Goal: Task Accomplishment & Management: Manage account settings

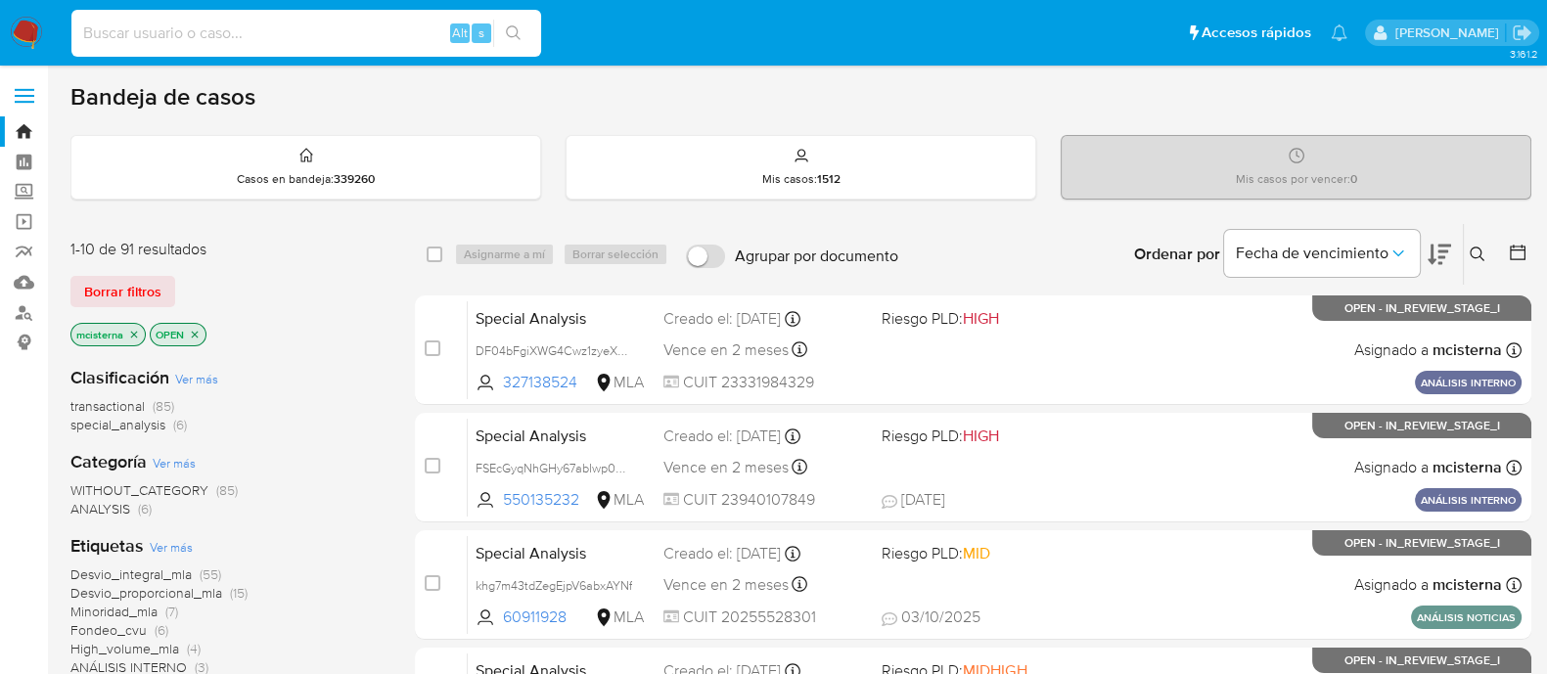
click at [312, 36] on input at bounding box center [306, 33] width 470 height 25
paste input "DF04bFgiXWG4Cwz1zyeXCzk8"
type input "DF04bFgiXWG4Cwz1zyeXCzk8"
click at [512, 33] on icon "search-icon" at bounding box center [514, 33] width 16 height 16
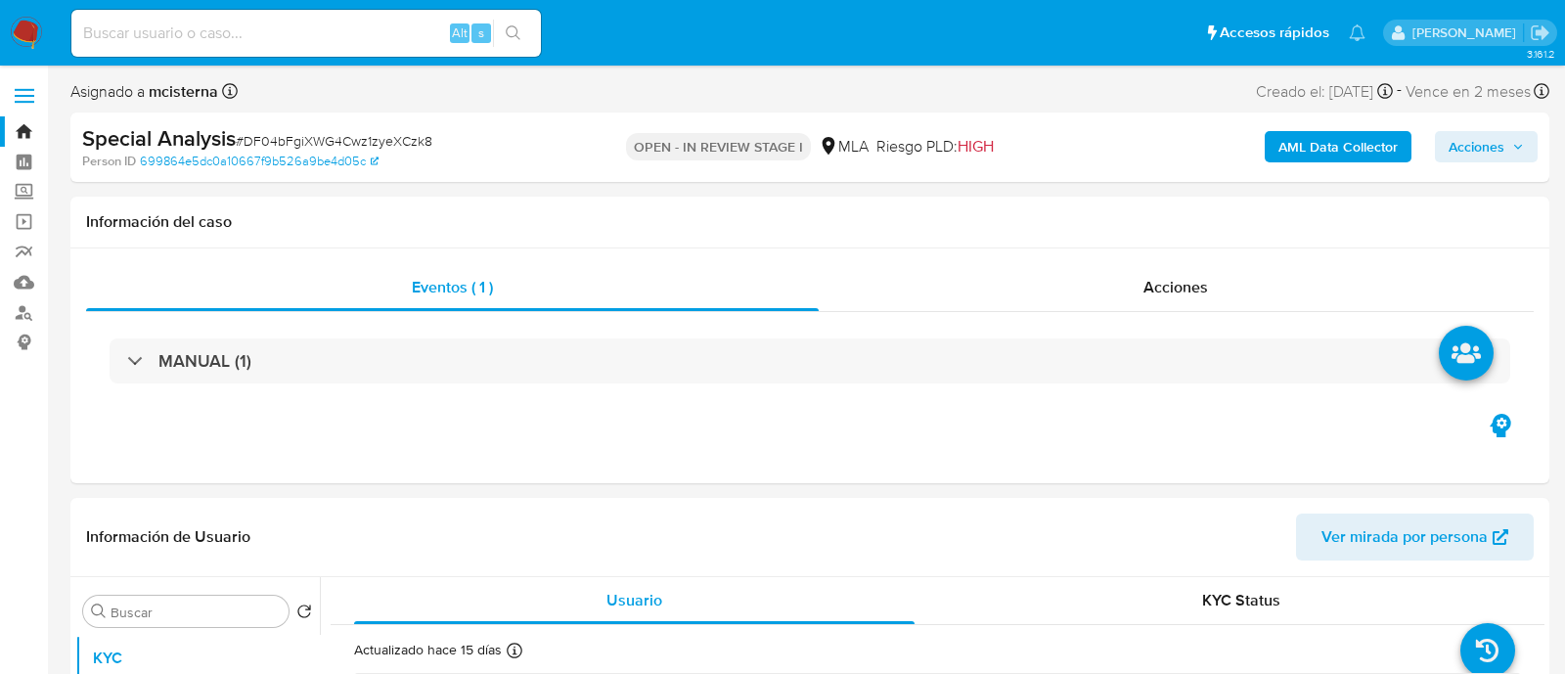
select select "10"
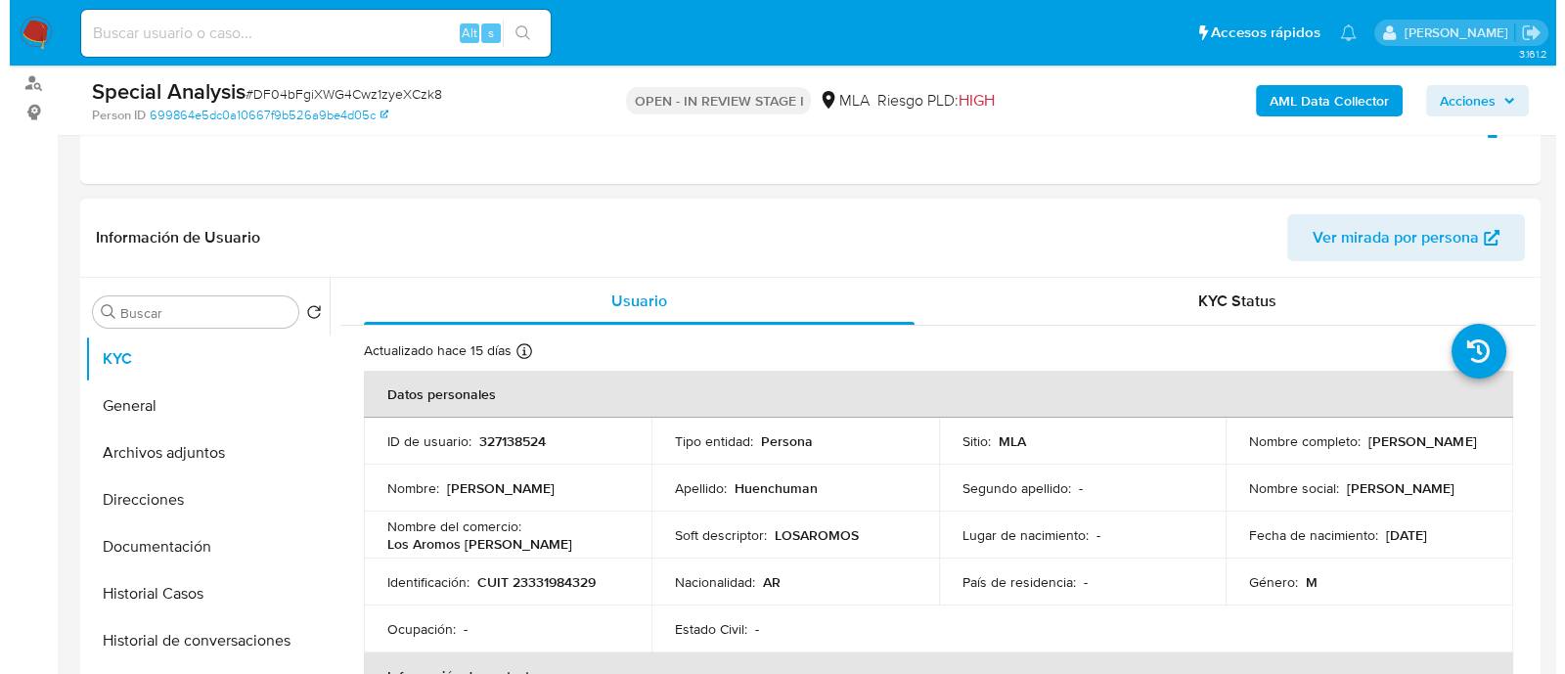
scroll to position [367, 0]
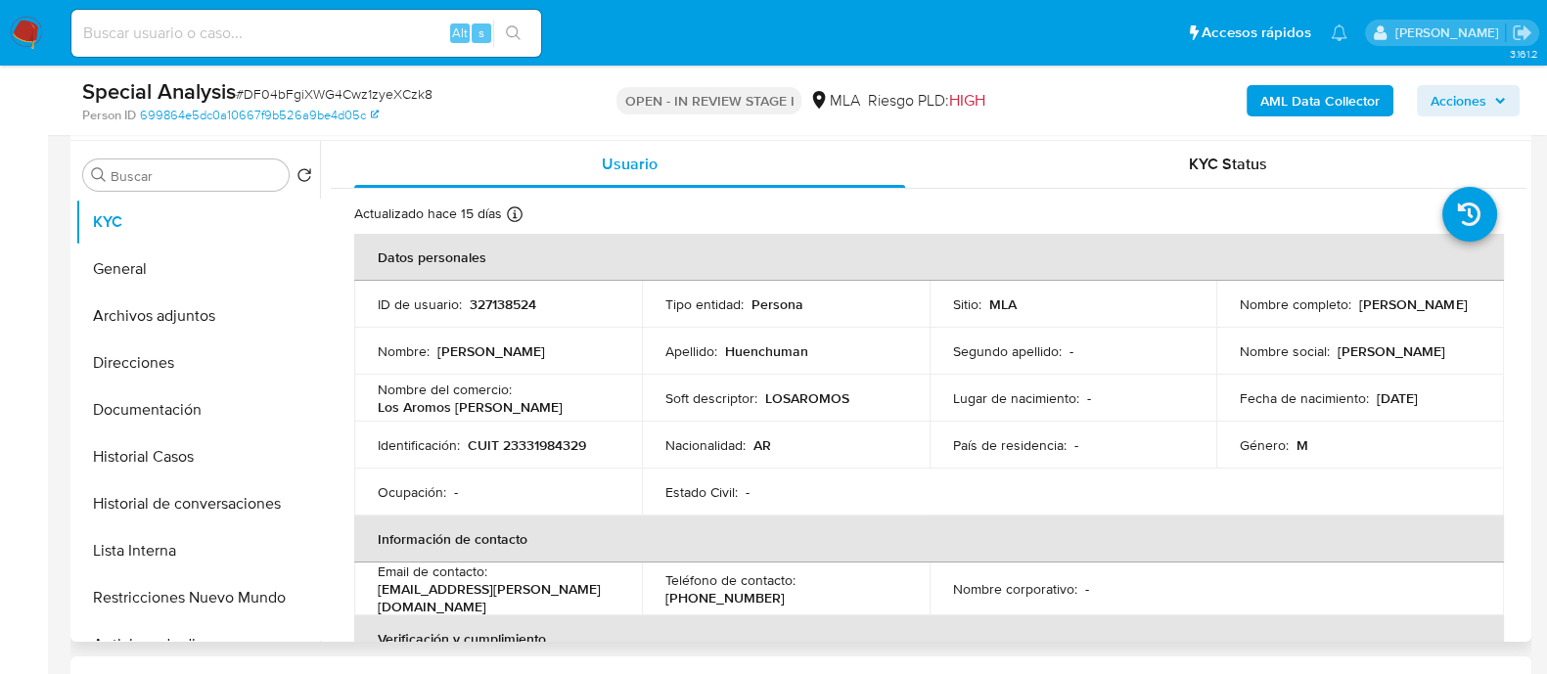
click at [481, 589] on p "[EMAIL_ADDRESS][PERSON_NAME][DOMAIN_NAME]" at bounding box center [494, 597] width 233 height 35
click at [411, 589] on p "[EMAIL_ADDRESS][PERSON_NAME][DOMAIN_NAME]" at bounding box center [494, 597] width 233 height 35
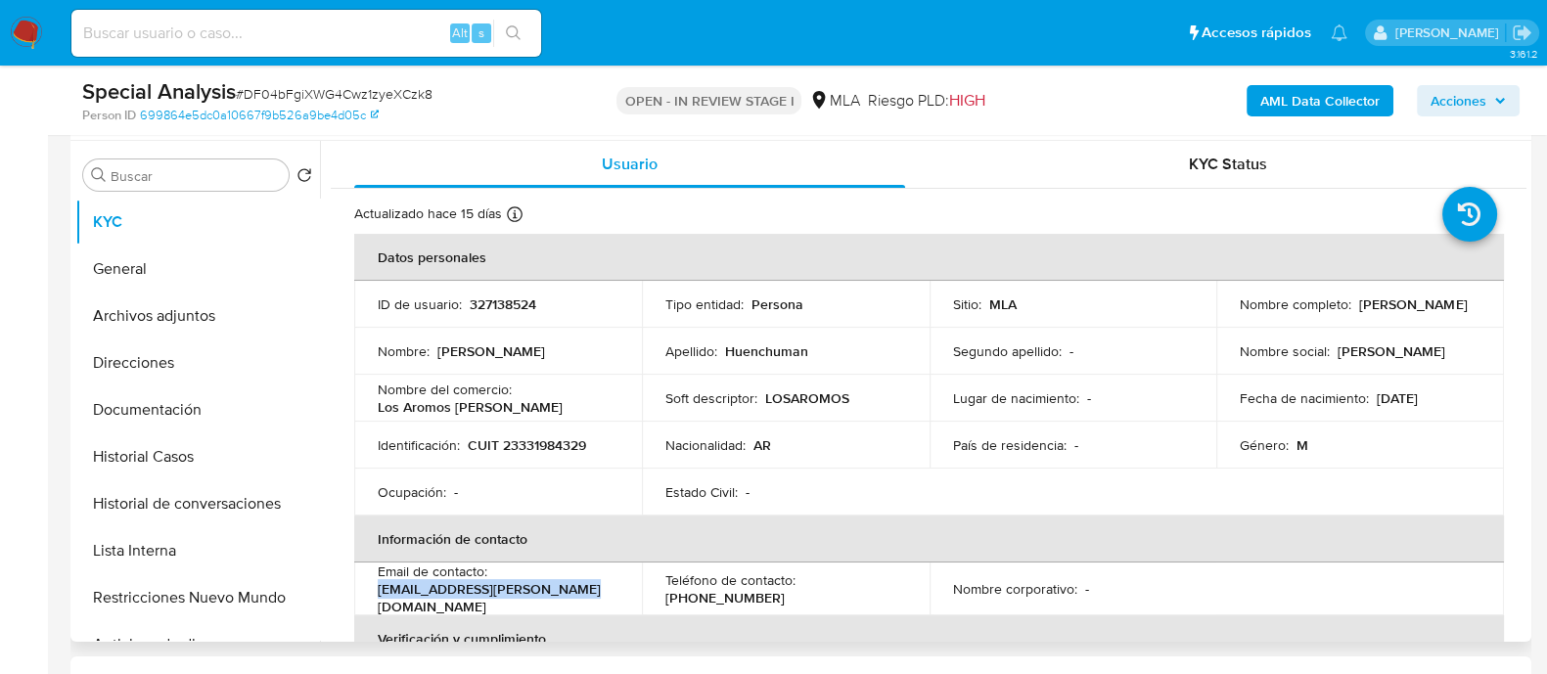
drag, startPoint x: 373, startPoint y: 594, endPoint x: 593, endPoint y: 595, distance: 220.1
click at [593, 595] on td "Email de contacto : huenchuman.roberto@gmail.com" at bounding box center [498, 588] width 288 height 53
copy p "[EMAIL_ADDRESS][PERSON_NAME][DOMAIN_NAME]"
click at [479, 306] on p "327138524" at bounding box center [503, 304] width 67 height 18
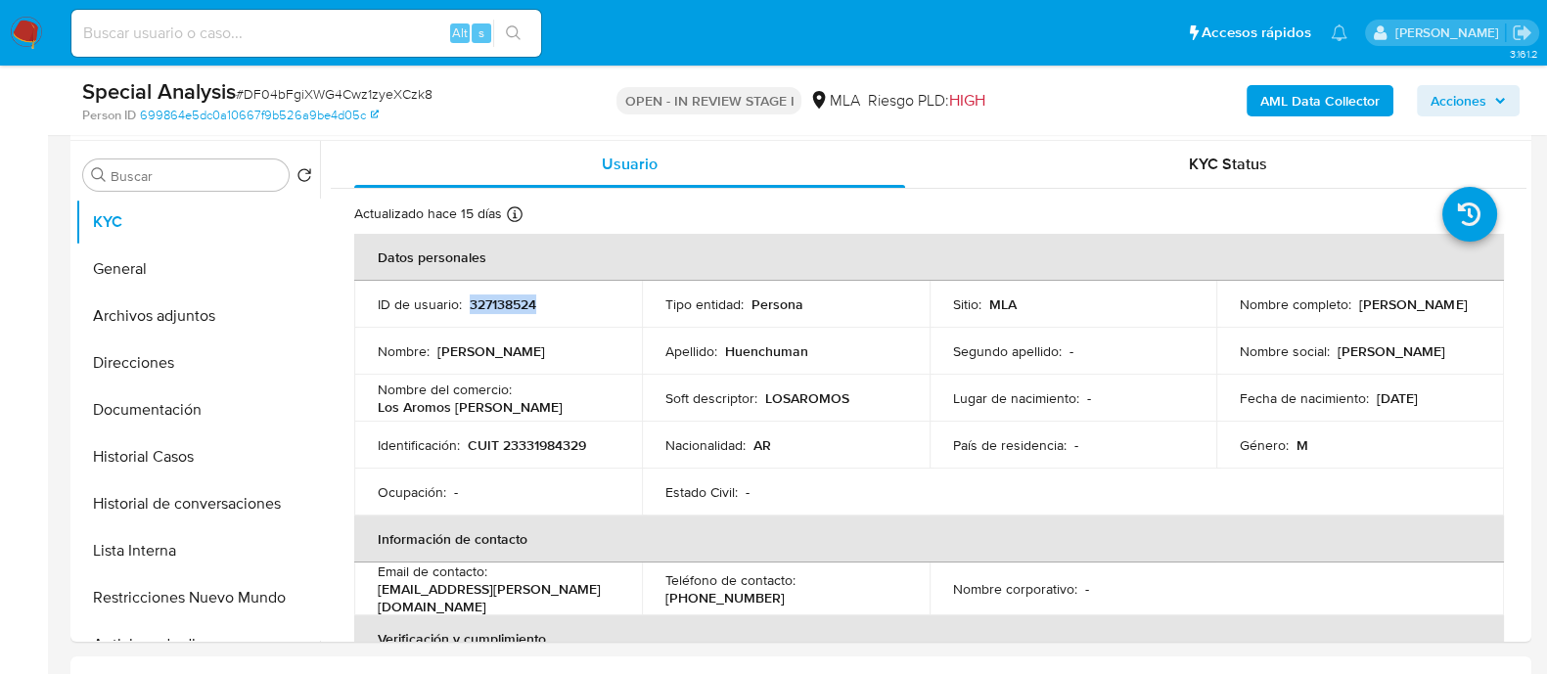
copy p "327138524"
click at [190, 315] on button "Archivos adjuntos" at bounding box center [189, 315] width 229 height 47
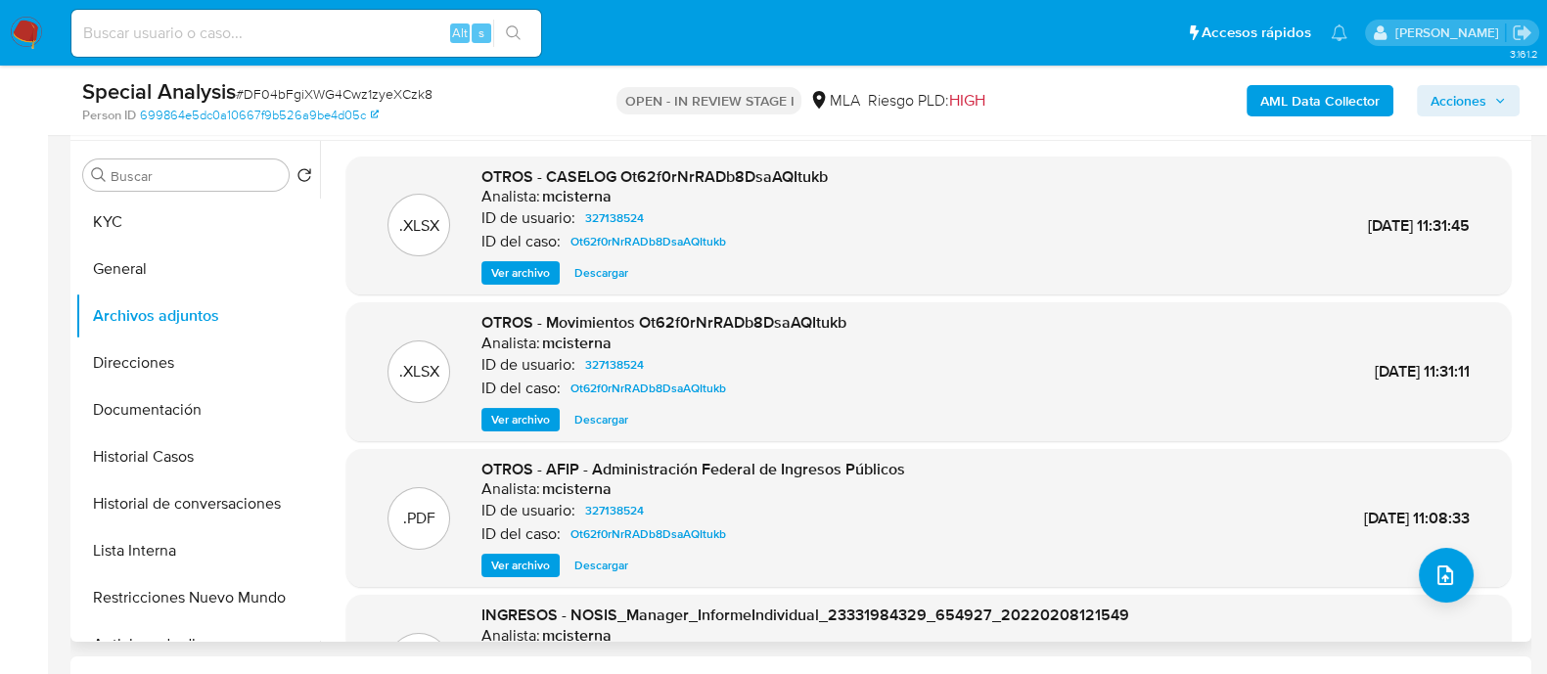
click at [866, 136] on div "Información de Usuario Ver mirada por persona" at bounding box center [800, 101] width 1460 height 79
click at [1296, 110] on b "AML Data Collector" at bounding box center [1319, 100] width 119 height 31
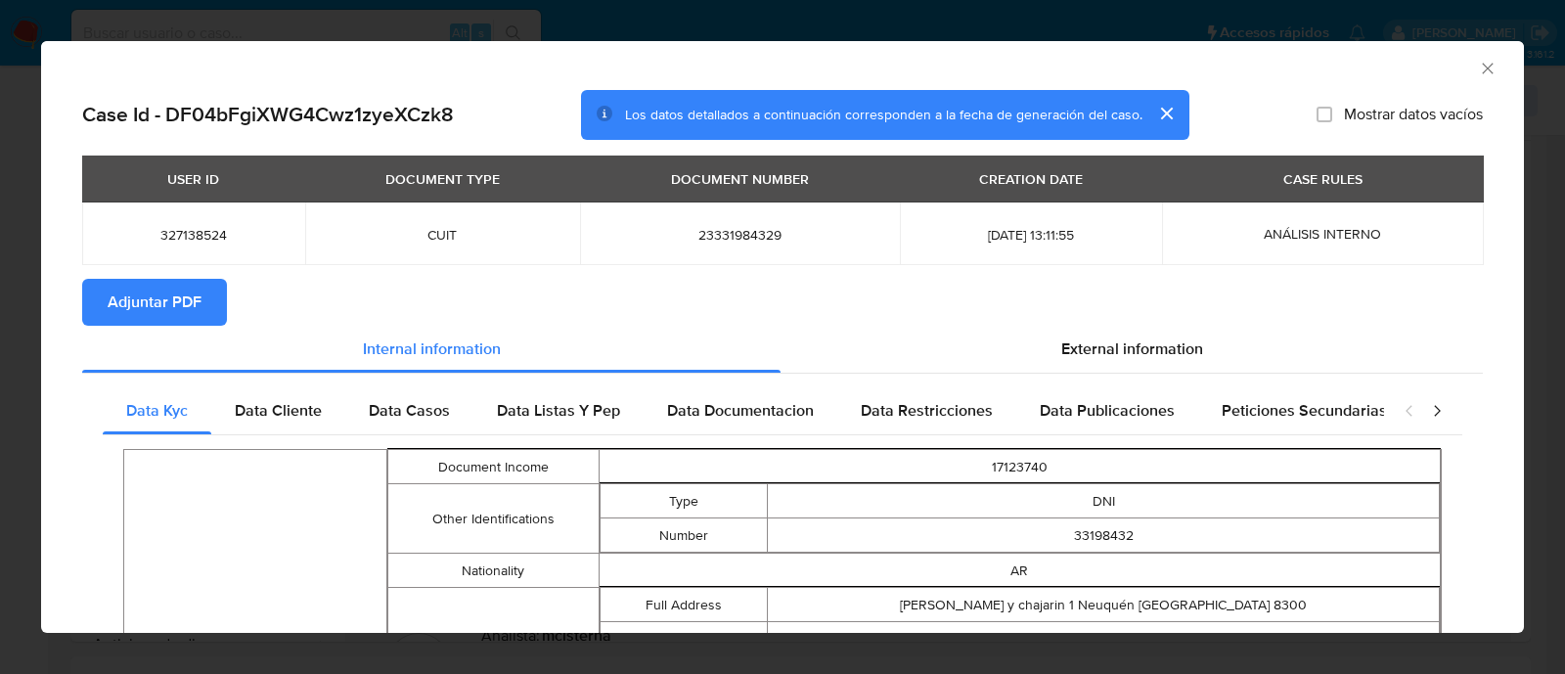
click at [201, 305] on button "Adjuntar PDF" at bounding box center [154, 302] width 145 height 47
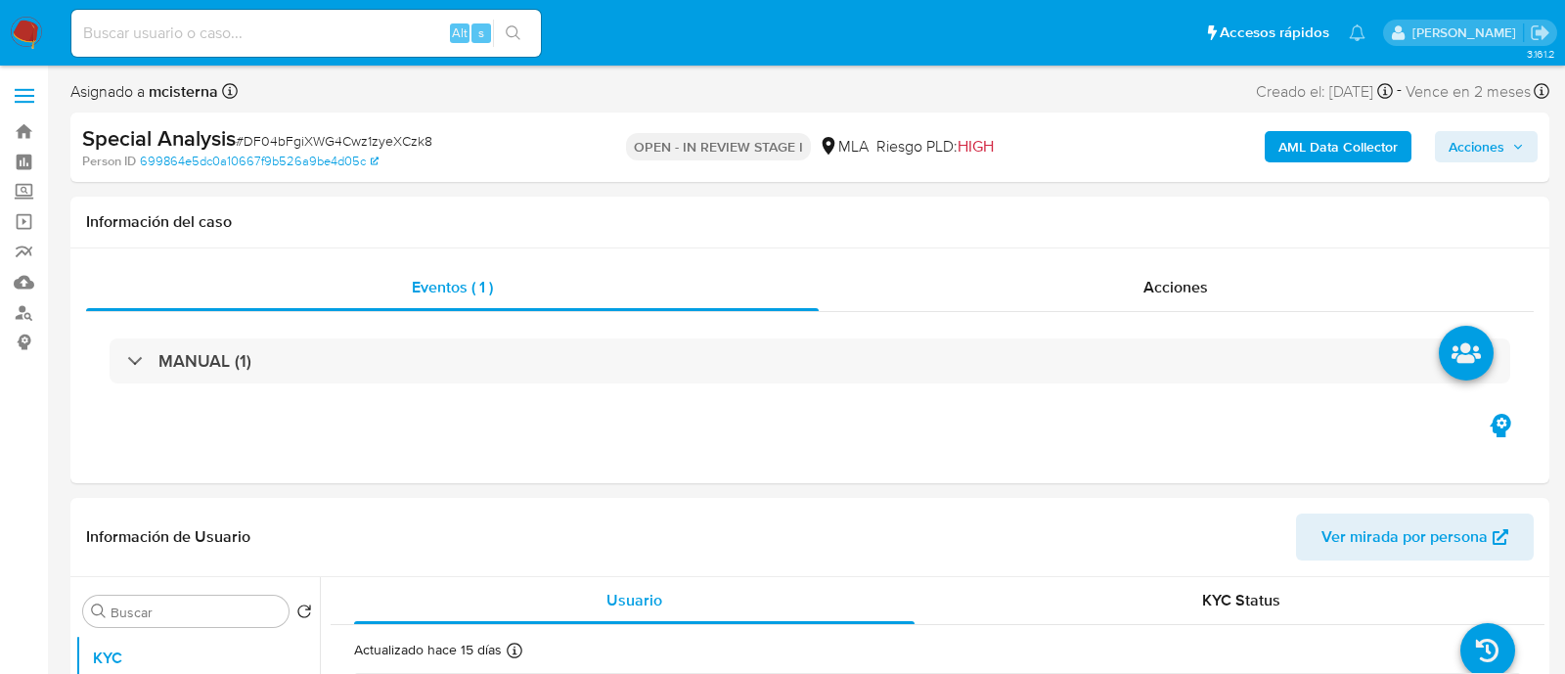
select select "10"
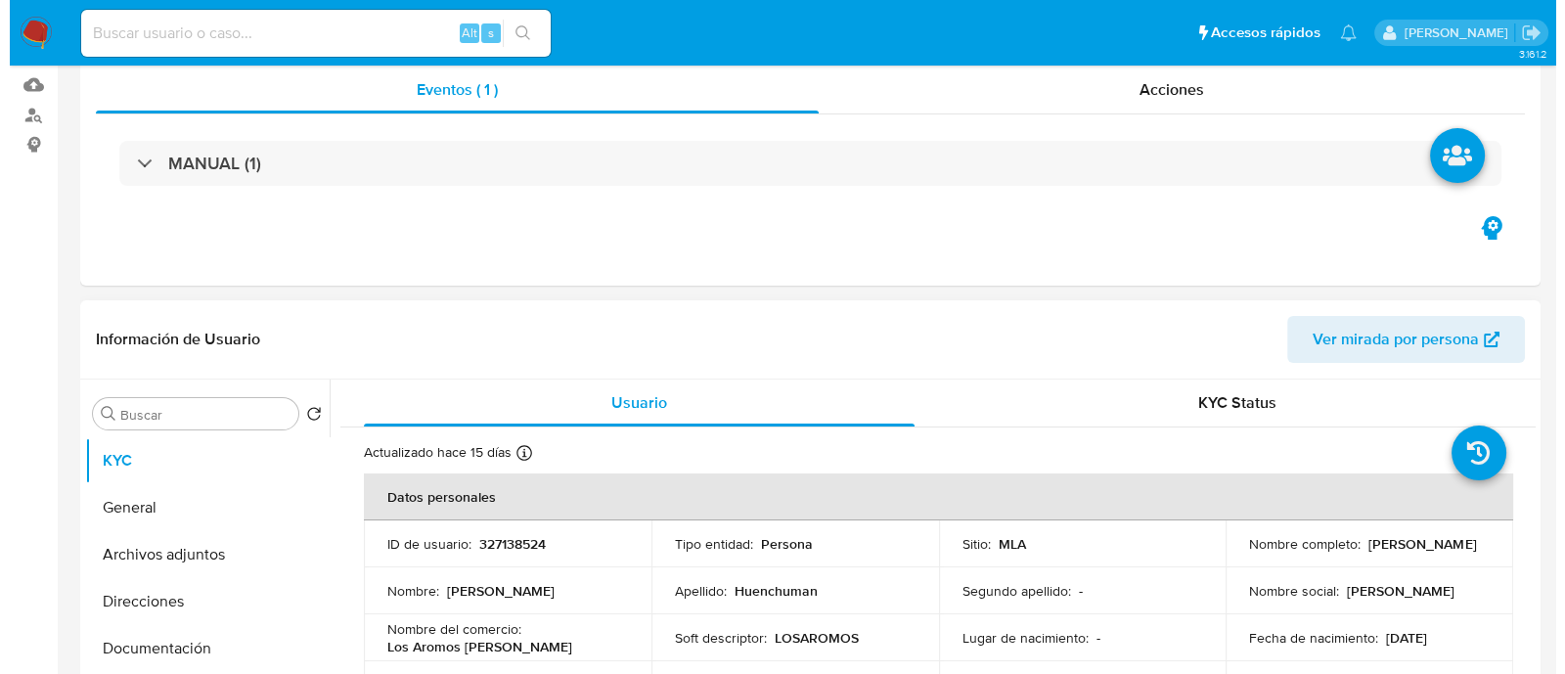
scroll to position [367, 0]
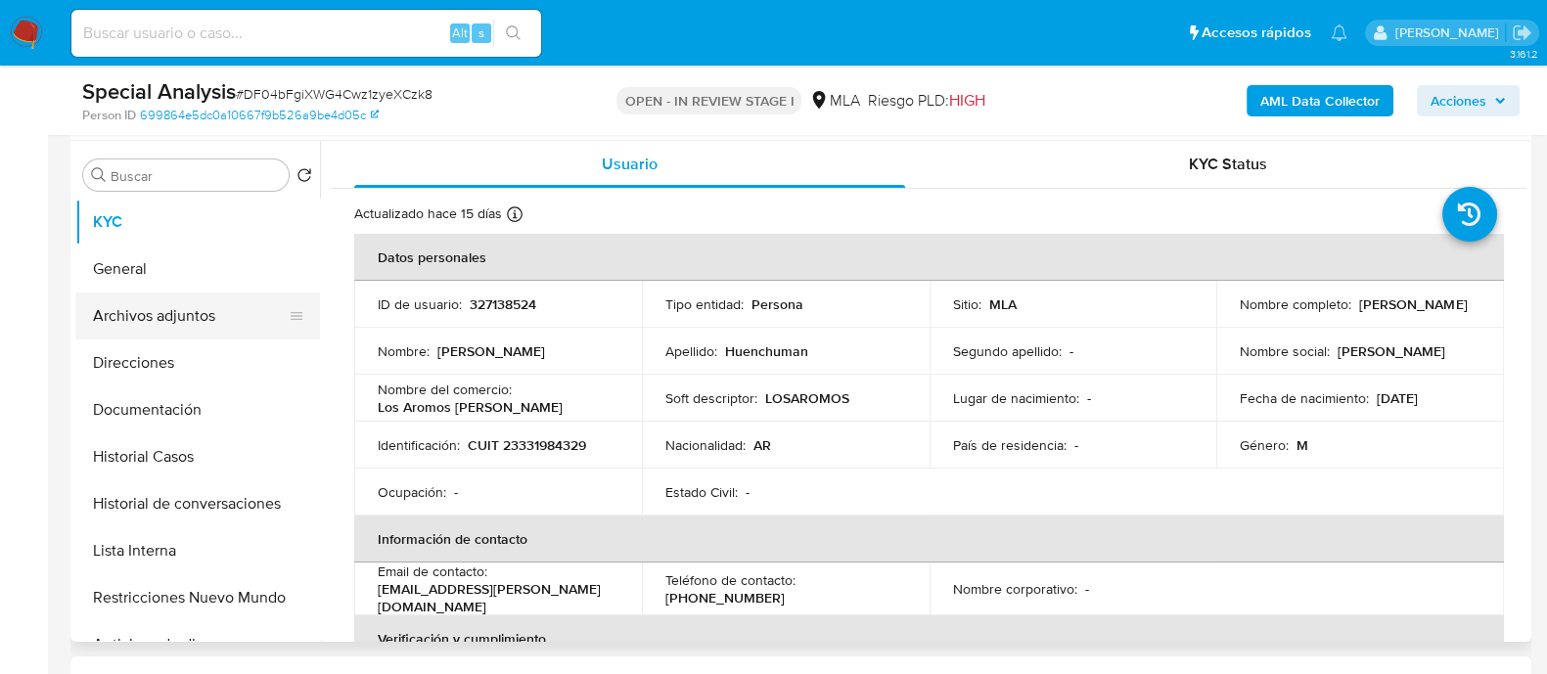
click at [200, 305] on button "Archivos adjuntos" at bounding box center [189, 315] width 229 height 47
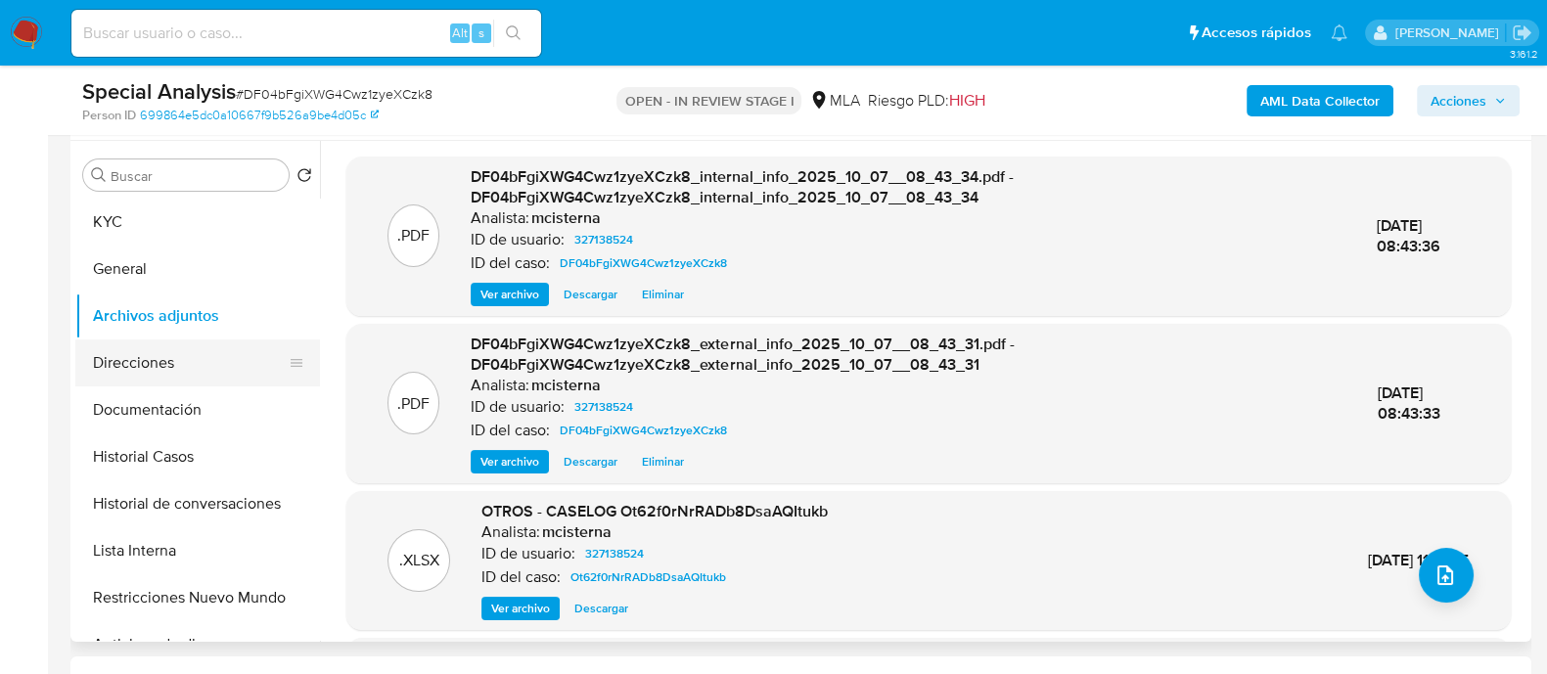
click at [210, 350] on button "Direcciones" at bounding box center [189, 362] width 229 height 47
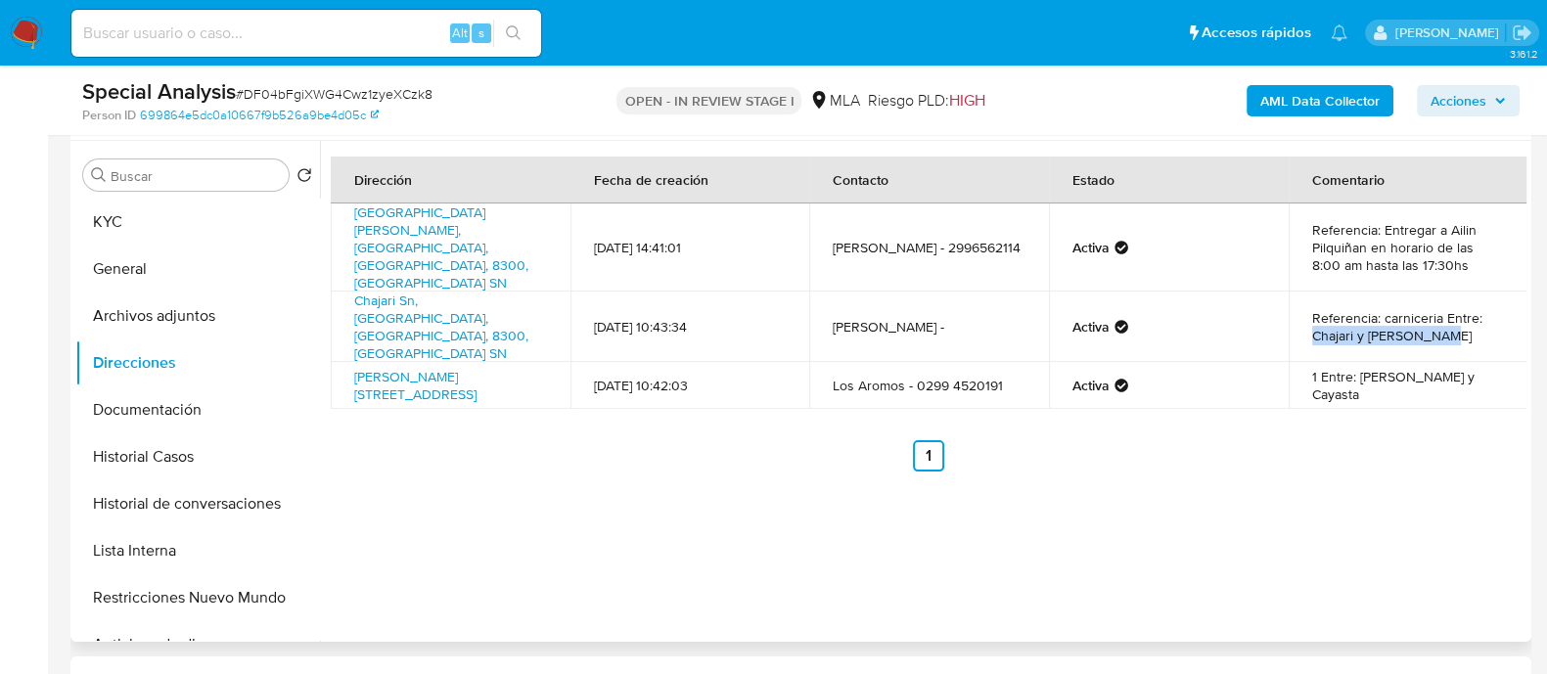
drag, startPoint x: 1302, startPoint y: 289, endPoint x: 1465, endPoint y: 291, distance: 163.4
click at [1465, 291] on td "Referencia: carniceria Entre: Chajari y Collon Cura" at bounding box center [1408, 326] width 240 height 70
copy td "Chajari y Collon Cura"
click at [165, 314] on button "Archivos adjuntos" at bounding box center [189, 315] width 229 height 47
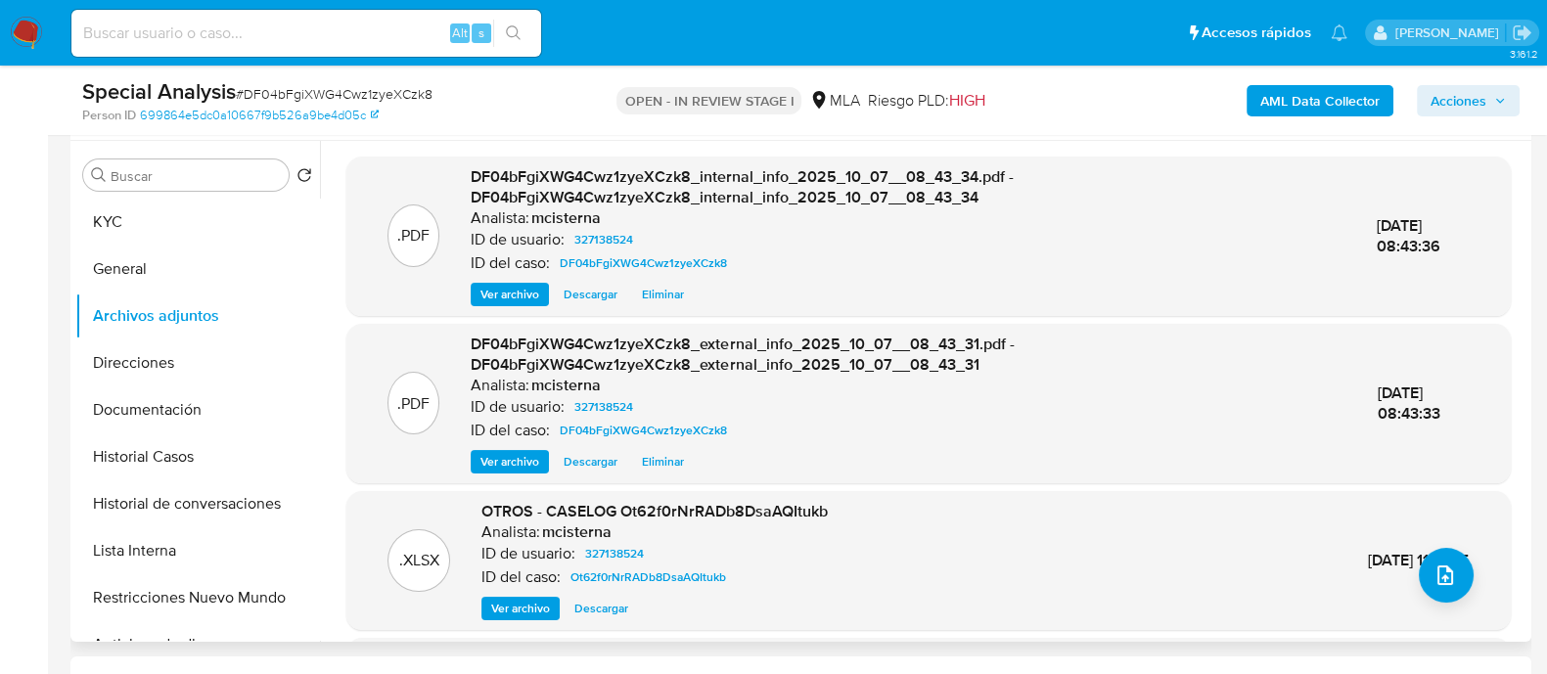
click at [1466, 576] on div ".XLSX OTROS - CASELOG Ot62f0rNrRADb8DsaAQItukb Analista: mcisterna ID de usuari…" at bounding box center [928, 560] width 1144 height 119
click at [1433, 578] on icon "upload-file" at bounding box center [1444, 574] width 23 height 23
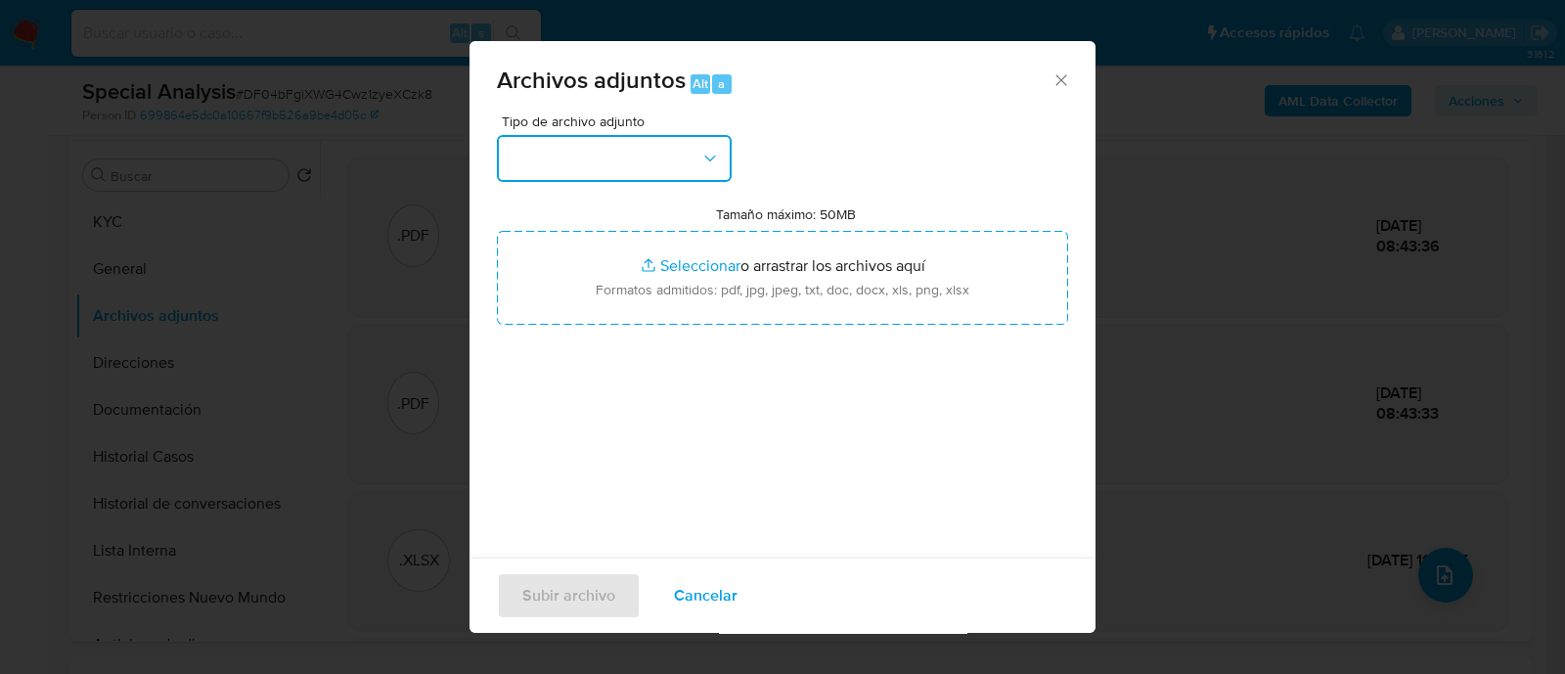
click at [615, 162] on button "button" at bounding box center [614, 158] width 235 height 47
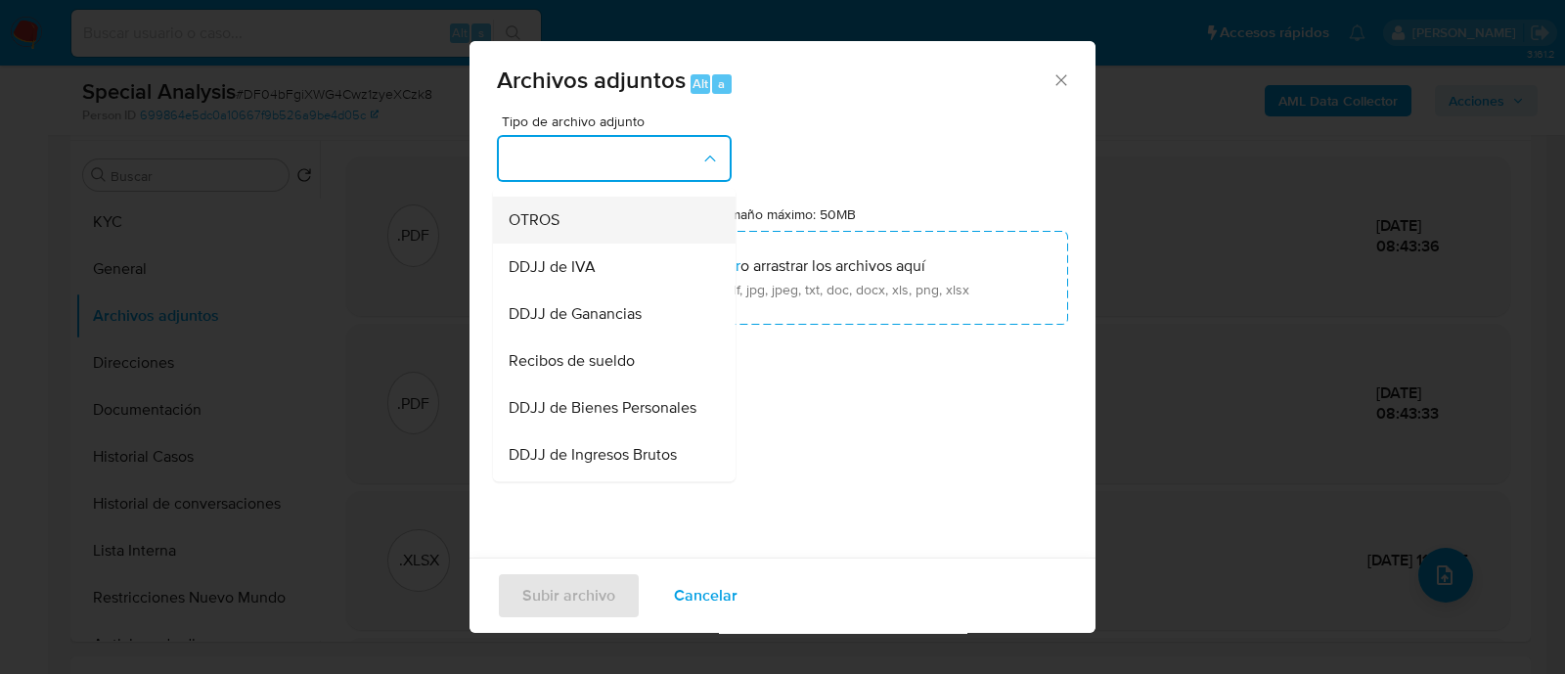
click at [584, 244] on div "OTROS" at bounding box center [609, 220] width 200 height 47
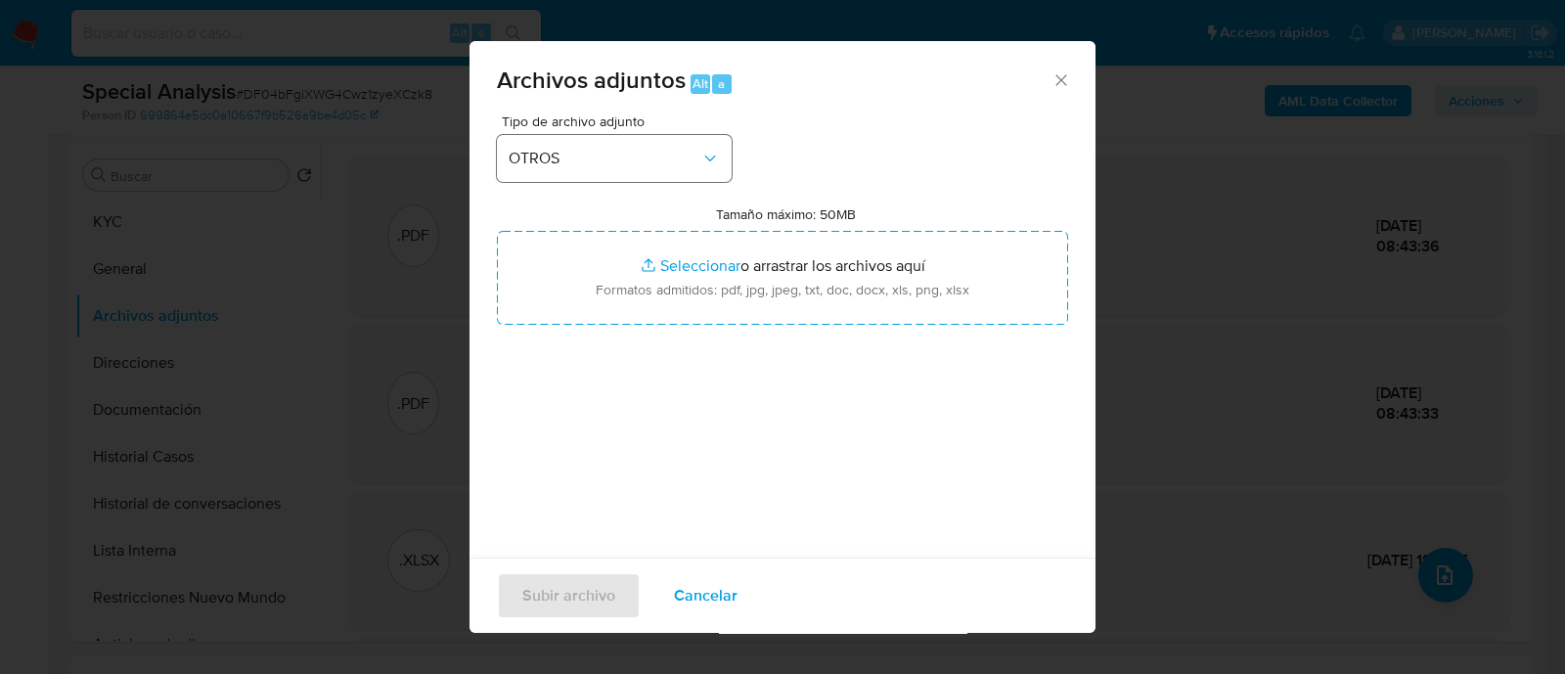
click at [586, 133] on div "Tipo de archivo adjunto OTROS" at bounding box center [614, 147] width 235 height 67
click at [578, 160] on span "OTROS" at bounding box center [605, 159] width 192 height 20
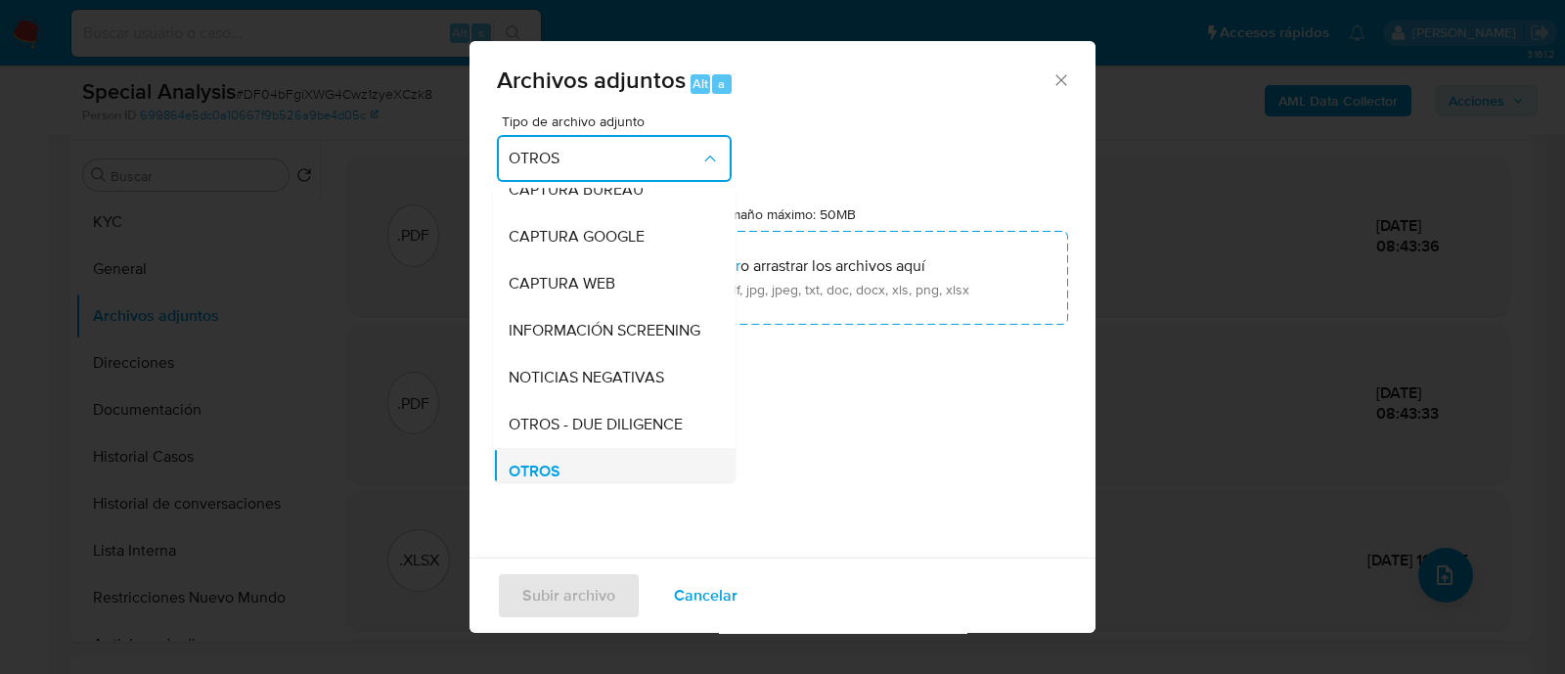
scroll to position [0, 0]
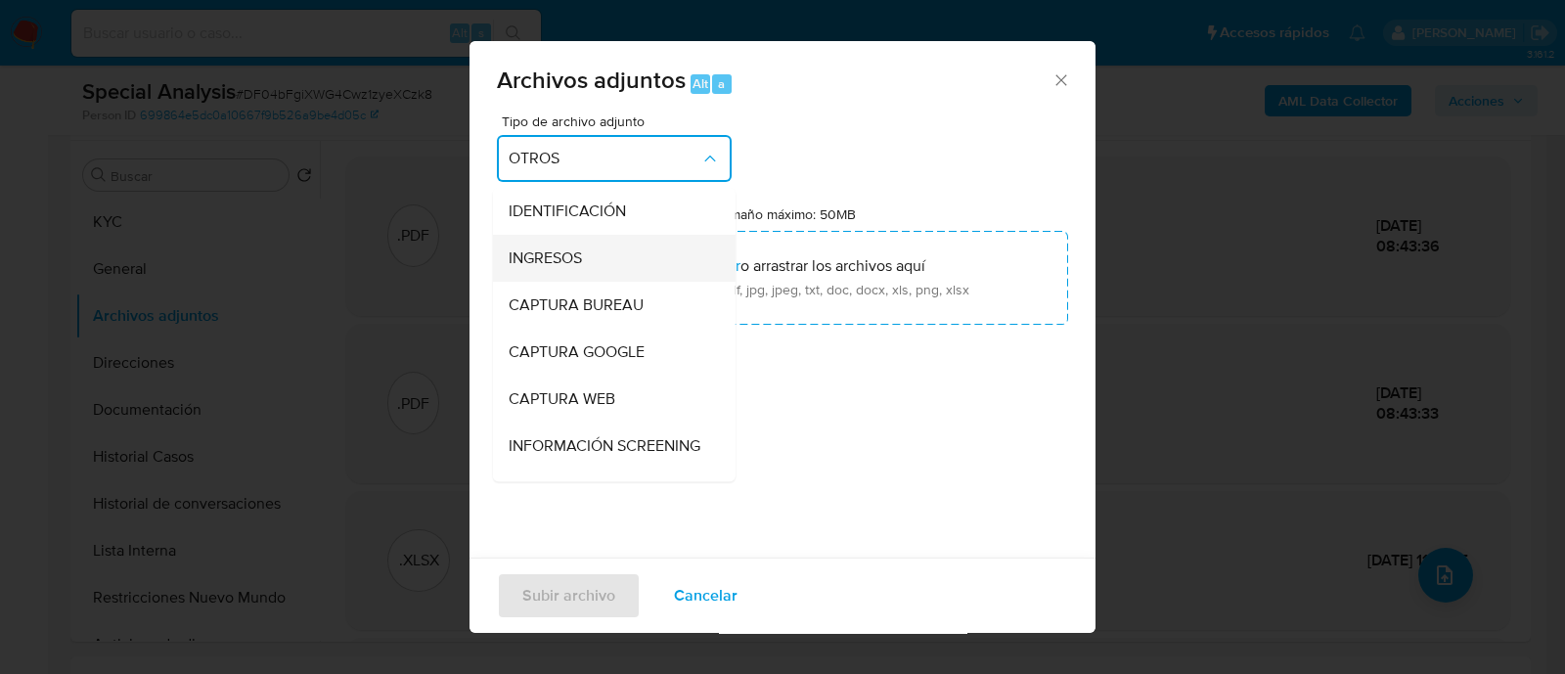
click at [567, 254] on span "INGRESOS" at bounding box center [545, 258] width 73 height 20
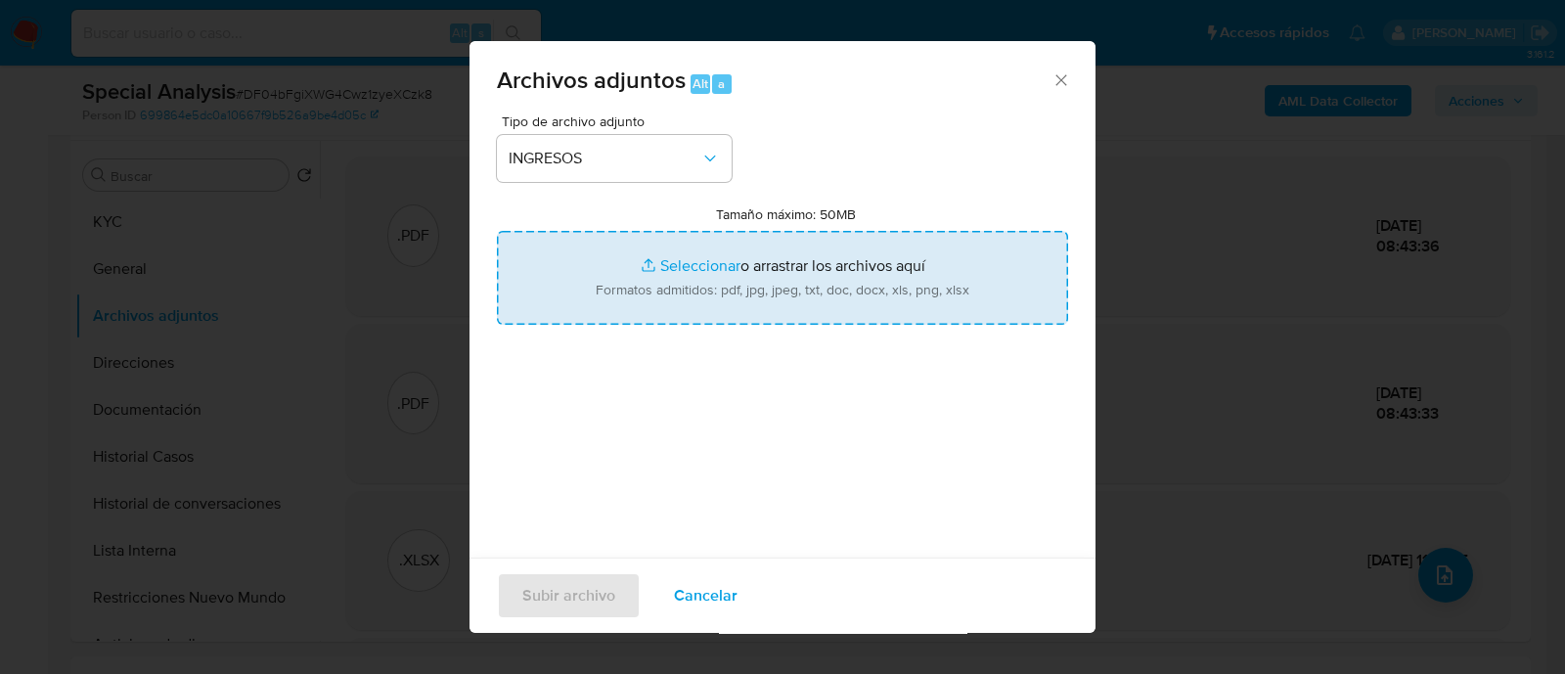
click at [717, 309] on input "Tamaño máximo: 50MB Seleccionar archivos" at bounding box center [782, 278] width 571 height 94
type input "C:\fakepath\DJ IIBB 06-2025.pdf"
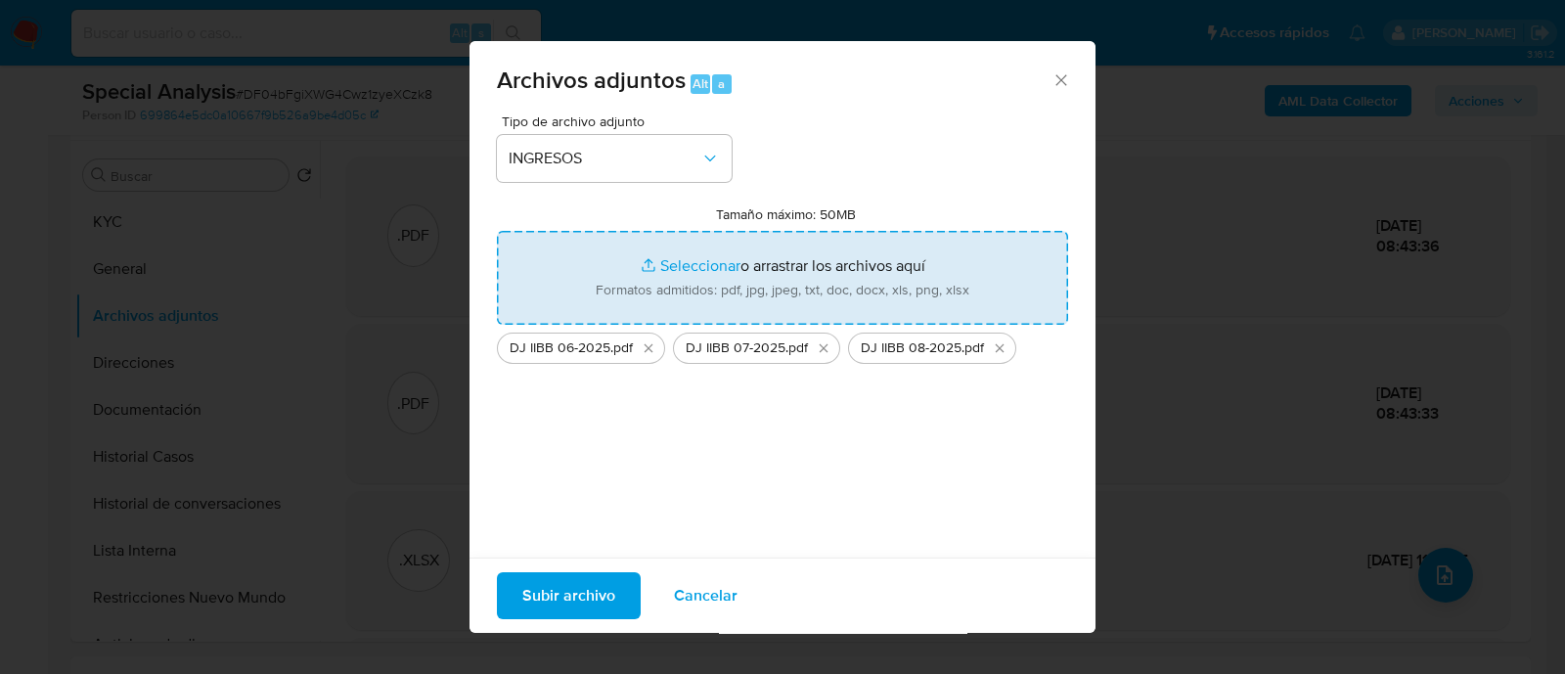
click at [538, 595] on span "Subir archivo" at bounding box center [568, 595] width 93 height 43
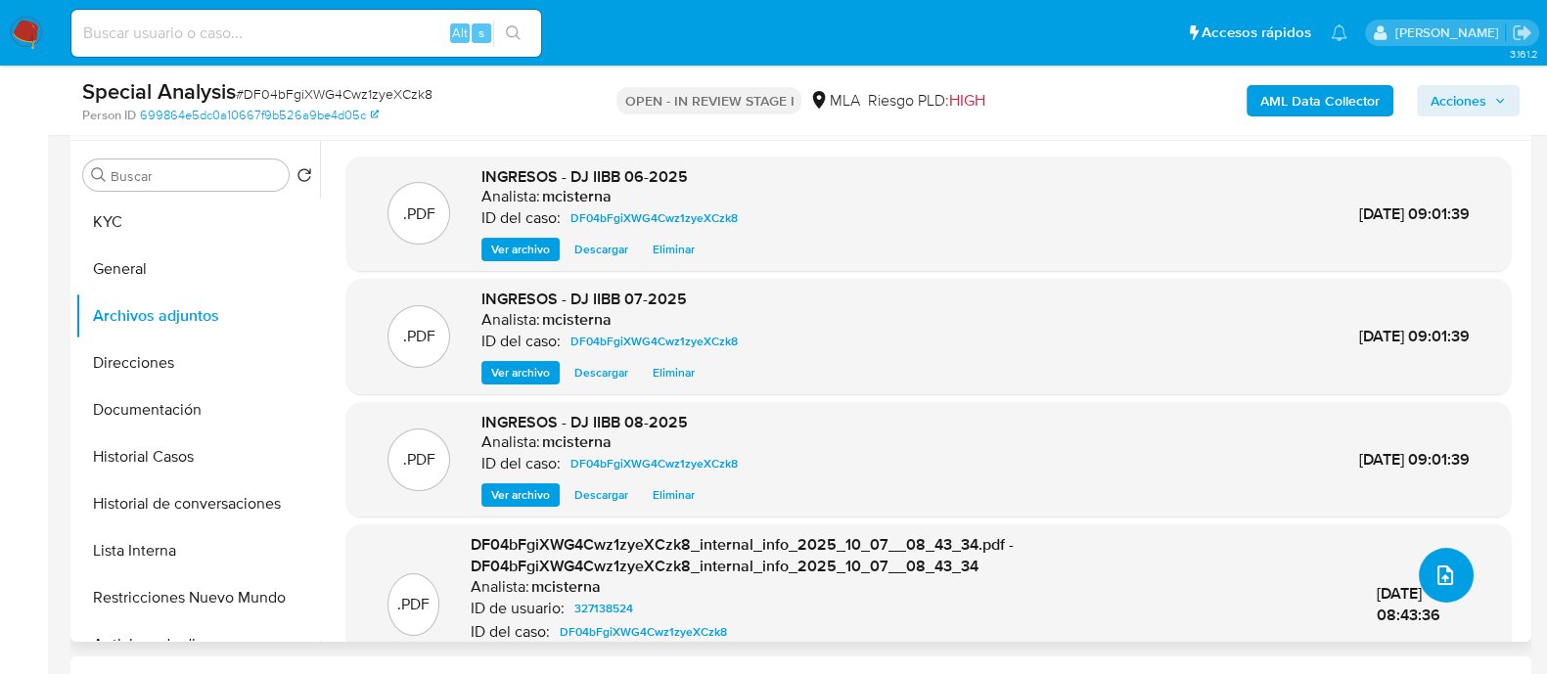
click at [1433, 569] on icon "upload-file" at bounding box center [1444, 574] width 23 height 23
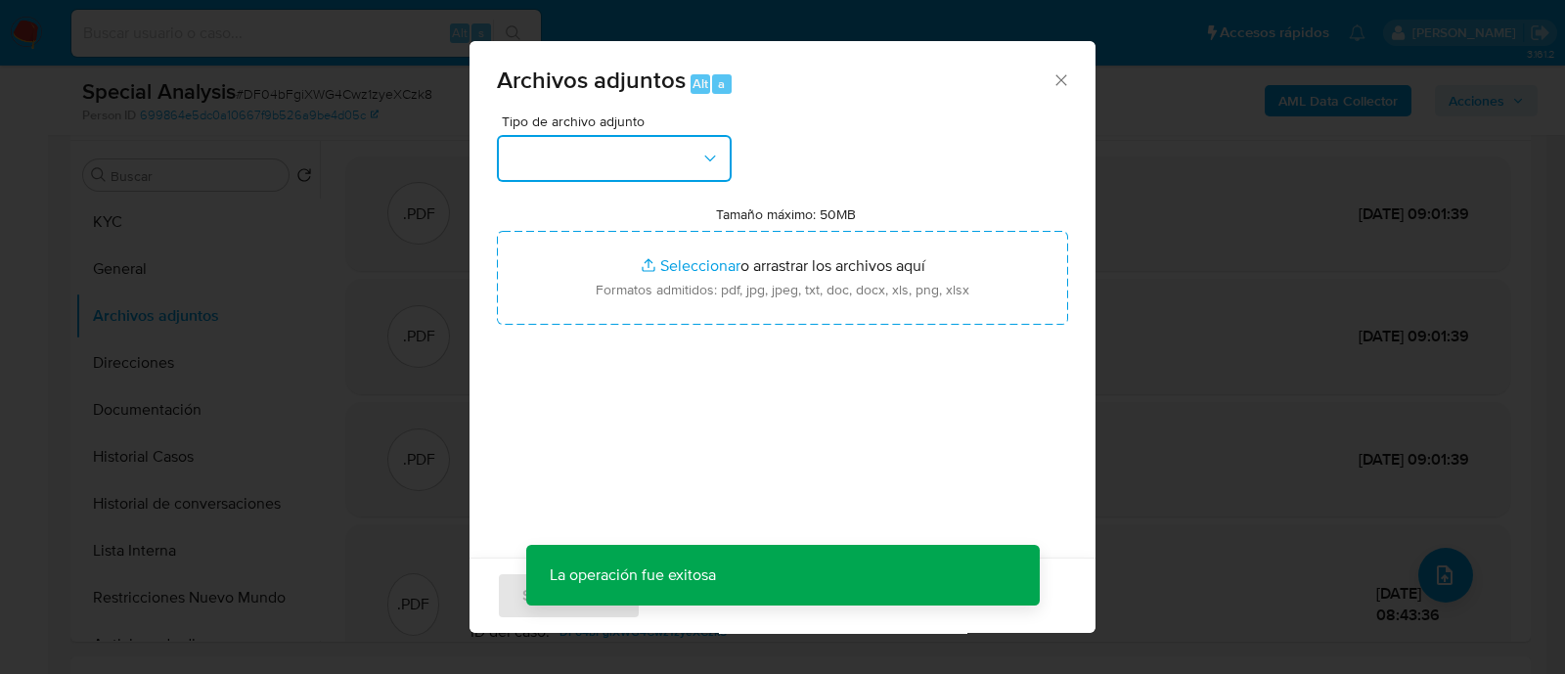
click at [670, 161] on button "button" at bounding box center [614, 158] width 235 height 47
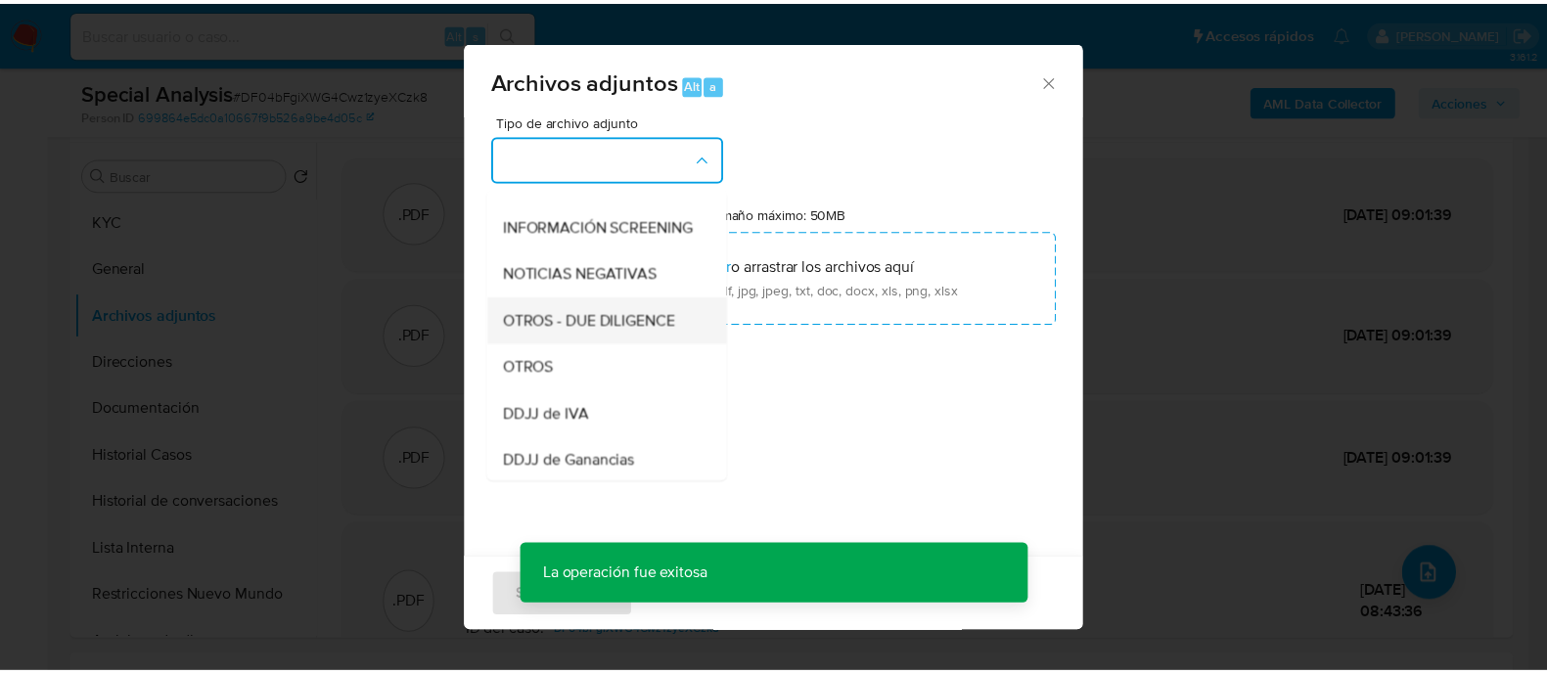
scroll to position [244, 0]
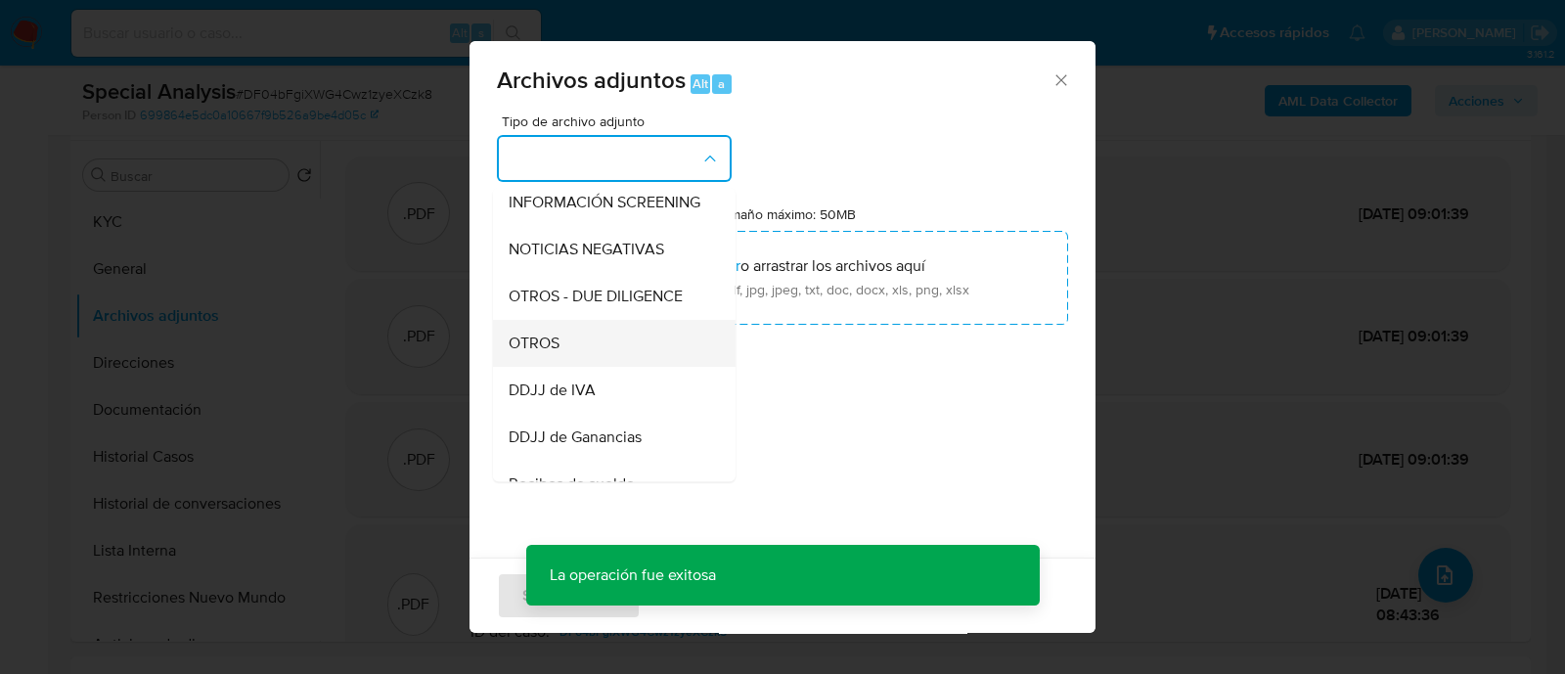
click at [612, 363] on div "OTROS" at bounding box center [609, 343] width 200 height 47
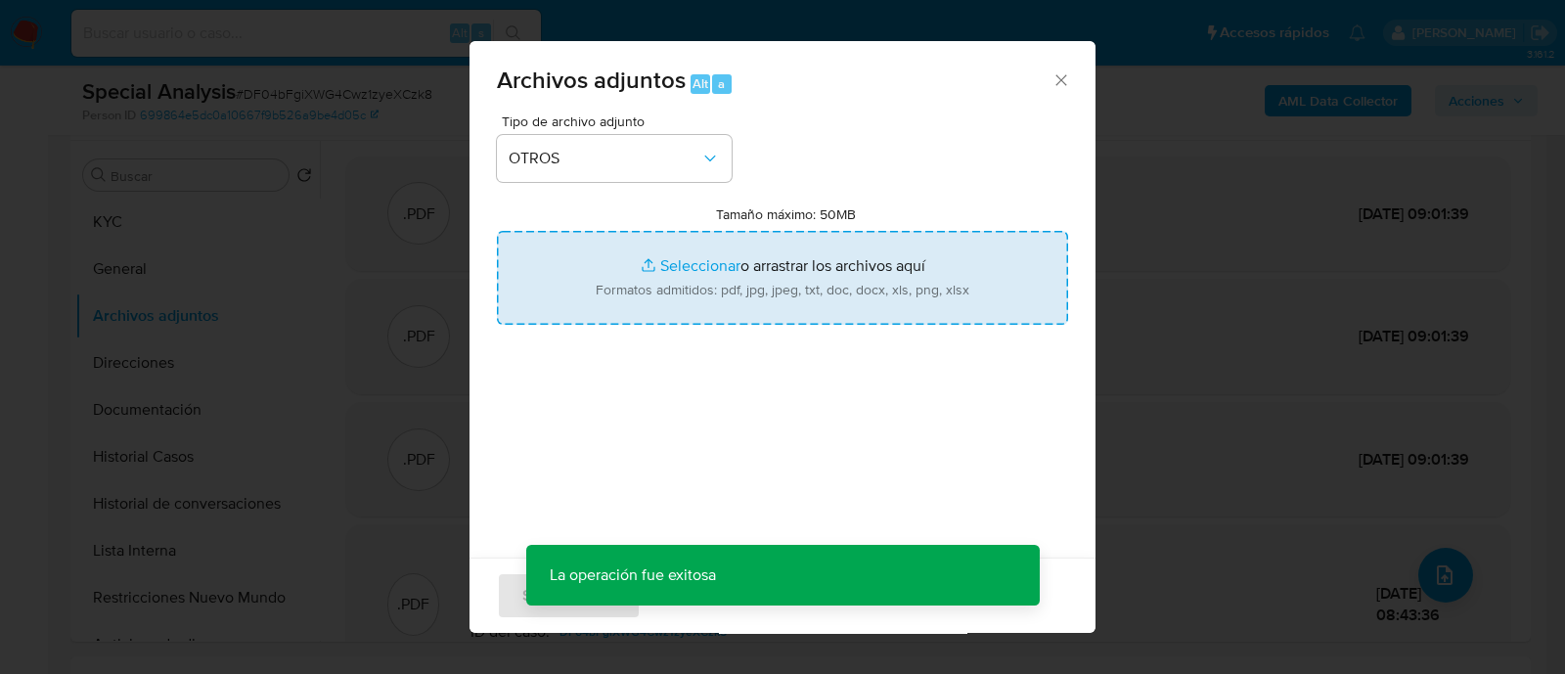
click at [714, 244] on input "Tamaño máximo: 50MB Seleccionar archivos" at bounding box center [782, 278] width 571 height 94
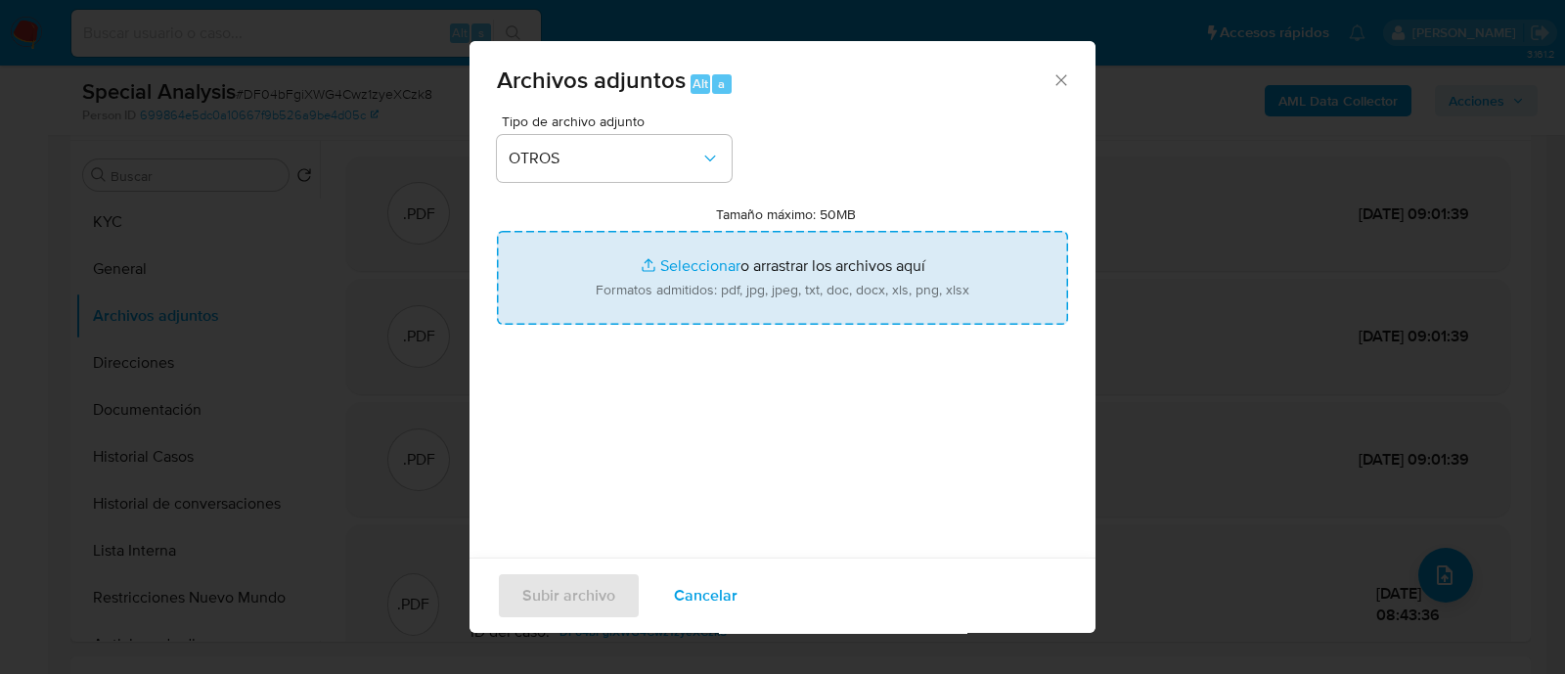
type input "C:\fakepath\Caselog DF04bFgiXWG4Cwz1zyeXCzk8_2025_09_24_12_30_01.docx"
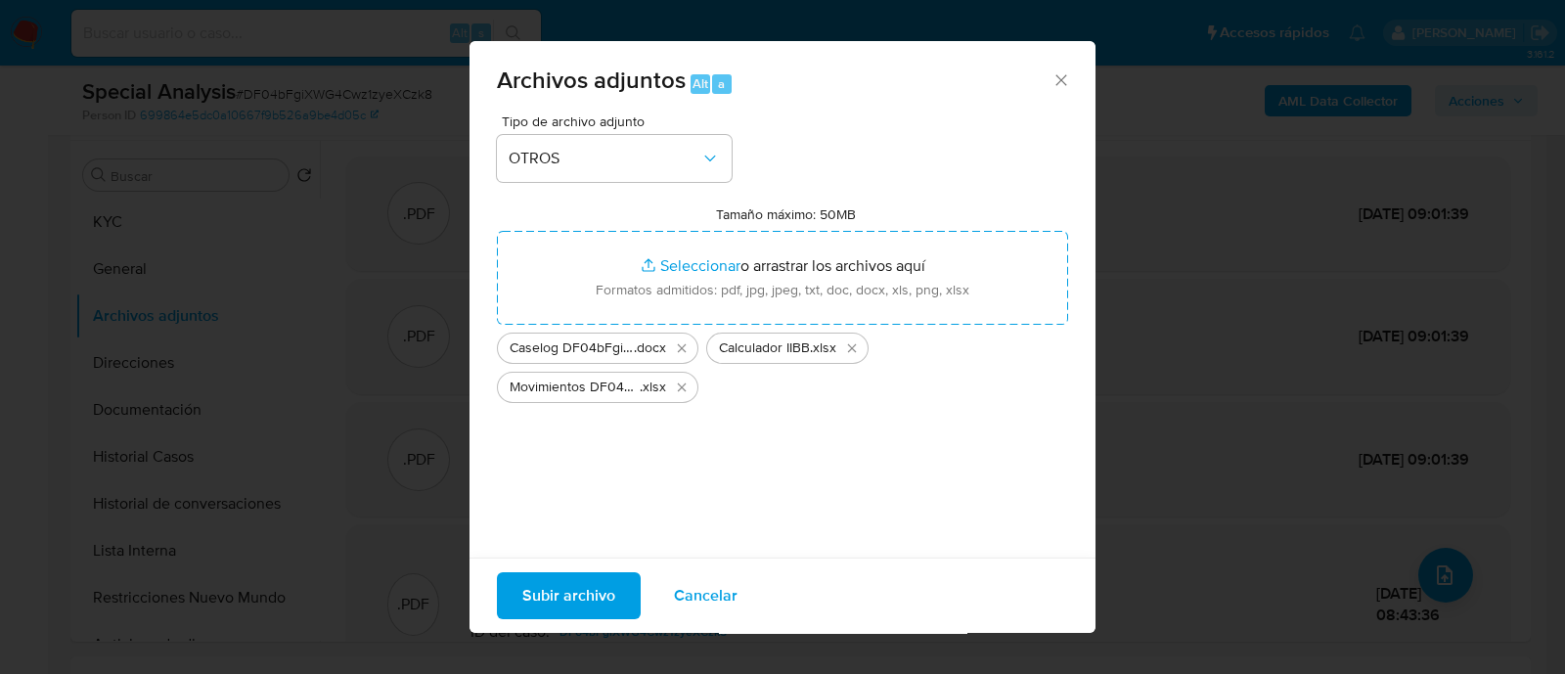
click at [566, 596] on span "Subir archivo" at bounding box center [568, 595] width 93 height 43
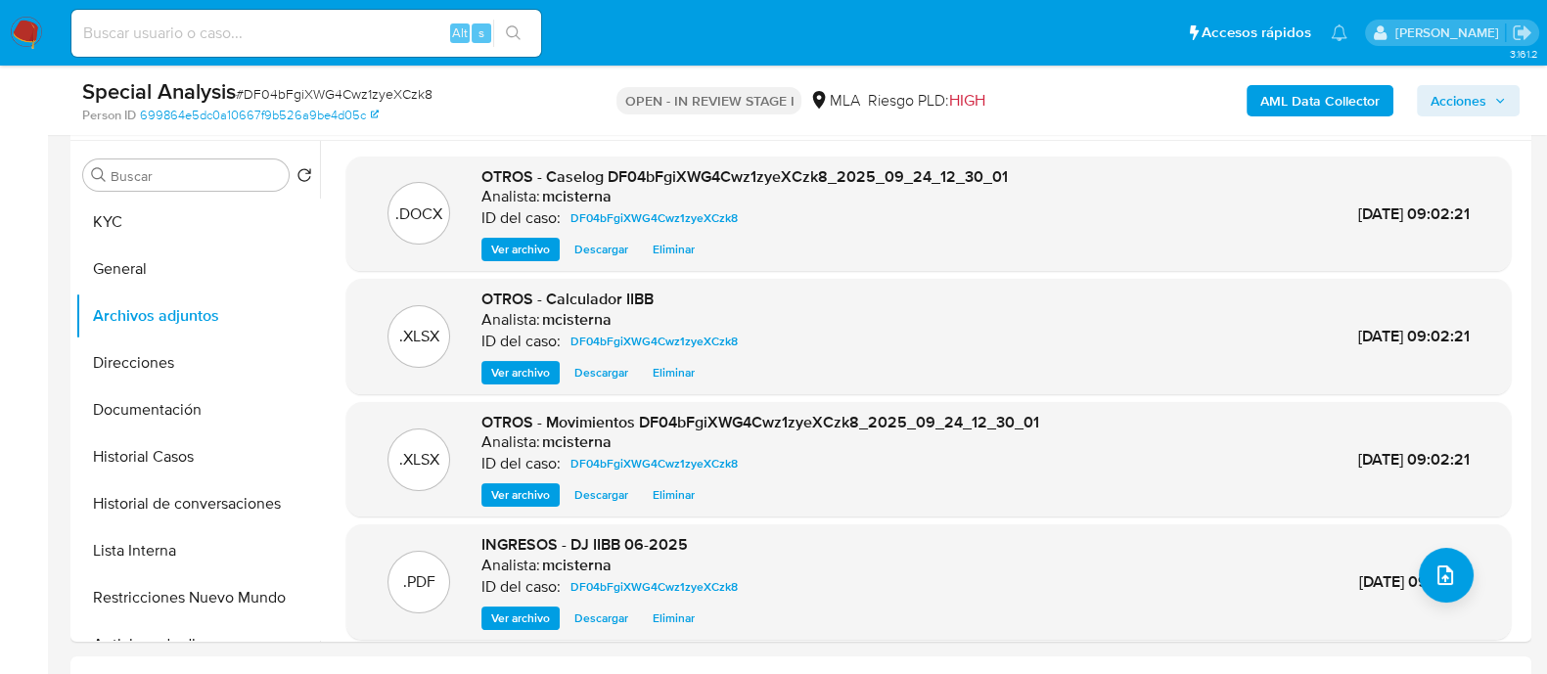
click at [1453, 115] on span "Acciones" at bounding box center [1458, 100] width 56 height 31
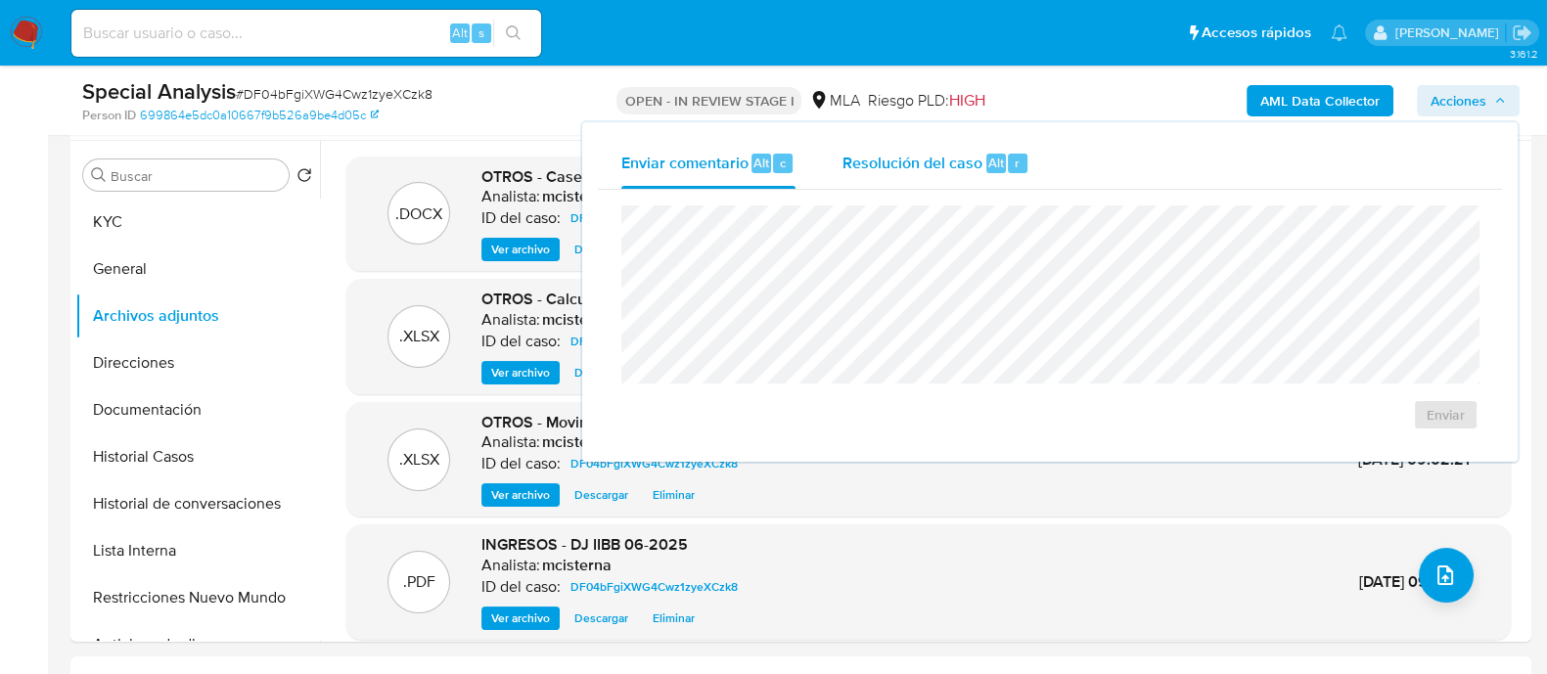
click at [939, 176] on div "Resolución del caso Alt r" at bounding box center [935, 163] width 187 height 51
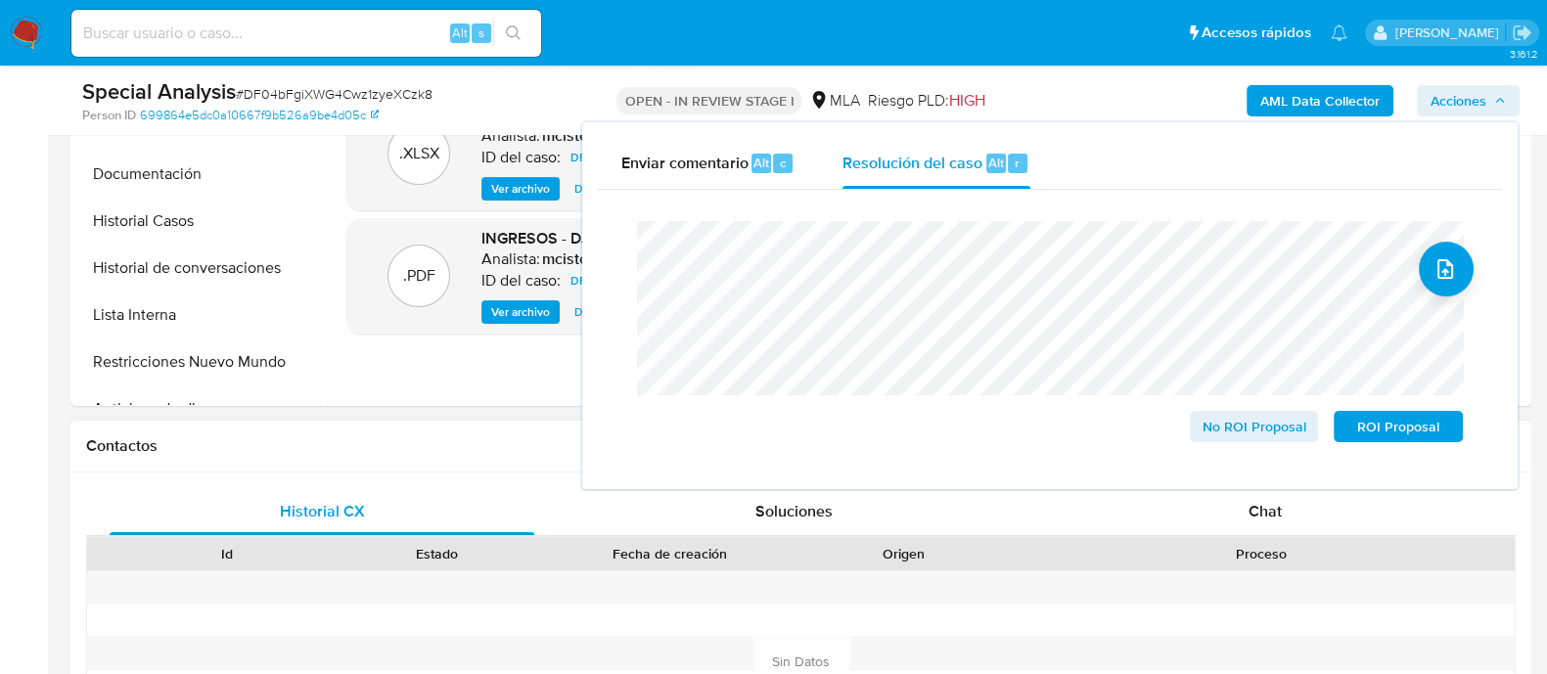
scroll to position [611, 0]
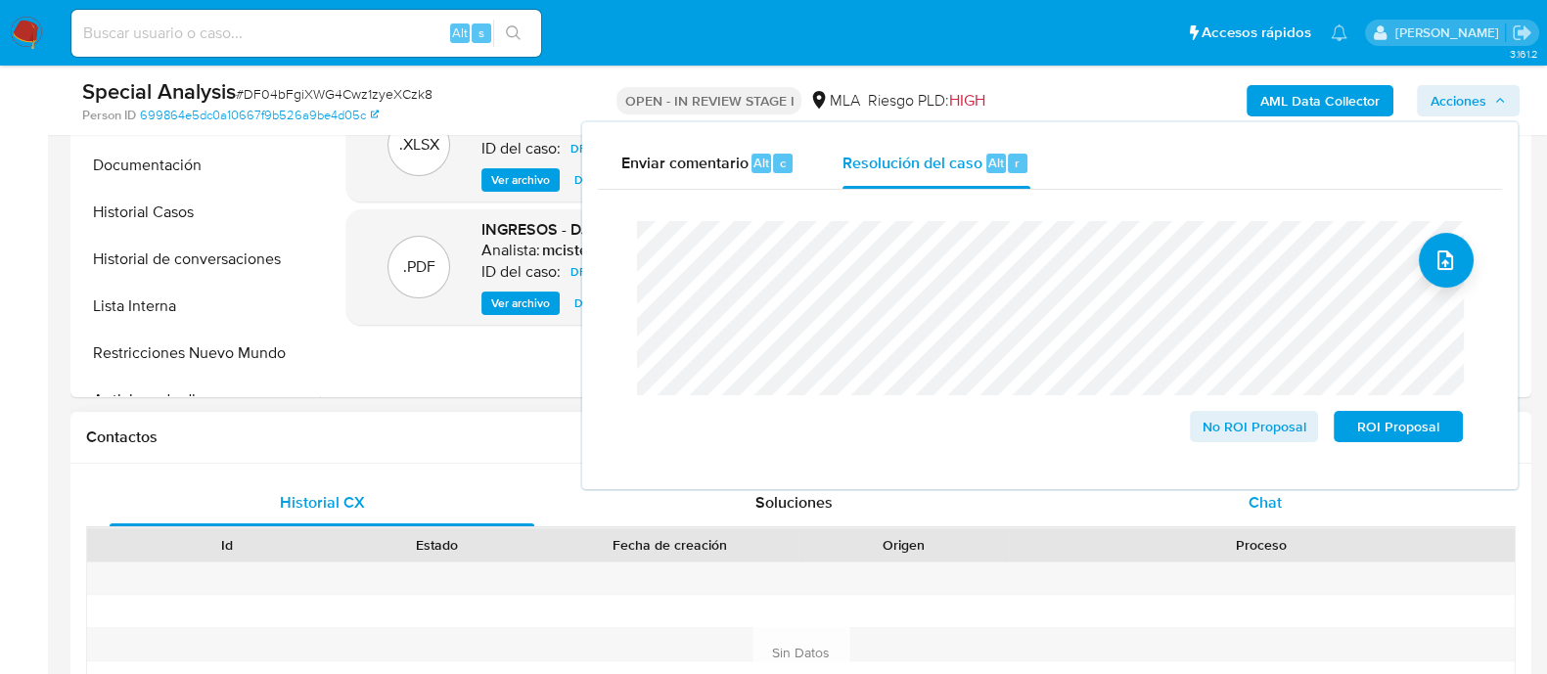
click at [1235, 517] on div "Chat" at bounding box center [1265, 502] width 425 height 47
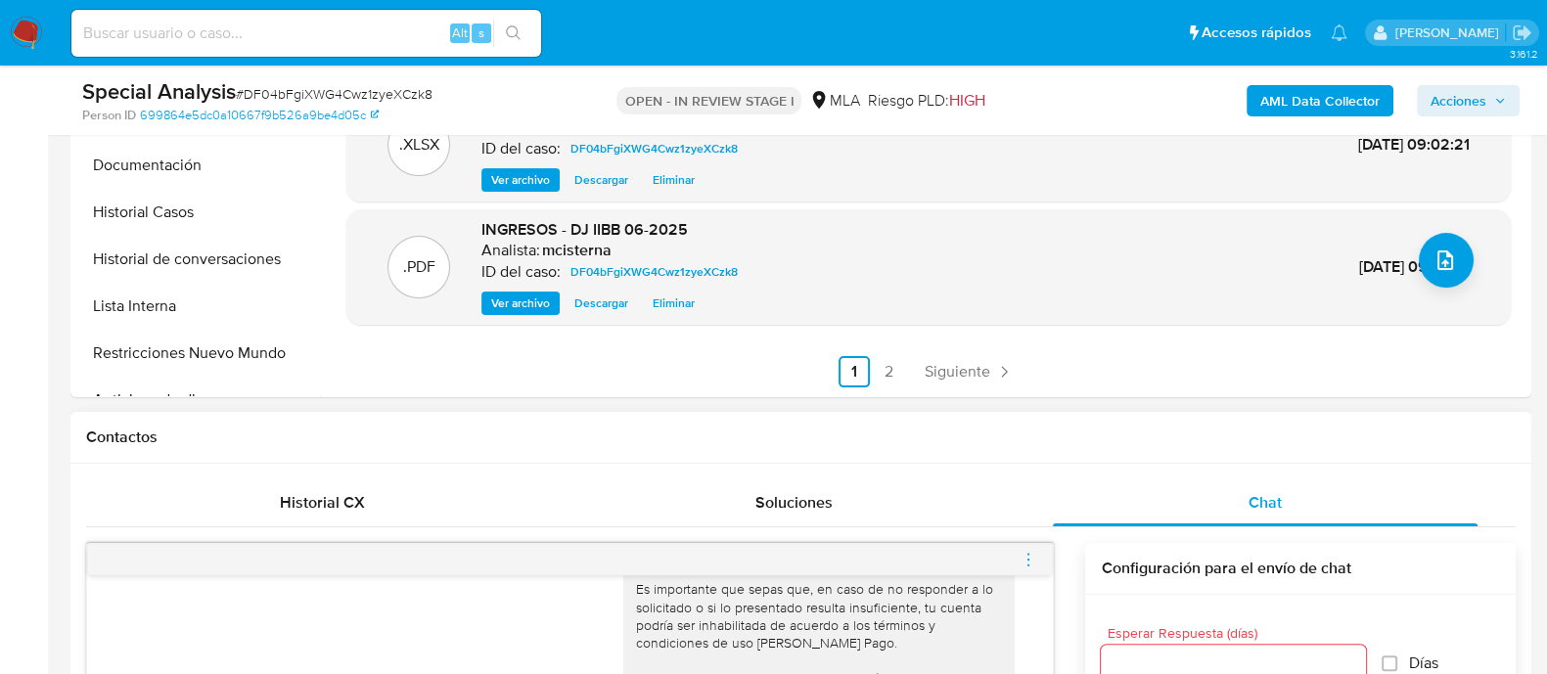
click at [1024, 560] on icon "menu-action" at bounding box center [1028, 560] width 18 height 18
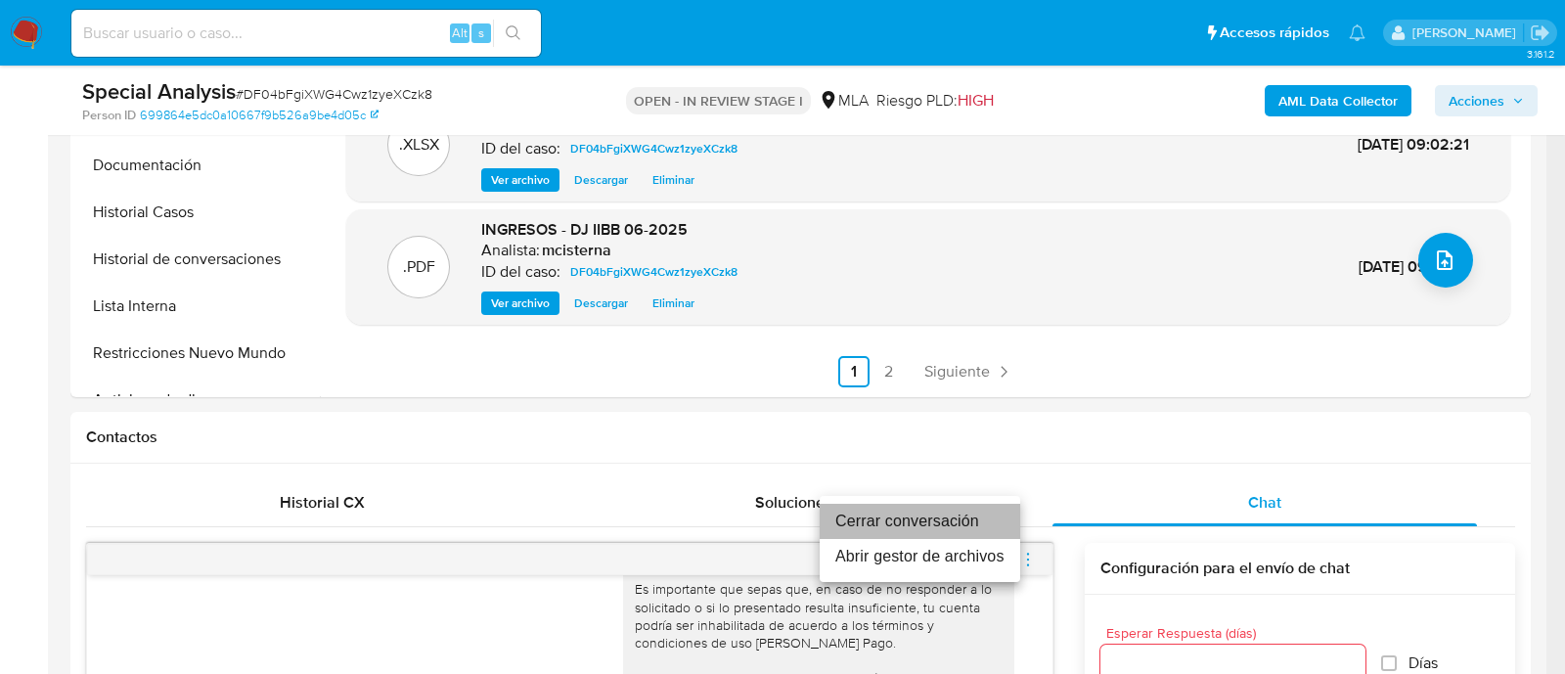
drag, startPoint x: 952, startPoint y: 523, endPoint x: 1102, endPoint y: 475, distance: 158.1
click at [952, 523] on li "Cerrar conversación" at bounding box center [920, 521] width 201 height 35
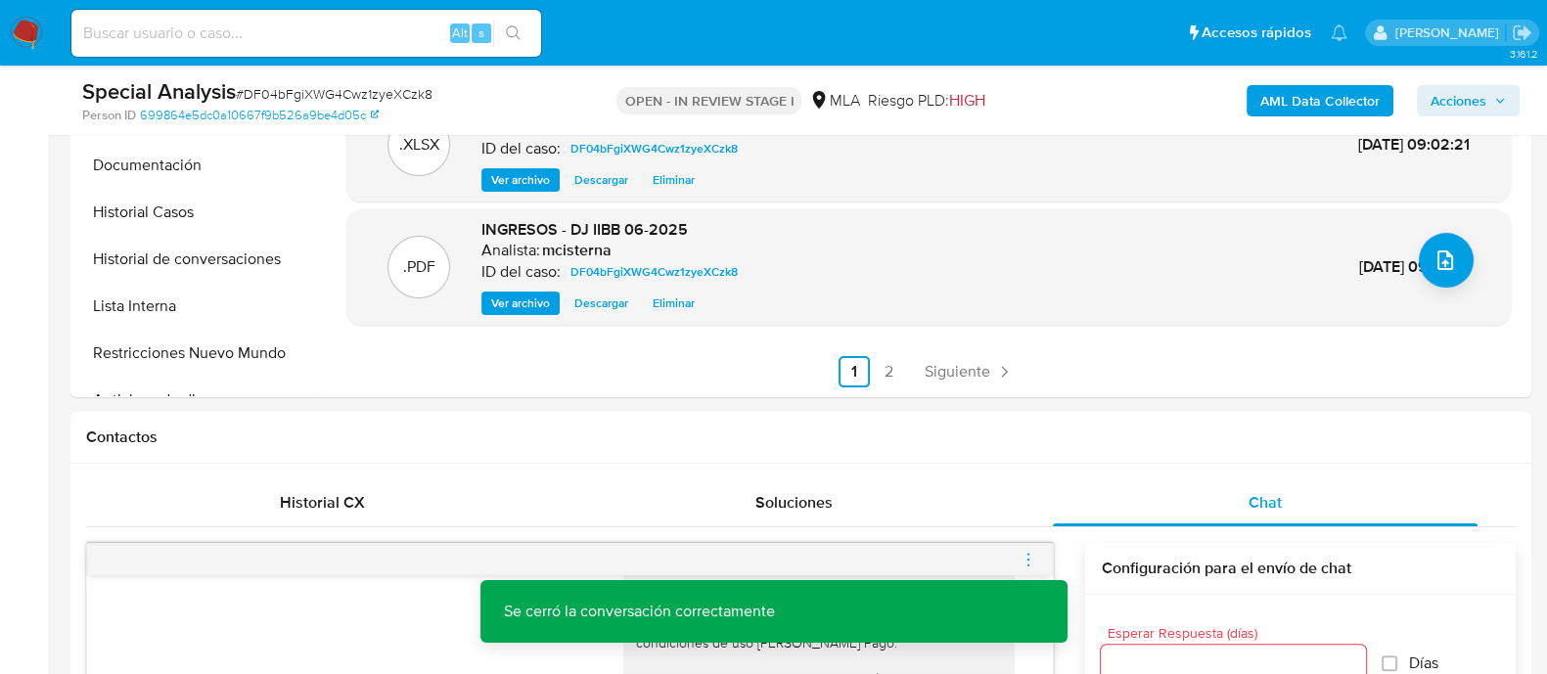
click at [1447, 96] on span "Acciones" at bounding box center [1458, 100] width 56 height 31
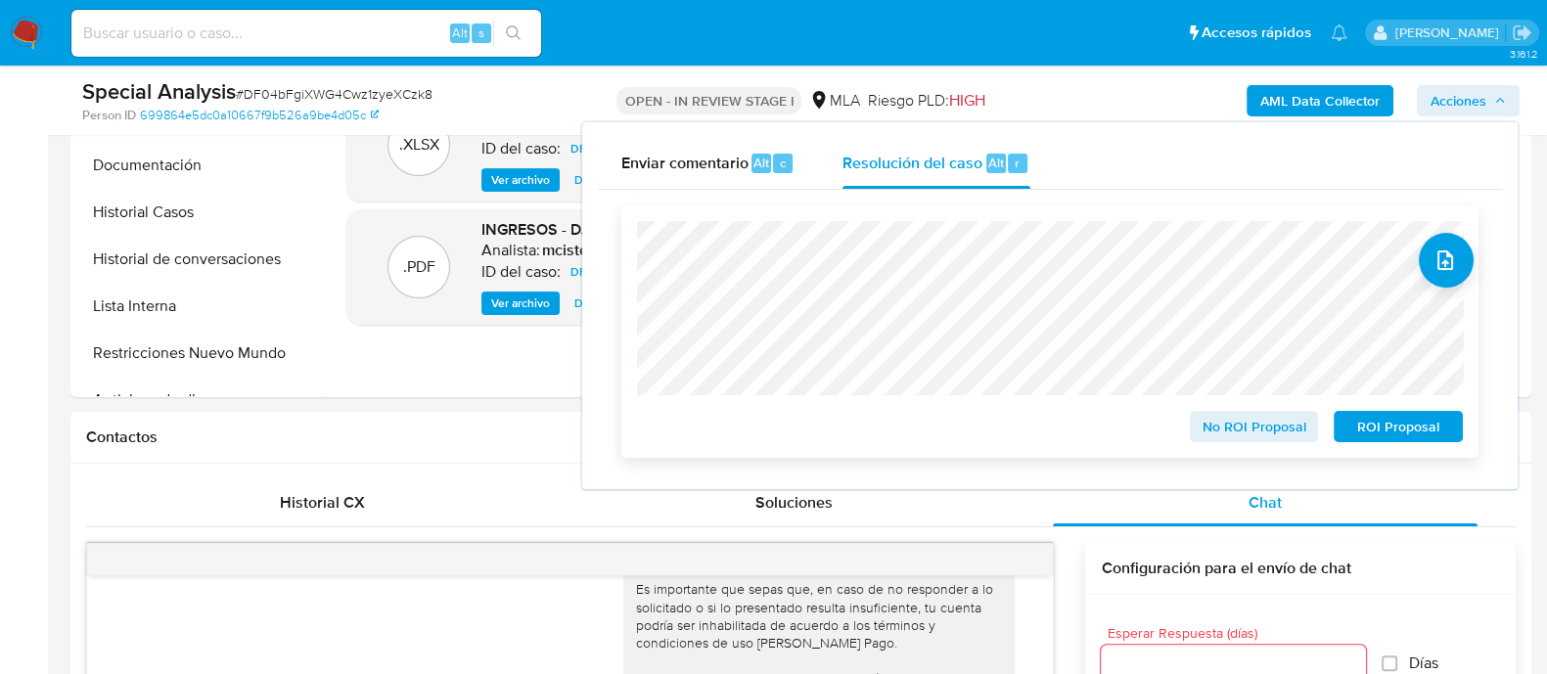
click at [1229, 437] on span "No ROI Proposal" at bounding box center [1254, 426] width 102 height 27
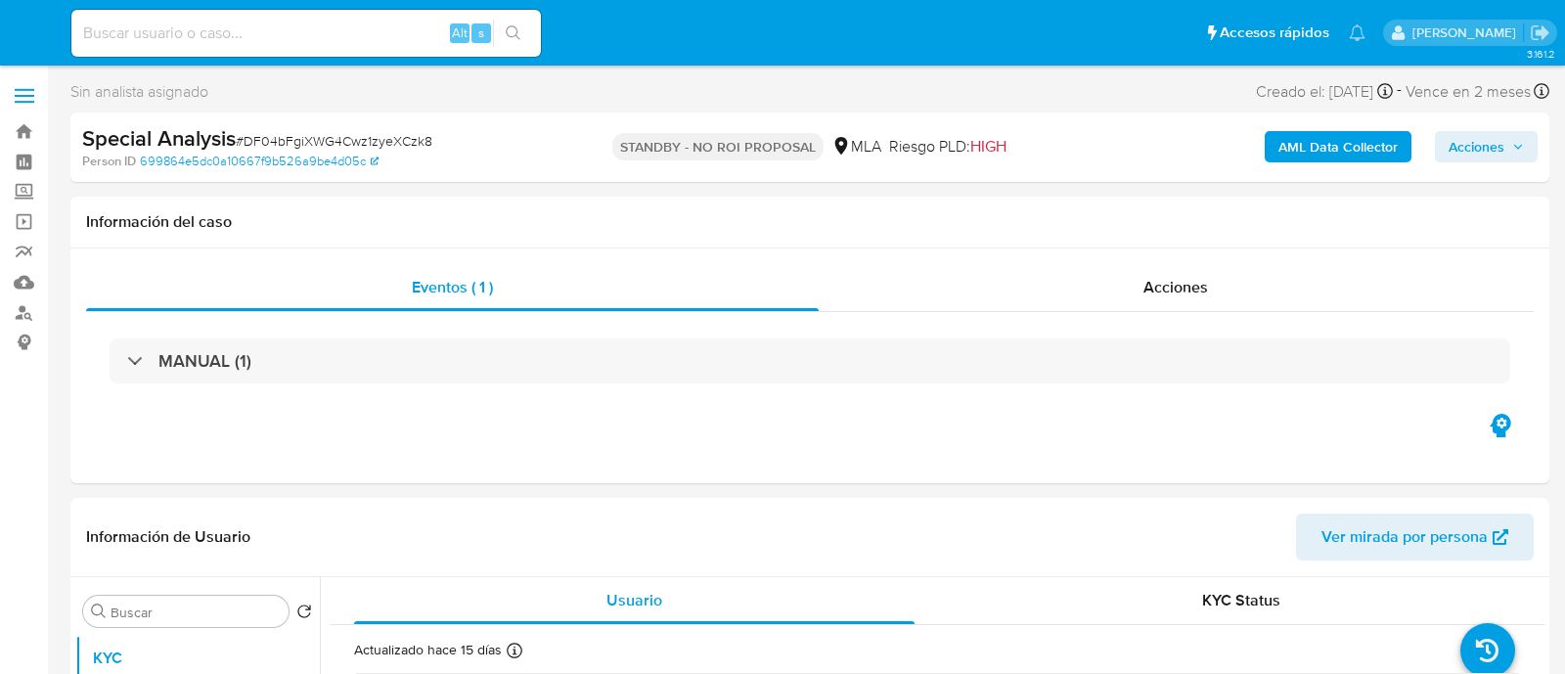
select select "10"
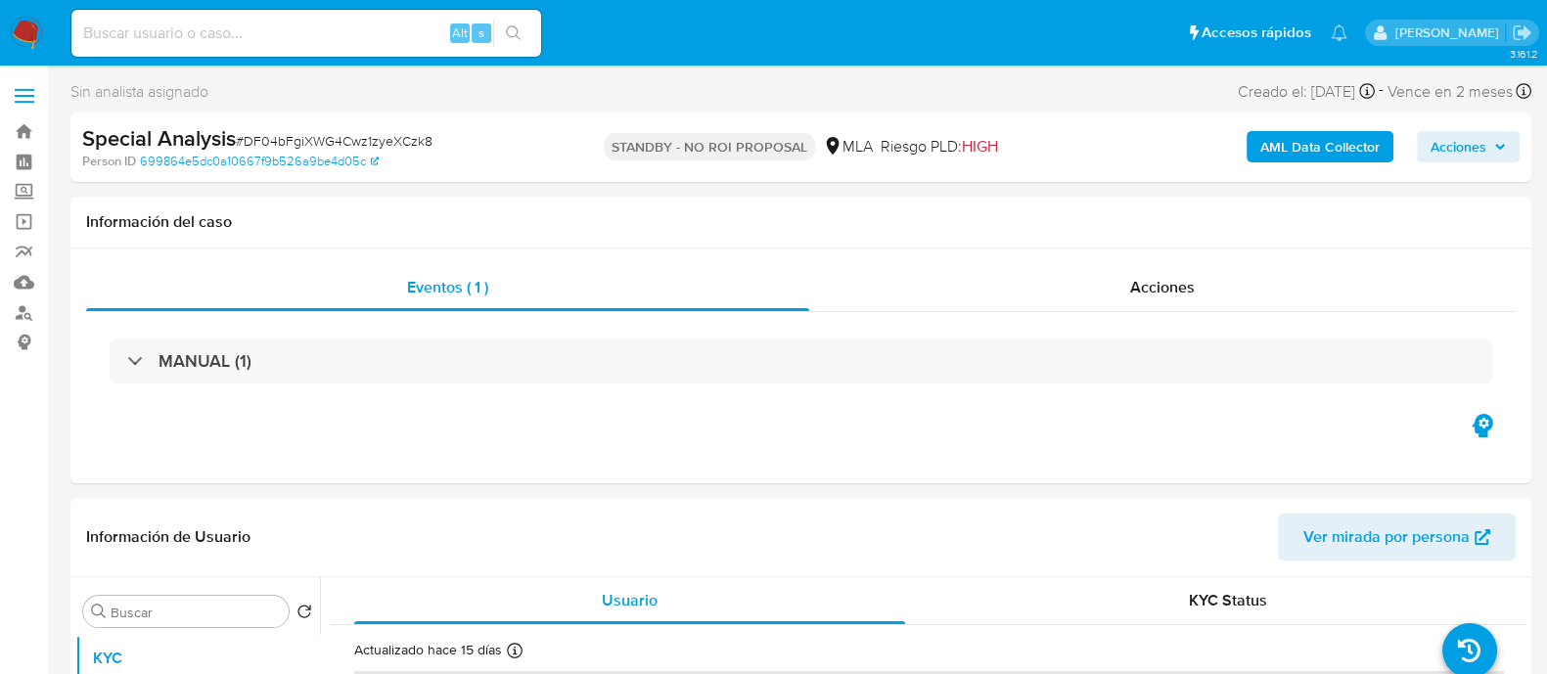
click at [397, 32] on input at bounding box center [306, 33] width 470 height 25
paste input "ptxsPCmFK8Tp8oHjiDRTdLEl"
type input "ptxsPCmFK8Tp8oHjiDRTdLEl"
click at [522, 31] on button "search-icon" at bounding box center [513, 33] width 40 height 27
click at [518, 47] on div "ptxsPCmFK8Tp8oHjiDRTdLEl Alt s" at bounding box center [306, 33] width 470 height 47
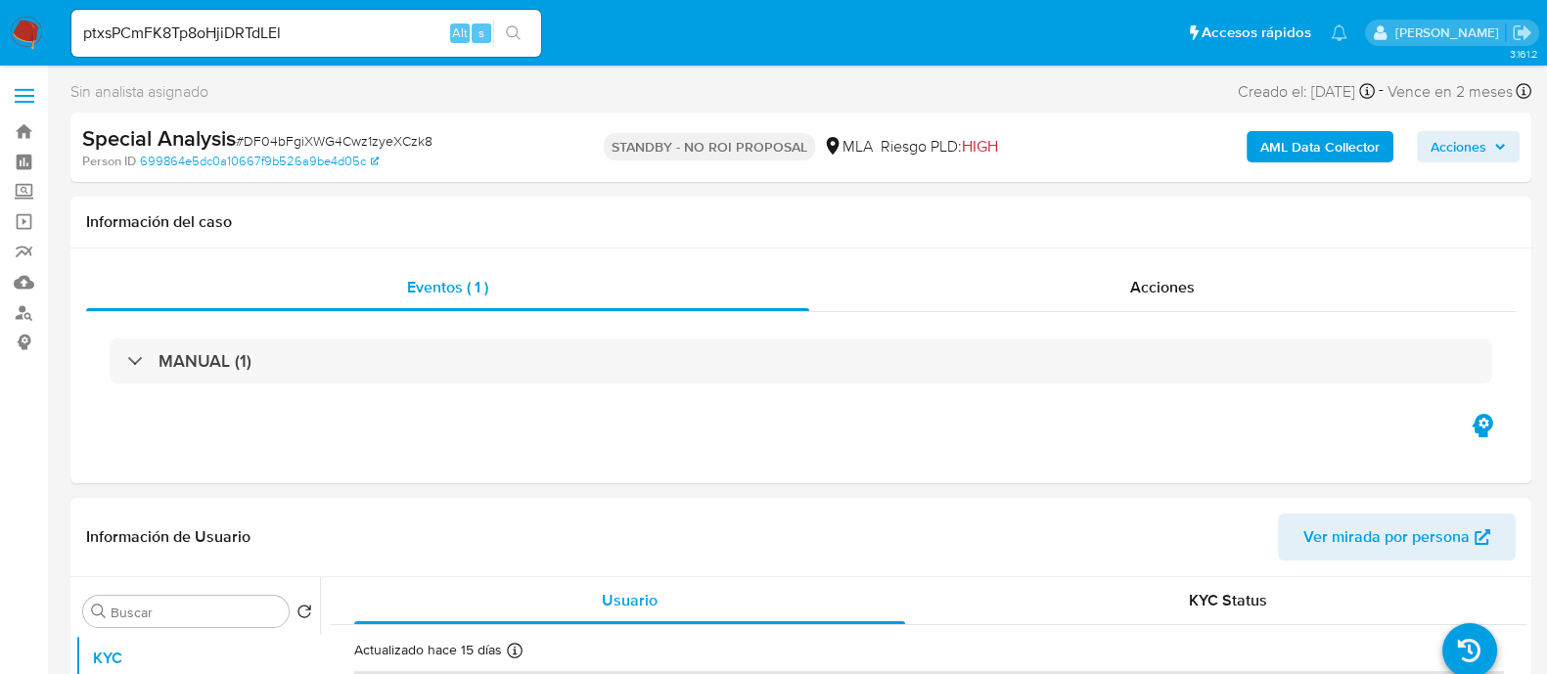
click at [506, 37] on icon "search-icon" at bounding box center [514, 33] width 16 height 16
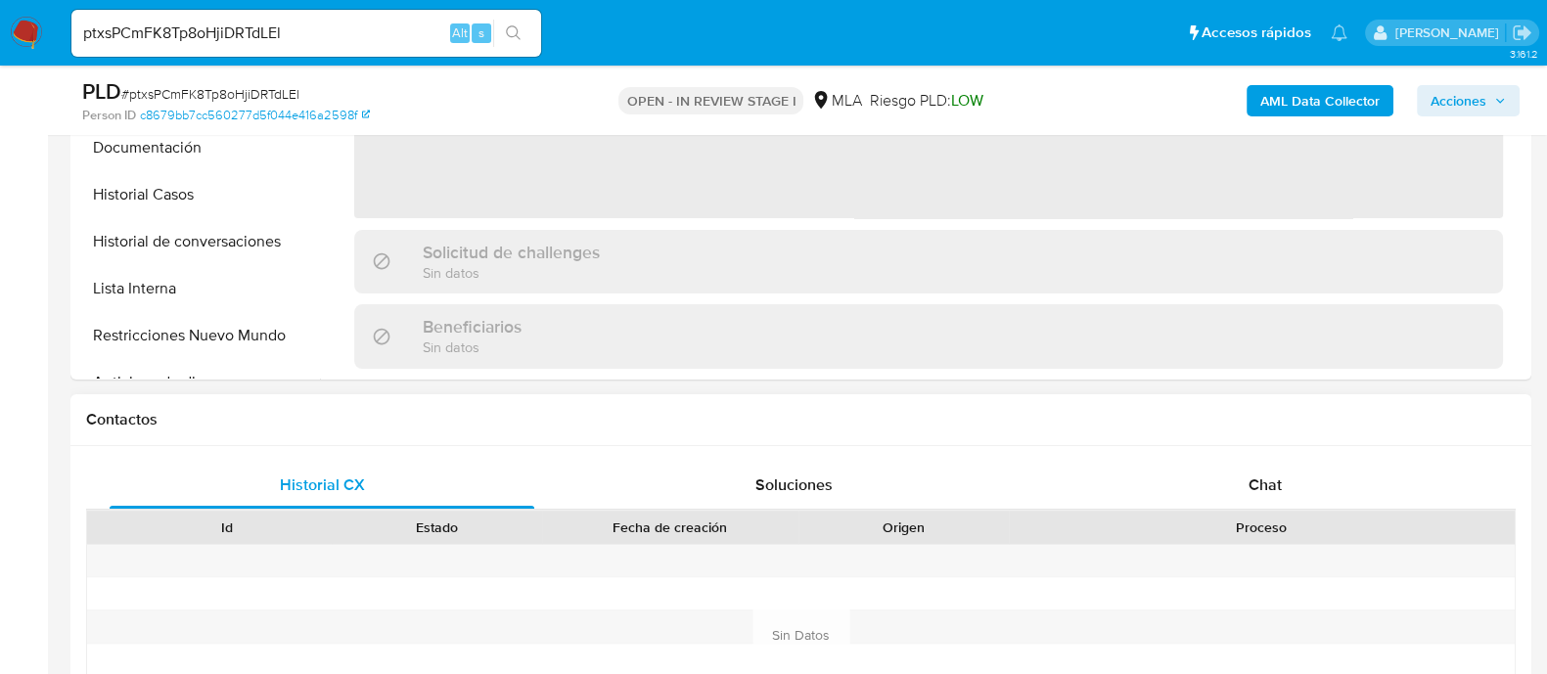
scroll to position [734, 0]
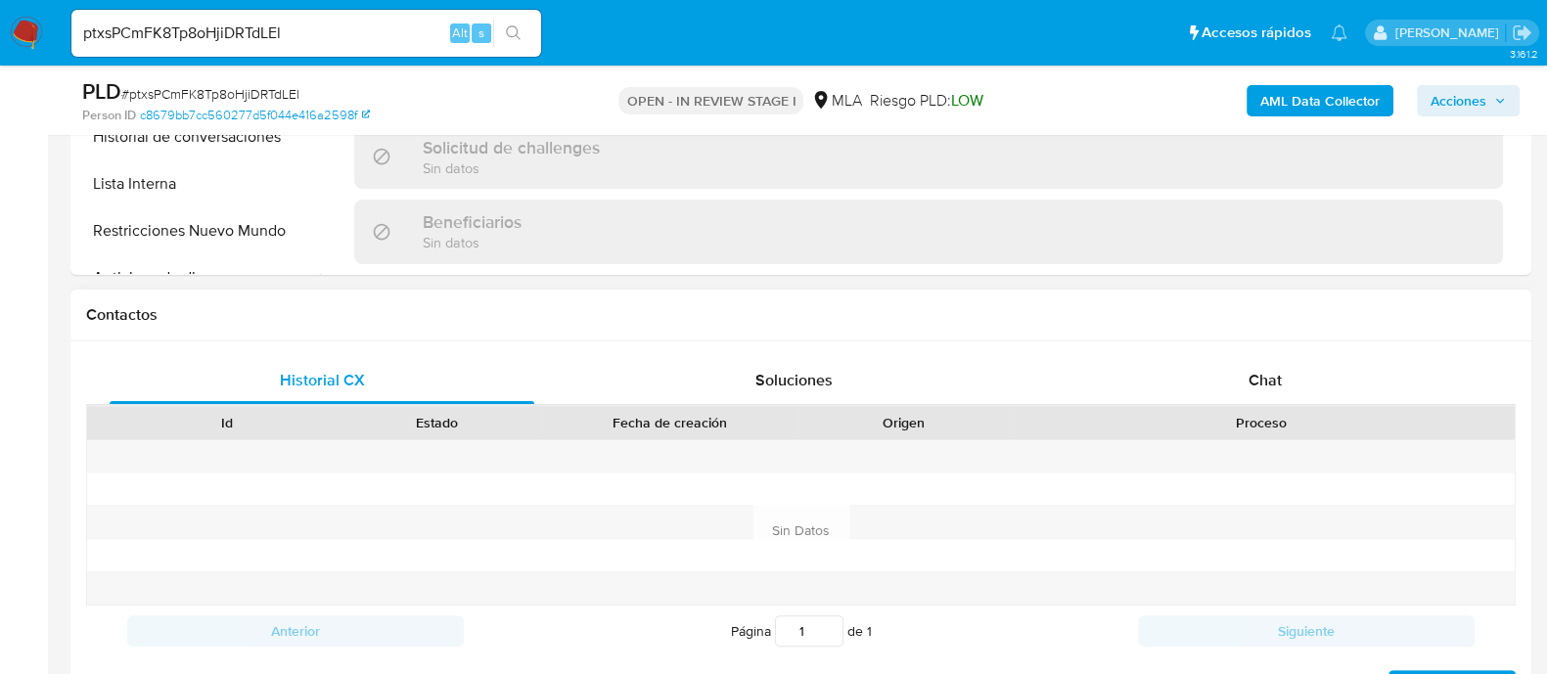
select select "10"
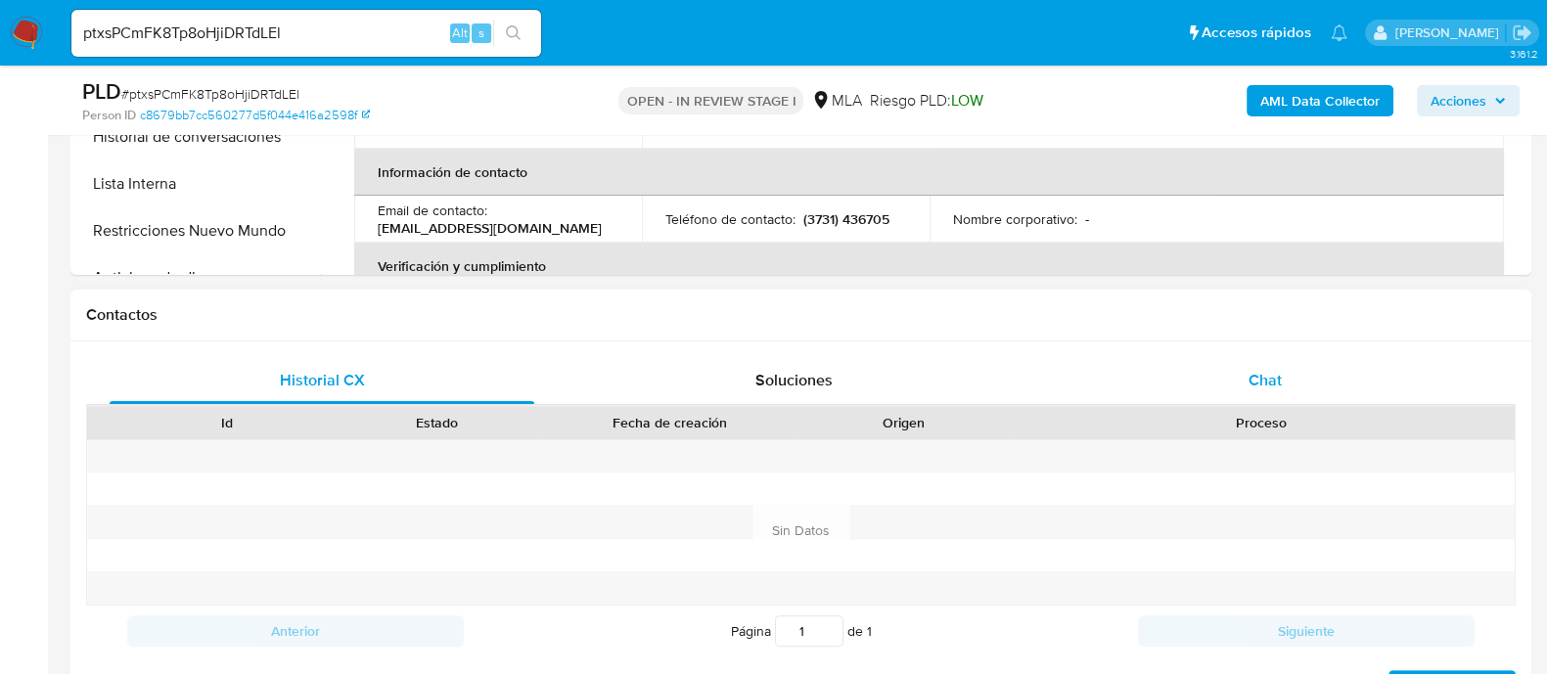
click at [1237, 393] on div "Chat" at bounding box center [1265, 380] width 425 height 47
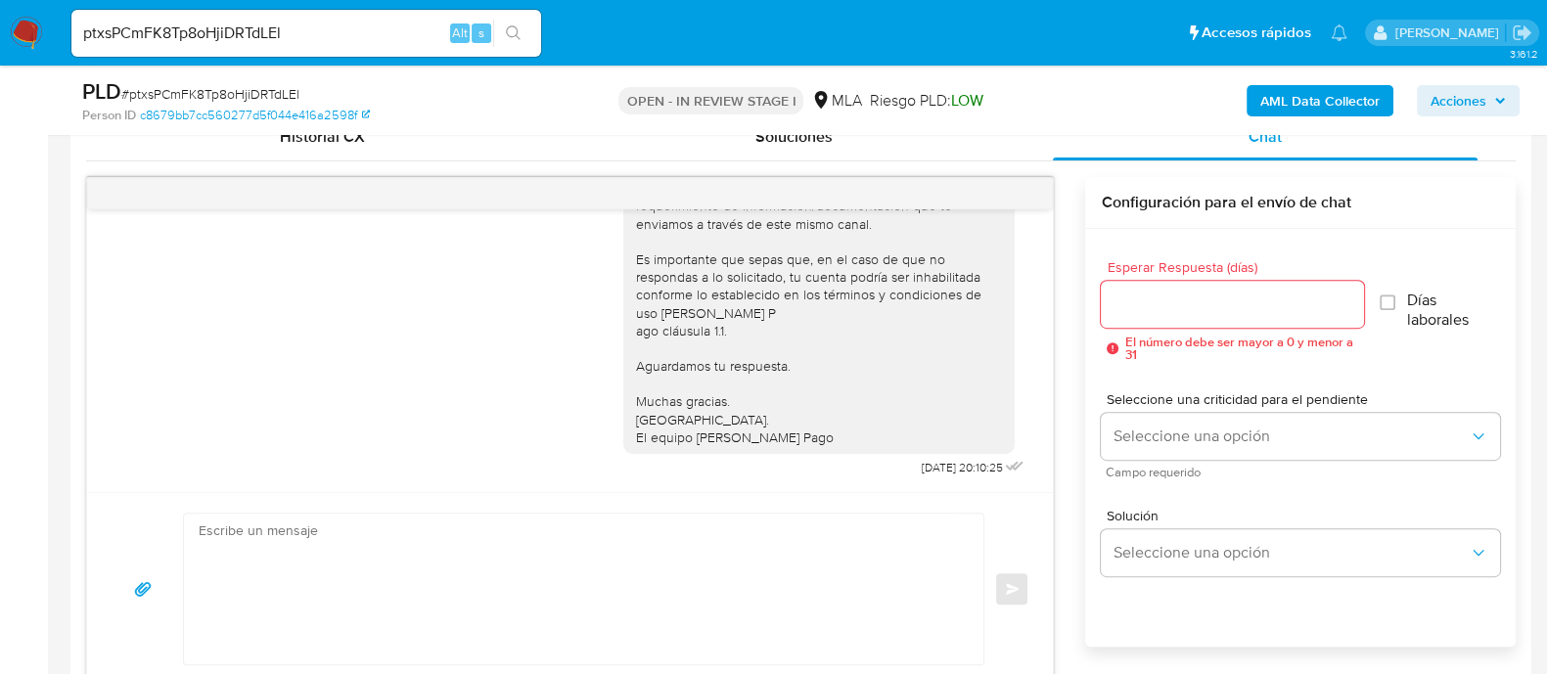
scroll to position [888, 0]
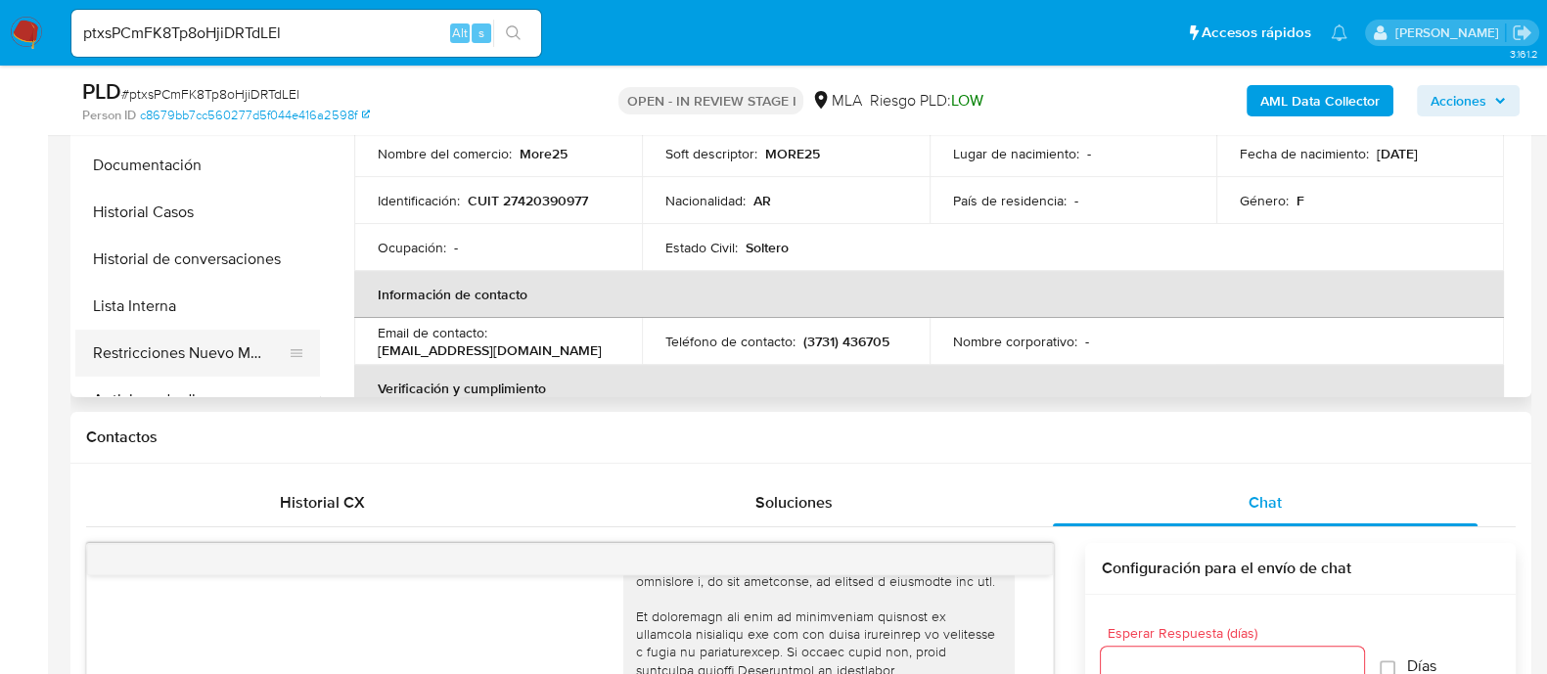
click at [191, 339] on button "Restricciones Nuevo Mundo" at bounding box center [189, 353] width 229 height 47
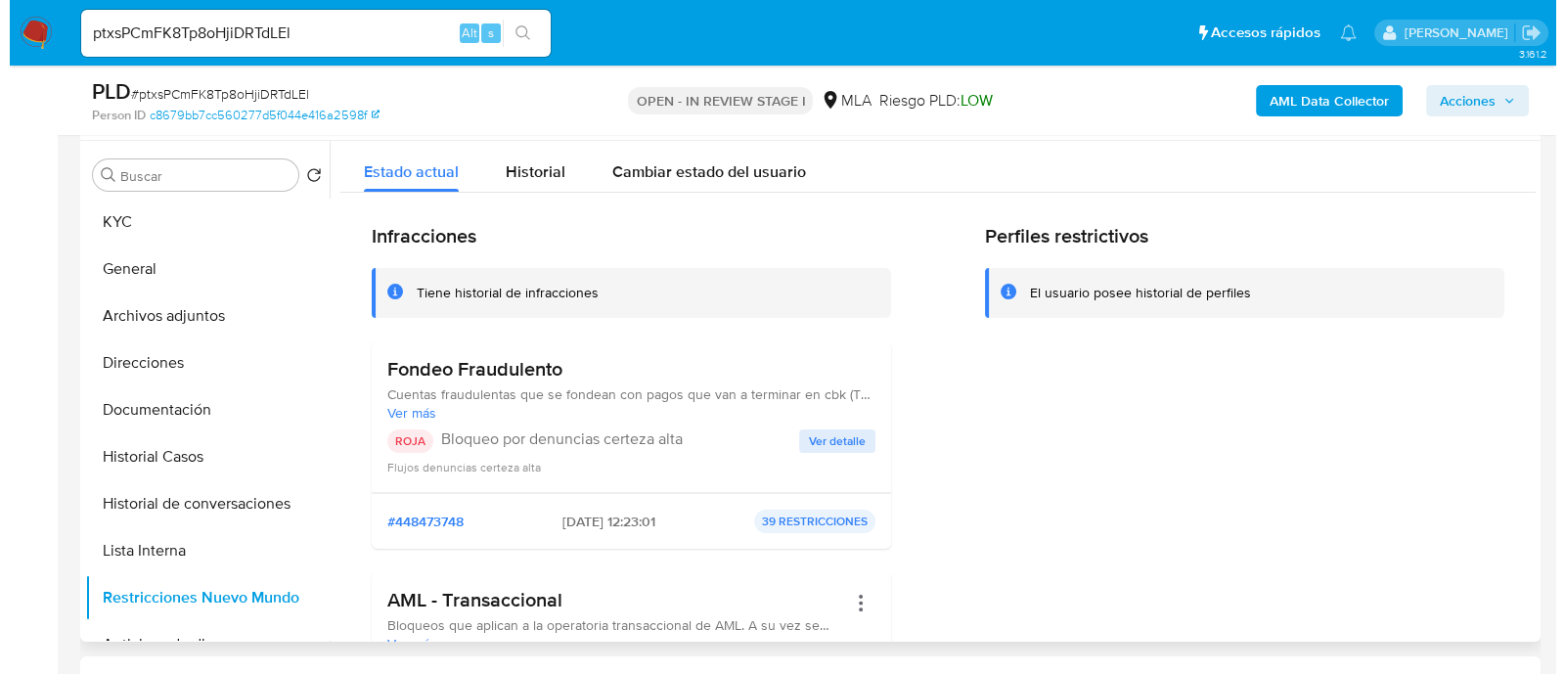
scroll to position [244, 0]
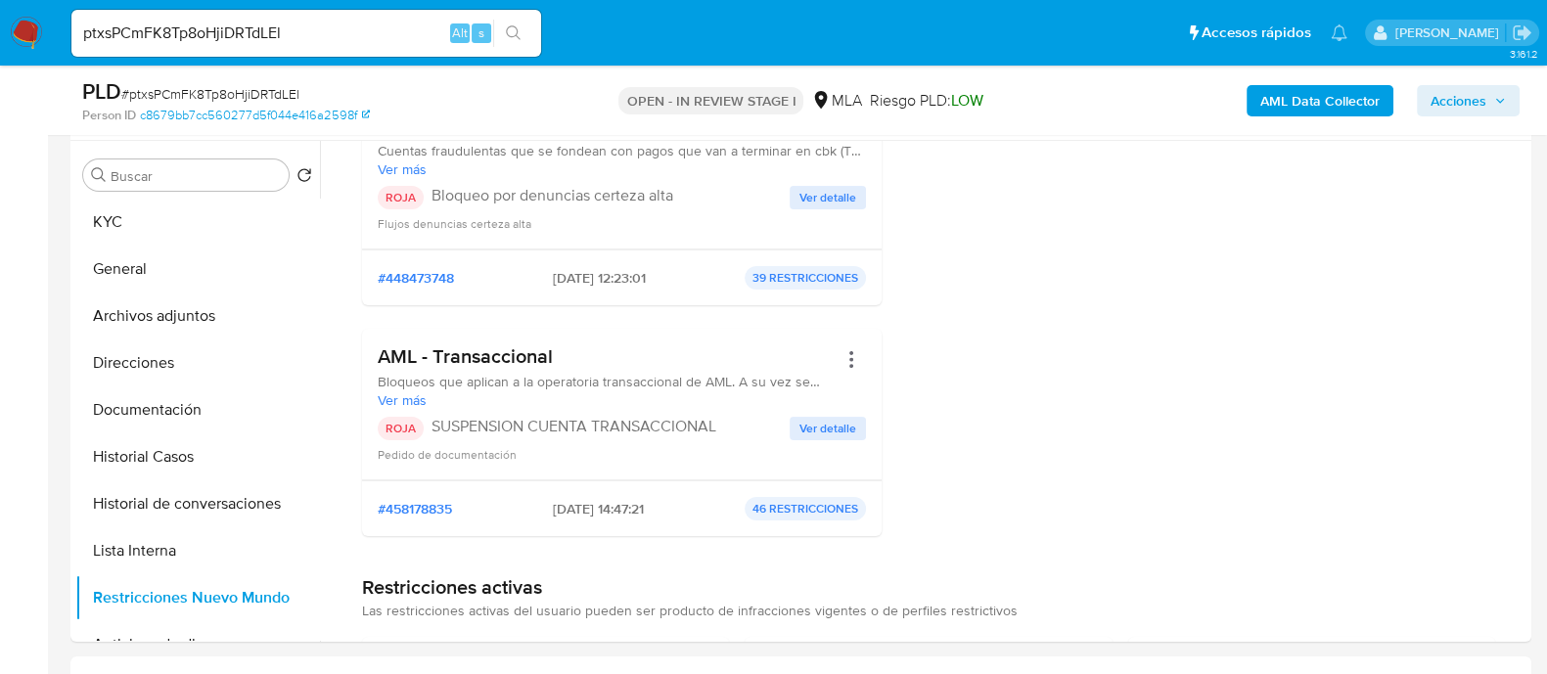
click at [1289, 106] on b "AML Data Collector" at bounding box center [1319, 100] width 119 height 31
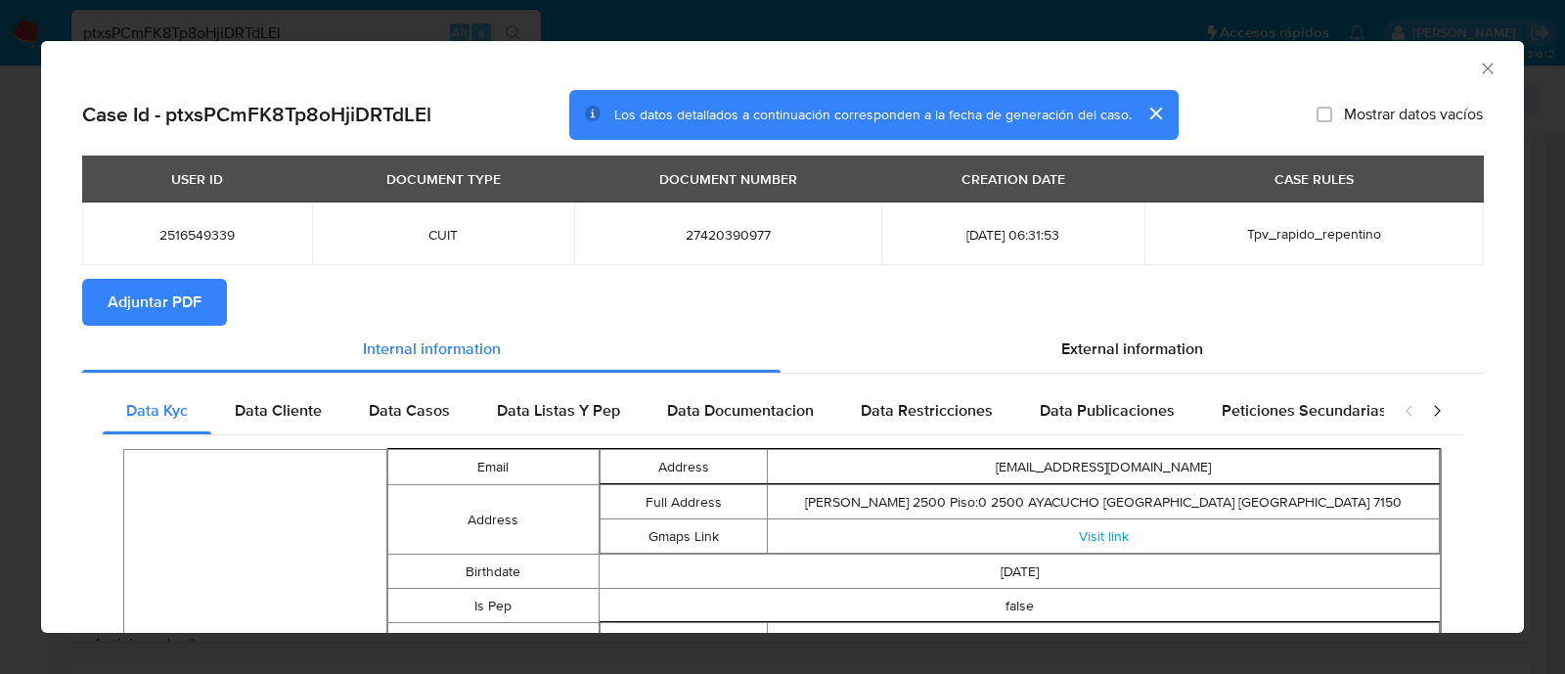
click at [169, 301] on span "Adjuntar PDF" at bounding box center [155, 302] width 94 height 43
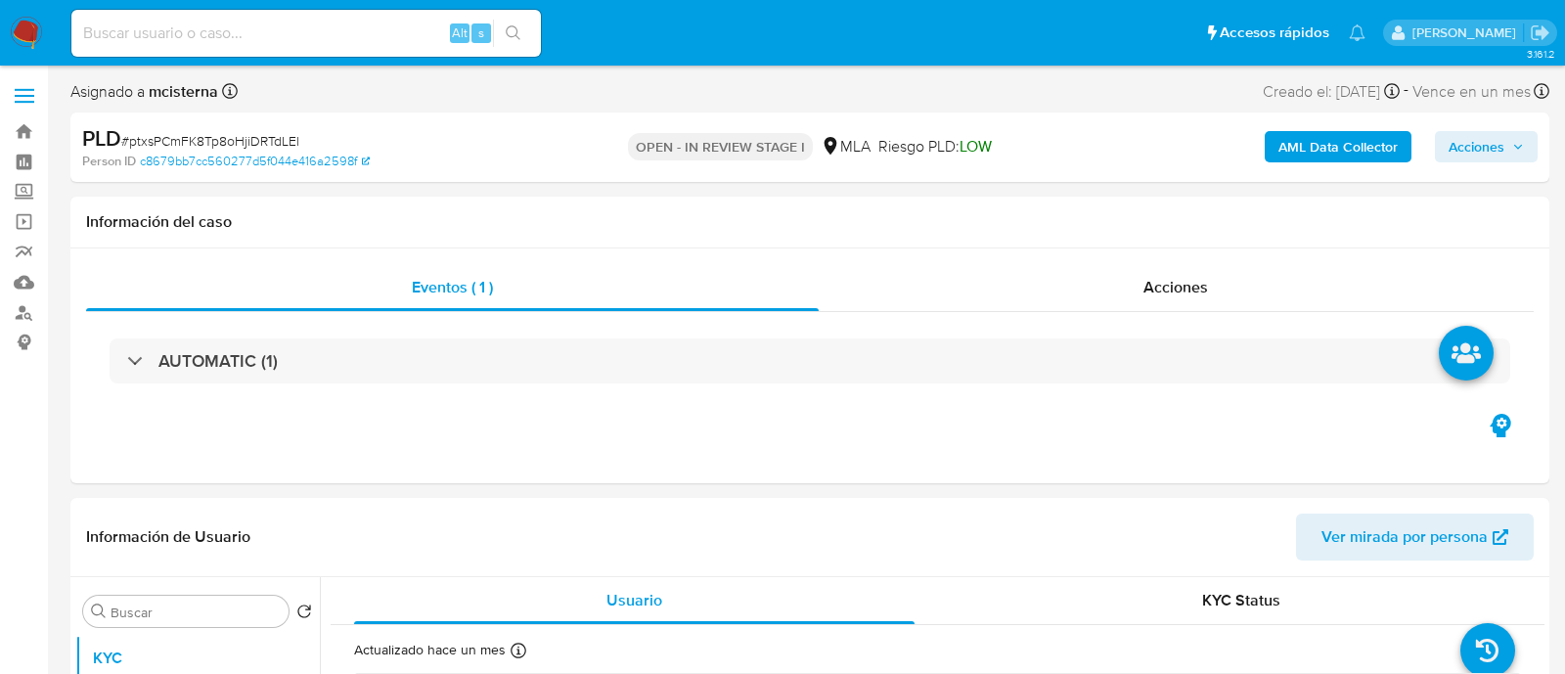
select select "10"
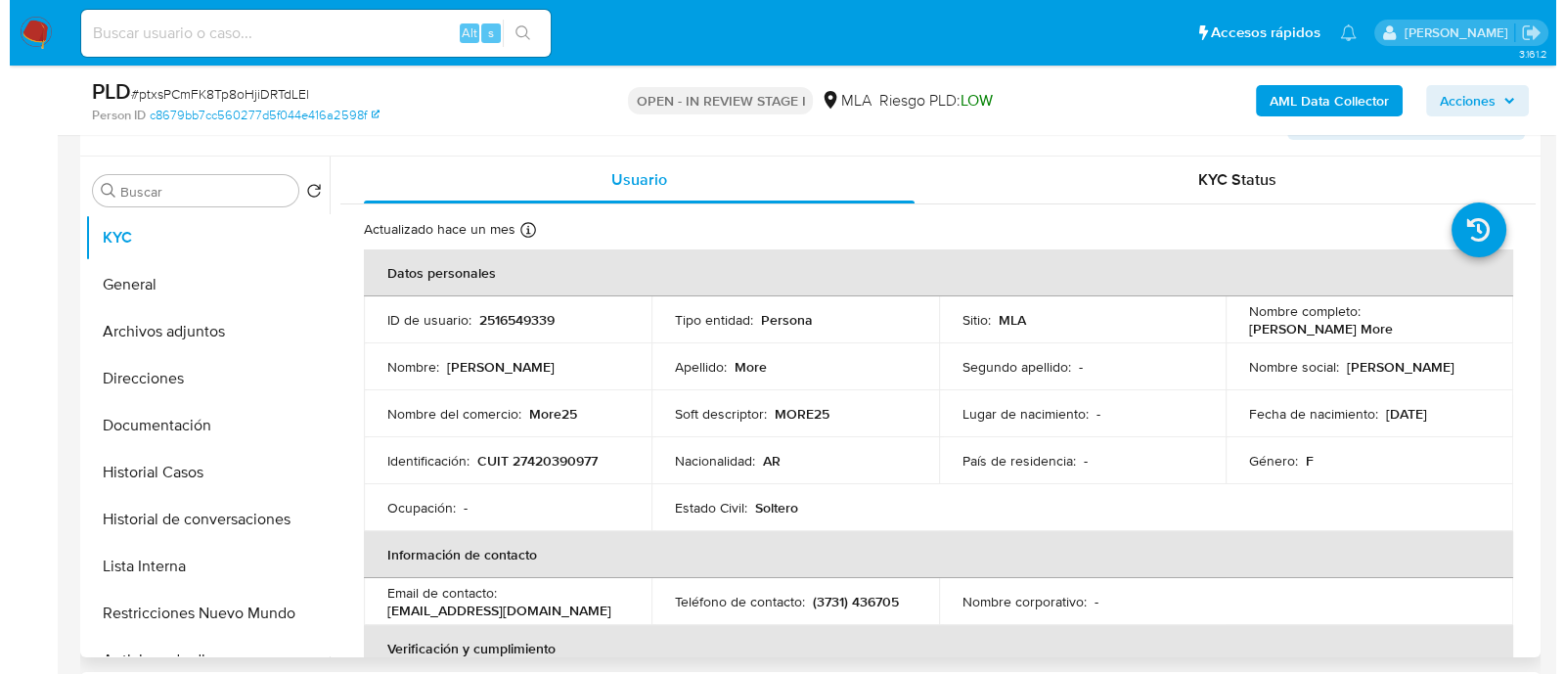
scroll to position [367, 0]
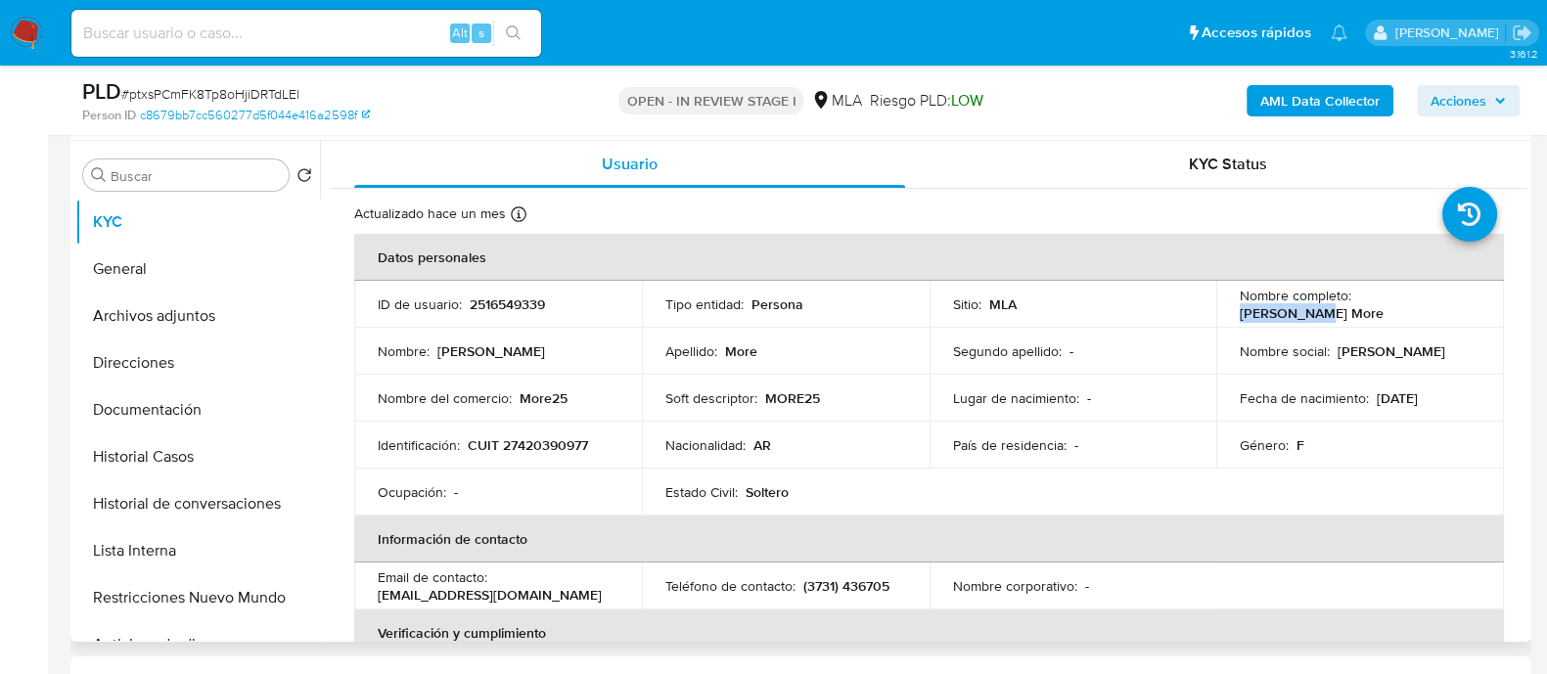
drag, startPoint x: 1355, startPoint y: 305, endPoint x: 1496, endPoint y: 303, distance: 140.9
click at [1496, 305] on td "Nombre completo : Malena More" at bounding box center [1360, 304] width 288 height 47
copy p "Malena More"
click at [289, 522] on div at bounding box center [297, 503] width 16 height 43
click at [277, 501] on button "Historial de conversaciones" at bounding box center [189, 503] width 229 height 47
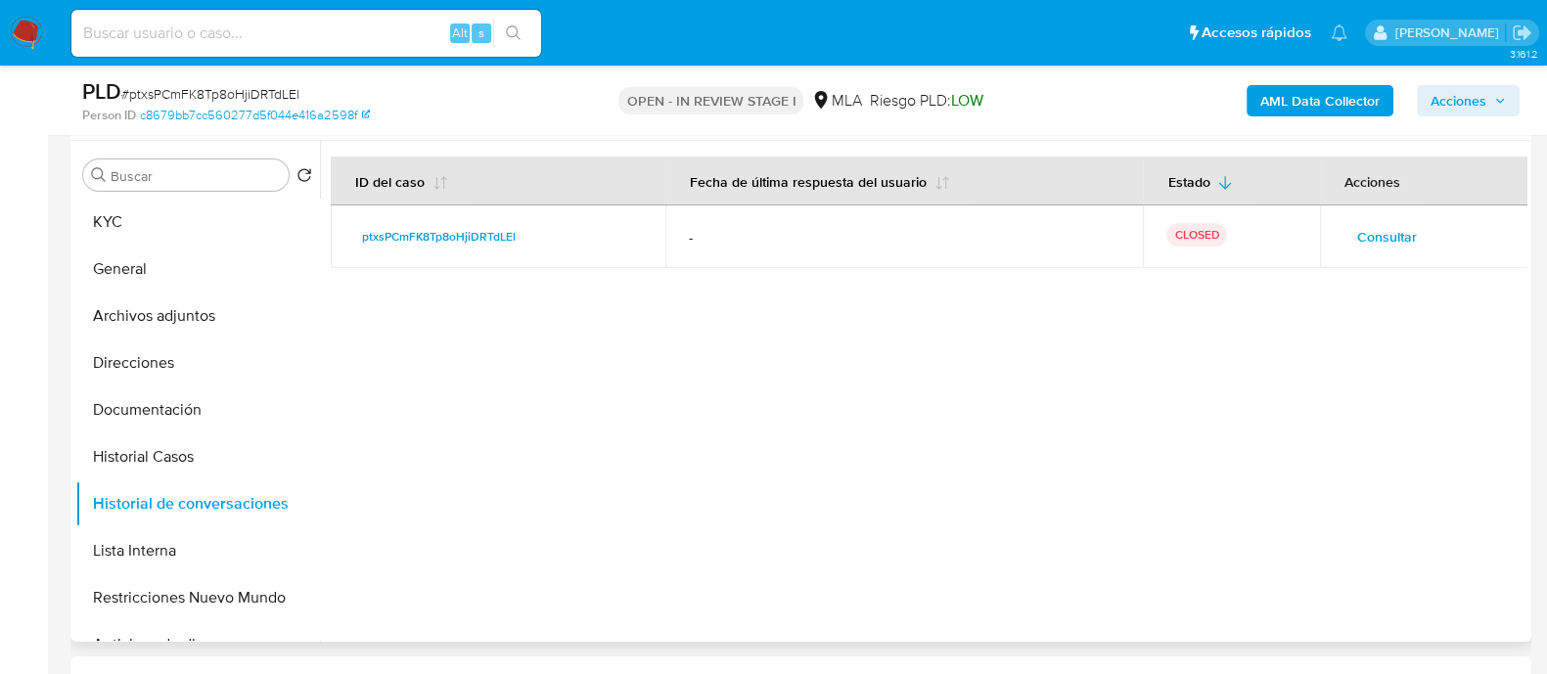
click at [1389, 240] on span "Consultar" at bounding box center [1387, 236] width 60 height 27
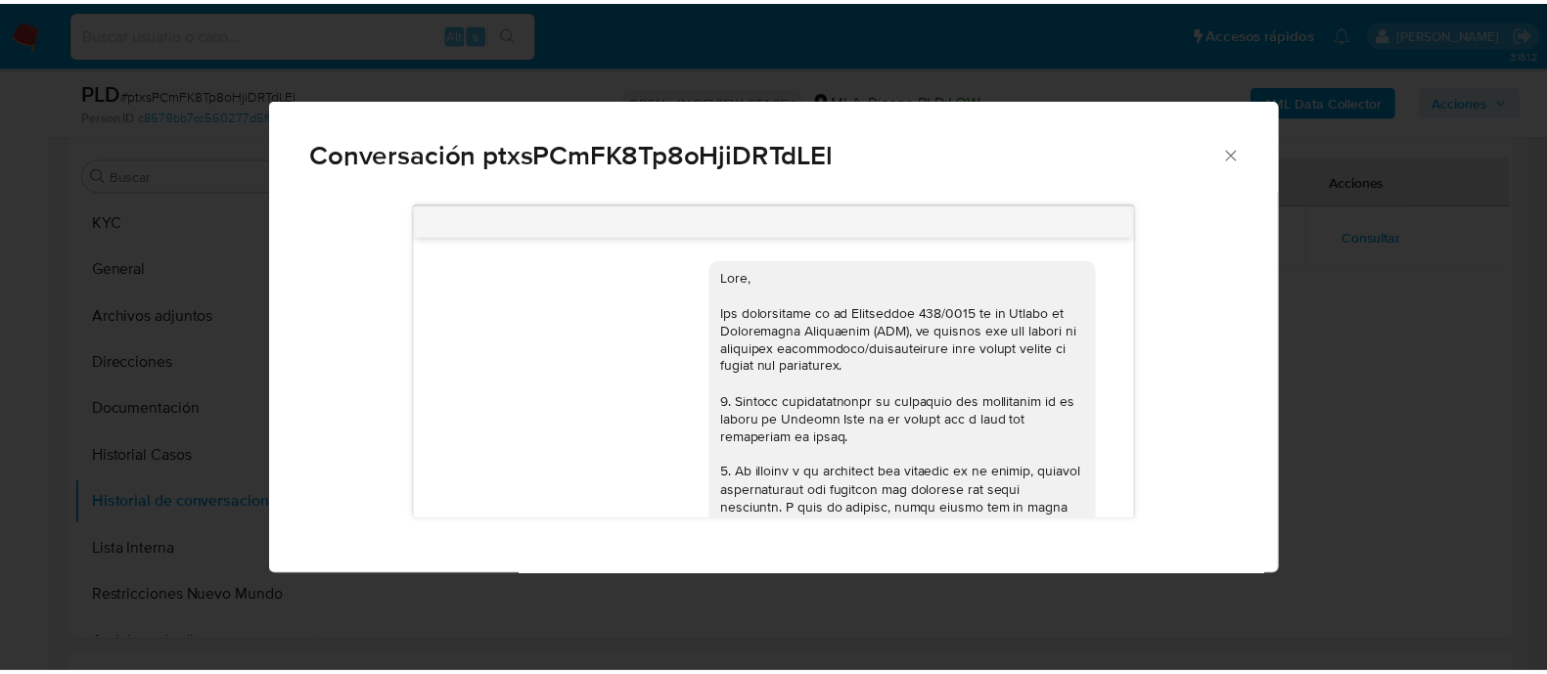
scroll to position [1256, 0]
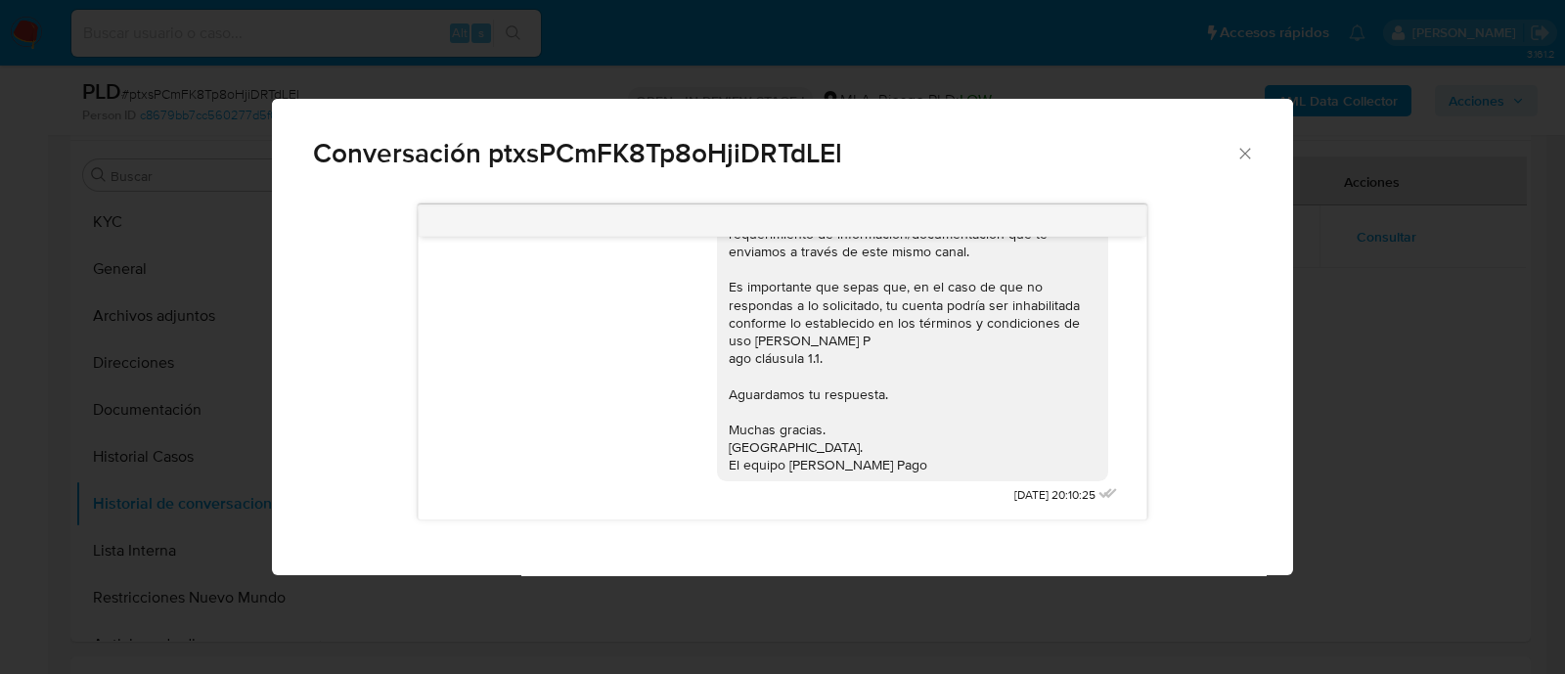
click at [1264, 149] on div "Conversación ptxsPCmFK8Tp8oHjiDRTdLEl" at bounding box center [782, 145] width 1021 height 93
click at [1248, 157] on icon "Cerrar" at bounding box center [1244, 153] width 11 height 11
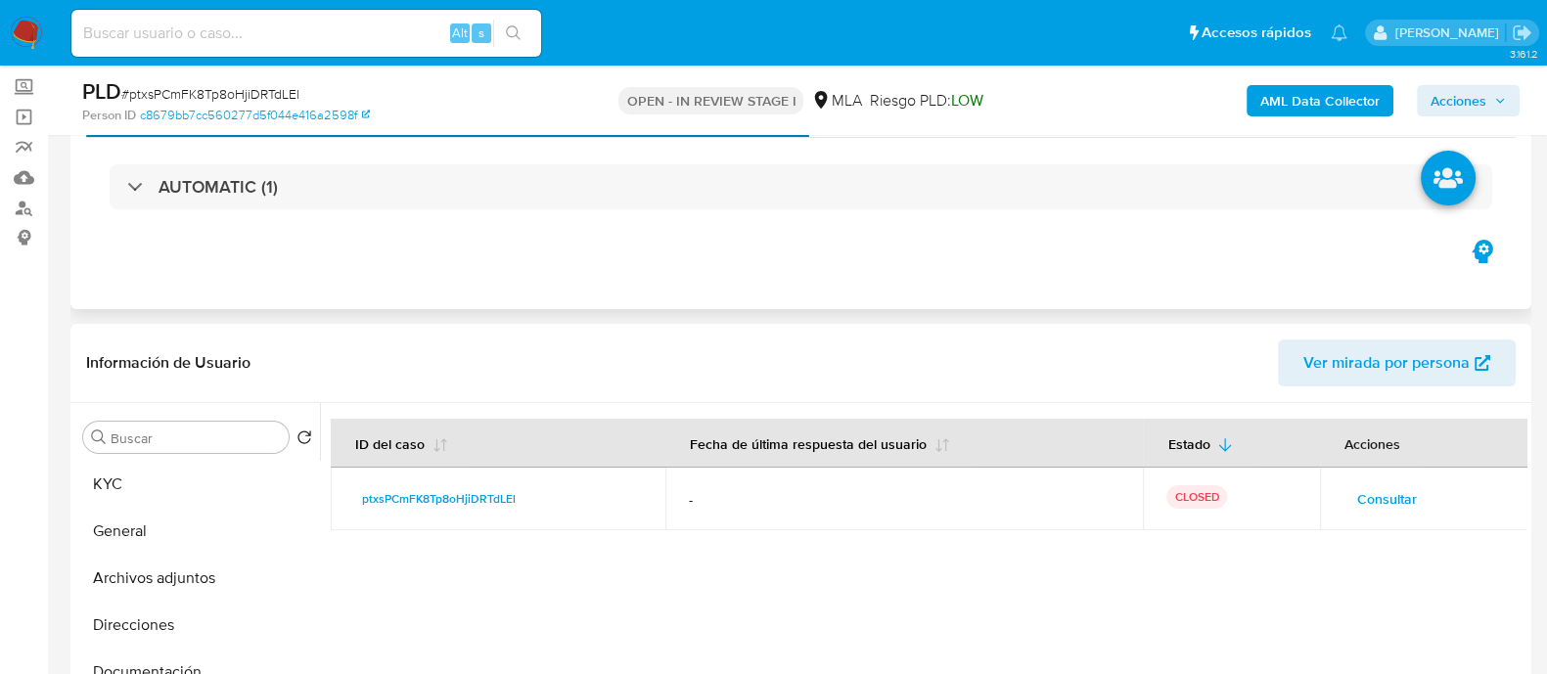
scroll to position [0, 0]
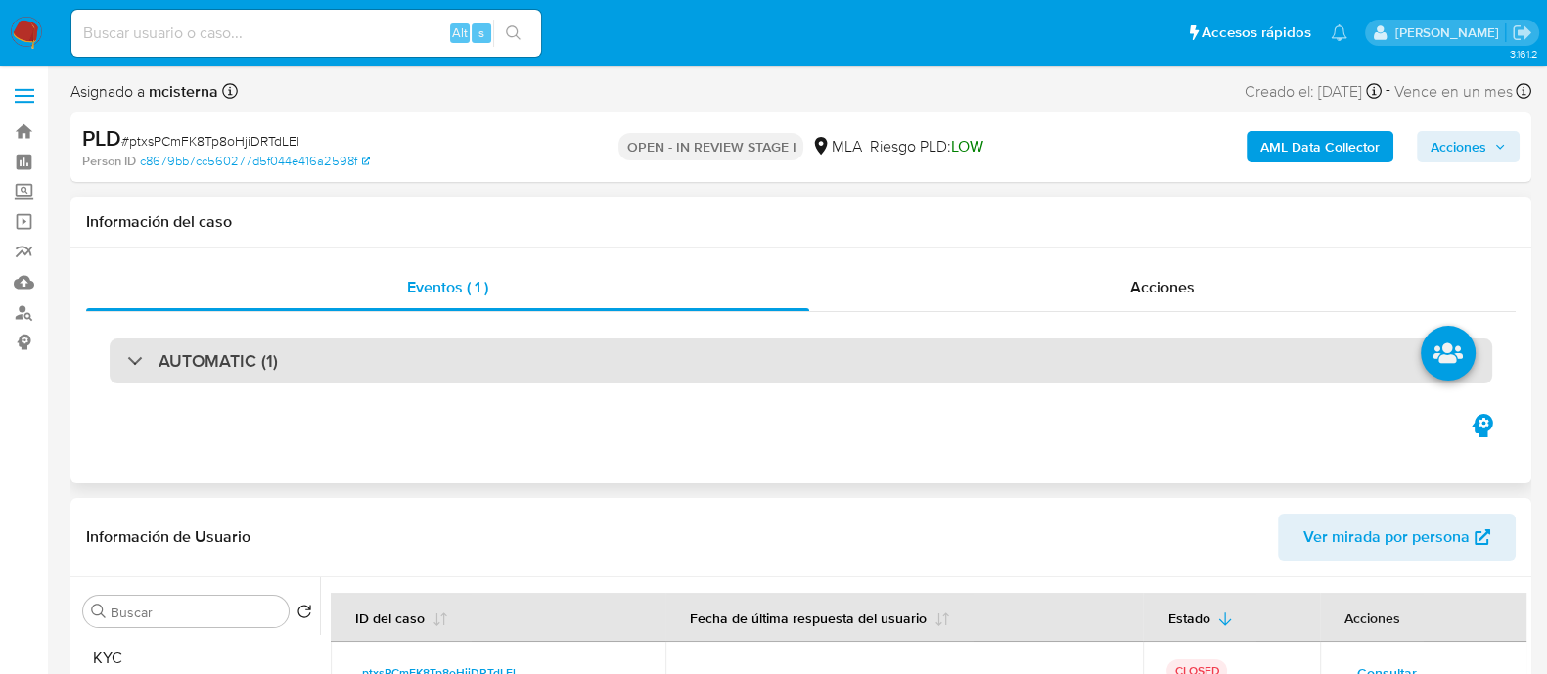
click at [349, 357] on div "AUTOMATIC (1)" at bounding box center [801, 360] width 1382 height 45
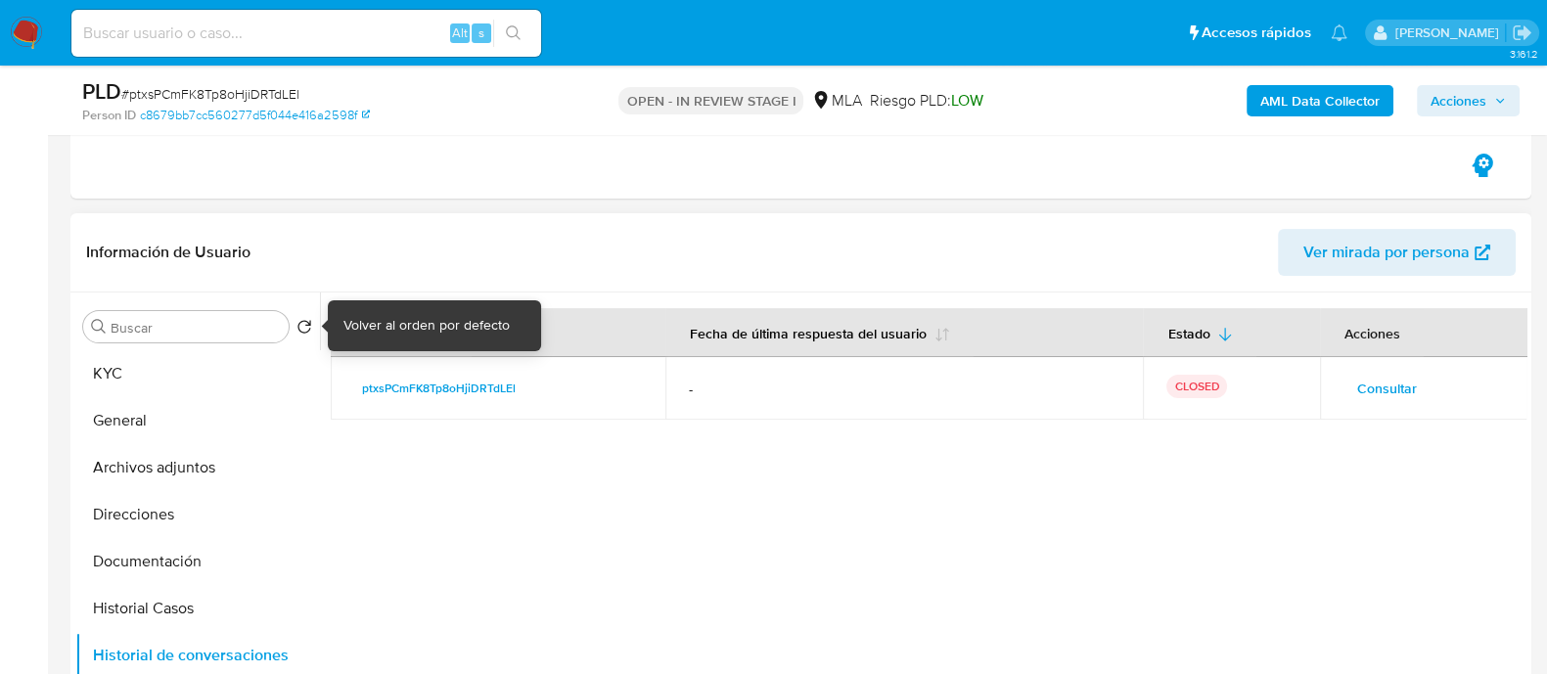
scroll to position [561, 0]
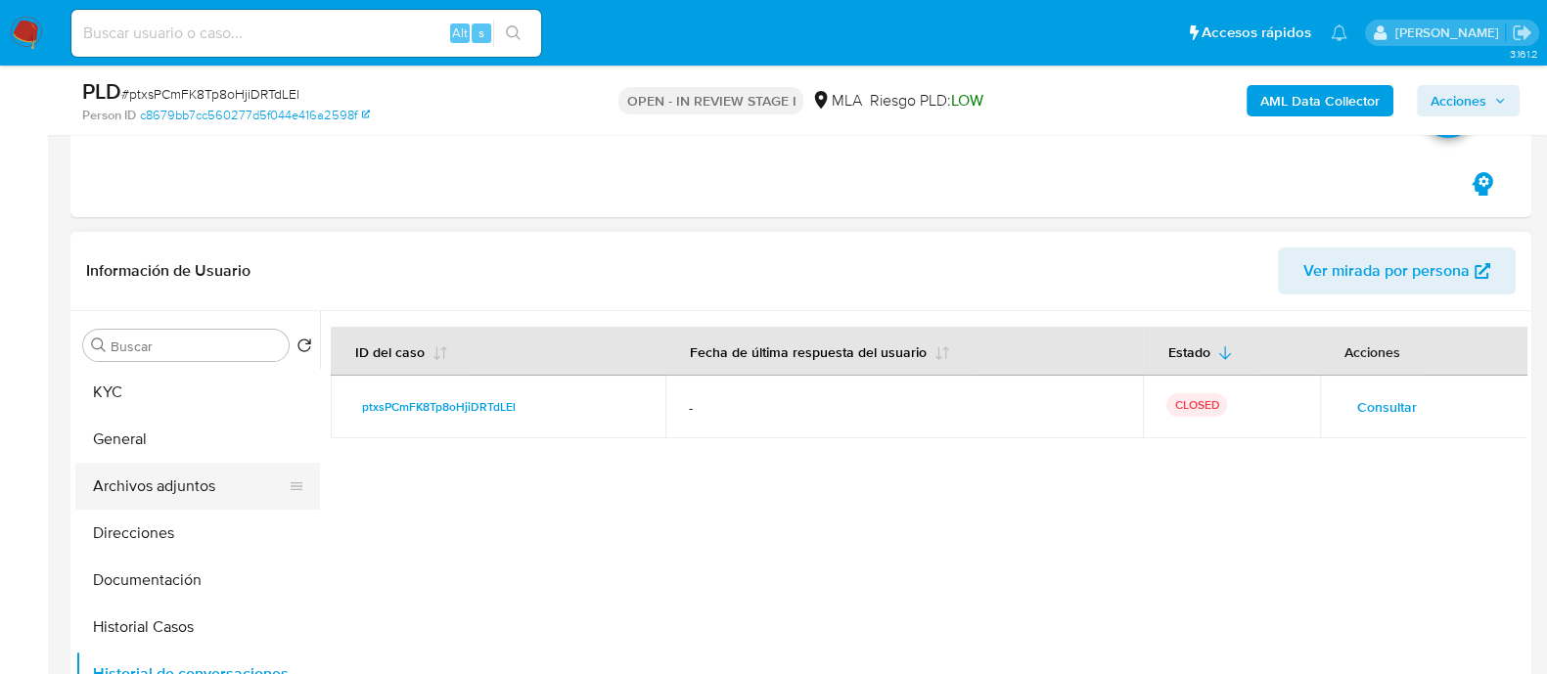
click at [259, 491] on button "Archivos adjuntos" at bounding box center [189, 486] width 229 height 47
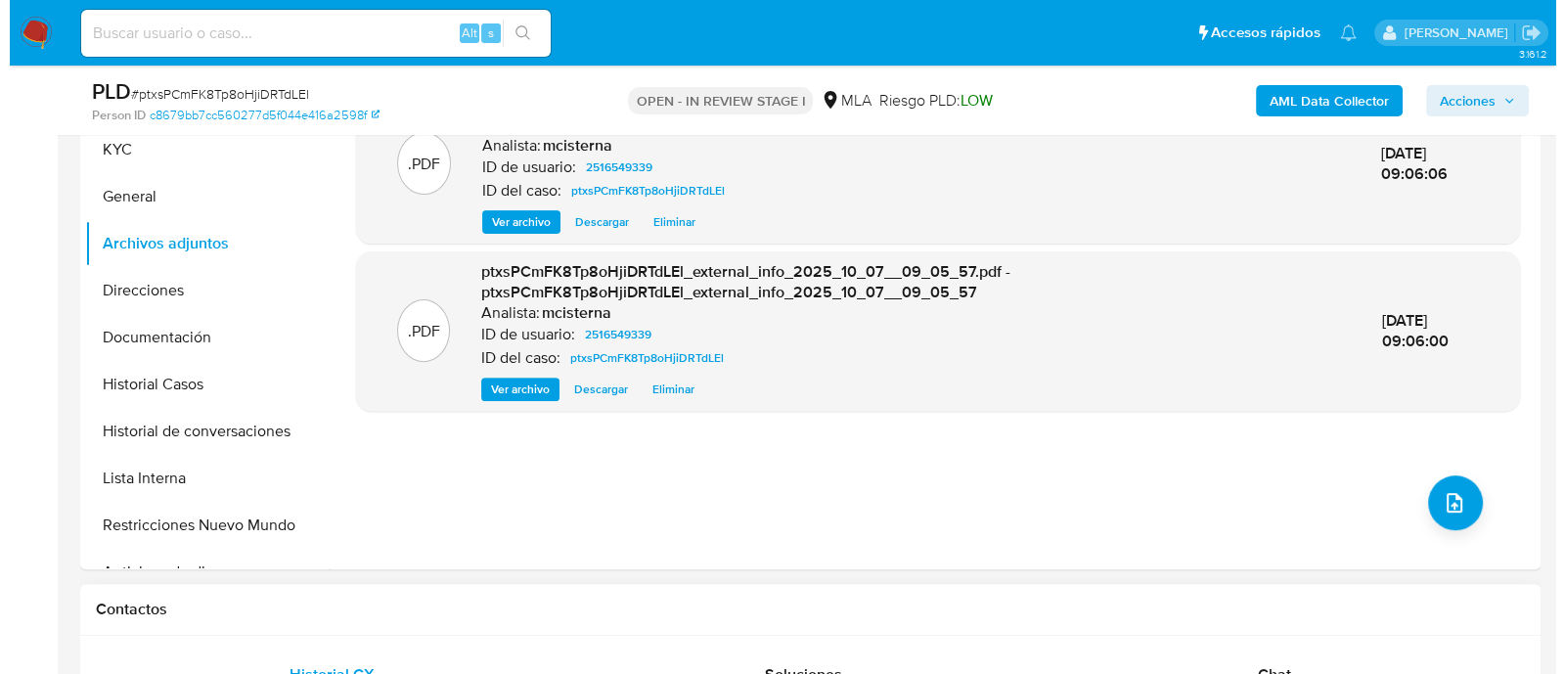
scroll to position [806, 0]
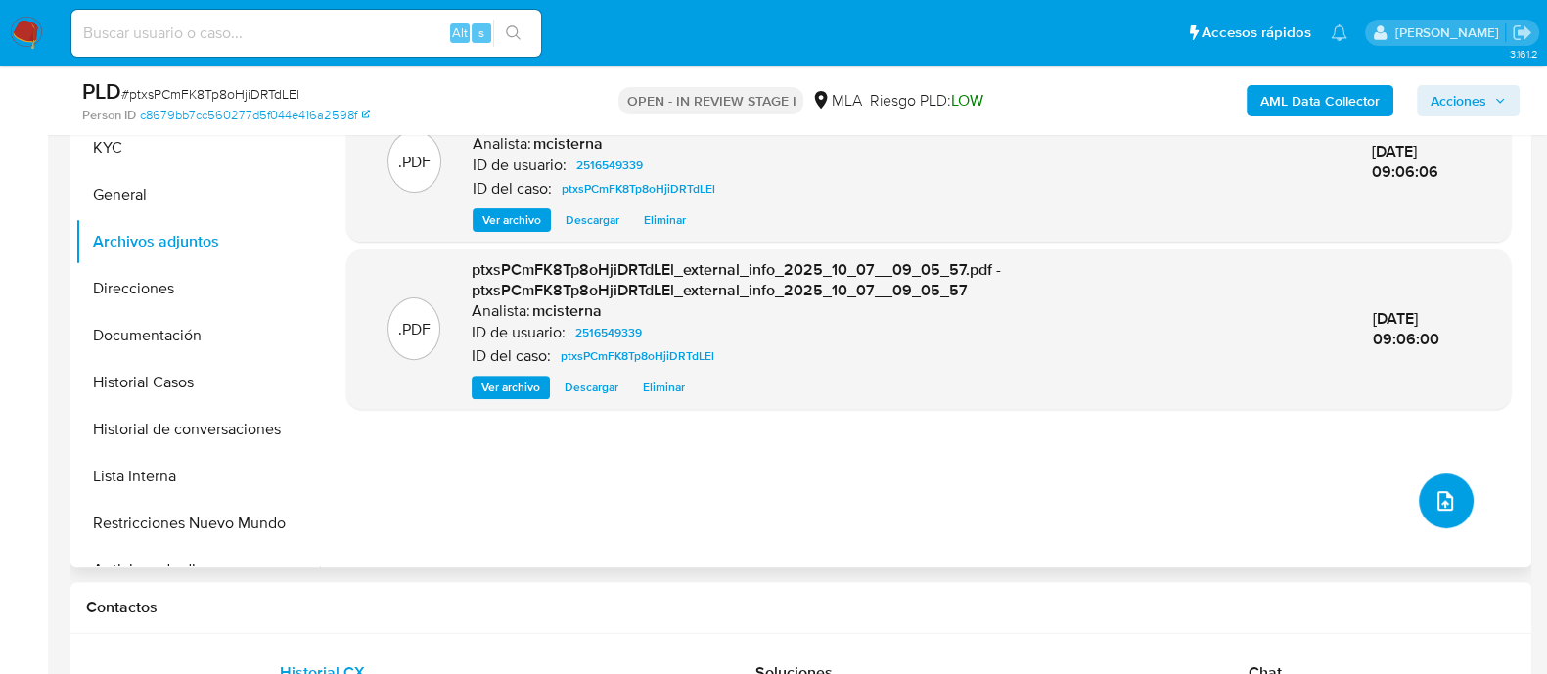
click at [1443, 513] on button "upload-file" at bounding box center [1445, 500] width 55 height 55
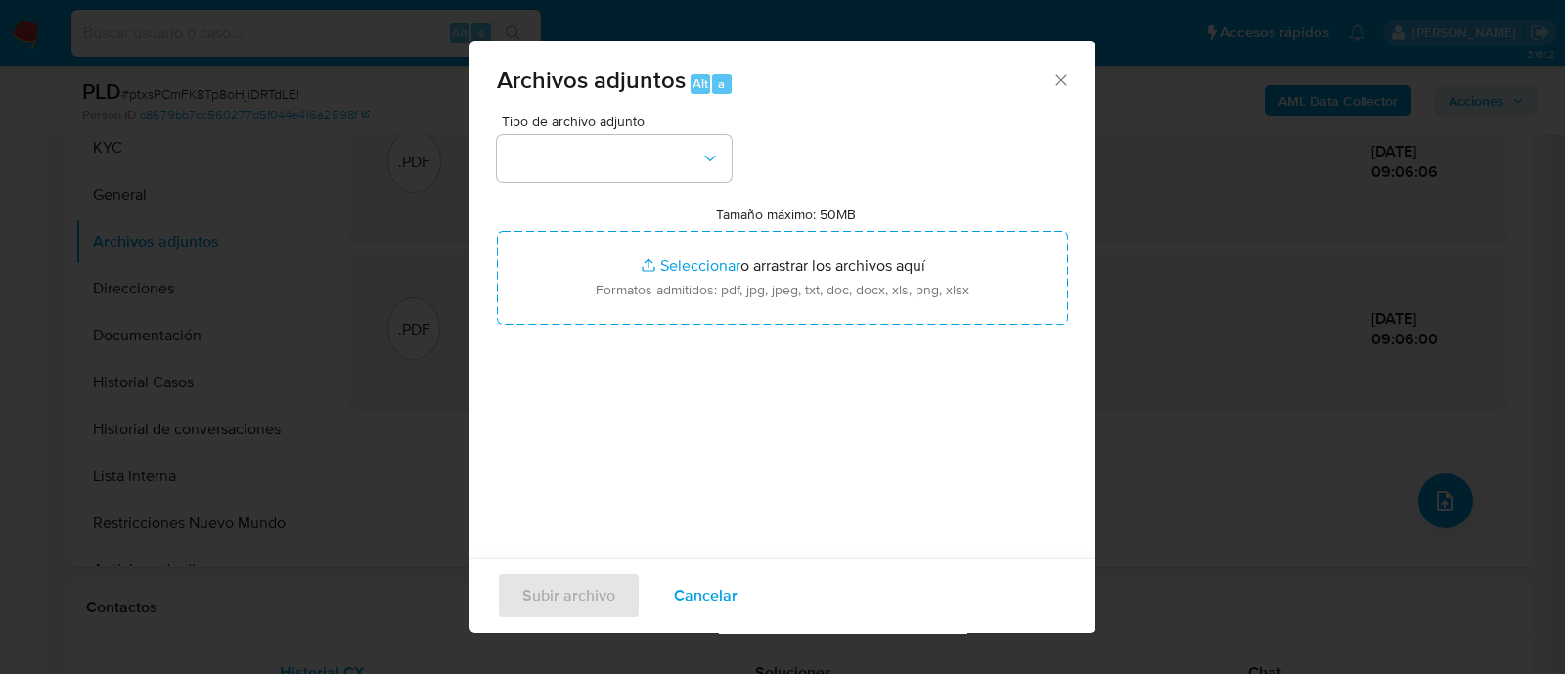
click at [612, 153] on button "button" at bounding box center [614, 158] width 235 height 47
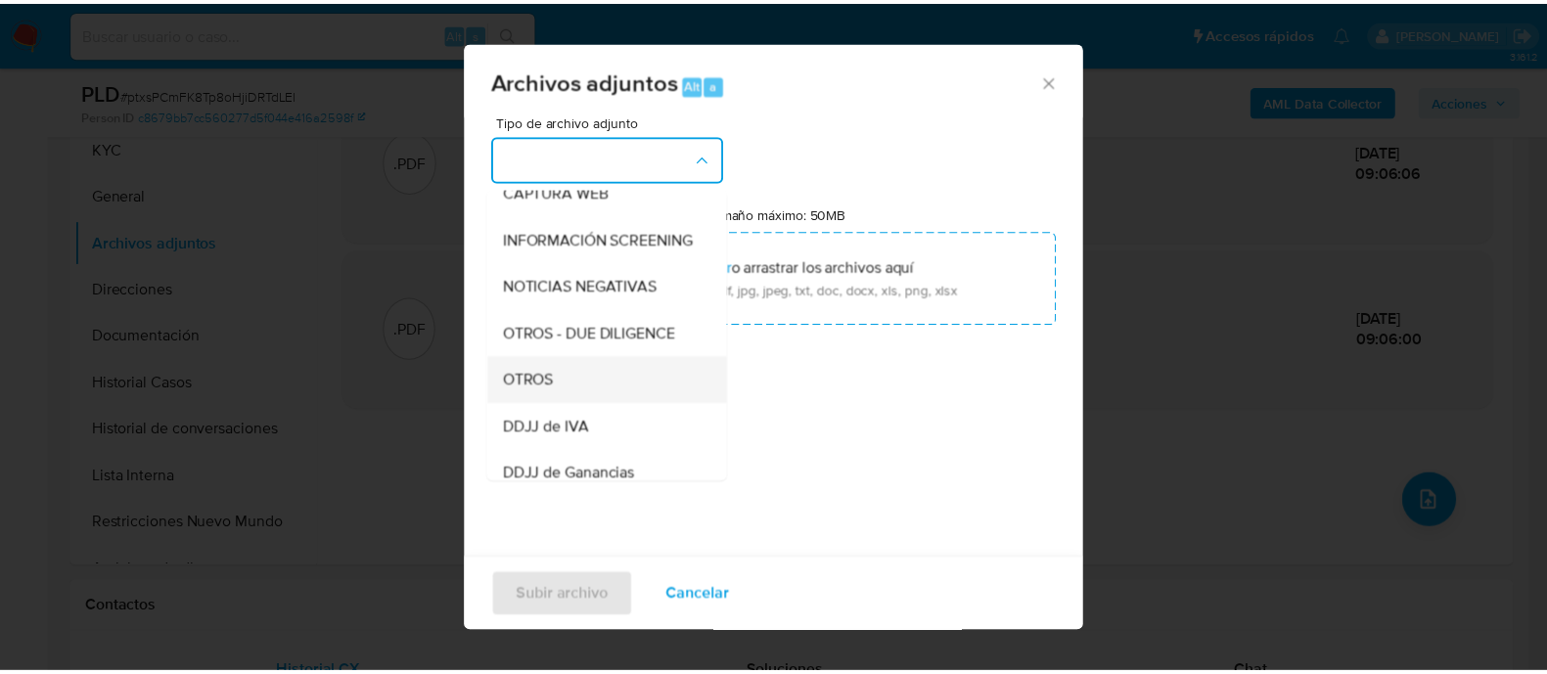
scroll to position [244, 0]
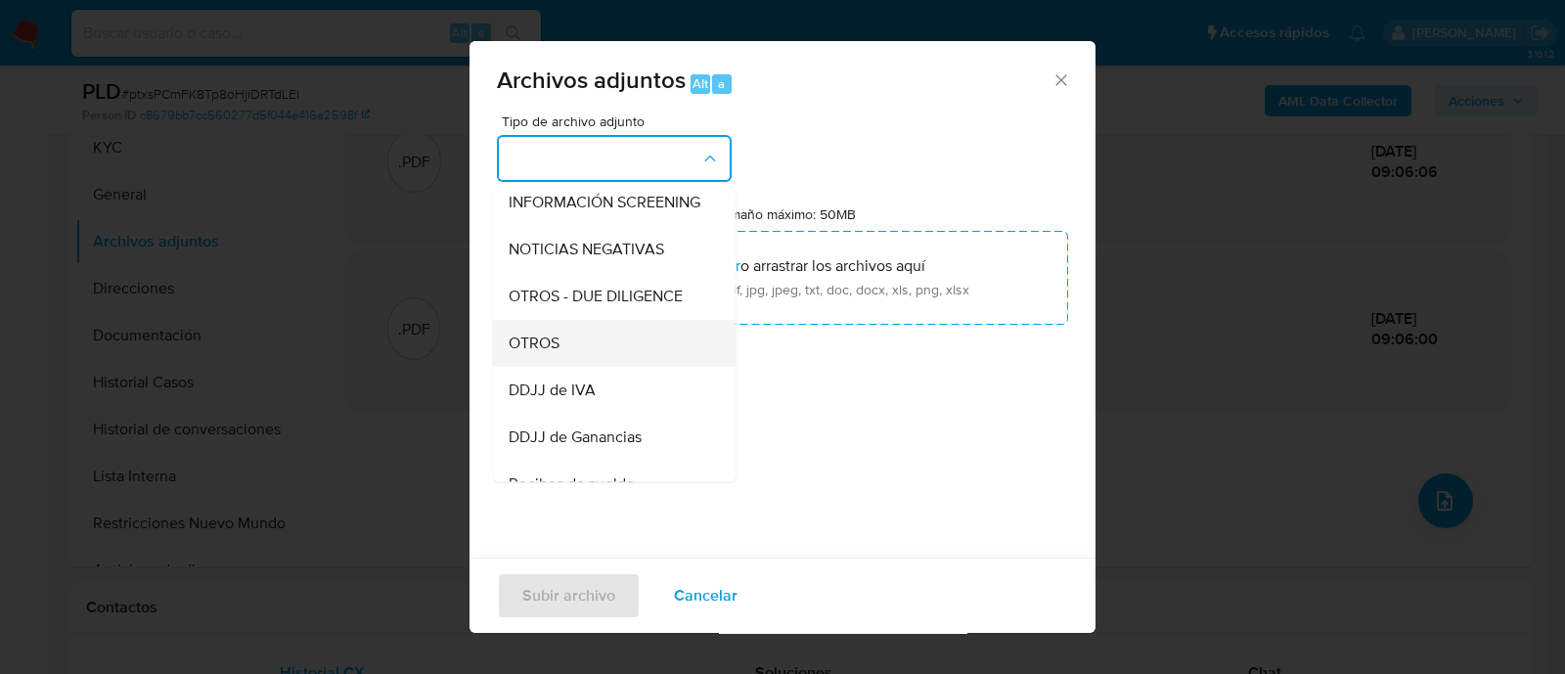
click at [586, 367] on div "OTROS" at bounding box center [609, 343] width 200 height 47
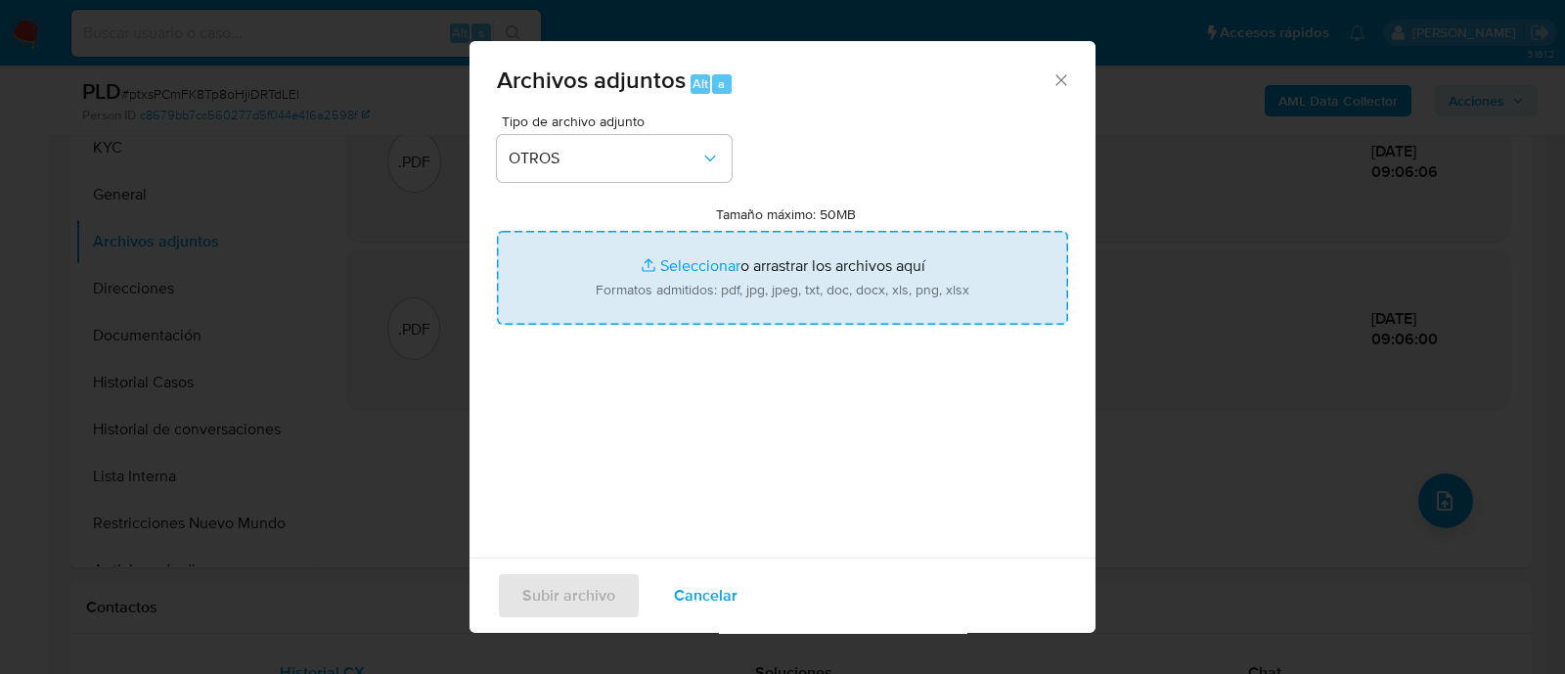
click at [795, 251] on input "Tamaño máximo: 50MB Seleccionar archivos" at bounding box center [782, 278] width 571 height 94
type input "C:\fakepath\Caselog ptxsPCmFK8Tp8oHjiDRTdLEl_2025_09_17_23_25_05.docx"
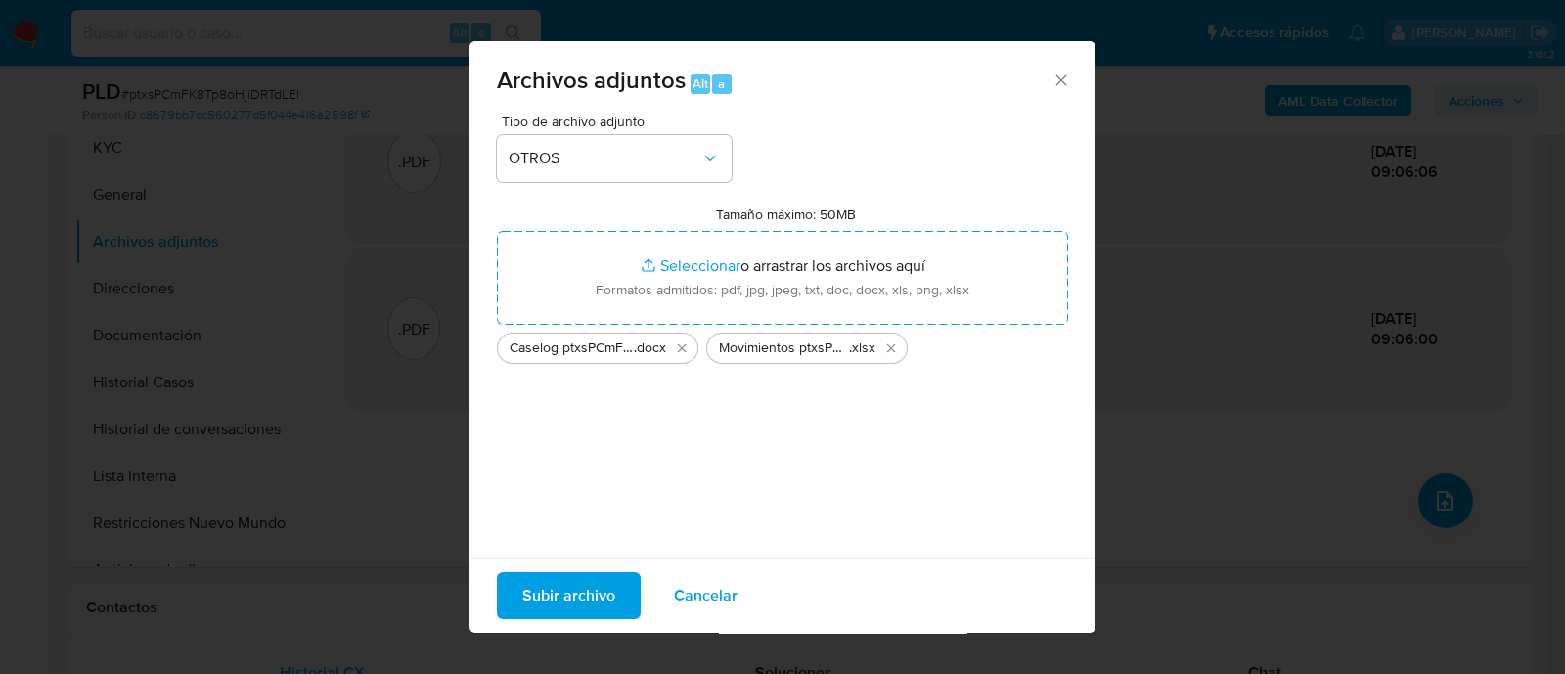
click at [586, 605] on span "Subir archivo" at bounding box center [568, 595] width 93 height 43
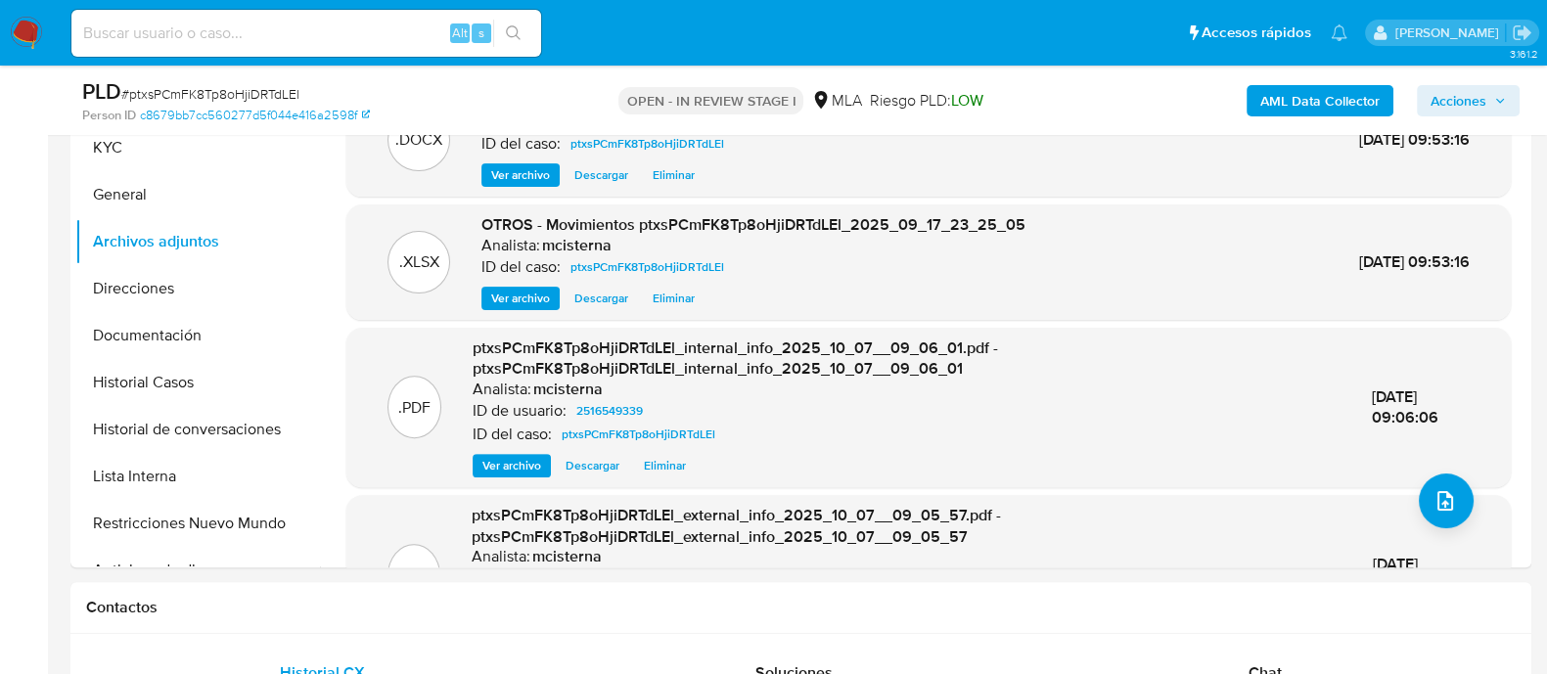
click at [1472, 108] on span "Acciones" at bounding box center [1458, 100] width 56 height 31
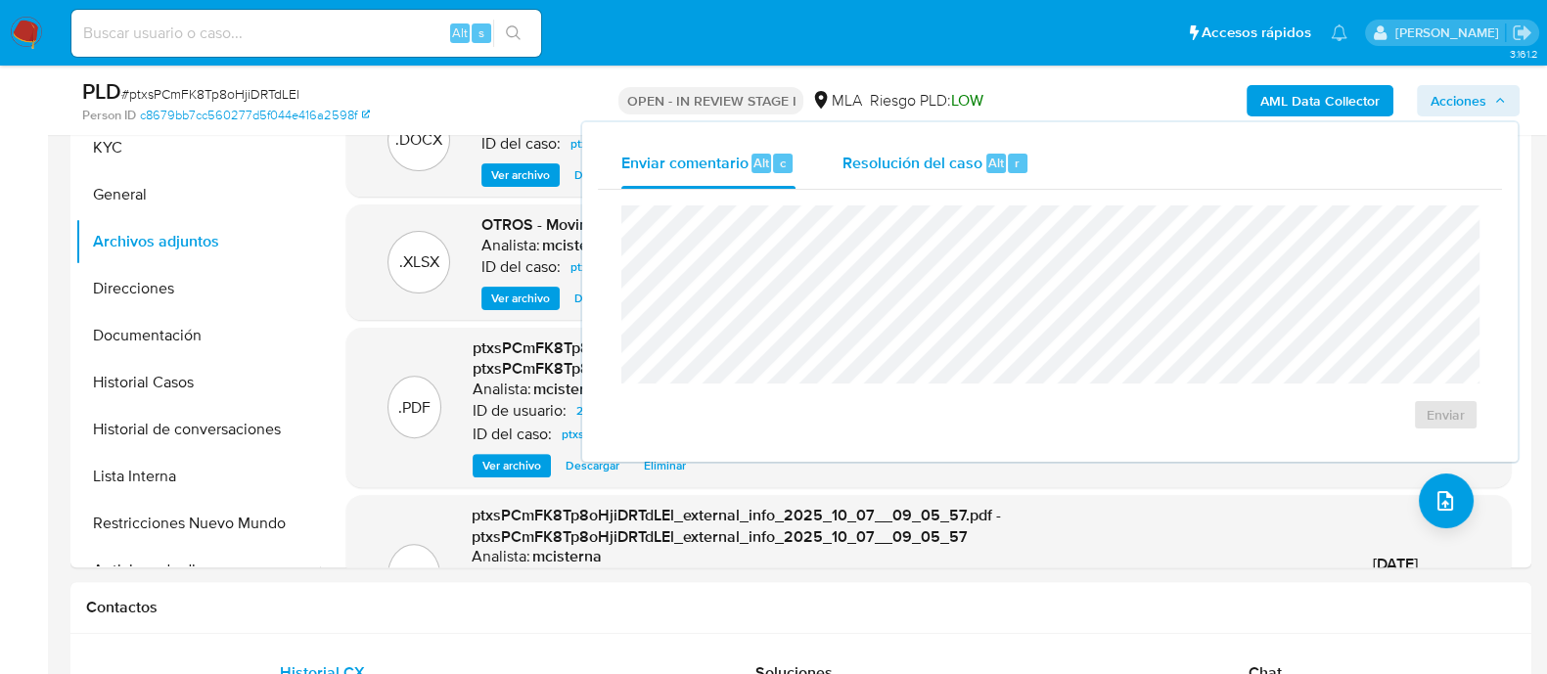
click at [1008, 167] on div "r" at bounding box center [1018, 164] width 20 height 20
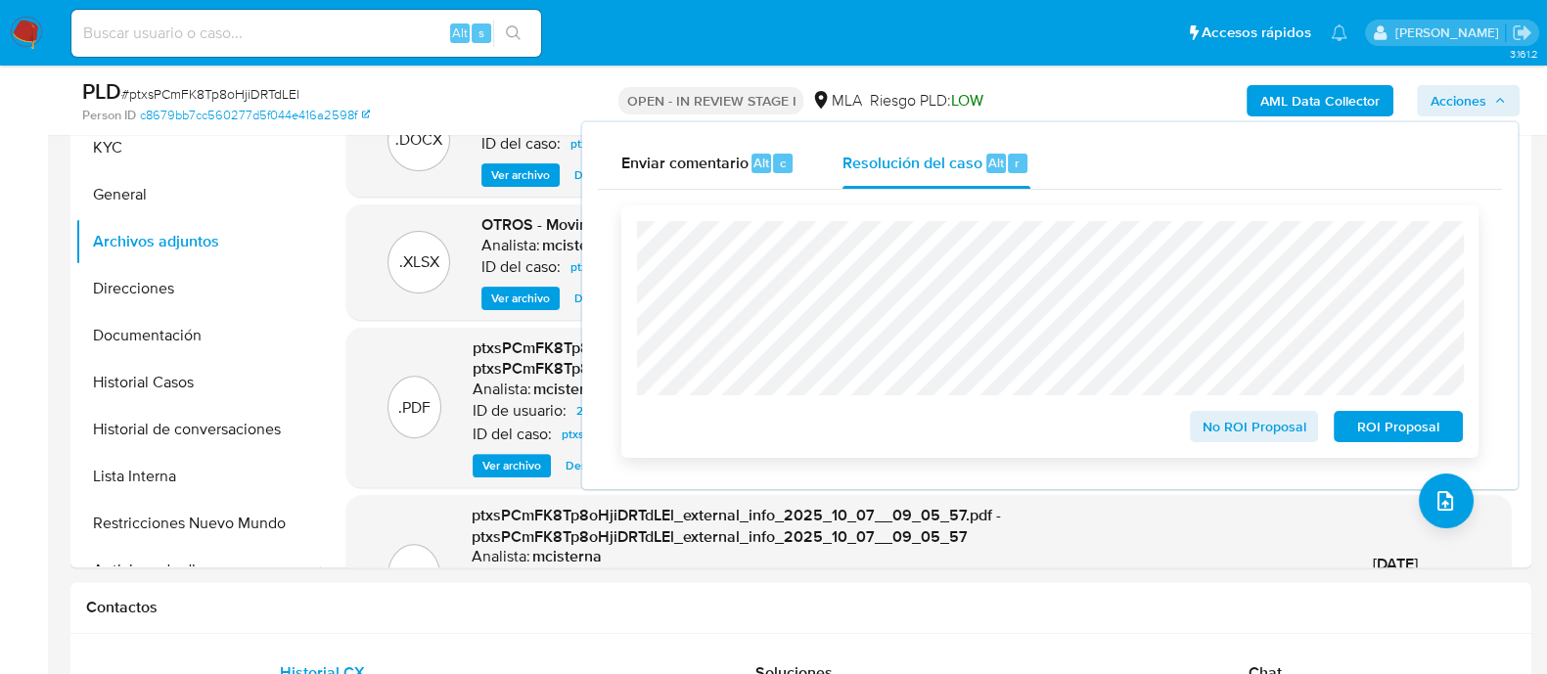
click at [1388, 424] on span "ROI Proposal" at bounding box center [1398, 426] width 102 height 27
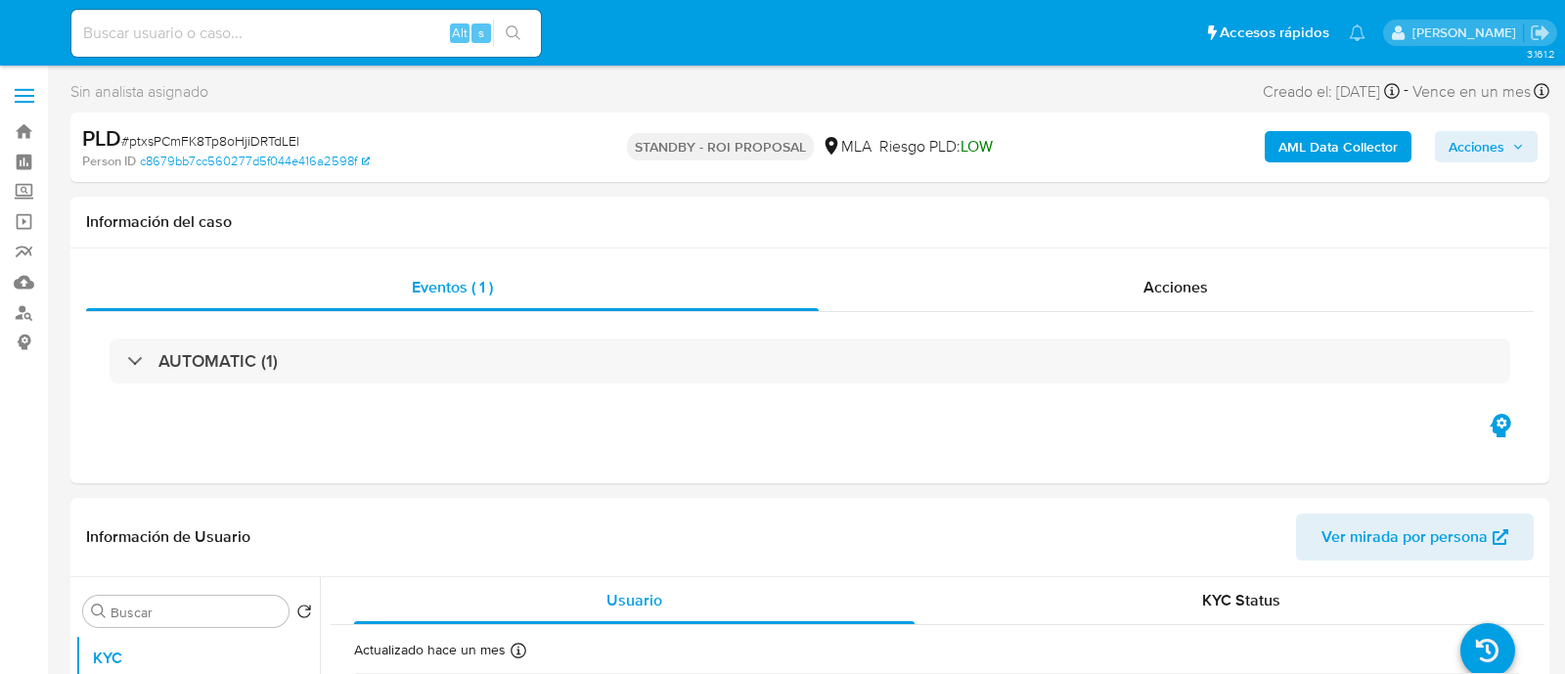
select select "10"
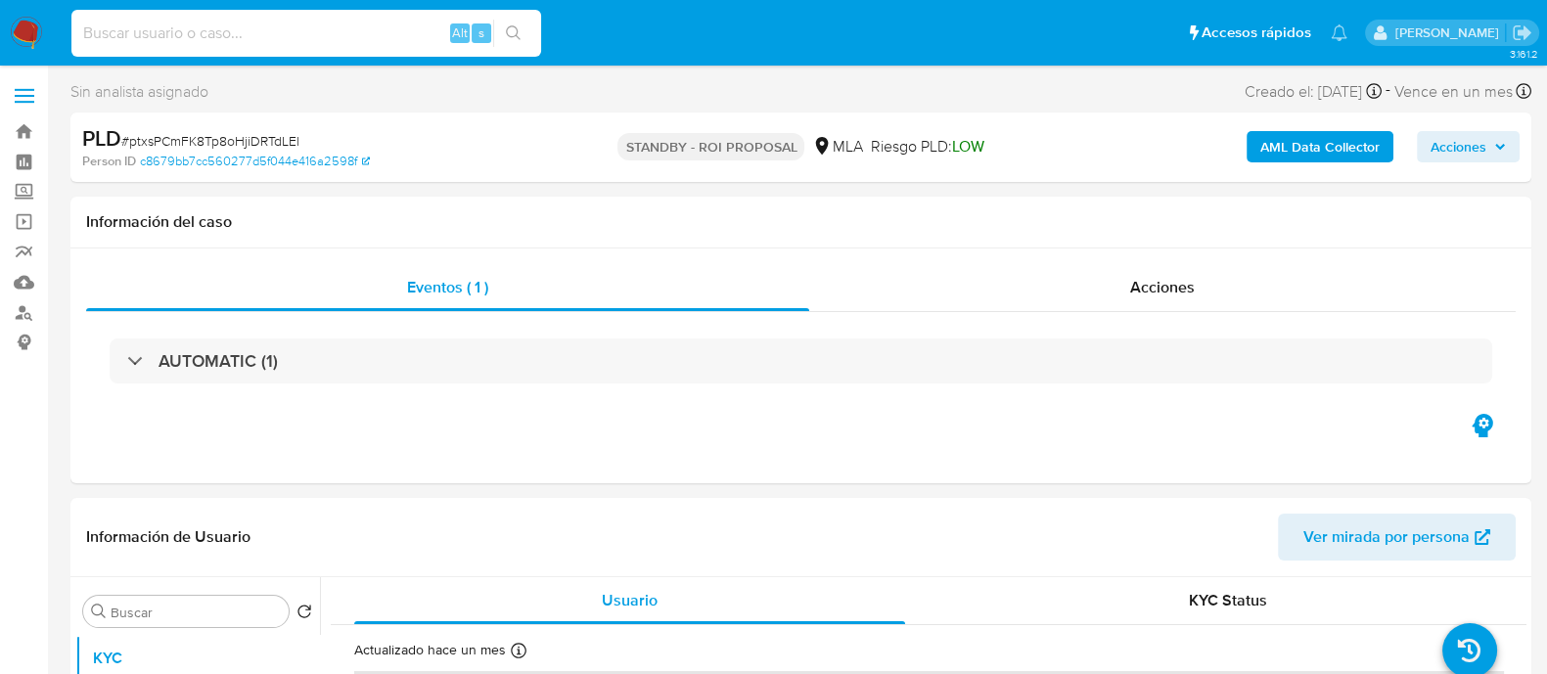
click at [347, 31] on input at bounding box center [306, 33] width 470 height 25
paste input "TtTDcWMzTHxF7ktuWPcJPTgC"
type input "TtTDcWMzTHxF7ktuWPcJPTgC"
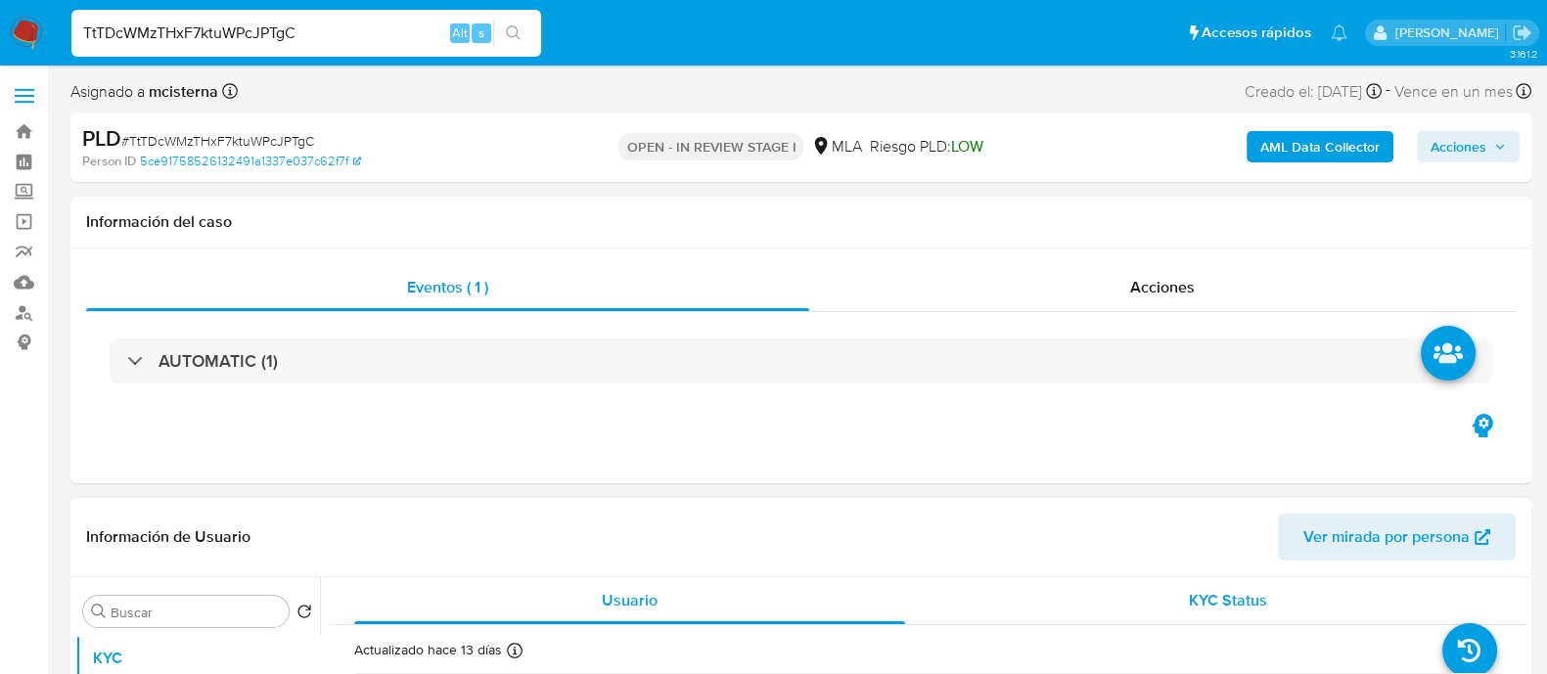
select select "10"
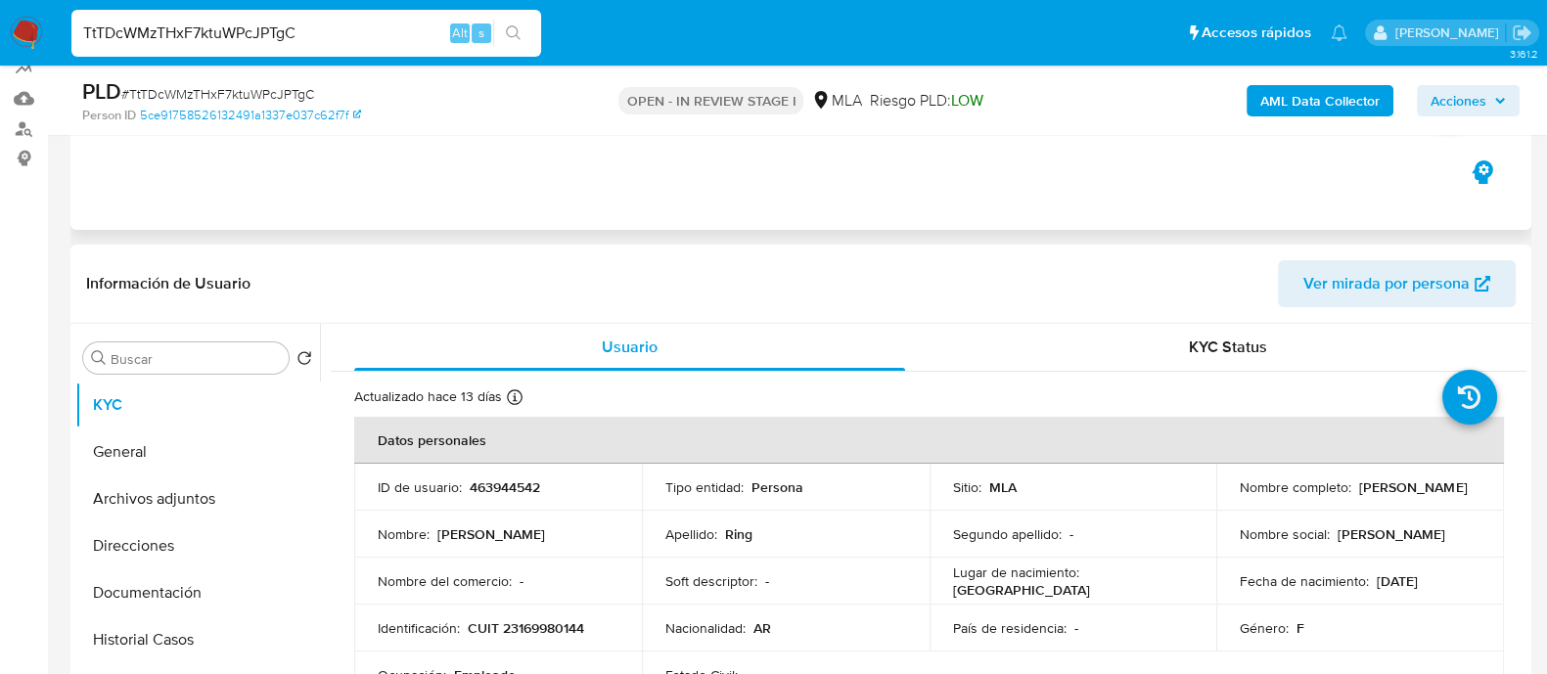
scroll to position [488, 0]
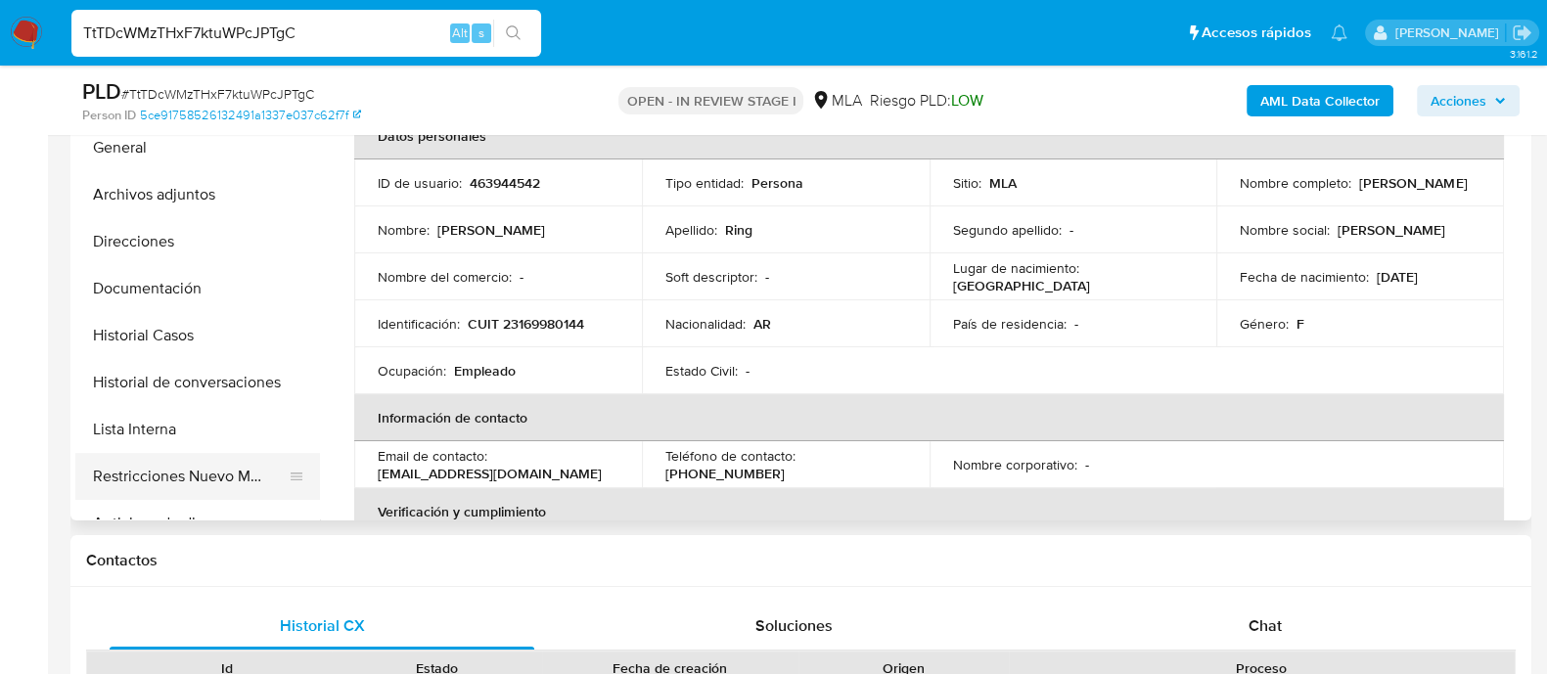
click at [259, 463] on button "Restricciones Nuevo Mundo" at bounding box center [189, 476] width 229 height 47
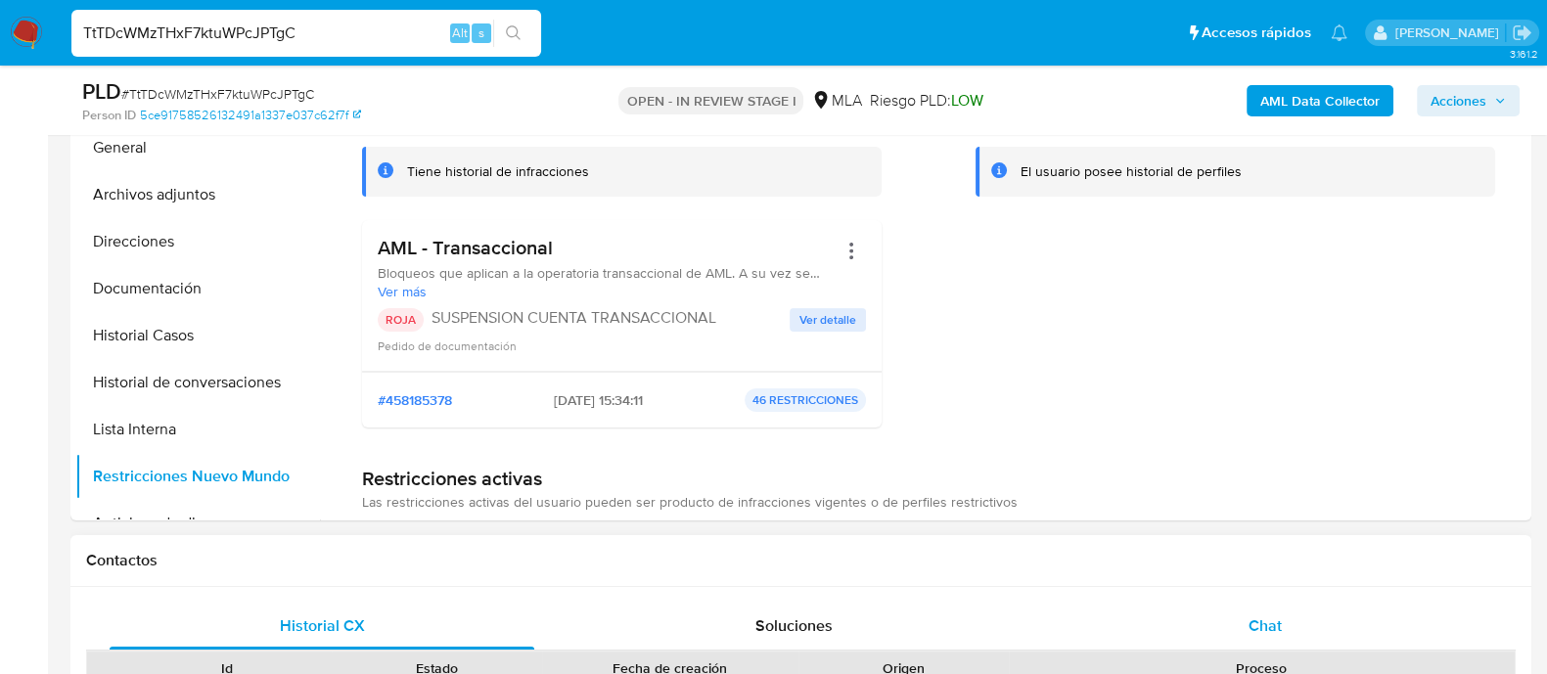
click at [1246, 636] on div "Chat" at bounding box center [1265, 626] width 425 height 47
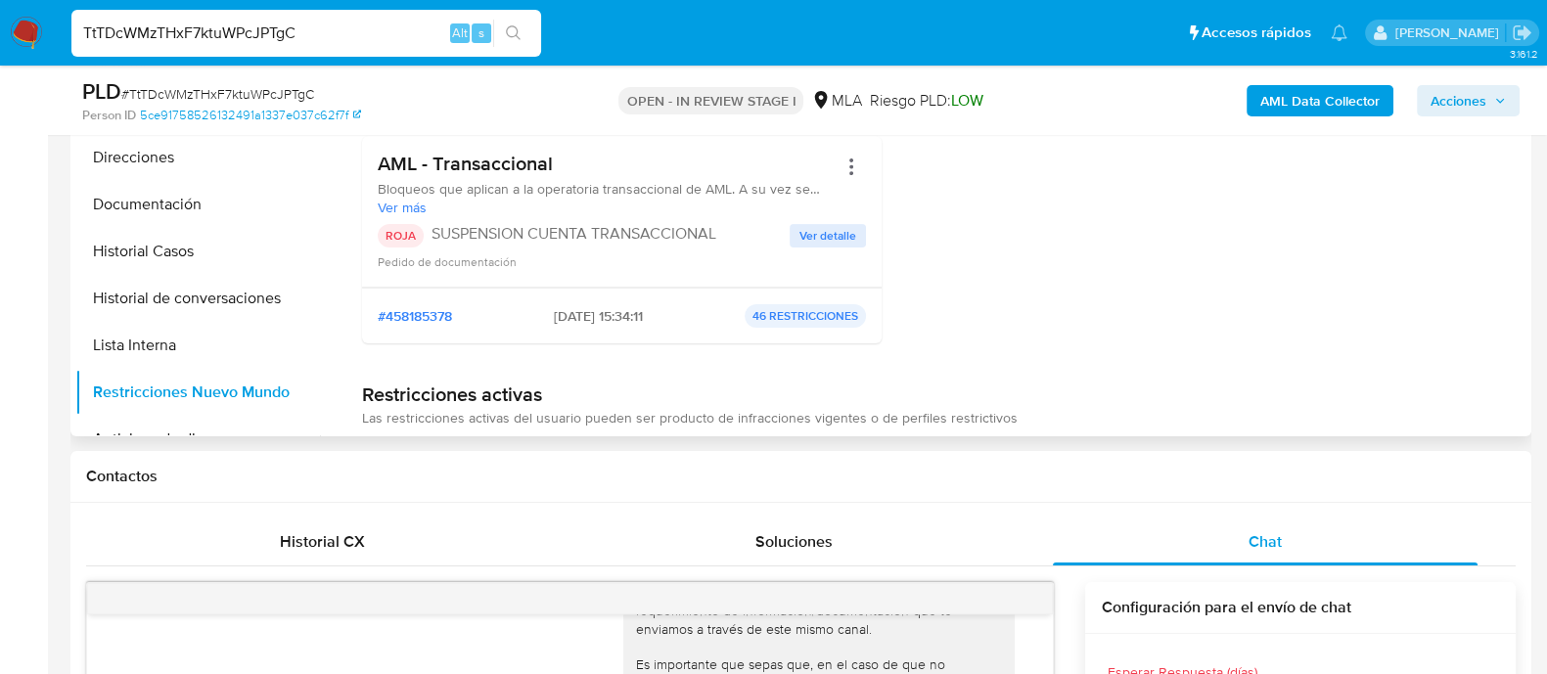
scroll to position [244, 0]
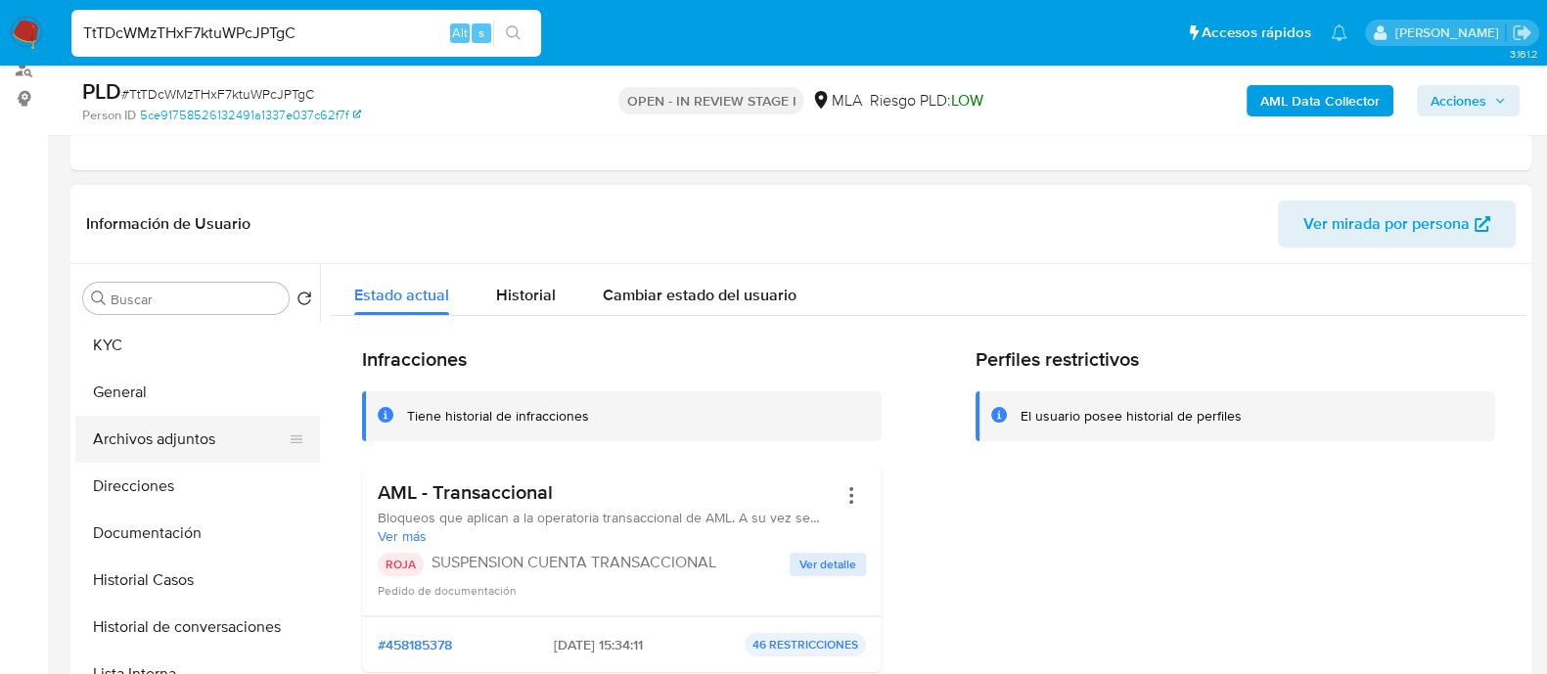
drag, startPoint x: 157, startPoint y: 429, endPoint x: 168, endPoint y: 429, distance: 11.7
click at [157, 429] on button "Archivos adjuntos" at bounding box center [189, 439] width 229 height 47
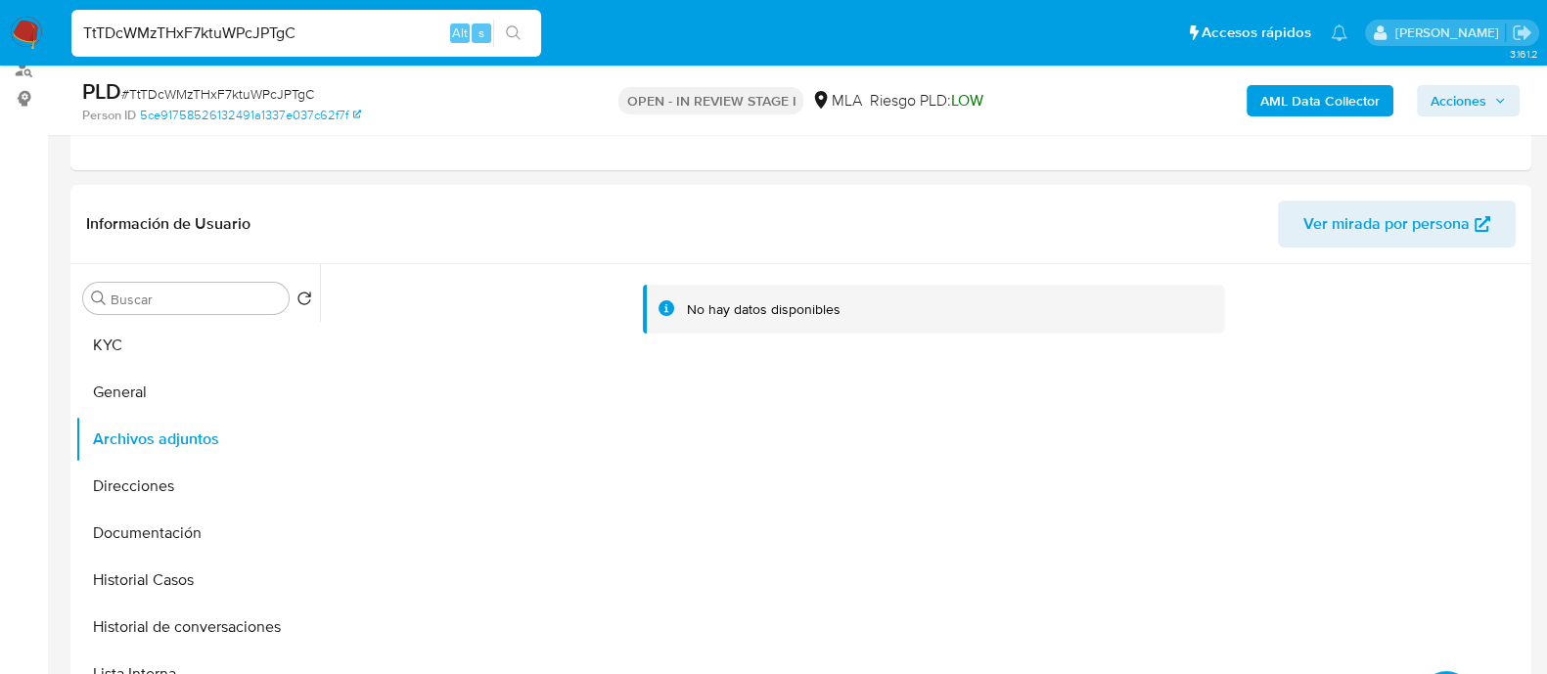
click at [1296, 103] on b "AML Data Collector" at bounding box center [1319, 100] width 119 height 31
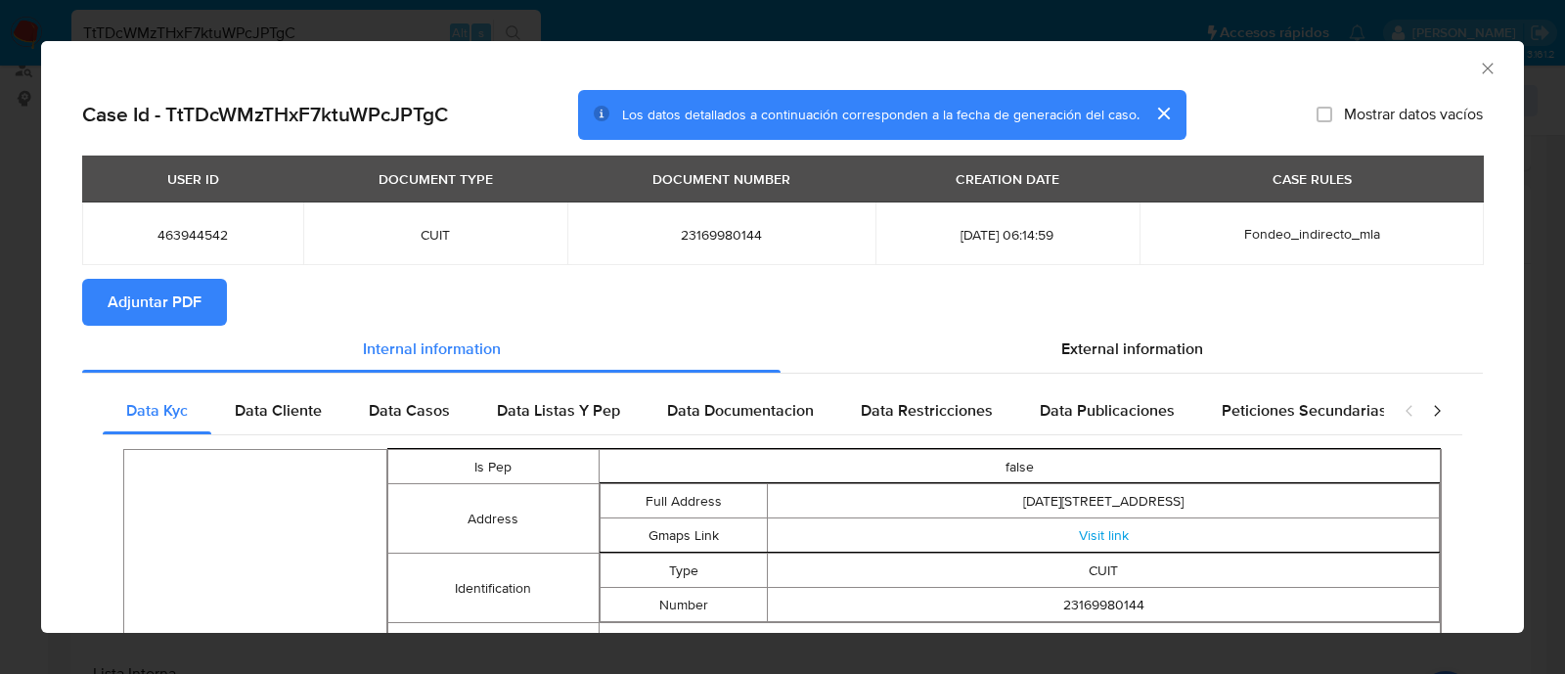
click at [1482, 67] on icon "Cerrar ventana" at bounding box center [1487, 68] width 11 height 11
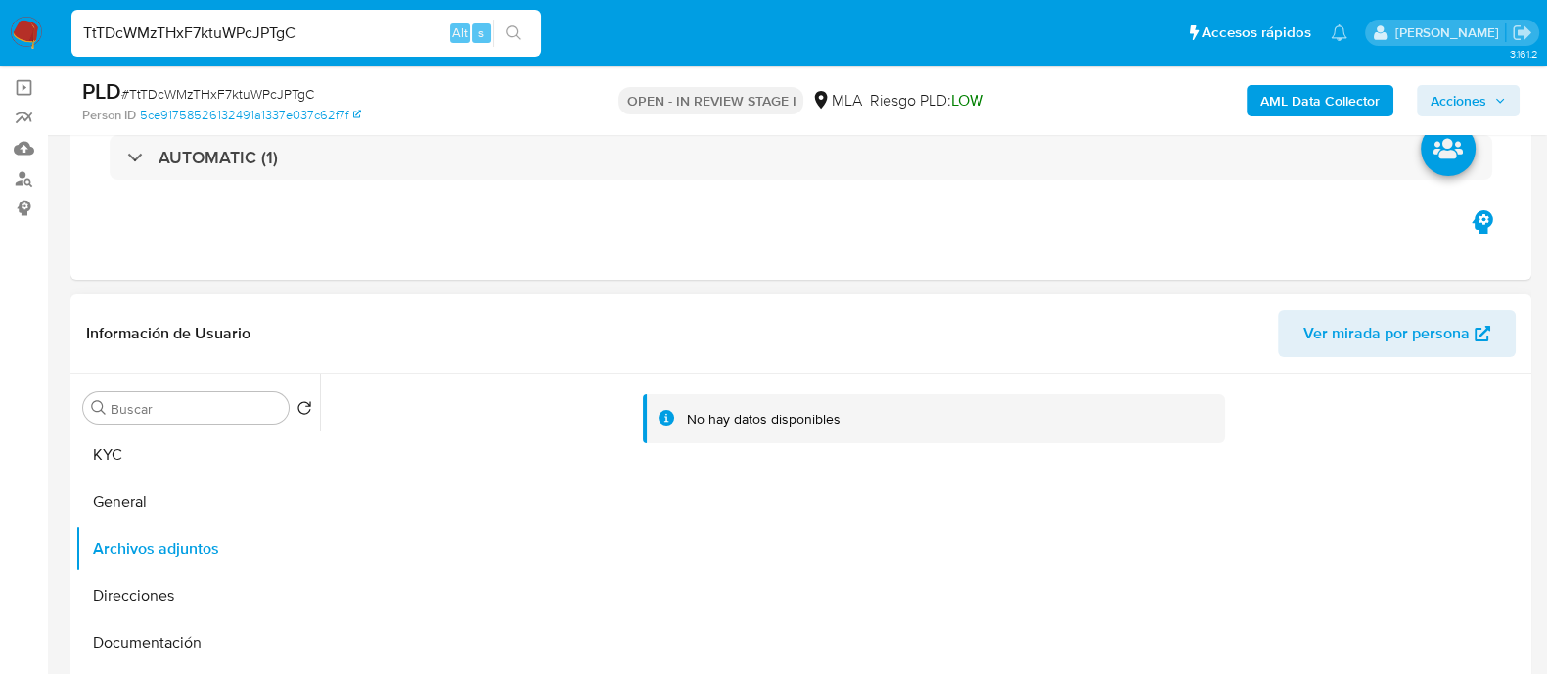
scroll to position [0, 0]
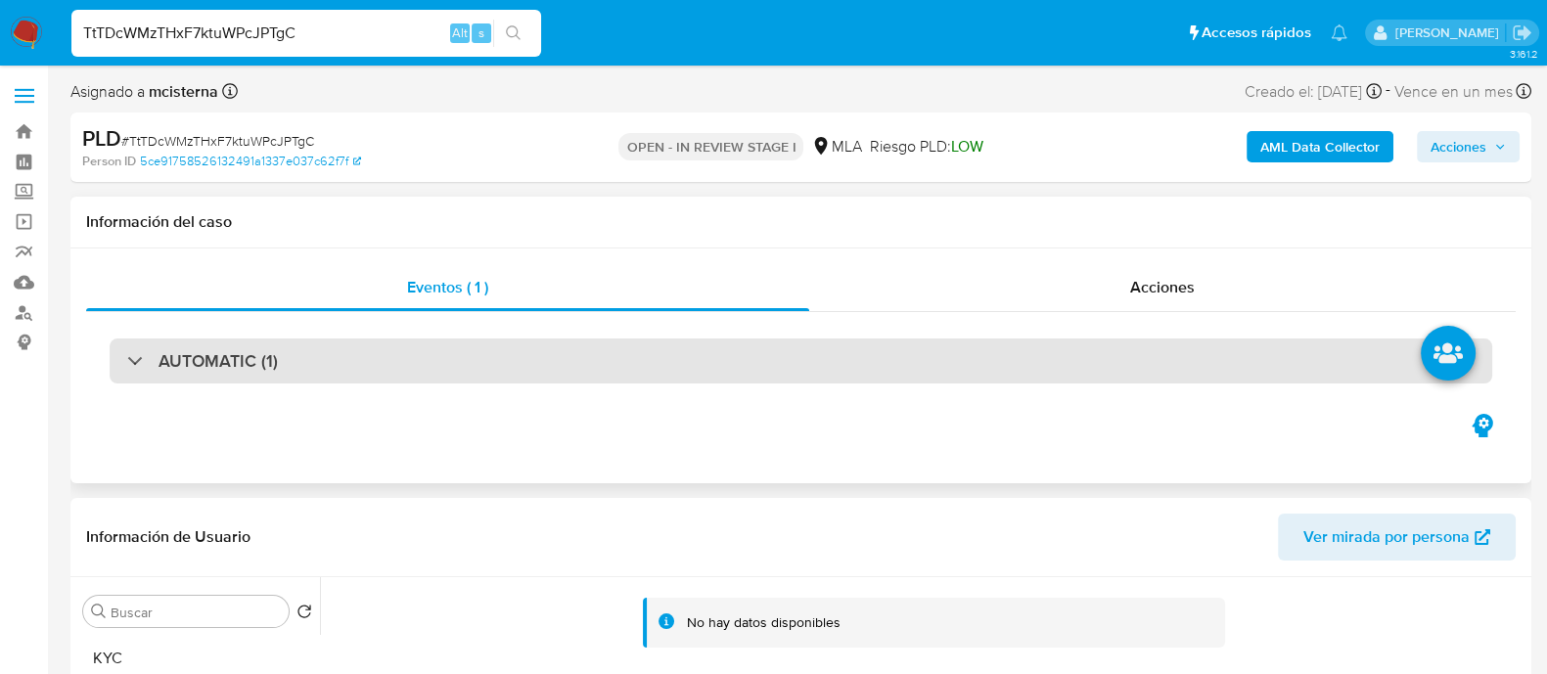
click at [932, 366] on div "AUTOMATIC (1)" at bounding box center [801, 360] width 1382 height 45
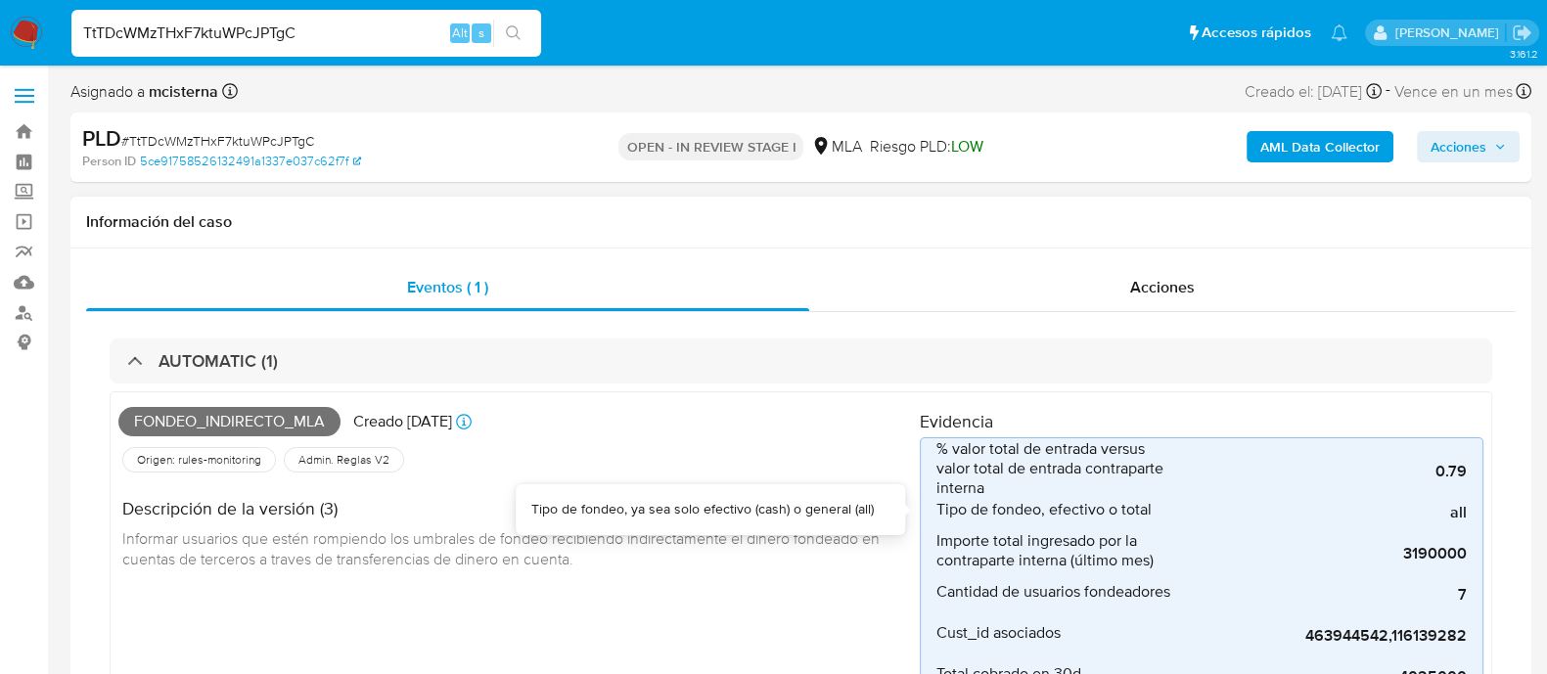
scroll to position [488, 0]
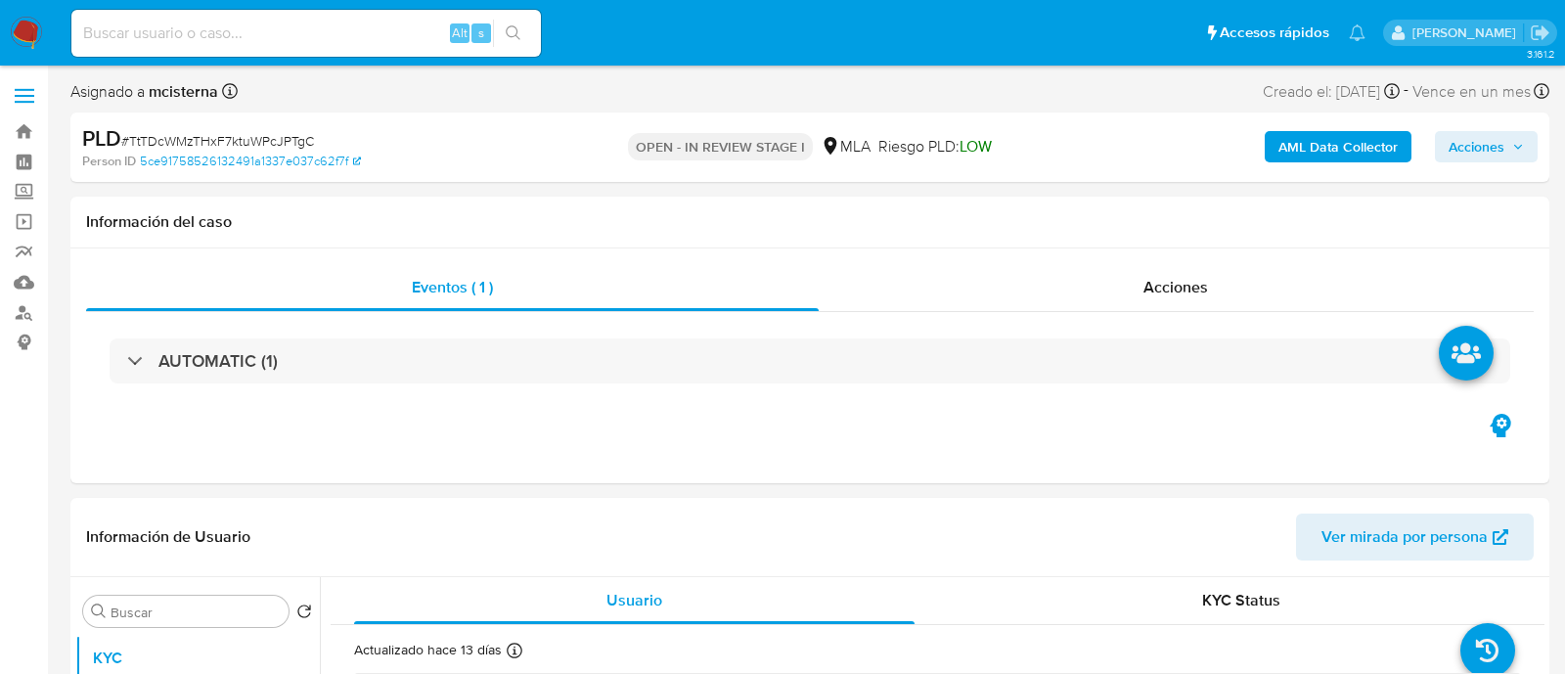
select select "10"
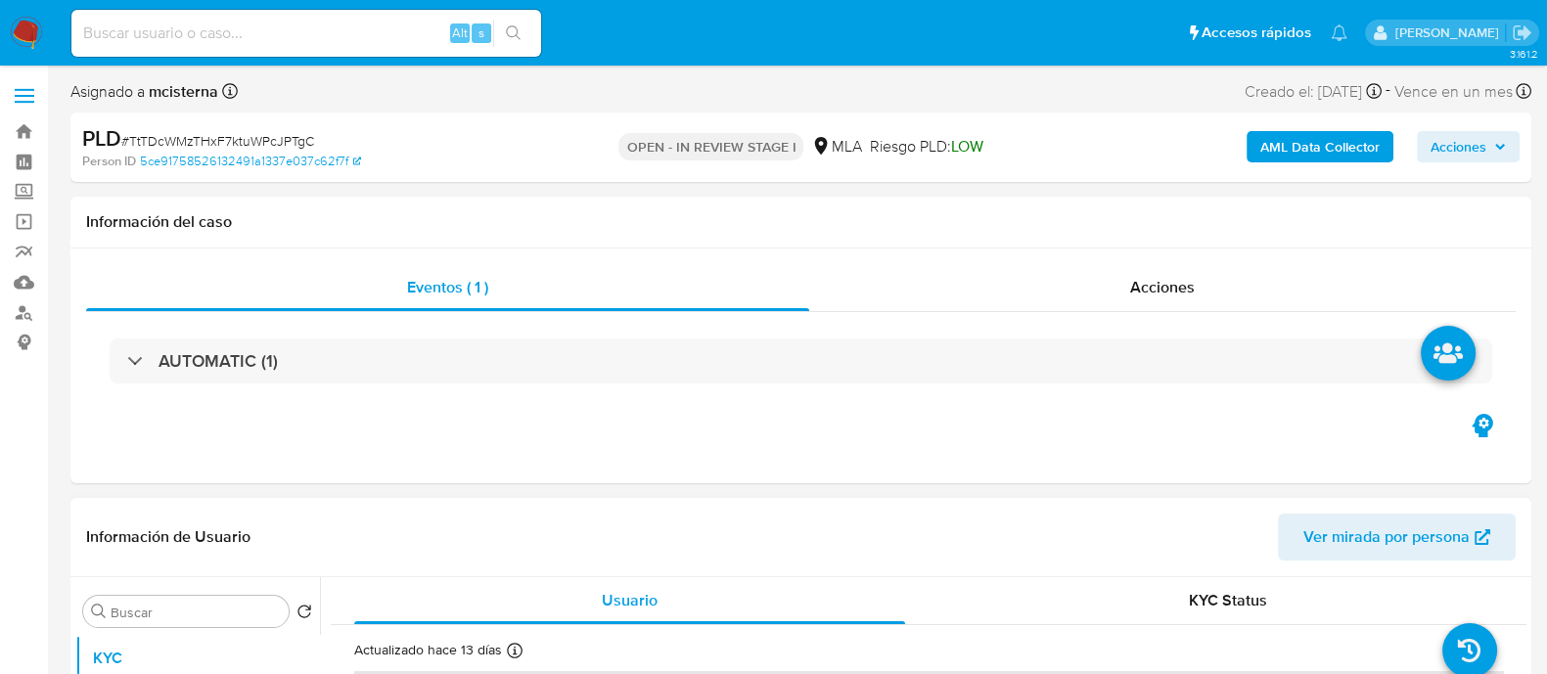
scroll to position [367, 0]
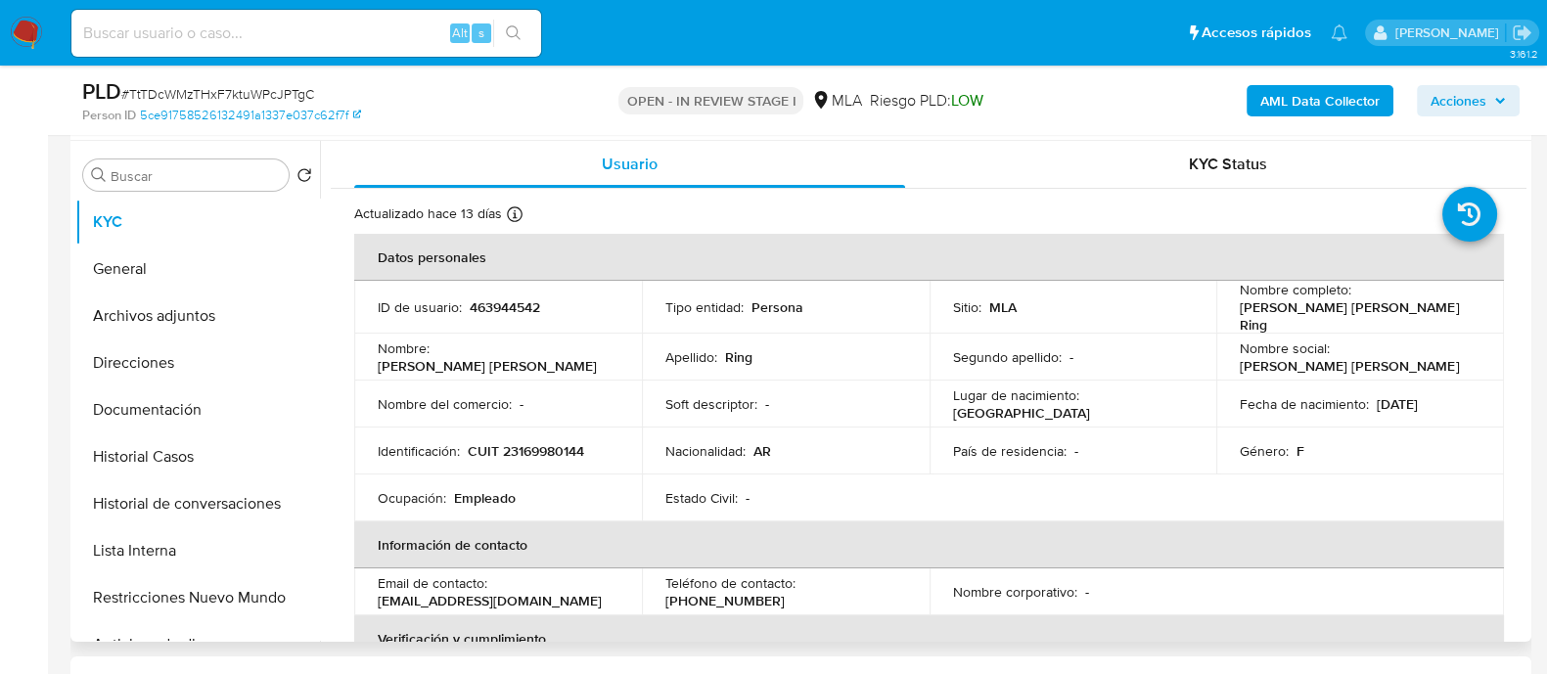
click at [504, 315] on td "ID de usuario : 463944542" at bounding box center [498, 307] width 288 height 53
click at [504, 303] on p "463944542" at bounding box center [505, 307] width 70 height 18
copy p "463944542"
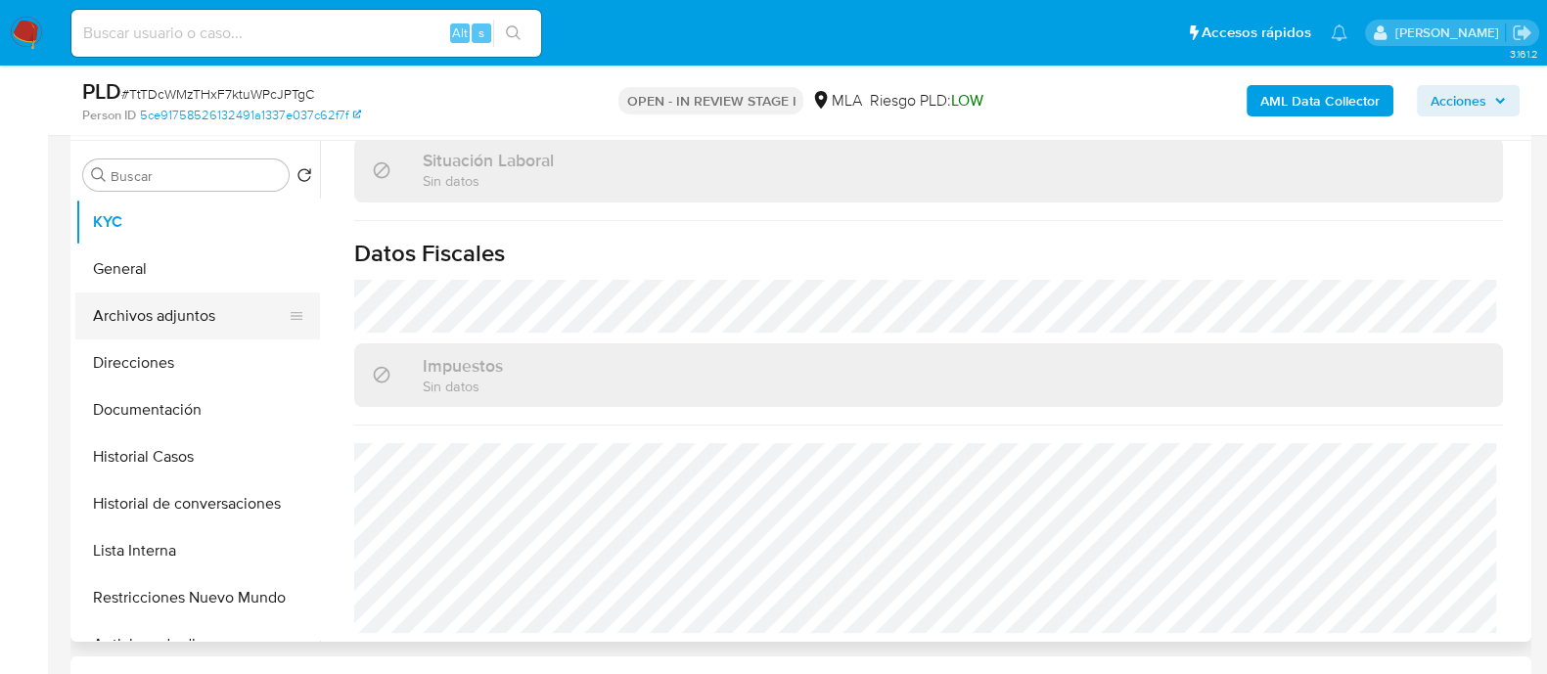
click at [234, 326] on button "Archivos adjuntos" at bounding box center [189, 315] width 229 height 47
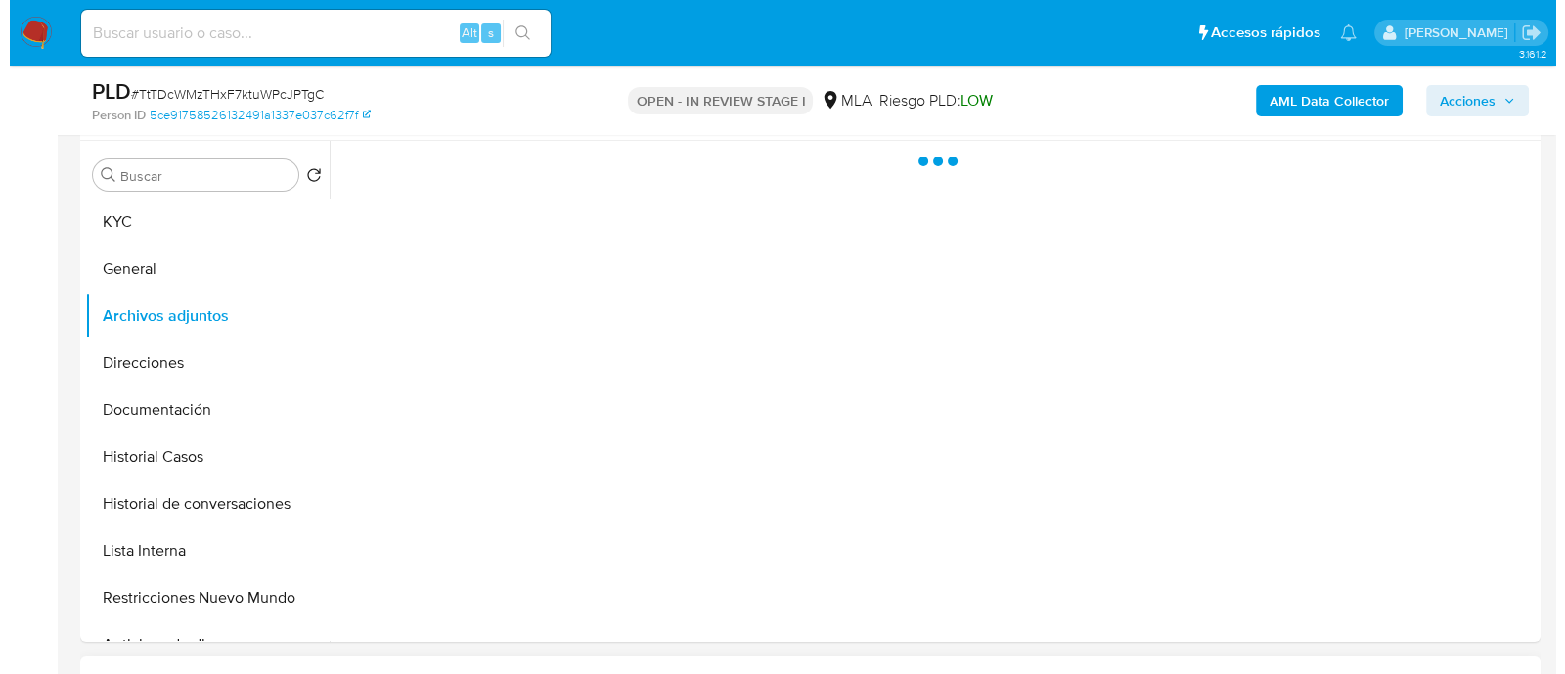
scroll to position [0, 0]
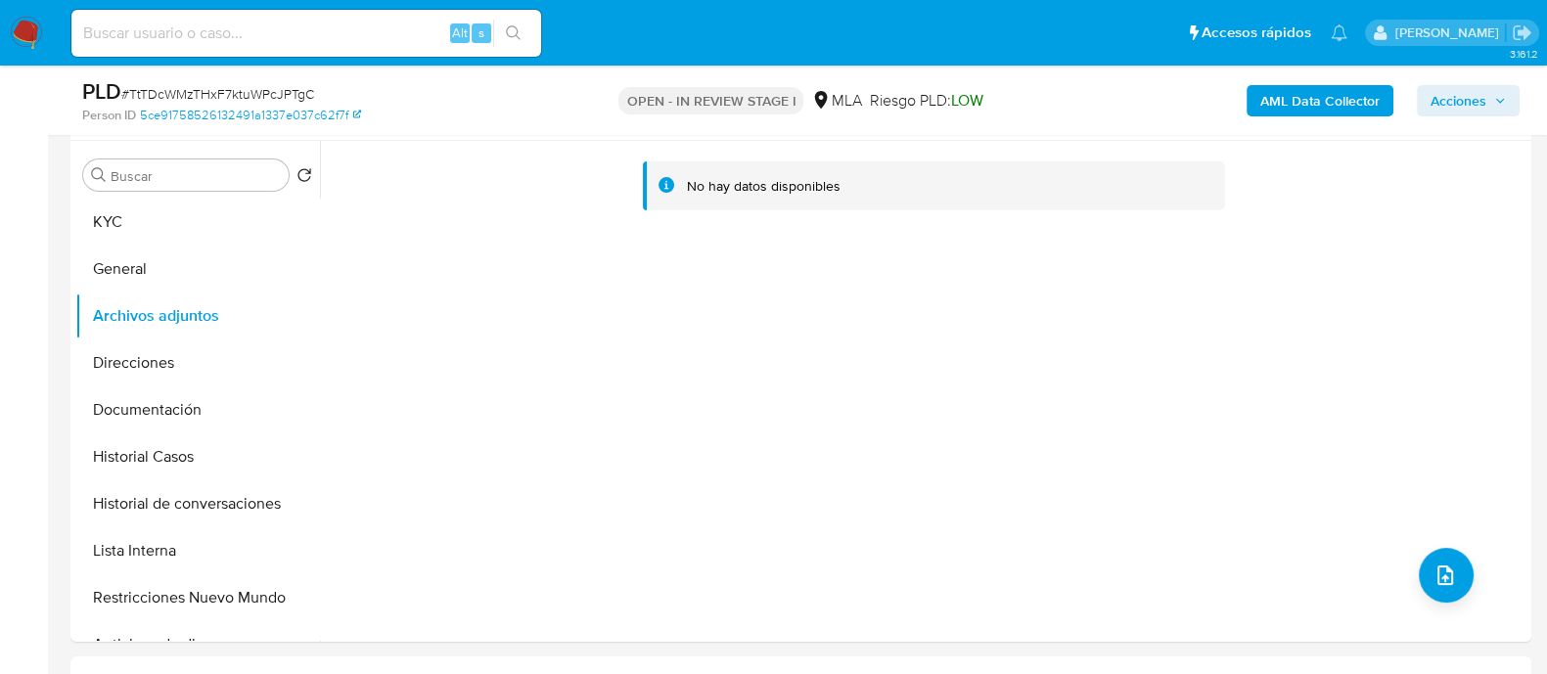
click at [1329, 98] on b "AML Data Collector" at bounding box center [1319, 100] width 119 height 31
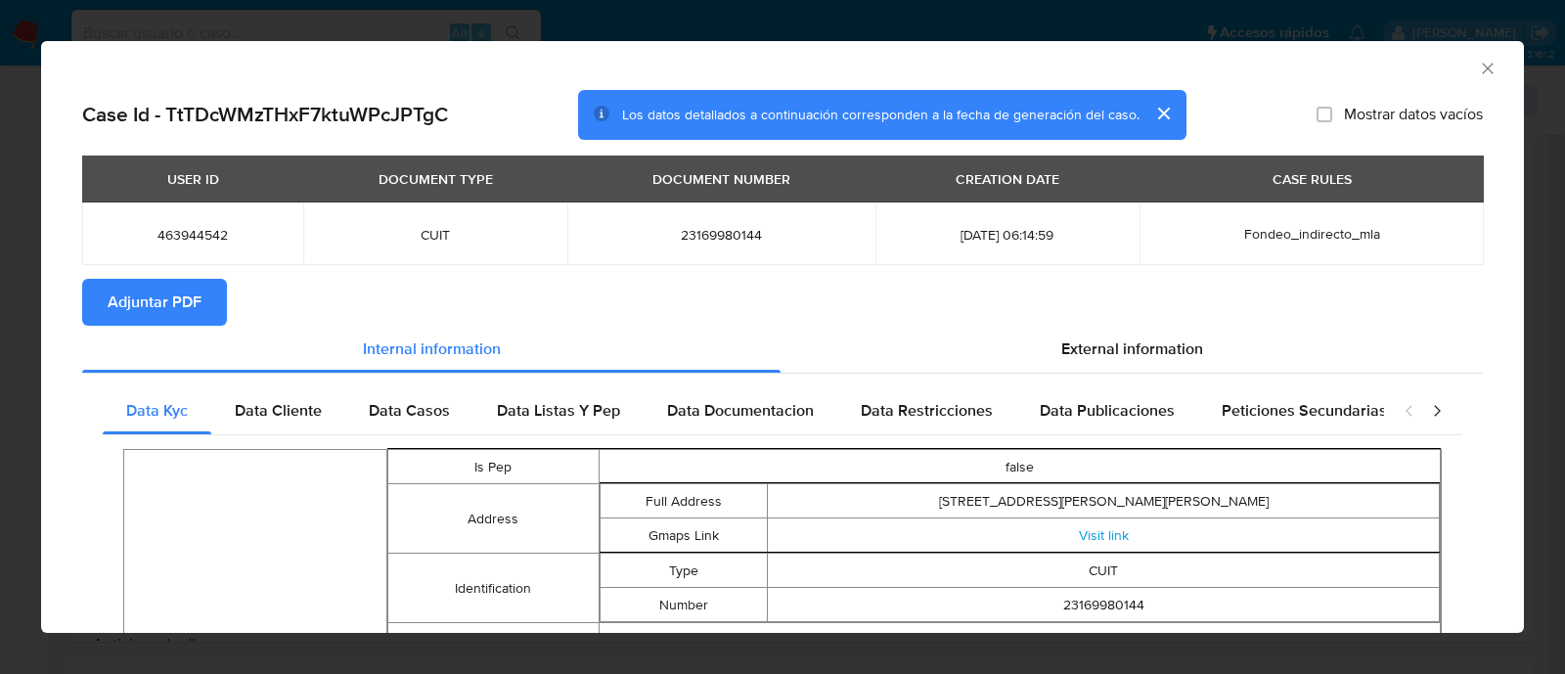
click at [148, 319] on span "Adjuntar PDF" at bounding box center [155, 302] width 94 height 43
click at [186, 320] on span "Adjuntar PDF" at bounding box center [155, 302] width 94 height 43
click at [662, 217] on td "23169980144" at bounding box center [721, 233] width 308 height 63
click at [662, 231] on span "23169980144" at bounding box center [721, 235] width 261 height 18
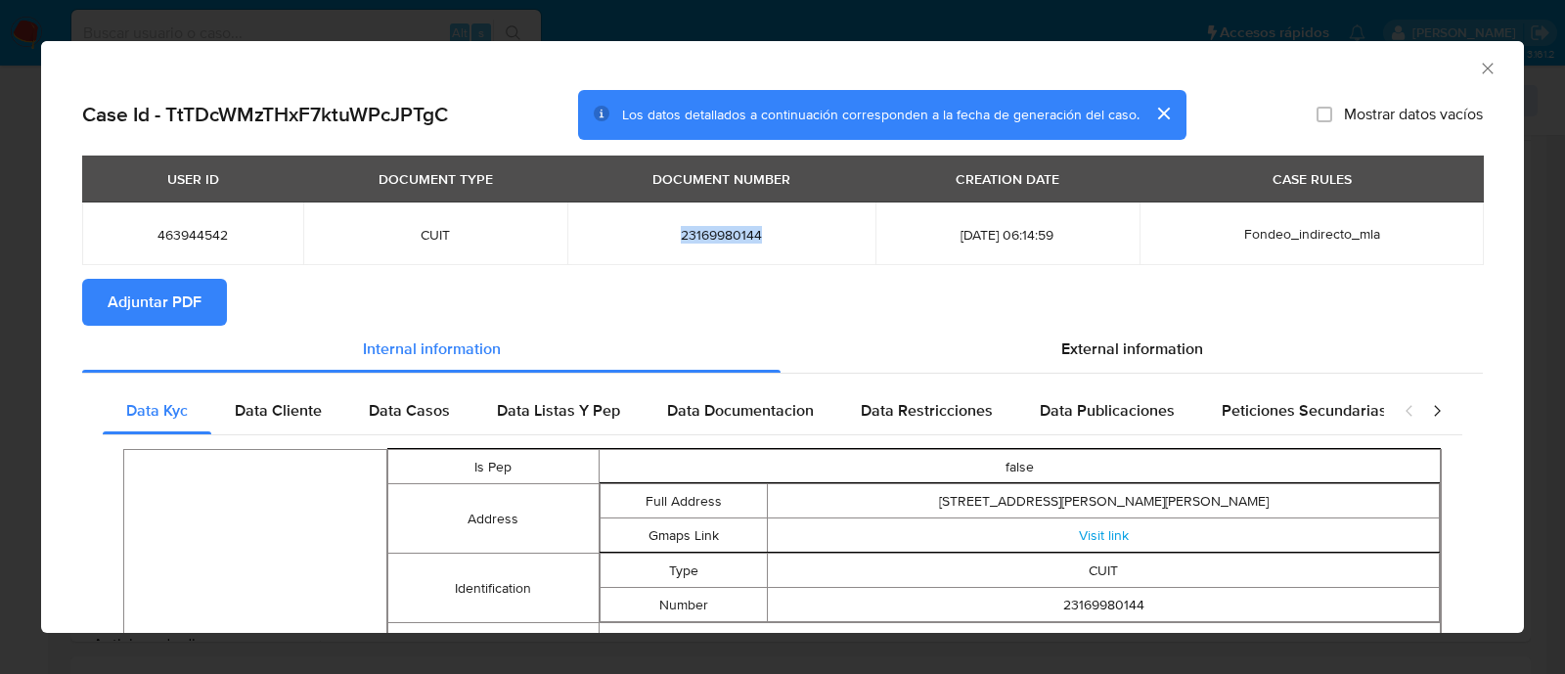
copy span "23169980144"
click at [1478, 77] on icon "Cerrar ventana" at bounding box center [1488, 69] width 20 height 20
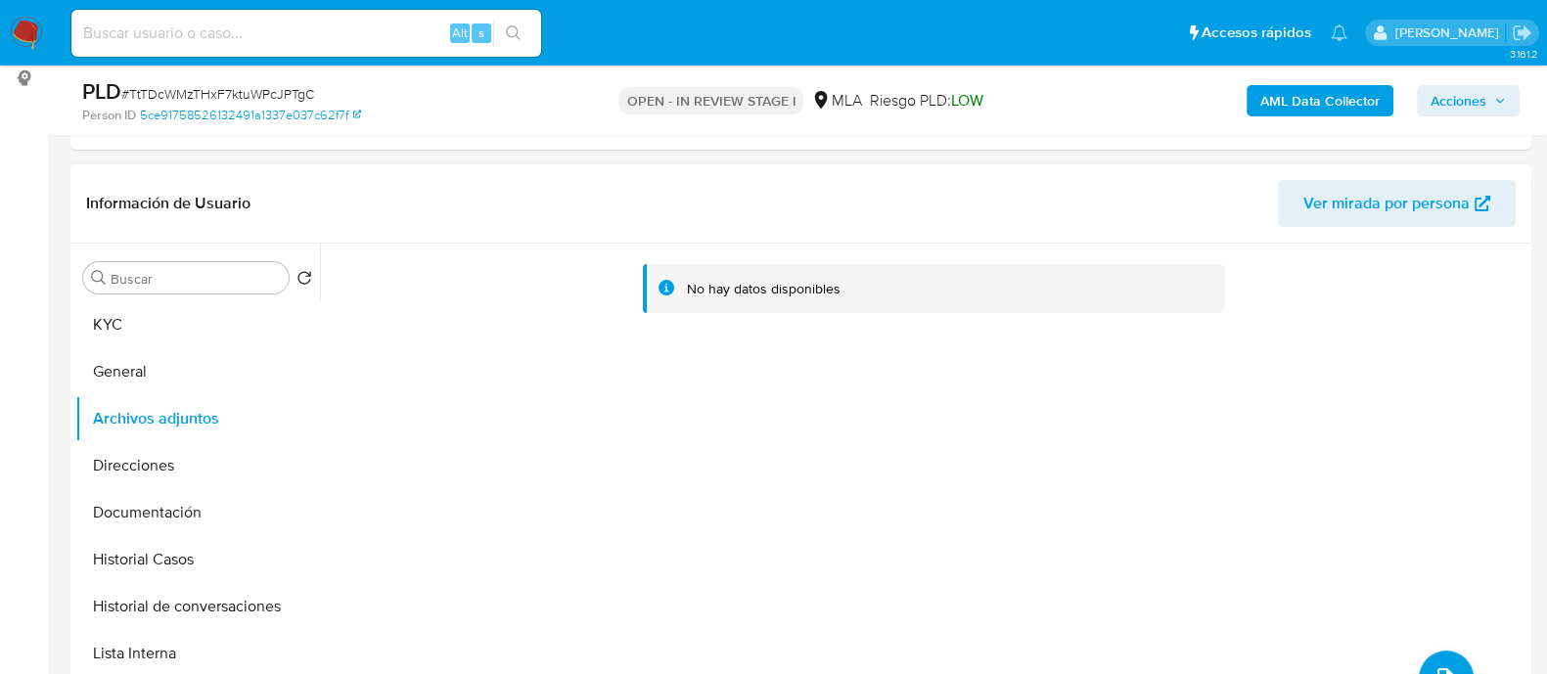
scroll to position [488, 0]
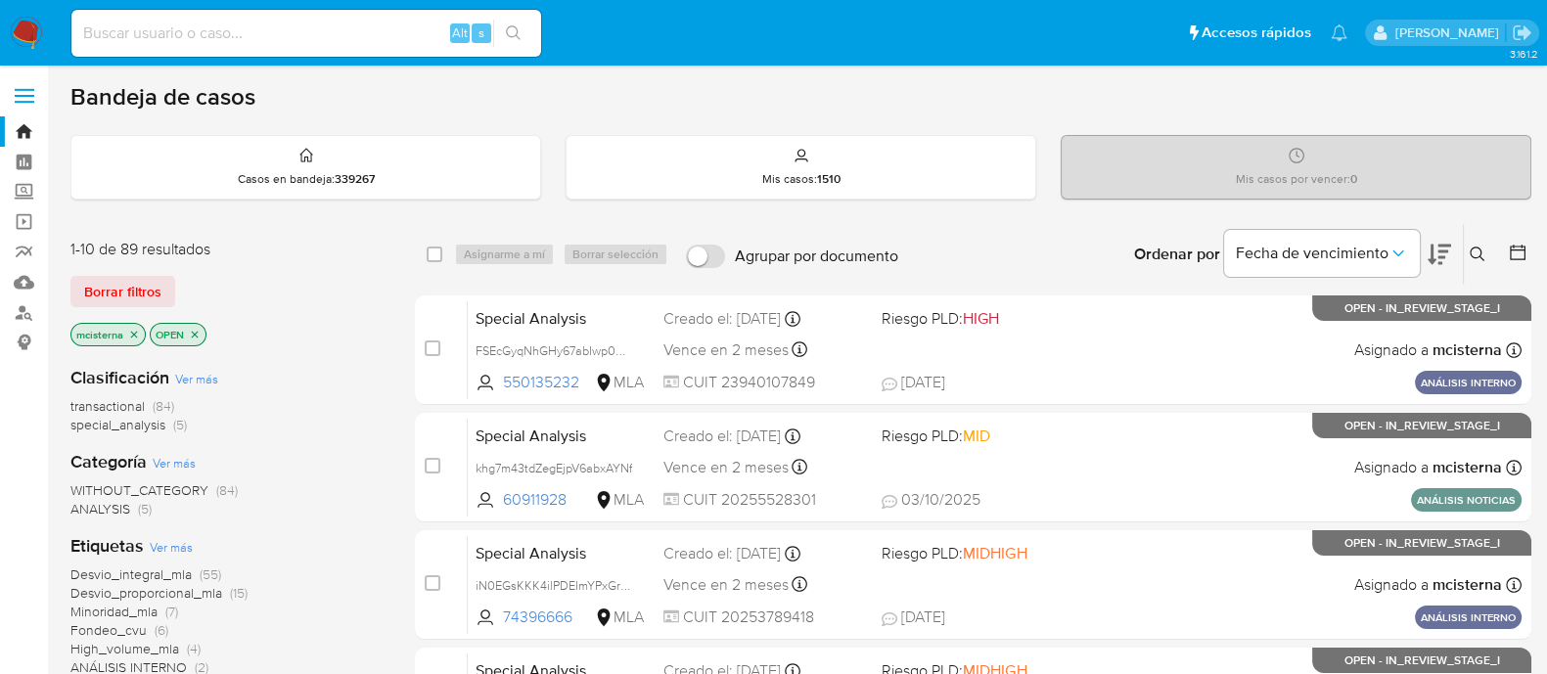
click at [325, 34] on input at bounding box center [306, 33] width 470 height 25
paste input "771831192"
type input "771831192"
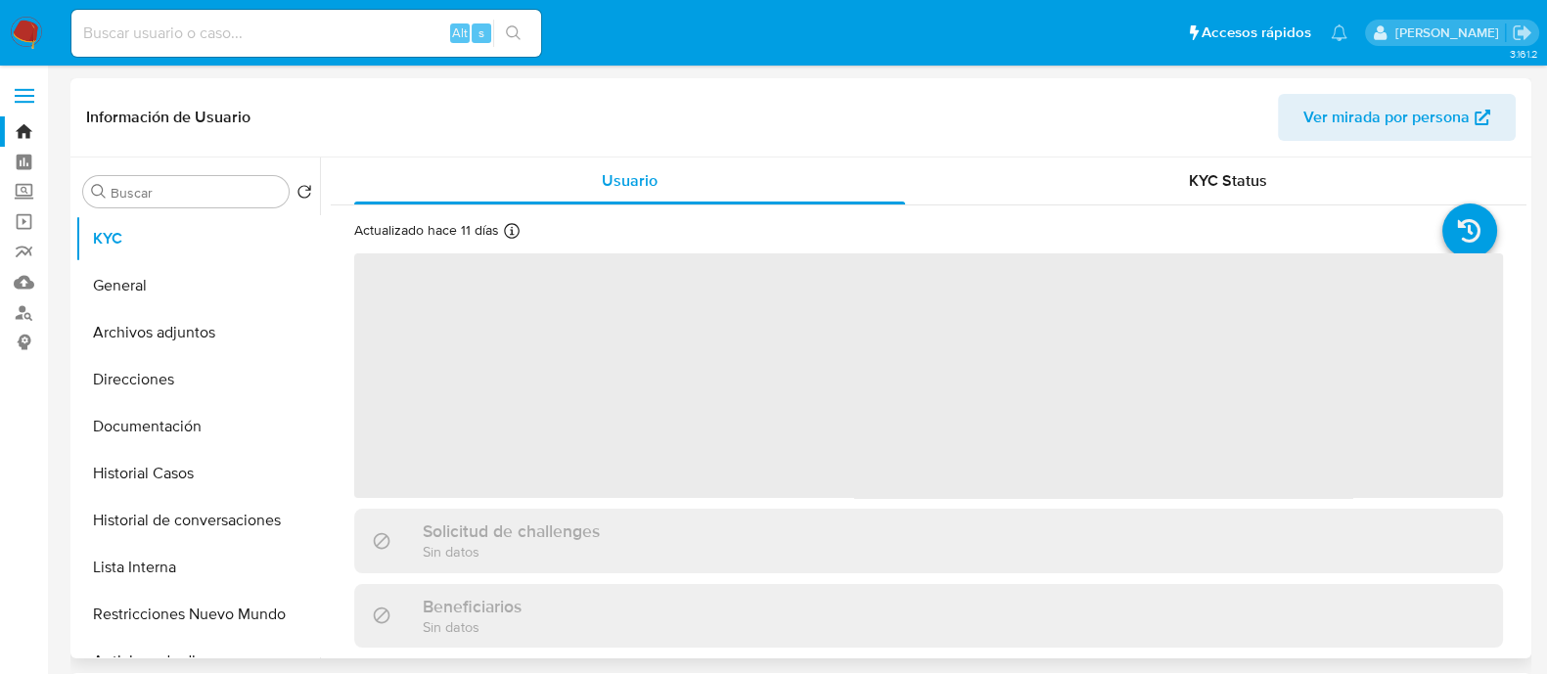
select select "10"
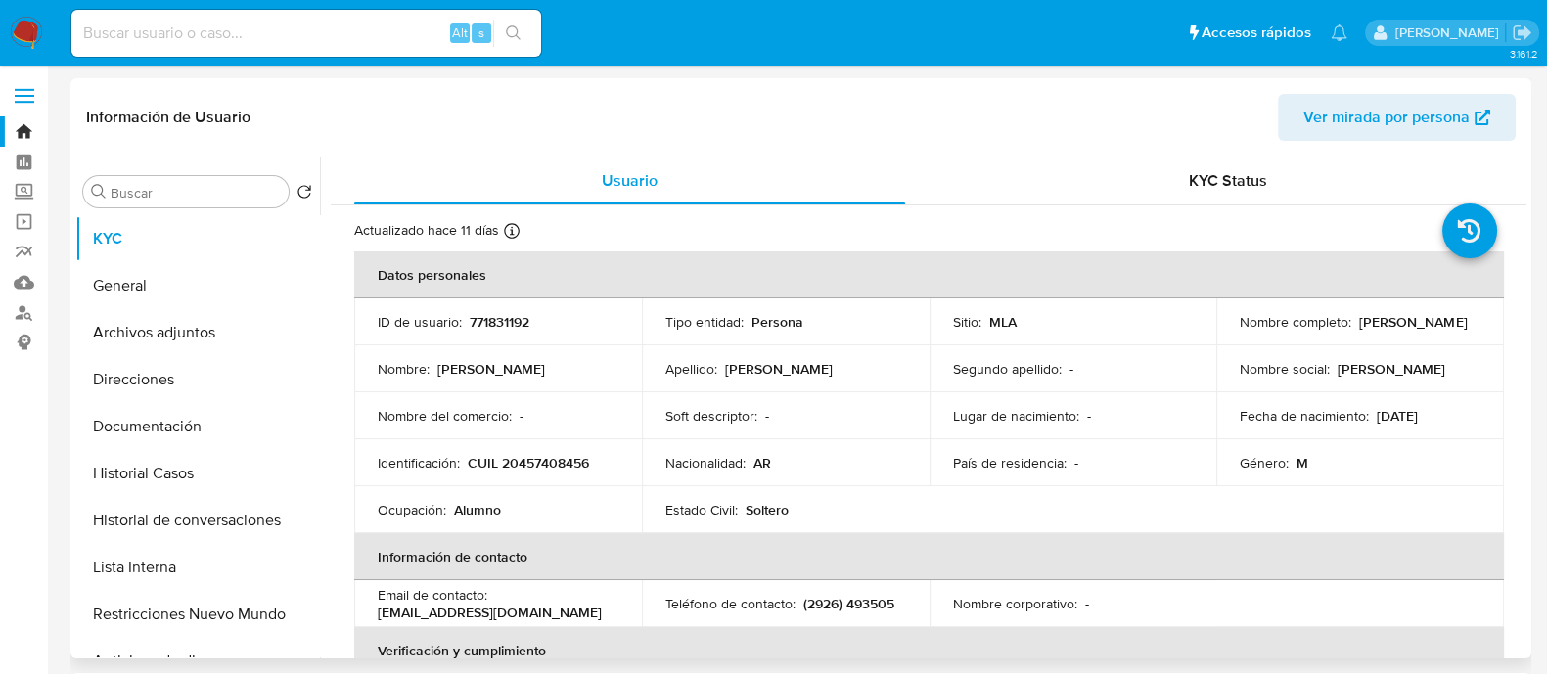
click at [538, 467] on p "CUIL 20457408456" at bounding box center [528, 463] width 121 height 18
copy p "20457408456"
click at [362, 33] on input at bounding box center [306, 33] width 470 height 25
paste input "262839459"
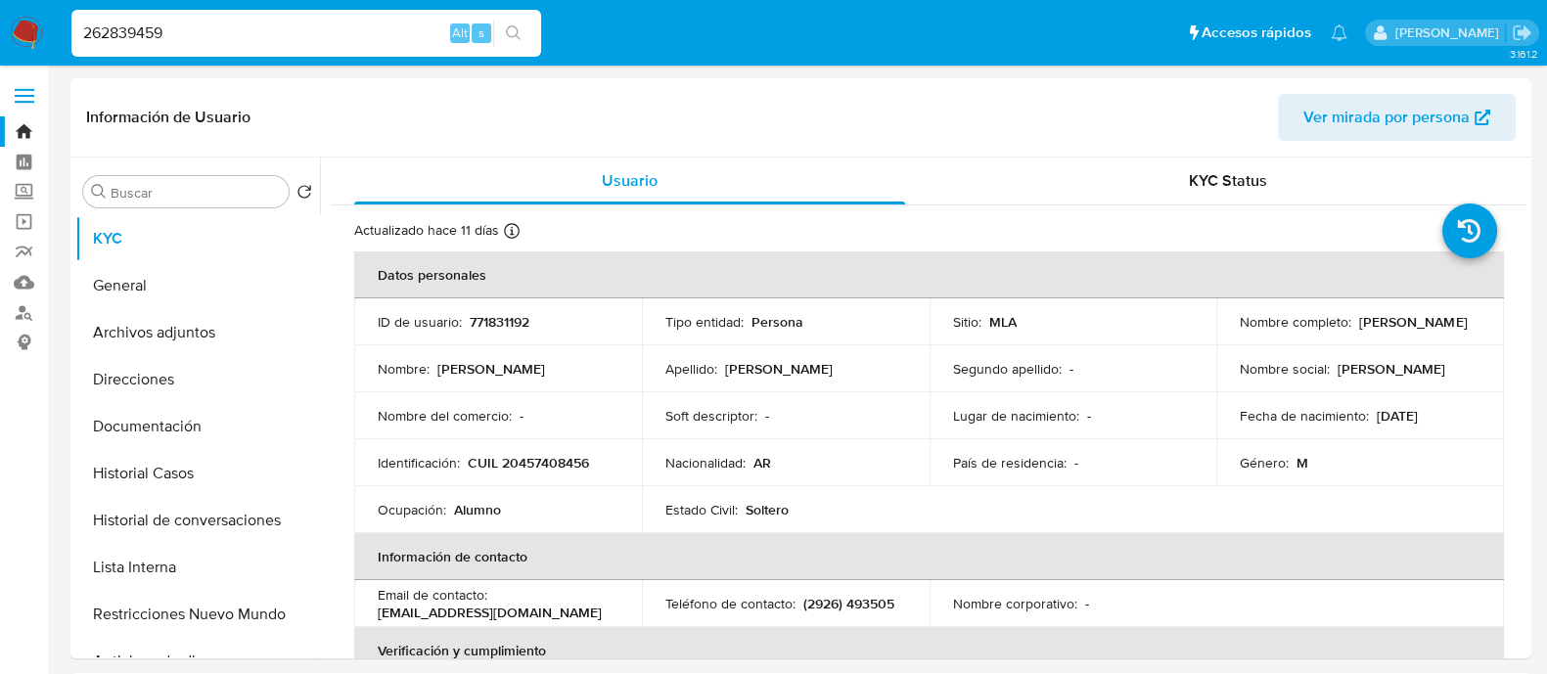
type input "262839459"
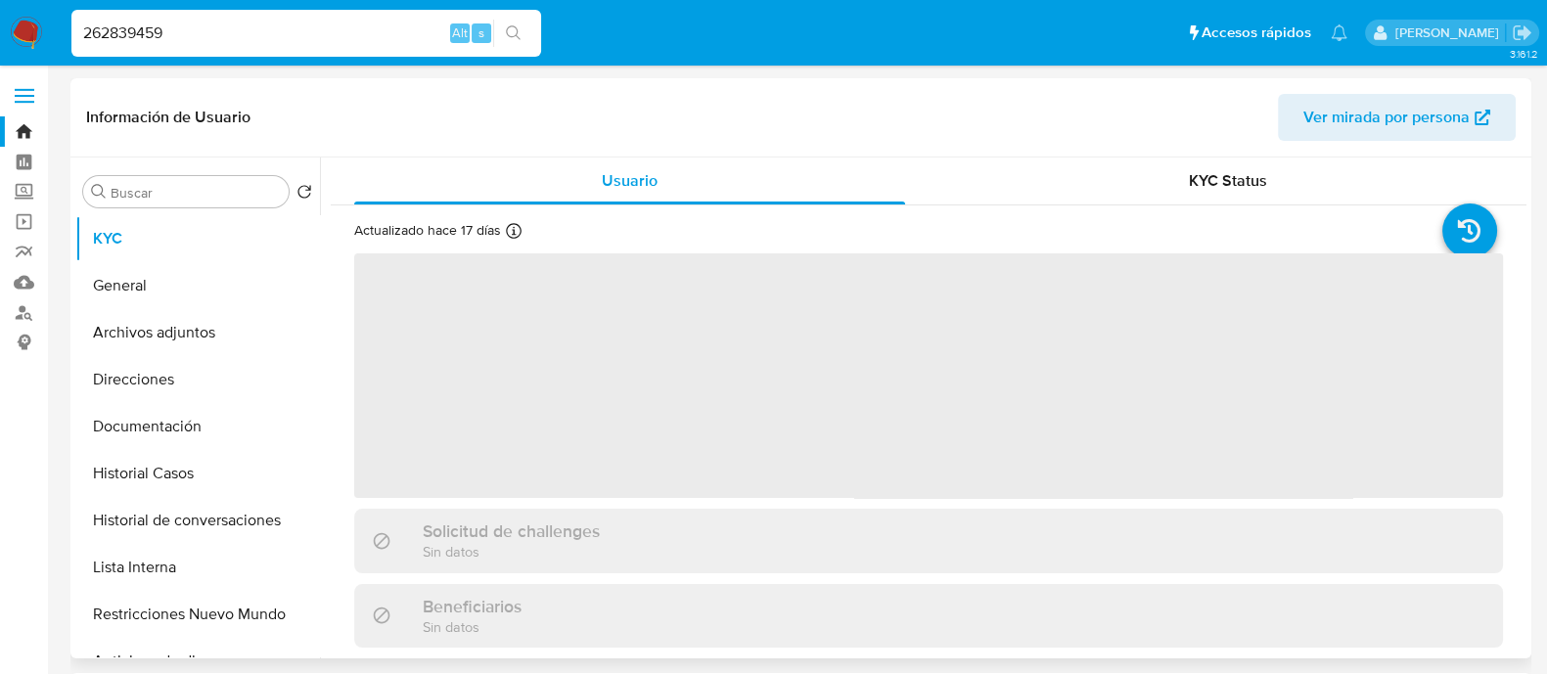
select select "10"
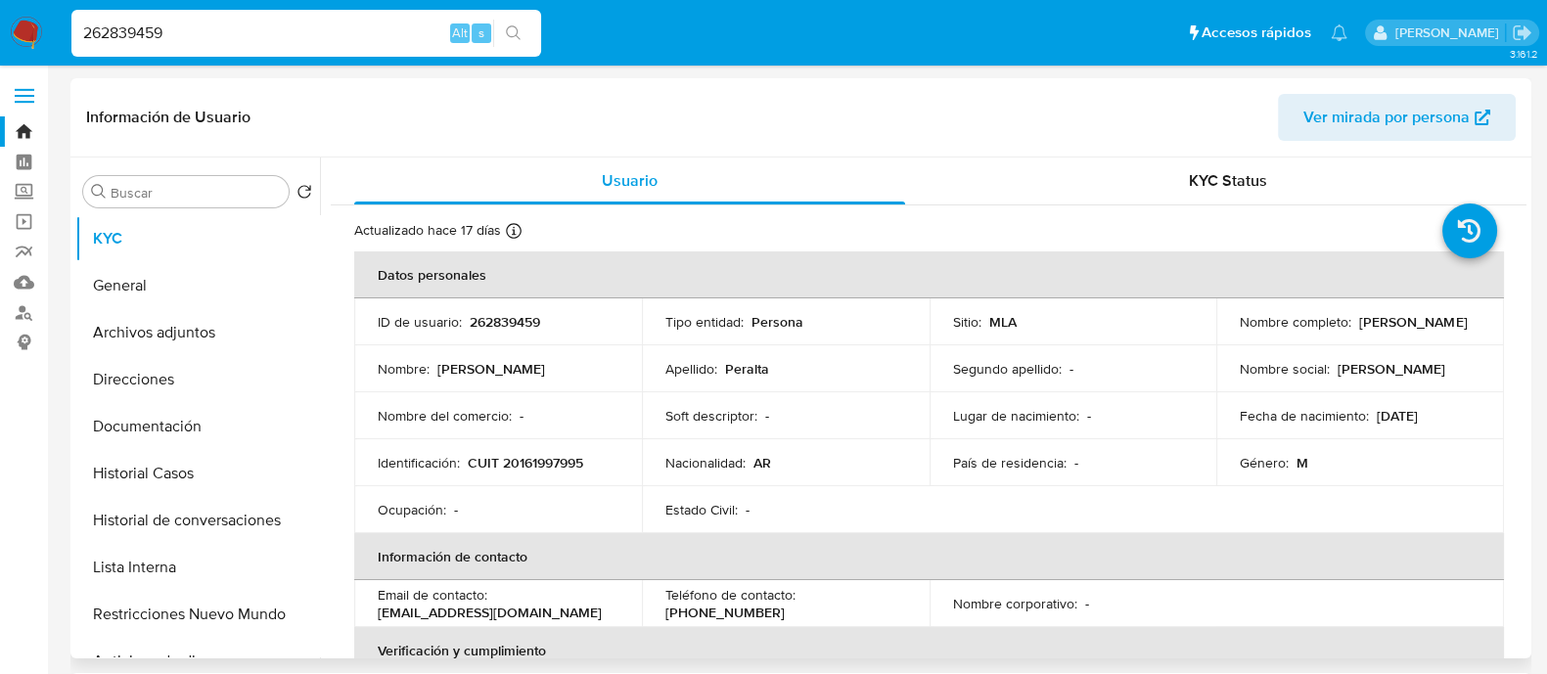
click at [568, 454] on p "CUIT 20161997995" at bounding box center [525, 463] width 115 height 18
copy p "20161997995"
click at [320, 31] on input "262839459" at bounding box center [306, 33] width 470 height 25
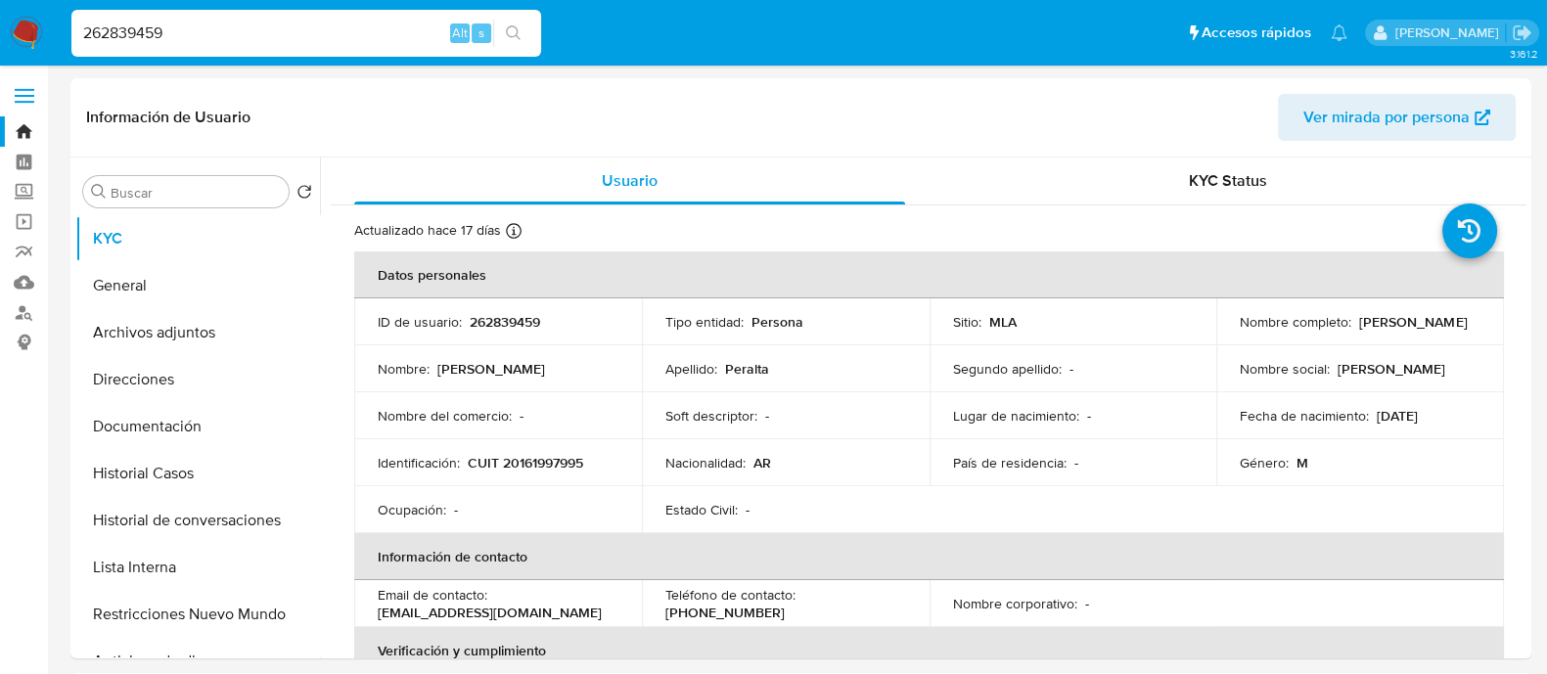
paste input "1283092934"
type input "1283092934"
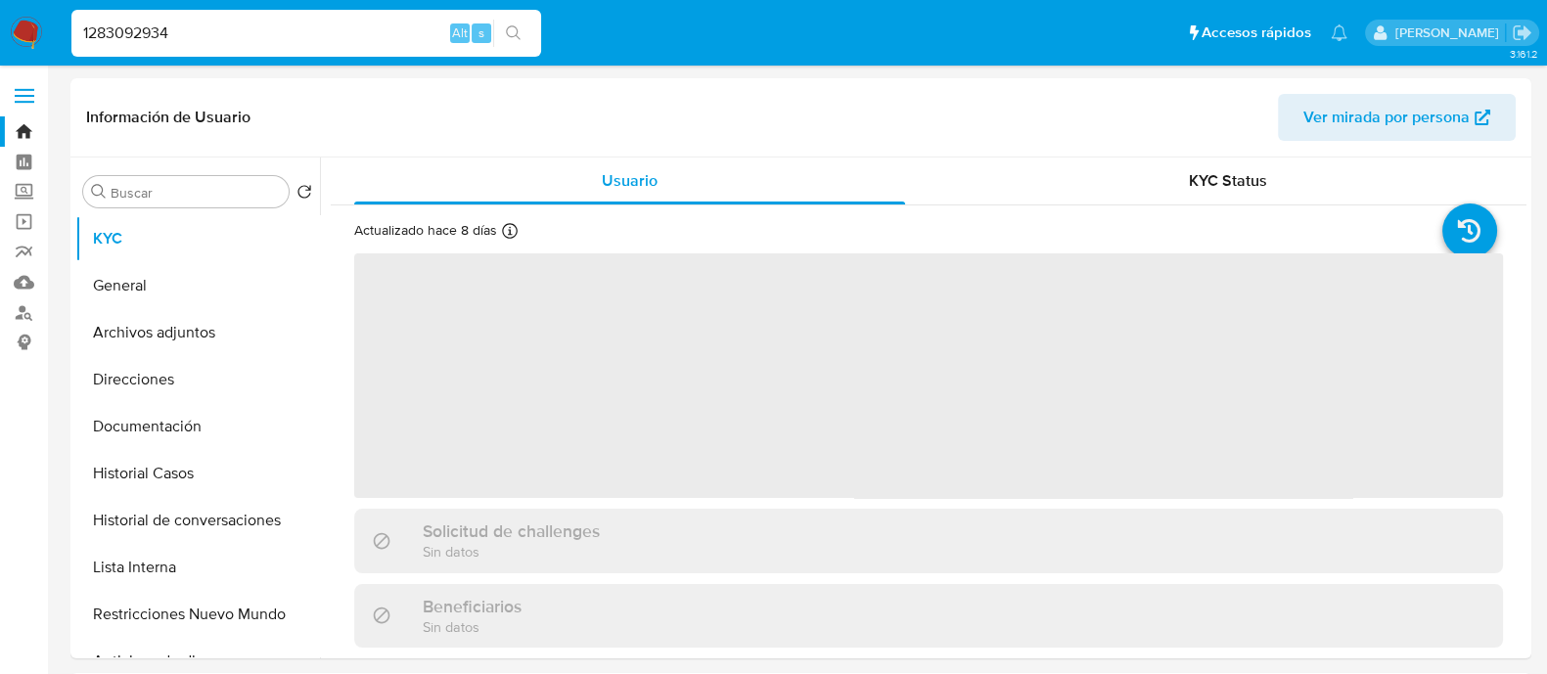
select select "10"
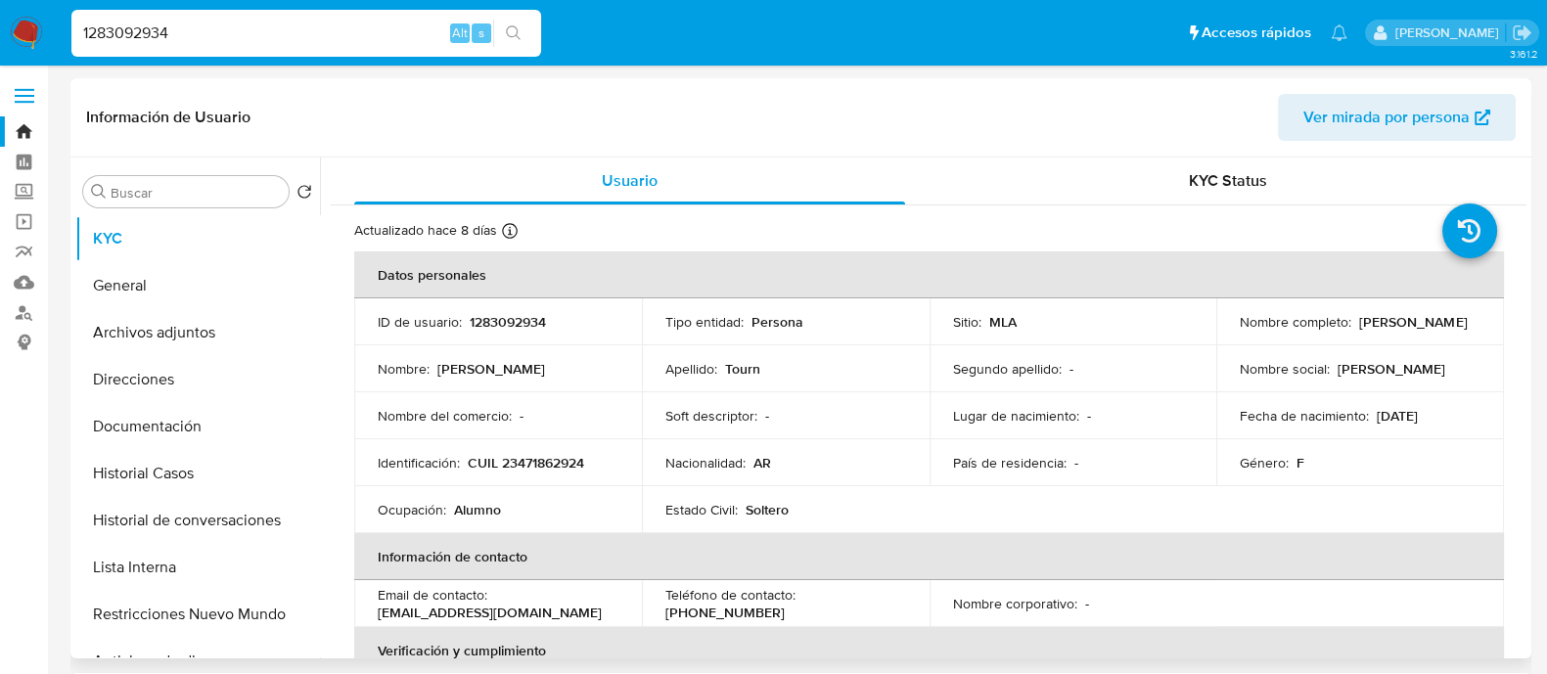
click at [540, 459] on p "CUIL 23471862924" at bounding box center [526, 463] width 116 height 18
copy p "23471862924"
click at [314, 37] on input "1283092934" at bounding box center [306, 33] width 470 height 25
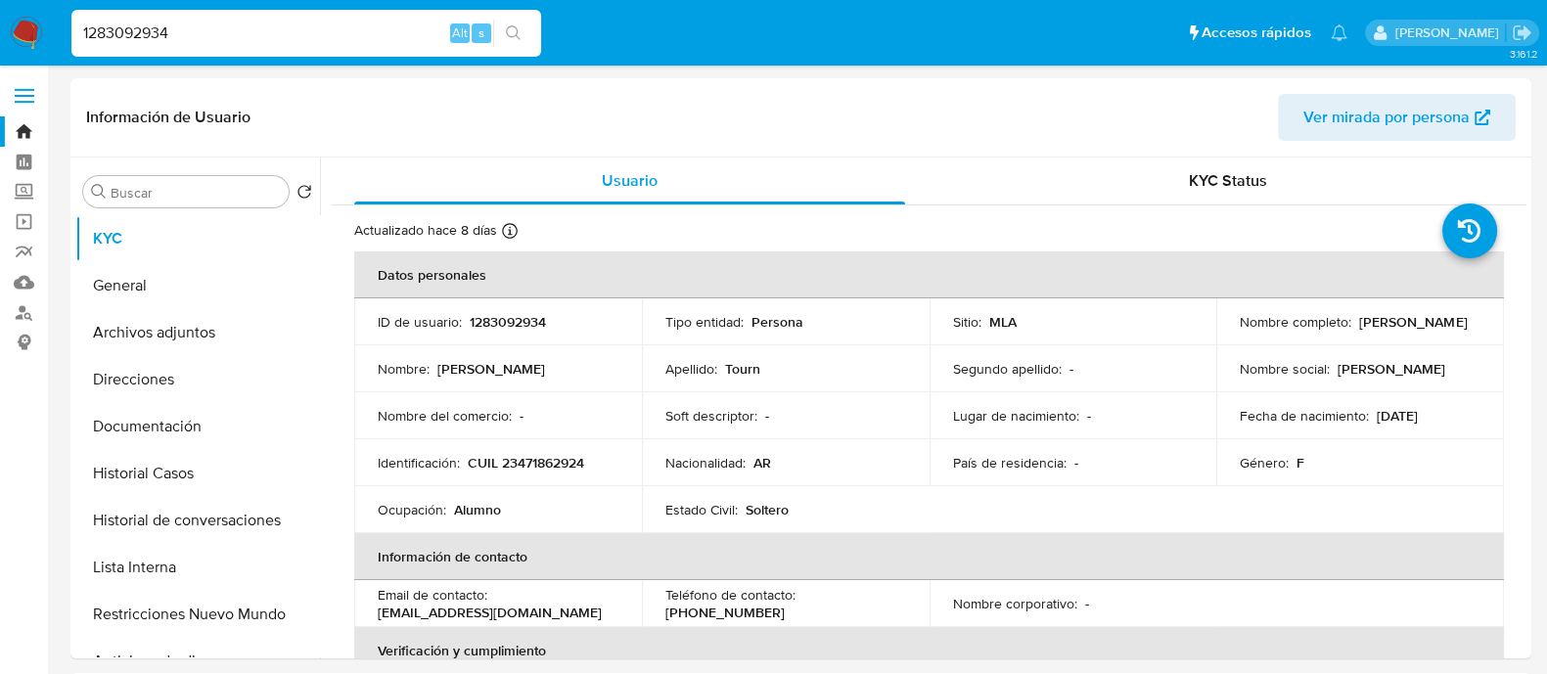
paste input "834319726"
type input "1834319726"
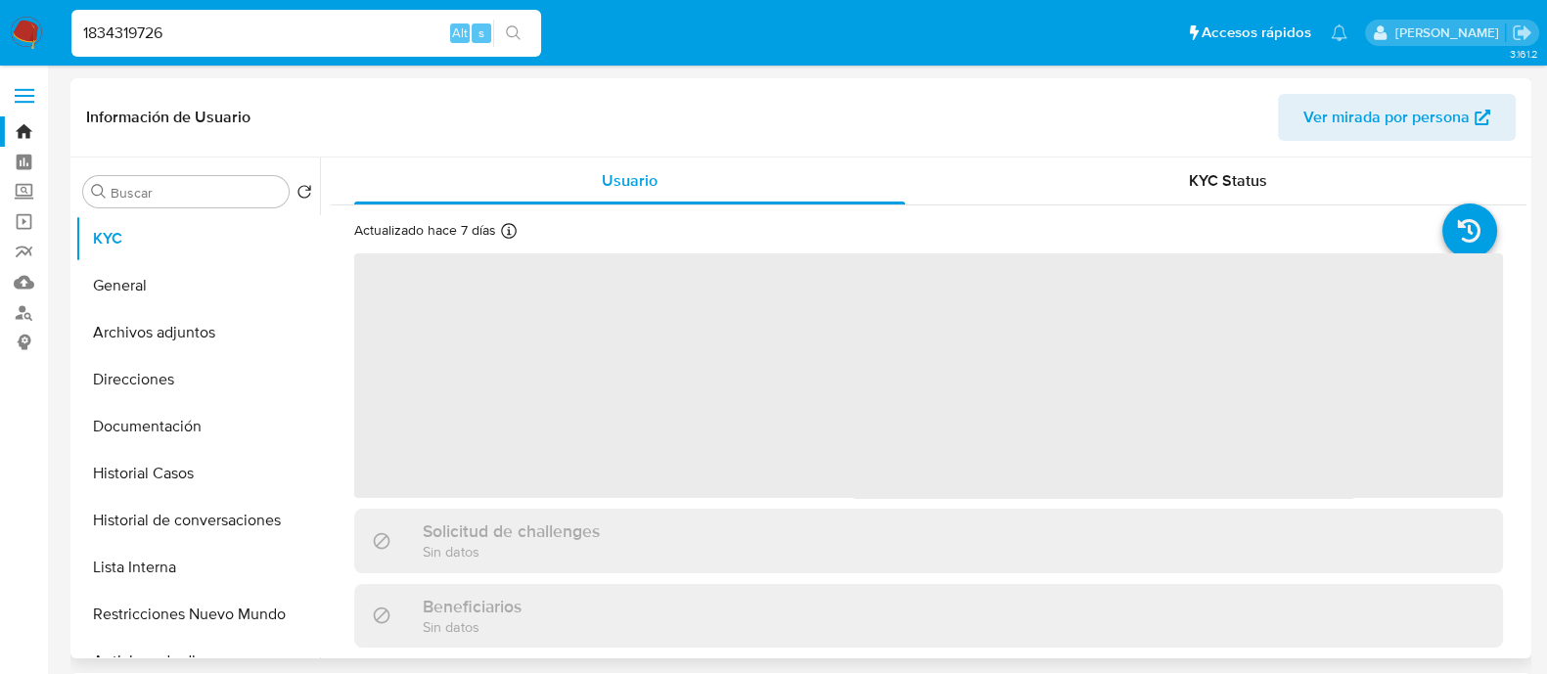
select select "10"
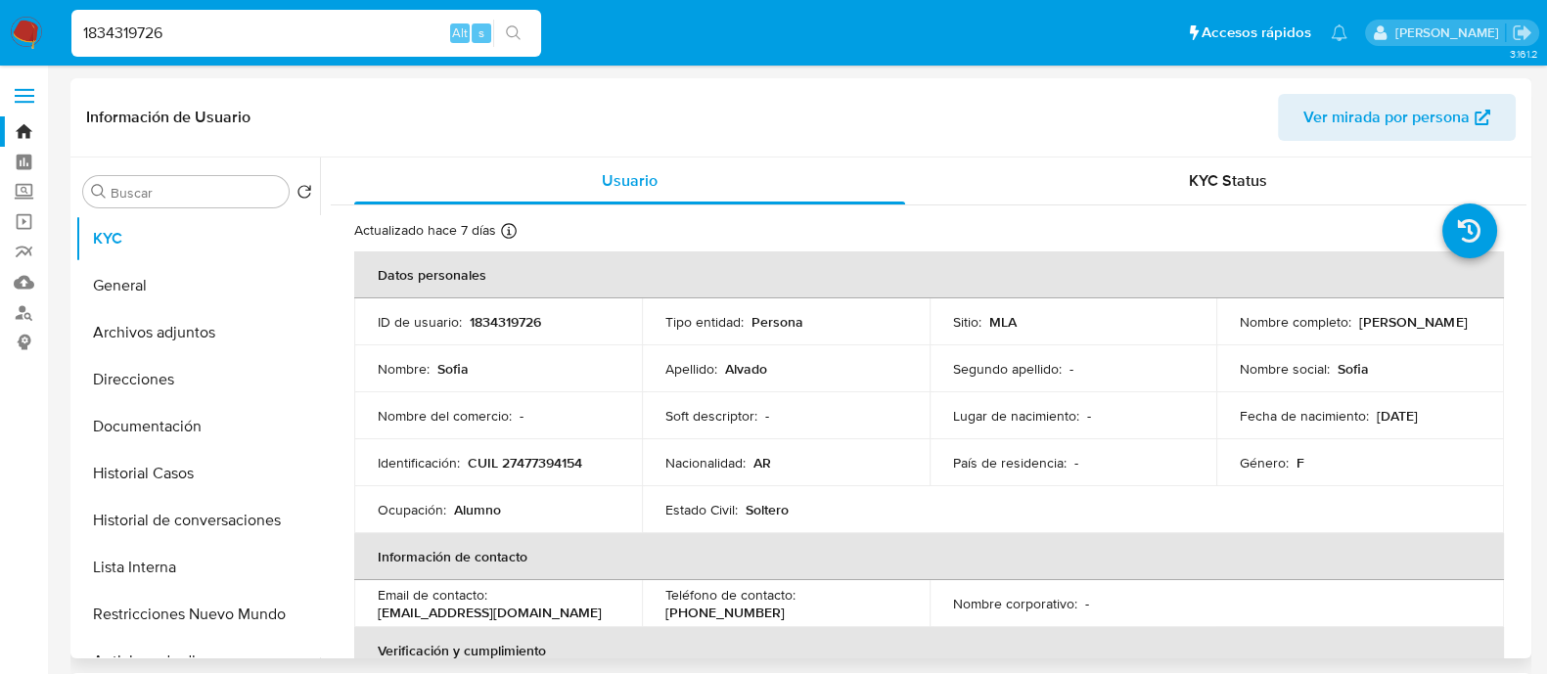
click at [547, 464] on p "CUIL 27477394154" at bounding box center [525, 463] width 114 height 18
copy p "27477394154"
click at [359, 38] on input "1834319726" at bounding box center [306, 33] width 470 height 25
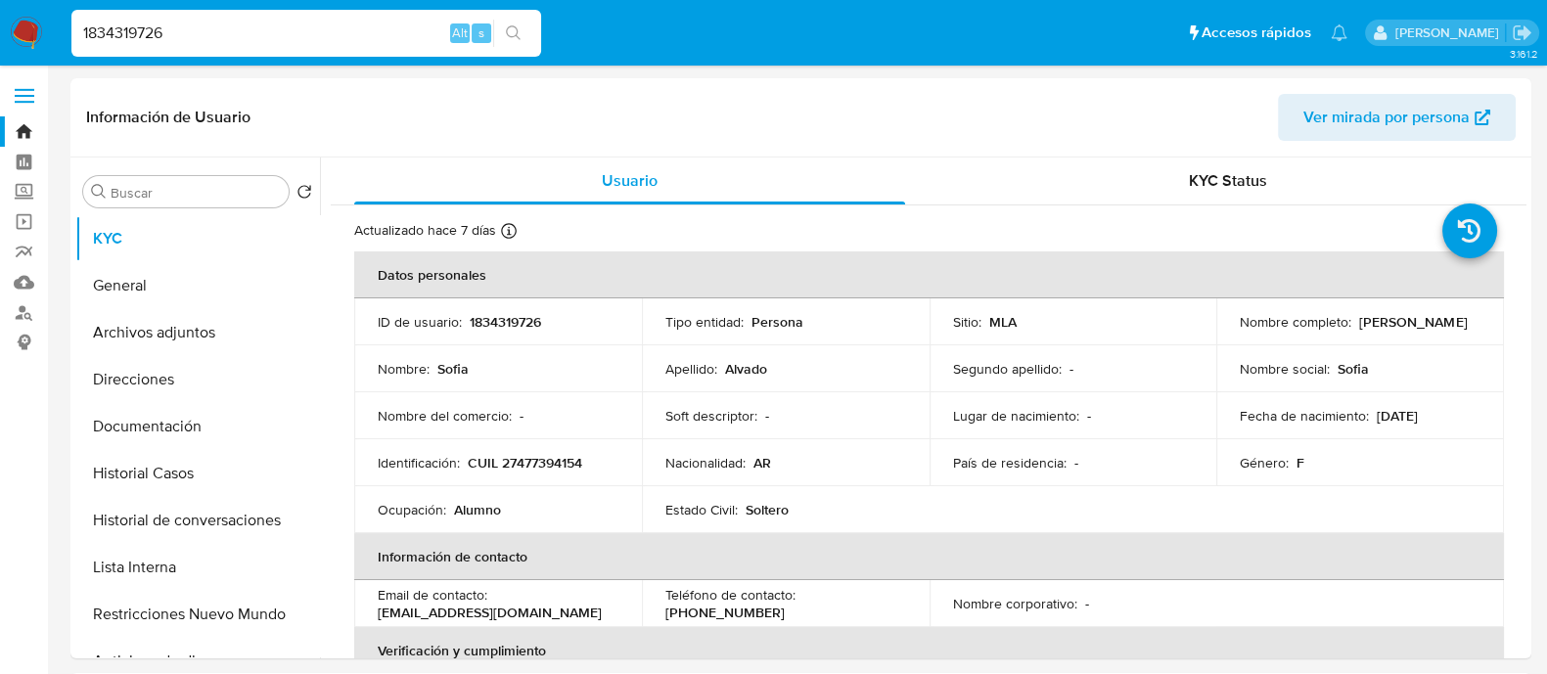
paste input "77566413"
type input "177566413"
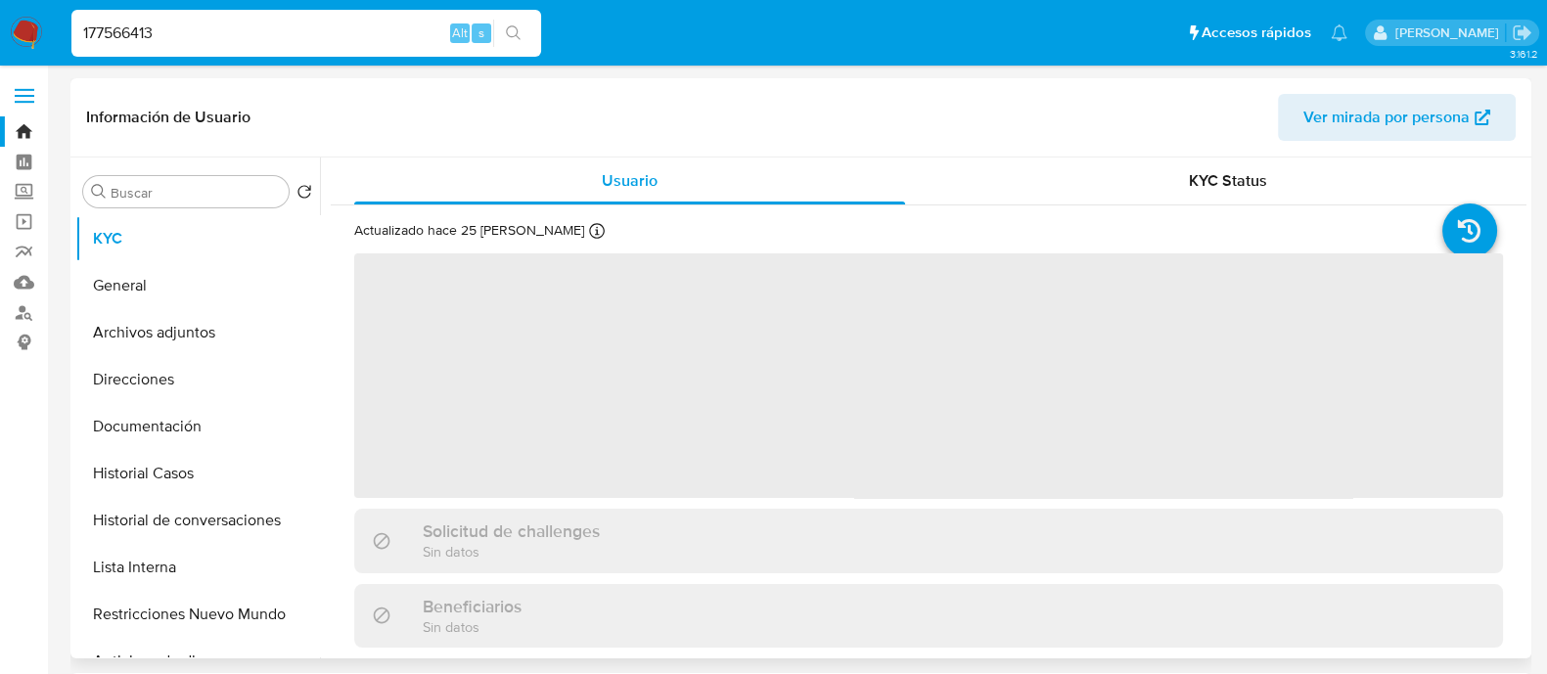
select select "10"
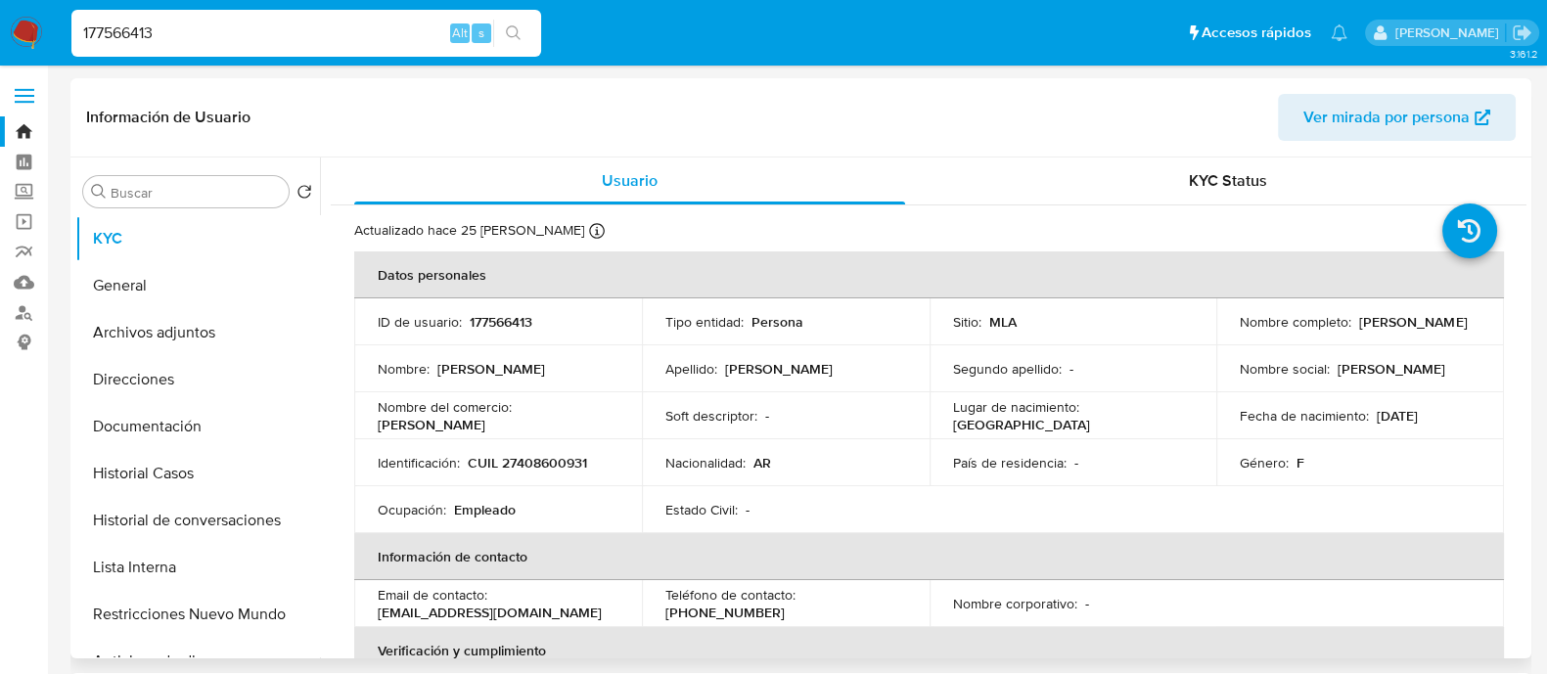
click at [553, 447] on td "Identificación : CUIL 27408600931" at bounding box center [498, 462] width 288 height 47
click at [551, 458] on p "CUIL 27408600931" at bounding box center [527, 463] width 119 height 18
copy p "27408600931"
click at [381, 36] on input "177566413" at bounding box center [306, 33] width 470 height 25
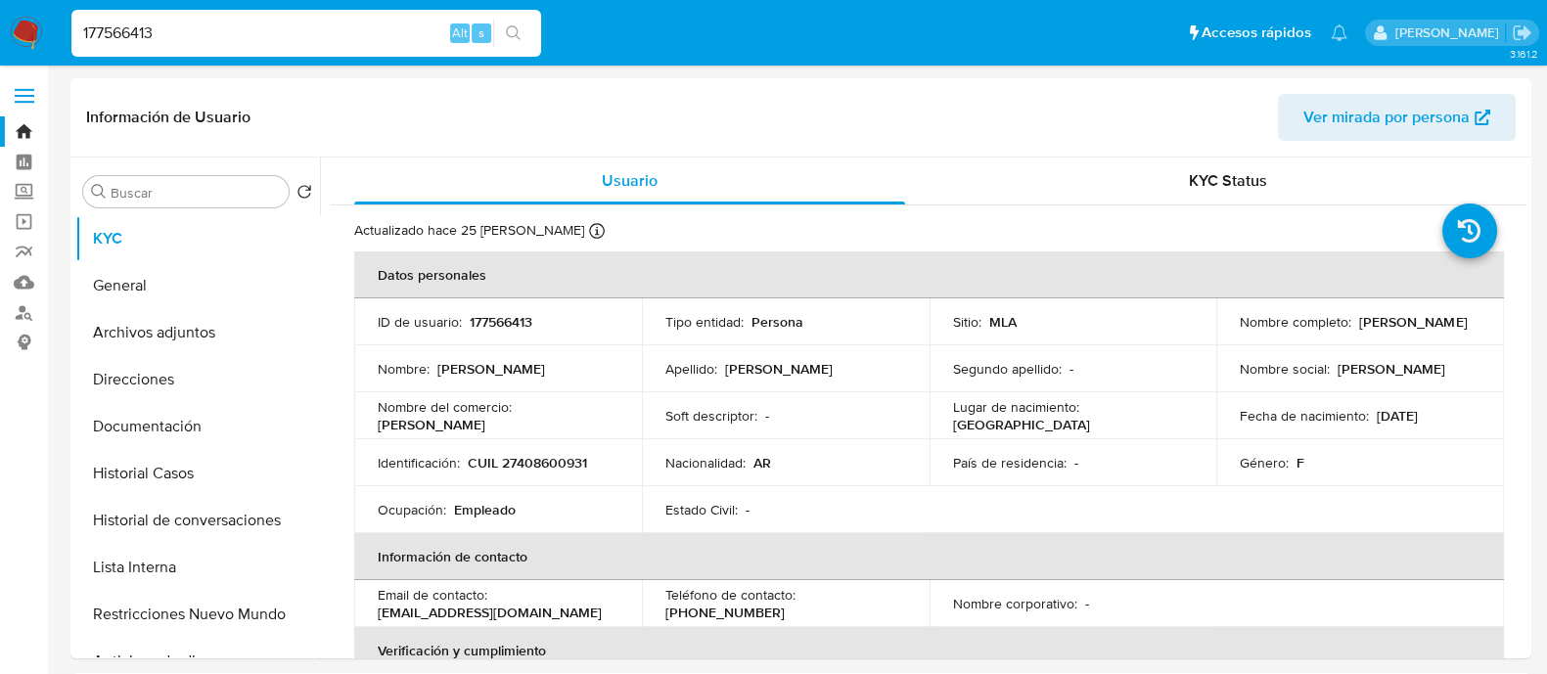
click at [381, 36] on input "177566413" at bounding box center [306, 33] width 470 height 25
paste input "645641002"
type input "1645641002"
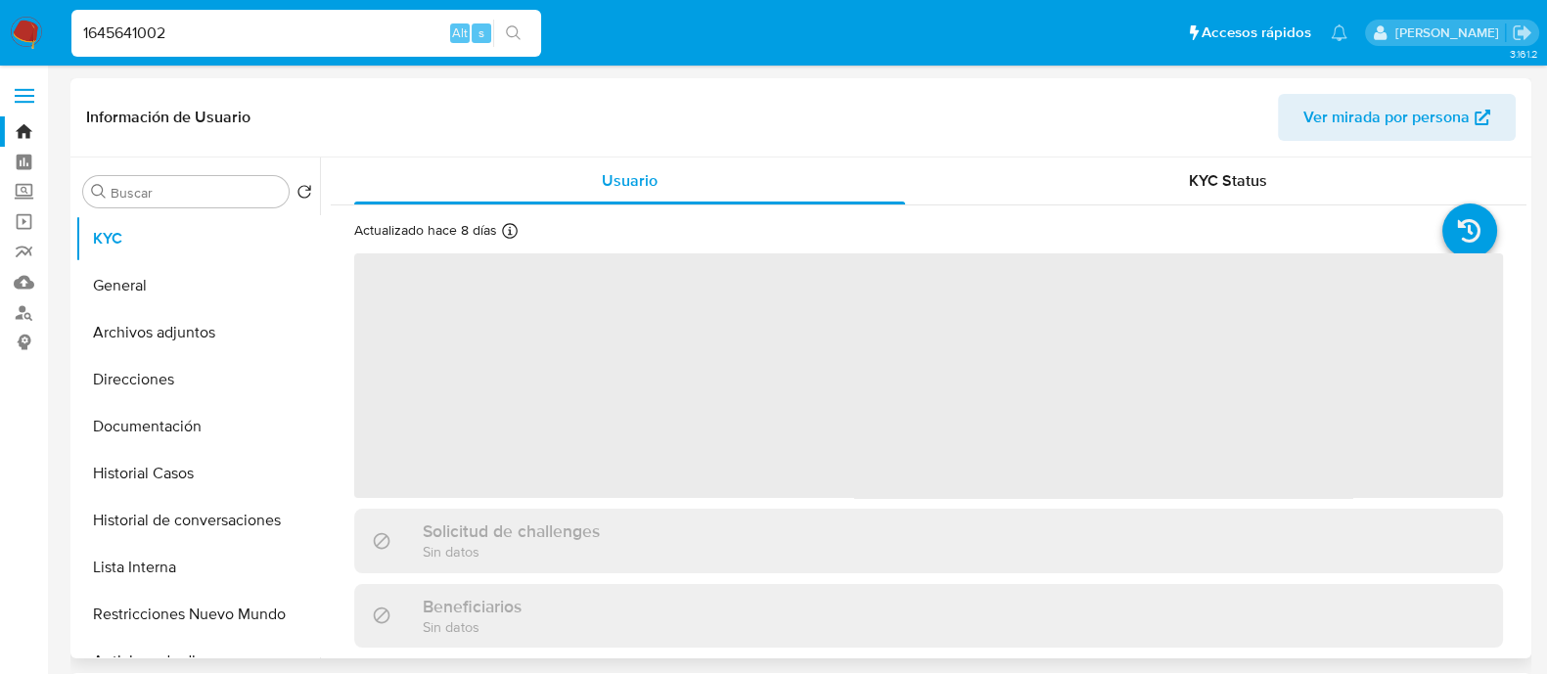
select select "10"
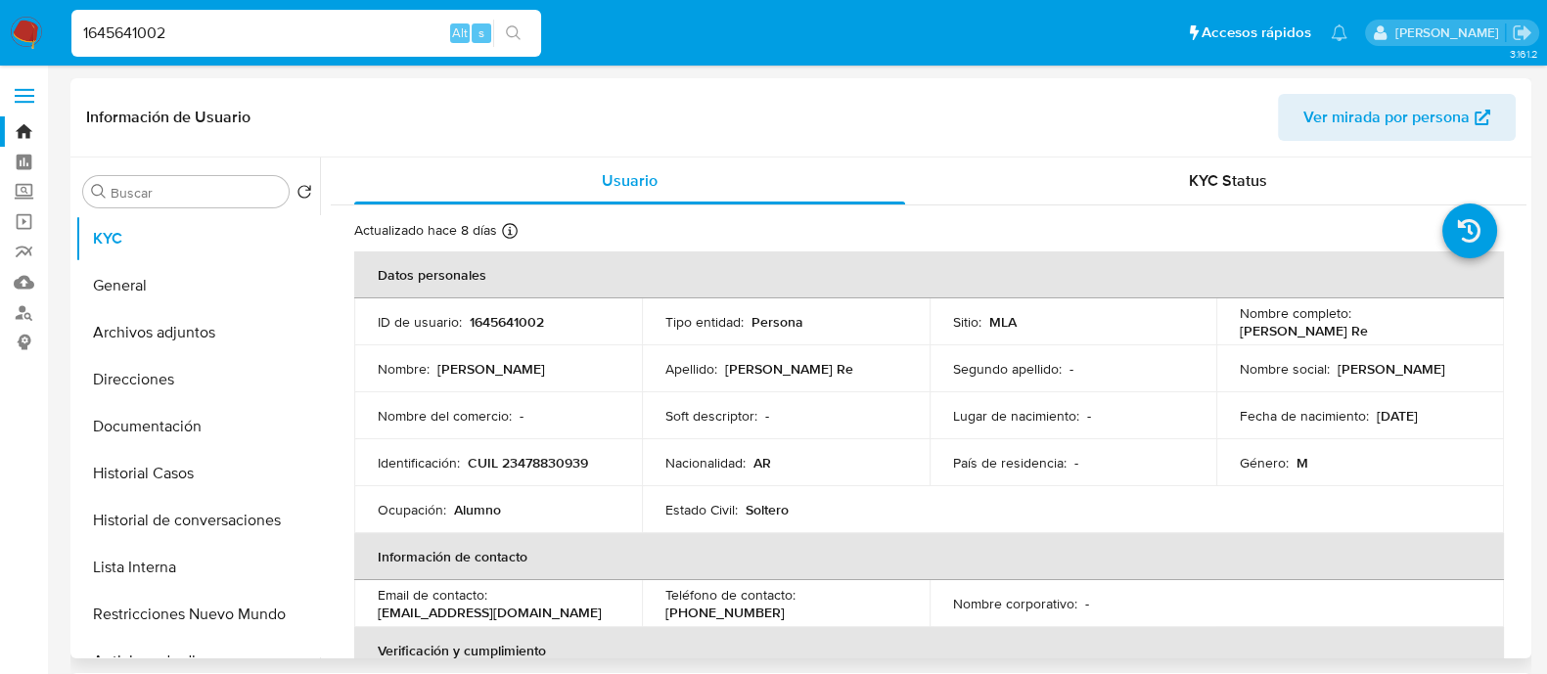
click at [543, 462] on p "CUIL 23478830939" at bounding box center [528, 463] width 120 height 18
copy p "23478830939"
click at [240, 21] on input "1645641002" at bounding box center [306, 33] width 470 height 25
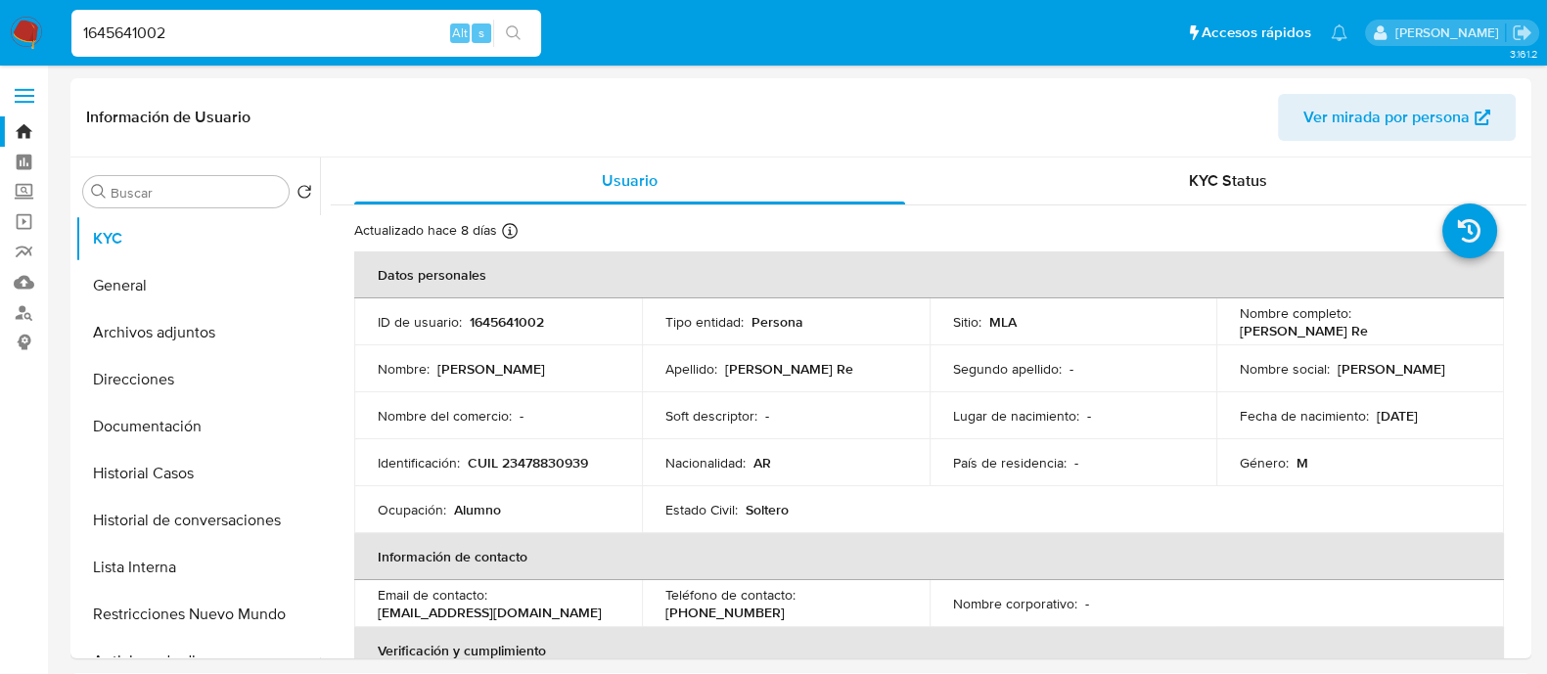
paste input "142430260"
type input "1142430260"
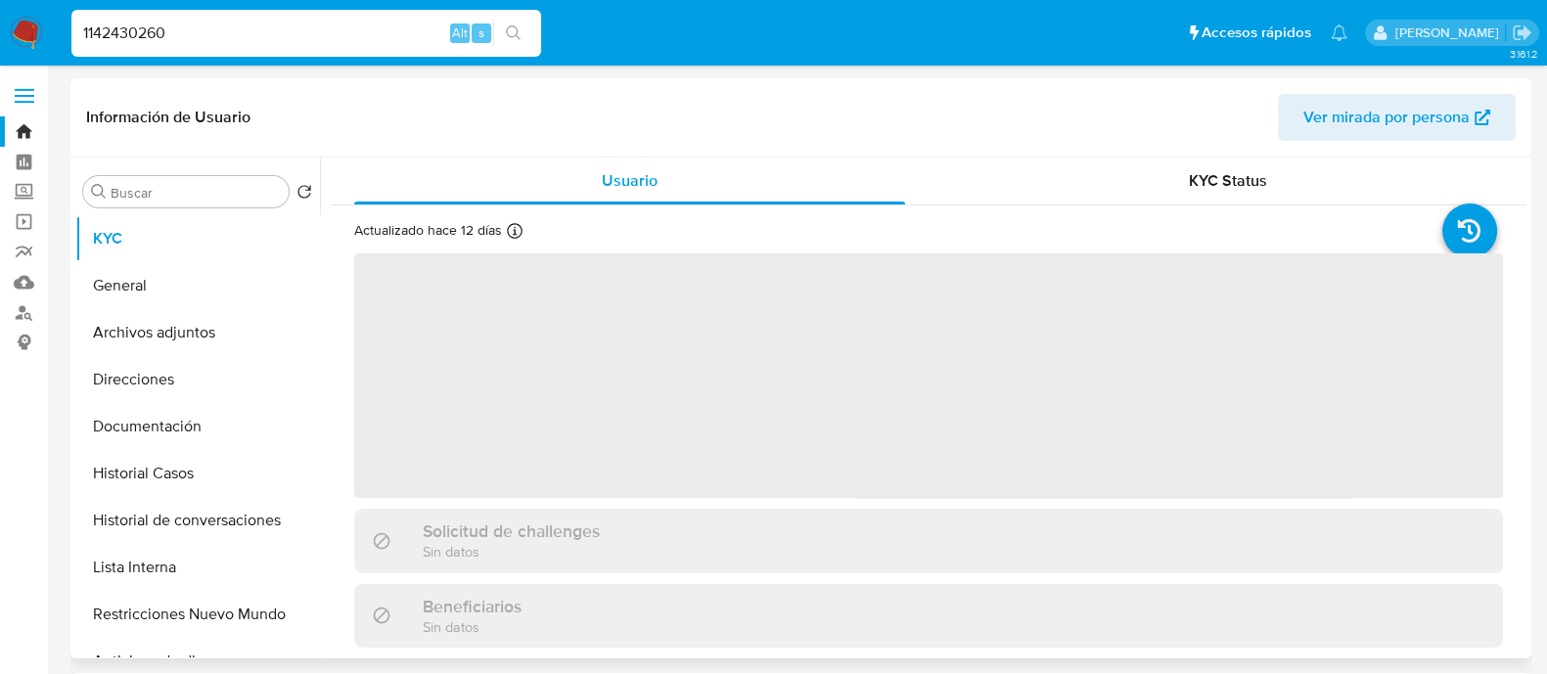
select select "10"
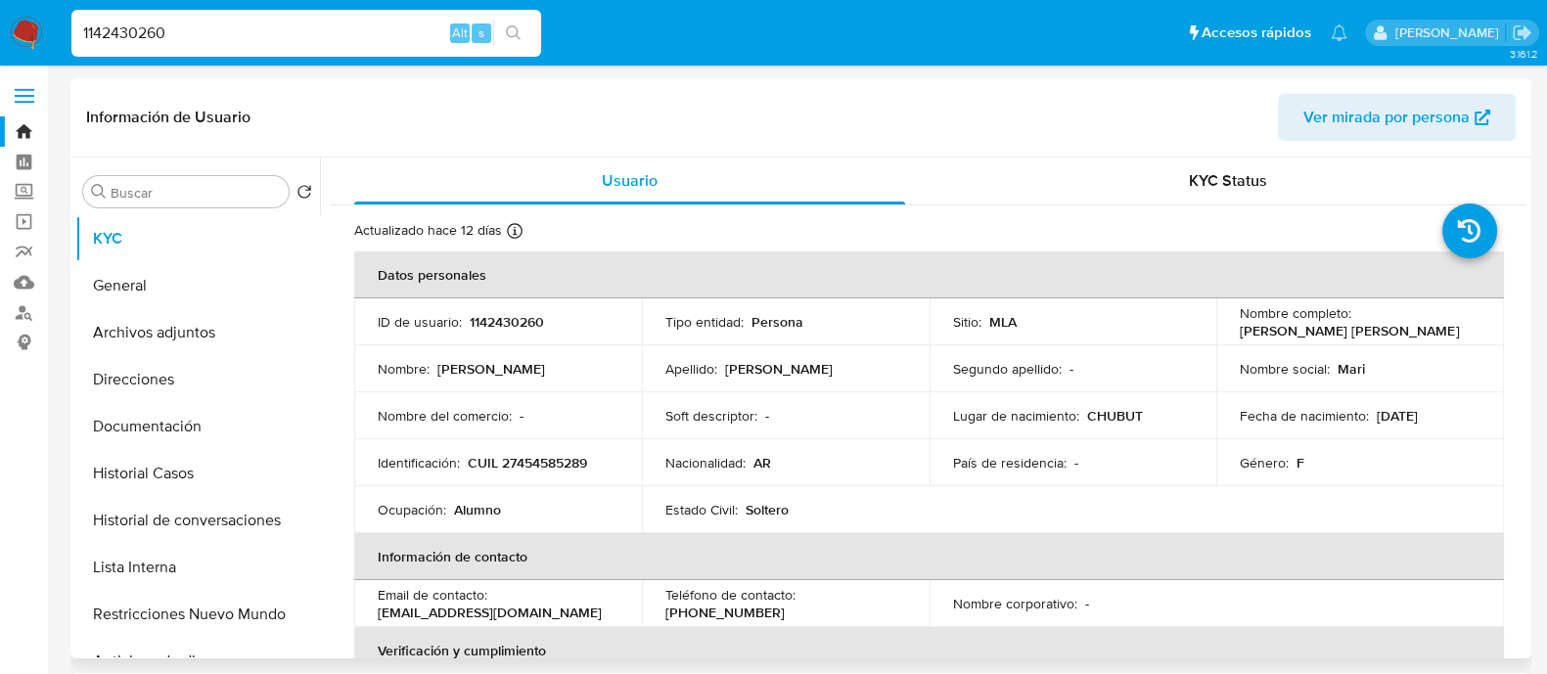
click at [538, 468] on p "CUIL 27454585289" at bounding box center [527, 463] width 119 height 18
copy p "27454585289"
select select "10"
click at [392, 35] on input "1142430260" at bounding box center [306, 33] width 470 height 25
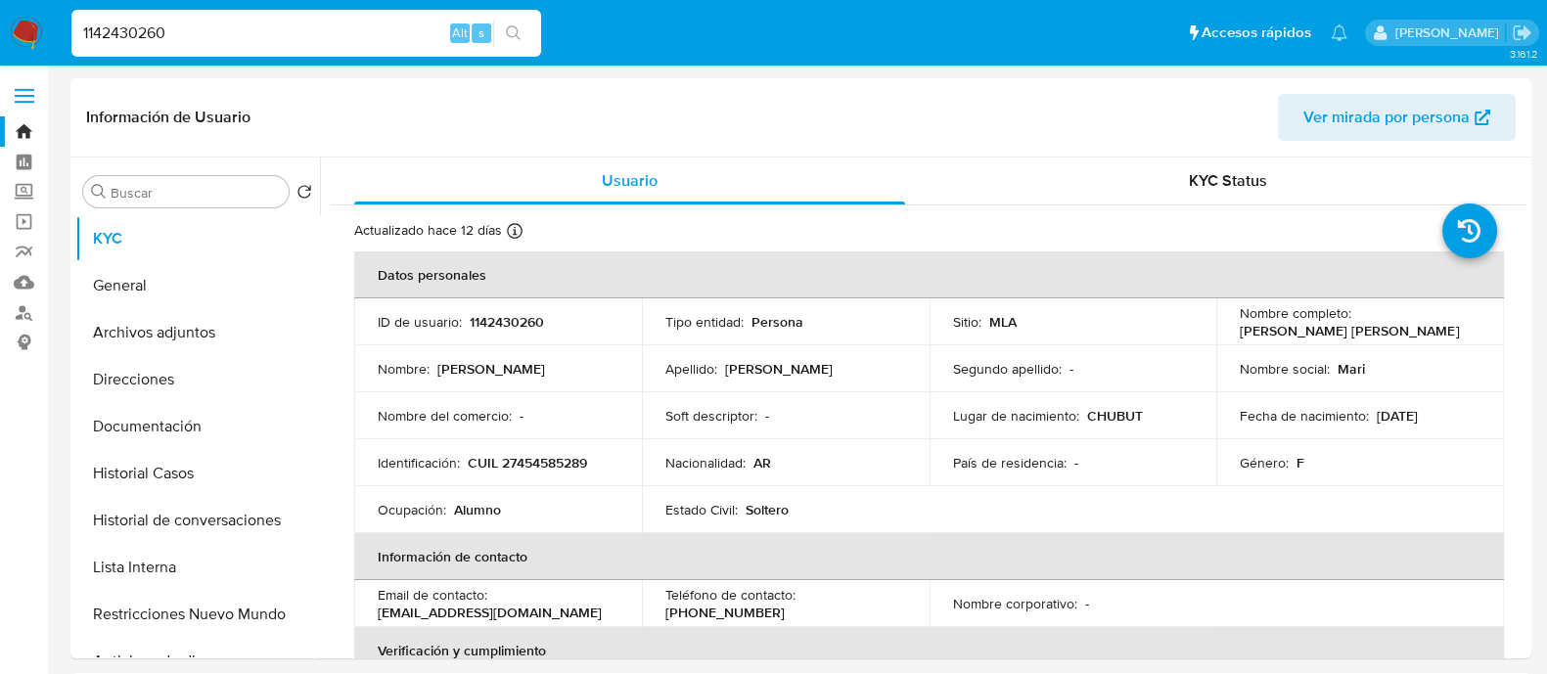
click at [392, 35] on input "1142430260" at bounding box center [306, 33] width 470 height 25
paste input "262839459"
type input "262839459"
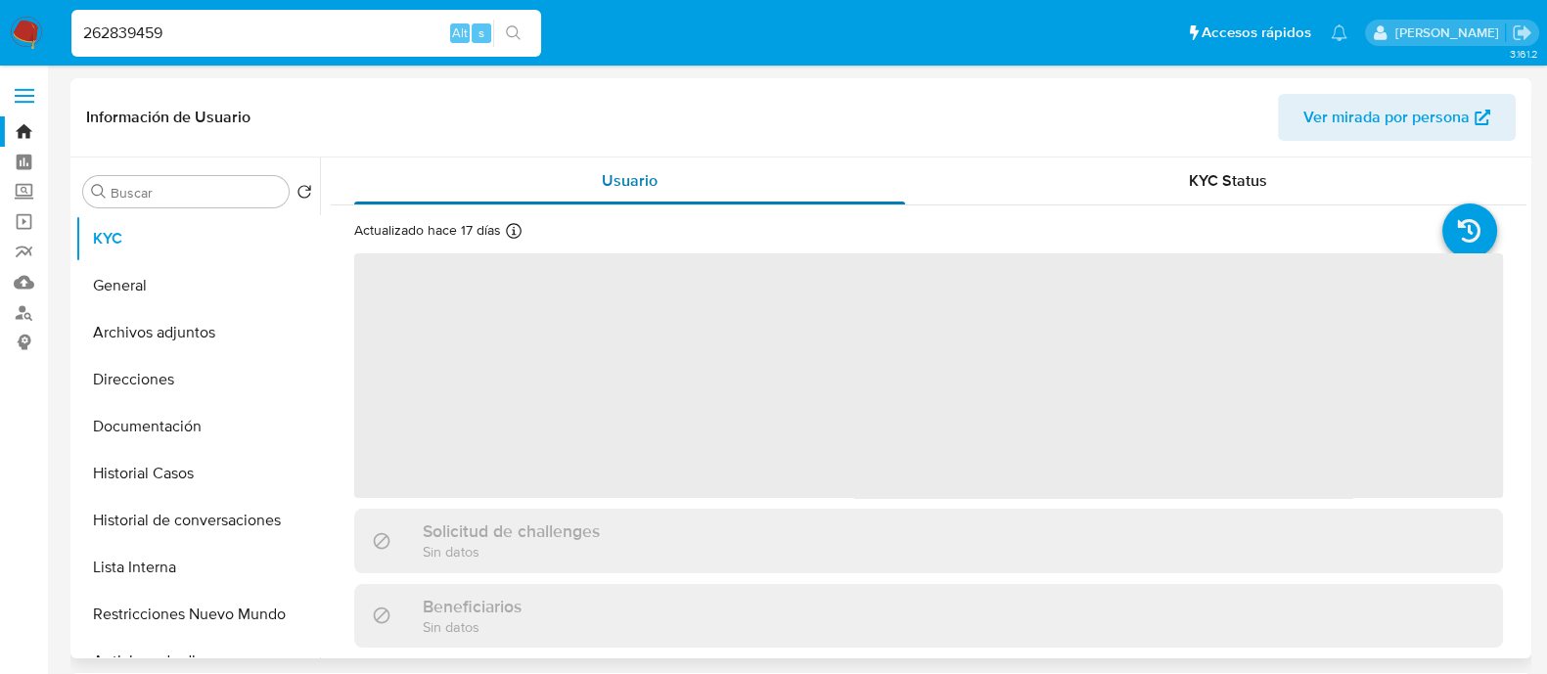
select select "10"
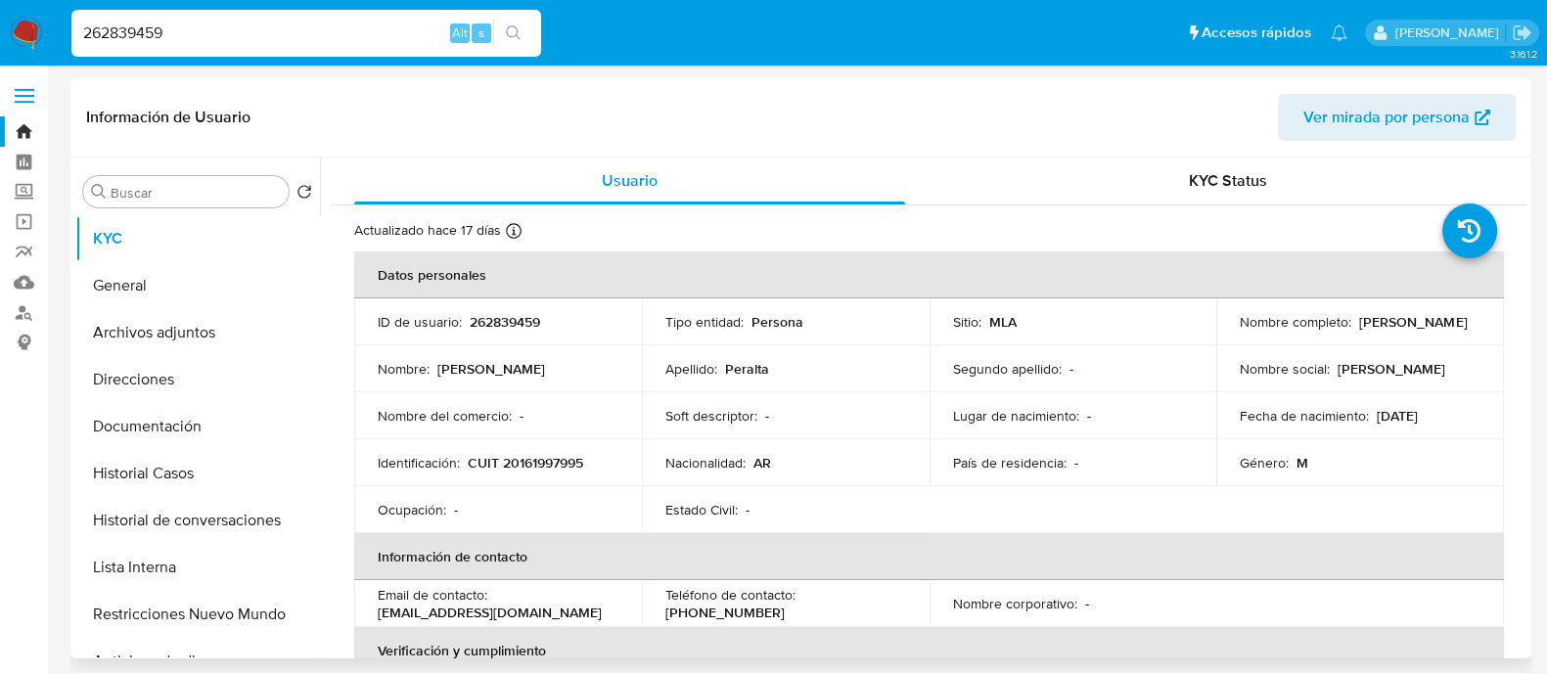
click at [558, 454] on p "CUIT 20161997995" at bounding box center [525, 463] width 115 height 18
copy p "20161997995"
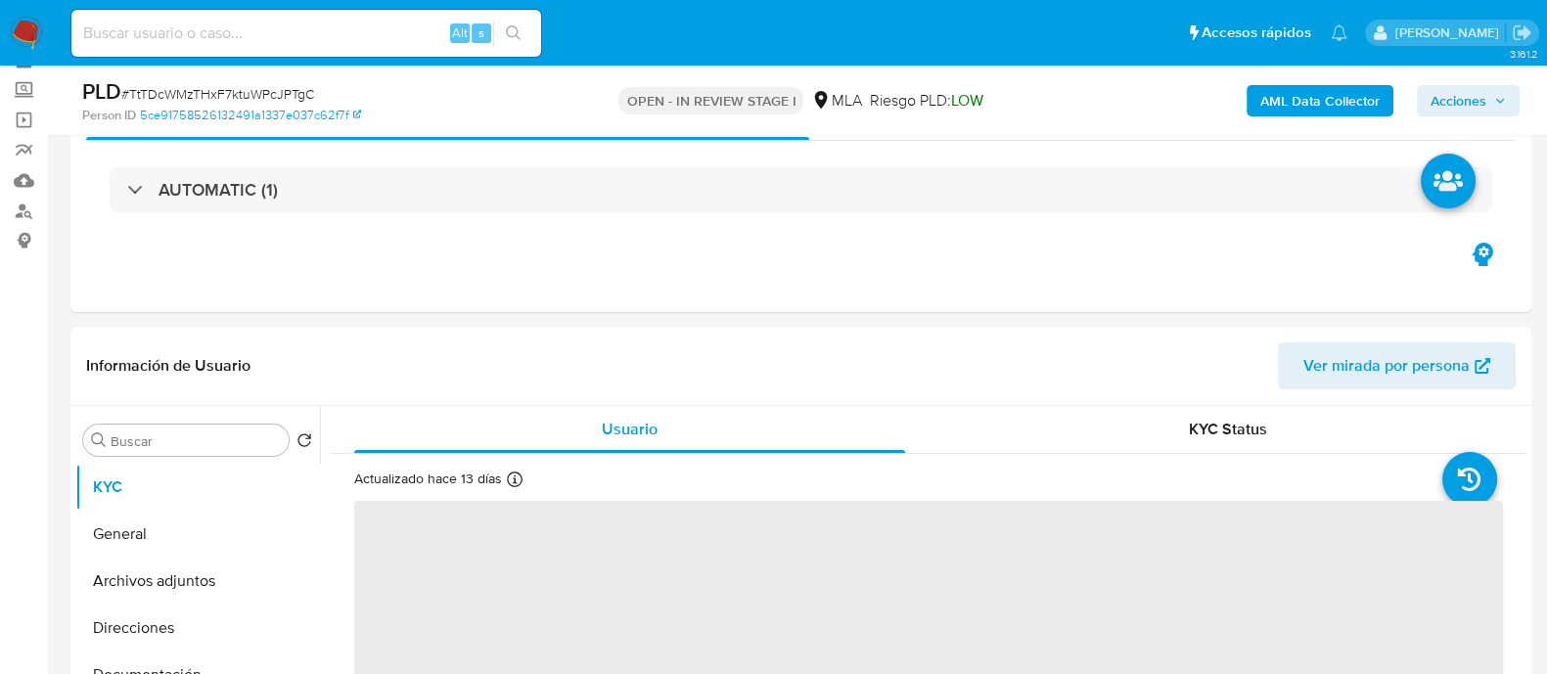
scroll to position [244, 0]
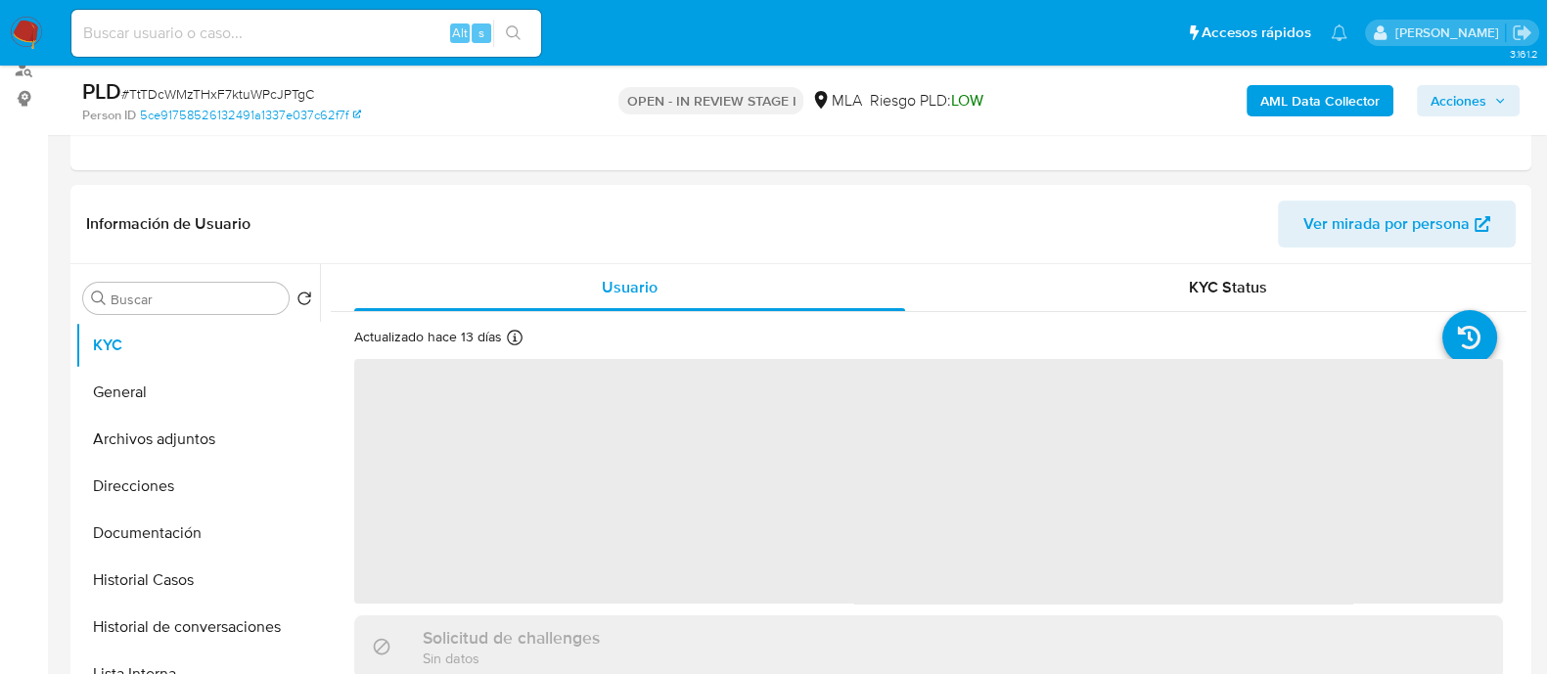
select select "10"
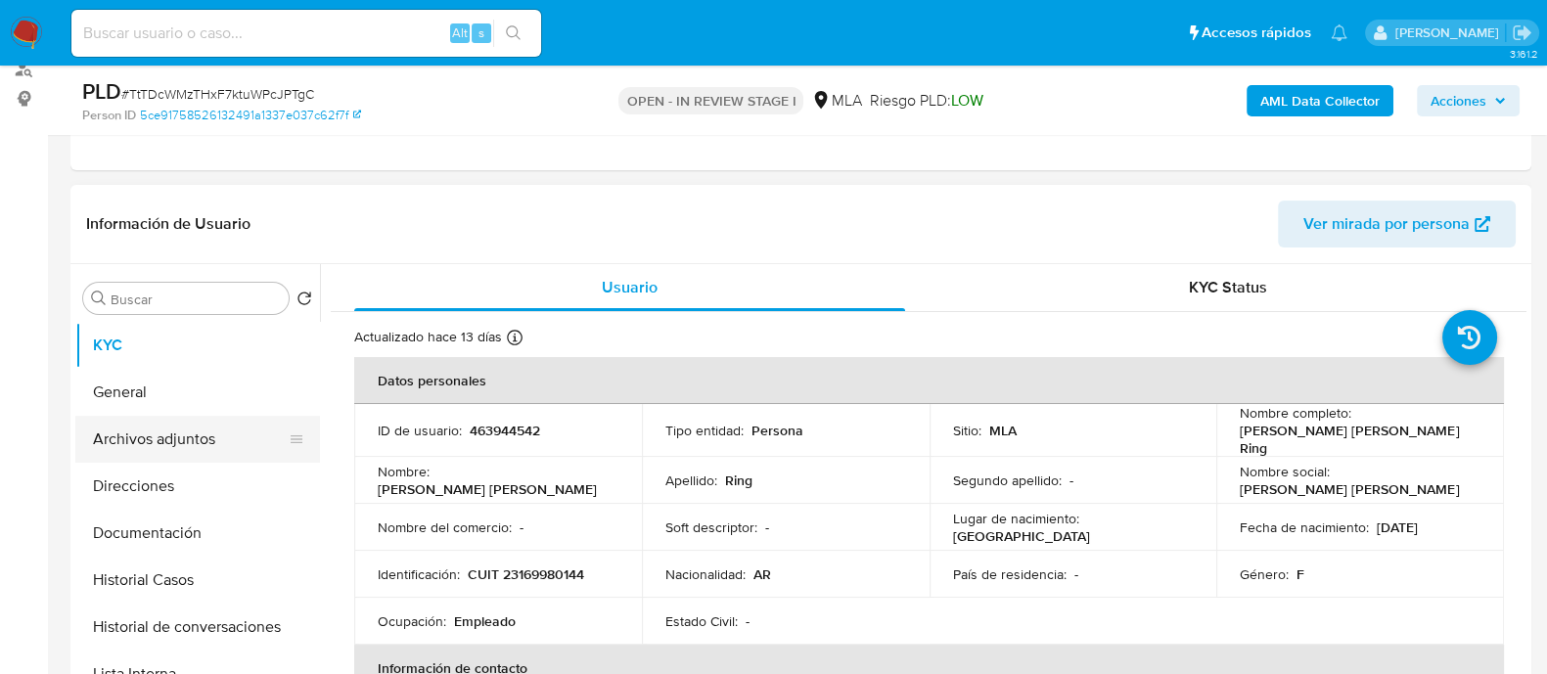
click at [151, 445] on button "Archivos adjuntos" at bounding box center [189, 439] width 229 height 47
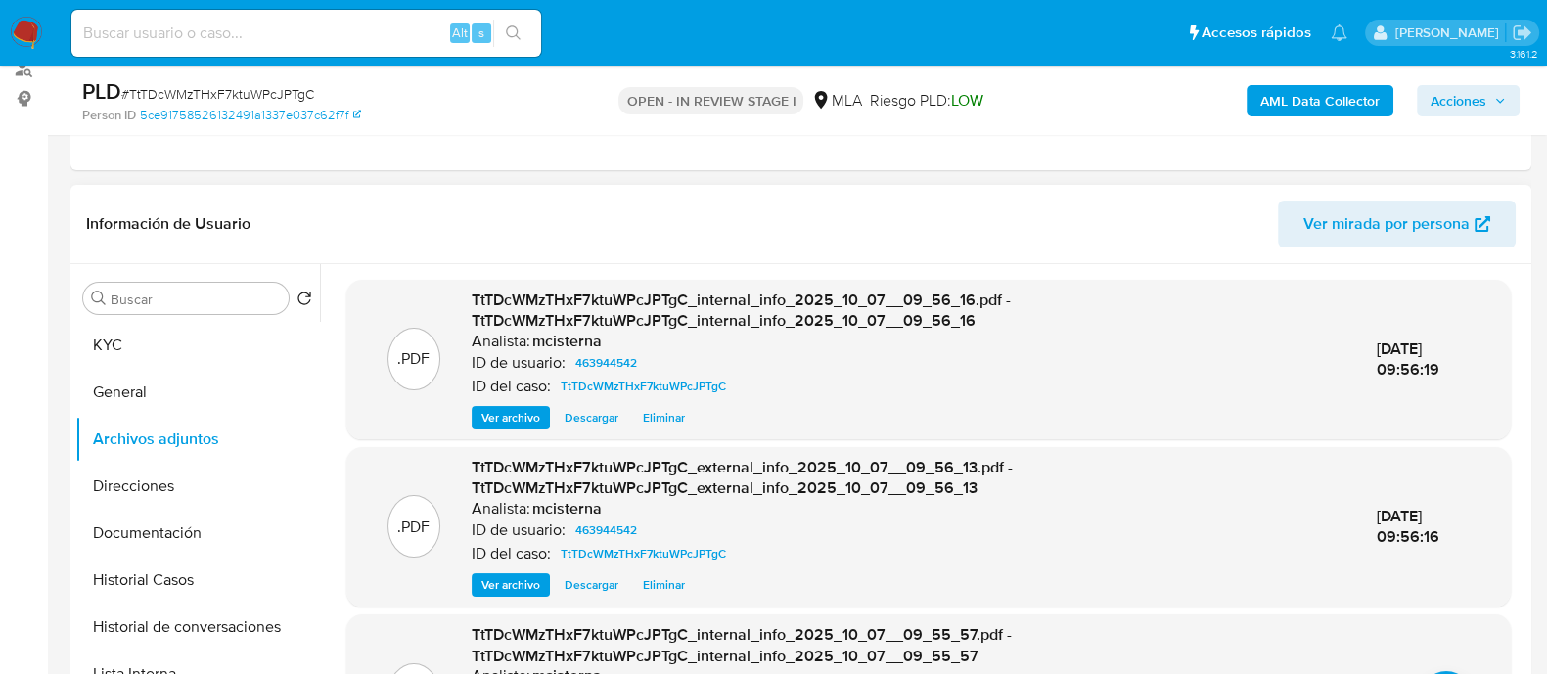
click at [499, 579] on span "Ver archivo" at bounding box center [510, 585] width 59 height 20
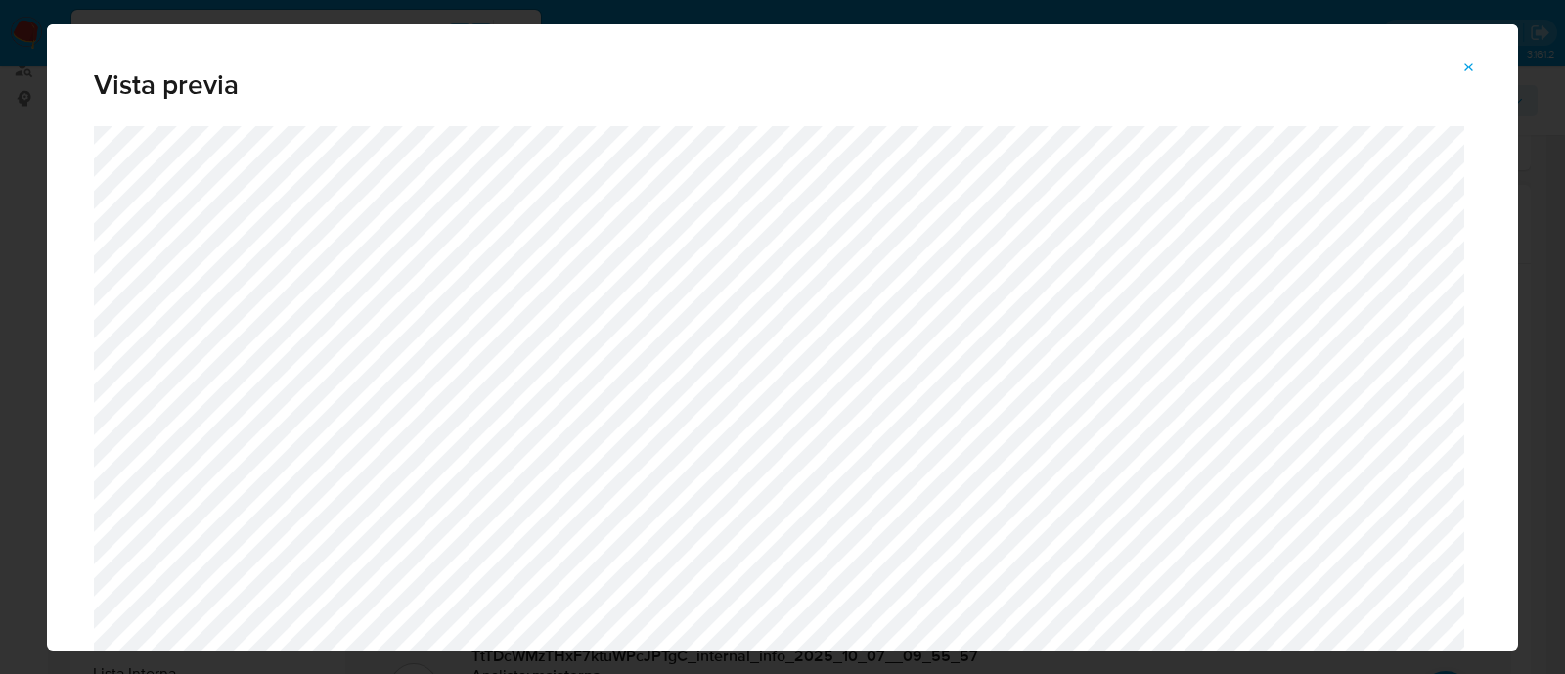
click at [1486, 70] on button "Attachment preview" at bounding box center [1469, 67] width 43 height 31
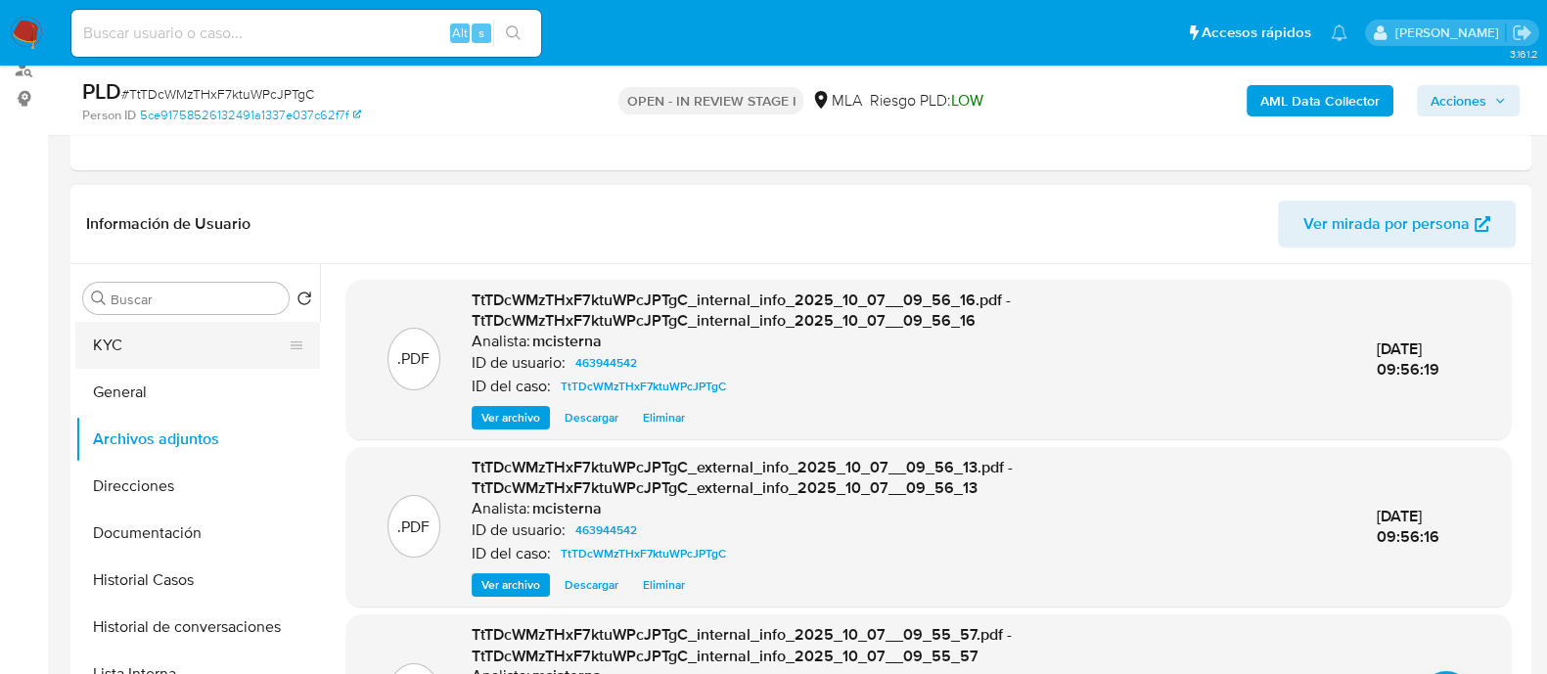
click at [177, 344] on button "KYC" at bounding box center [189, 345] width 229 height 47
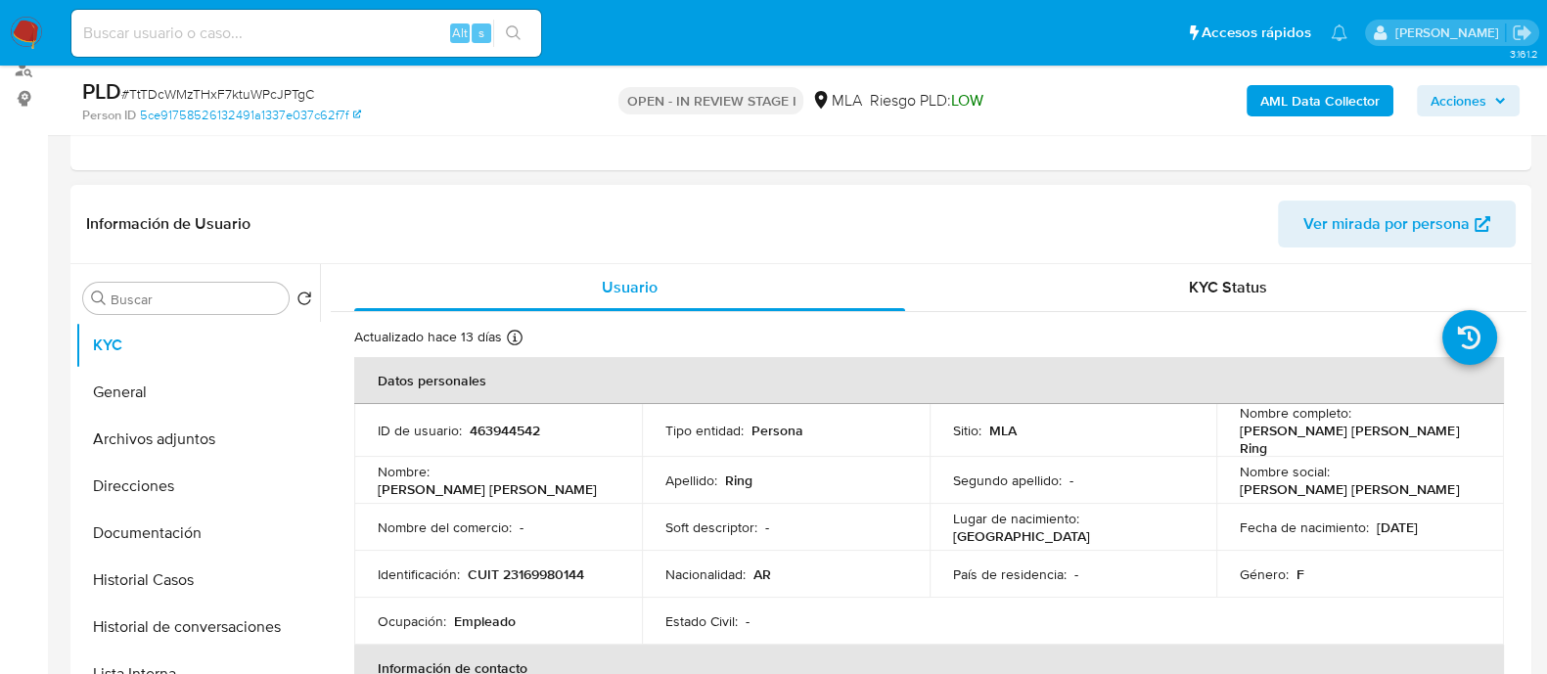
click at [551, 578] on td "Identificación : CUIT 23169980144" at bounding box center [498, 574] width 288 height 47
click at [548, 565] on p "CUIT 23169980144" at bounding box center [526, 574] width 116 height 18
copy p "23169980144"
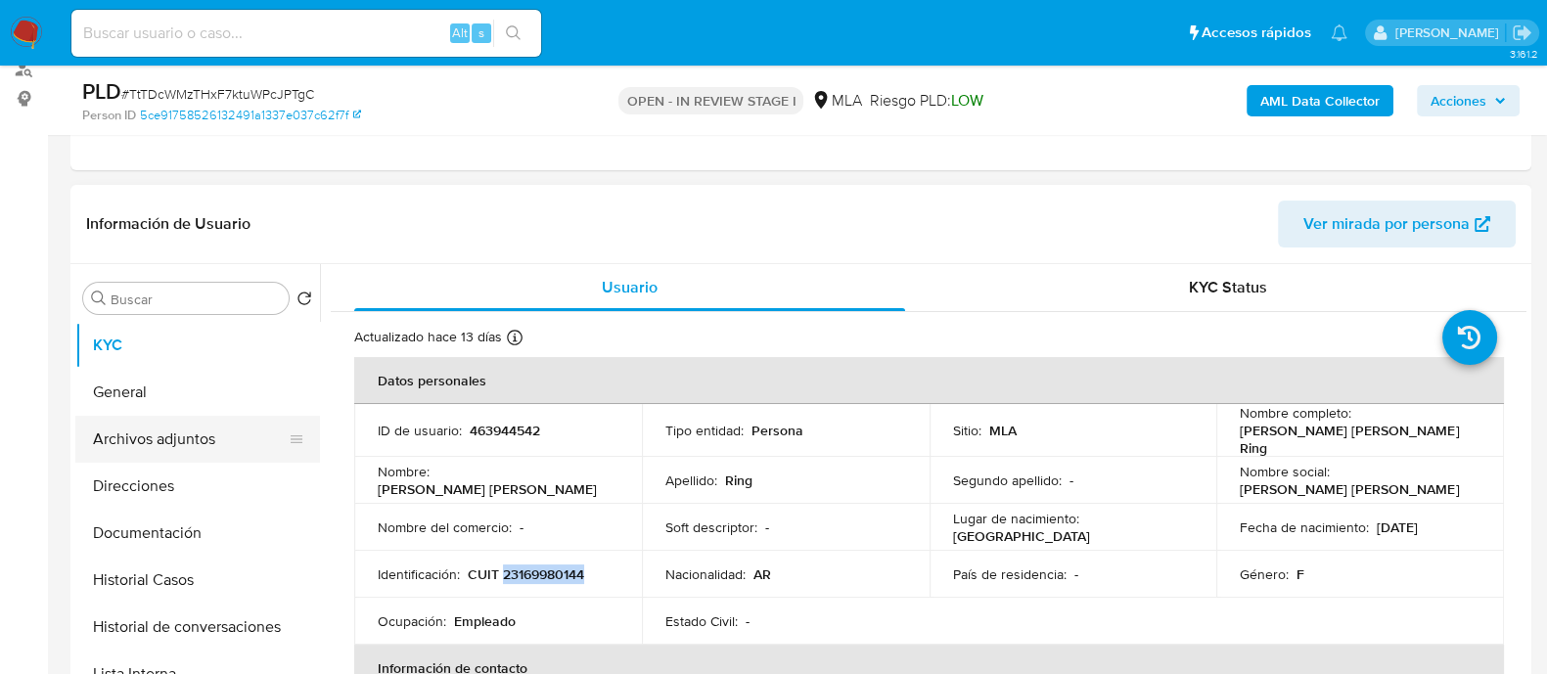
click at [167, 436] on button "Archivos adjuntos" at bounding box center [189, 439] width 229 height 47
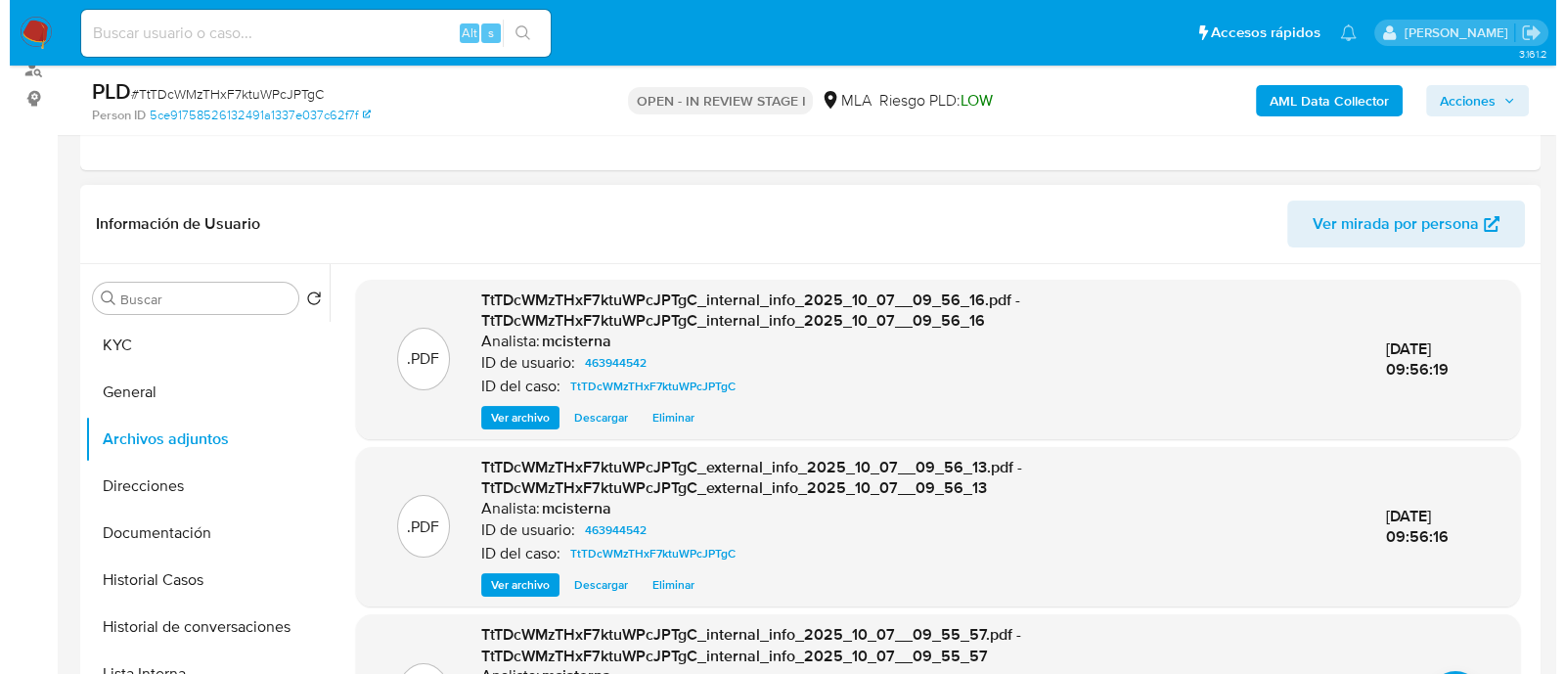
scroll to position [195, 0]
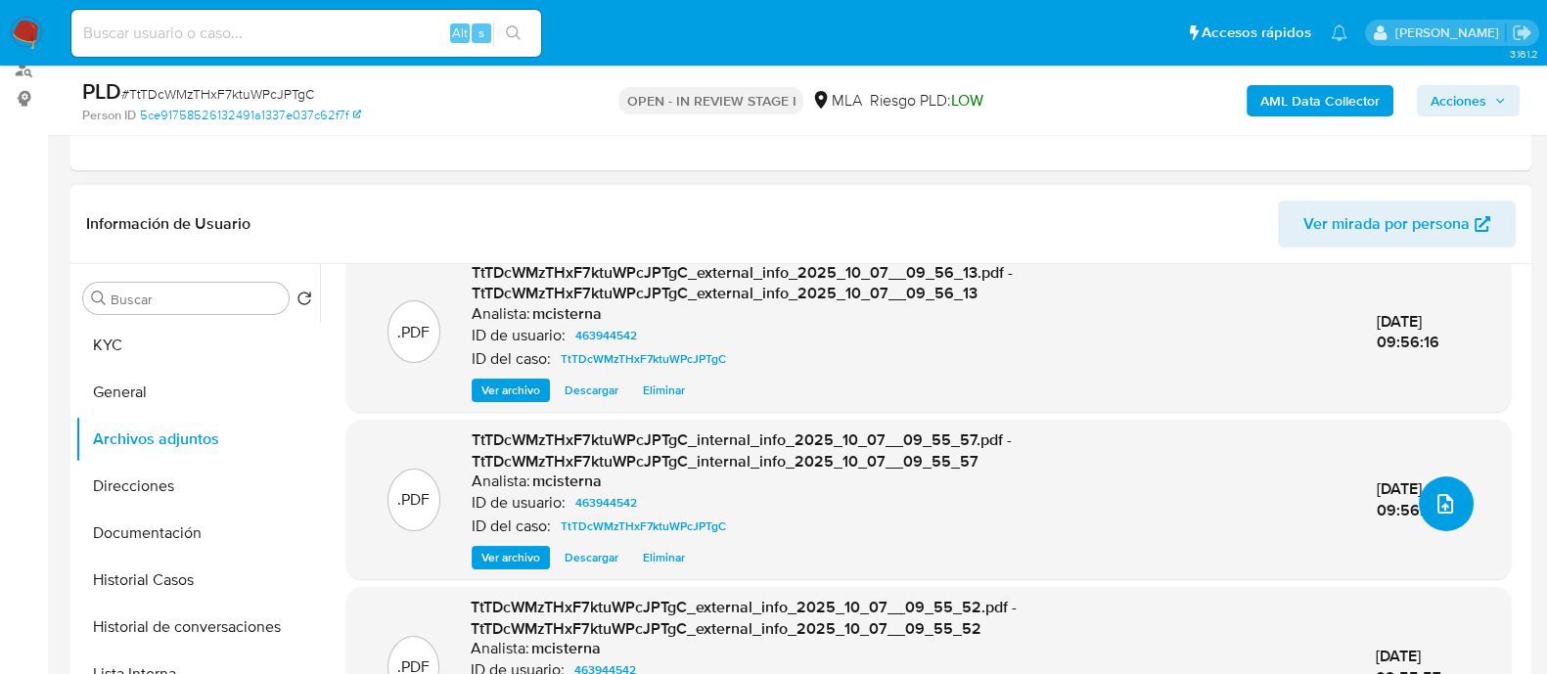
click at [1433, 498] on icon "upload-file" at bounding box center [1444, 503] width 23 height 23
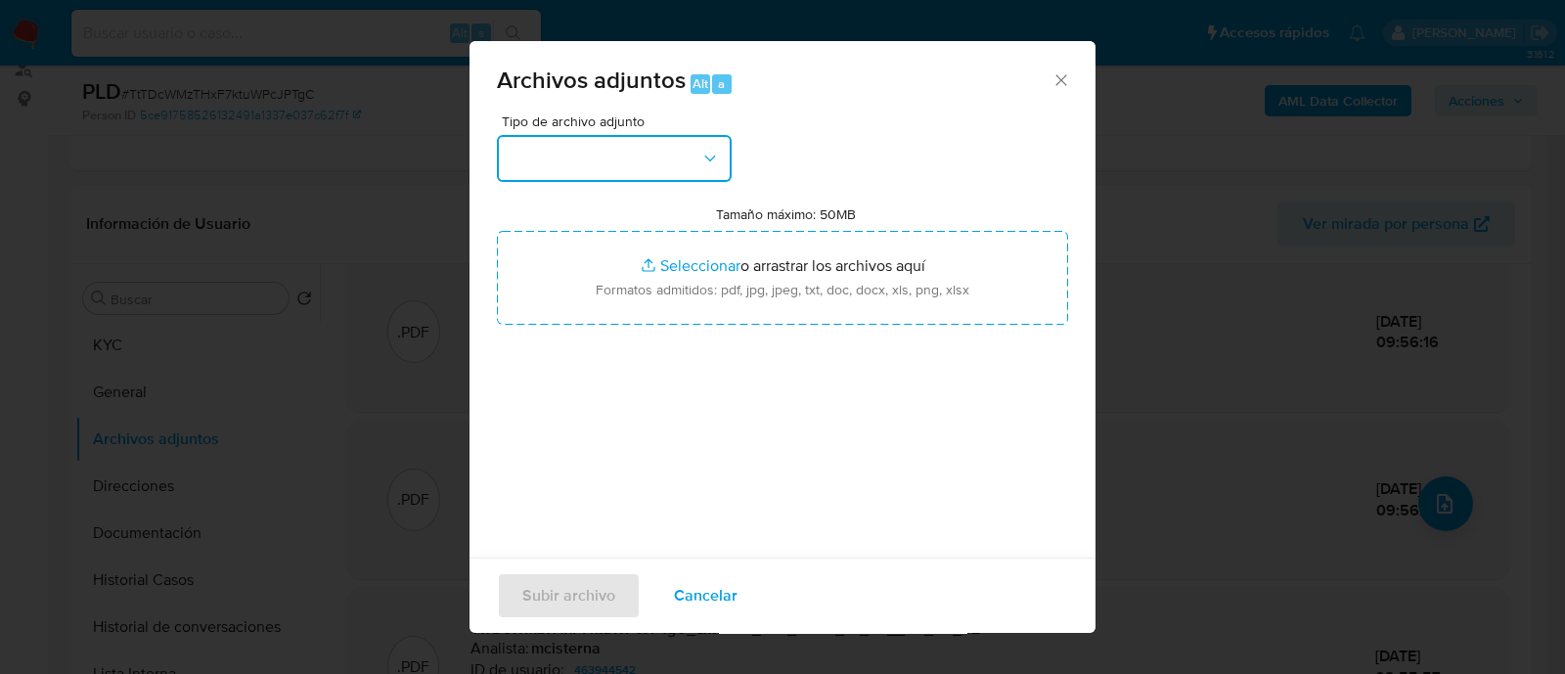
click at [592, 148] on button "button" at bounding box center [614, 158] width 235 height 47
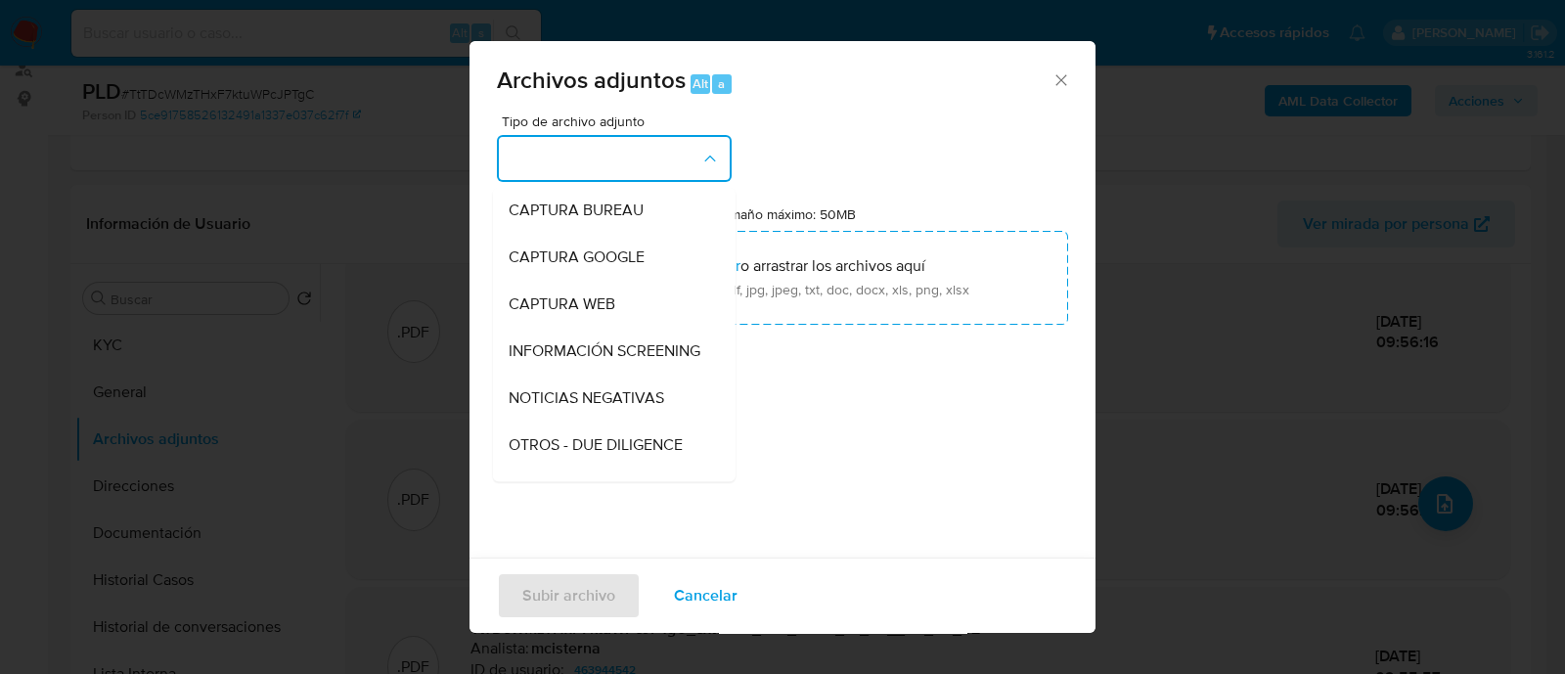
scroll to position [244, 0]
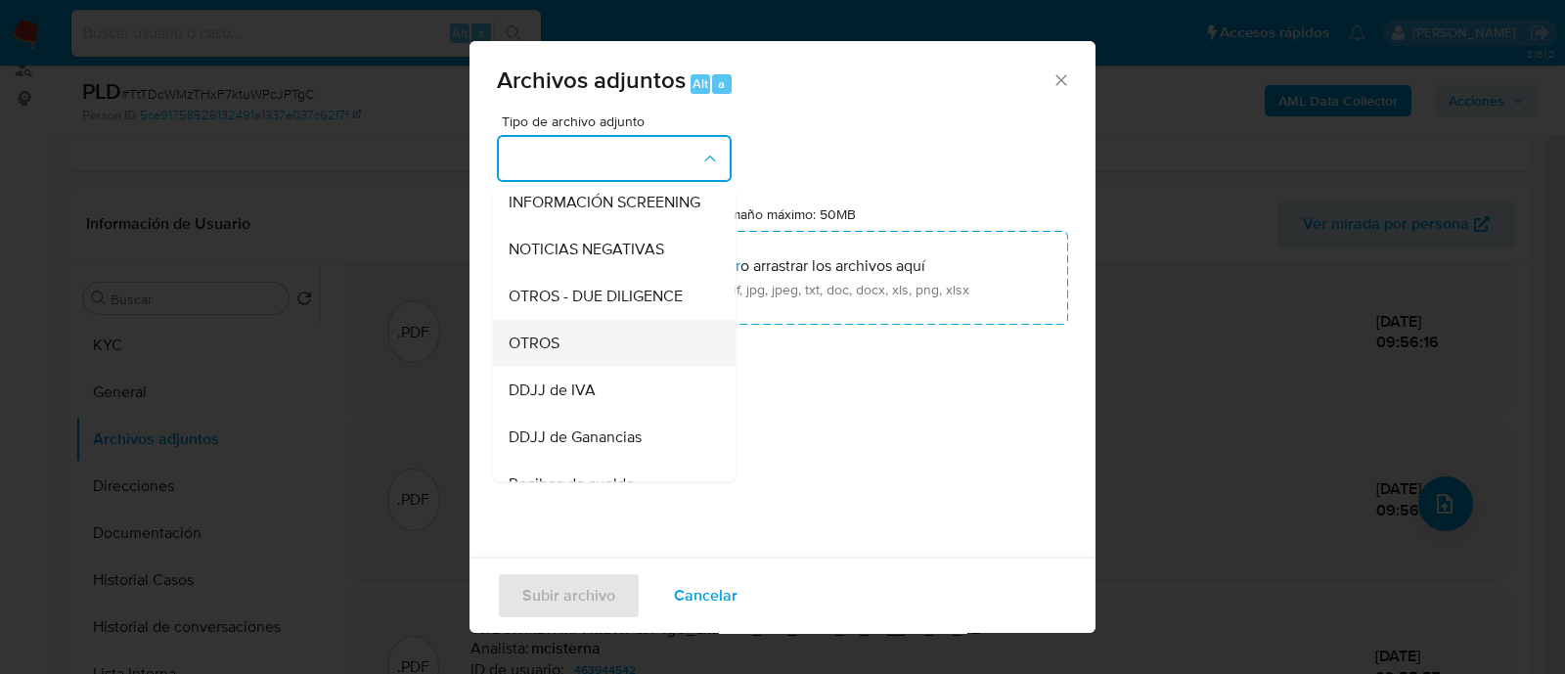
click at [611, 364] on div "OTROS" at bounding box center [609, 343] width 200 height 47
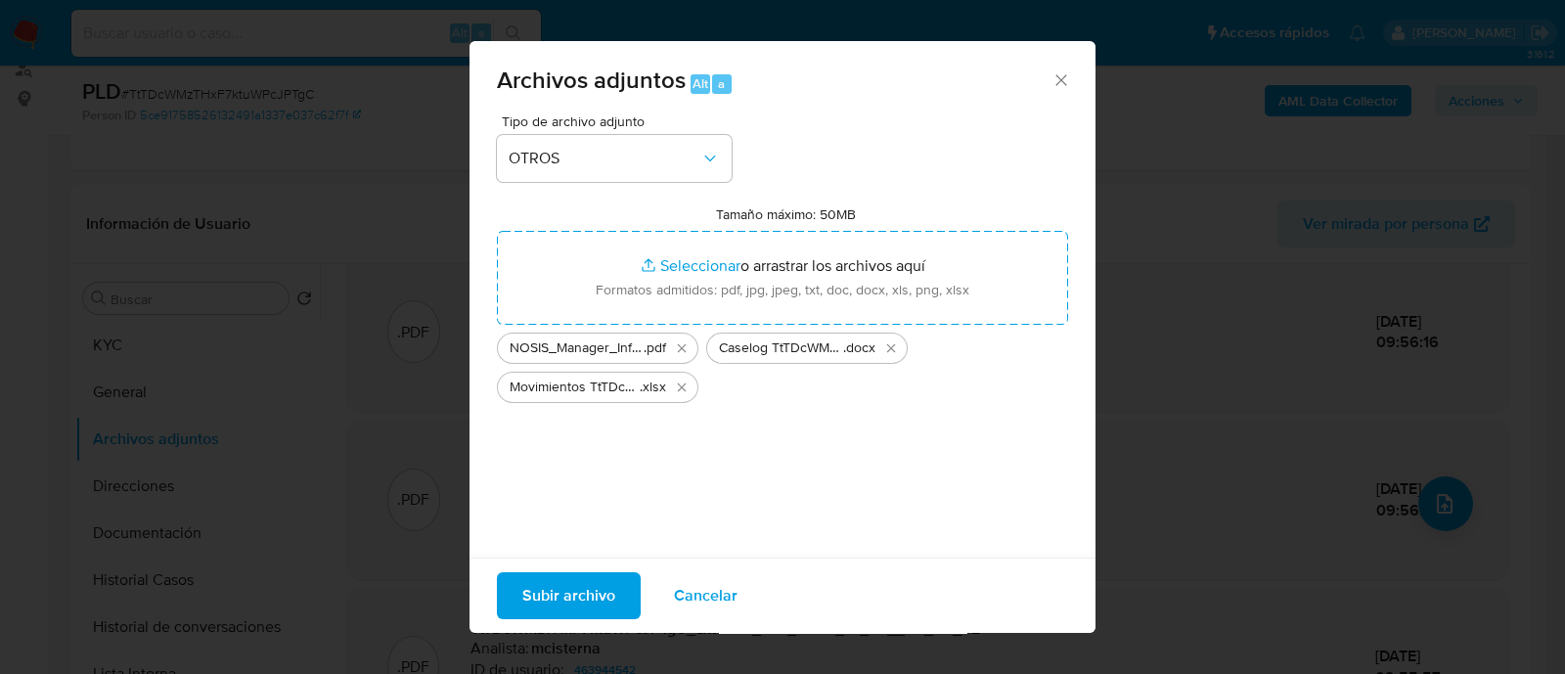
click at [566, 577] on span "Subir archivo" at bounding box center [568, 595] width 93 height 43
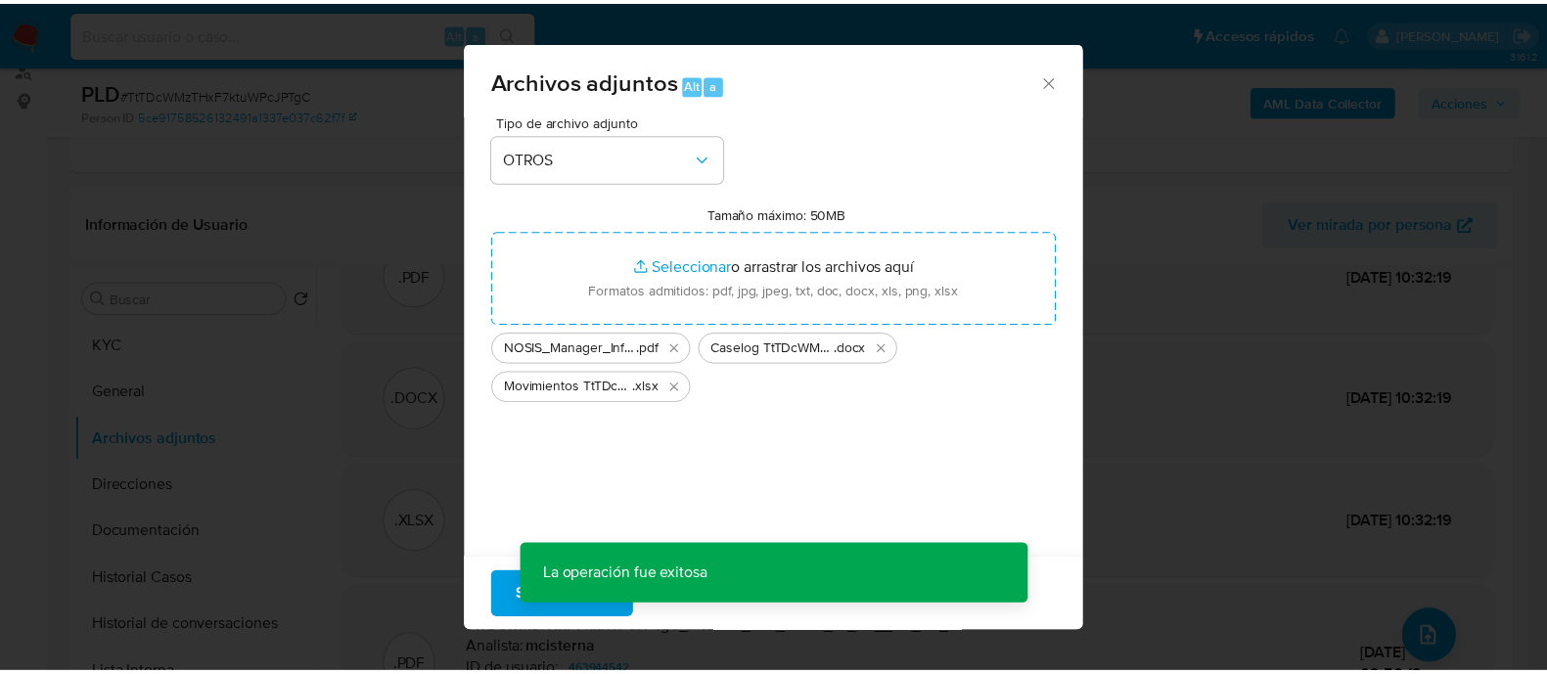
scroll to position [61, 0]
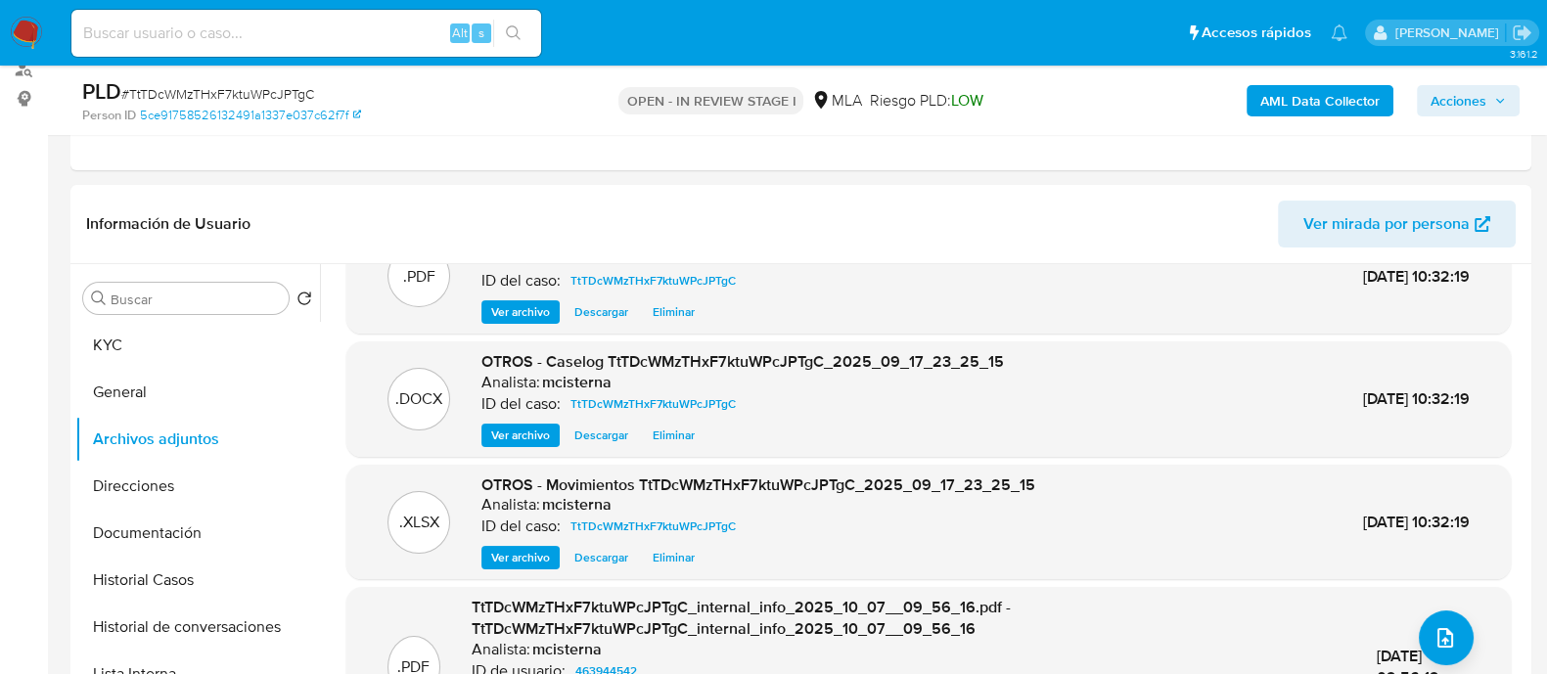
click at [1486, 105] on span "Acciones" at bounding box center [1458, 100] width 56 height 31
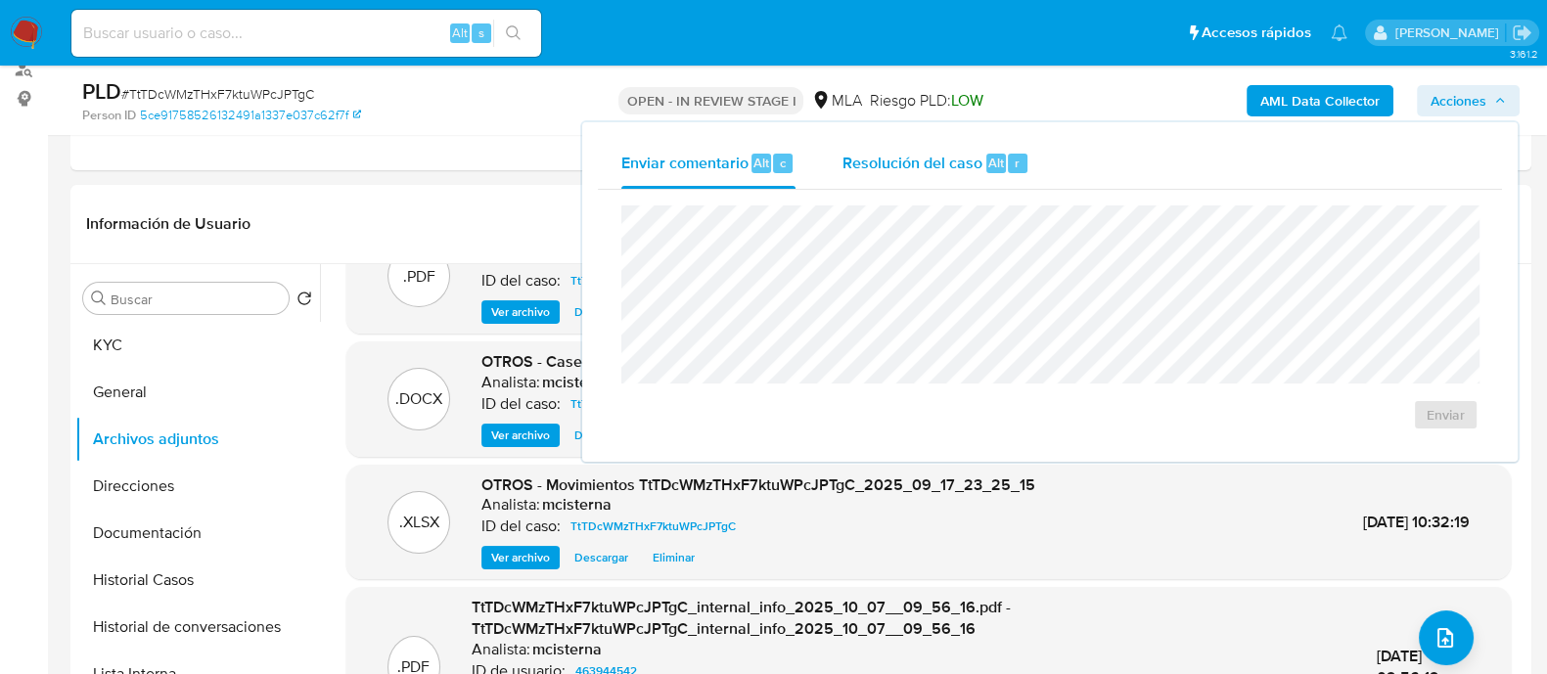
click at [966, 173] on div "Resolución del caso Alt r" at bounding box center [935, 163] width 187 height 51
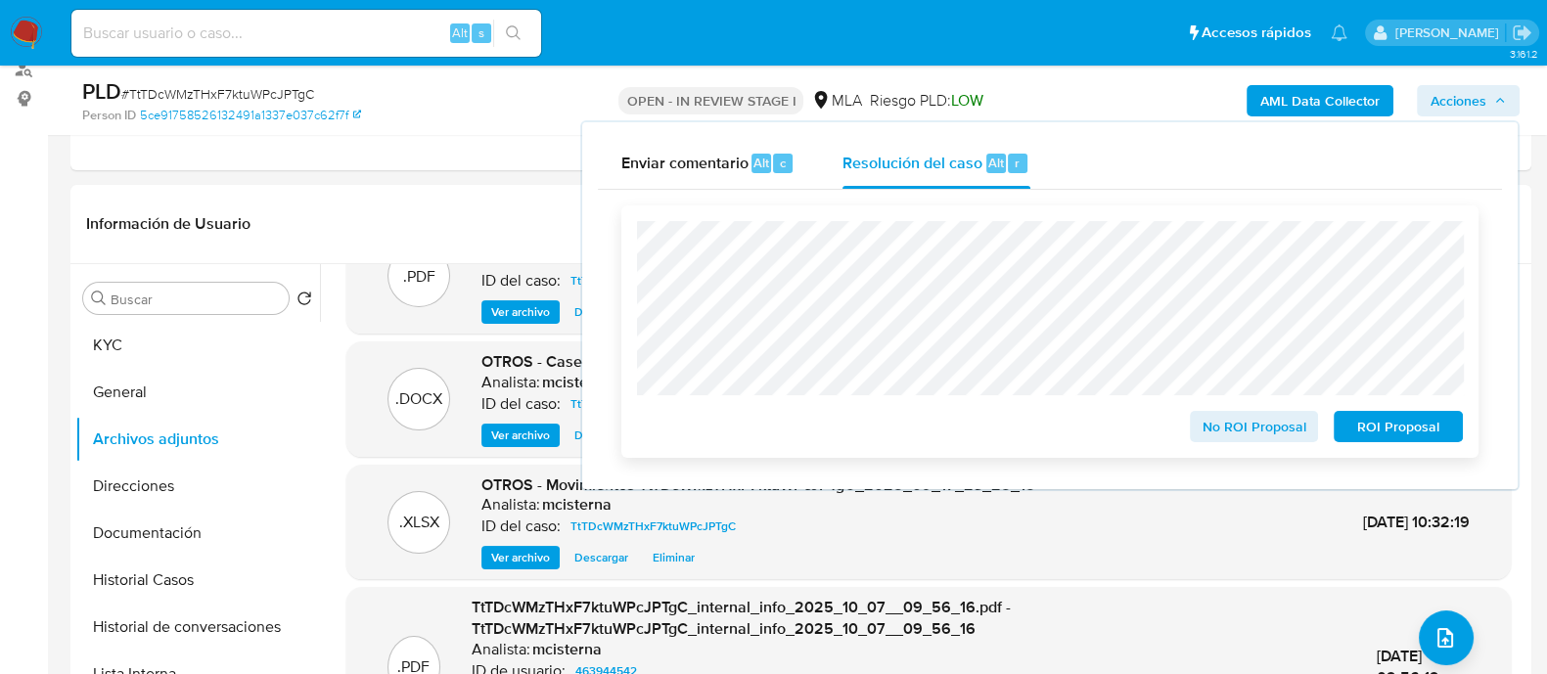
click at [1409, 430] on span "ROI Proposal" at bounding box center [1398, 426] width 102 height 27
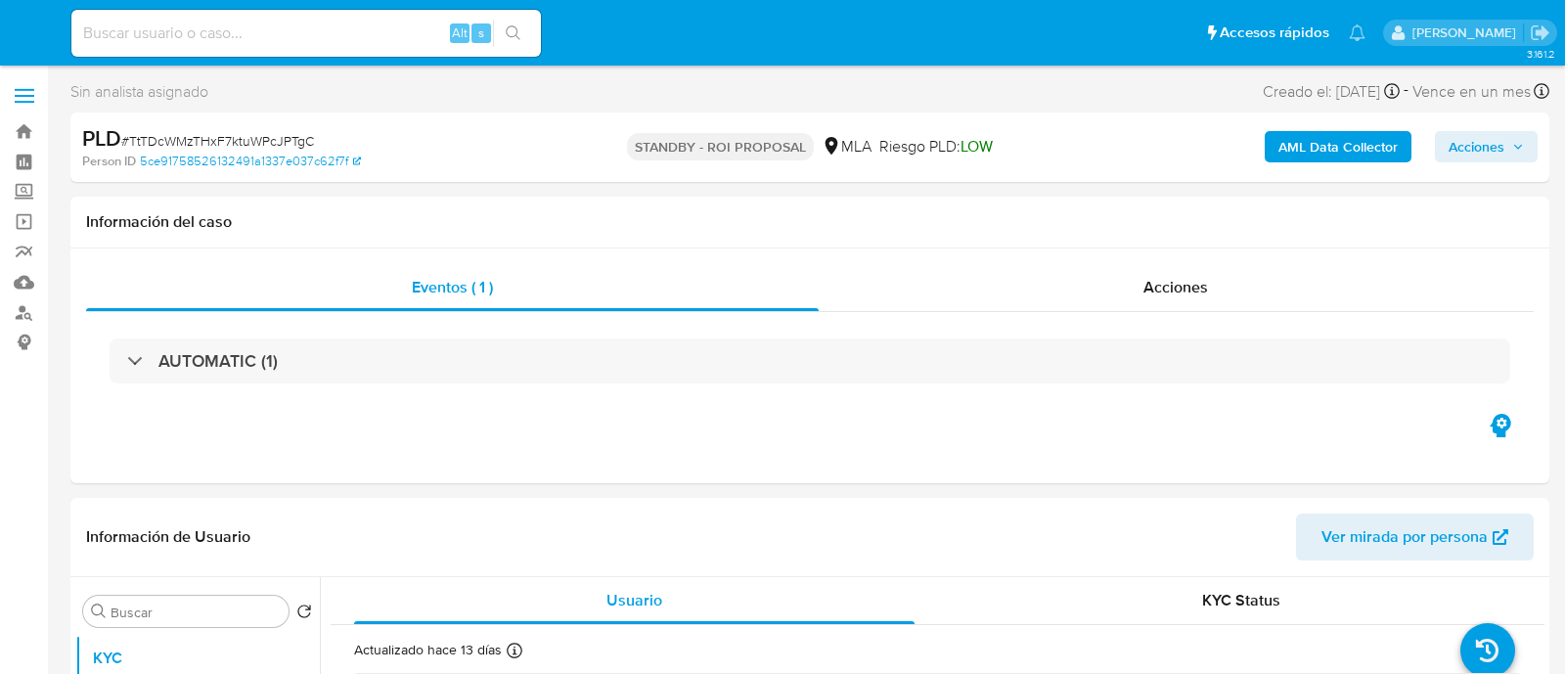
select select "10"
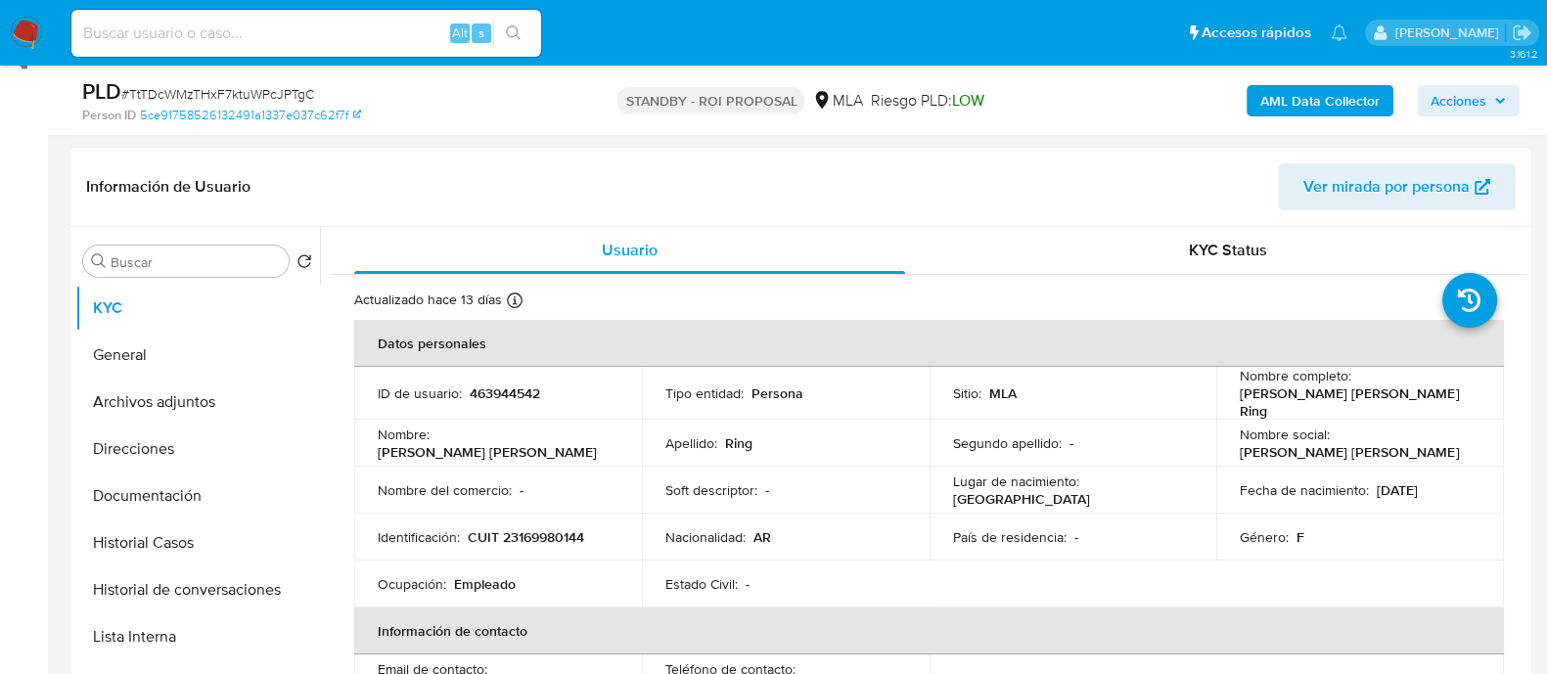
scroll to position [367, 0]
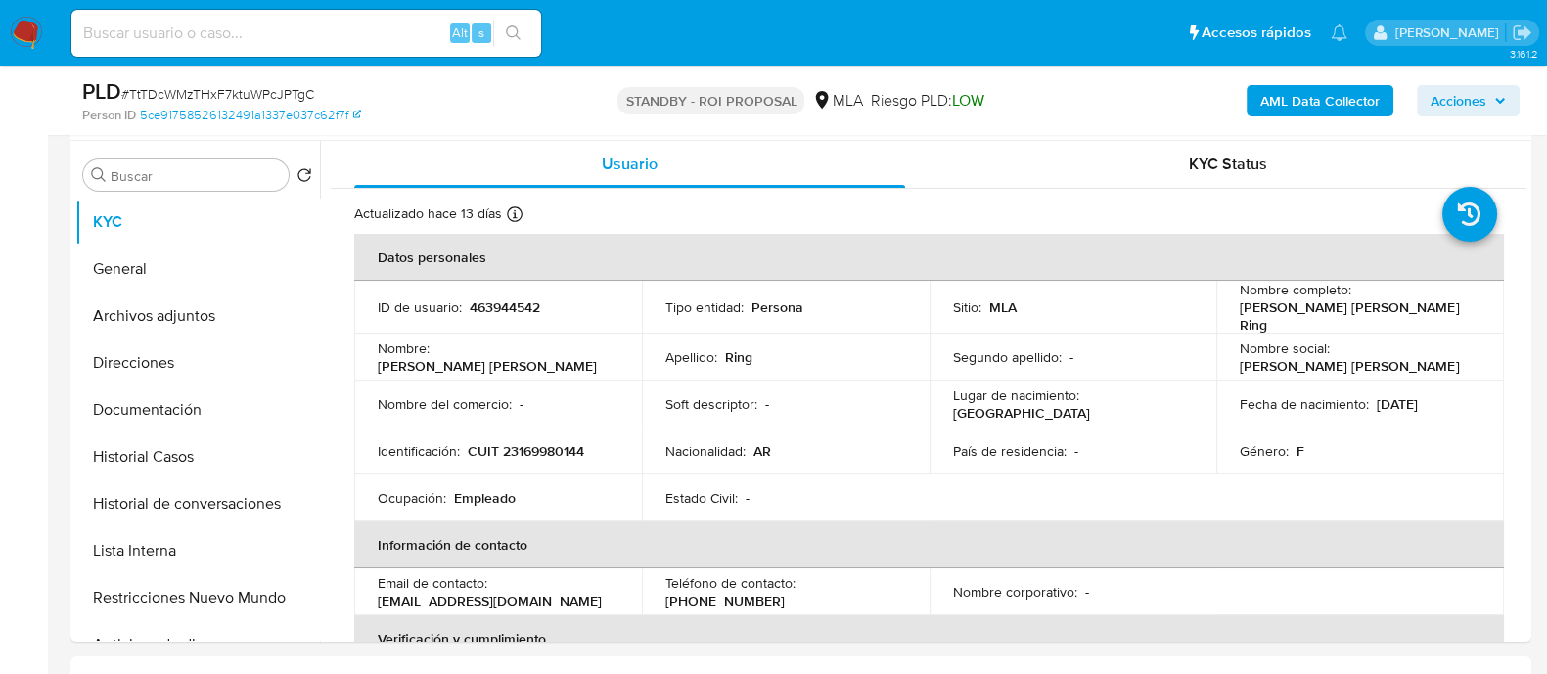
click at [394, 26] on input at bounding box center [306, 33] width 470 height 25
paste input "OyYPF7Zh8fDOdekDh0CQnfvG"
type input "OyYPF7Zh8fDOdekDh0CQnfvG"
click at [529, 31] on button "search-icon" at bounding box center [513, 33] width 40 height 27
click at [516, 26] on icon "search-icon" at bounding box center [513, 32] width 15 height 15
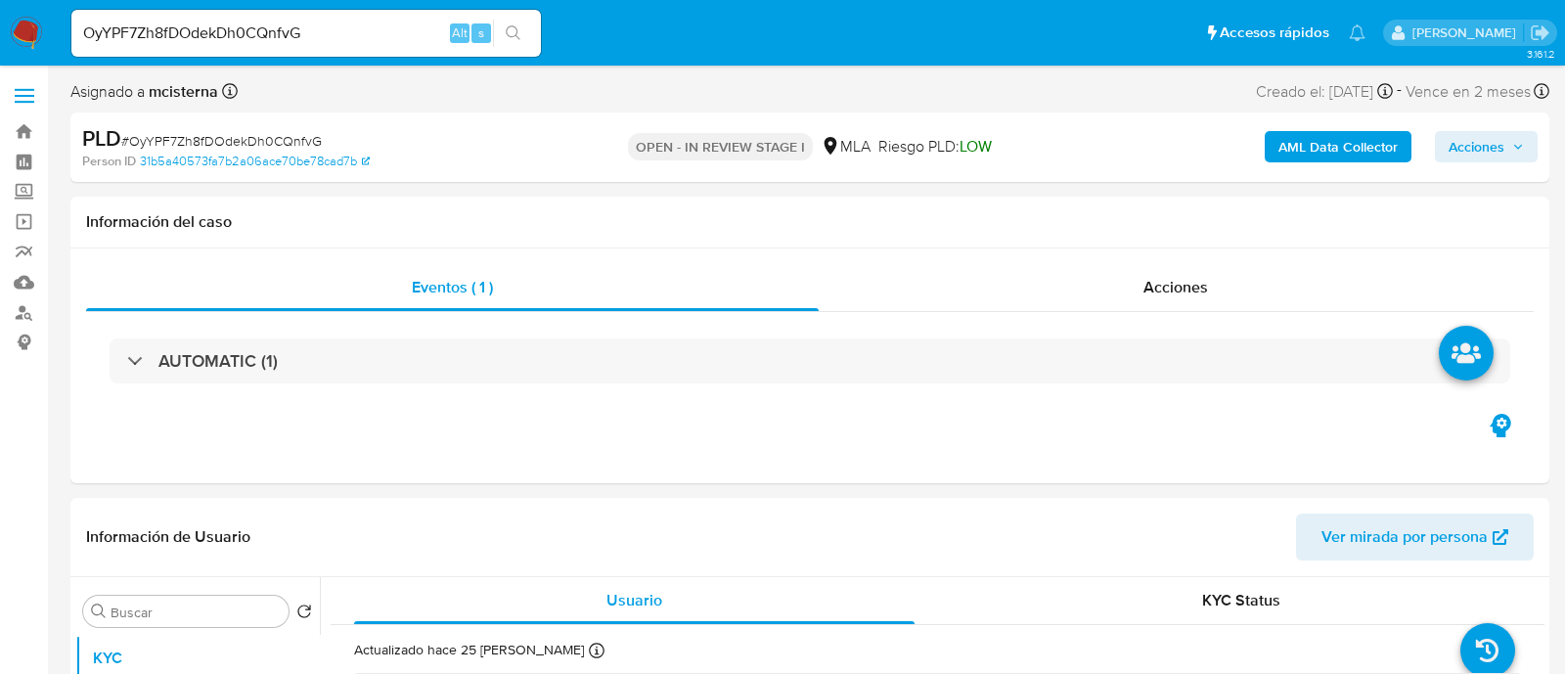
select select "10"
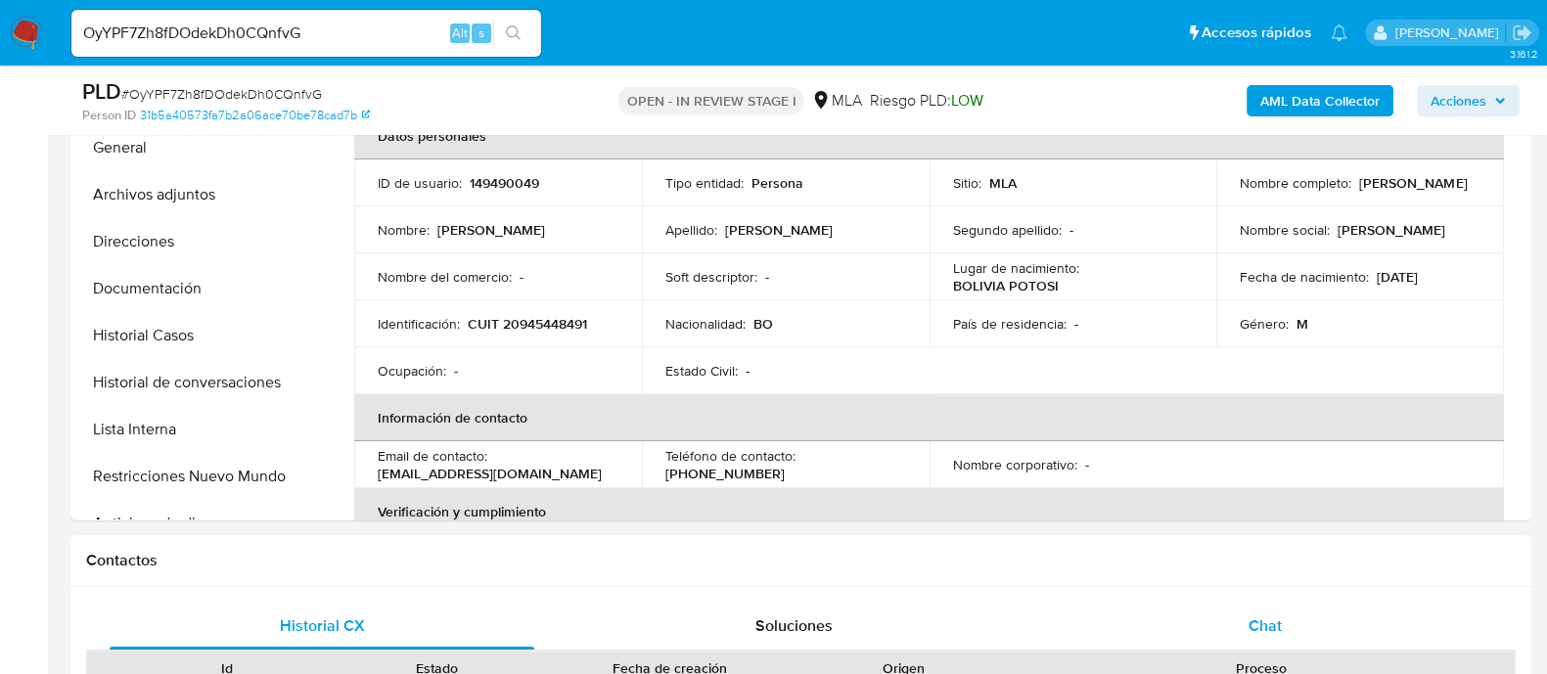
click at [1281, 628] on div "Chat" at bounding box center [1265, 626] width 425 height 47
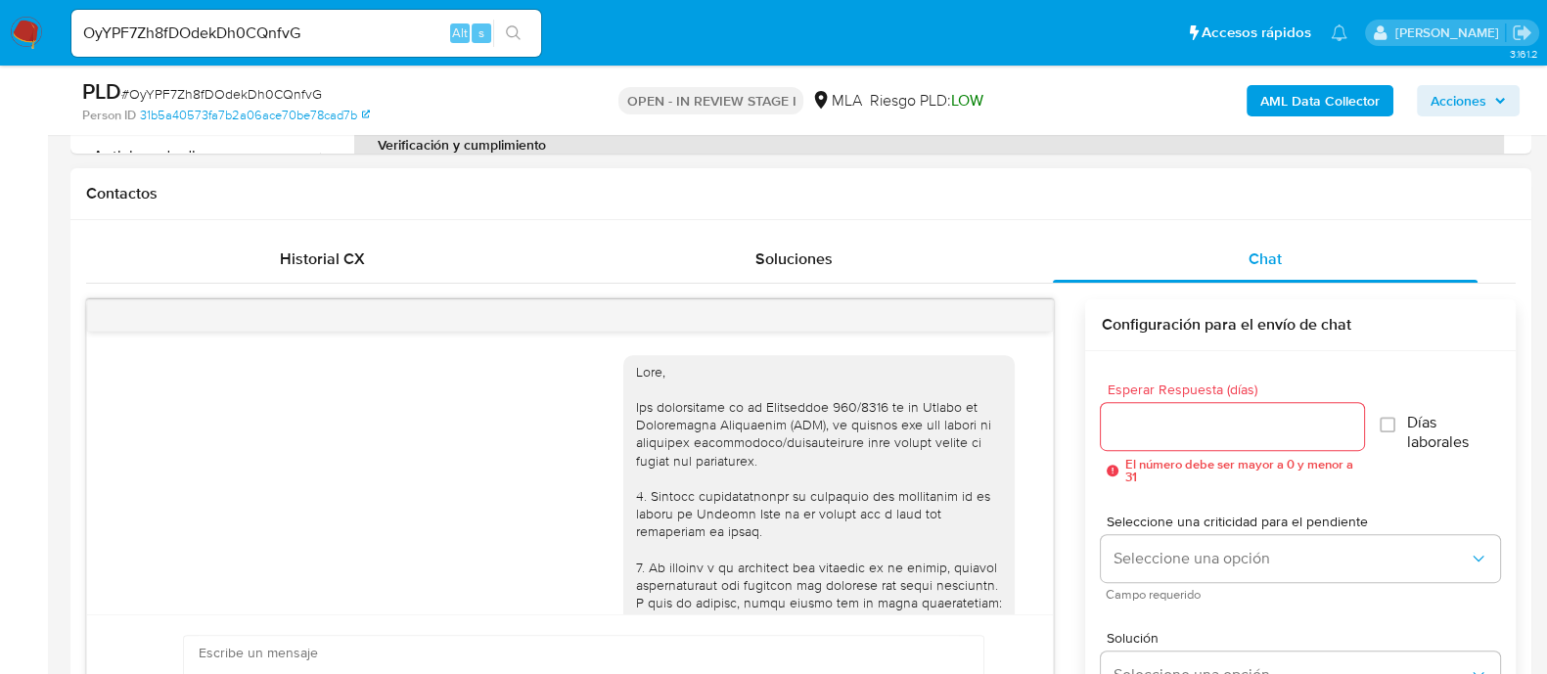
scroll to position [2023, 0]
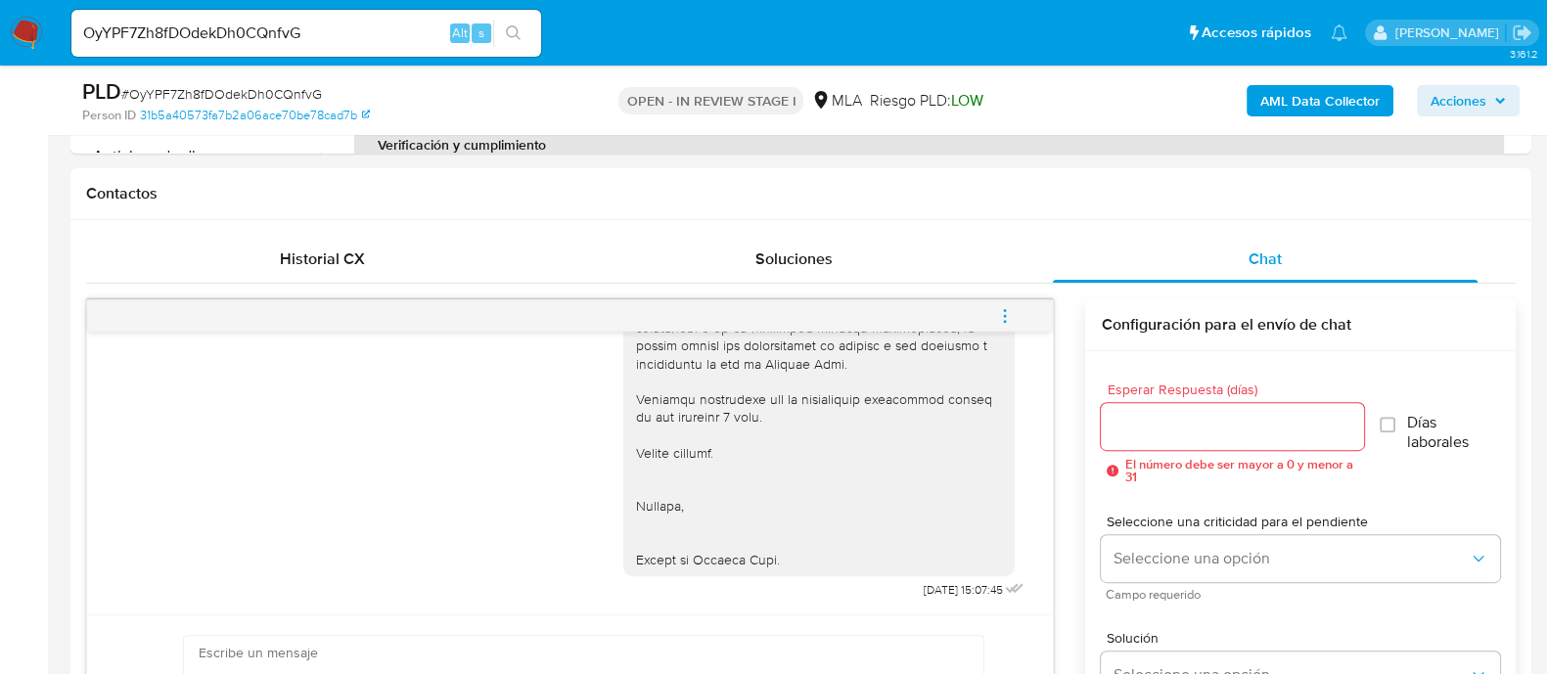
click at [1010, 296] on span "menu-action" at bounding box center [1005, 315] width 18 height 47
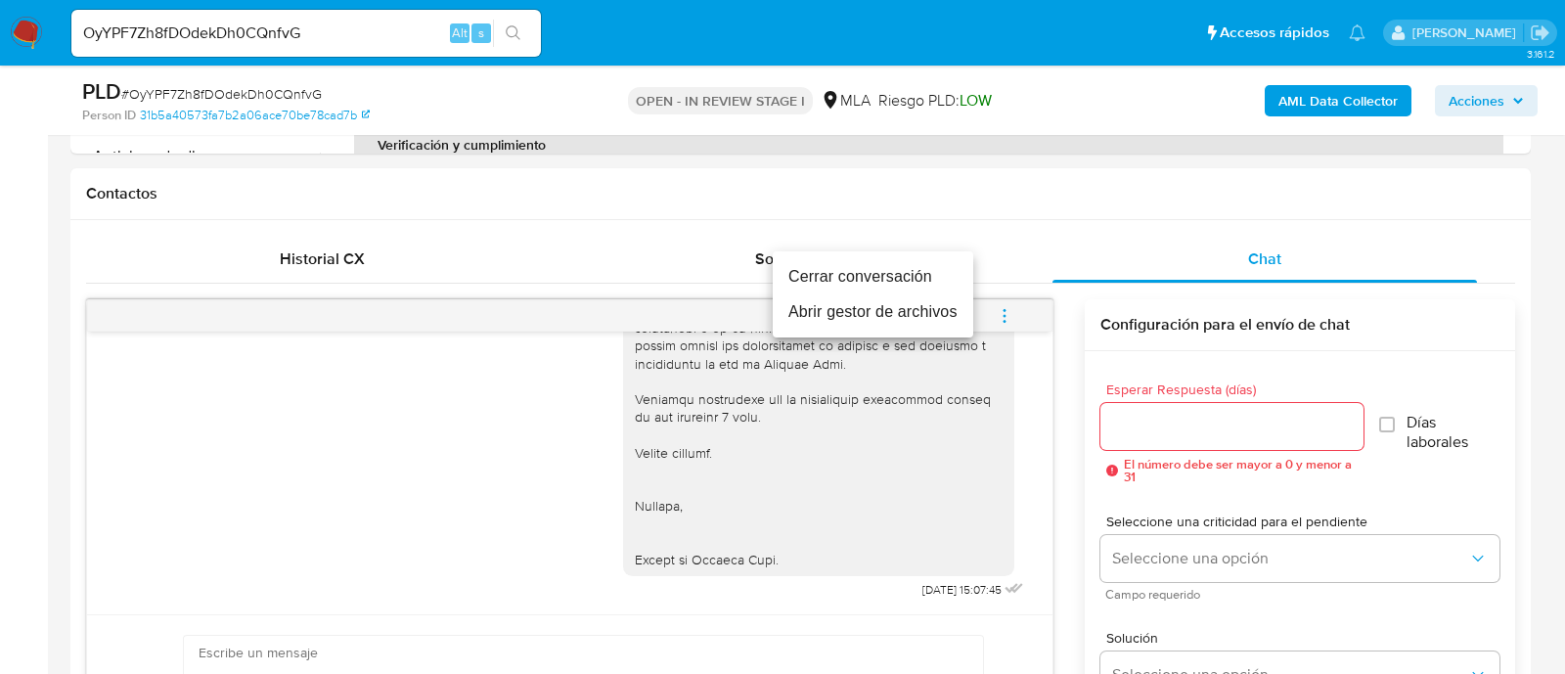
click at [918, 276] on li "Cerrar conversación" at bounding box center [873, 276] width 201 height 35
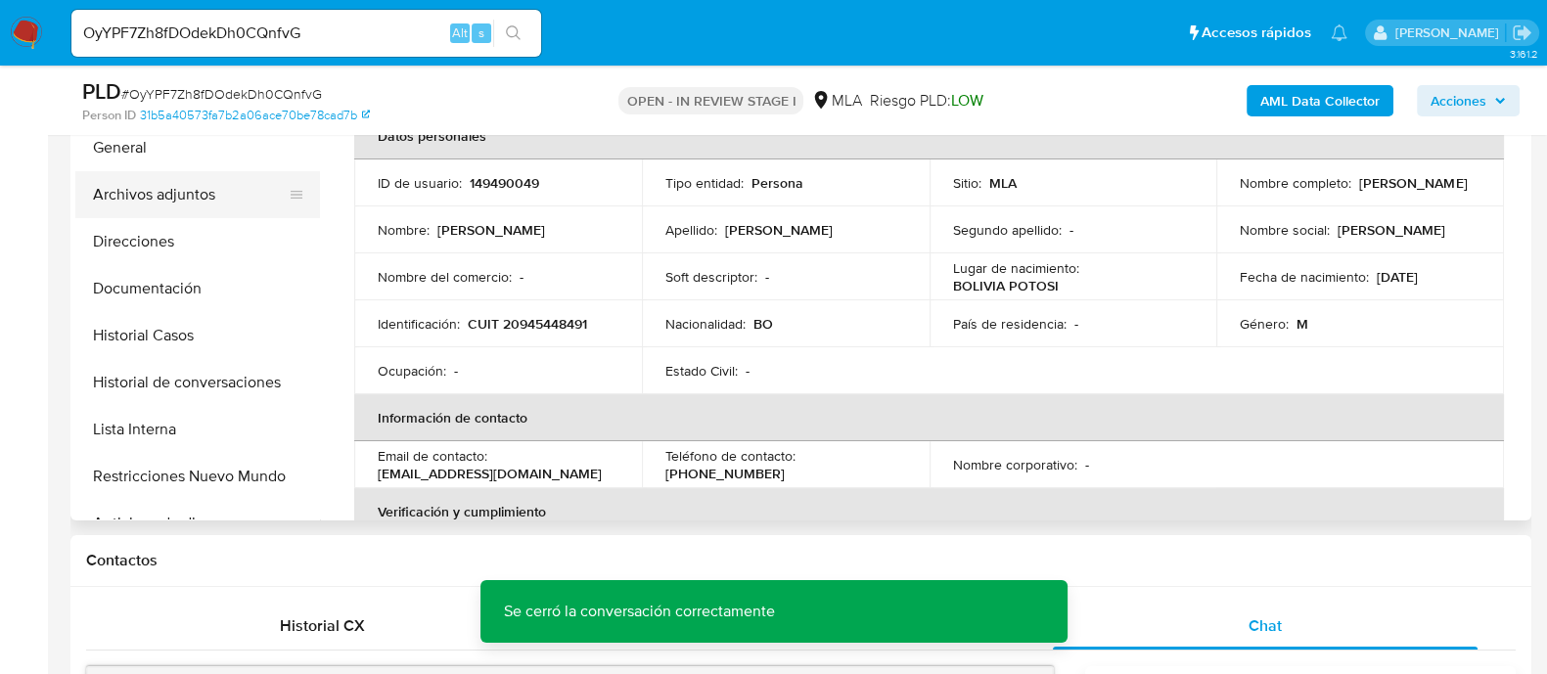
click at [227, 190] on button "Archivos adjuntos" at bounding box center [189, 194] width 229 height 47
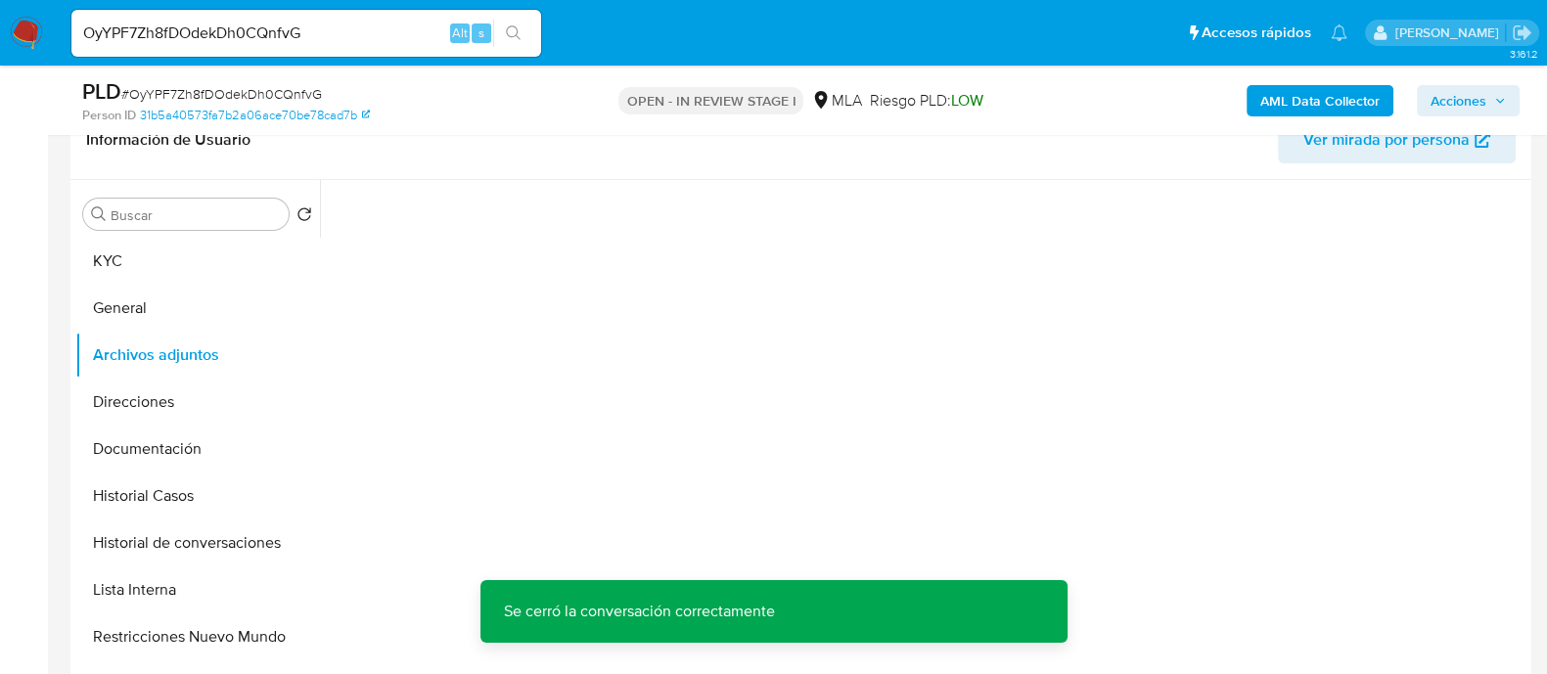
scroll to position [367, 0]
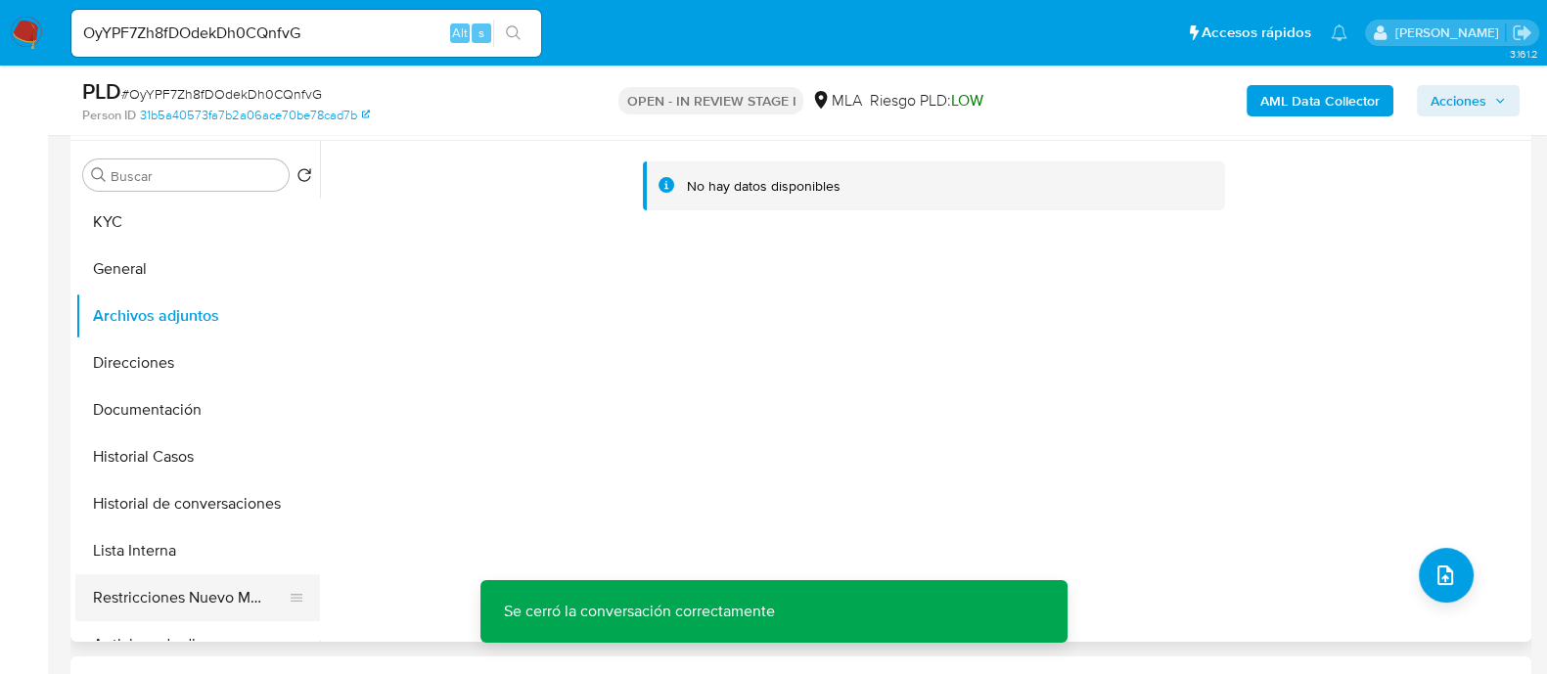
click at [239, 610] on button "Restricciones Nuevo Mundo" at bounding box center [189, 597] width 229 height 47
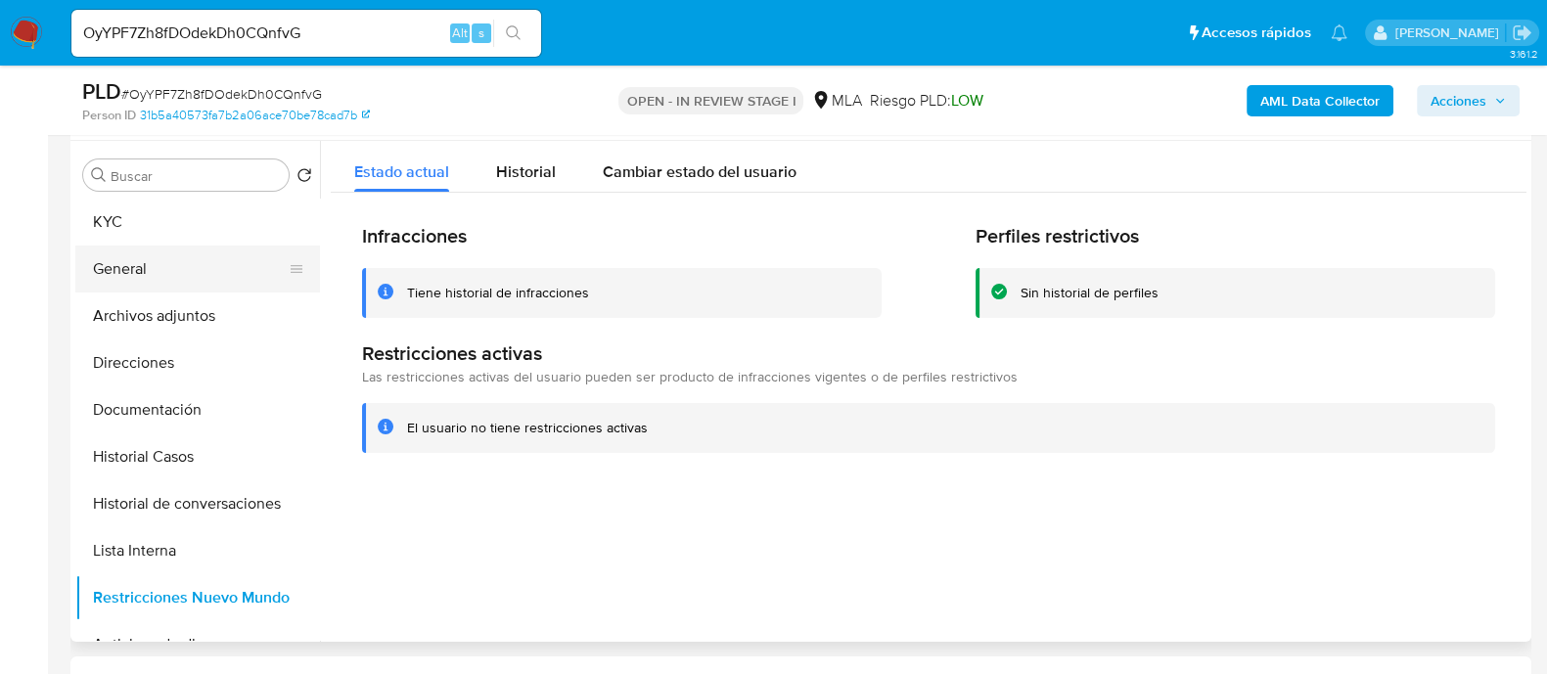
click at [226, 273] on button "General" at bounding box center [189, 269] width 229 height 47
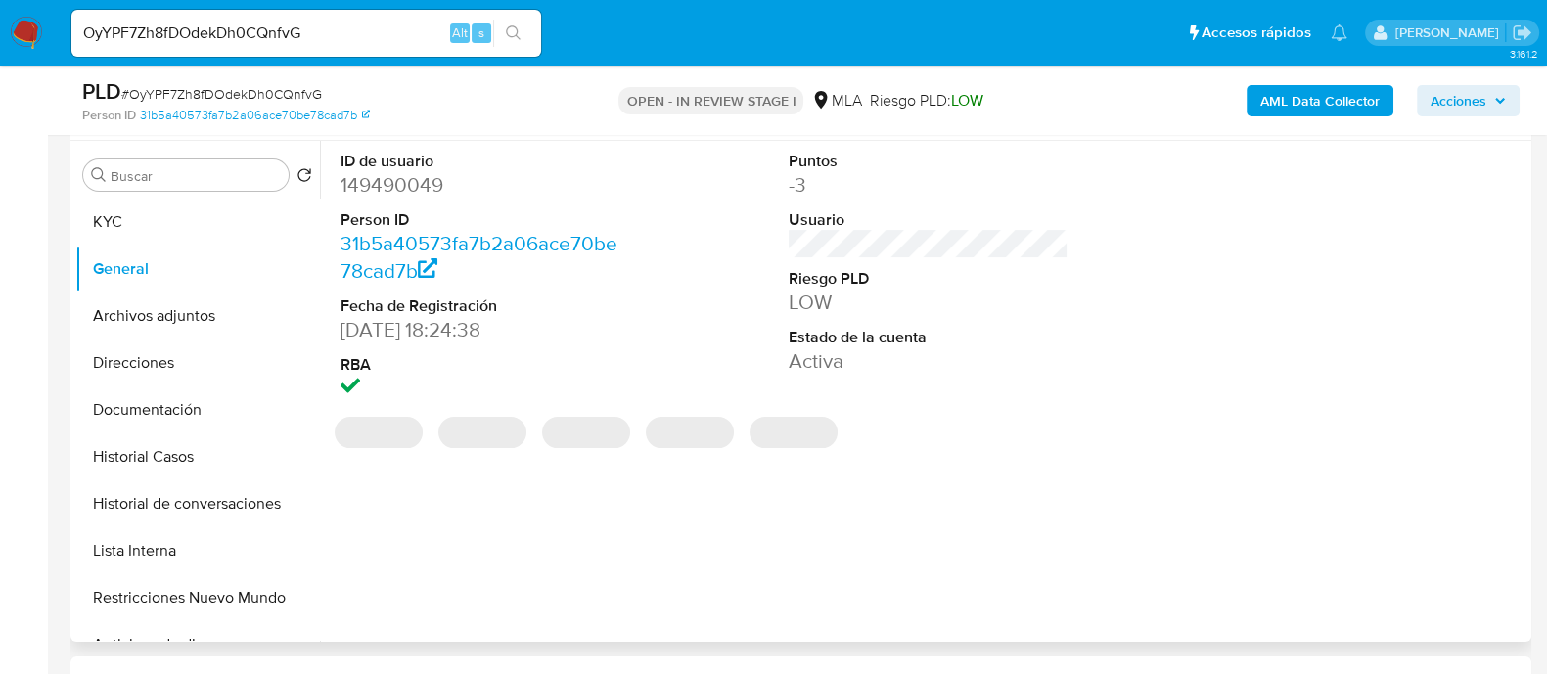
click at [413, 176] on dd "149490049" at bounding box center [480, 184] width 280 height 27
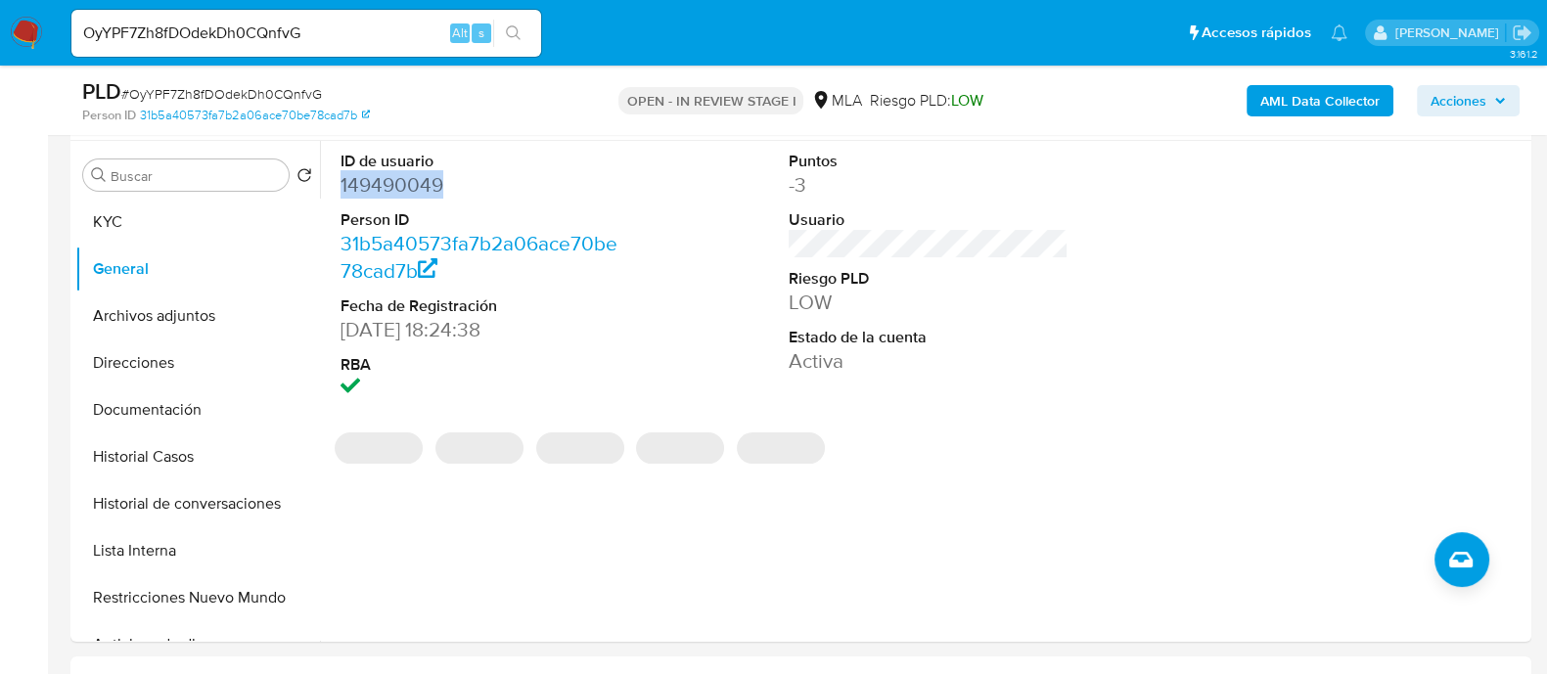
copy dd "149490049"
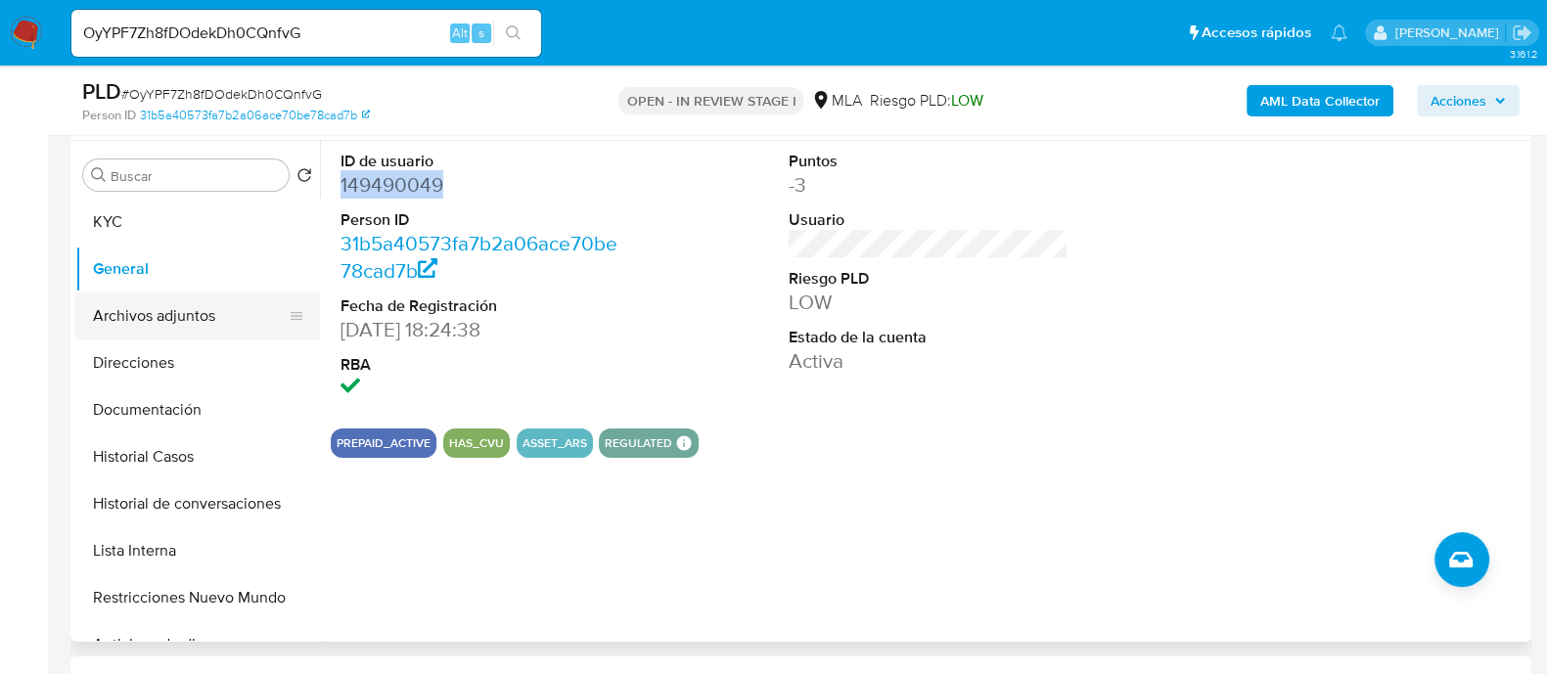
click at [174, 322] on button "Archivos adjuntos" at bounding box center [189, 315] width 229 height 47
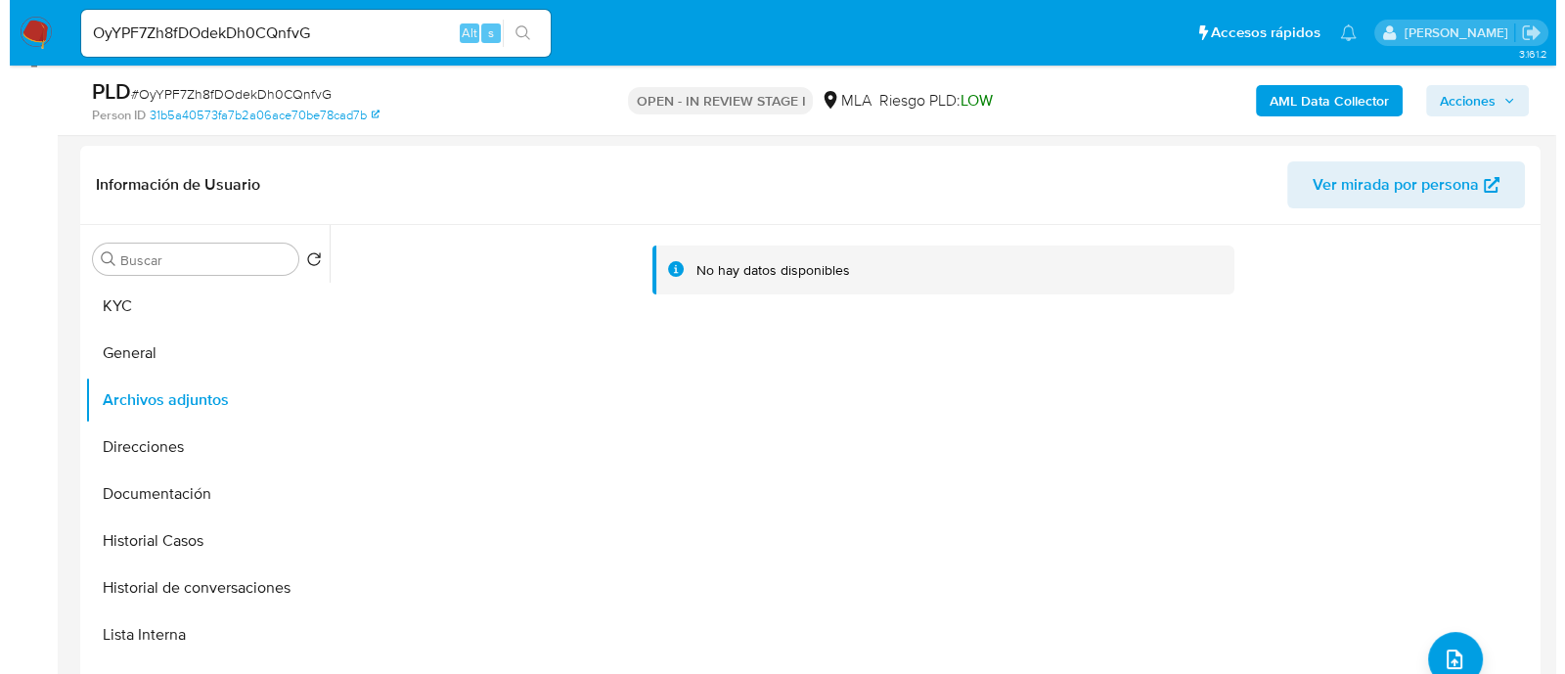
scroll to position [244, 0]
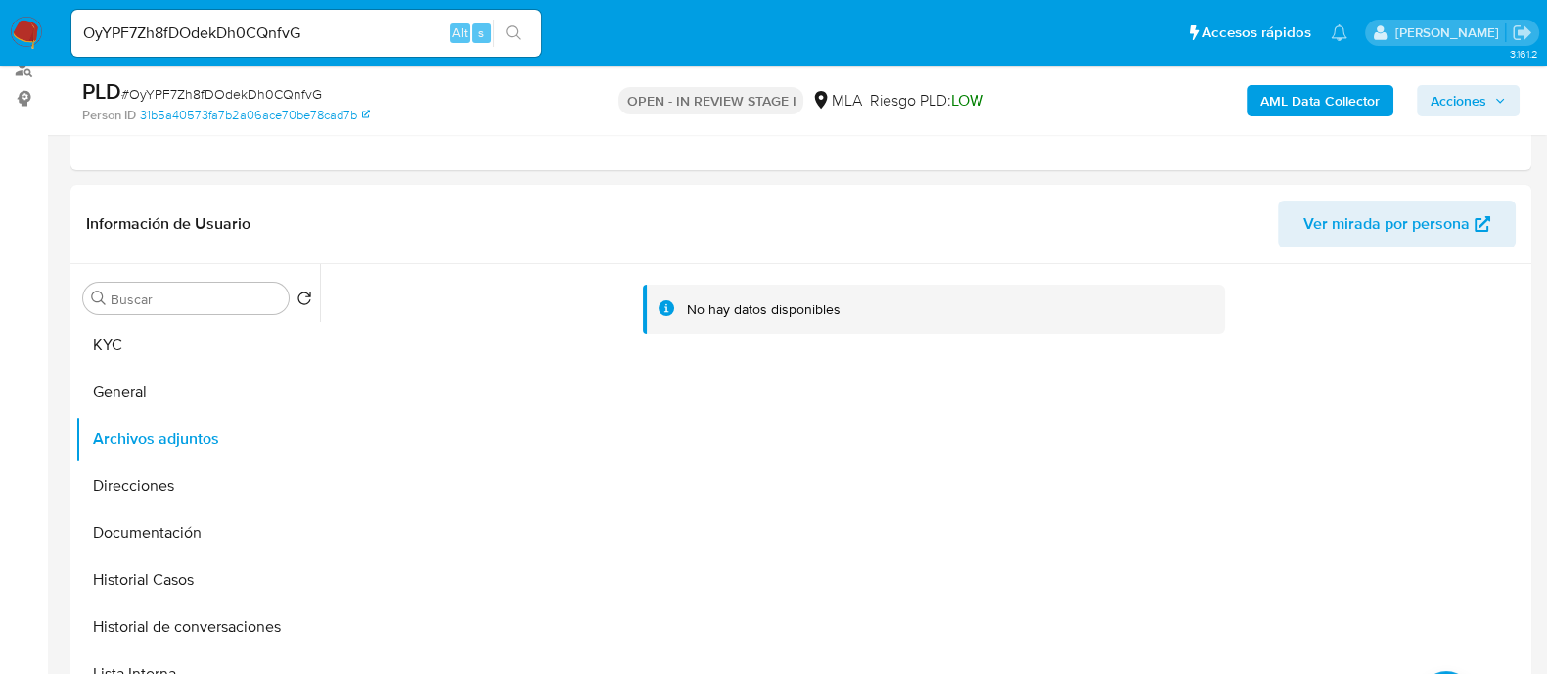
click at [1268, 102] on b "AML Data Collector" at bounding box center [1319, 100] width 119 height 31
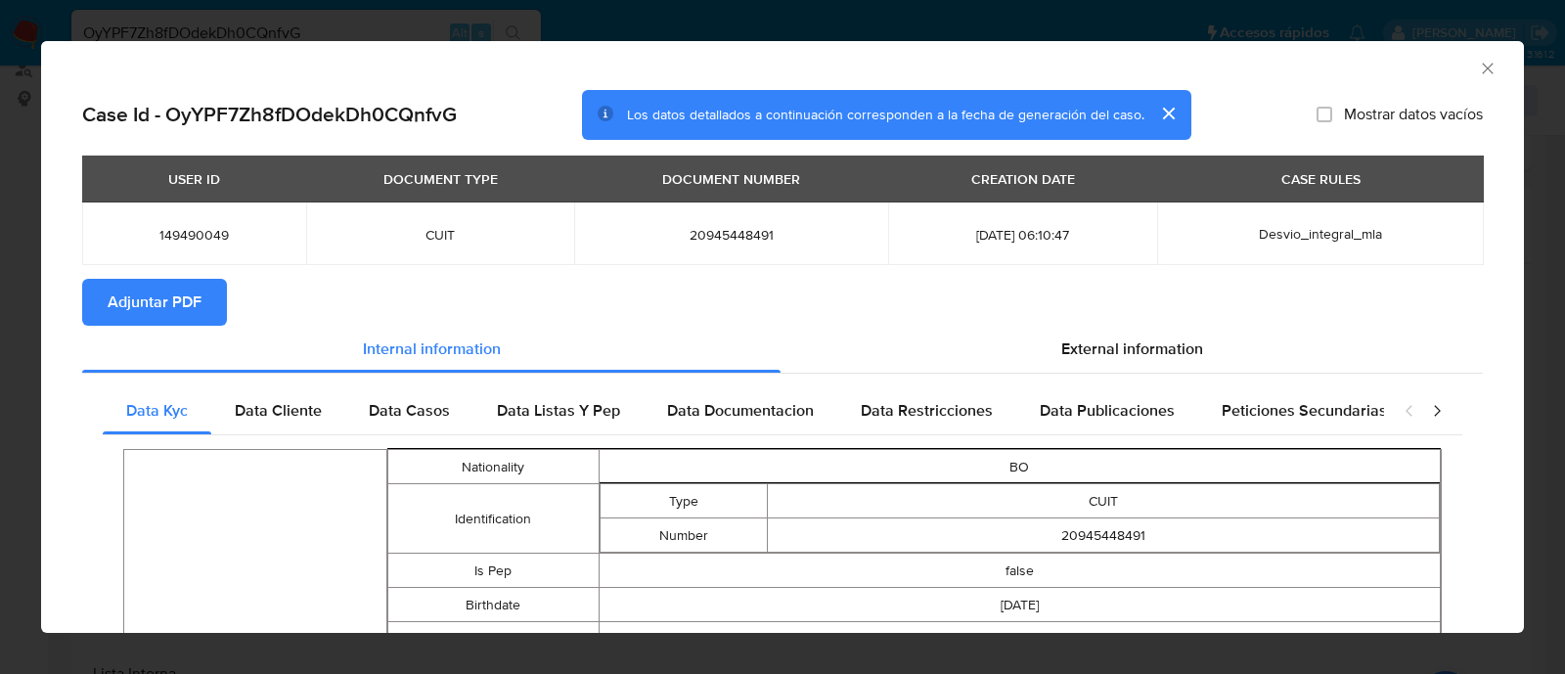
click at [112, 286] on span "Adjuntar PDF" at bounding box center [155, 302] width 94 height 43
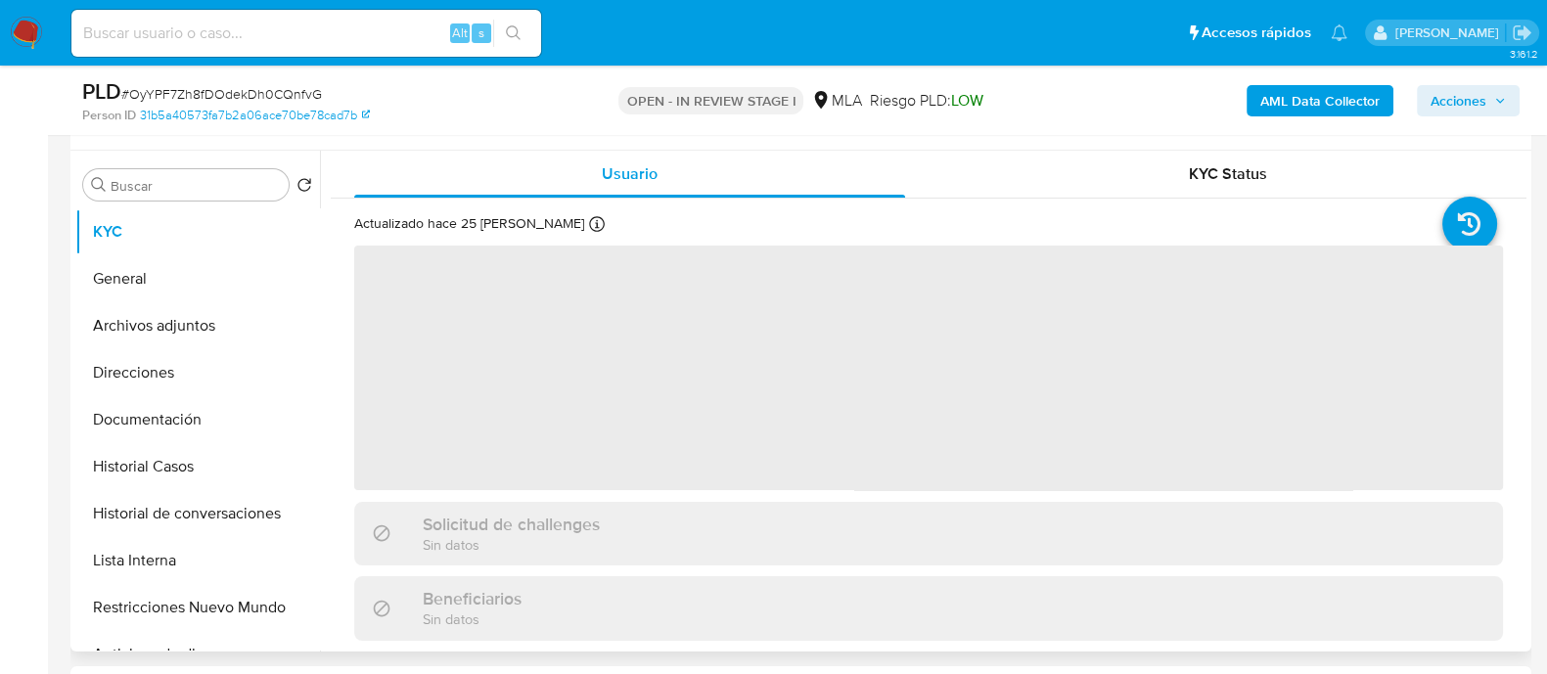
scroll to position [367, 0]
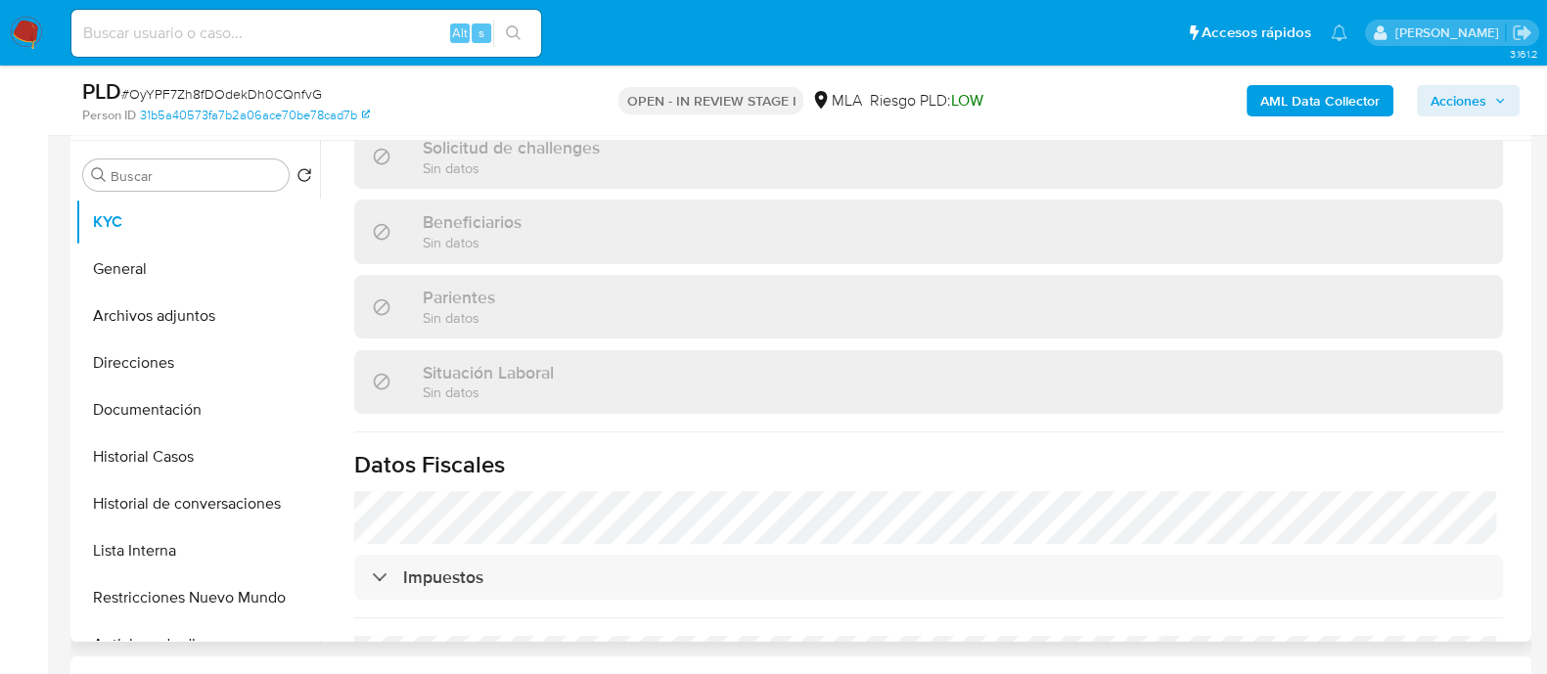
select select "10"
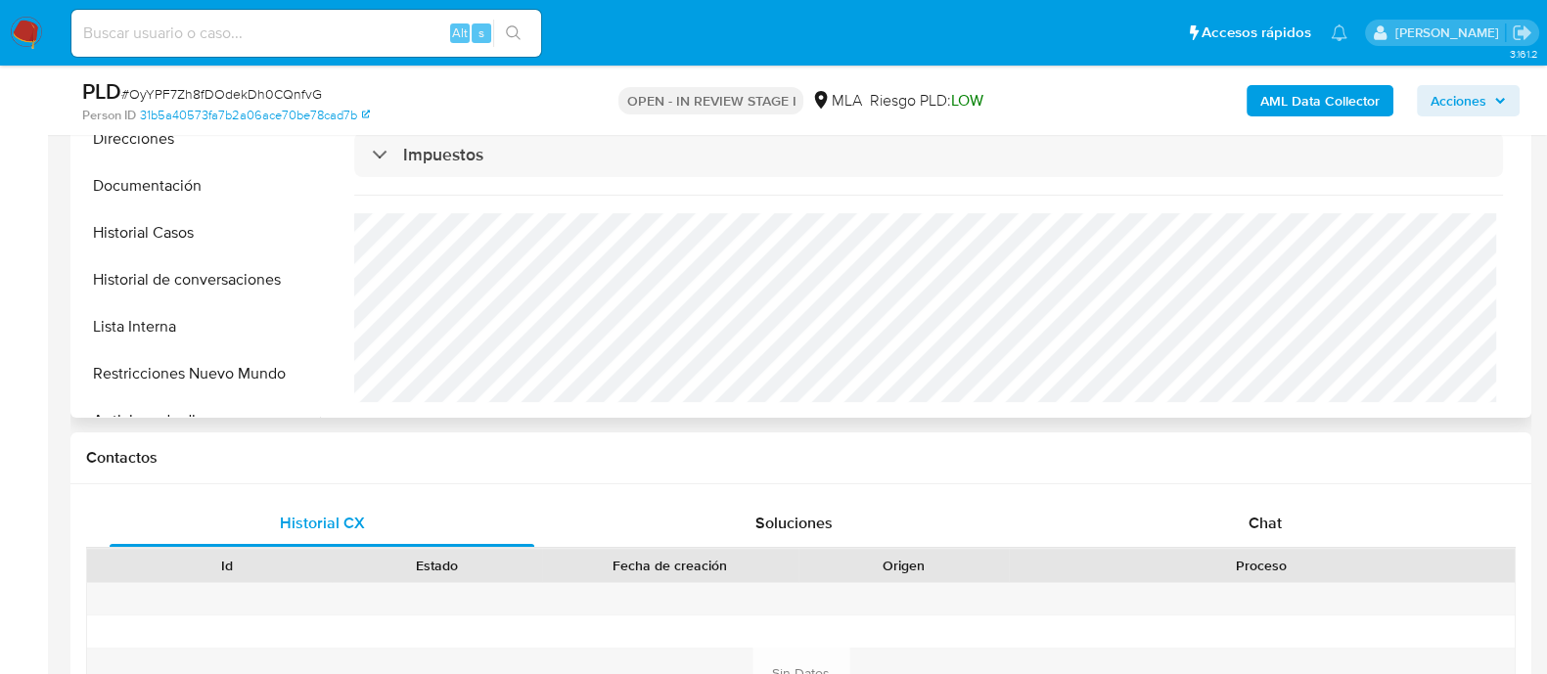
scroll to position [734, 0]
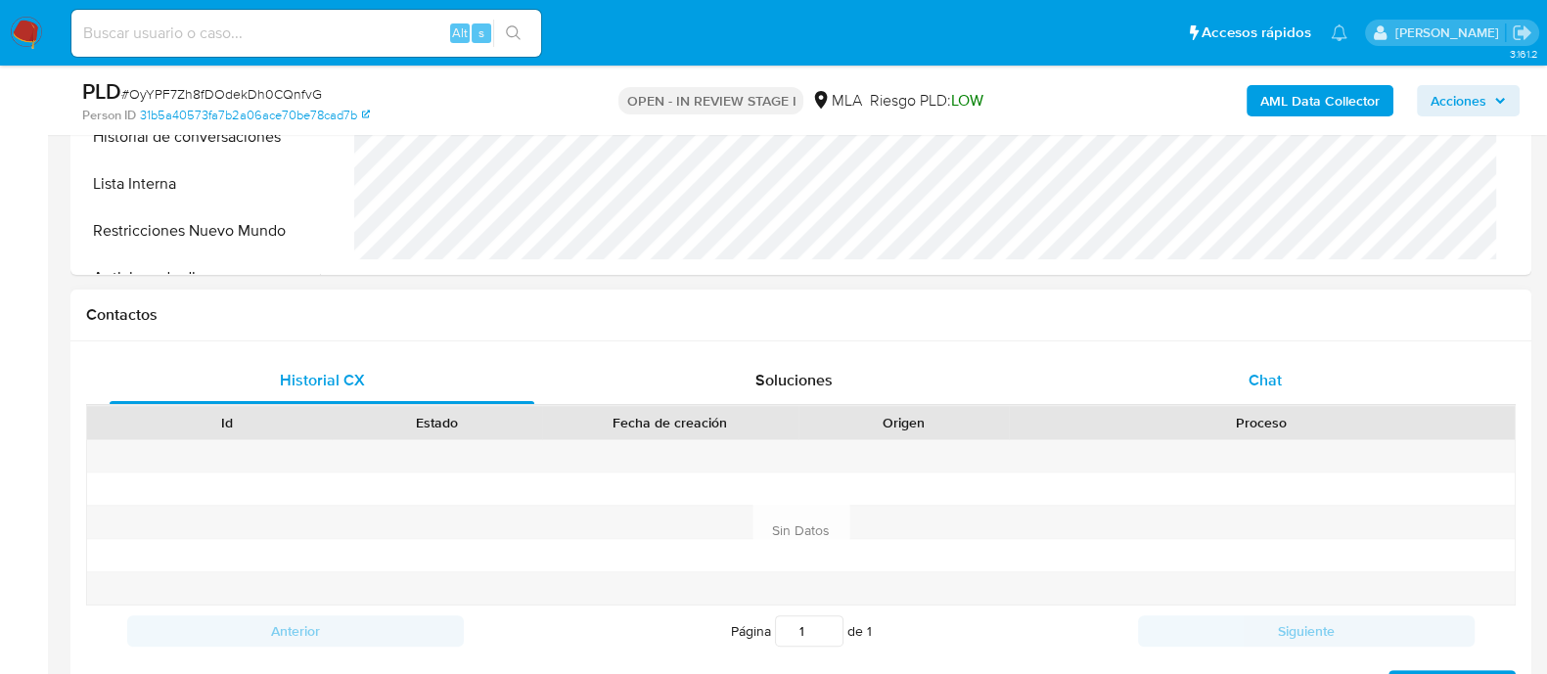
click at [1315, 395] on div "Chat" at bounding box center [1265, 380] width 425 height 47
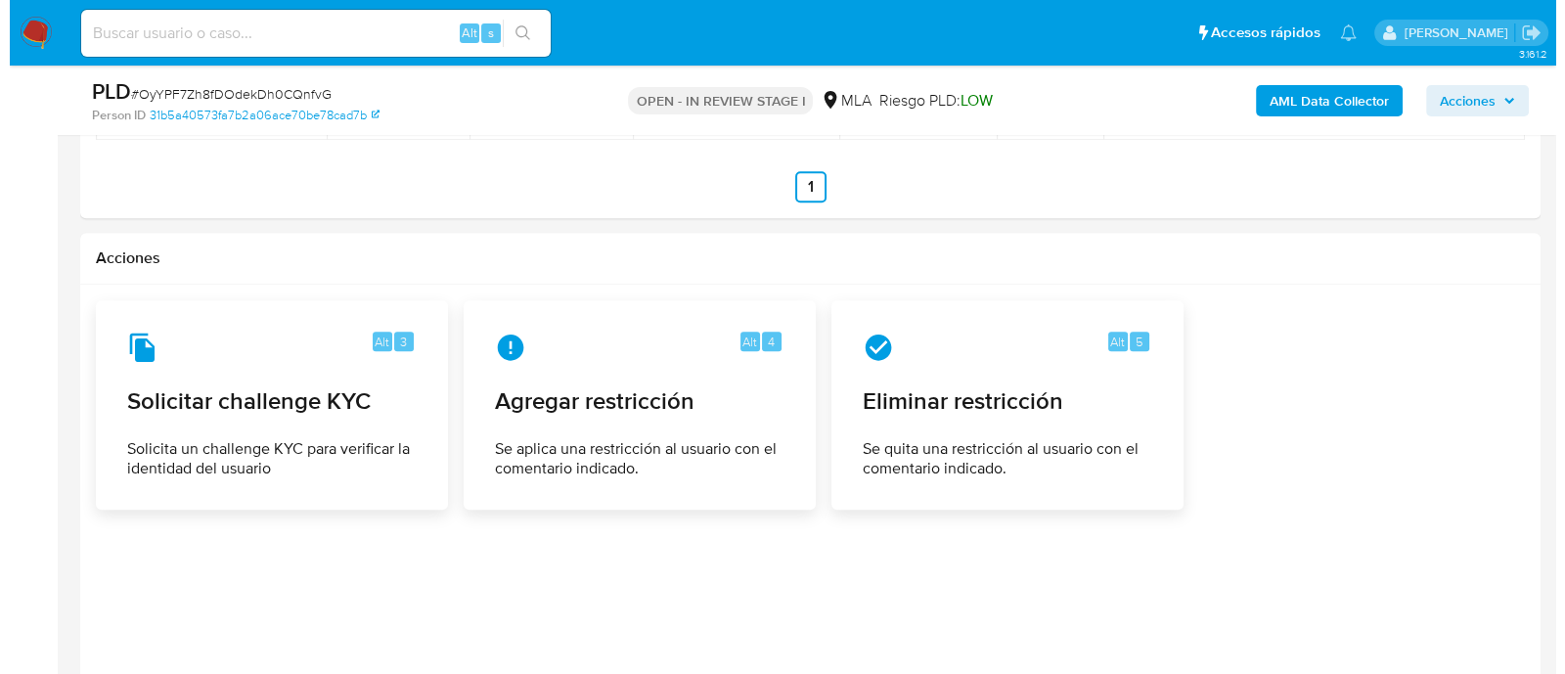
scroll to position [3027, 0]
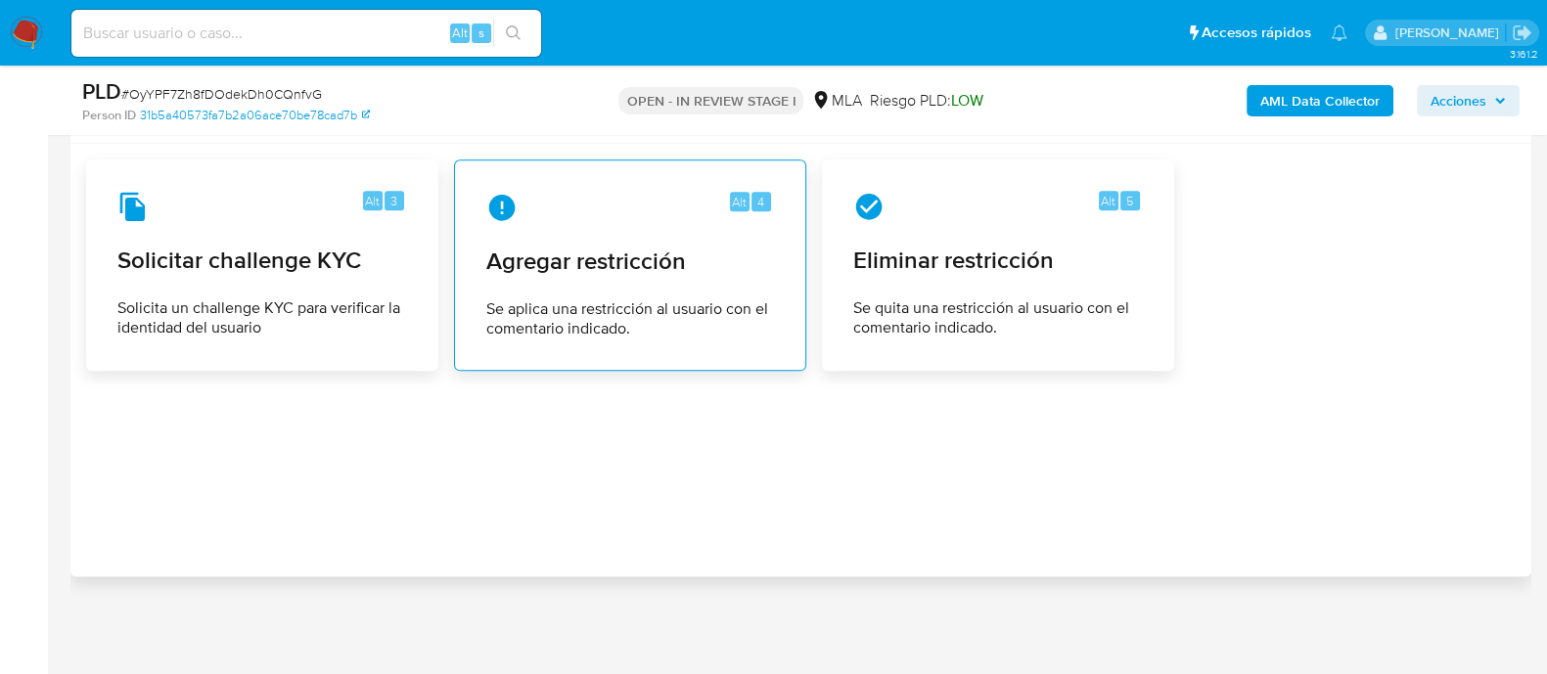
click at [693, 336] on span "Se aplica una restricción al usuario con el comentario indicado." at bounding box center [630, 318] width 288 height 39
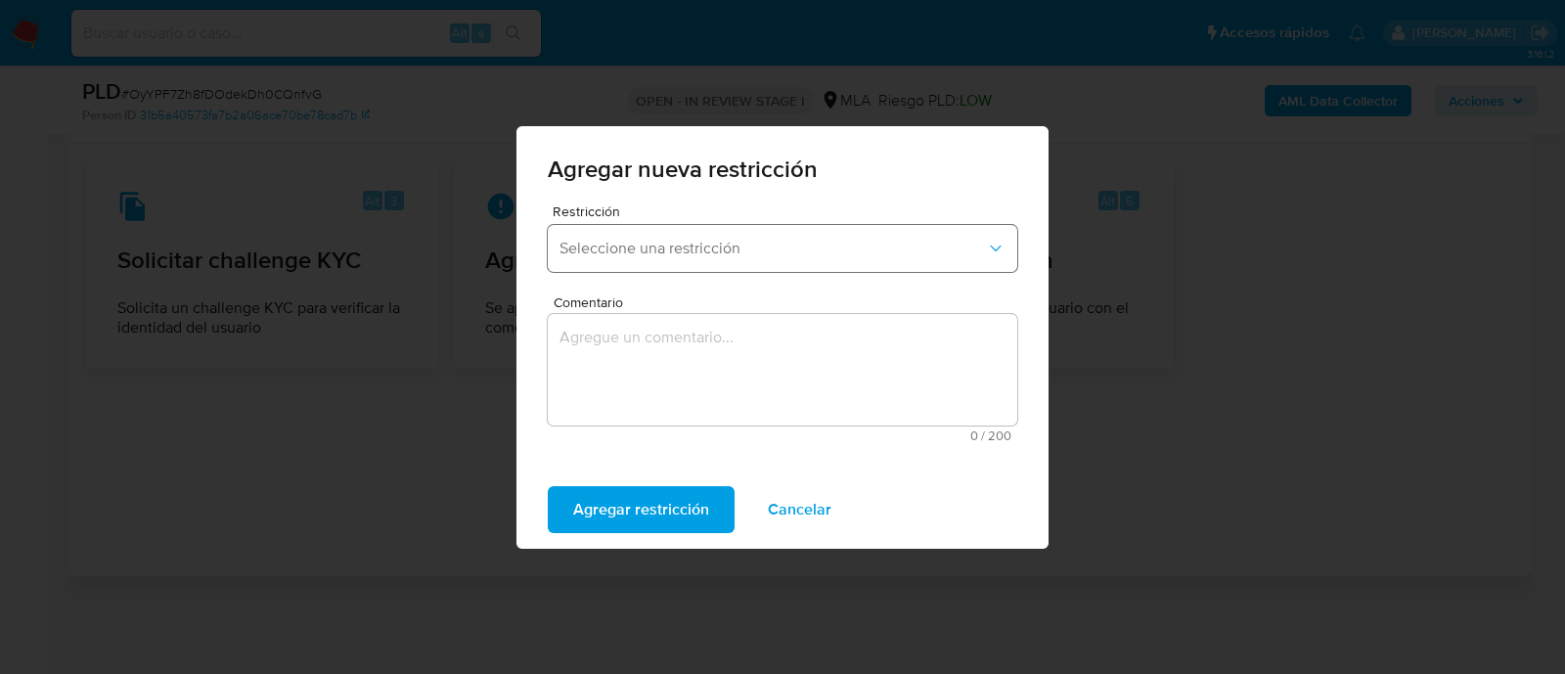
click at [624, 227] on button "Seleccione una restricción" at bounding box center [783, 248] width 470 height 47
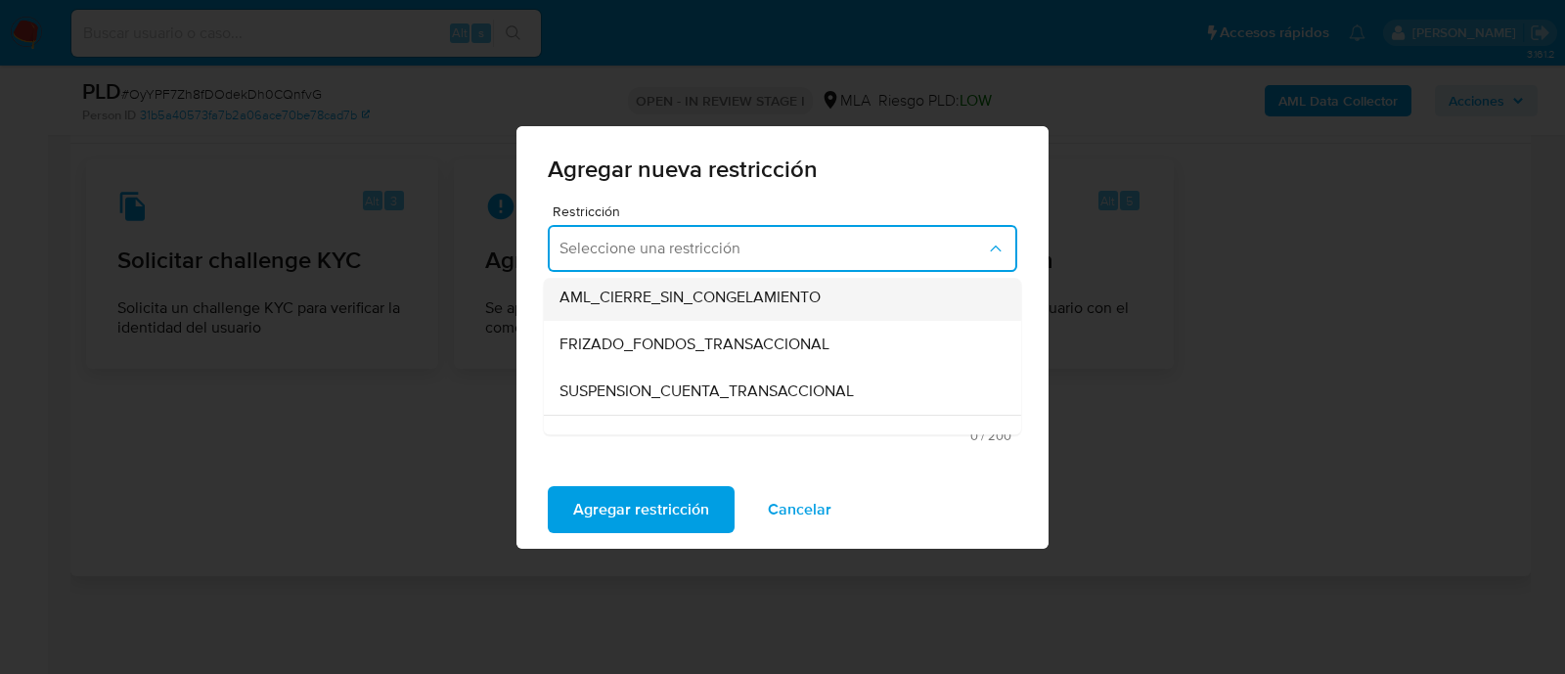
scroll to position [244, 0]
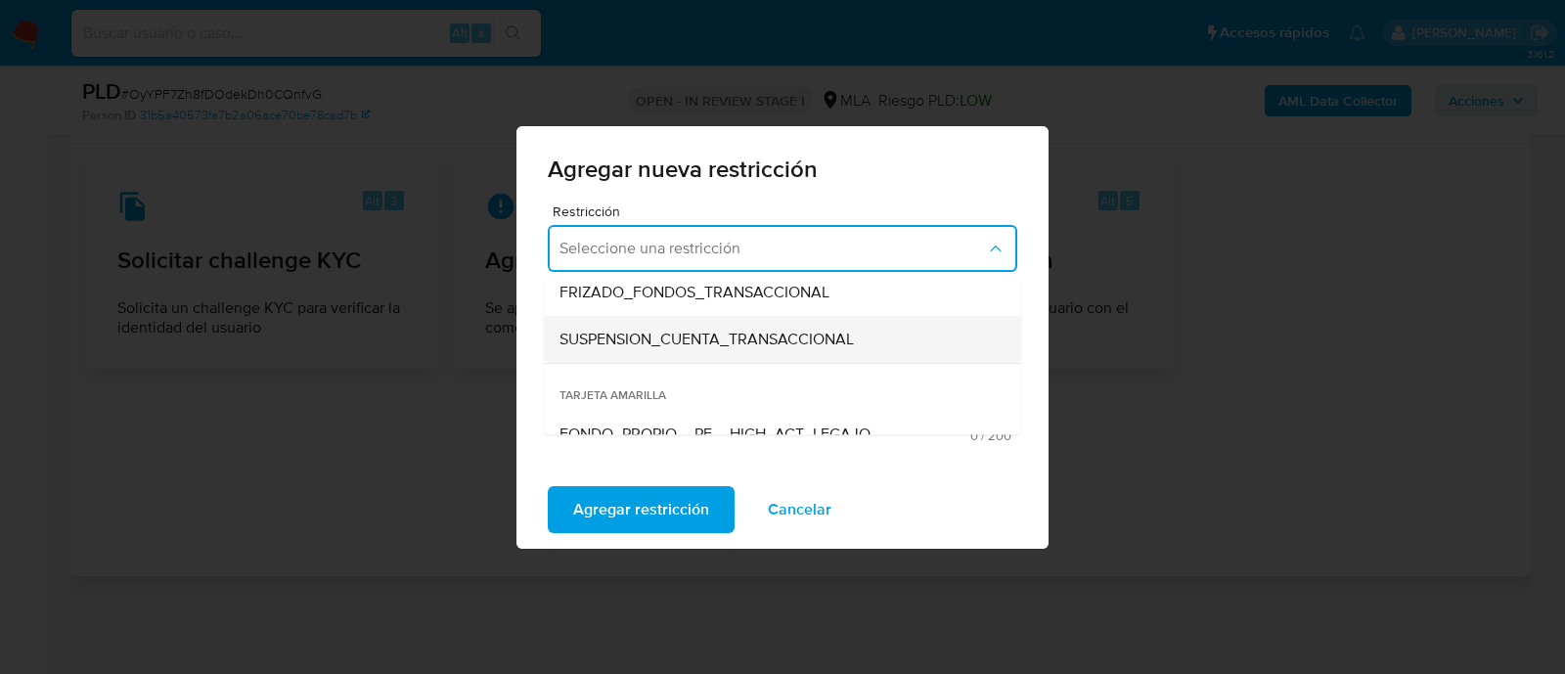
click at [715, 339] on span "SUSPENSION_CUENTA_TRANSACCIONAL" at bounding box center [707, 340] width 294 height 20
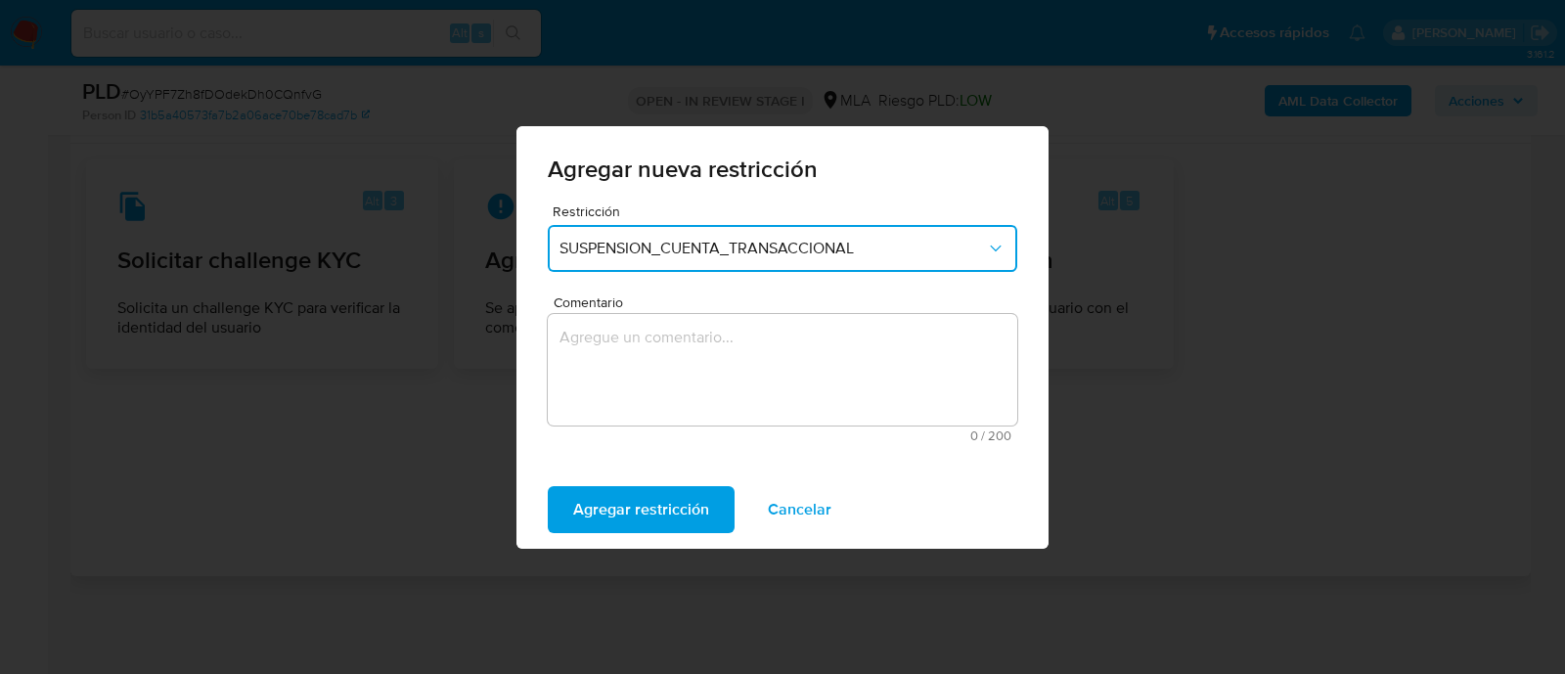
click at [813, 354] on textarea "Comentario" at bounding box center [783, 370] width 470 height 112
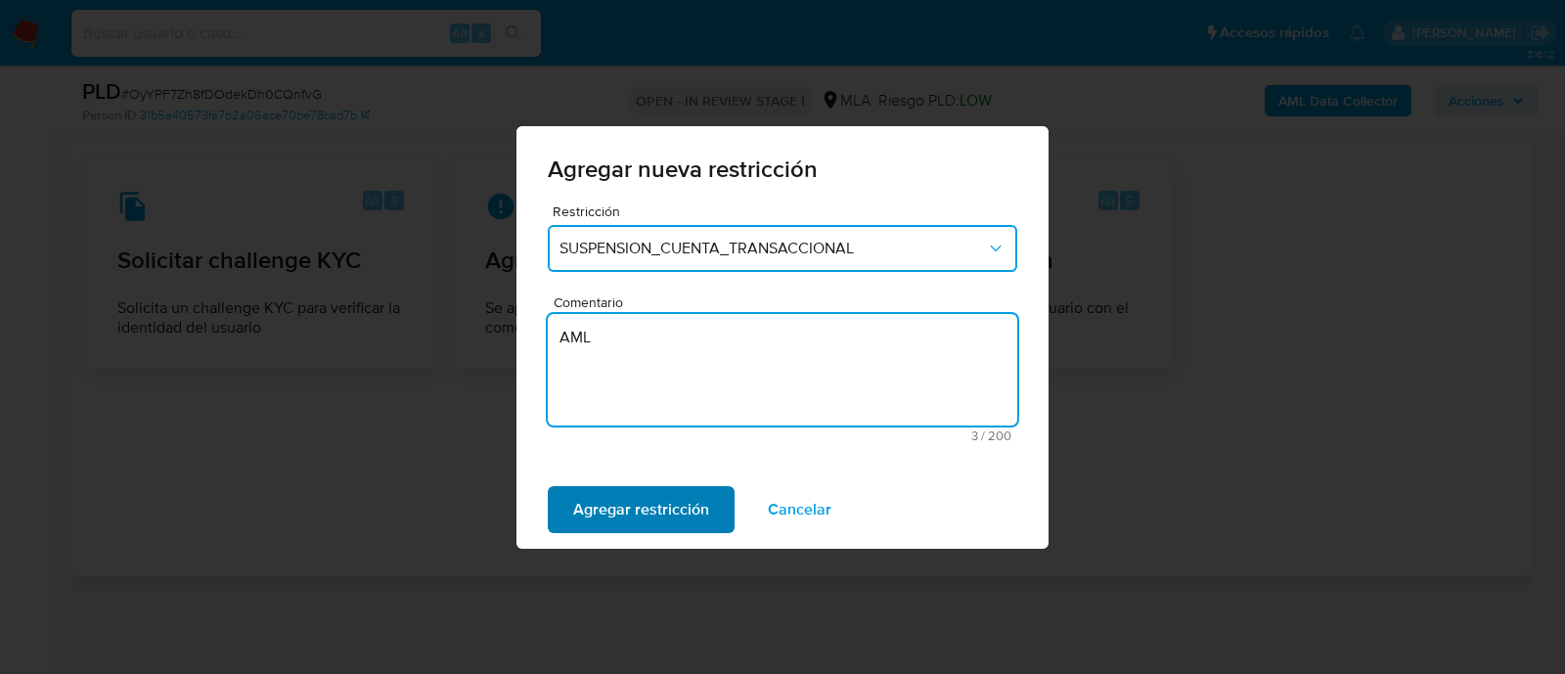
type textarea "AML"
click at [601, 506] on span "Agregar restricción" at bounding box center [641, 509] width 136 height 43
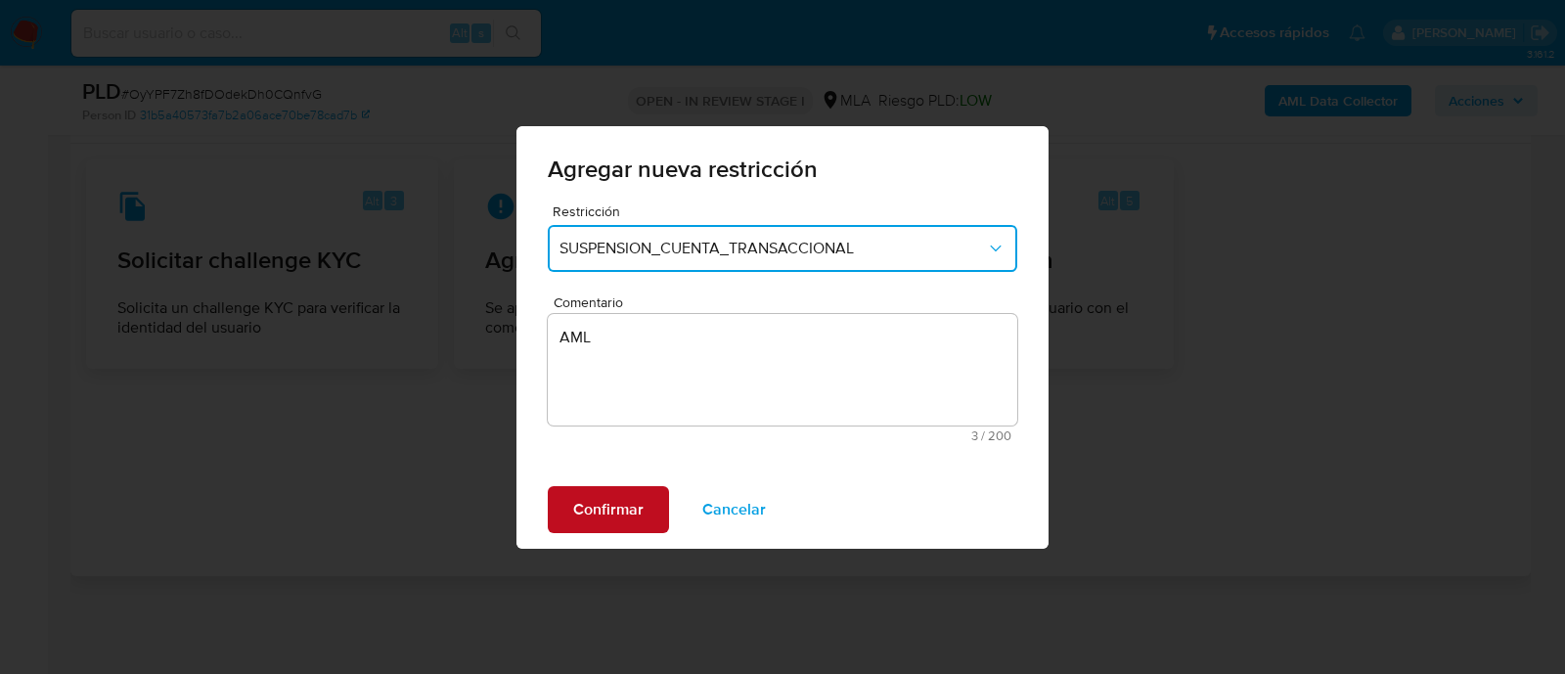
click at [633, 497] on span "Confirmar" at bounding box center [608, 509] width 70 height 43
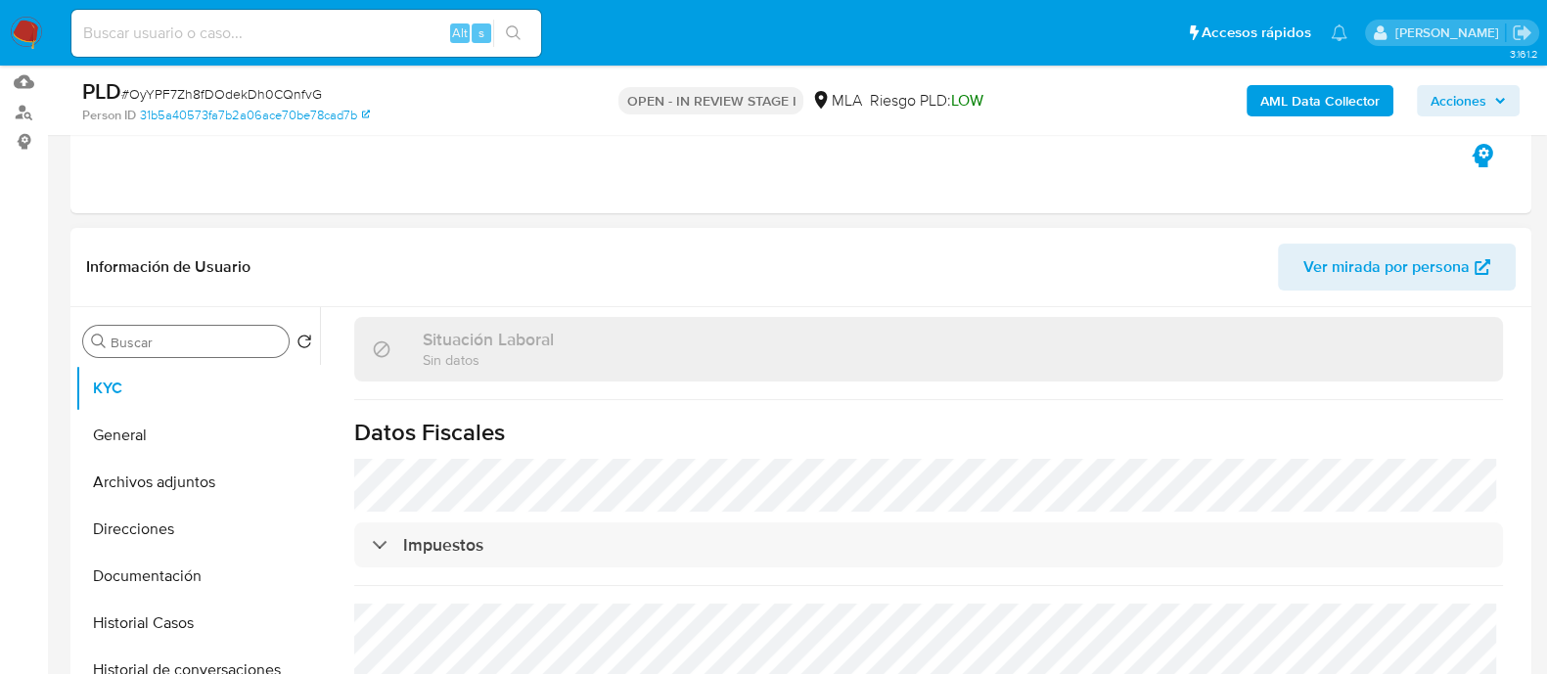
scroll to position [176, 0]
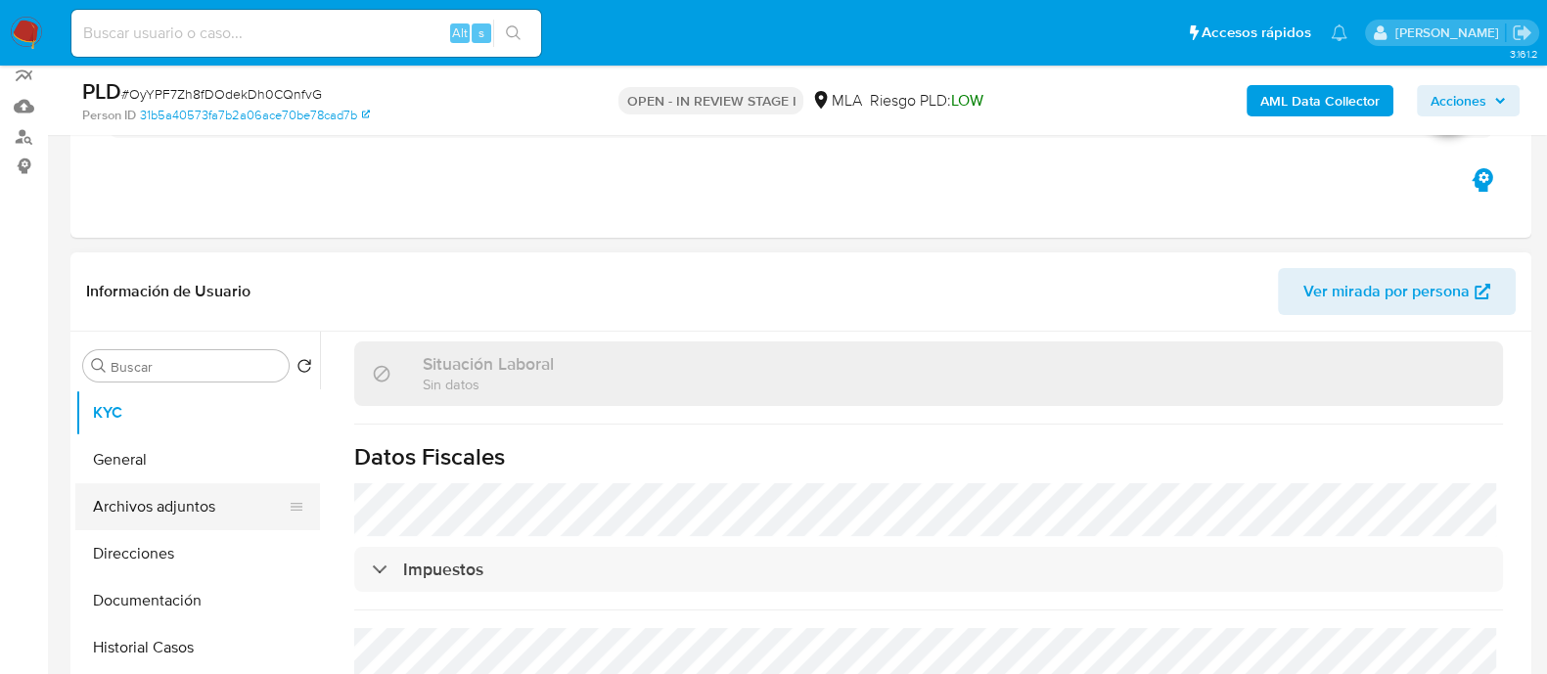
click at [221, 516] on button "Archivos adjuntos" at bounding box center [189, 506] width 229 height 47
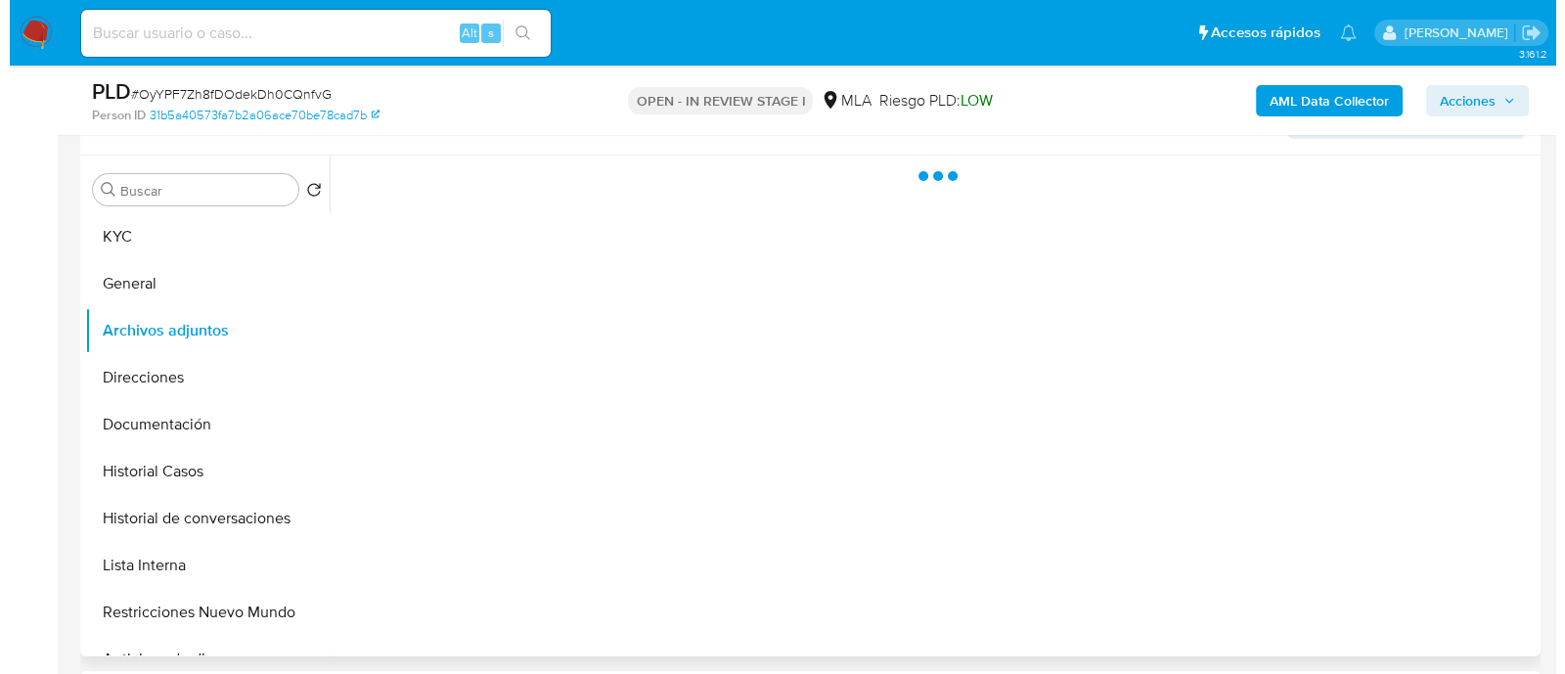
scroll to position [420, 0]
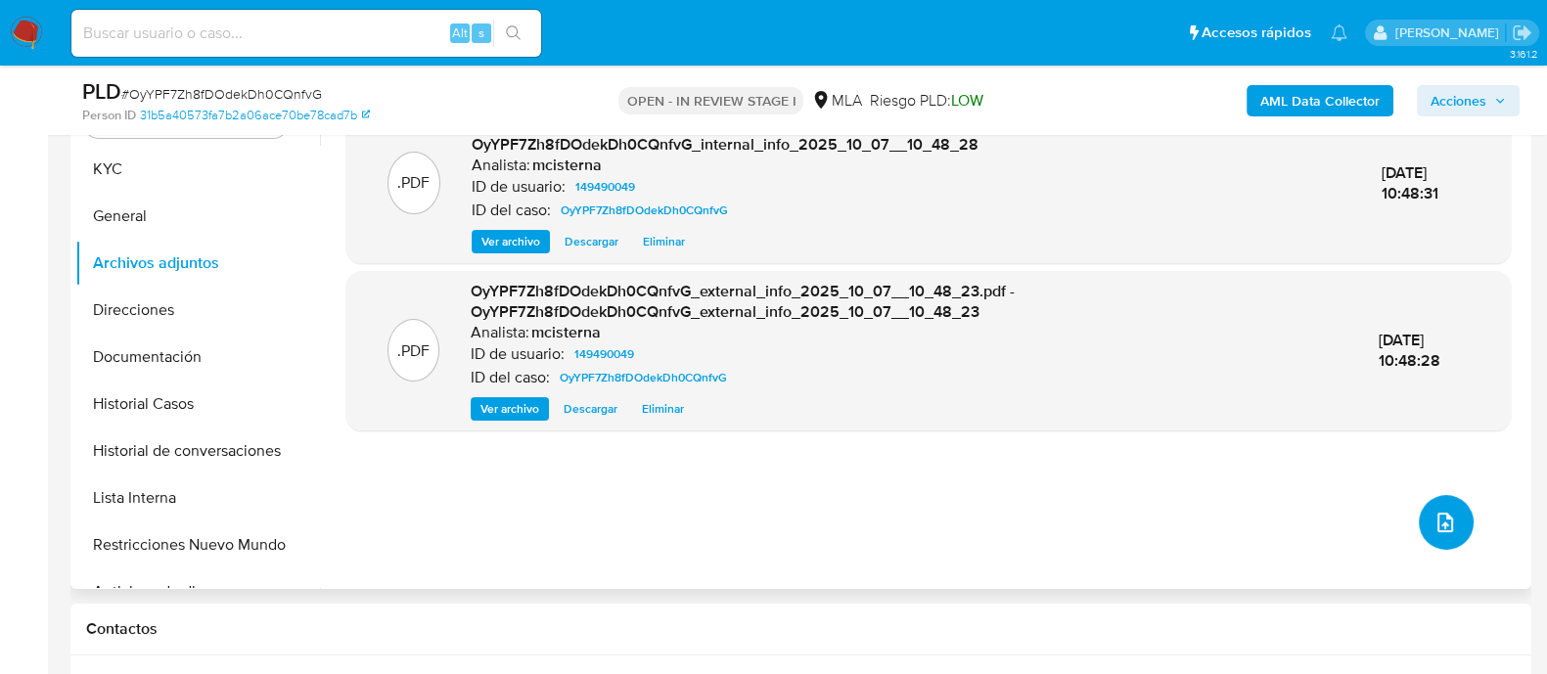
click at [1450, 520] on button "upload-file" at bounding box center [1445, 522] width 55 height 55
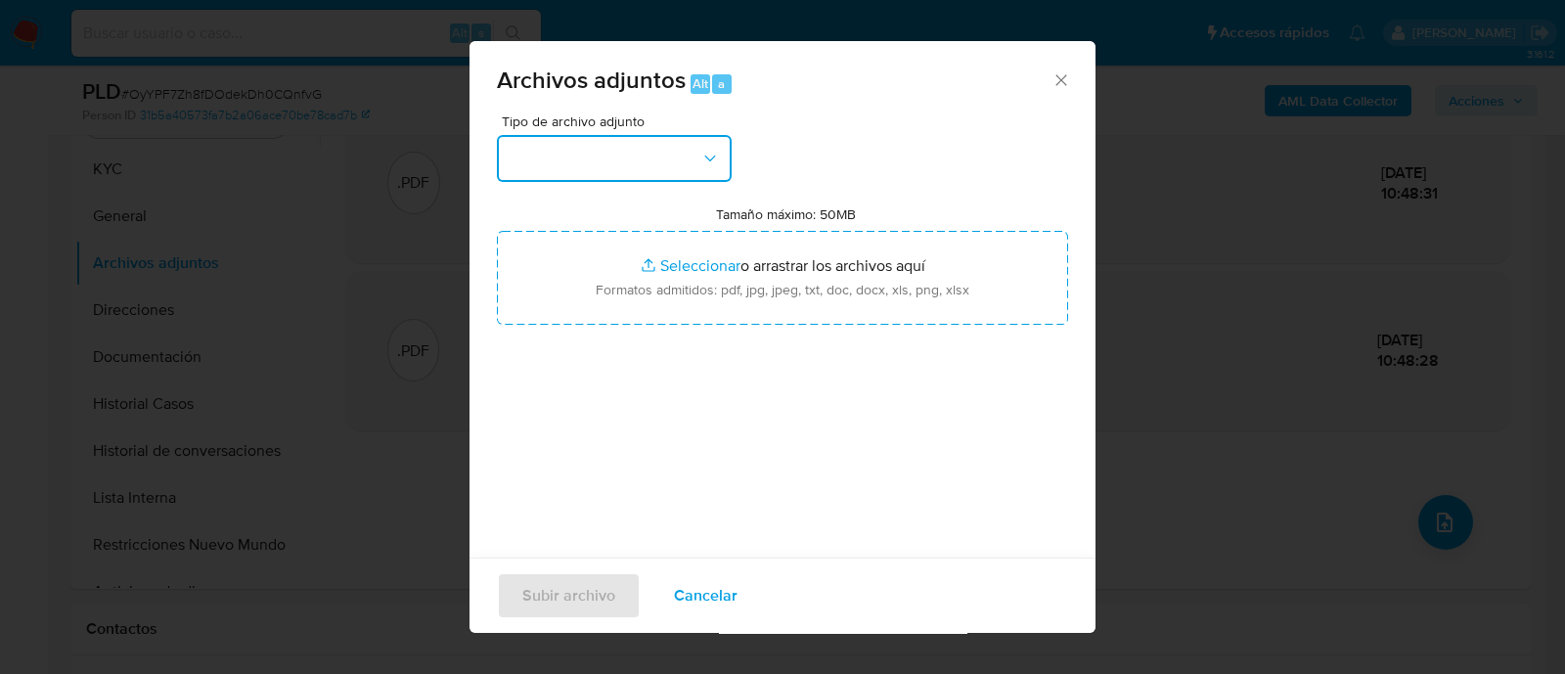
click at [669, 135] on button "button" at bounding box center [614, 158] width 235 height 47
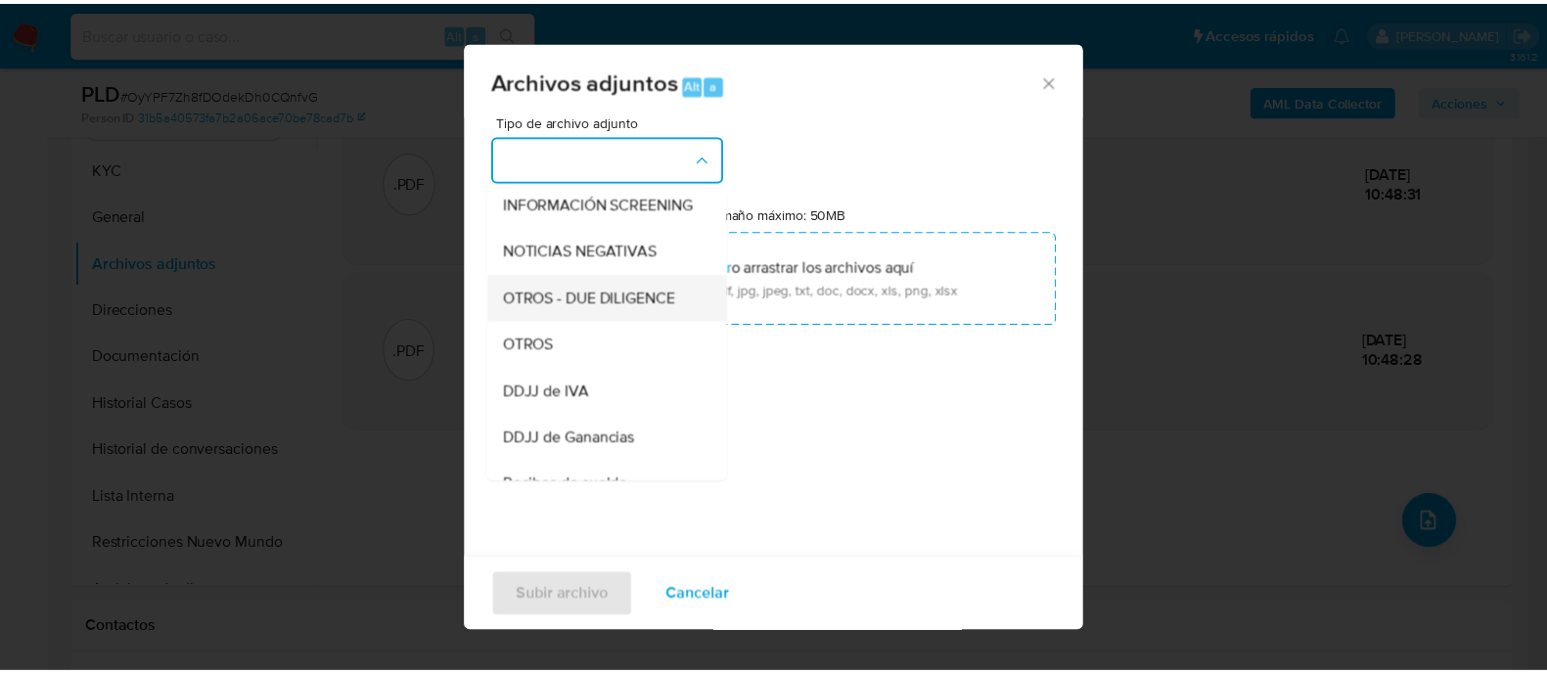
scroll to position [244, 0]
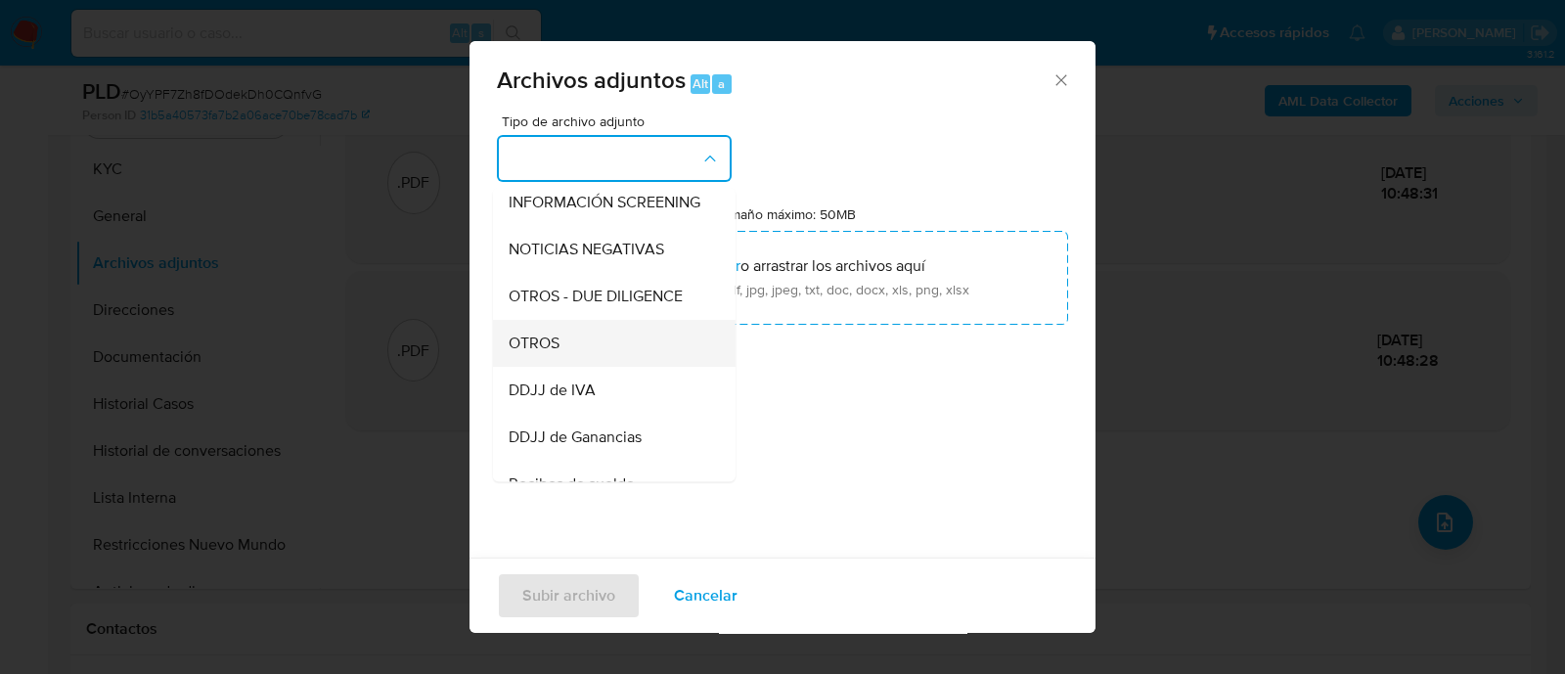
click at [609, 366] on div "OTROS" at bounding box center [609, 343] width 200 height 47
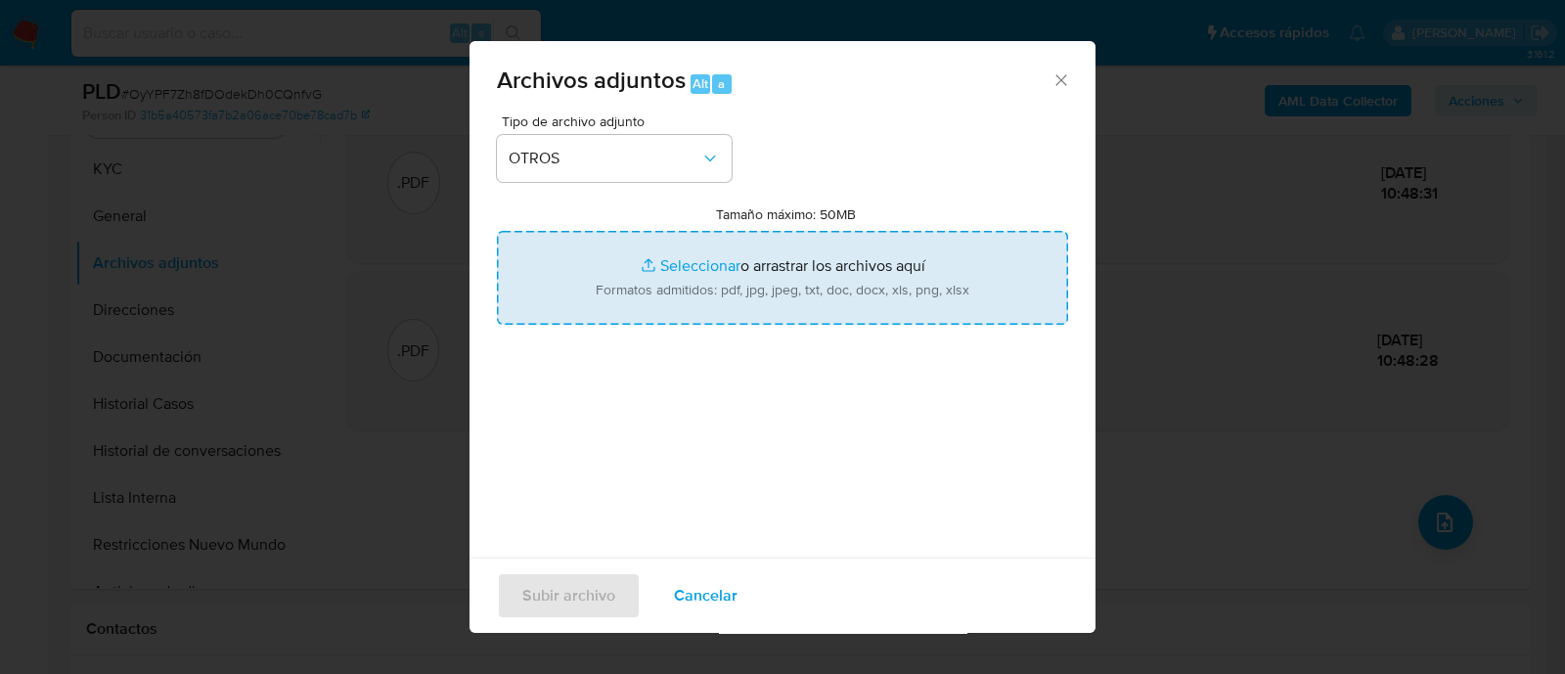
click at [753, 262] on input "Tamaño máximo: 50MB Seleccionar archivos" at bounding box center [782, 278] width 571 height 94
type input "C:\fakepath\Caselog OyYPF7Zh8fDOdekDh0CQnfvG_2025_09_17_21_29_40.docx"
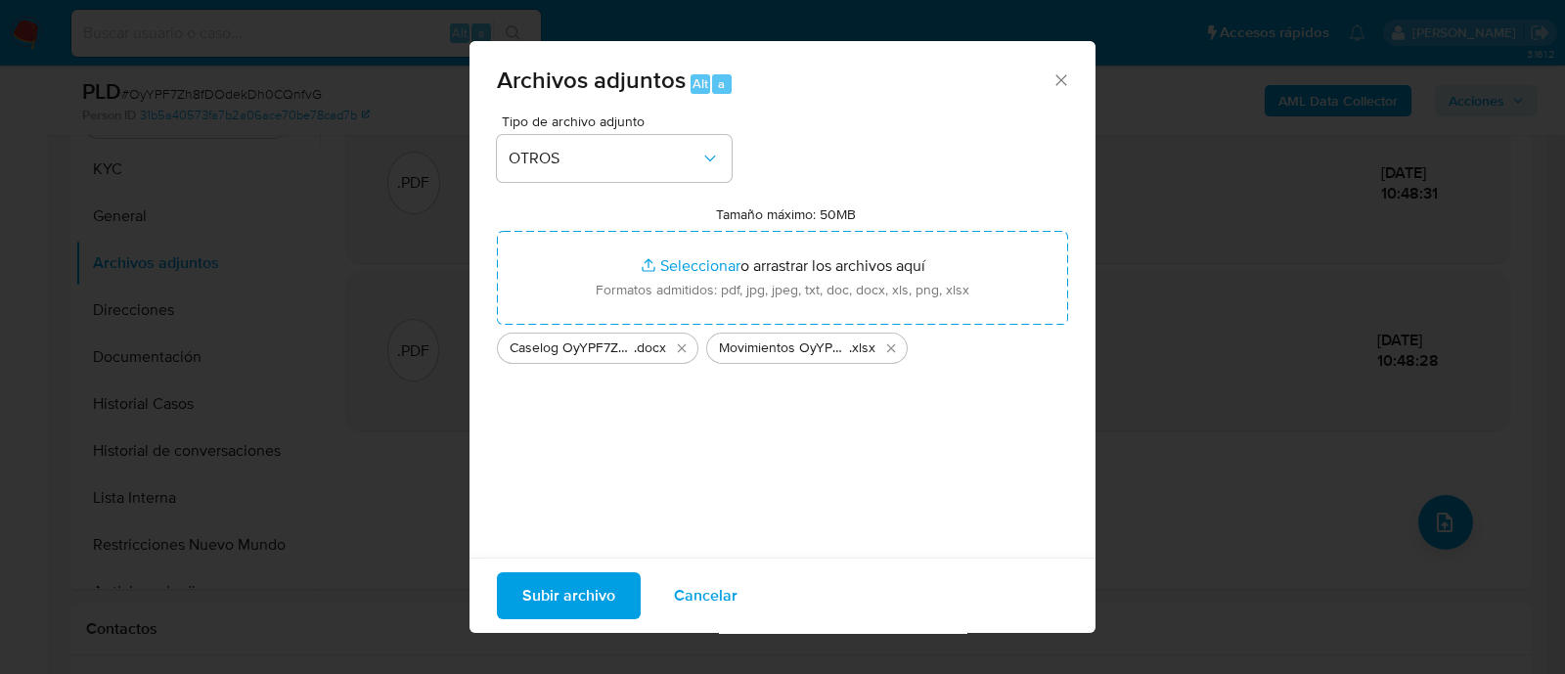
click at [577, 605] on span "Subir archivo" at bounding box center [568, 595] width 93 height 43
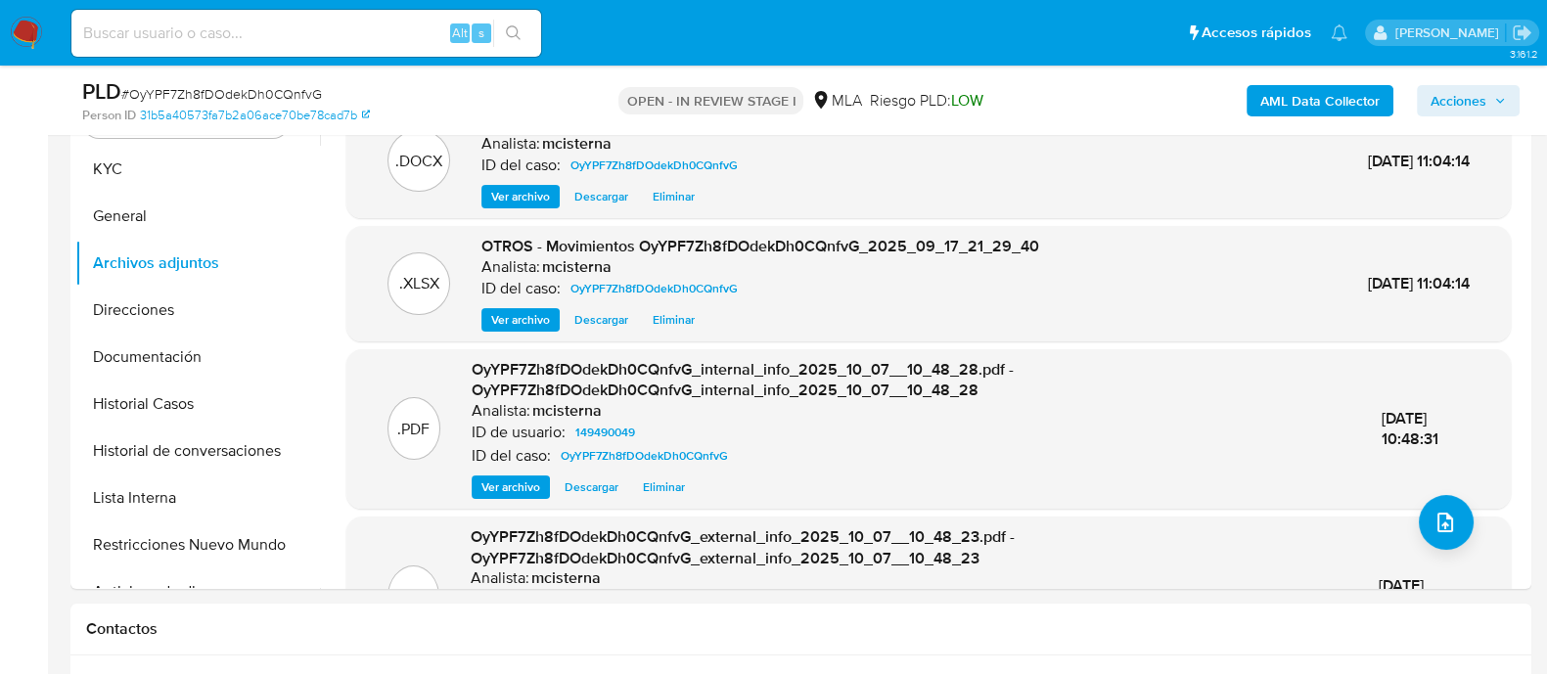
click at [1450, 95] on span "Acciones" at bounding box center [1458, 100] width 56 height 31
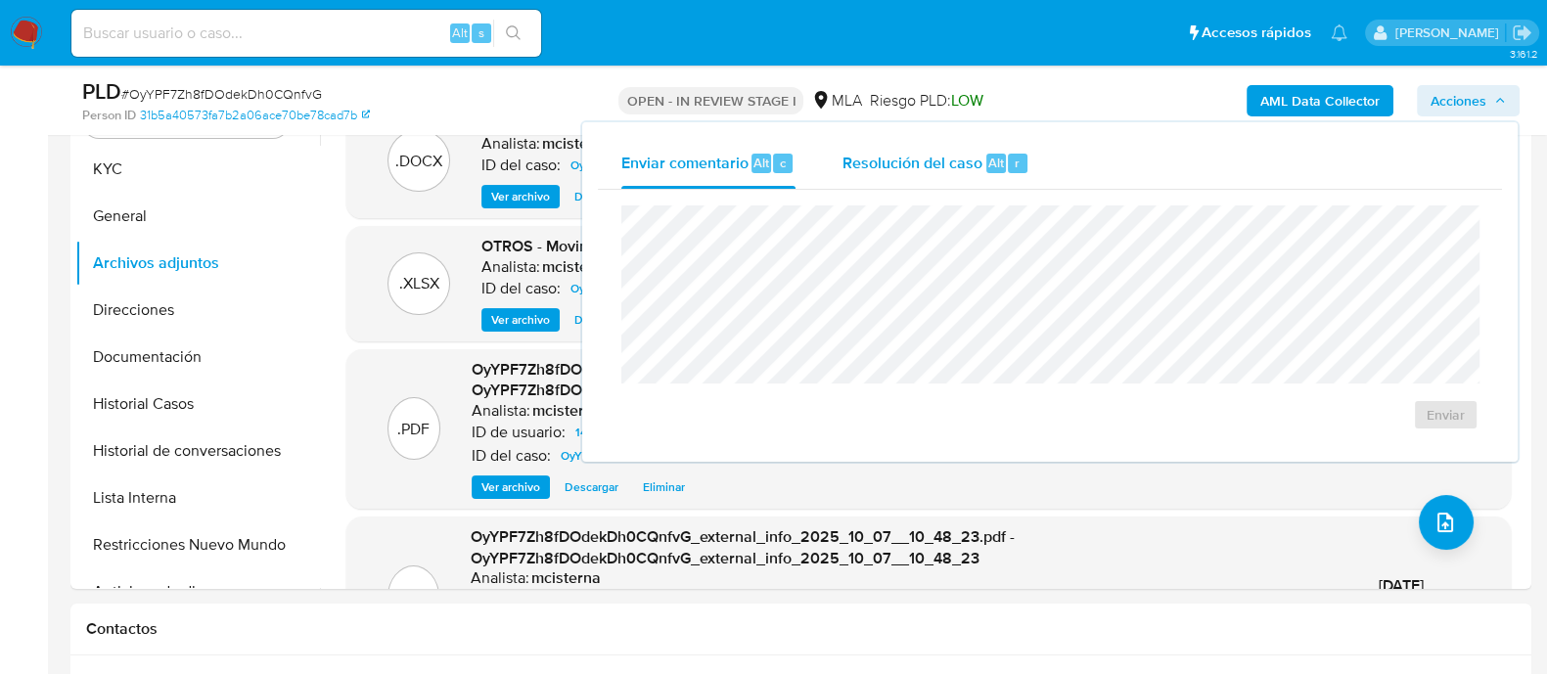
click at [941, 167] on span "Resolución del caso" at bounding box center [912, 162] width 140 height 22
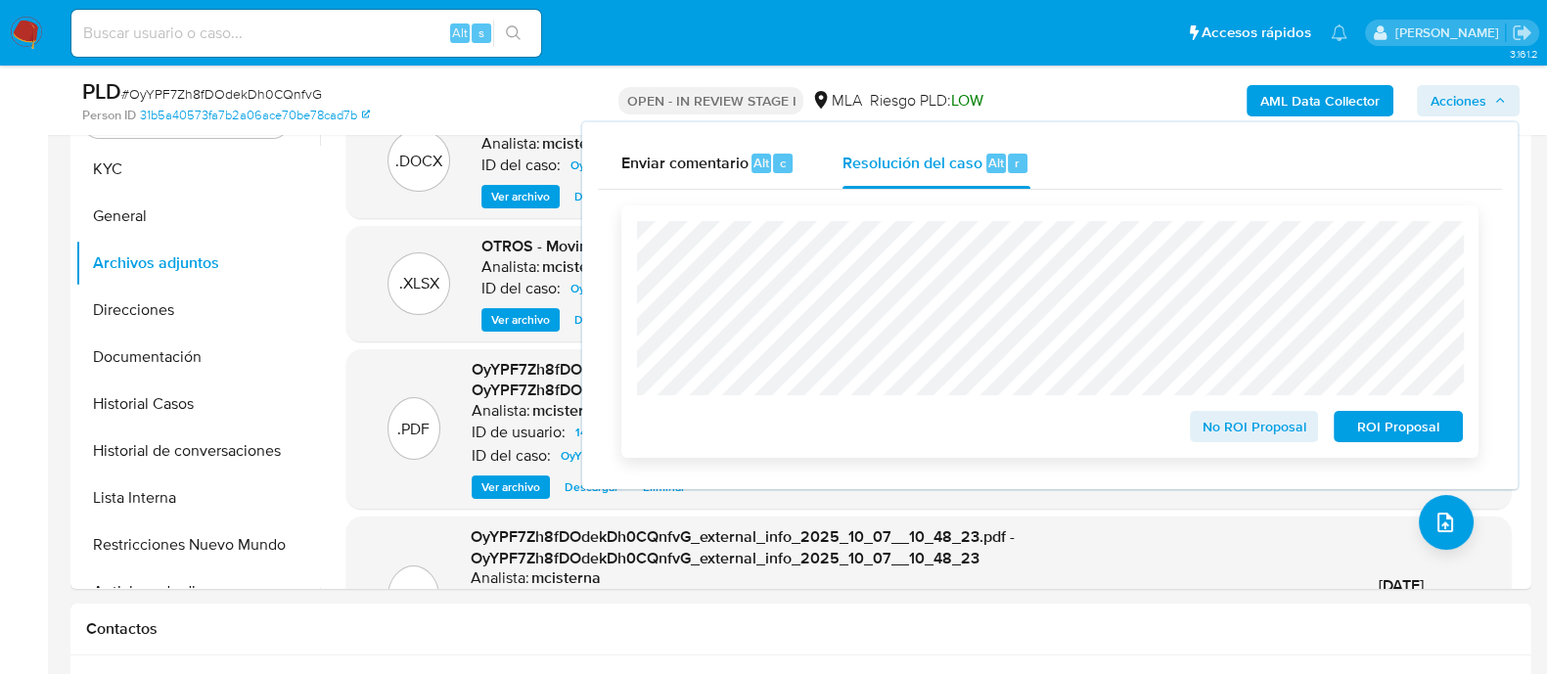
click at [1360, 422] on span "ROI Proposal" at bounding box center [1398, 426] width 102 height 27
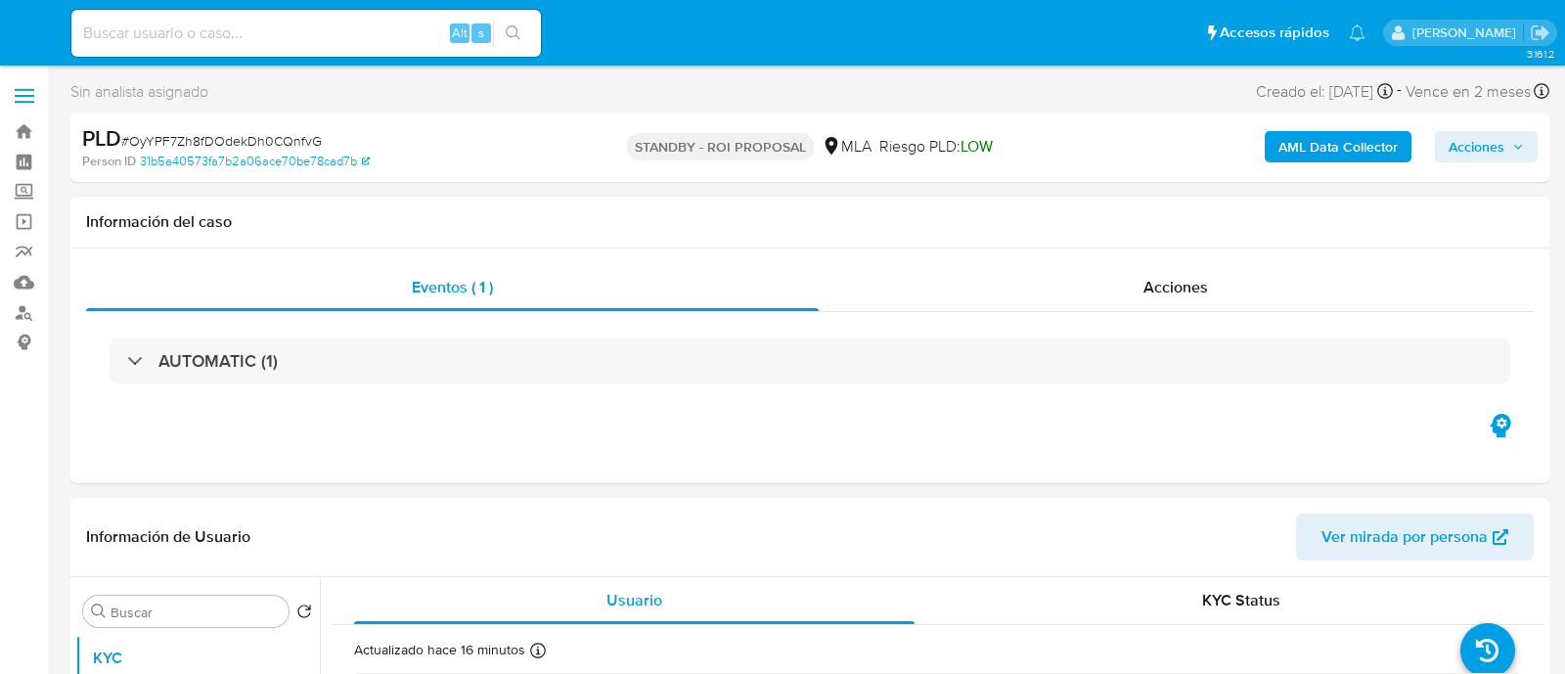
select select "10"
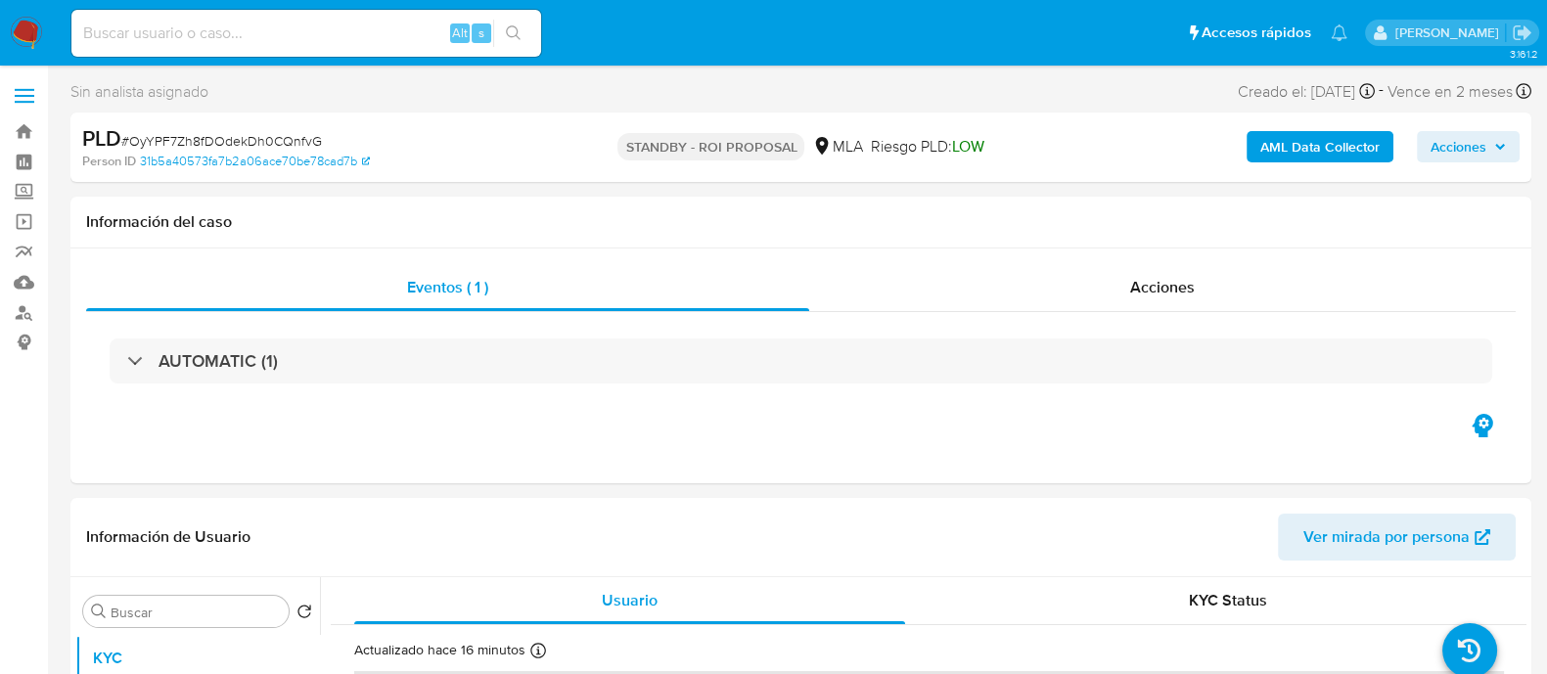
click at [330, 40] on input at bounding box center [306, 33] width 470 height 25
paste input "167379129"
click at [298, 47] on div "167379129 Alt s" at bounding box center [306, 33] width 470 height 47
click at [298, 30] on input "167379129" at bounding box center [306, 33] width 470 height 25
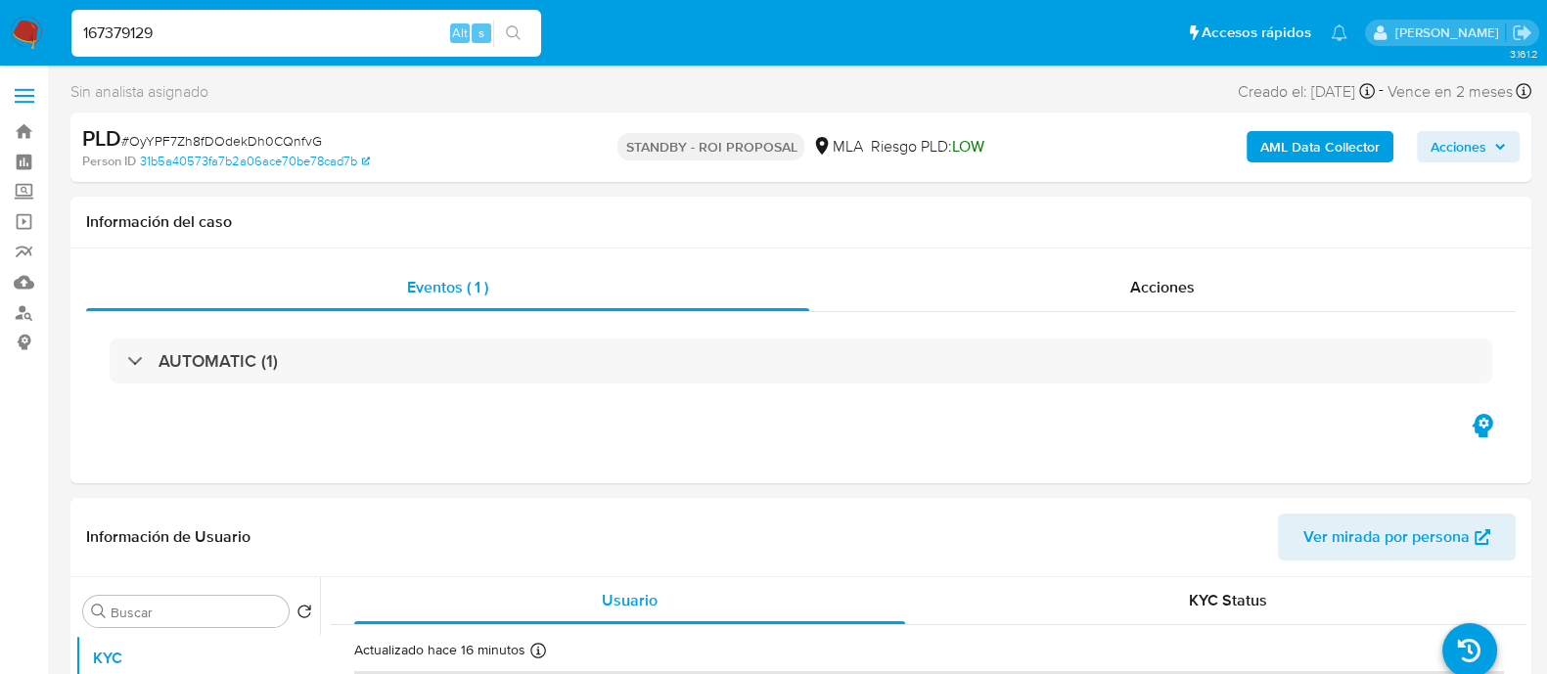
click at [298, 30] on input "167379129" at bounding box center [306, 33] width 470 height 25
paste input "ZO8EH2C8FIdm8E1VkNqw7ZE7"
type input "ZO8EH2C8FIdm8E1VkNqw7ZE7"
click at [522, 31] on button "search-icon" at bounding box center [513, 33] width 40 height 27
click at [513, 38] on icon "search-icon" at bounding box center [514, 33] width 16 height 16
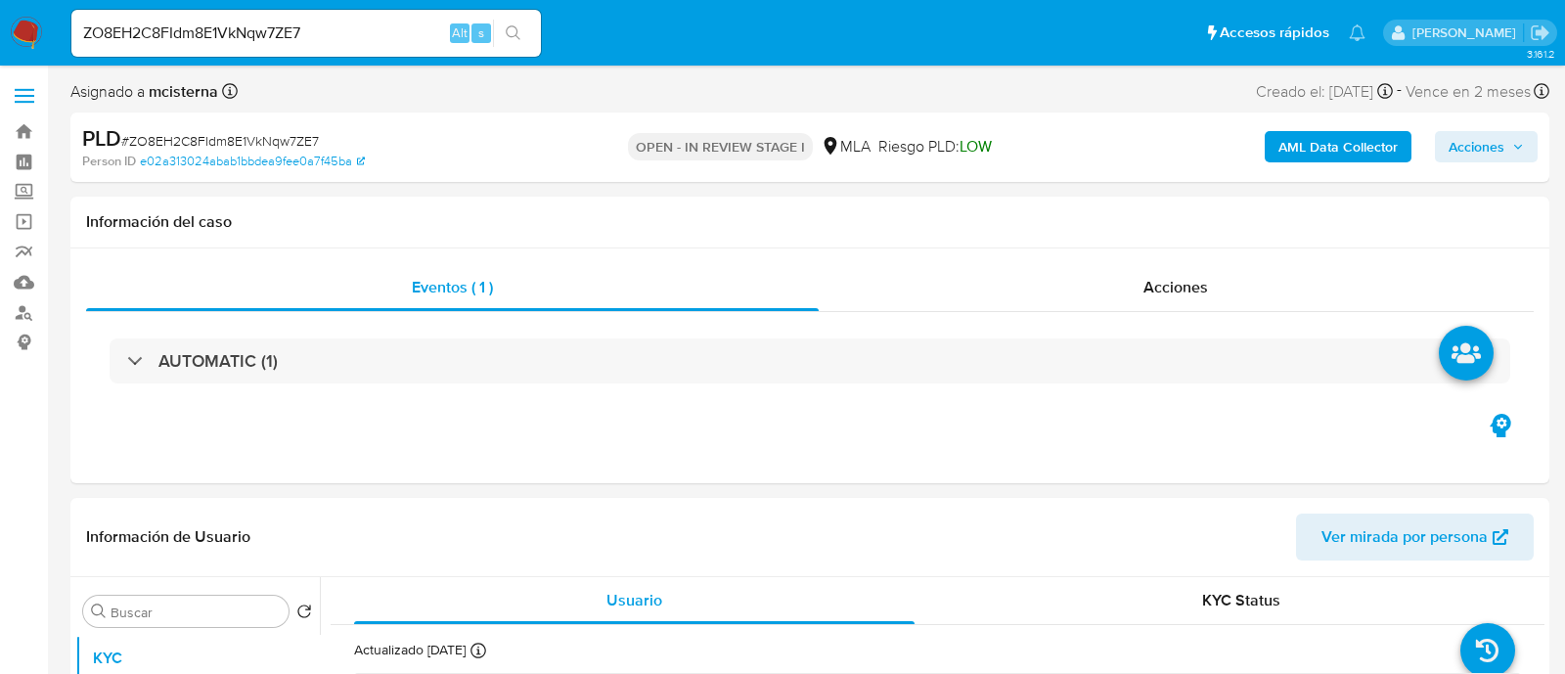
select select "10"
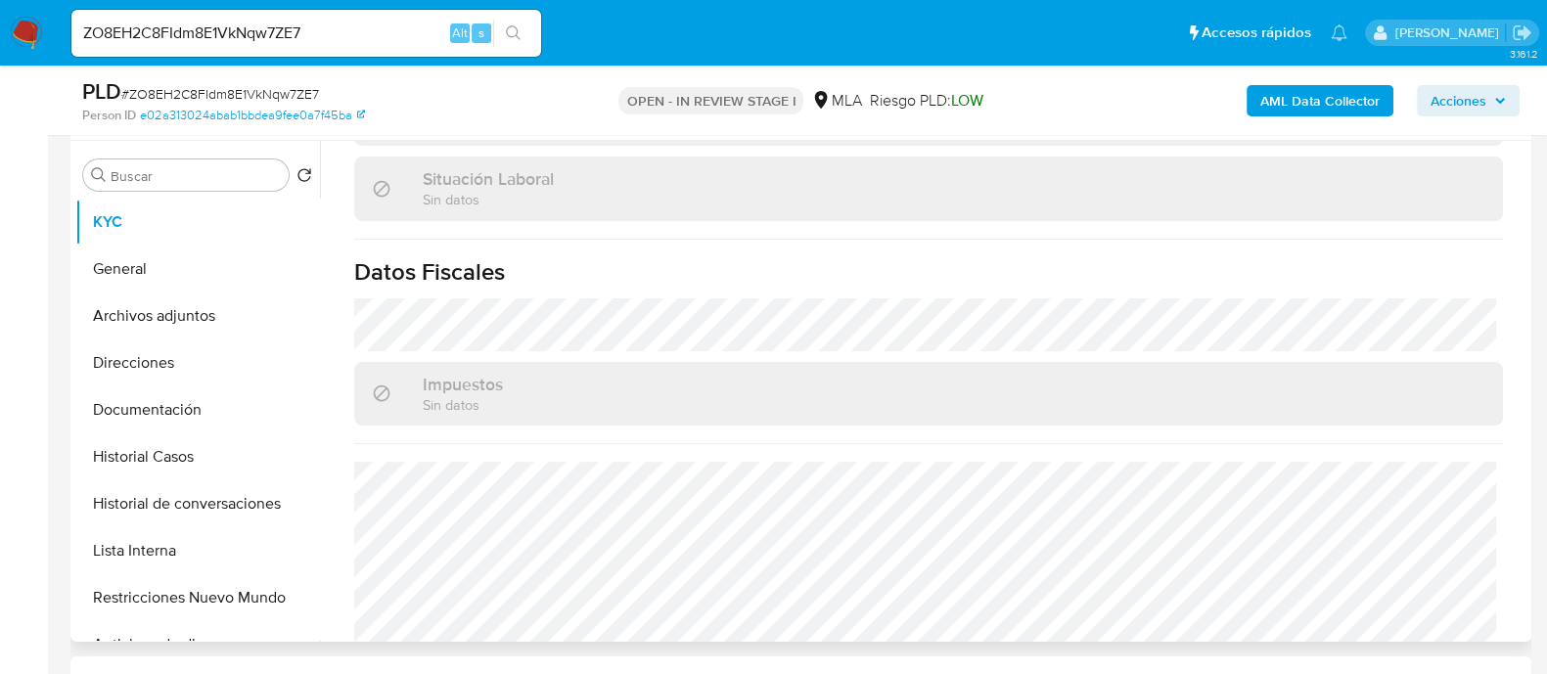
scroll to position [1047, 0]
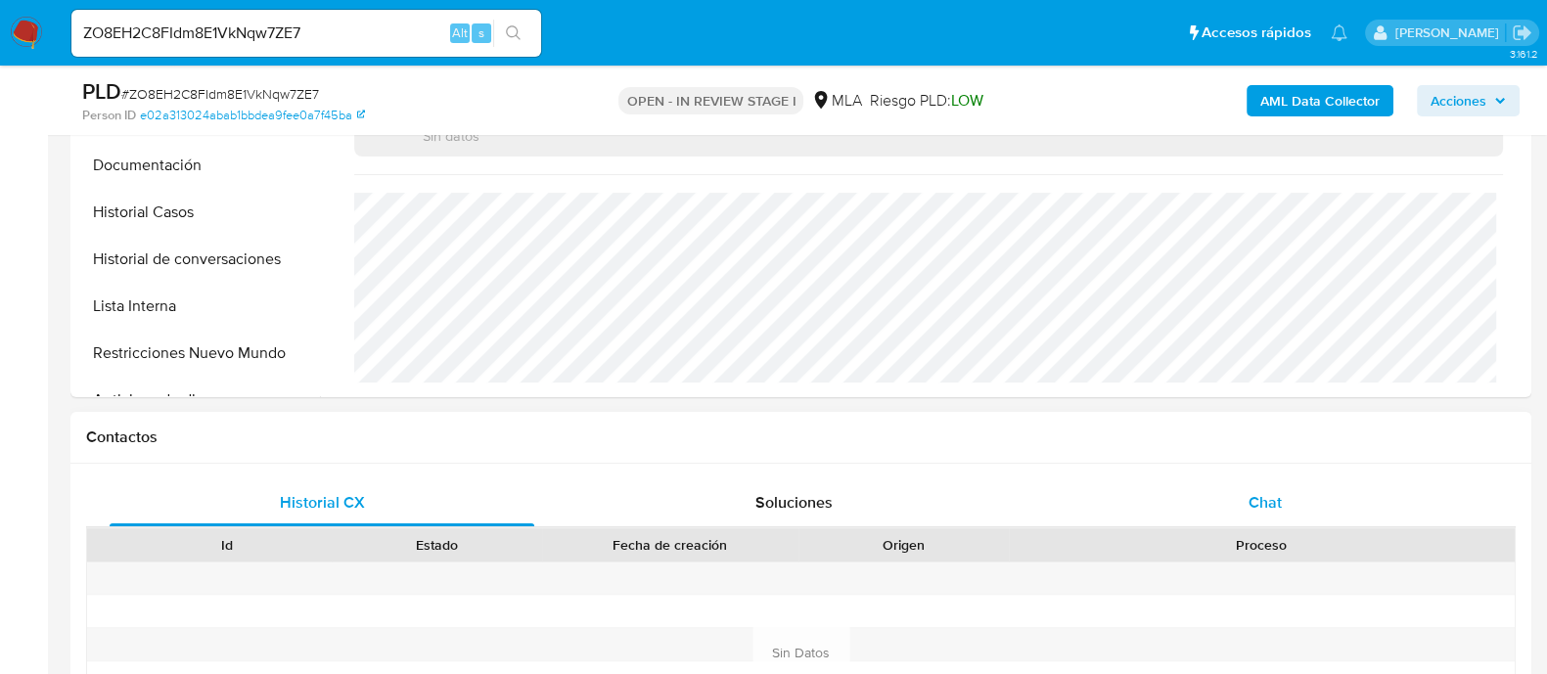
click at [1246, 509] on div "Chat" at bounding box center [1265, 502] width 425 height 47
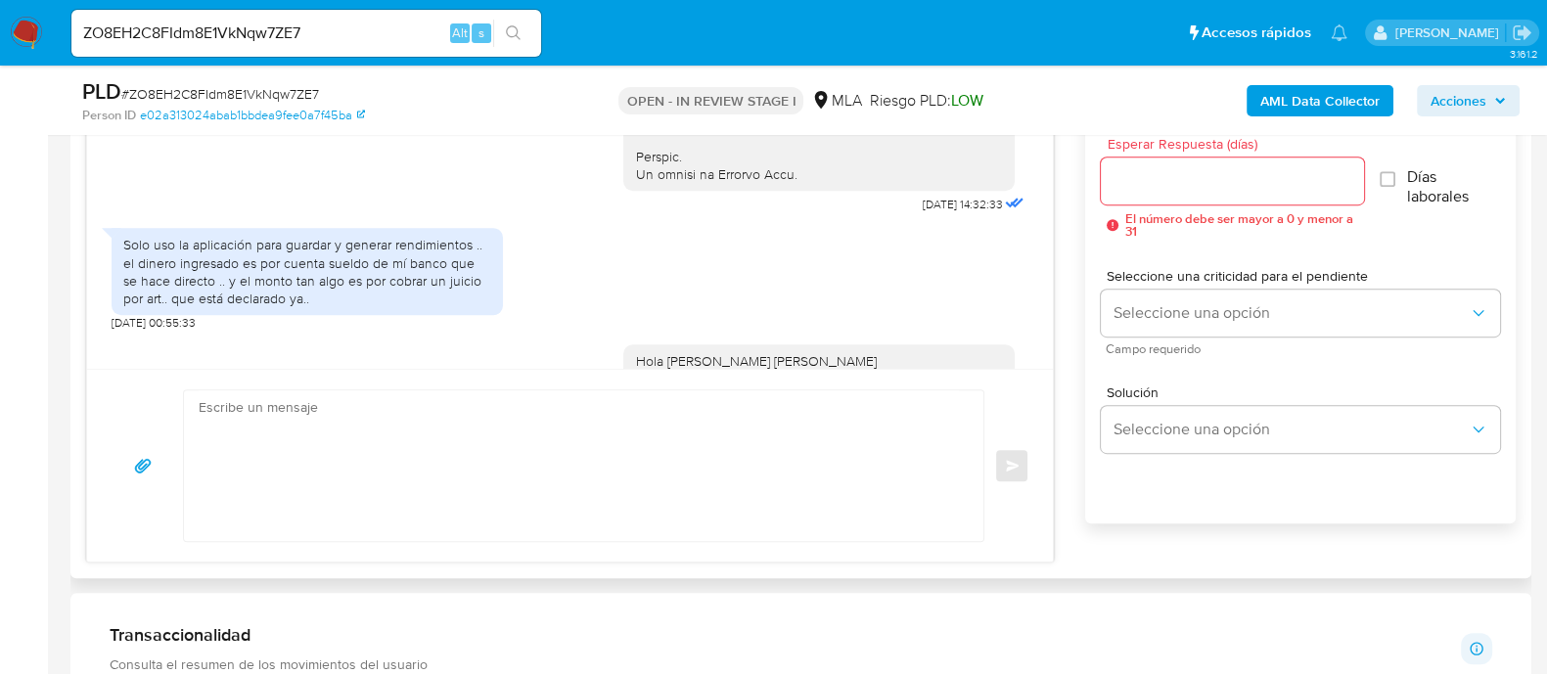
scroll to position [985, 0]
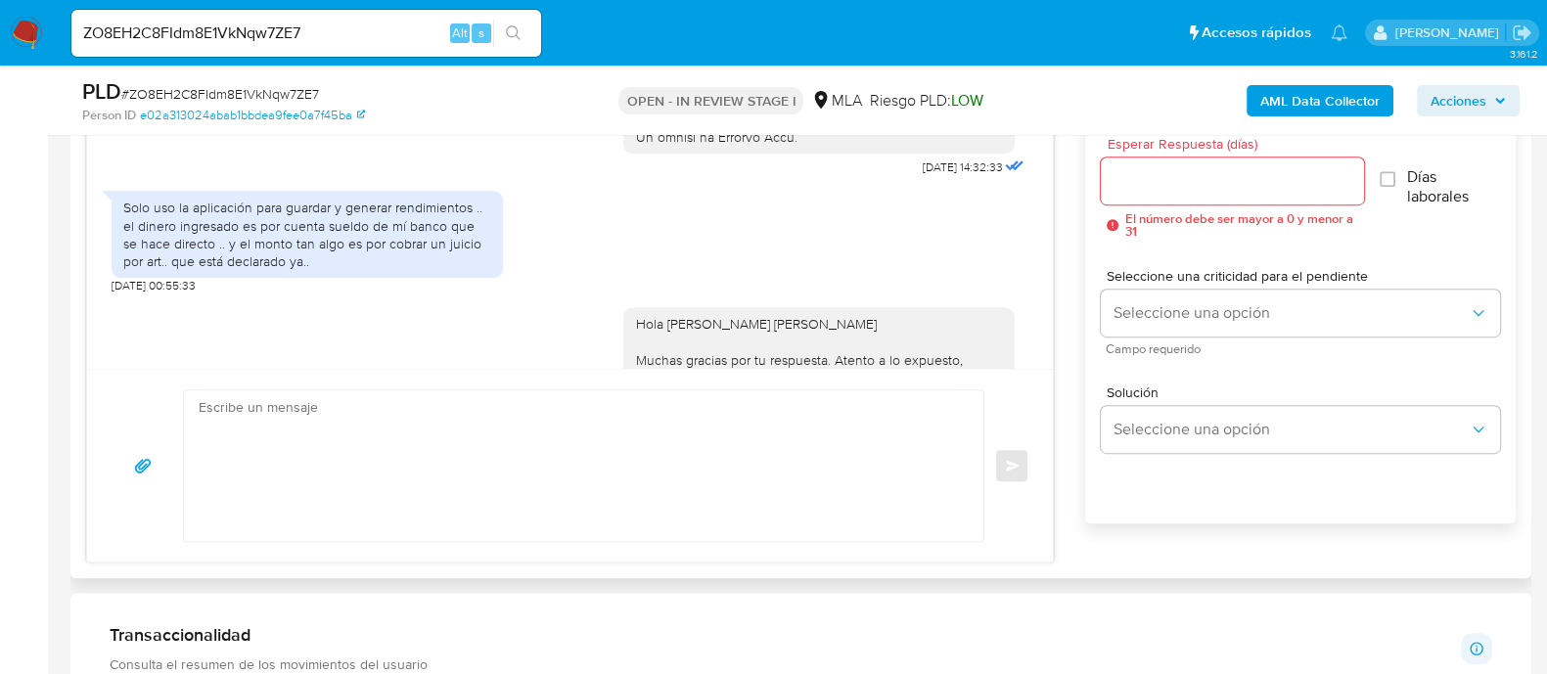
click at [569, 420] on textarea at bounding box center [579, 465] width 760 height 151
paste textarea "Hola, Muchas gracias por la respuesta. Analizamos tu caso y notamos que la info…"
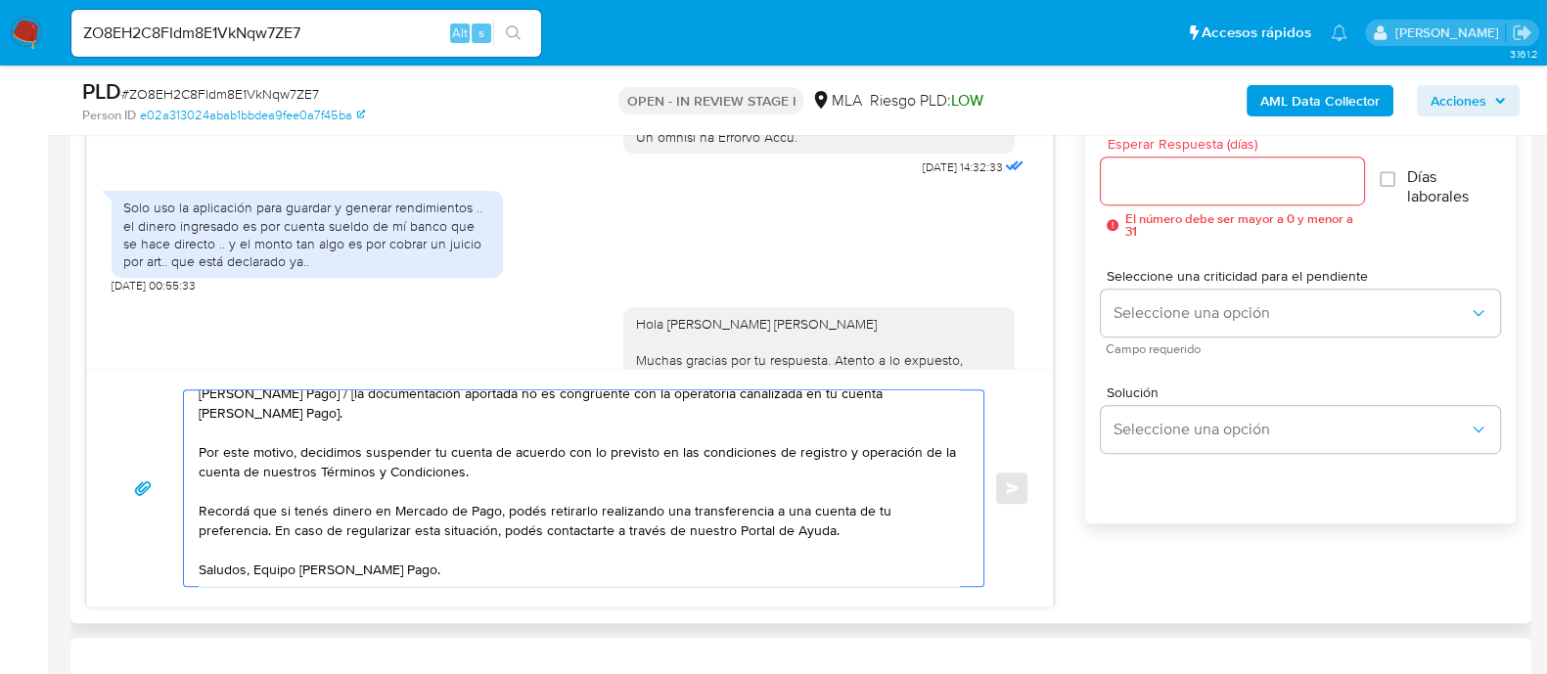
scroll to position [22, 0]
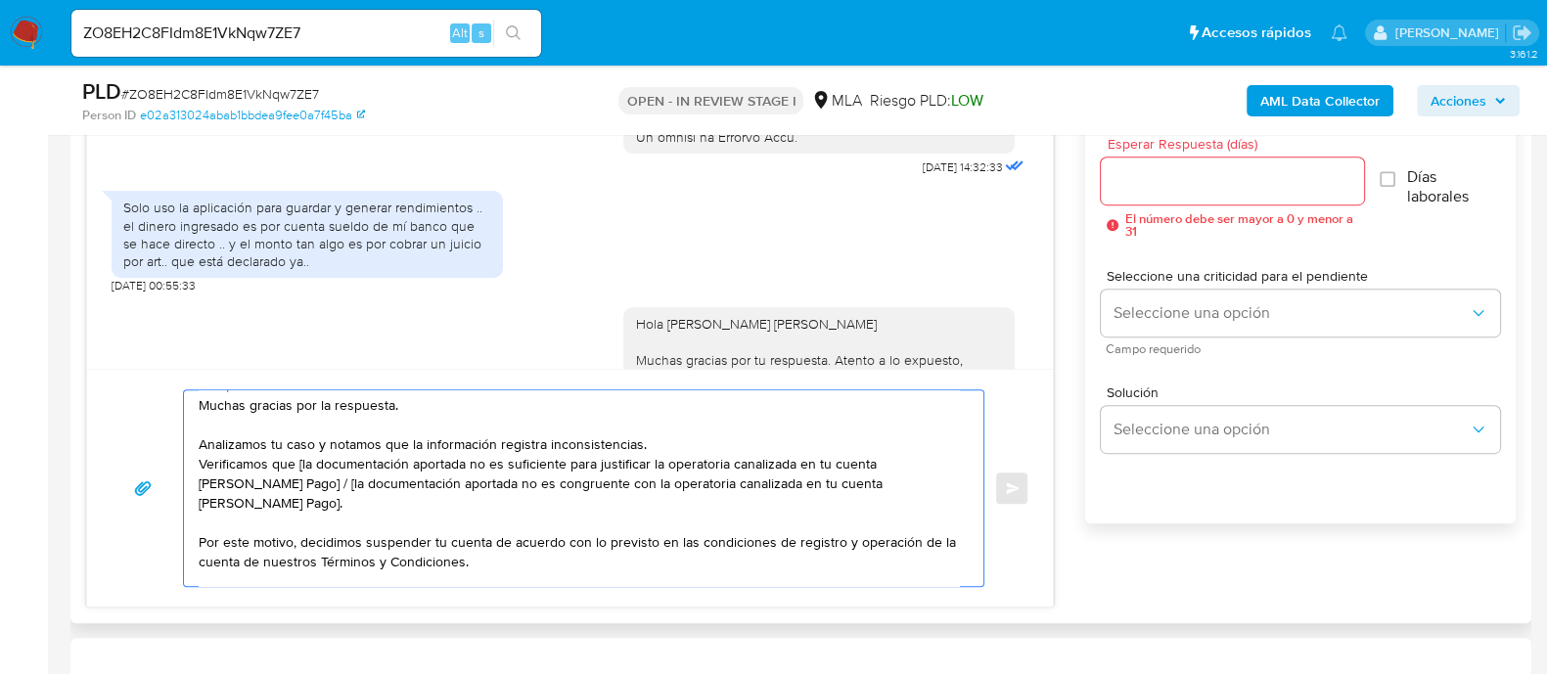
drag, startPoint x: 386, startPoint y: 529, endPoint x: 284, endPoint y: 503, distance: 106.1
click at [284, 503] on textarea "Hola, Muchas gracias por la respuesta. Analizamos tu caso y notamos que la info…" at bounding box center [579, 488] width 760 height 196
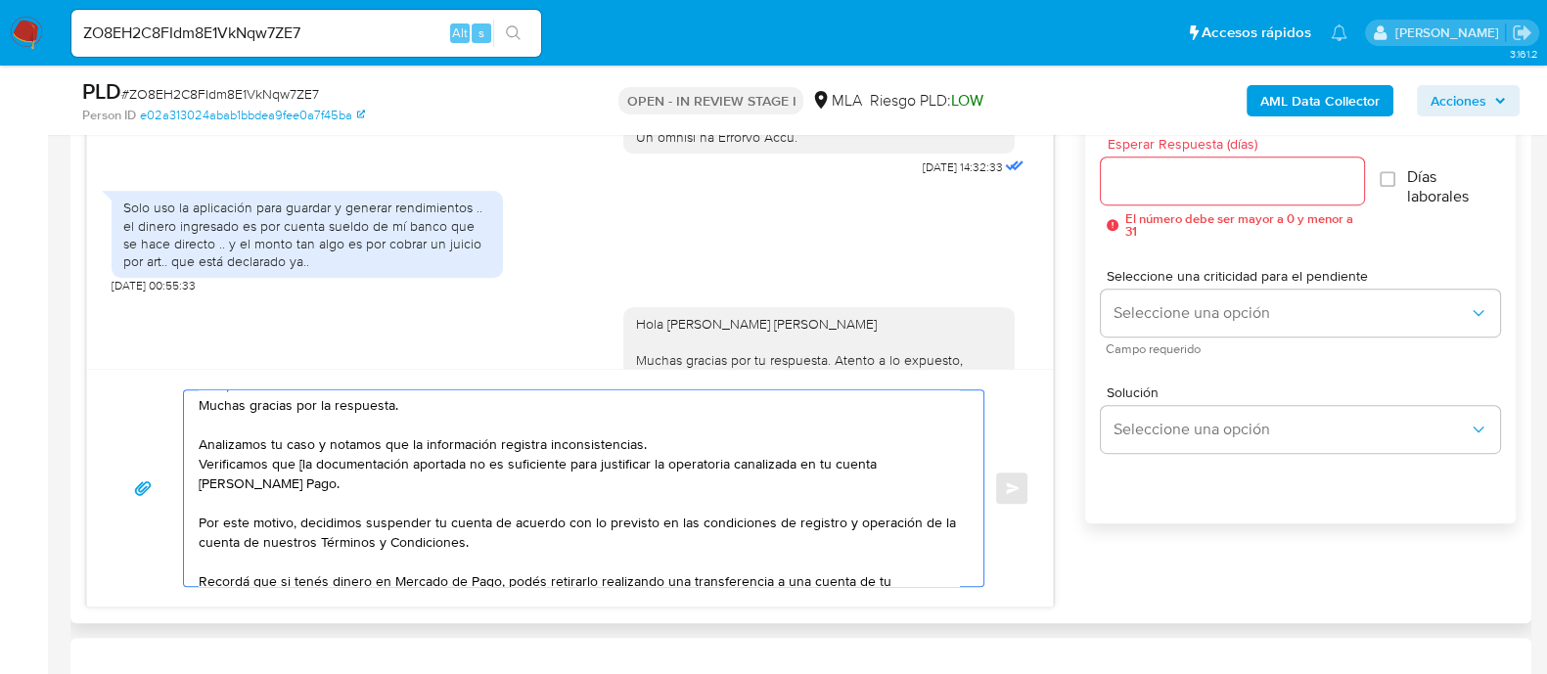
click at [302, 484] on textarea "Hola, Muchas gracias por la respuesta. Analizamos tu caso y notamos que la info…" at bounding box center [579, 488] width 760 height 196
click at [365, 484] on textarea "Hola, Muchas gracias por la respuesta. Analizamos tu caso y notamos que la info…" at bounding box center [579, 488] width 760 height 196
click at [740, 452] on textarea "Hola, Muchas gracias por la respuesta. Analizamos tu caso y notamos que la info…" at bounding box center [579, 488] width 760 height 196
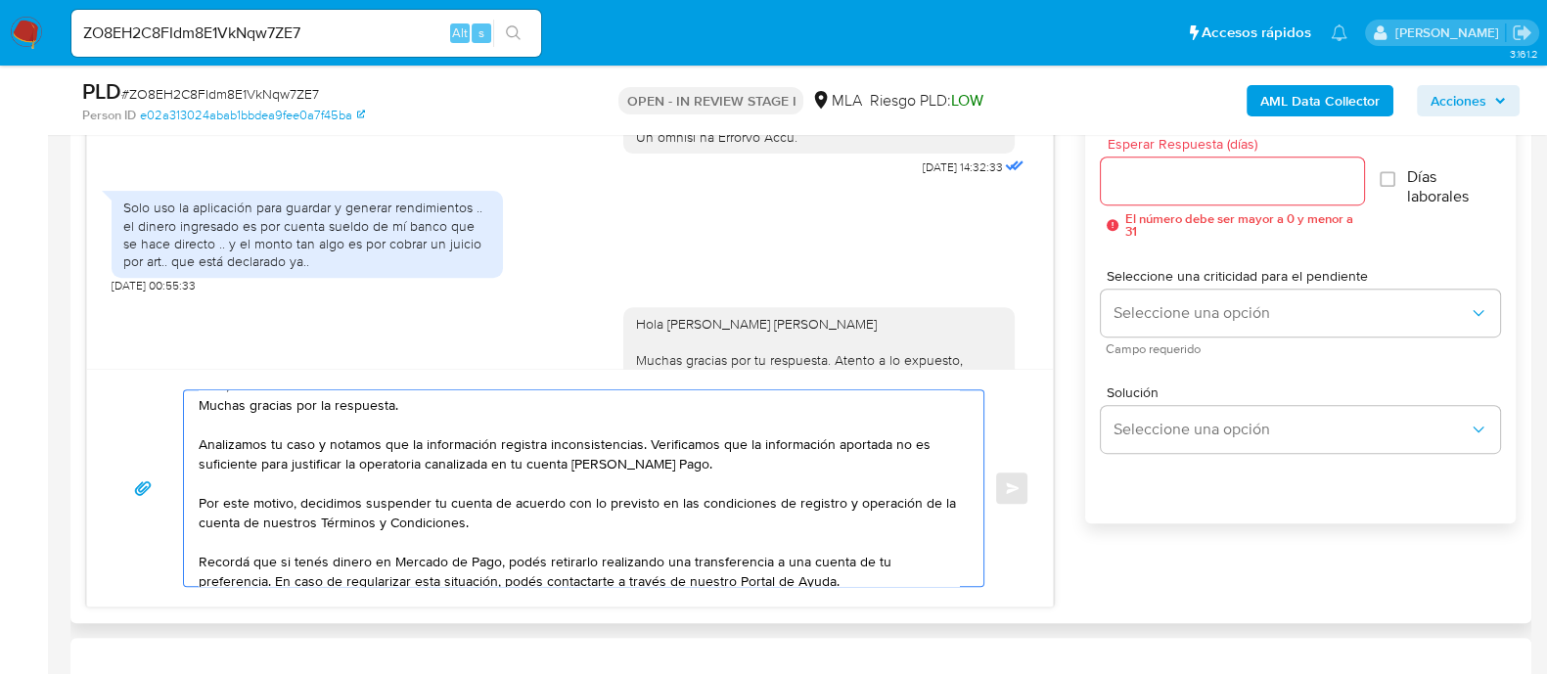
click at [713, 410] on textarea "Hola, Muchas gracias por la respuesta. Analizamos tu caso y notamos que la info…" at bounding box center [579, 488] width 760 height 196
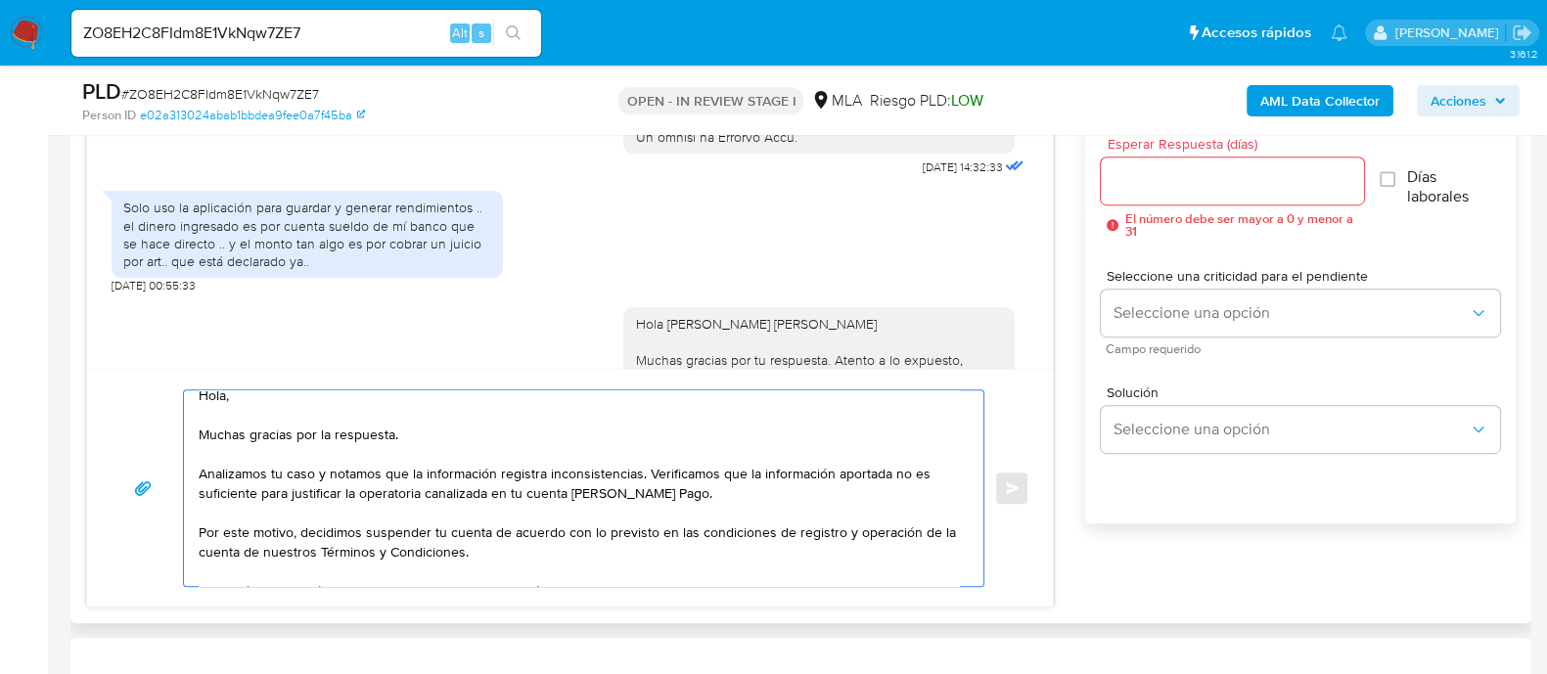
scroll to position [0, 0]
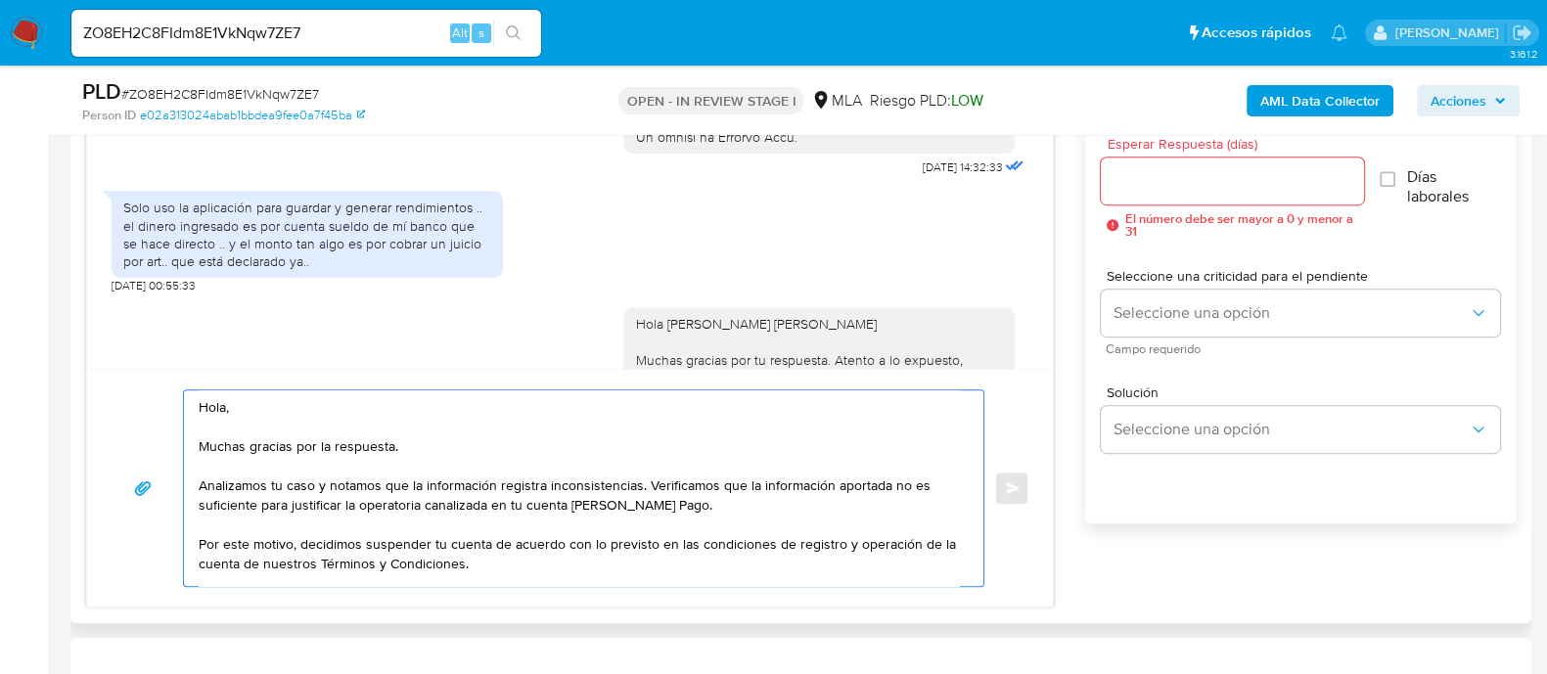
click at [203, 421] on textarea "Hola, Muchas gracias por la respuesta. Analizamos tu caso y notamos que la info…" at bounding box center [579, 488] width 760 height 196
click at [200, 421] on textarea "Hola, Muchas gracias por la respuesta. Analizamos tu caso y notamos que la info…" at bounding box center [579, 488] width 760 height 196
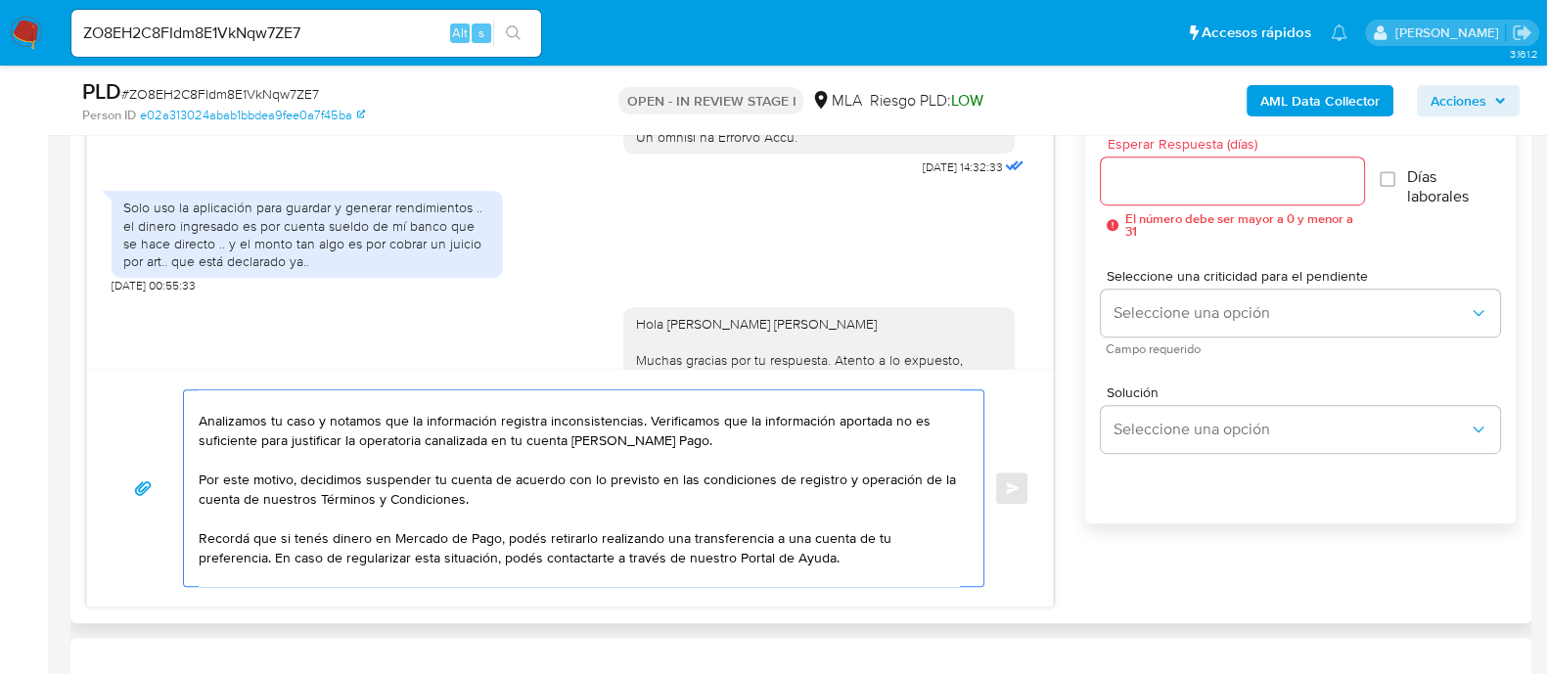
scroll to position [112, 0]
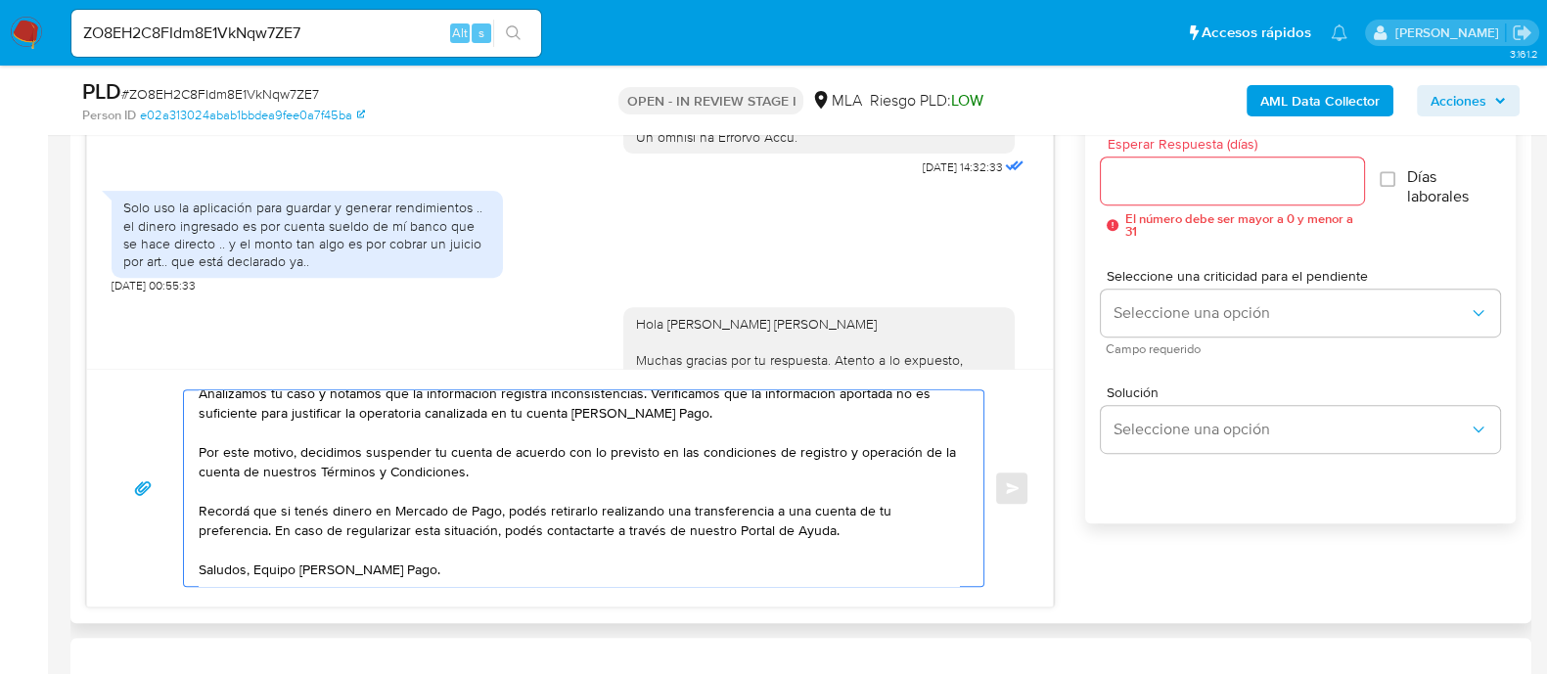
type textarea "Hola, Muchas gracias por la respuesta. Analizamos tu caso y notamos que la info…"
click at [1223, 178] on input "Esperar Respuesta (días)" at bounding box center [1231, 180] width 262 height 25
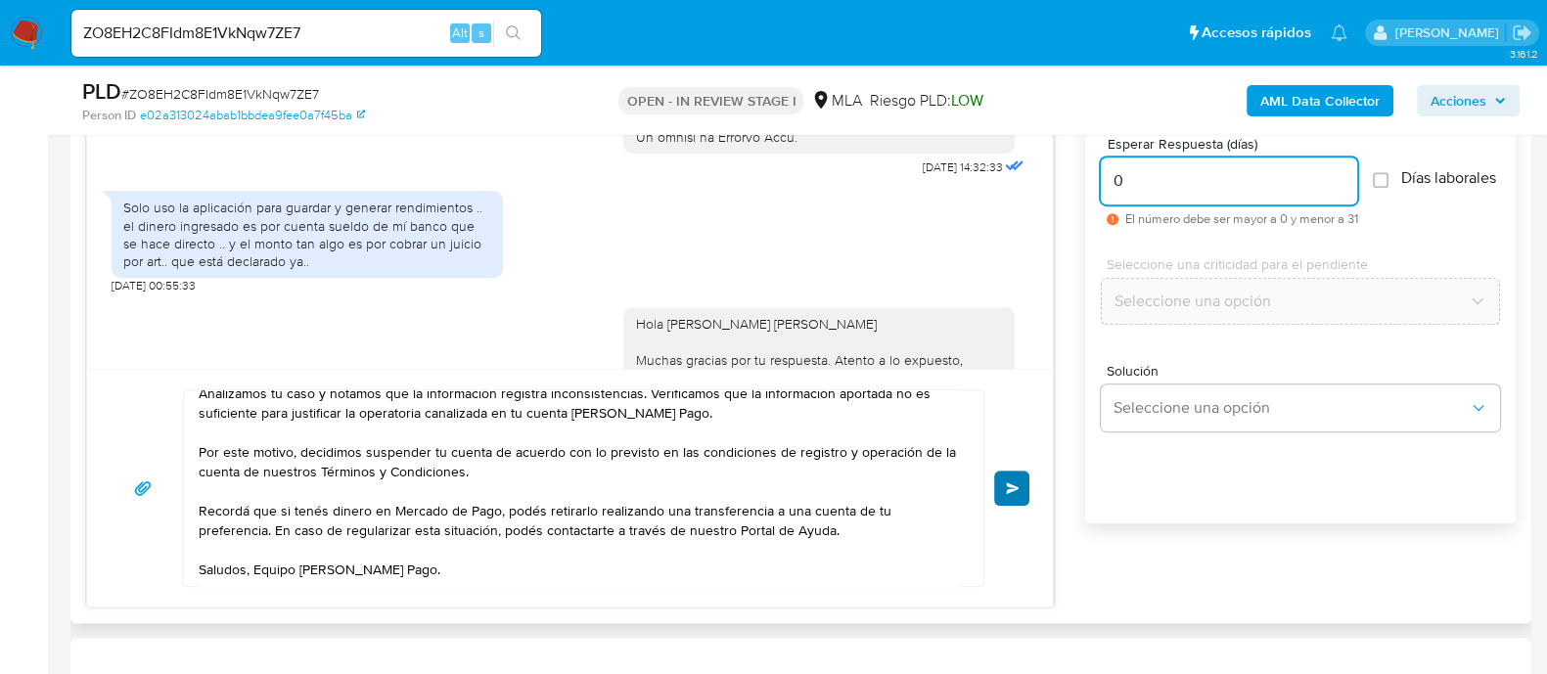
type input "0"
click at [1027, 476] on button "Enviar" at bounding box center [1011, 488] width 35 height 35
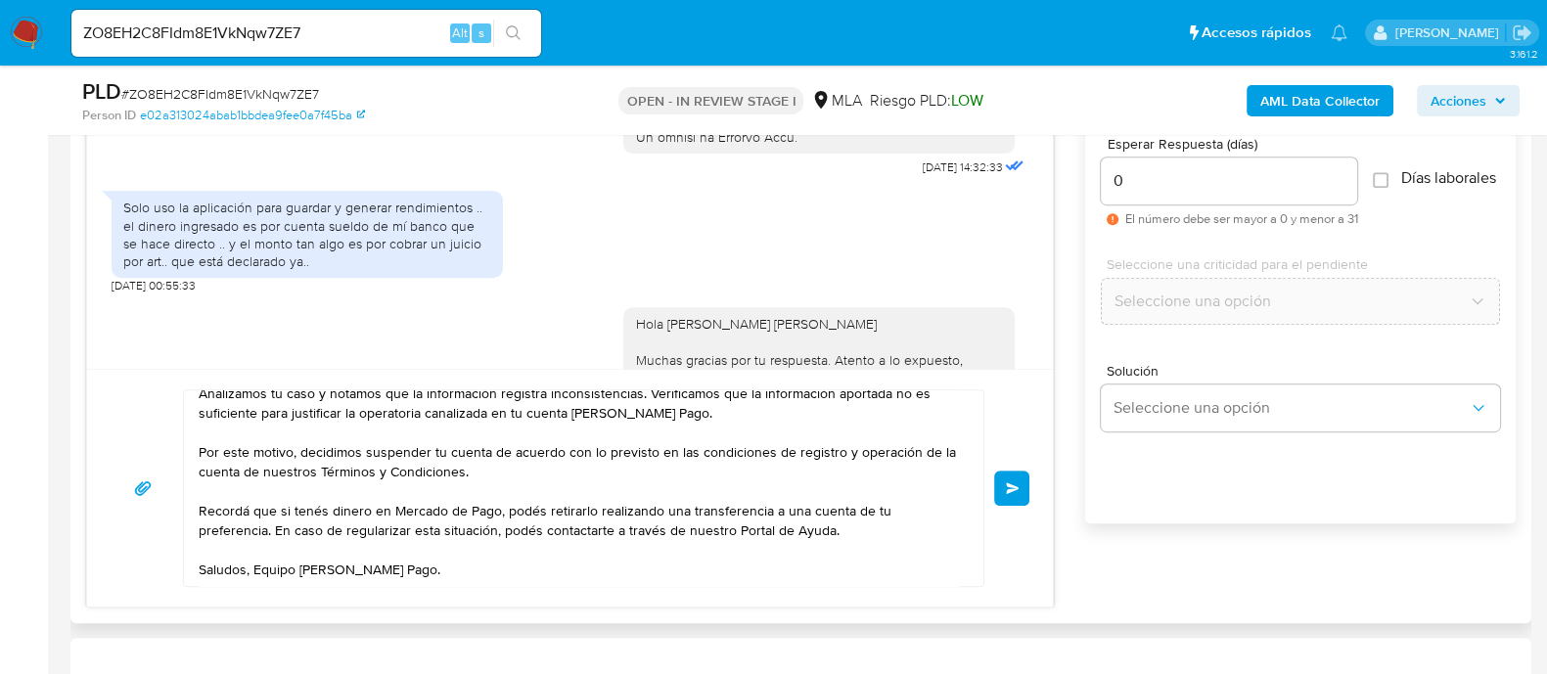
click at [1016, 490] on span "Enviar" at bounding box center [1013, 488] width 14 height 12
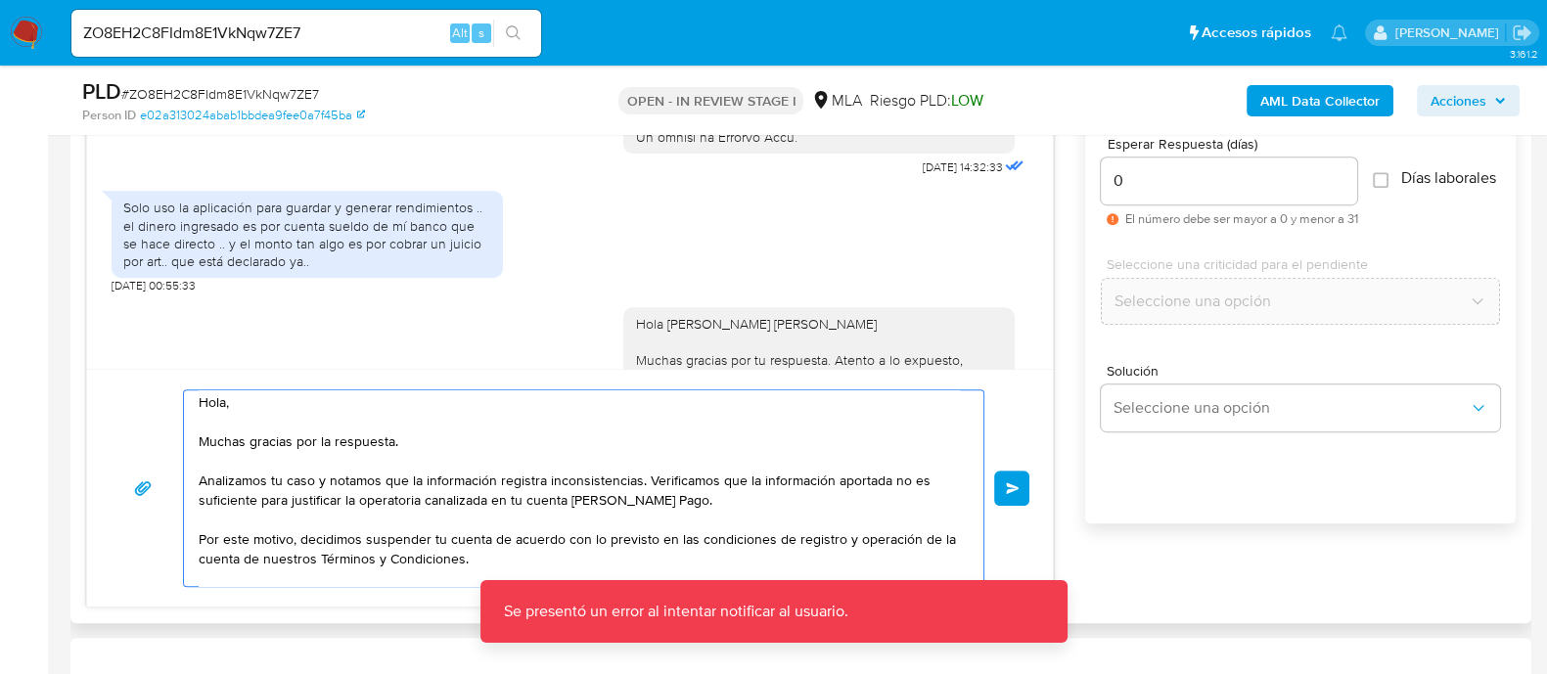
scroll to position [0, 0]
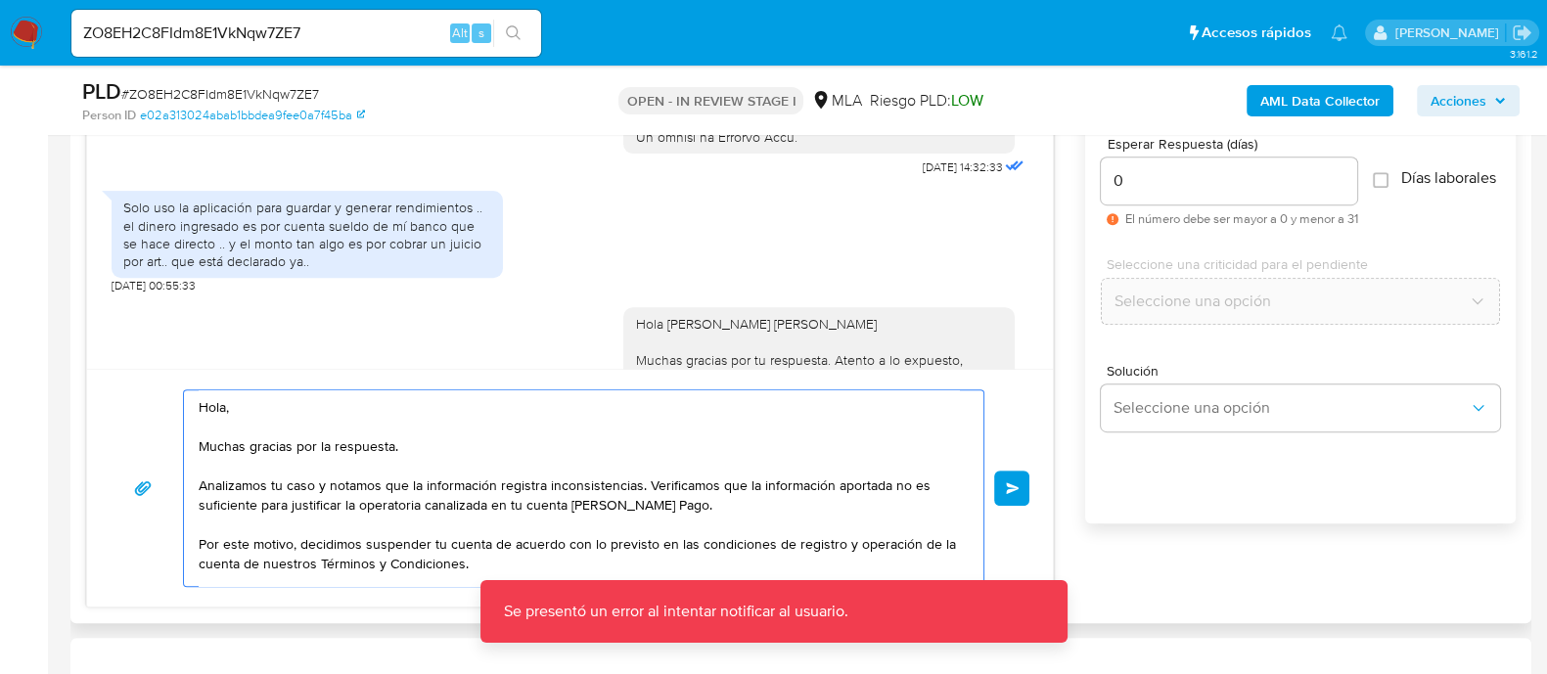
drag, startPoint x: 425, startPoint y: 559, endPoint x: 172, endPoint y: 369, distance: 315.8
click at [172, 369] on div "Hola, Muchas gracias por la respuesta. Analizamos tu caso y notamos que la info…" at bounding box center [569, 488] width 965 height 238
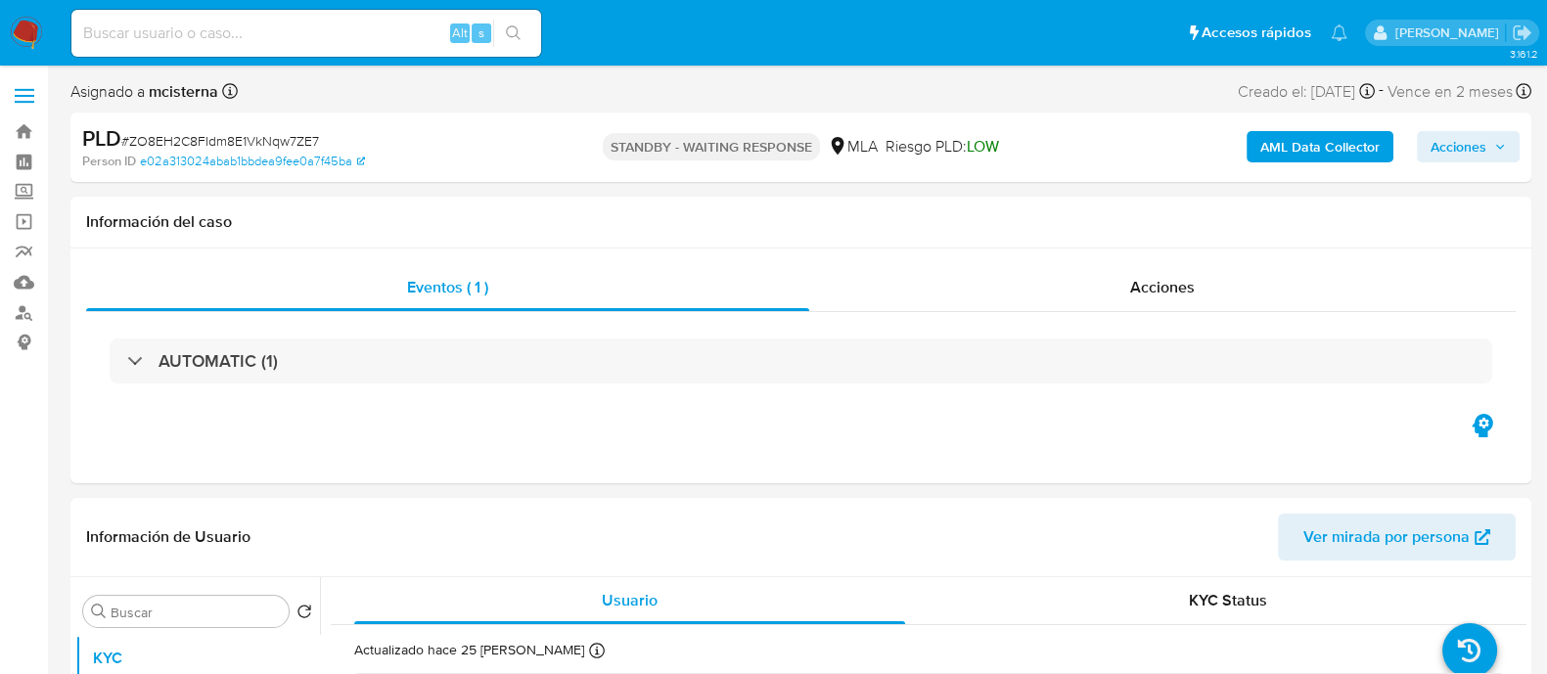
select select "10"
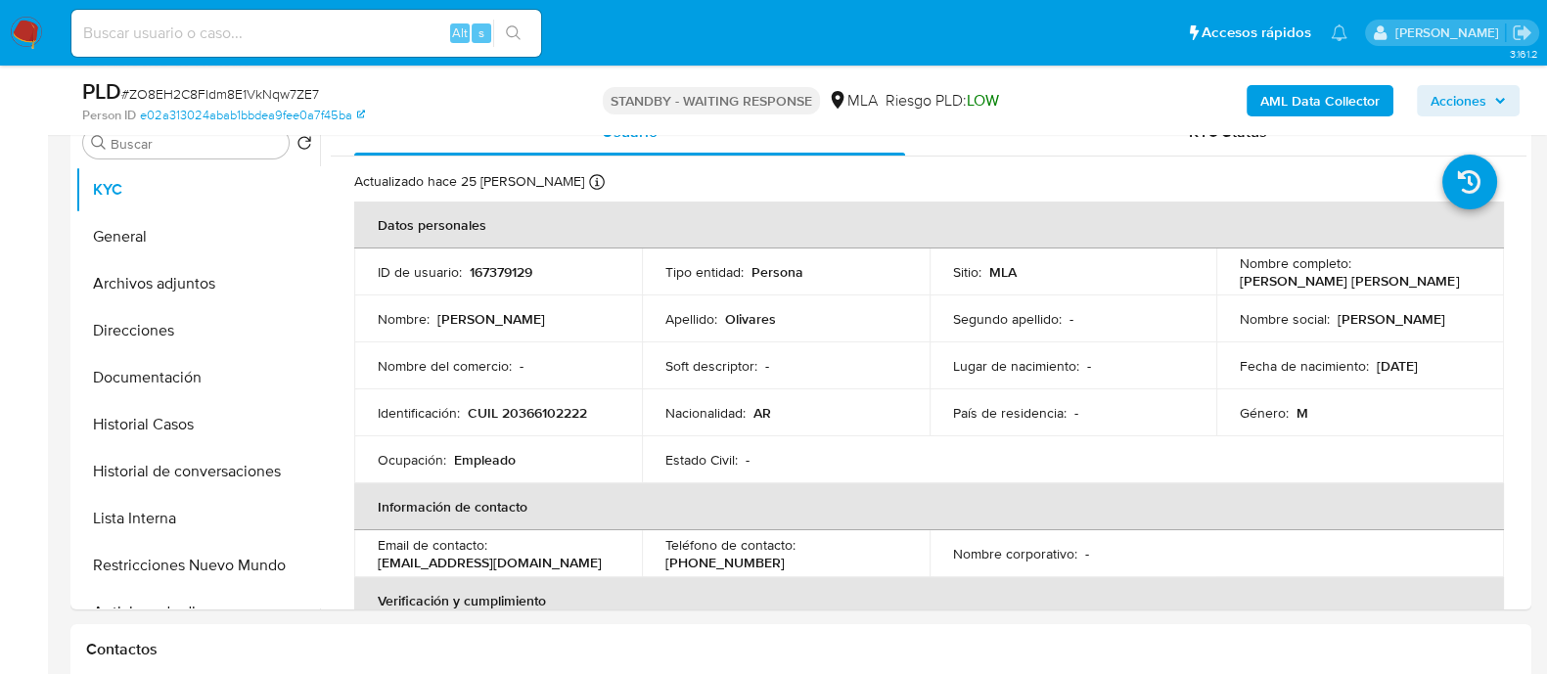
scroll to position [367, 0]
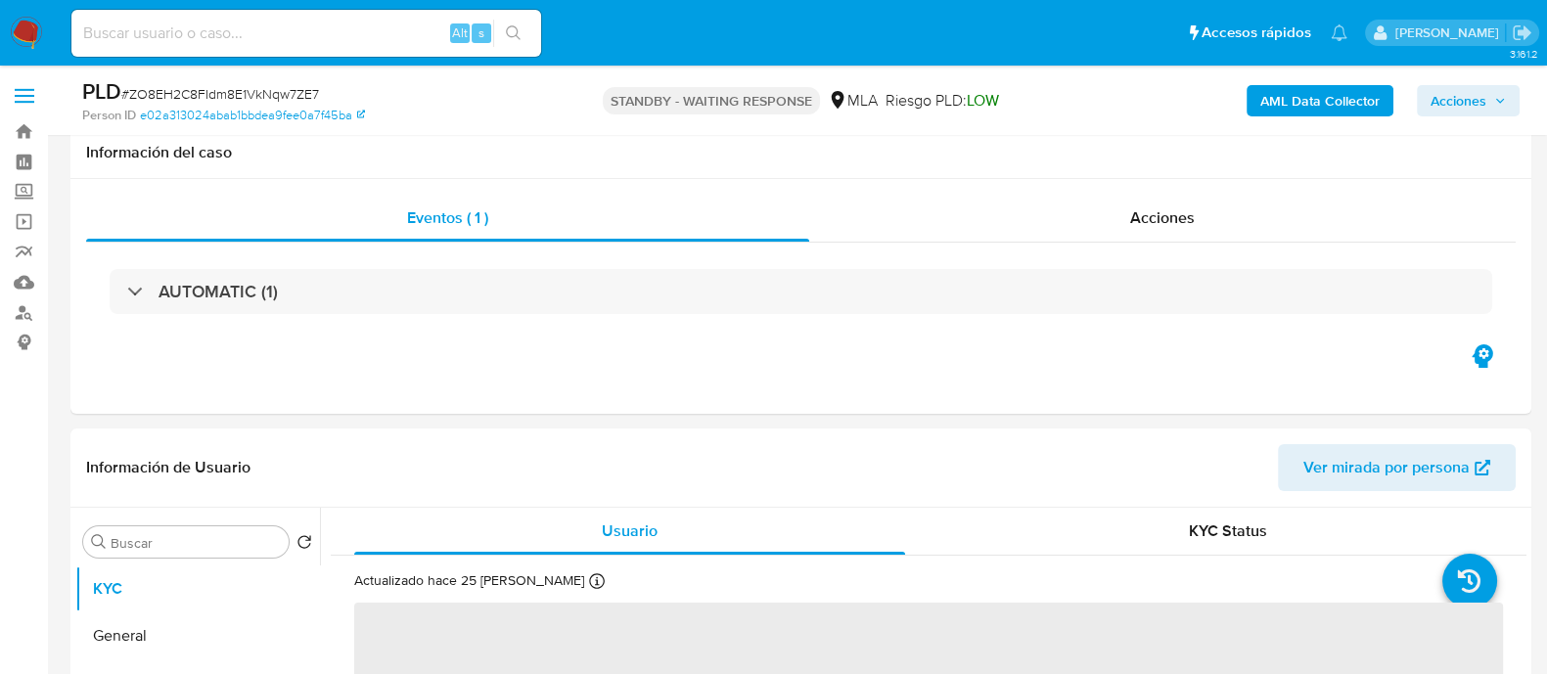
scroll to position [244, 0]
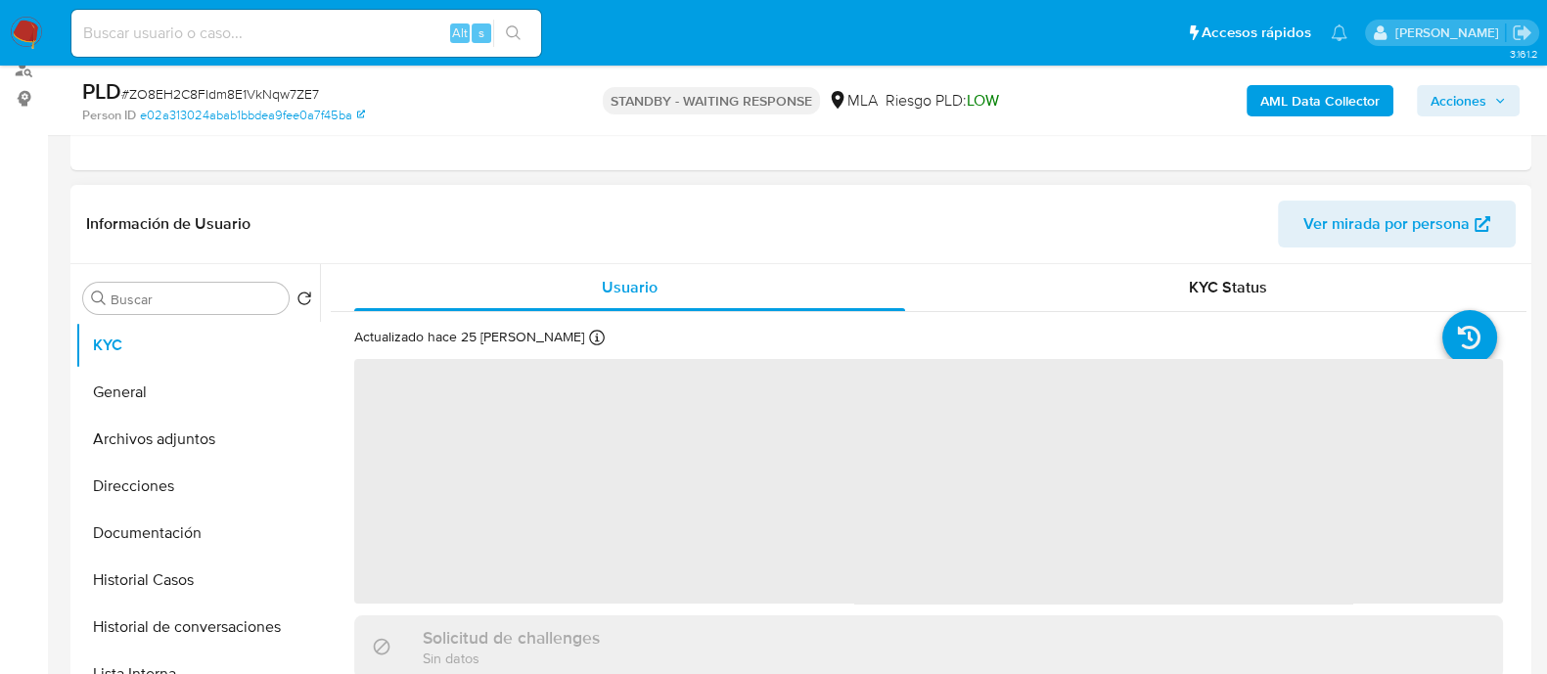
select select "10"
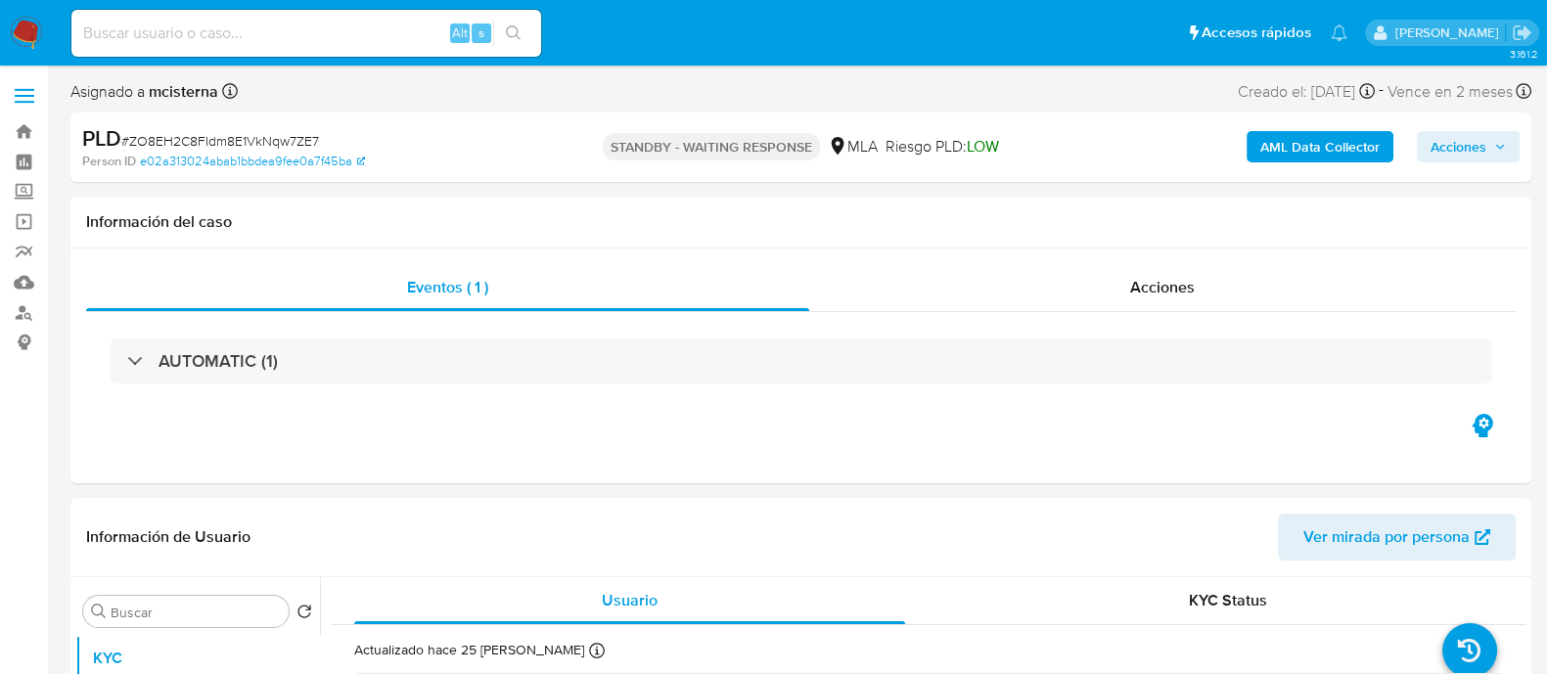
select select "10"
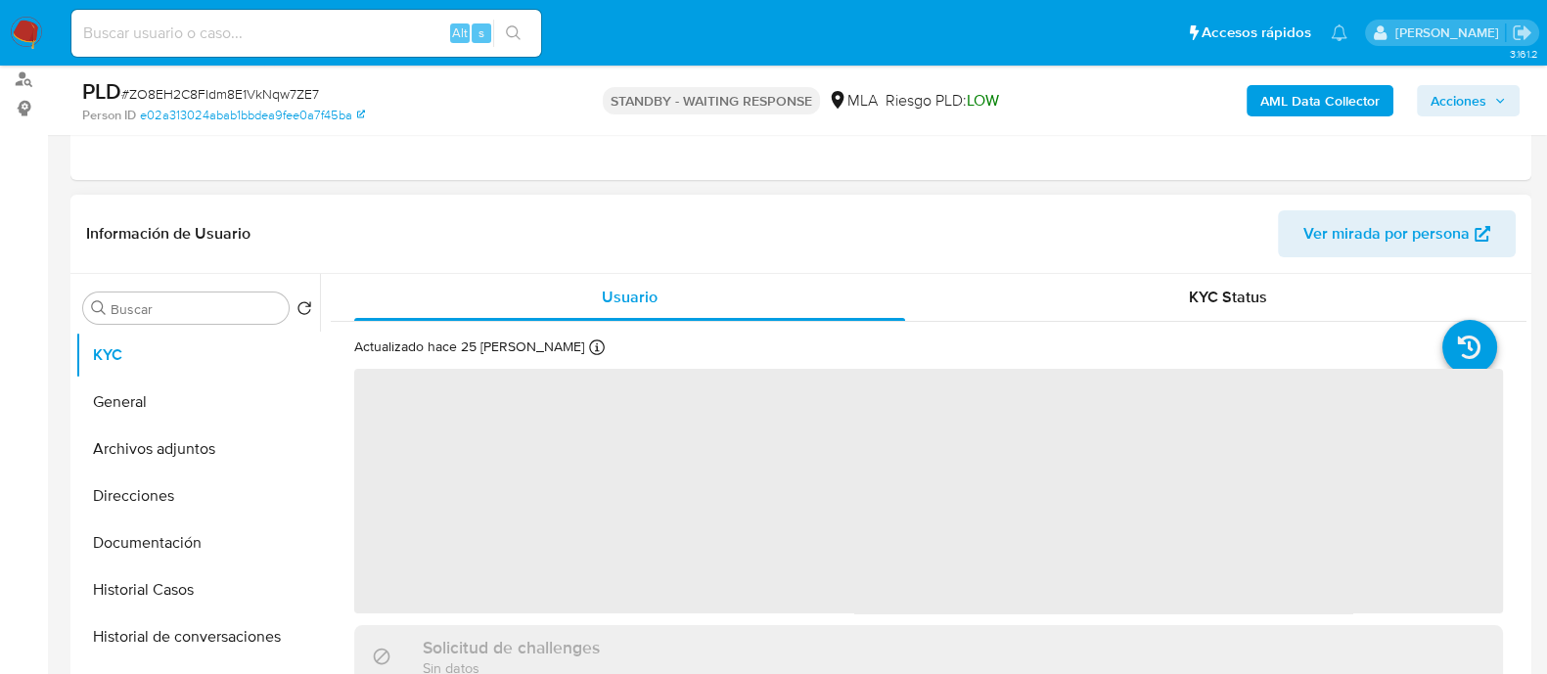
scroll to position [244, 0]
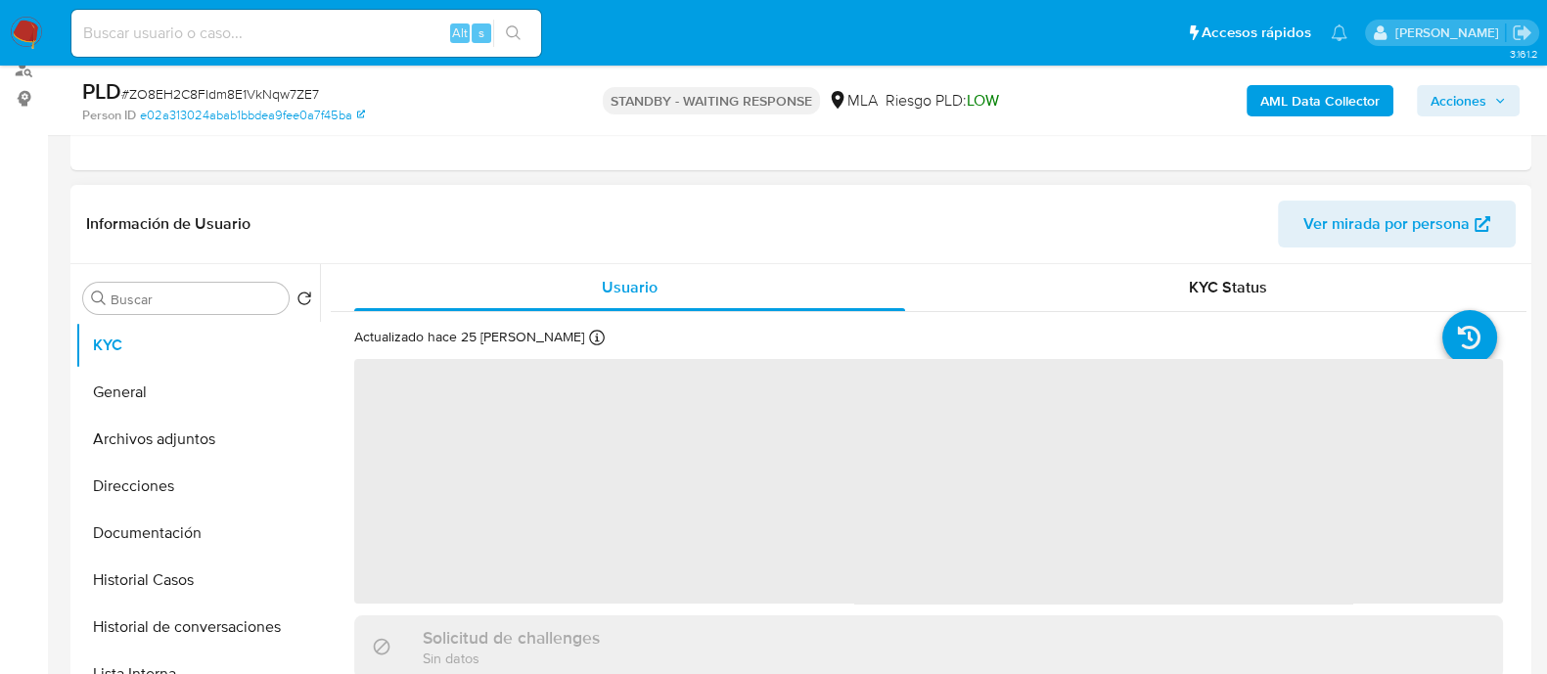
select select "10"
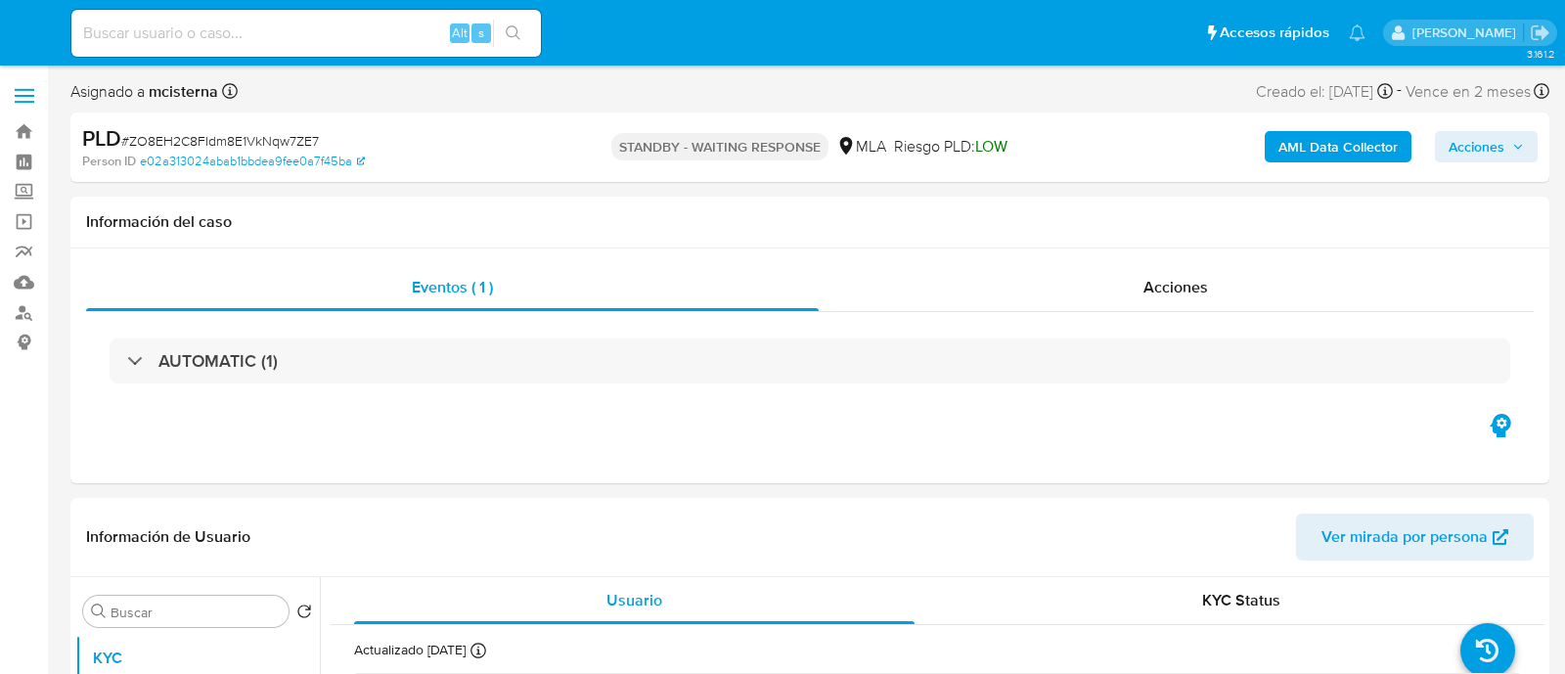
select select "10"
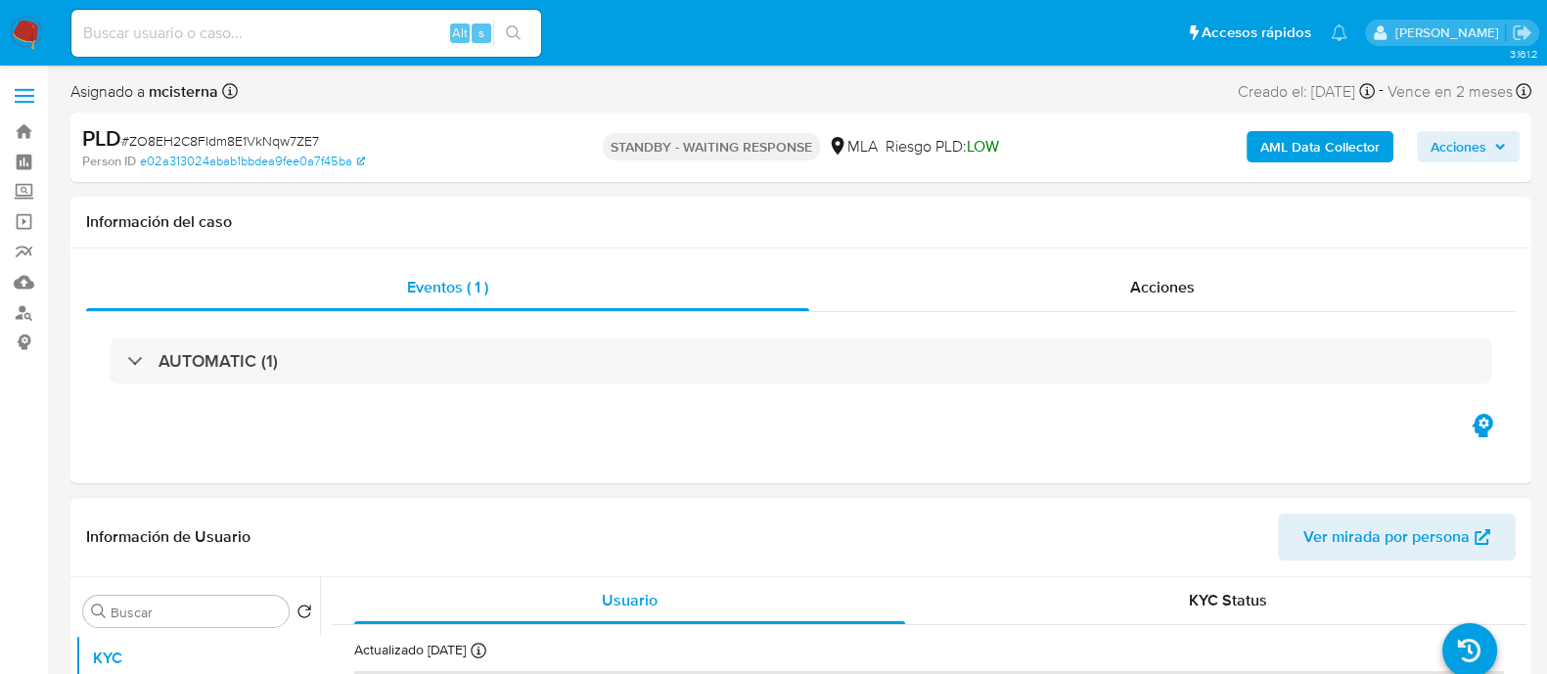
scroll to position [488, 0]
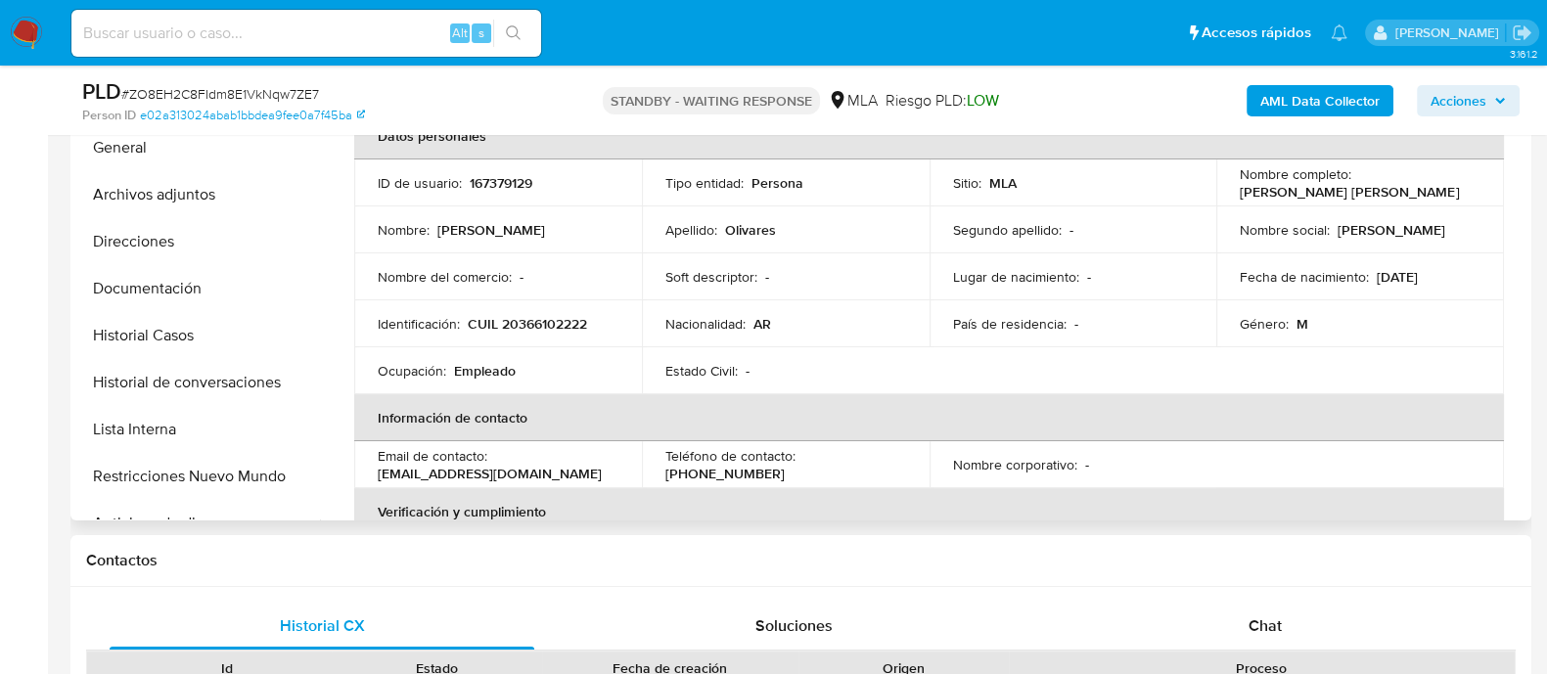
click at [559, 330] on p "CUIL 20366102222" at bounding box center [527, 324] width 119 height 18
copy p "20366102222"
click at [243, 385] on button "Historial de conversaciones" at bounding box center [189, 382] width 229 height 47
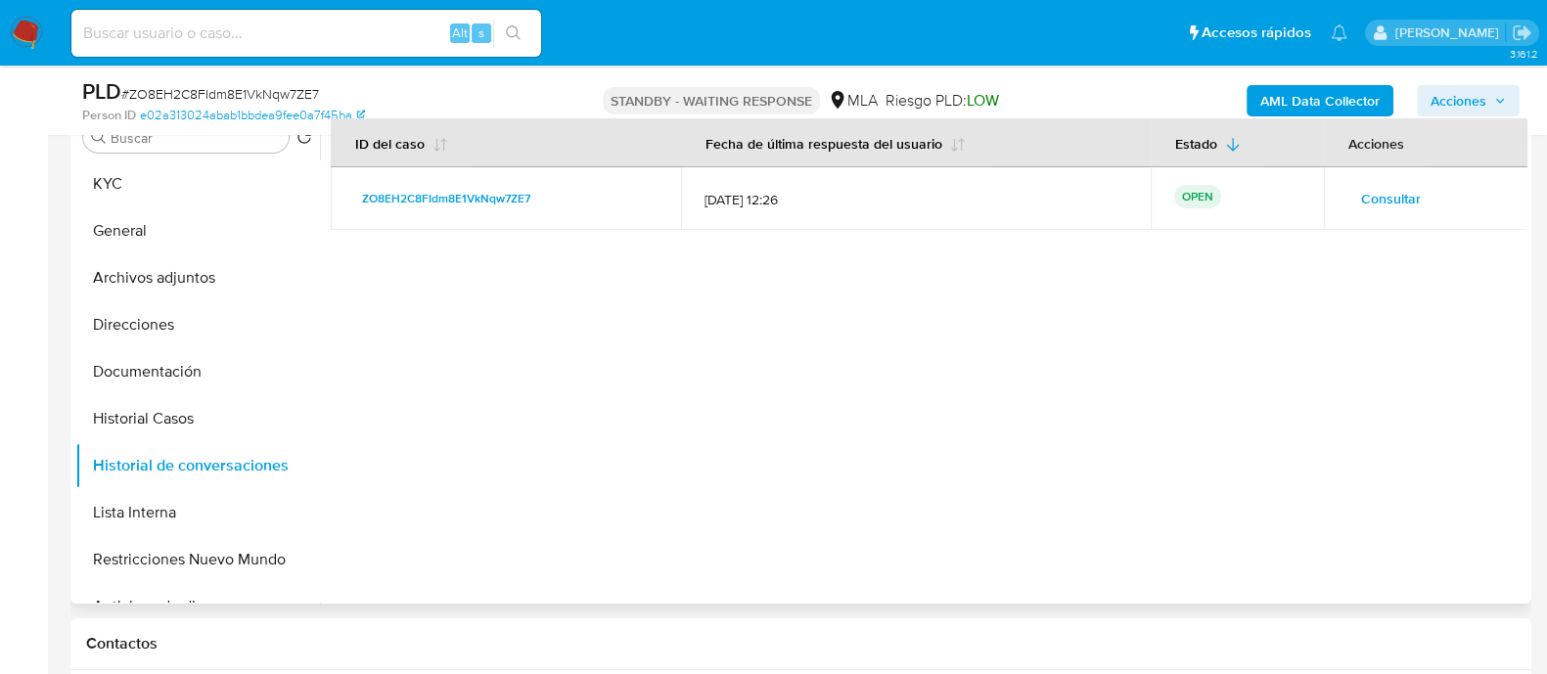
scroll to position [367, 0]
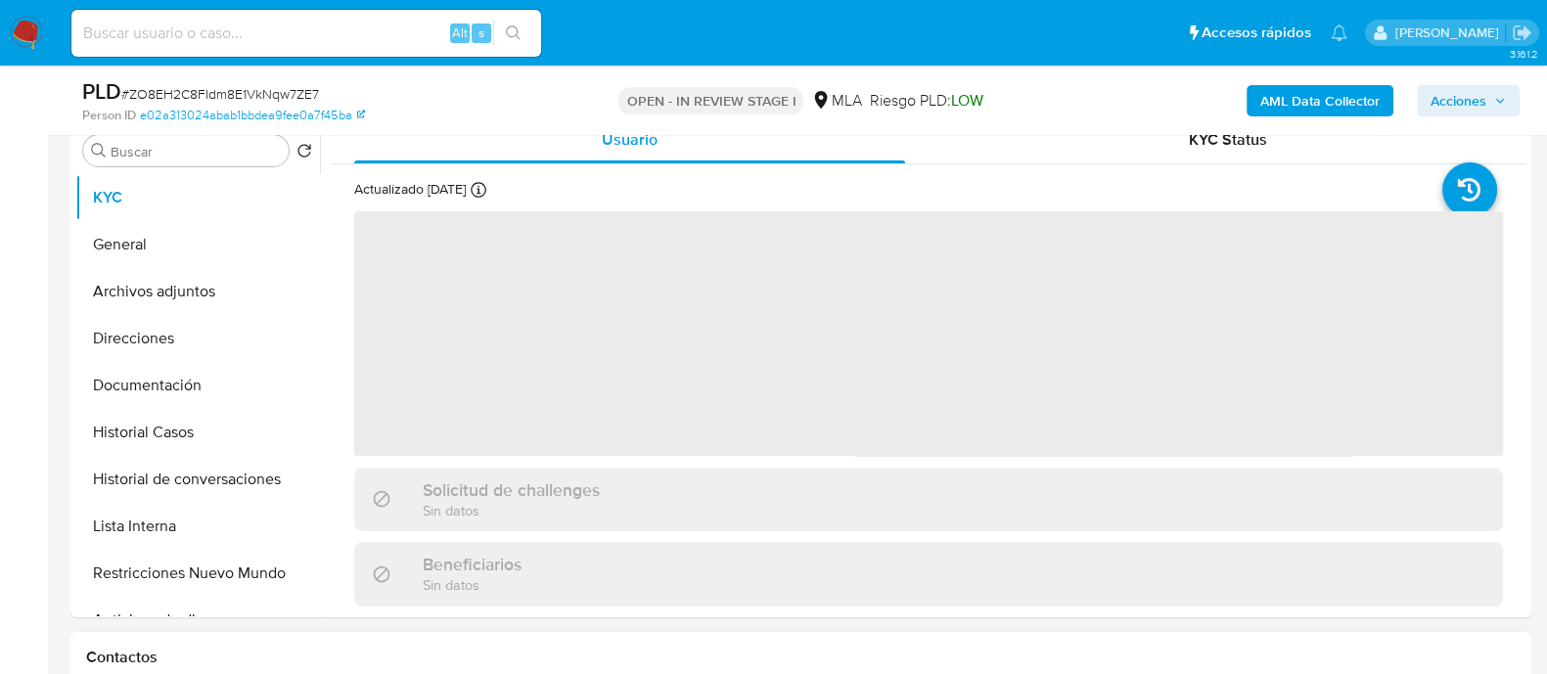
scroll to position [488, 0]
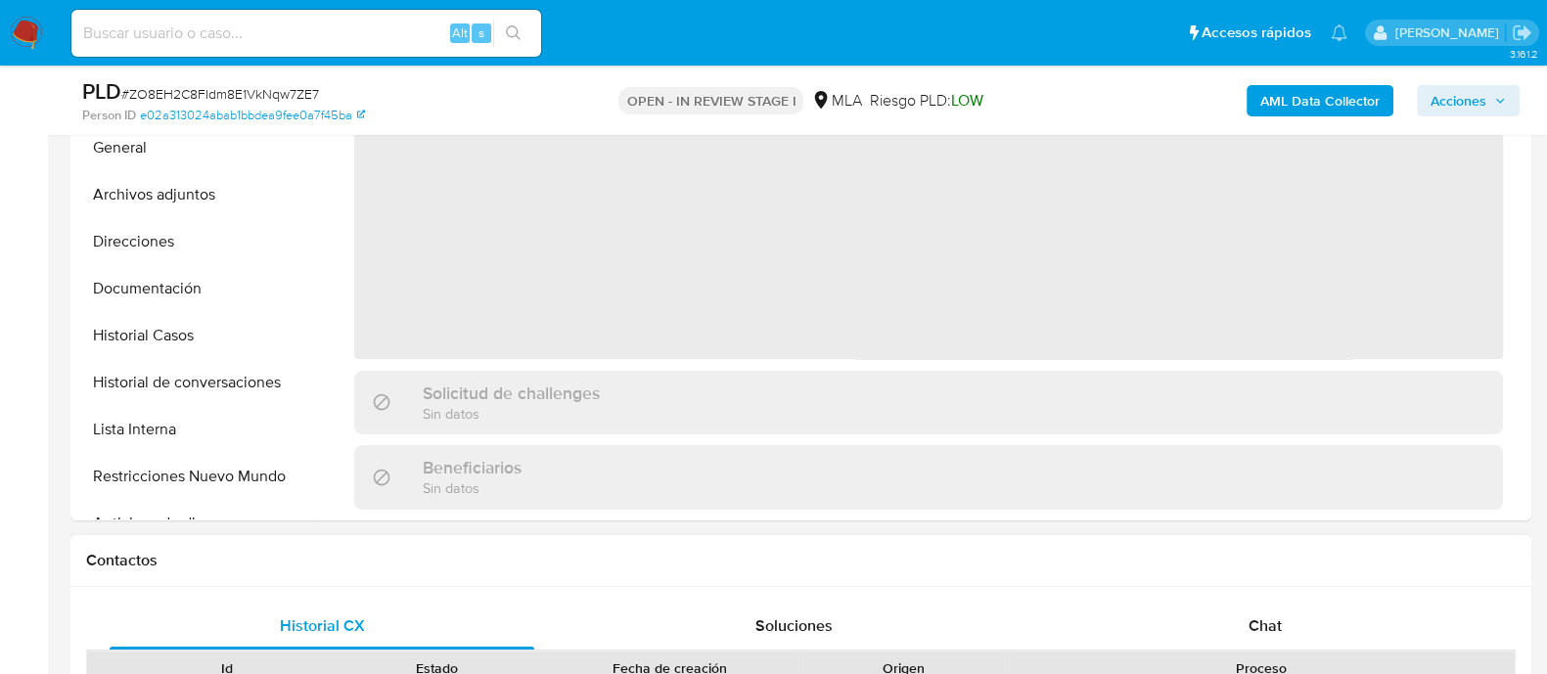
click at [1244, 619] on div "Chat" at bounding box center [1265, 626] width 425 height 47
select select "10"
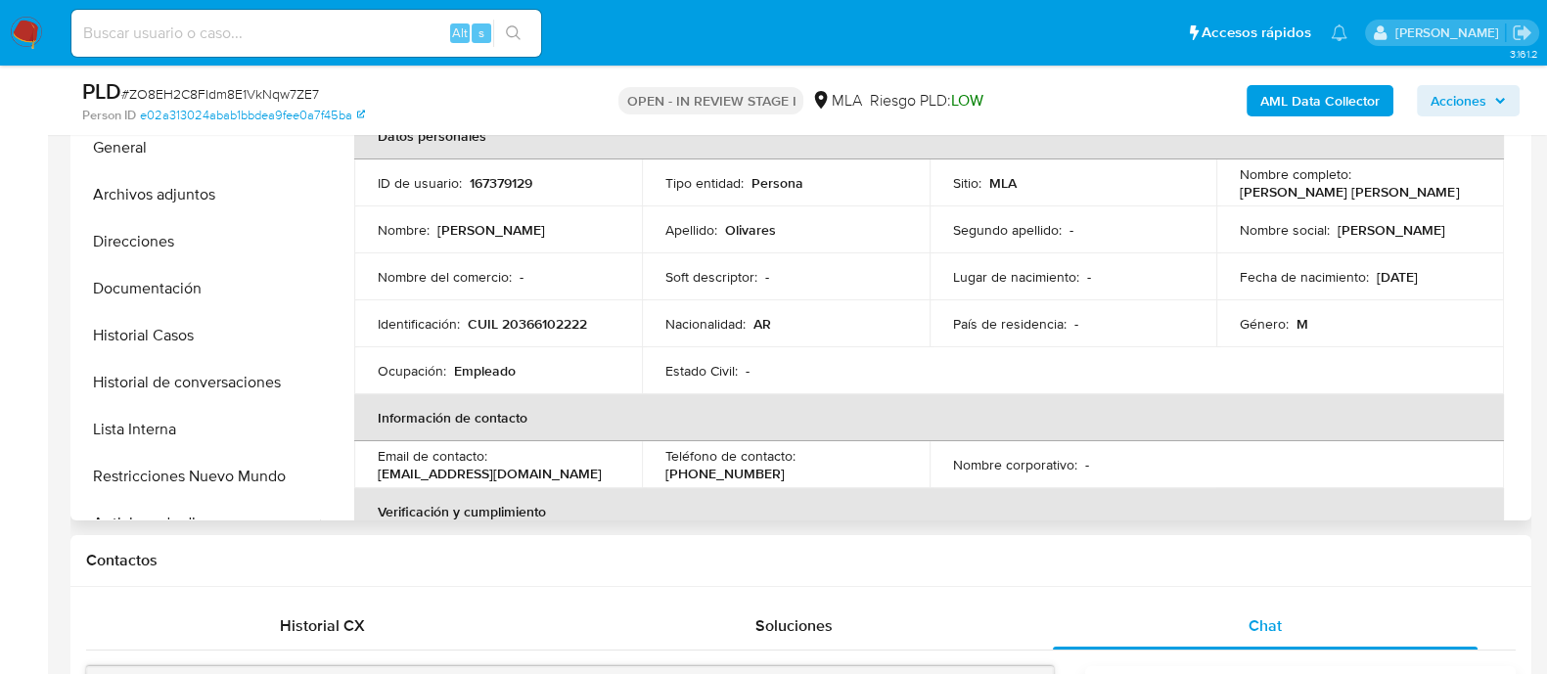
click at [505, 189] on p "167379129" at bounding box center [501, 183] width 63 height 18
copy p "167379129"
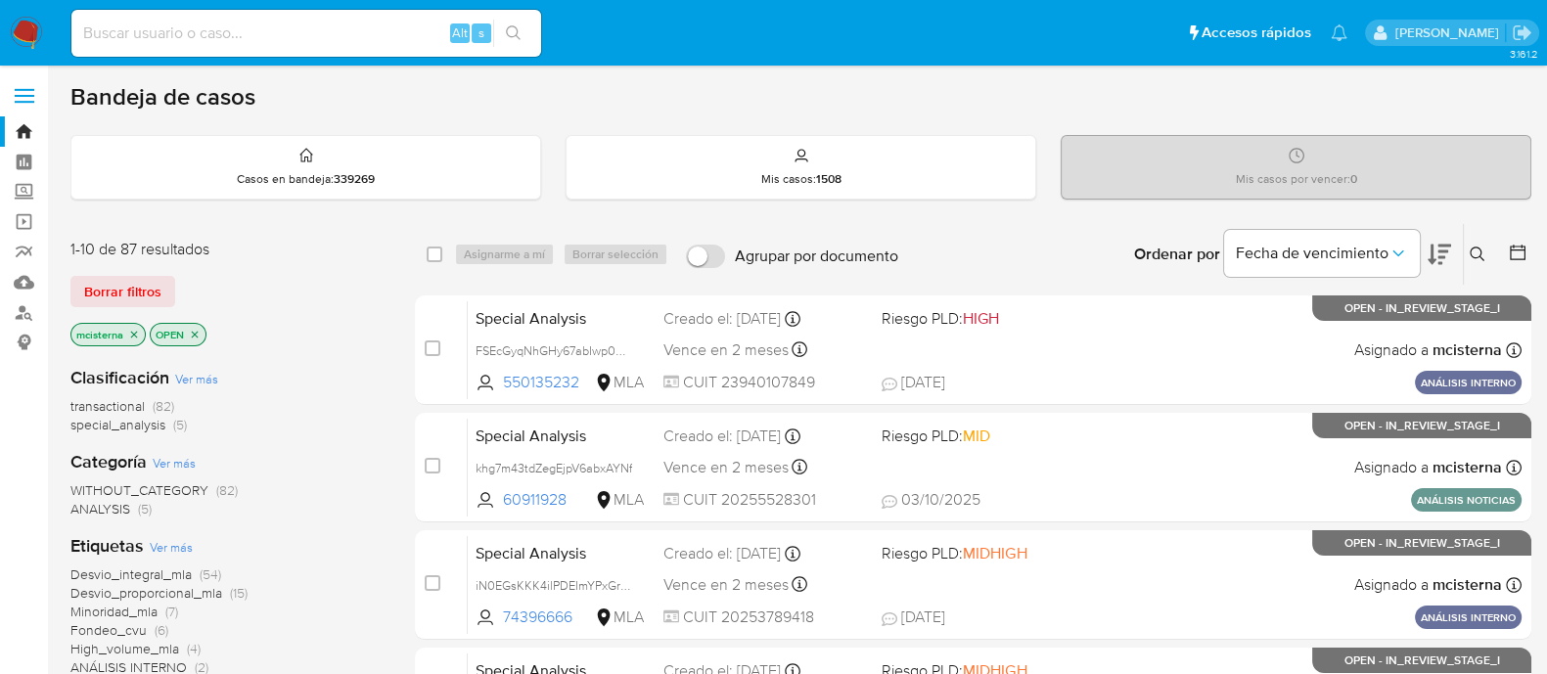
click at [1484, 254] on icon at bounding box center [1477, 255] width 16 height 16
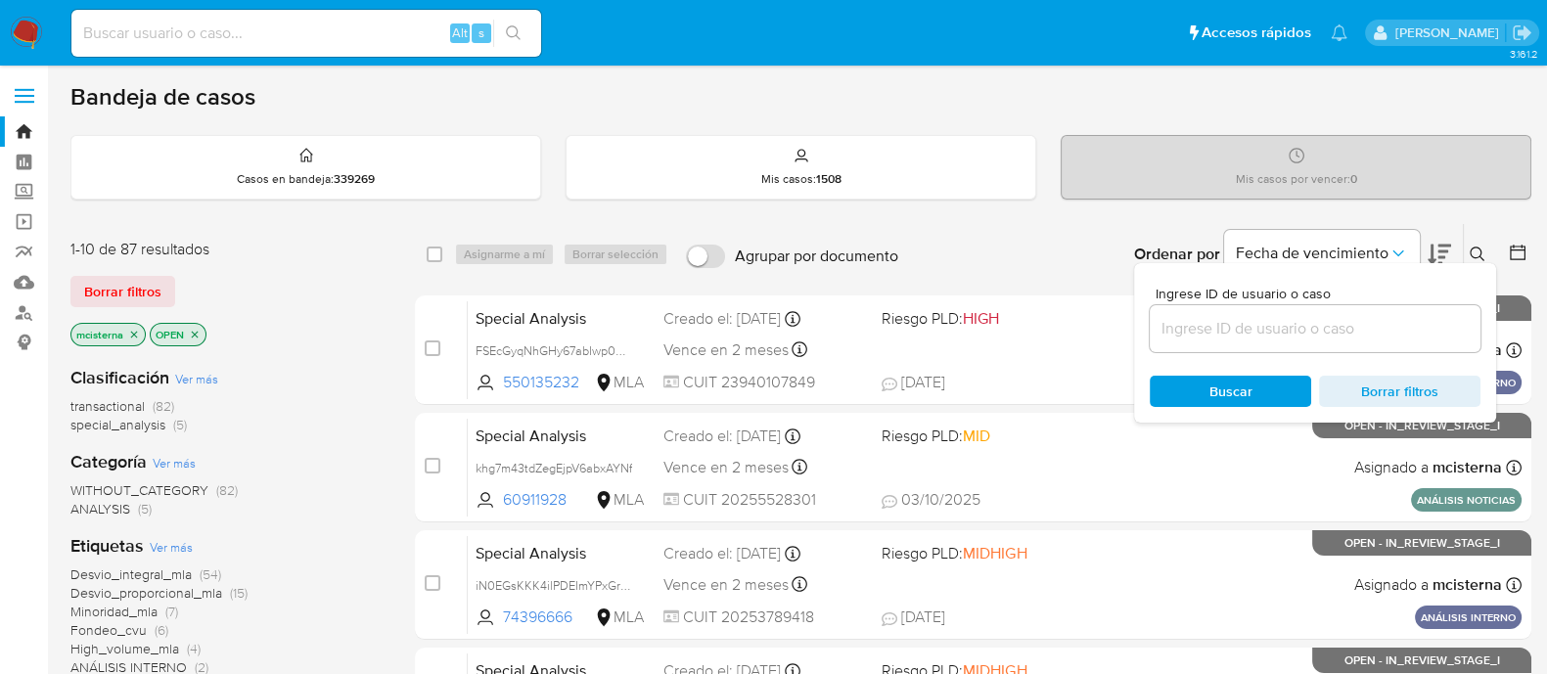
click at [1408, 320] on input at bounding box center [1314, 328] width 331 height 25
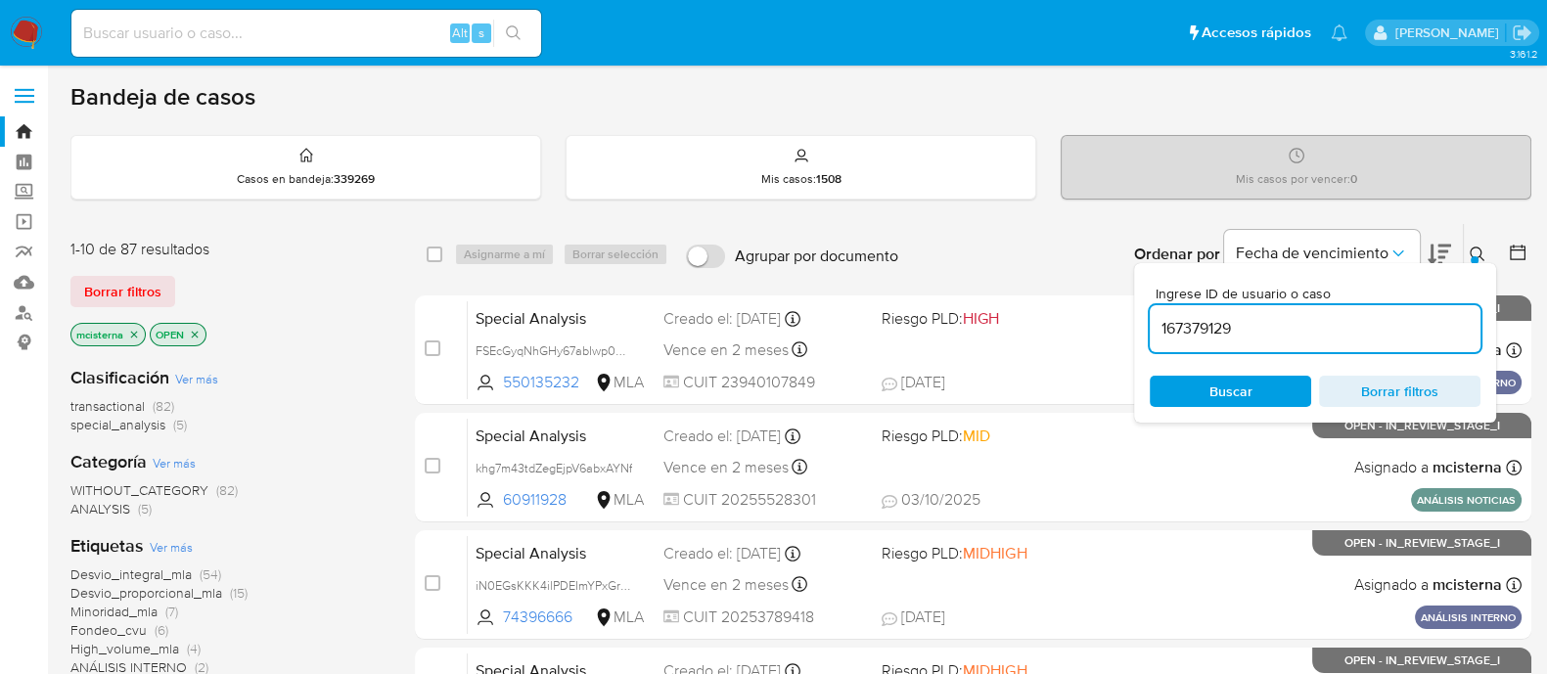
type input "167379129"
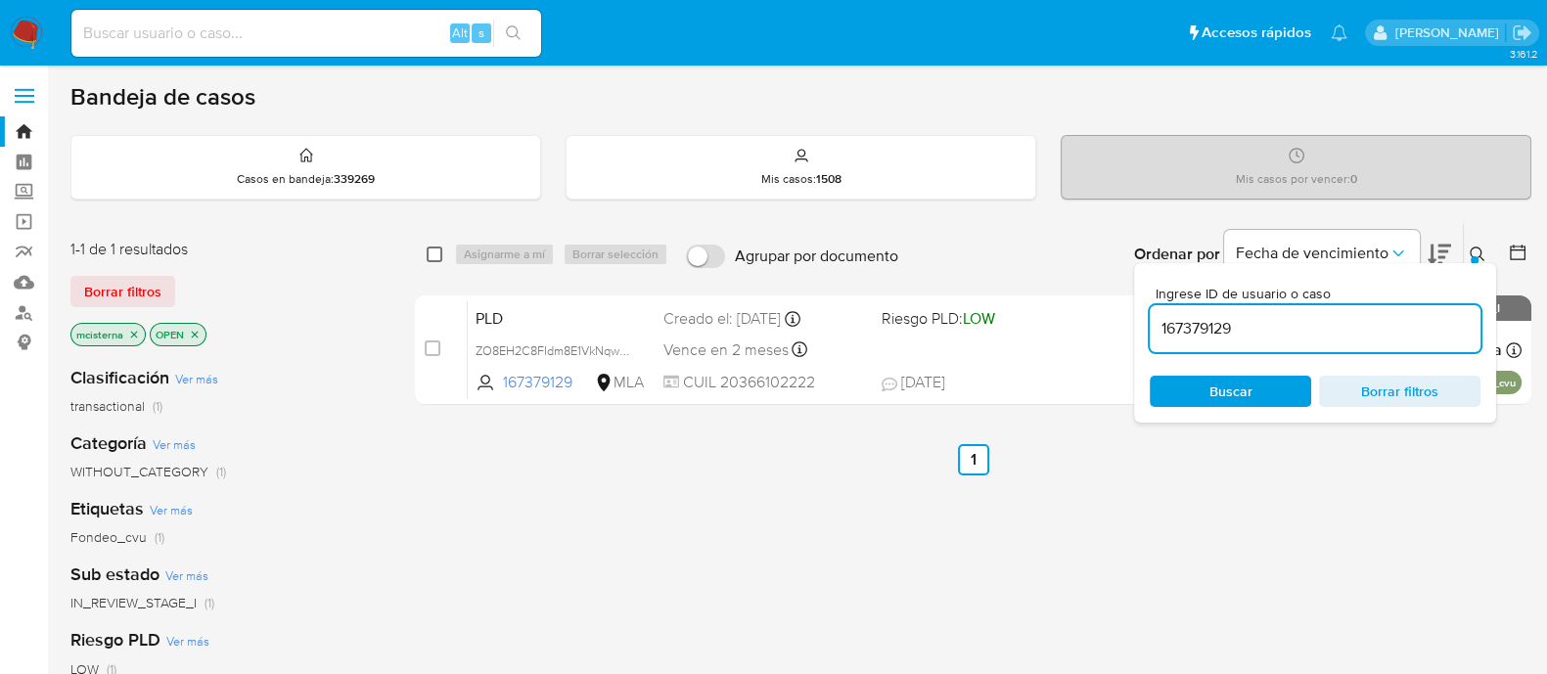
click at [433, 257] on input "checkbox" at bounding box center [434, 255] width 16 height 16
checkbox input "true"
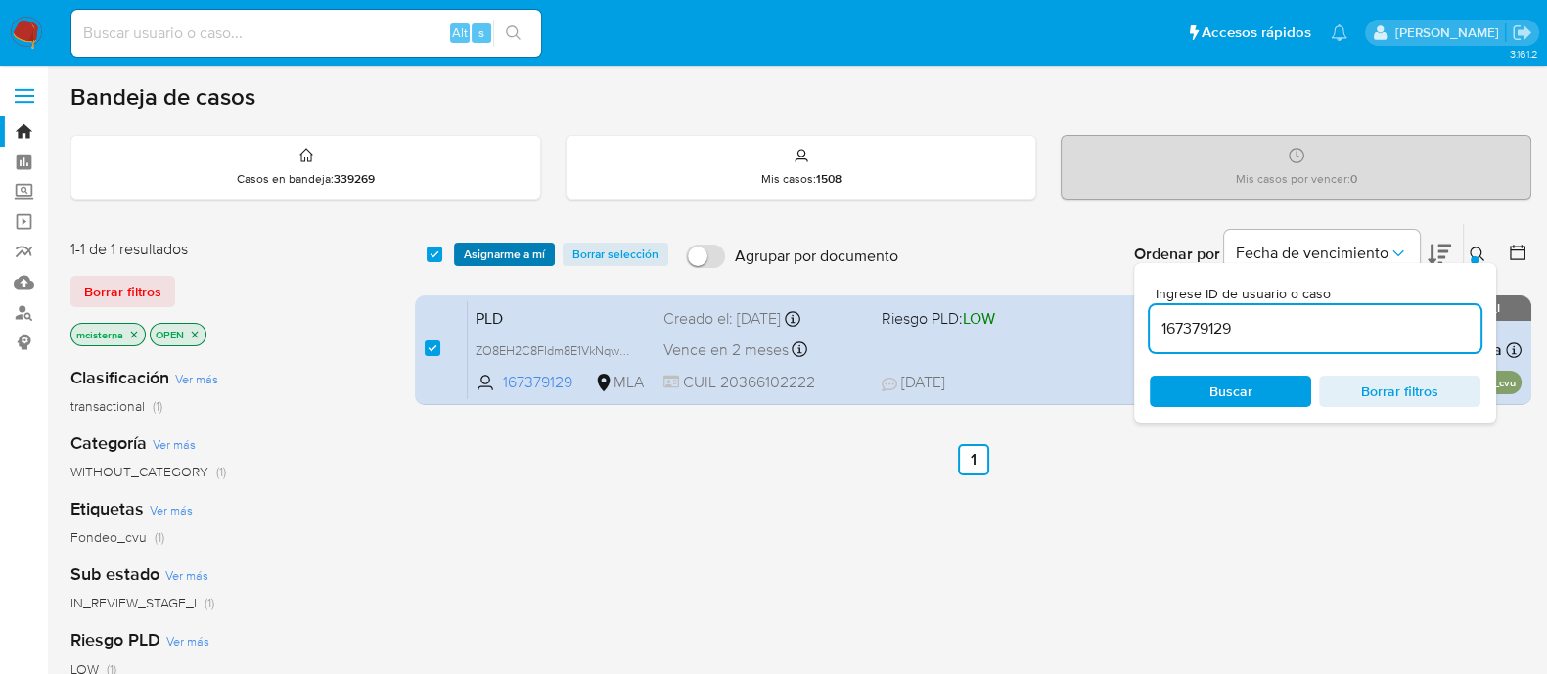
click at [517, 260] on span "Asignarme a mí" at bounding box center [504, 255] width 81 height 20
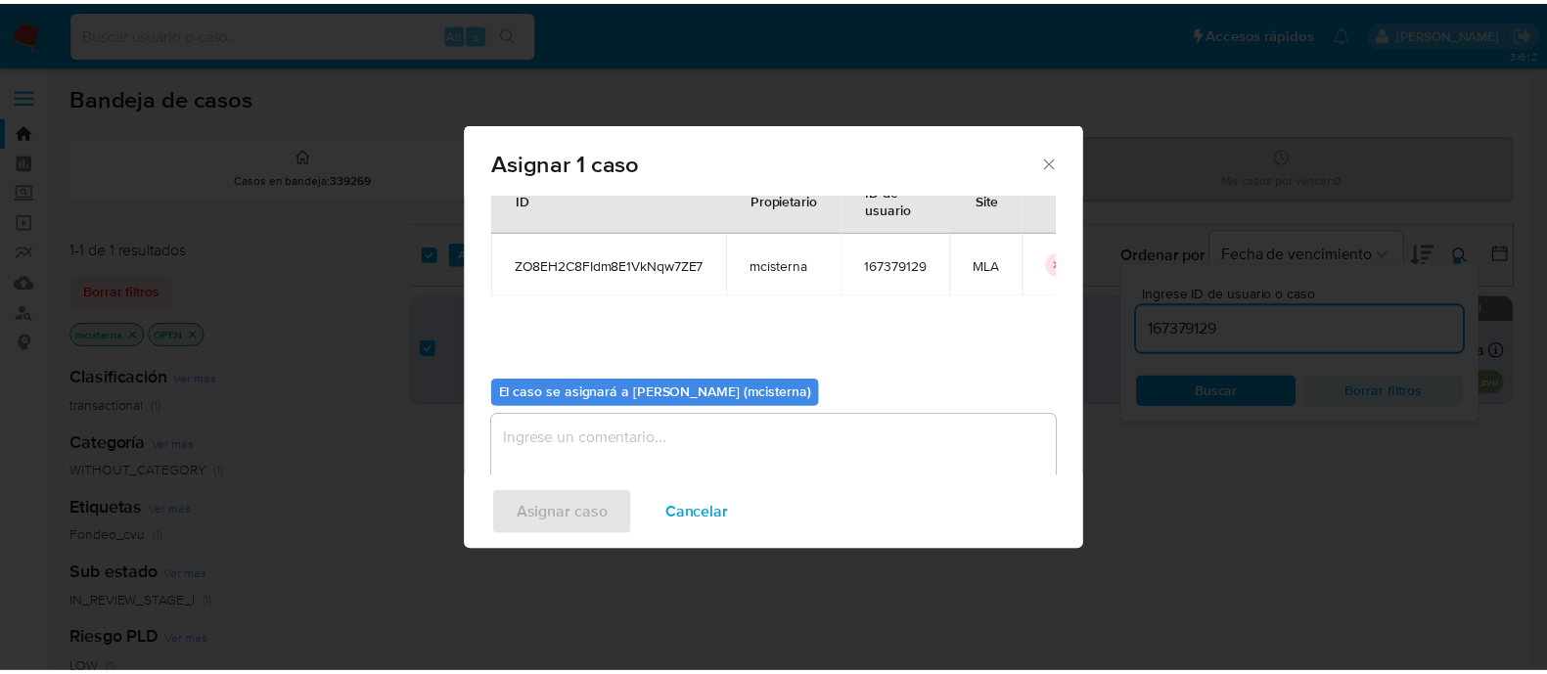
scroll to position [101, 0]
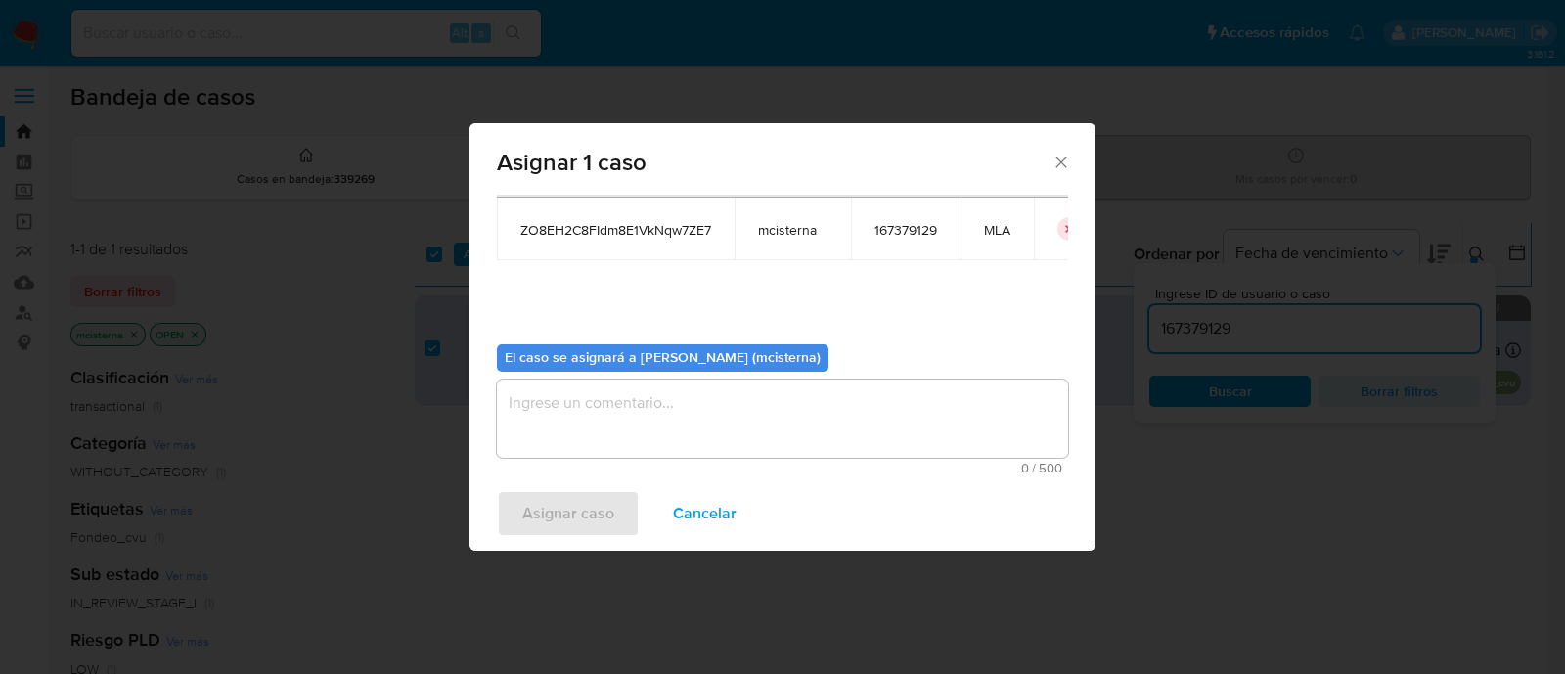
click at [717, 423] on textarea "assign-modal" at bounding box center [782, 419] width 571 height 78
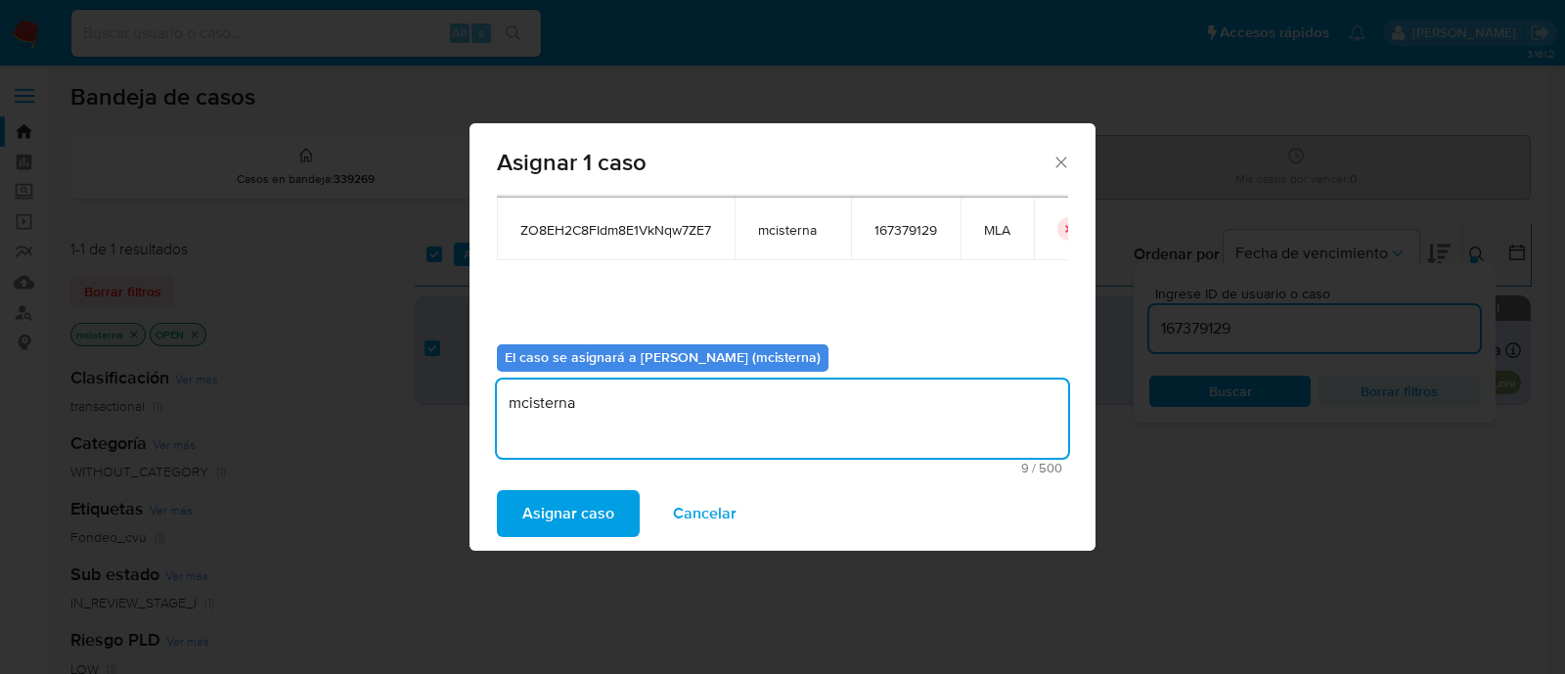
type textarea "mcisterna"
click at [608, 523] on span "Asignar caso" at bounding box center [568, 513] width 92 height 43
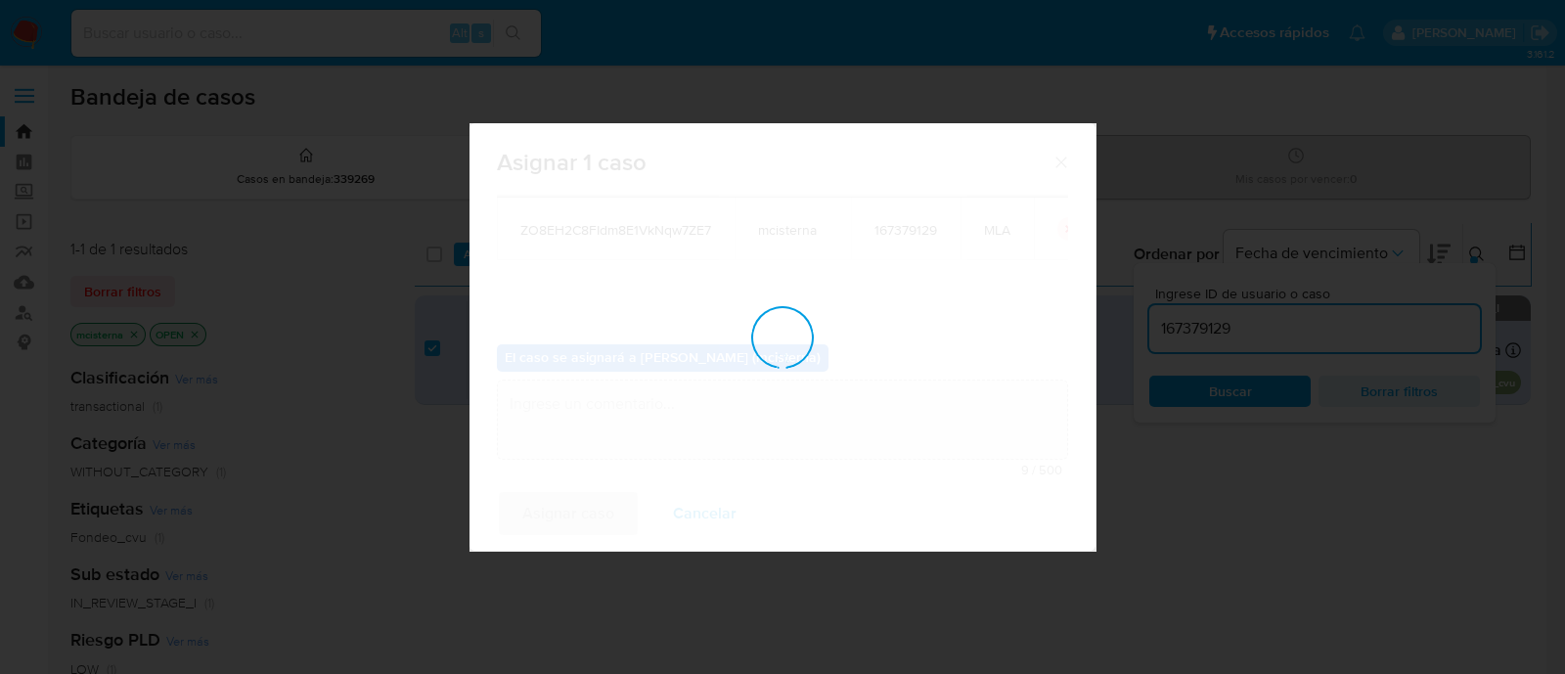
checkbox input "false"
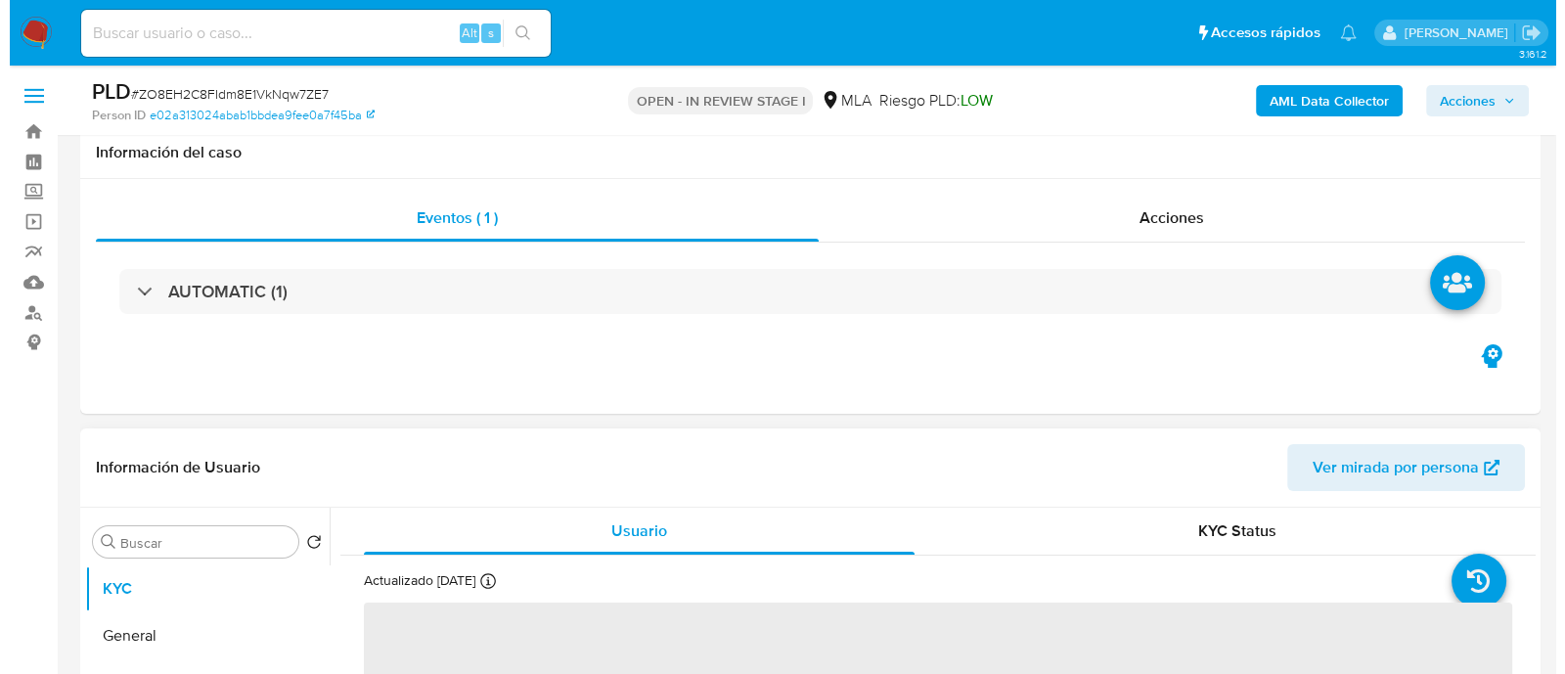
scroll to position [244, 0]
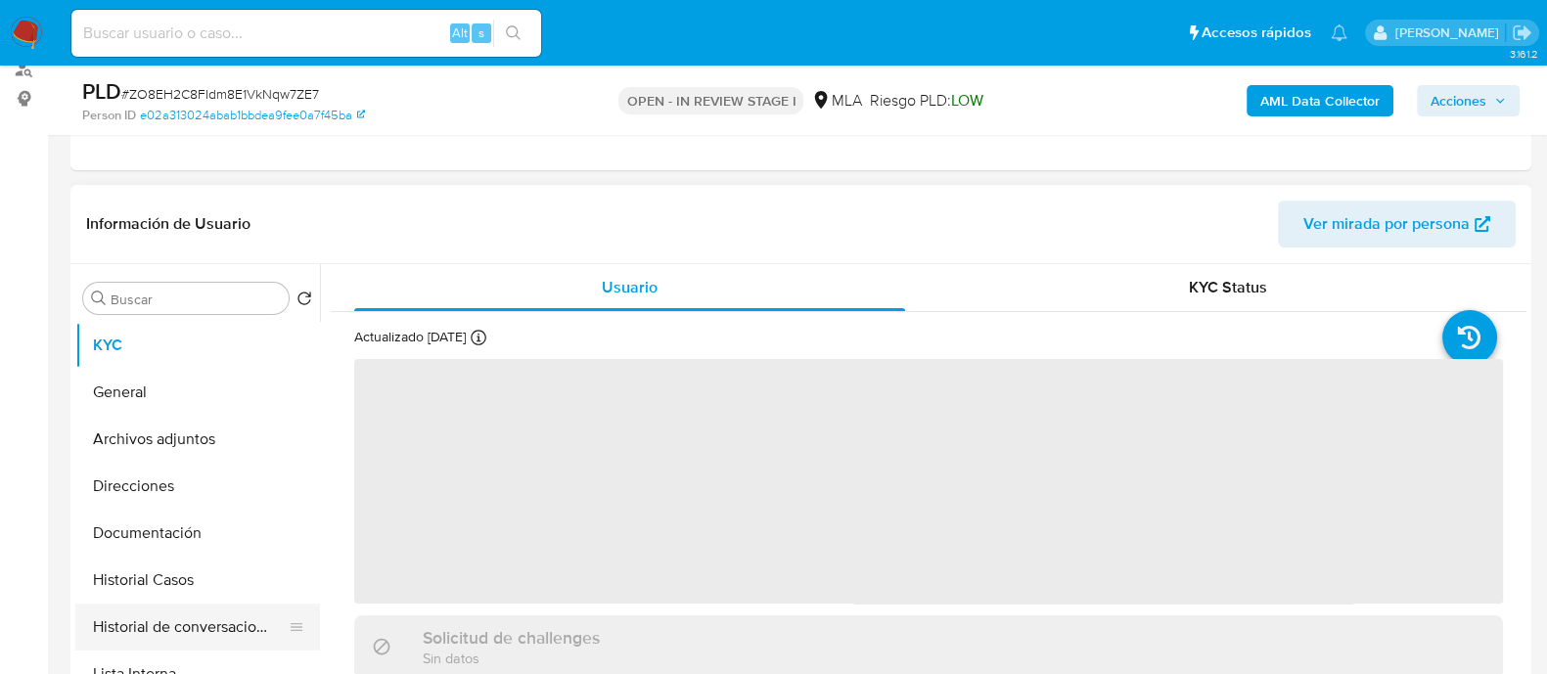
select select "10"
click at [222, 629] on button "Historial de conversaciones" at bounding box center [189, 627] width 229 height 47
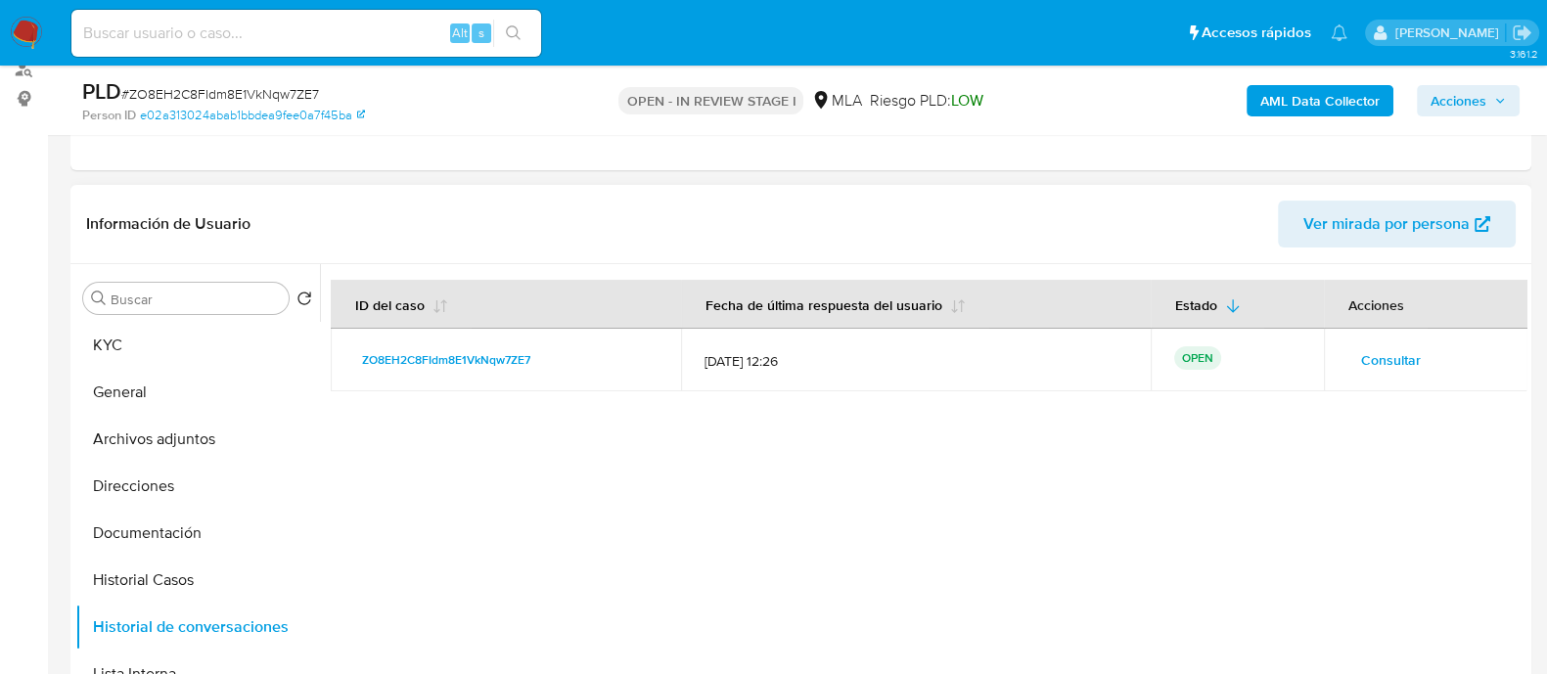
click at [1375, 354] on span "Consultar" at bounding box center [1391, 359] width 60 height 27
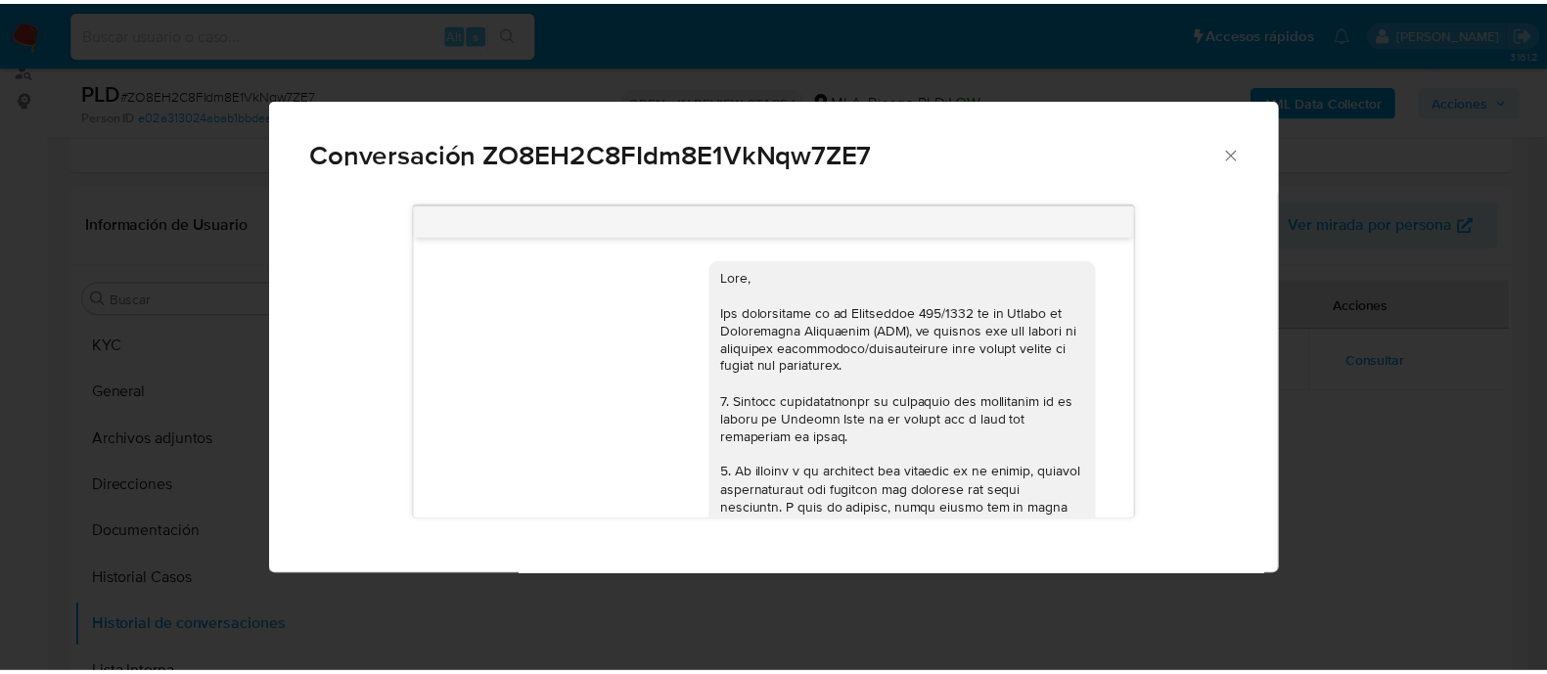
scroll to position [1844, 0]
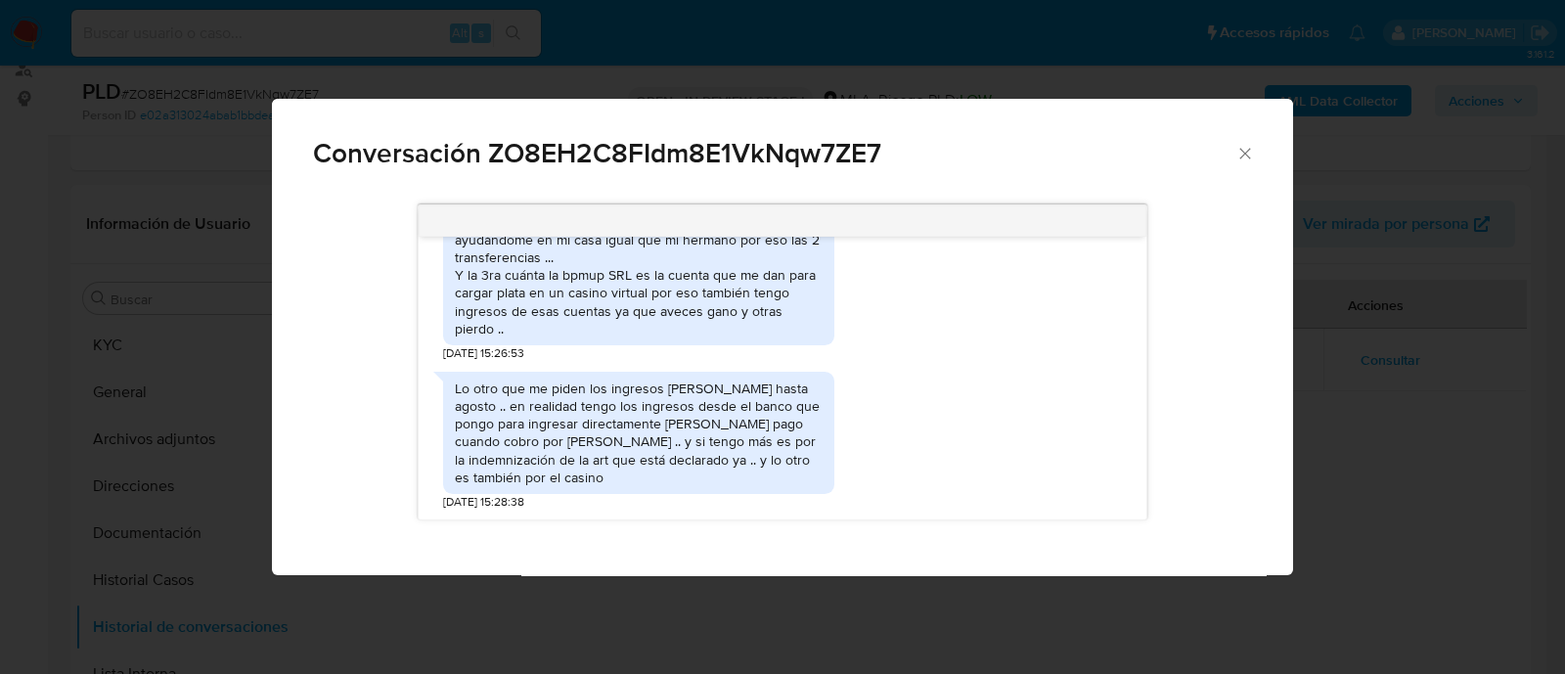
click at [1242, 148] on icon "Cerrar" at bounding box center [1245, 154] width 20 height 20
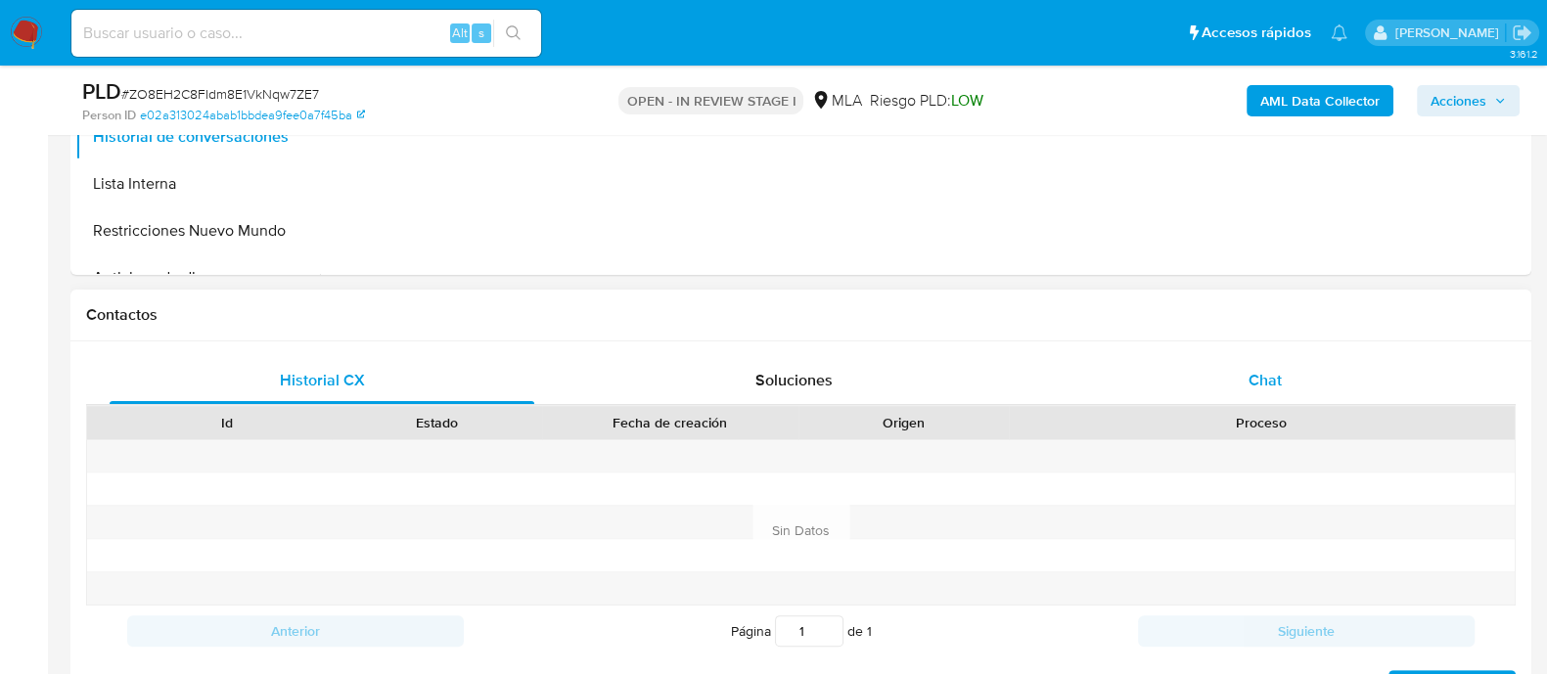
click at [1255, 393] on div "Chat" at bounding box center [1265, 380] width 425 height 47
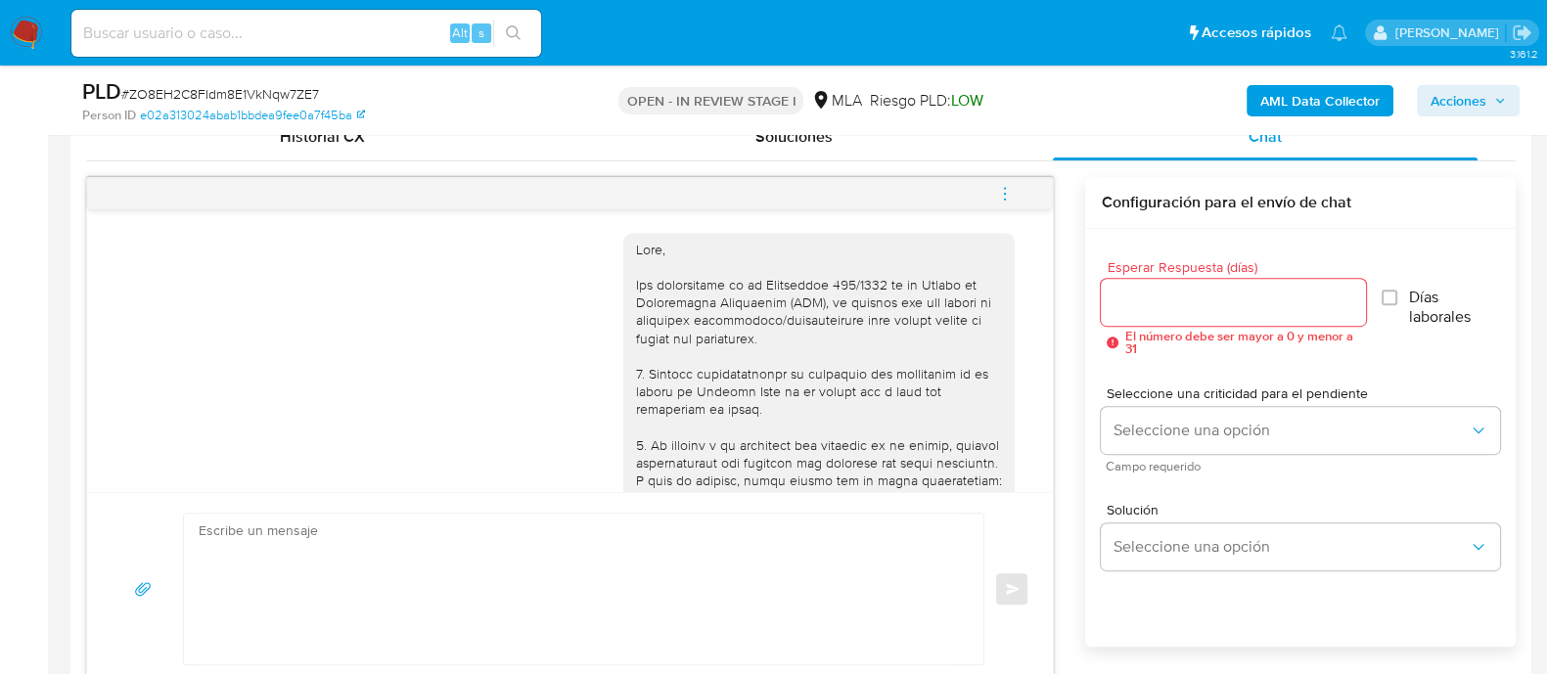
scroll to position [1841, 0]
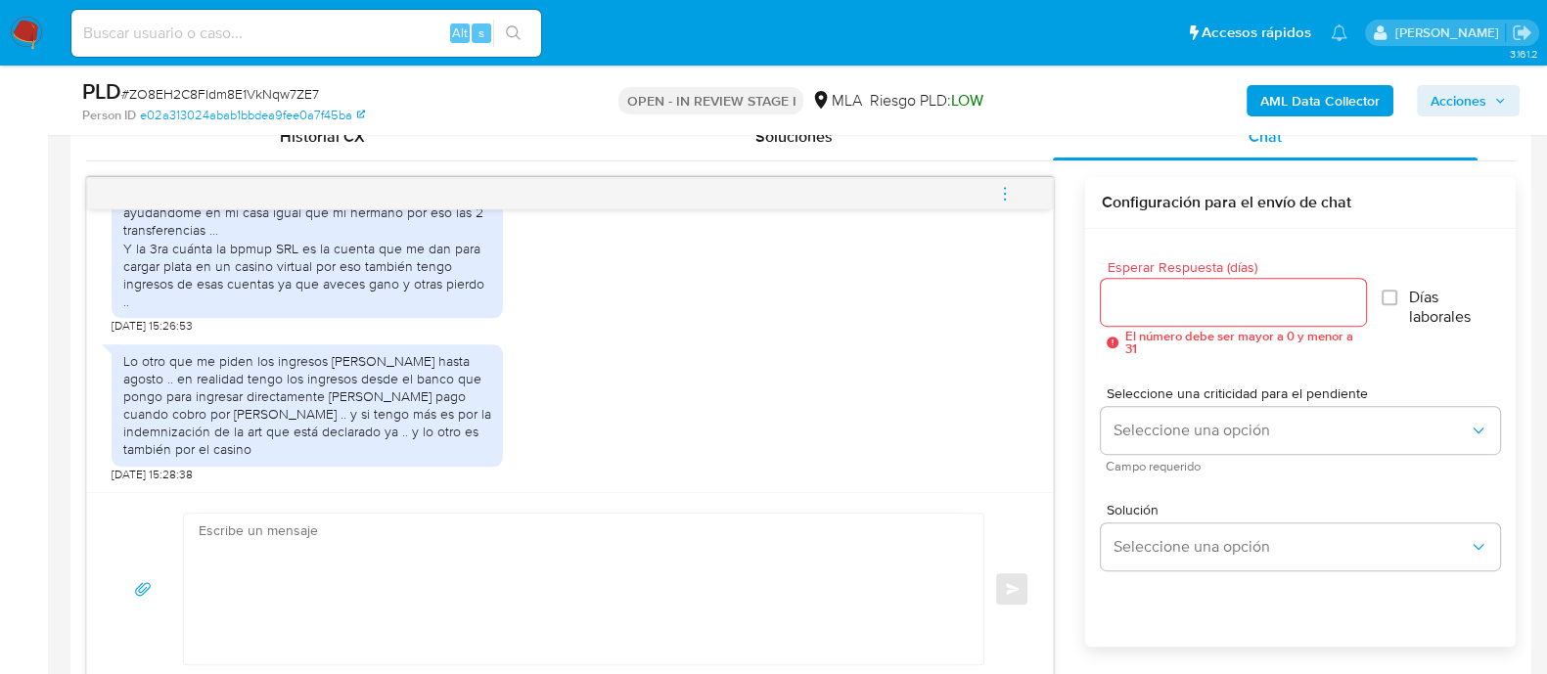
click at [612, 558] on textarea at bounding box center [579, 589] width 760 height 151
paste textarea "Hola, Muchas gracias por la respuesta. Analizamos tu caso y notamos que la info…"
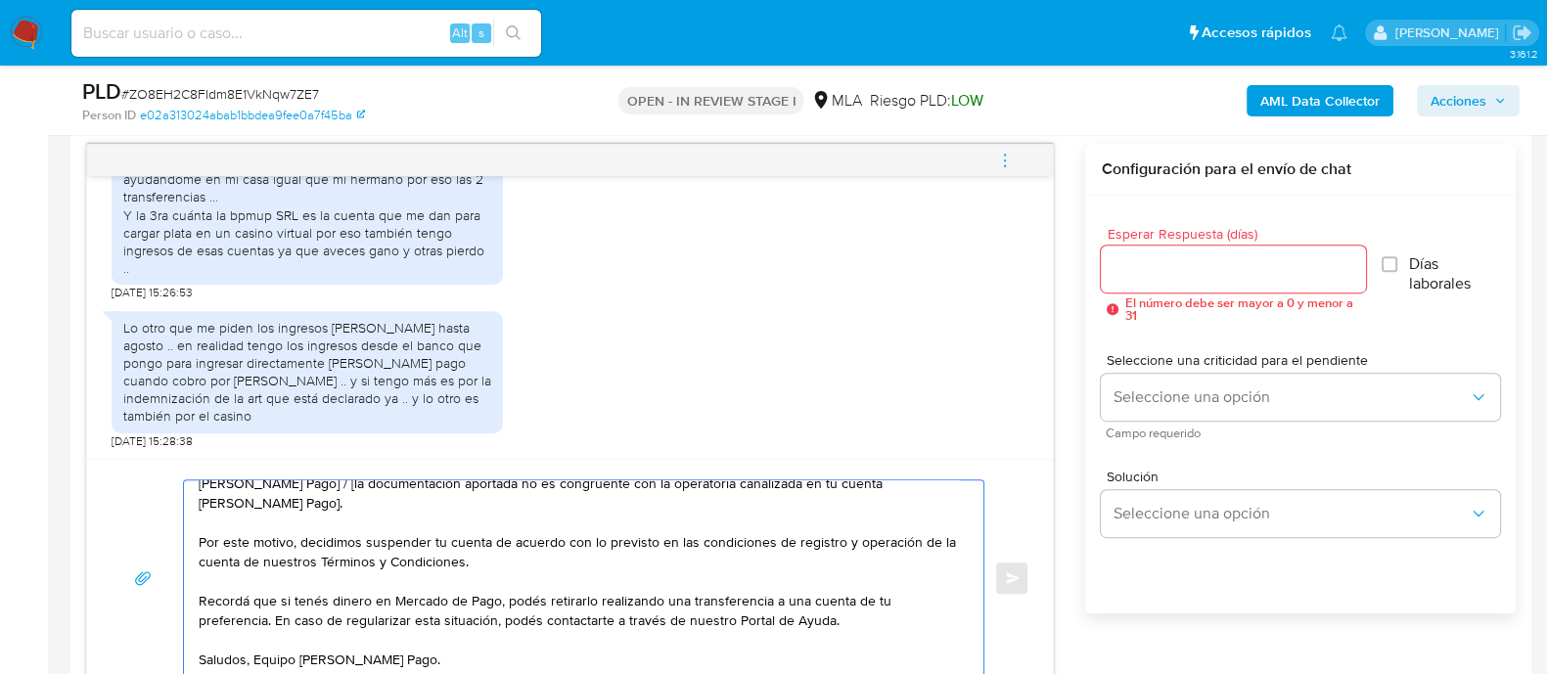
scroll to position [22, 0]
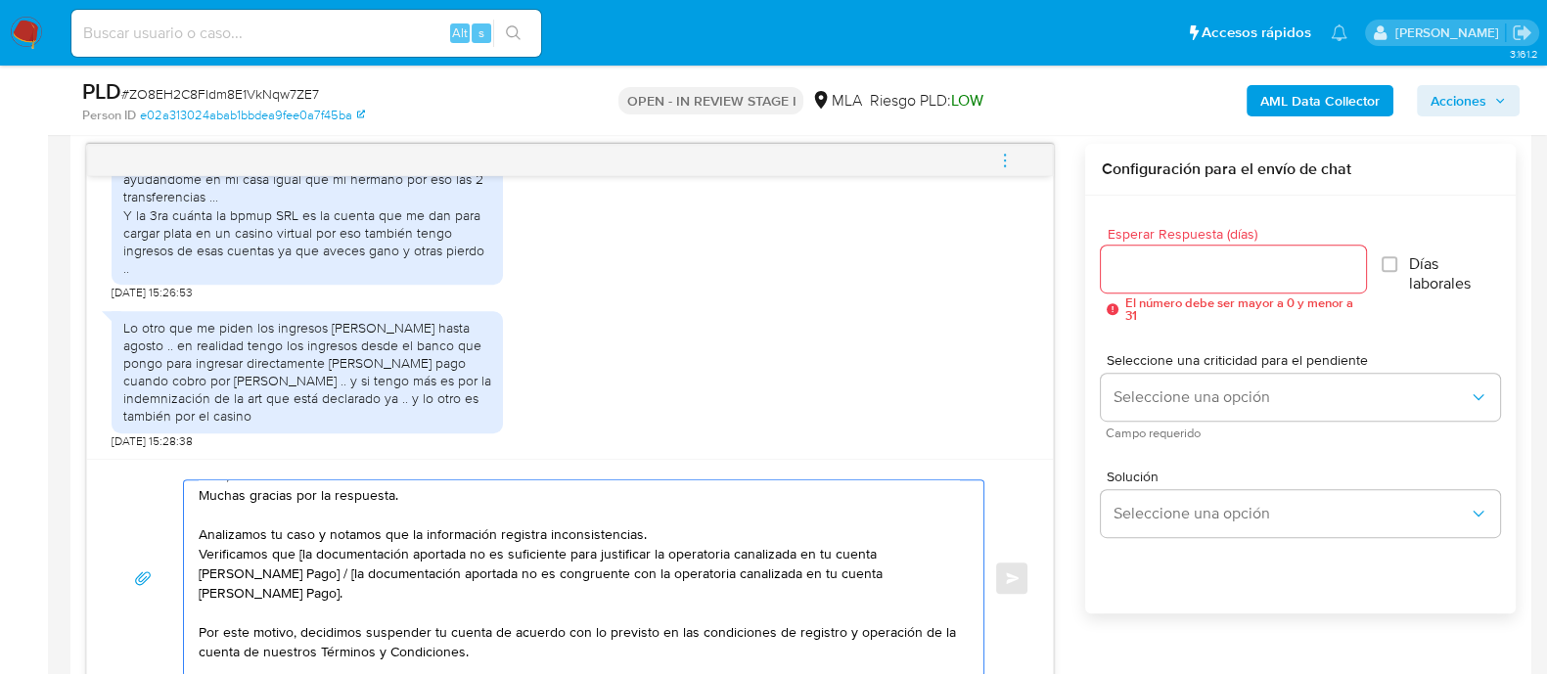
click at [298, 551] on textarea "Hola, Muchas gracias por la respuesta. Analizamos tu caso y notamos que la info…" at bounding box center [579, 578] width 760 height 196
click at [382, 553] on textarea "Hola, Muchas gracias por la respuesta. Analizamos tu caso y notamos que la info…" at bounding box center [579, 578] width 760 height 196
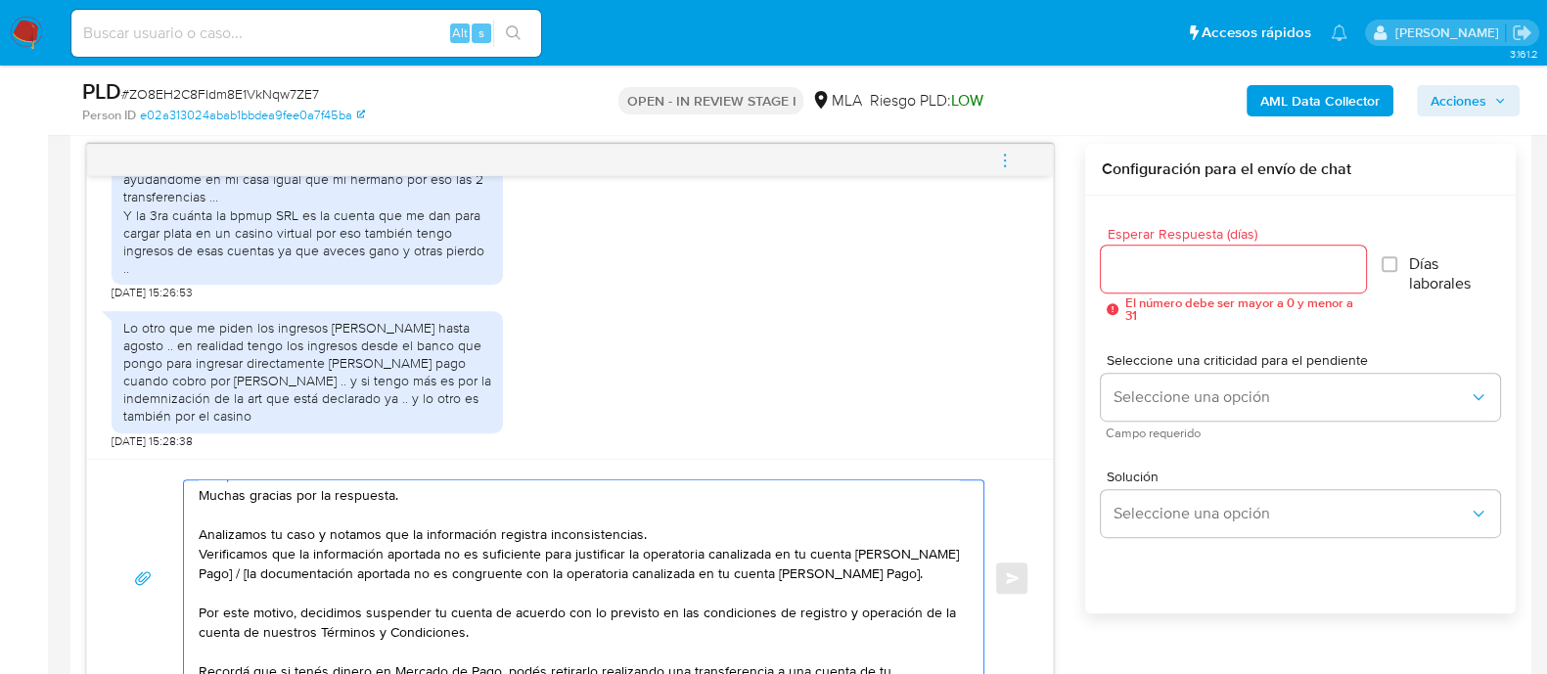
drag, startPoint x: 228, startPoint y: 574, endPoint x: 900, endPoint y: 574, distance: 672.0
click at [900, 574] on textarea "Hola, Muchas gracias por la respuesta. Analizamos tu caso y notamos que la info…" at bounding box center [579, 578] width 760 height 196
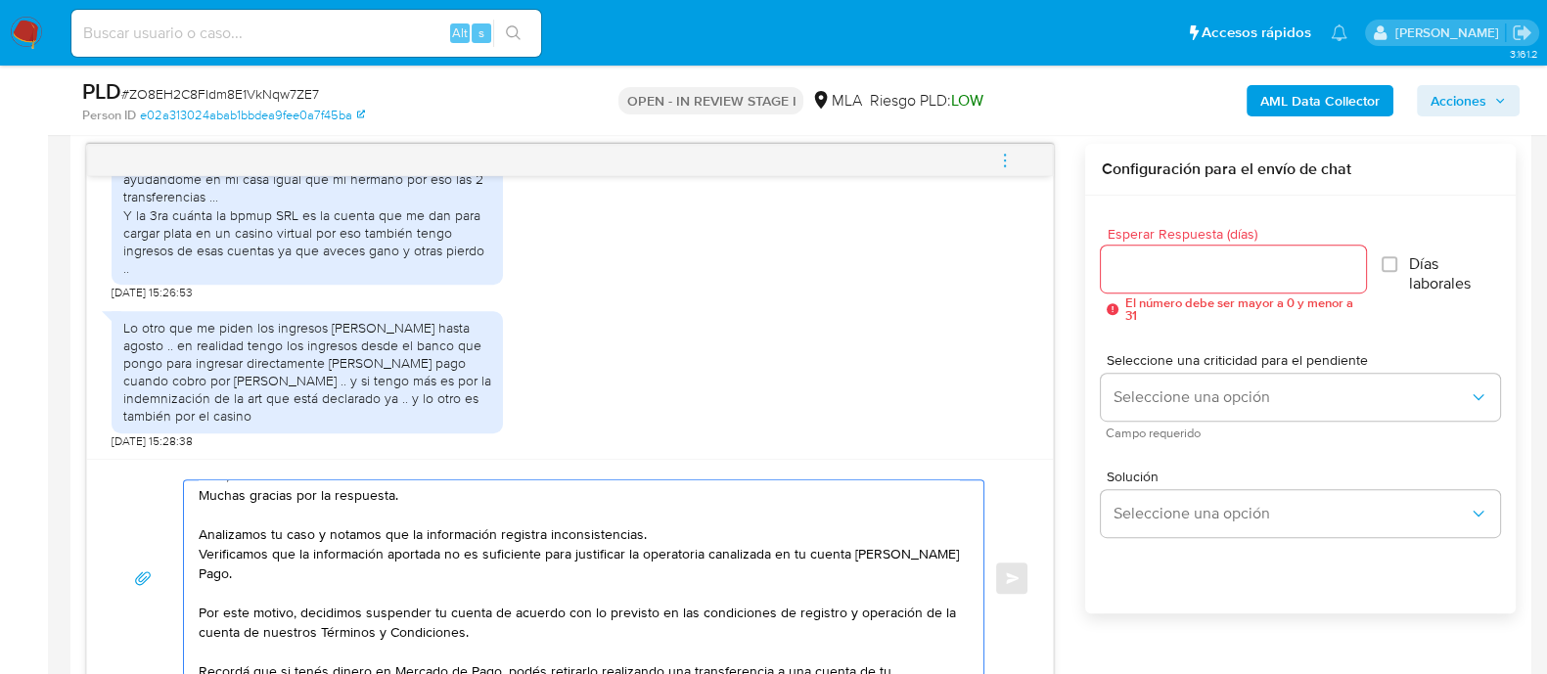
click at [695, 530] on textarea "Hola, Muchas gracias por la respuesta. Analizamos tu caso y notamos que la info…" at bounding box center [579, 578] width 760 height 196
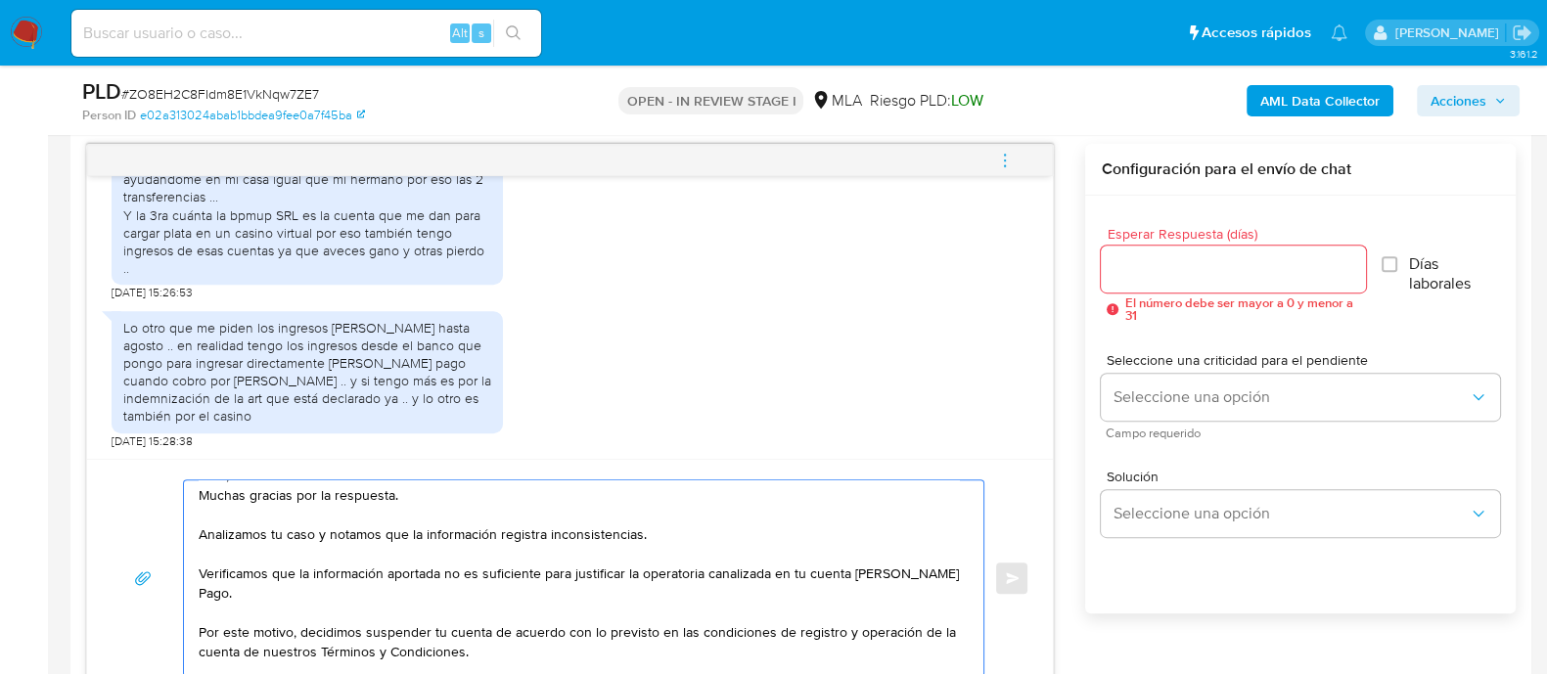
type textarea "Hola, Muchas gracias por la respuesta. Analizamos tu caso y notamos que la info…"
click at [1129, 271] on input "Esperar Respuesta (días)" at bounding box center [1232, 268] width 264 height 25
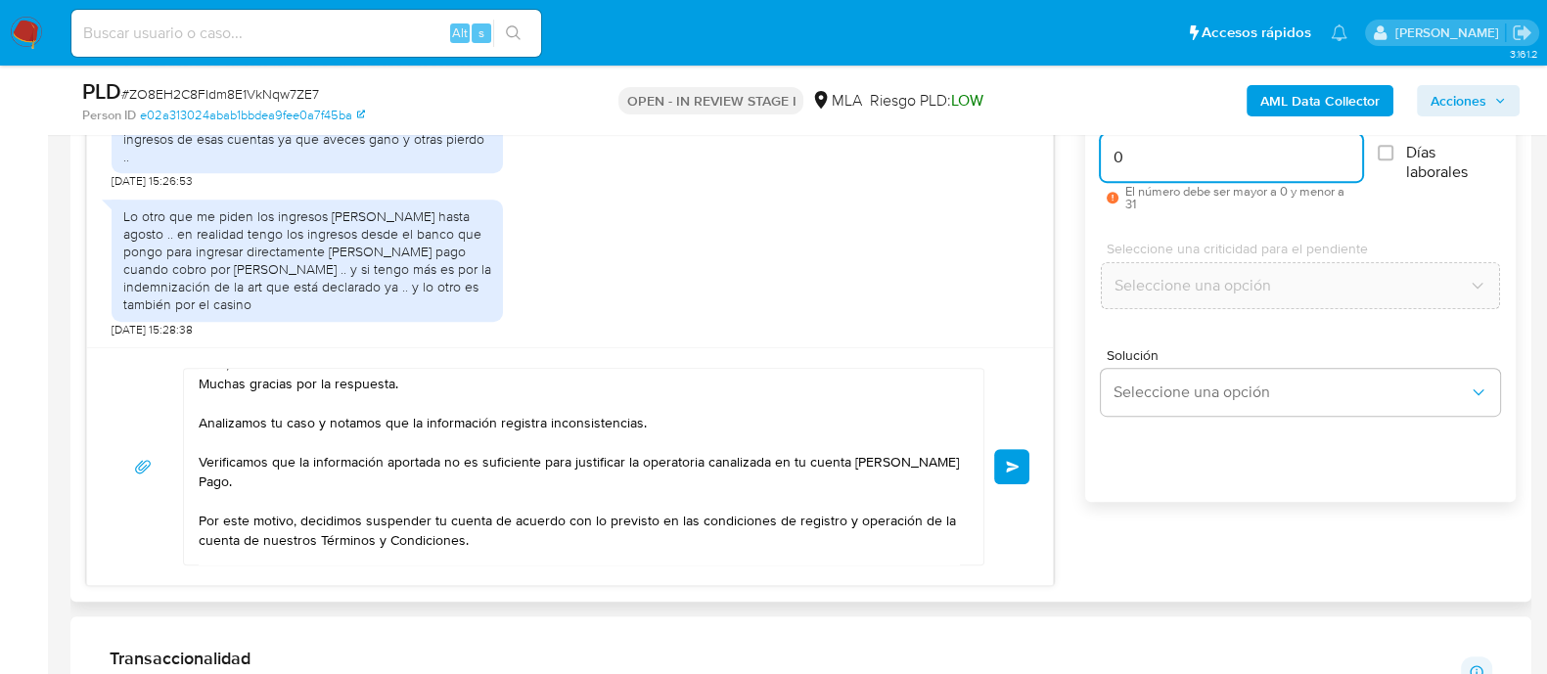
scroll to position [1255, 0]
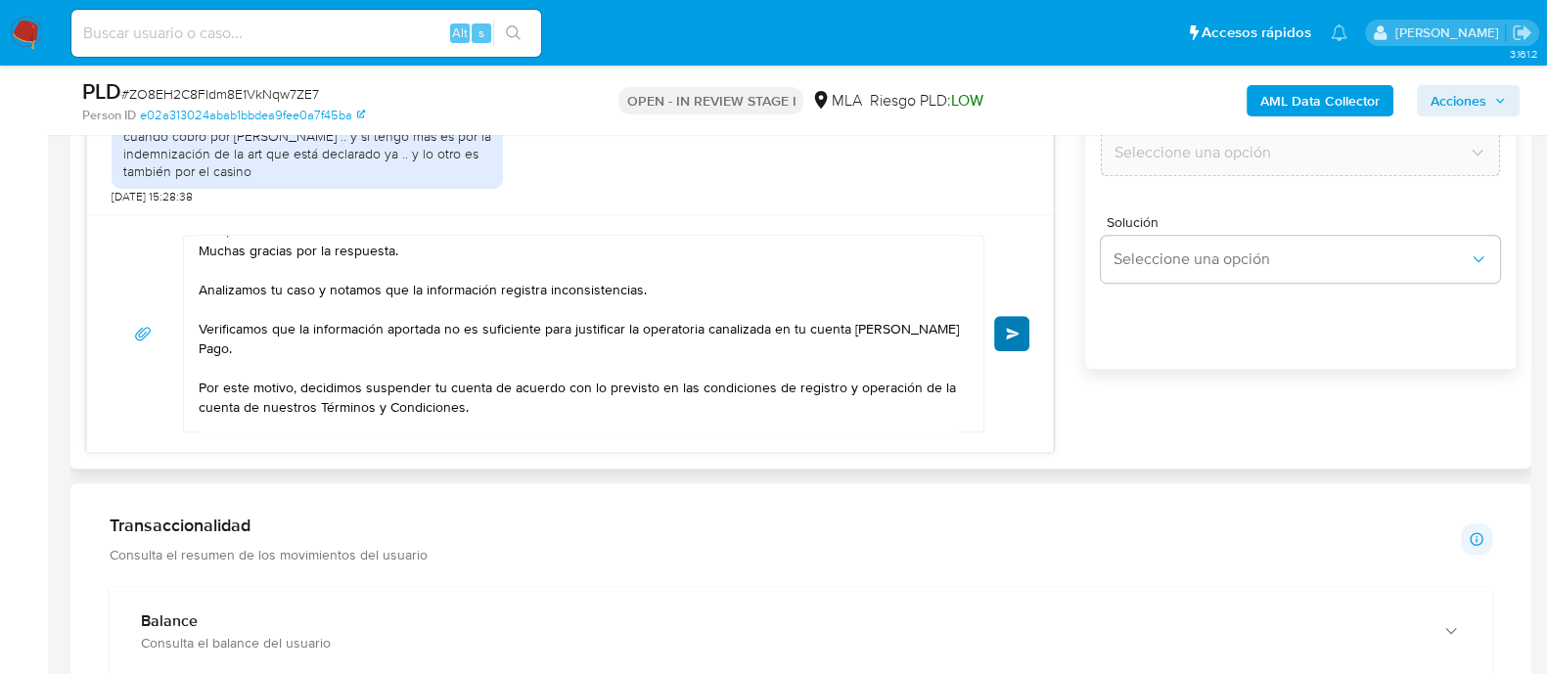
type input "0"
click at [1021, 328] on button "Enviar" at bounding box center [1011, 333] width 35 height 35
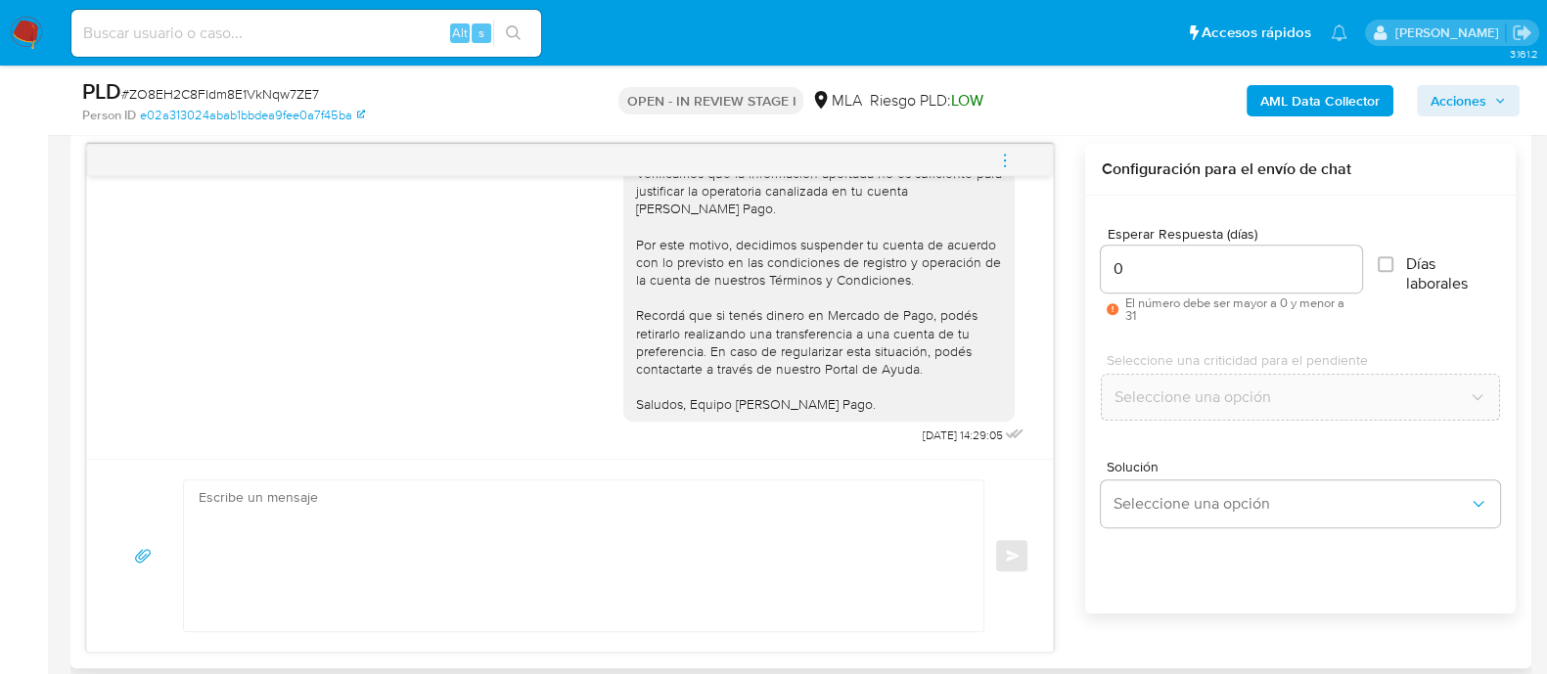
scroll to position [2271, 0]
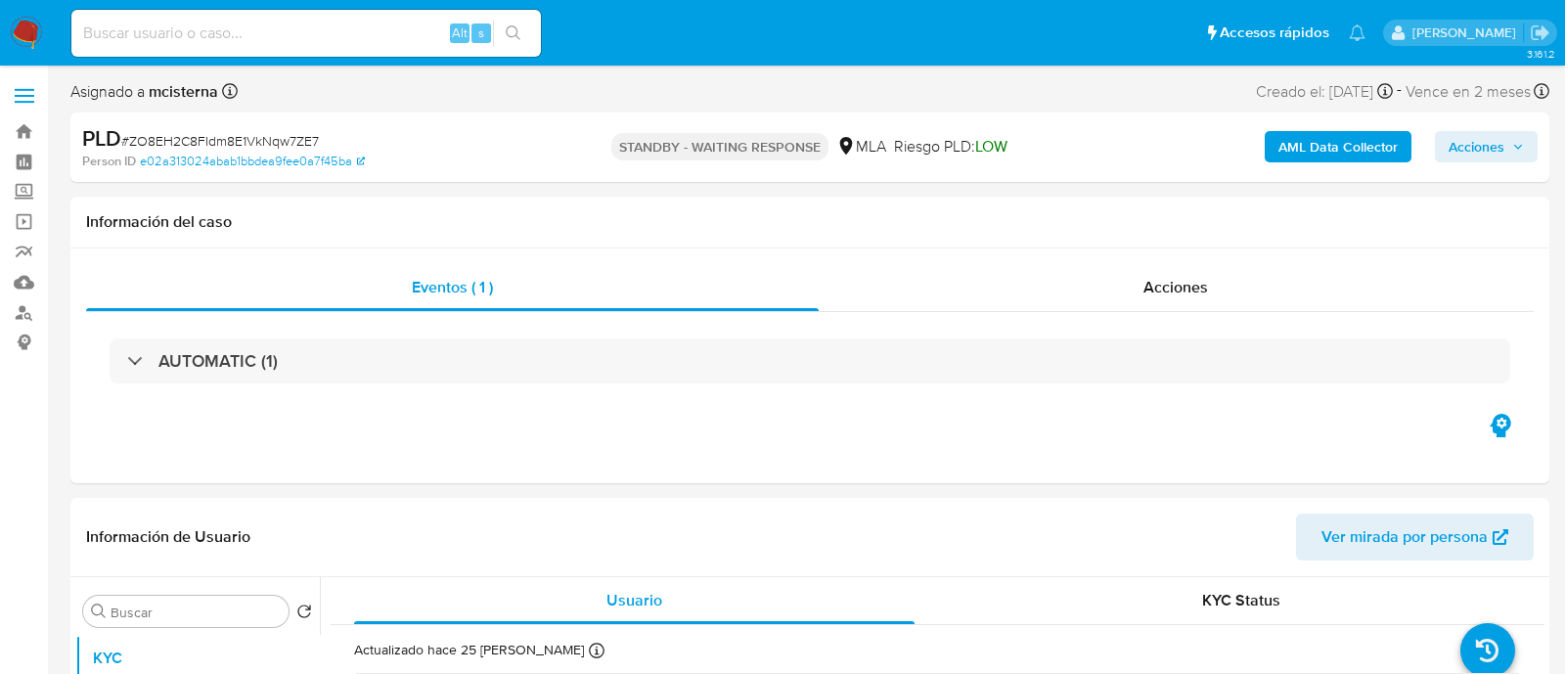
select select "10"
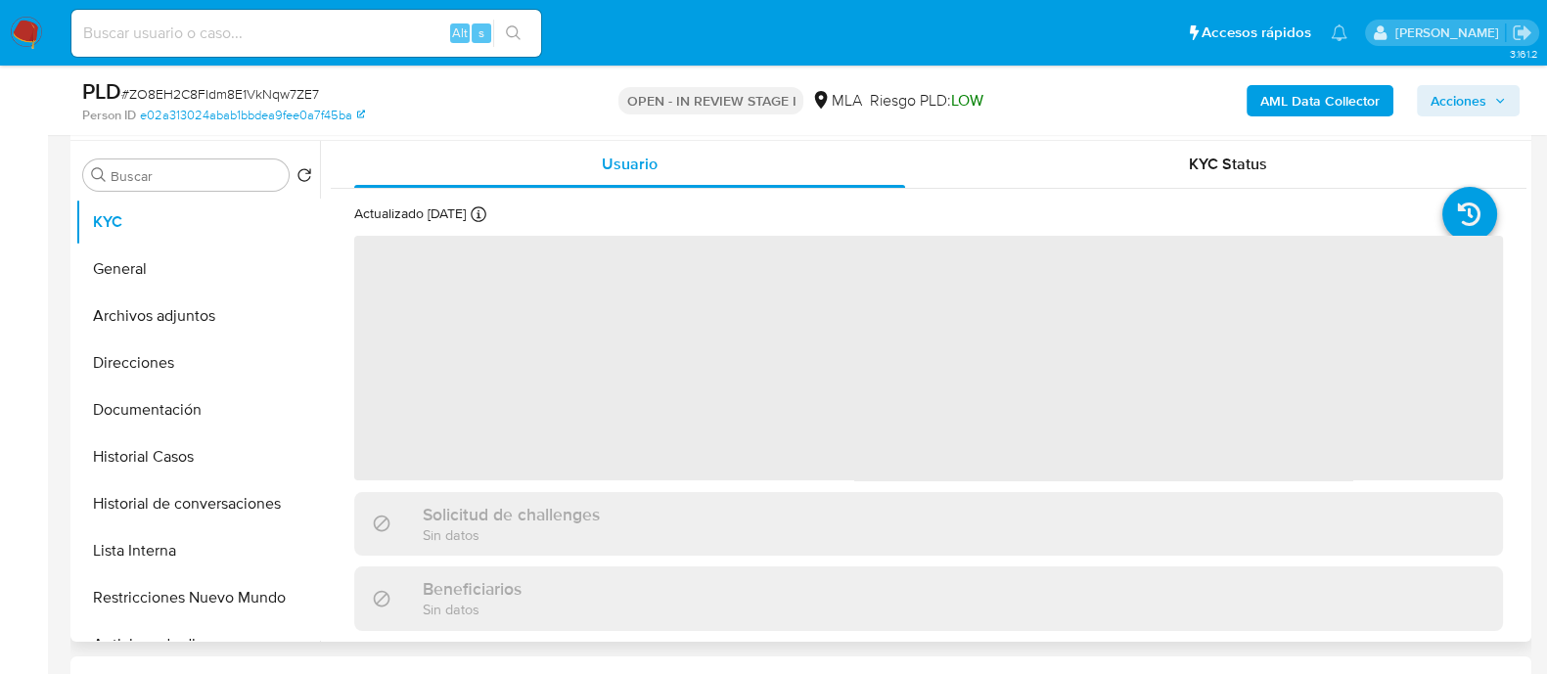
scroll to position [244, 0]
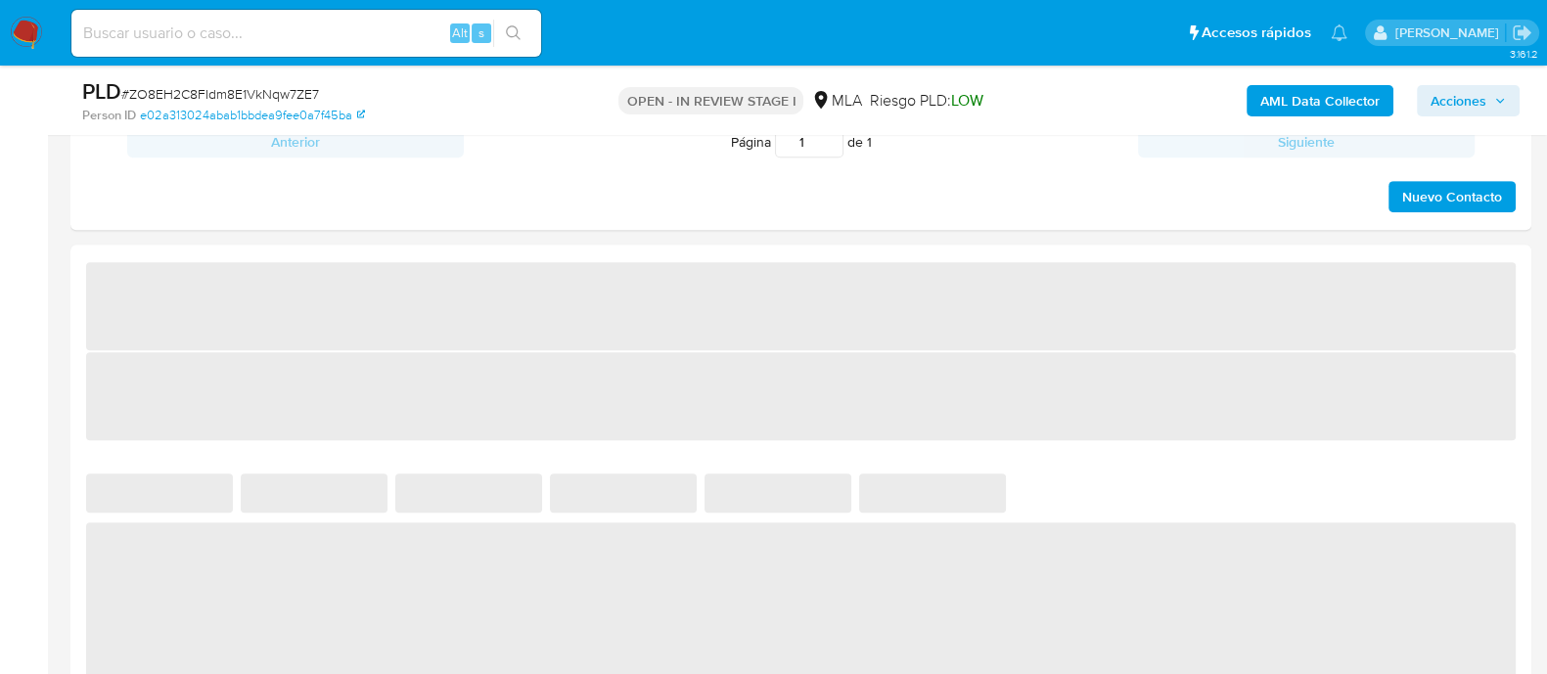
select select "10"
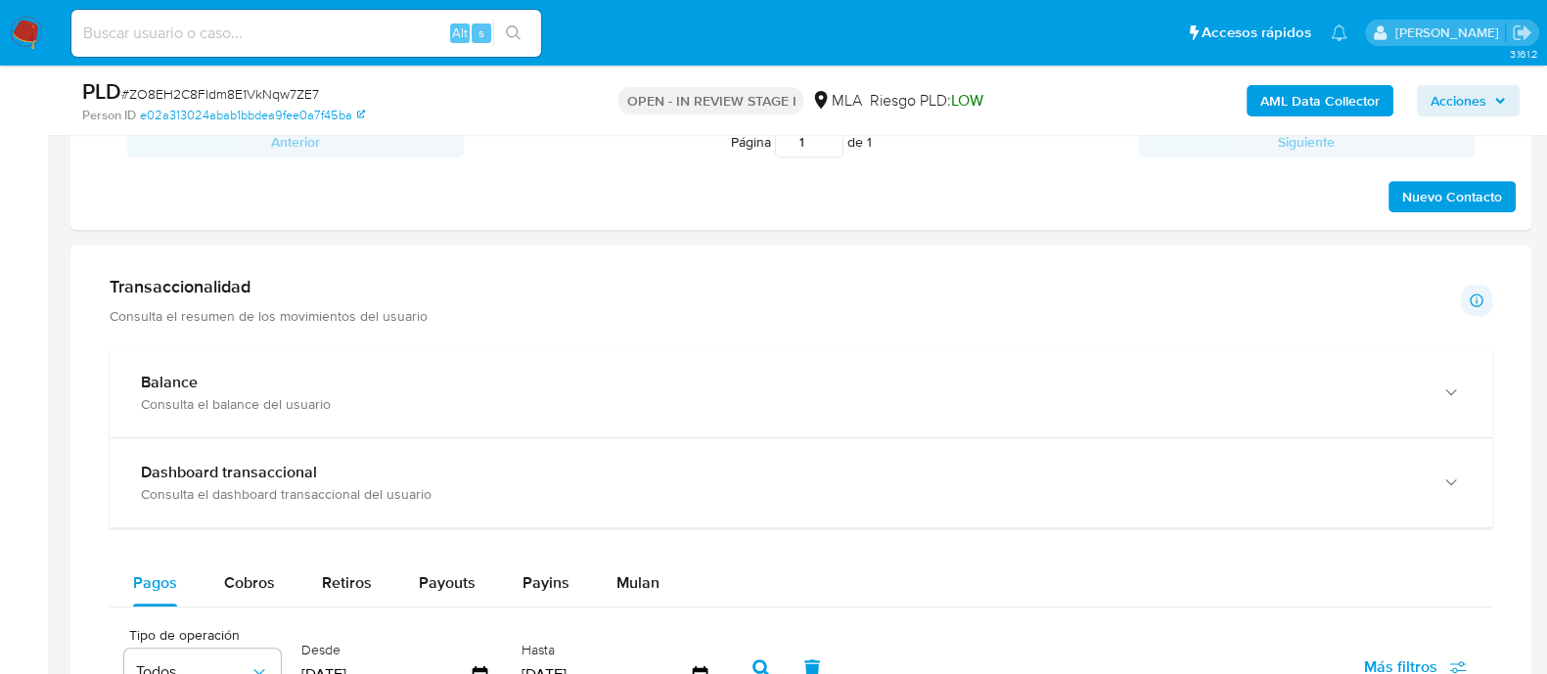
scroll to position [977, 0]
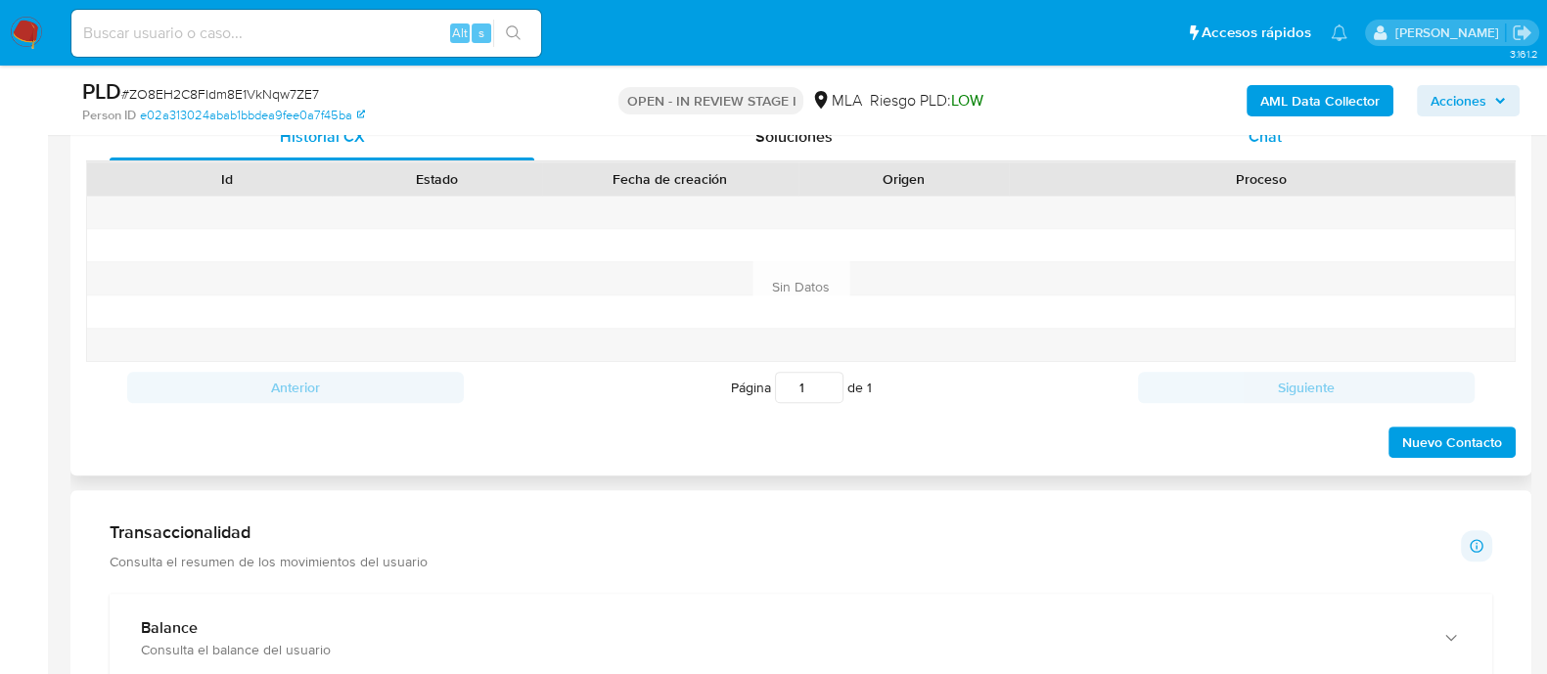
click at [1254, 147] on div "Chat" at bounding box center [1265, 136] width 425 height 47
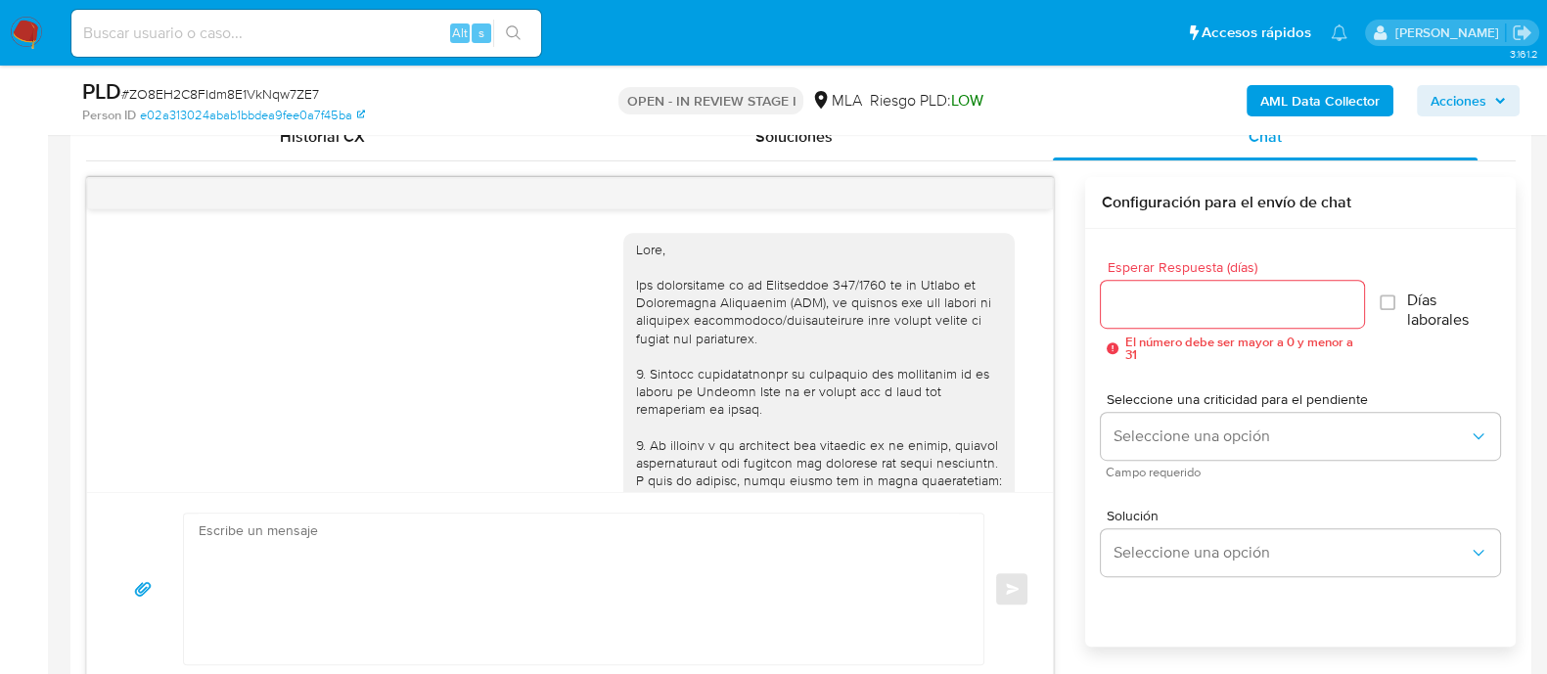
scroll to position [2271, 0]
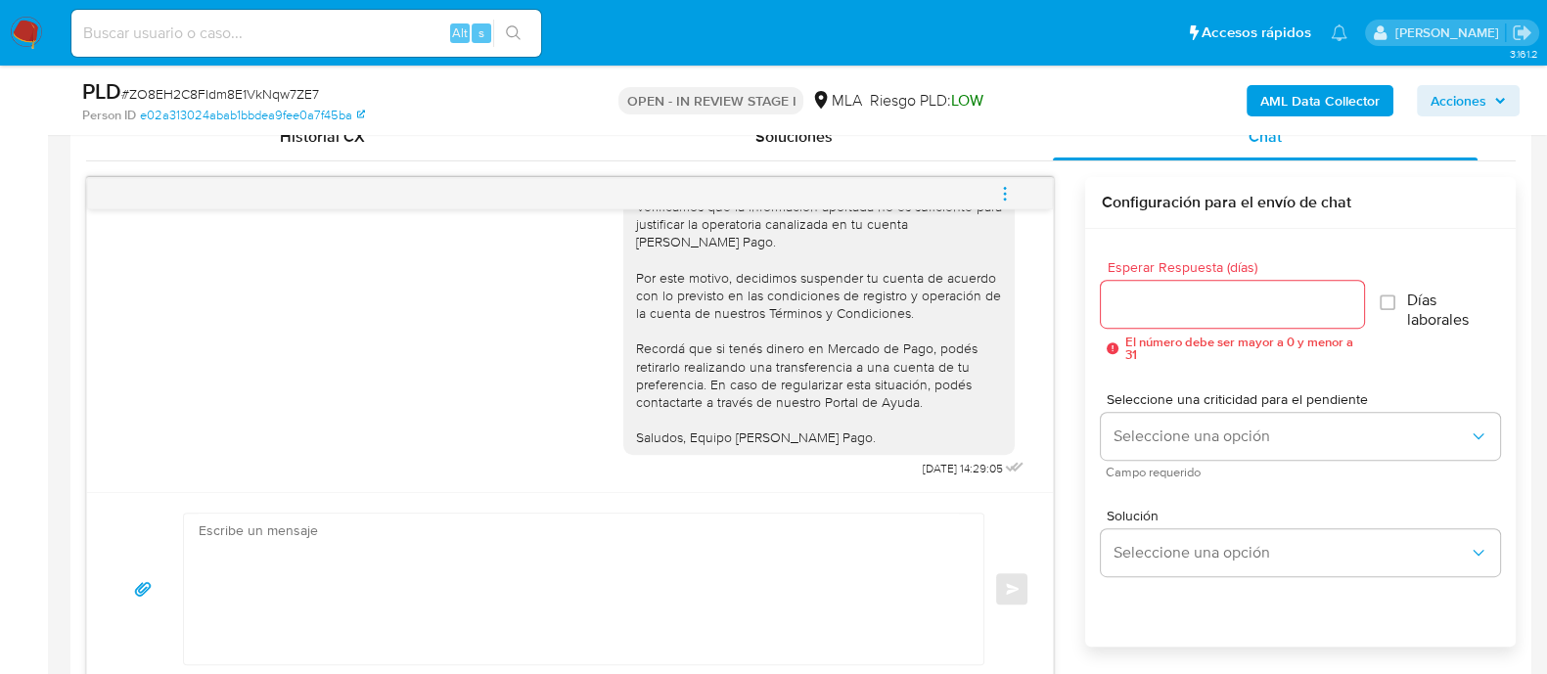
click at [1022, 194] on button "menu-action" at bounding box center [1004, 193] width 65 height 47
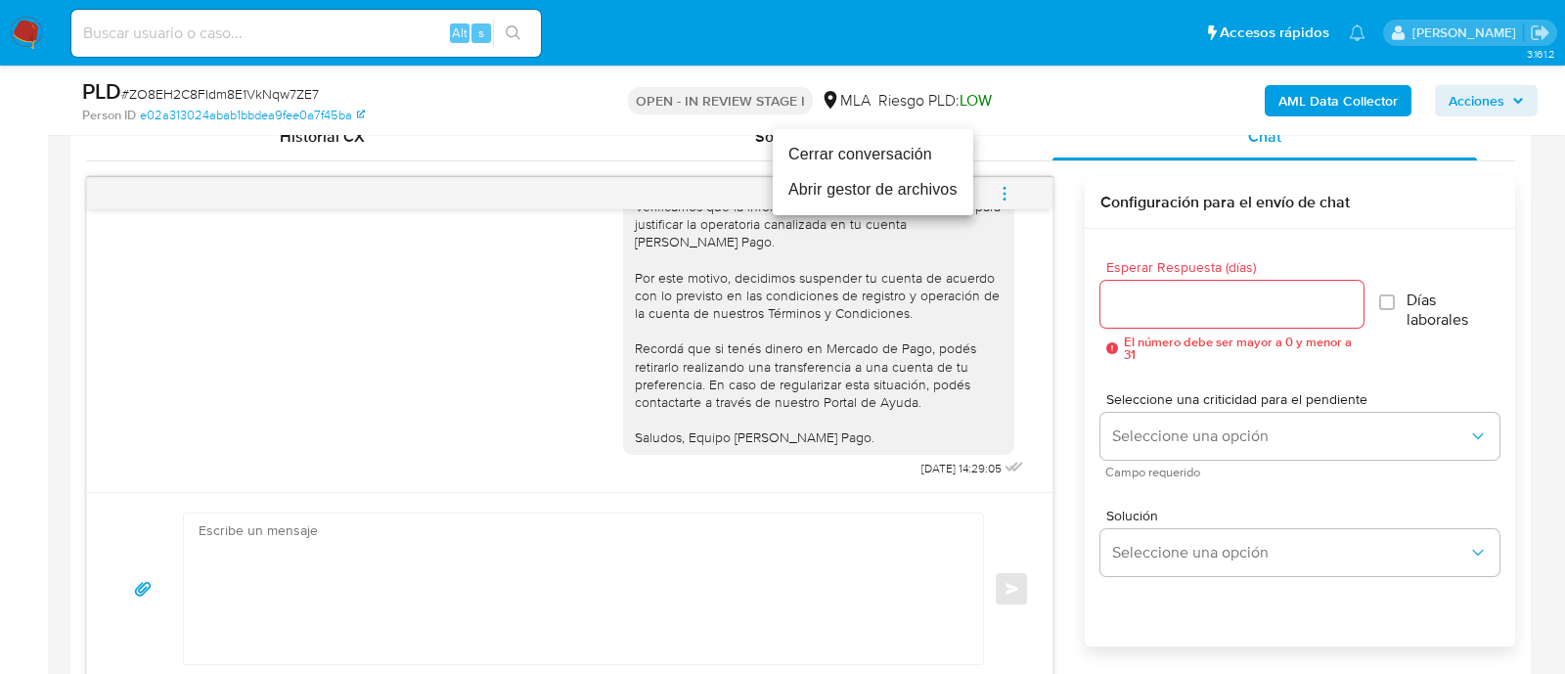
click at [893, 158] on li "Cerrar conversación" at bounding box center [873, 154] width 201 height 35
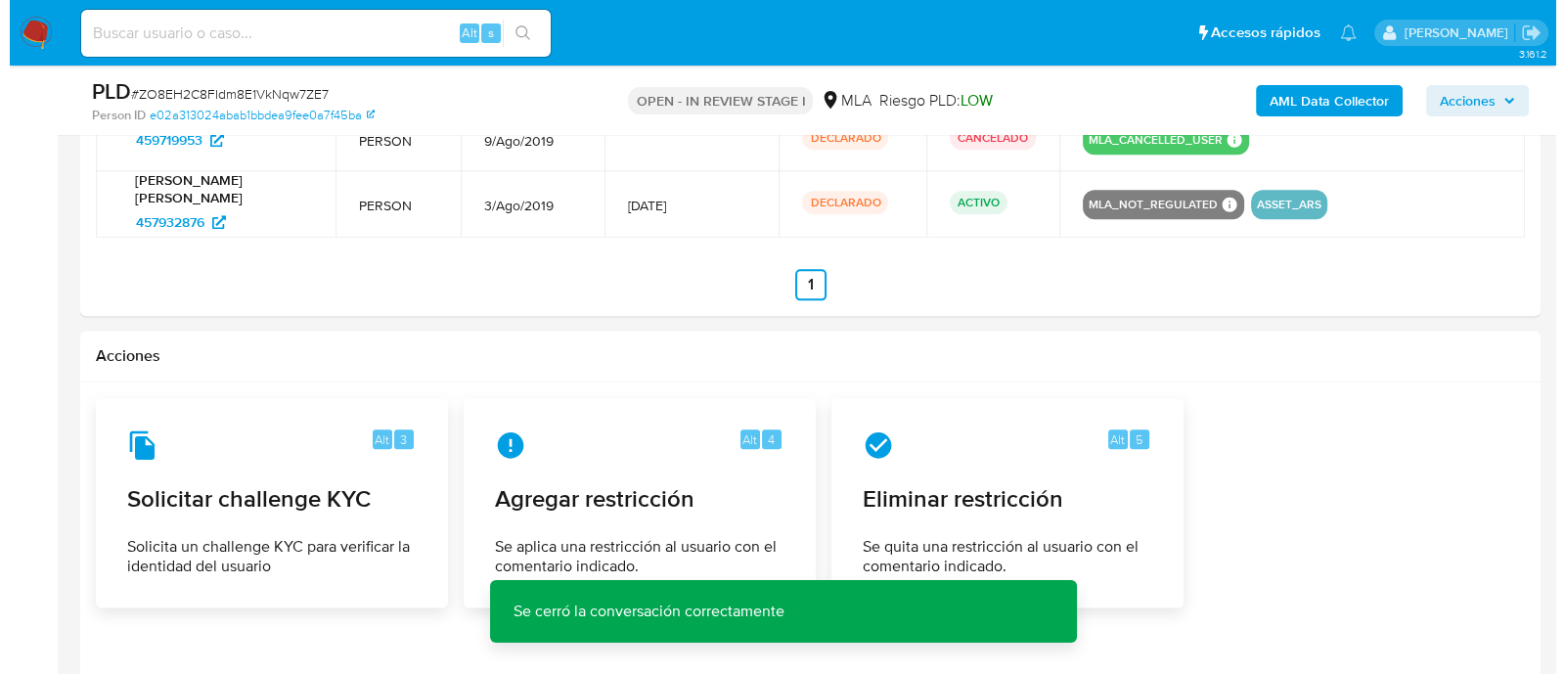
scroll to position [3219, 0]
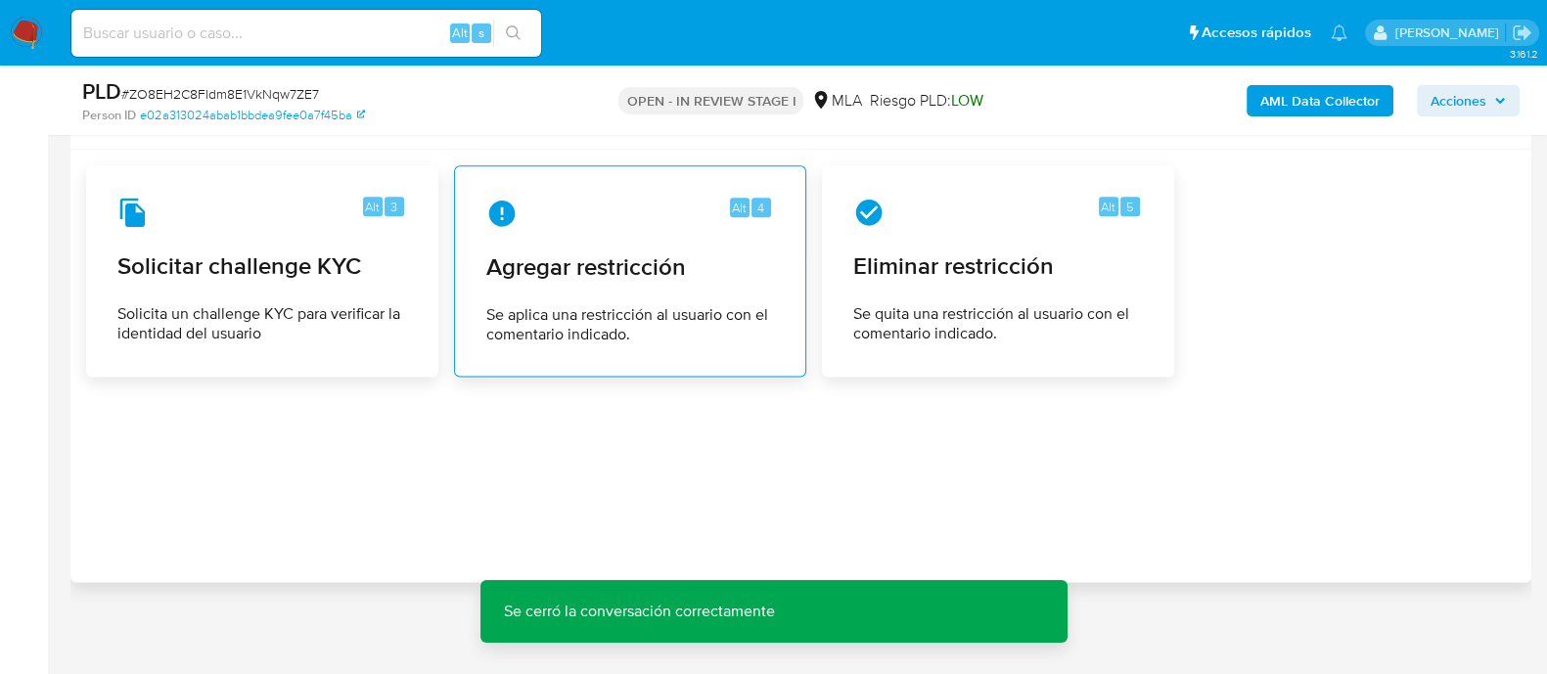
click at [684, 305] on span "Se aplica una restricción al usuario con el comentario indicado." at bounding box center [630, 324] width 288 height 39
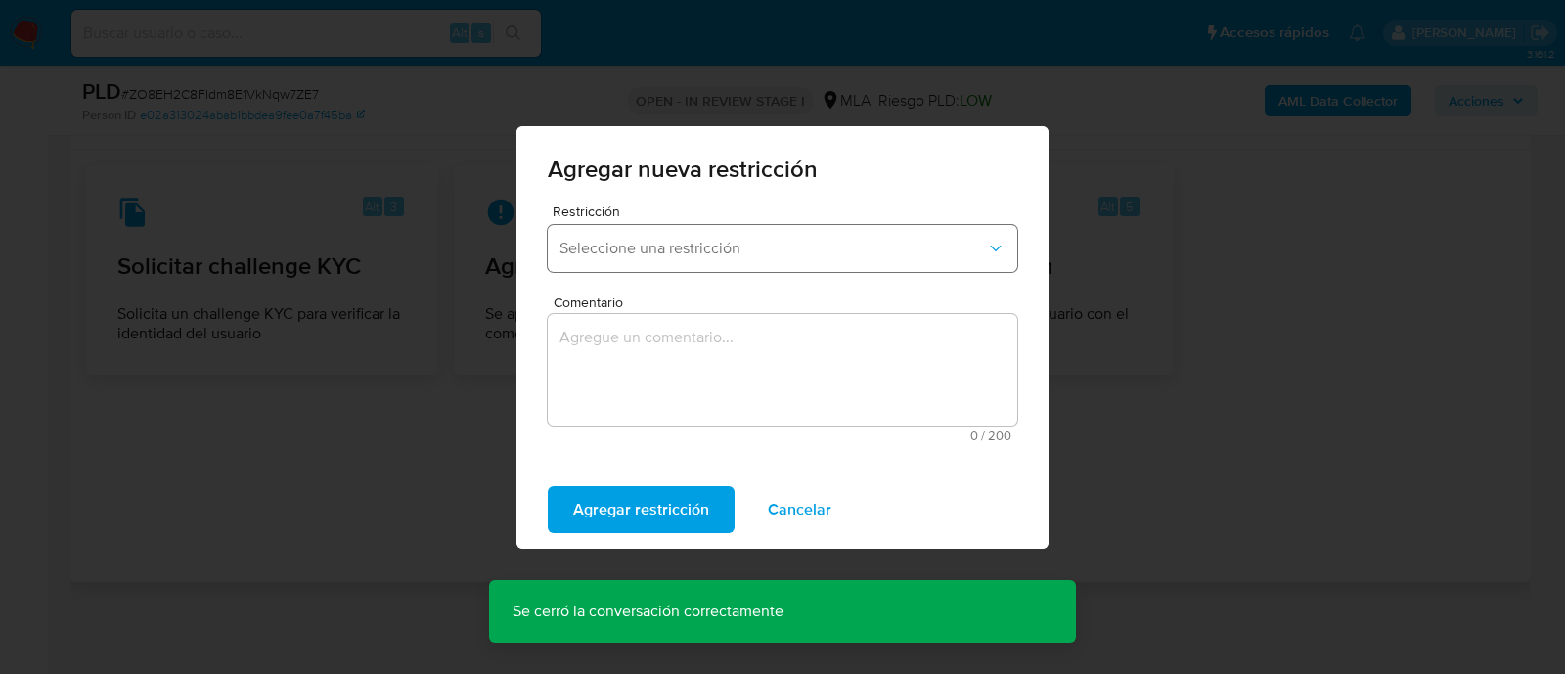
click at [646, 254] on span "Seleccione una restricción" at bounding box center [773, 249] width 426 height 20
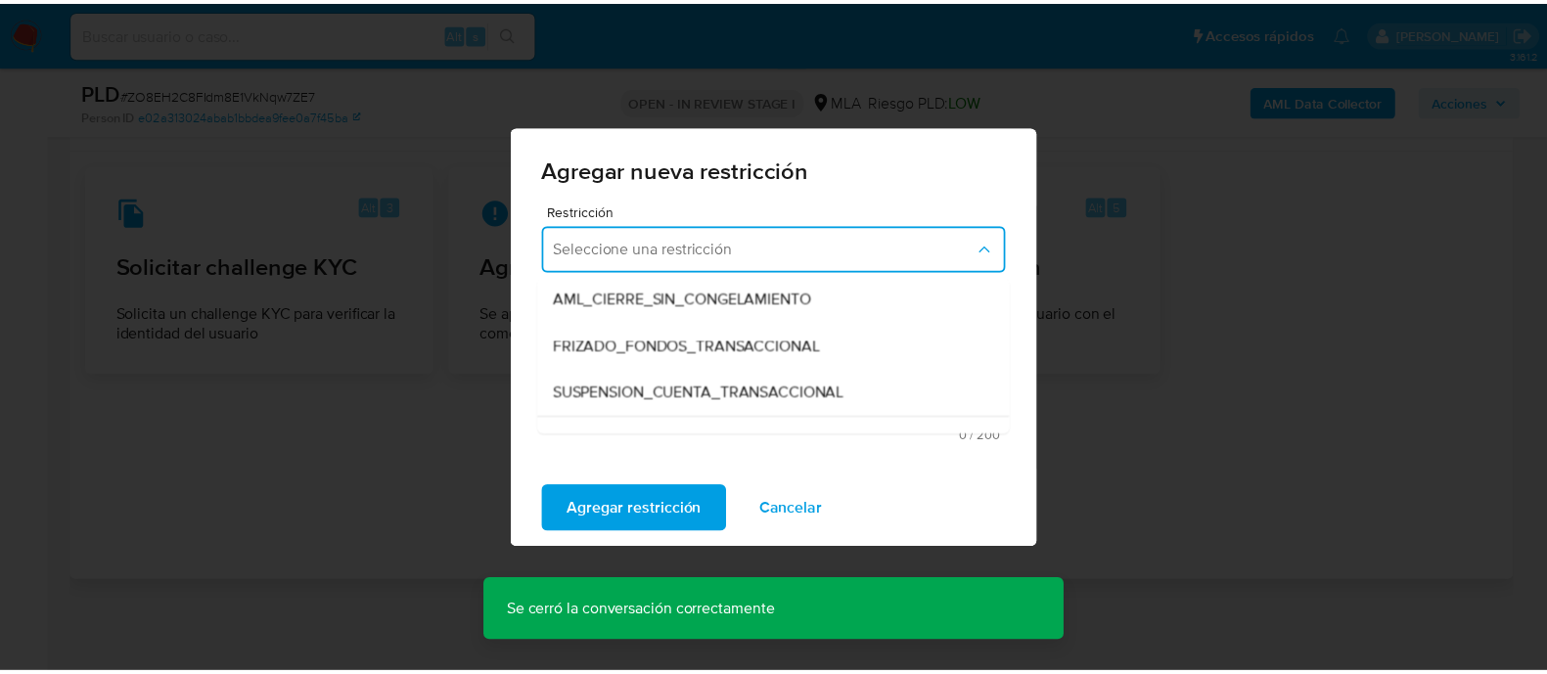
scroll to position [244, 0]
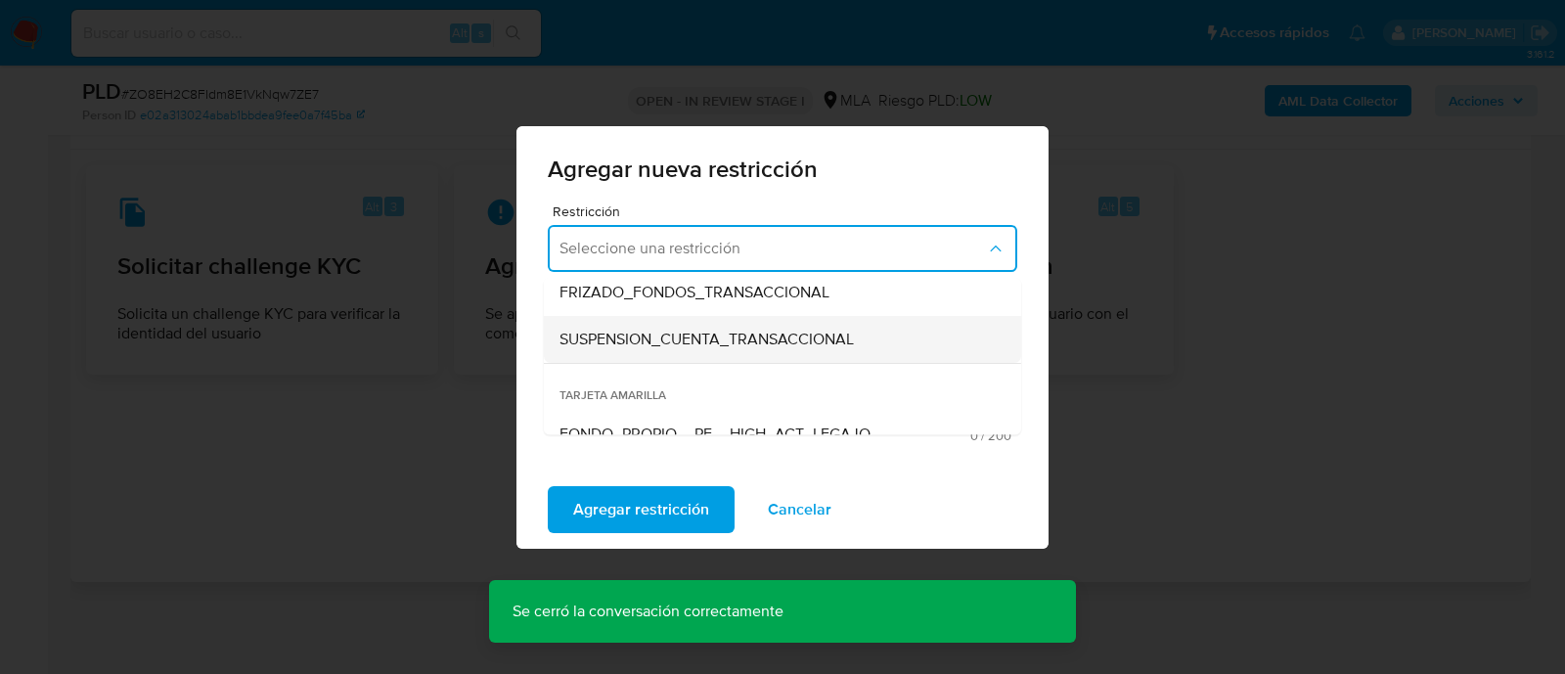
click at [655, 344] on span "SUSPENSION_CUENTA_TRANSACCIONAL" at bounding box center [707, 340] width 294 height 20
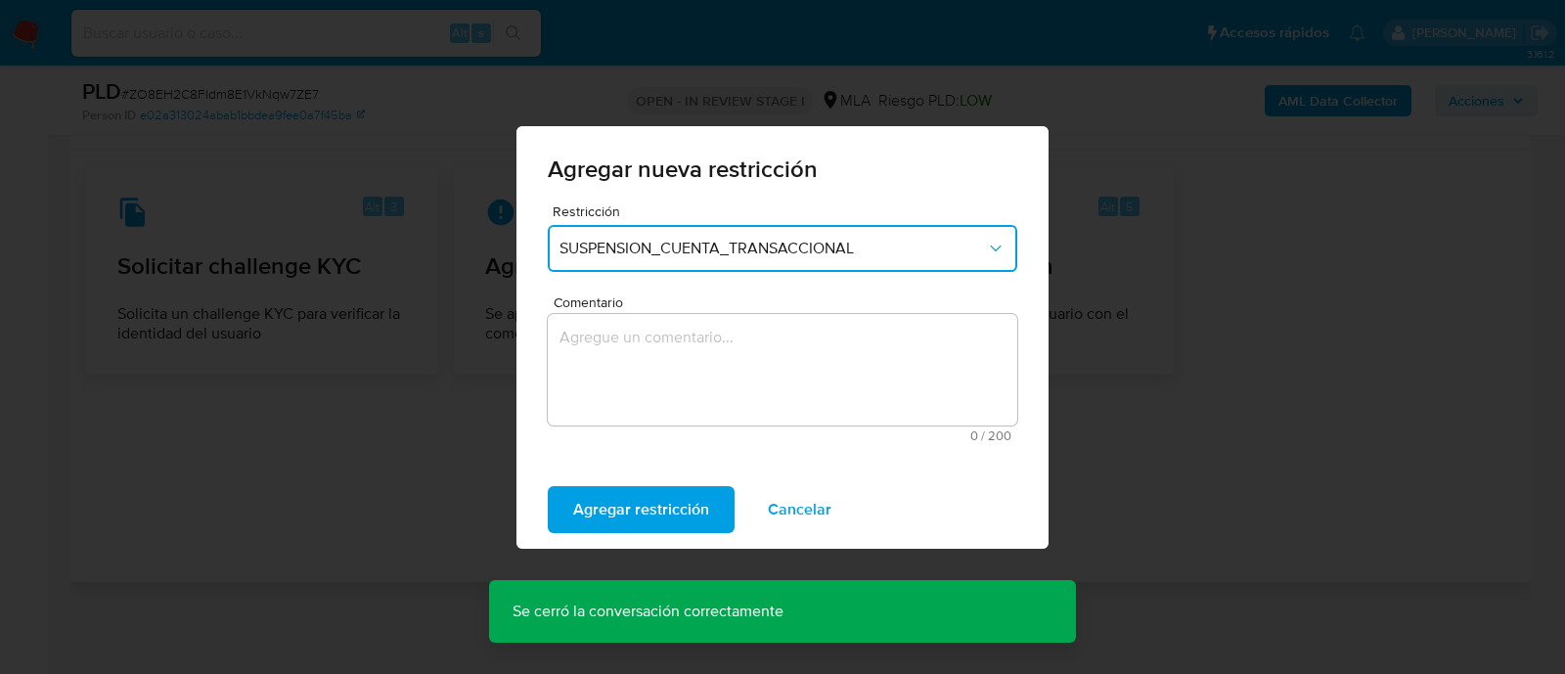
click at [799, 344] on textarea "Comentario" at bounding box center [783, 370] width 470 height 112
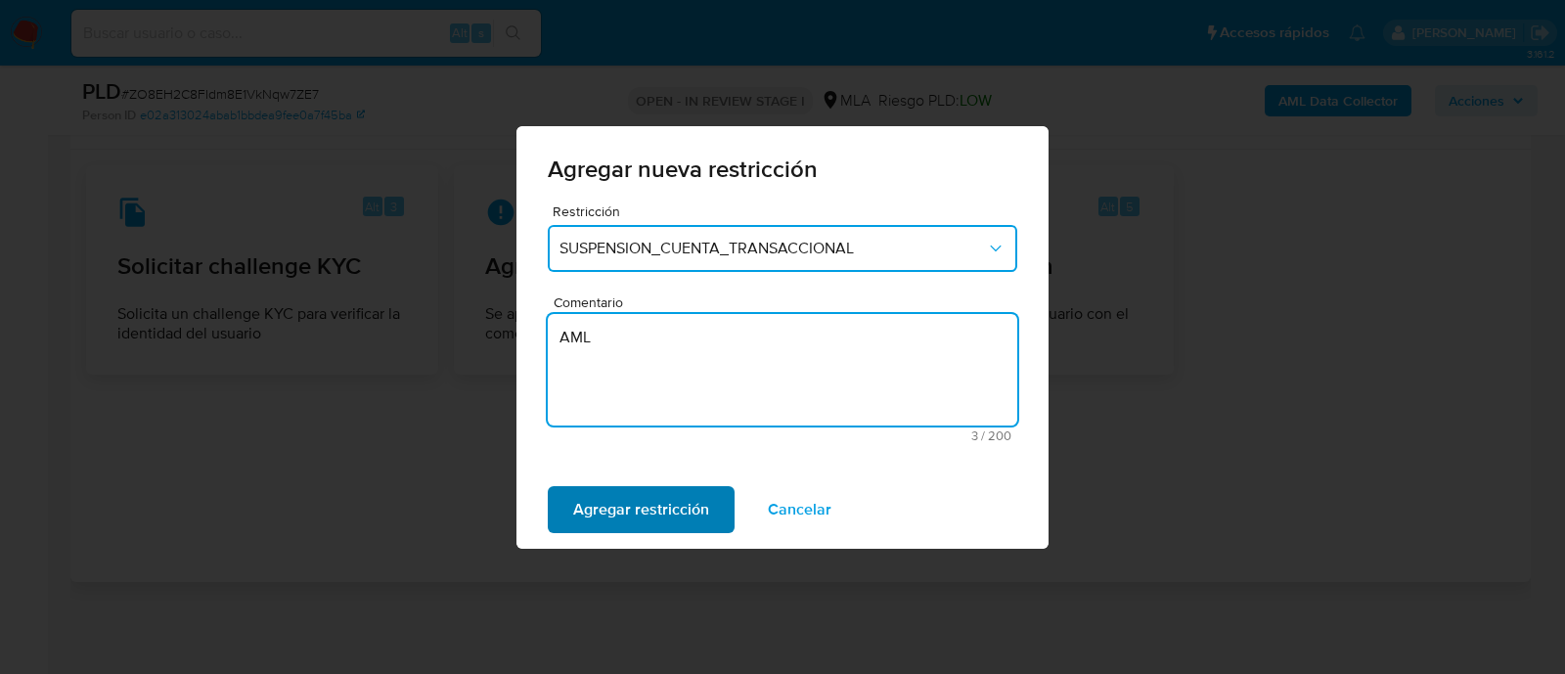
type textarea "AML"
click at [652, 508] on span "Agregar restricción" at bounding box center [641, 509] width 136 height 43
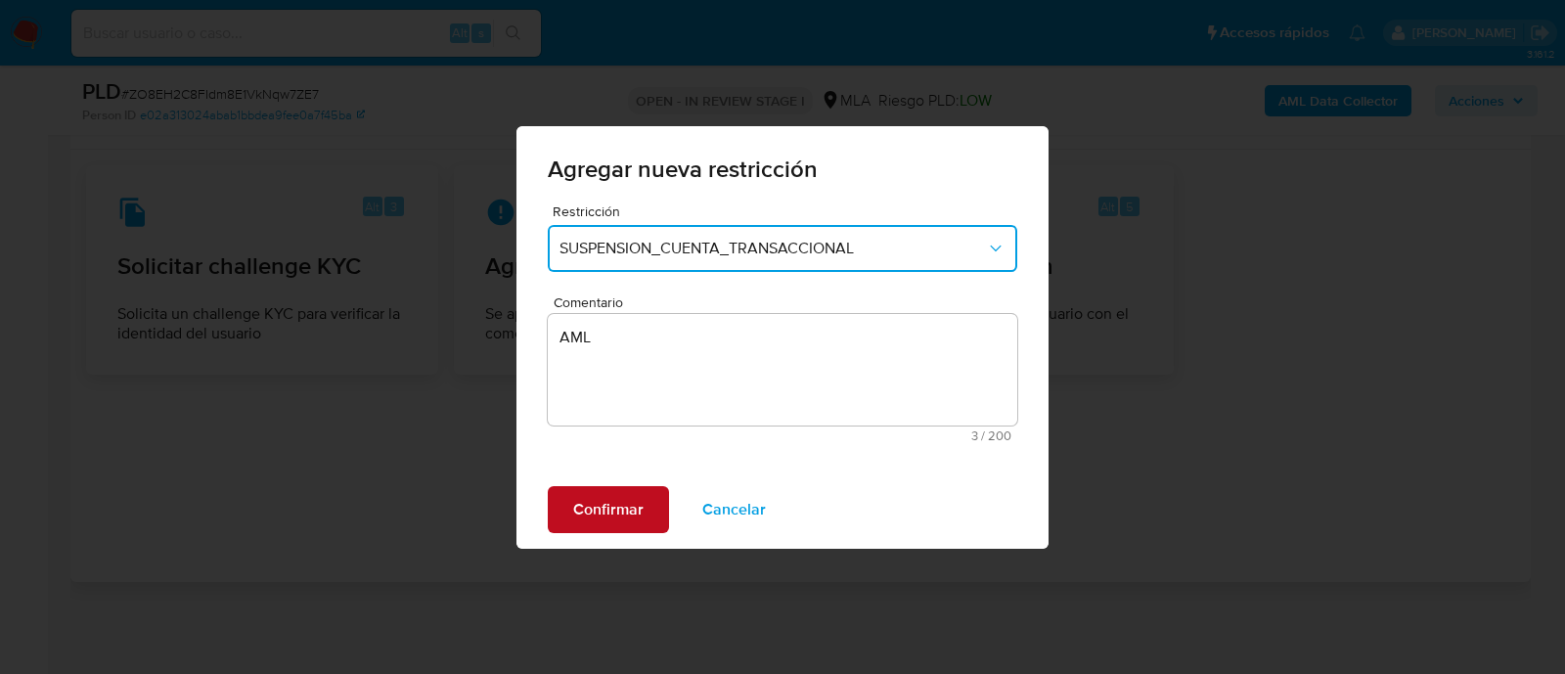
click at [593, 516] on span "Confirmar" at bounding box center [608, 509] width 70 height 43
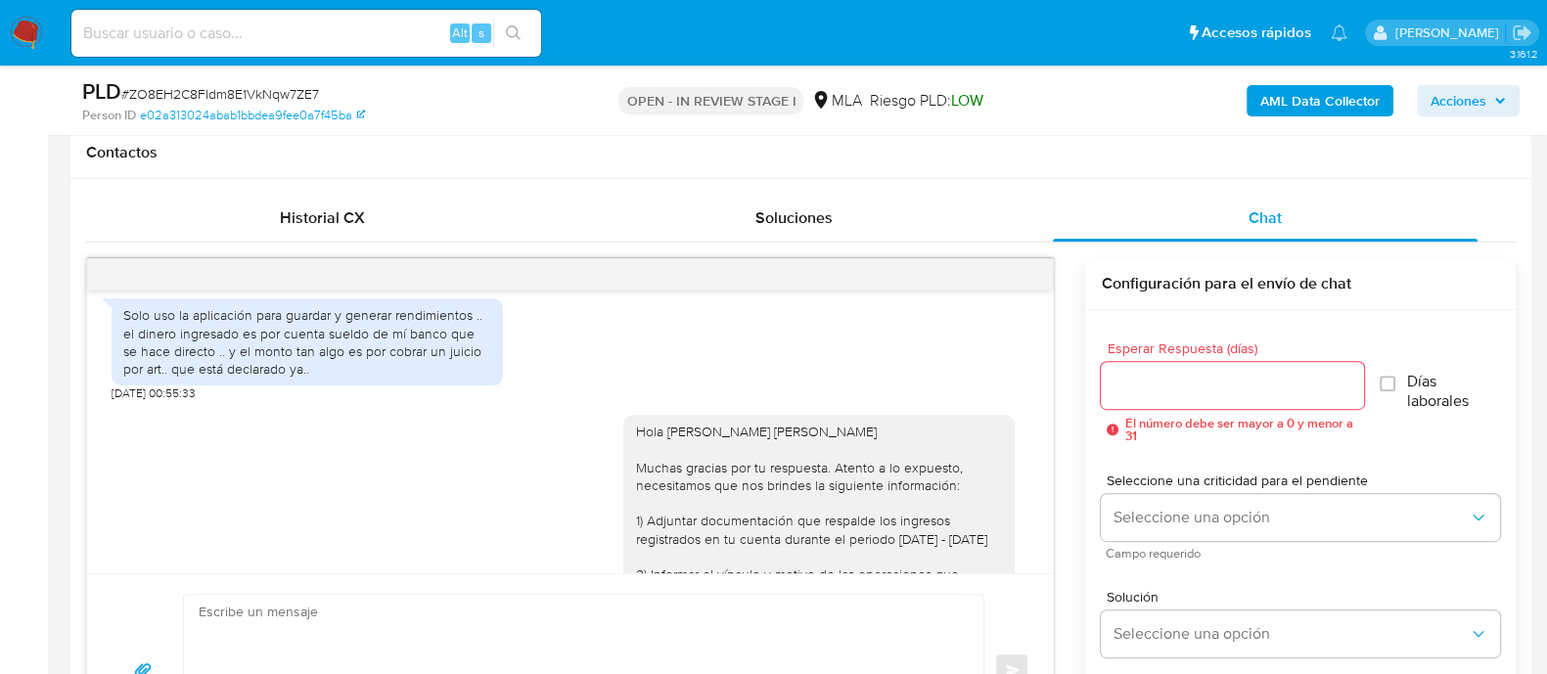
scroll to position [1100, 0]
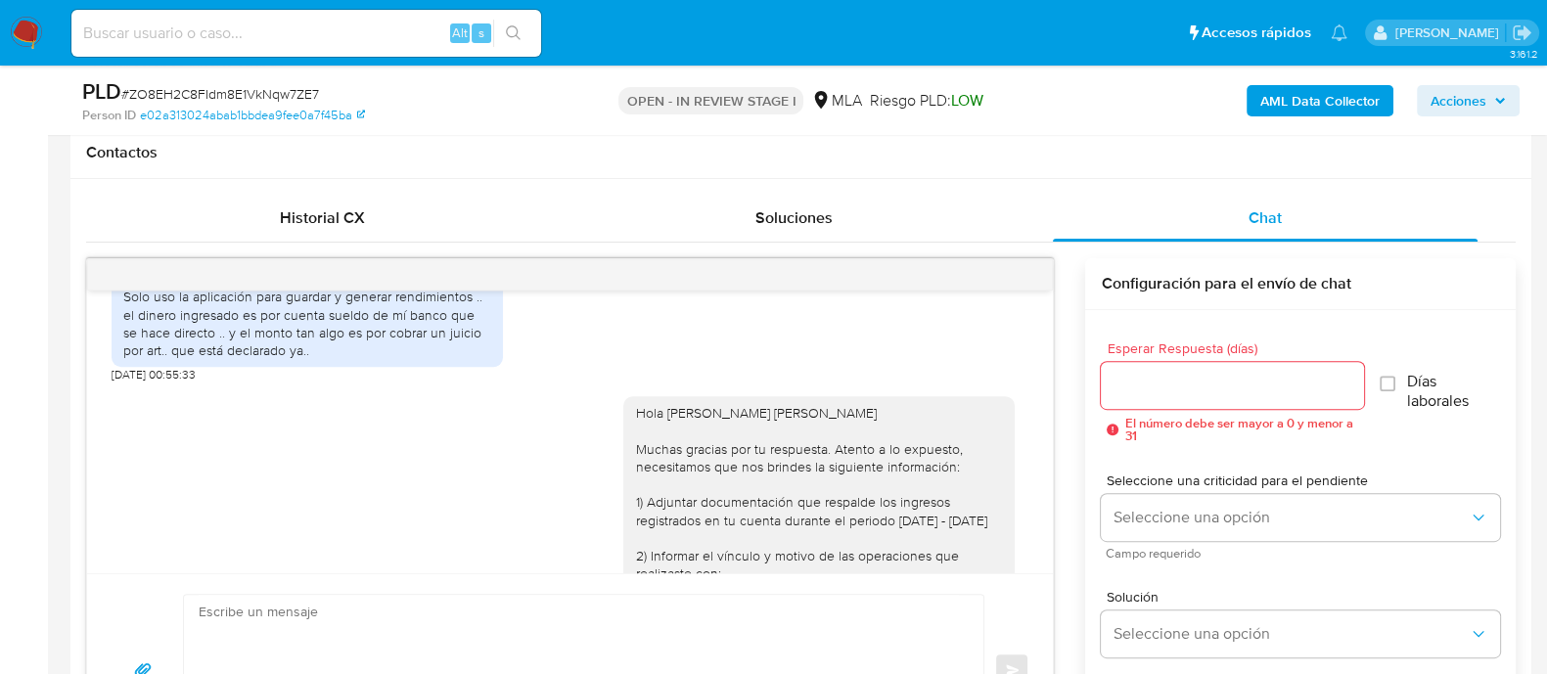
click at [385, 359] on div "Solo uso la aplicación para guardar y generar rendimientos .. el dinero ingresa…" at bounding box center [307, 323] width 368 height 71
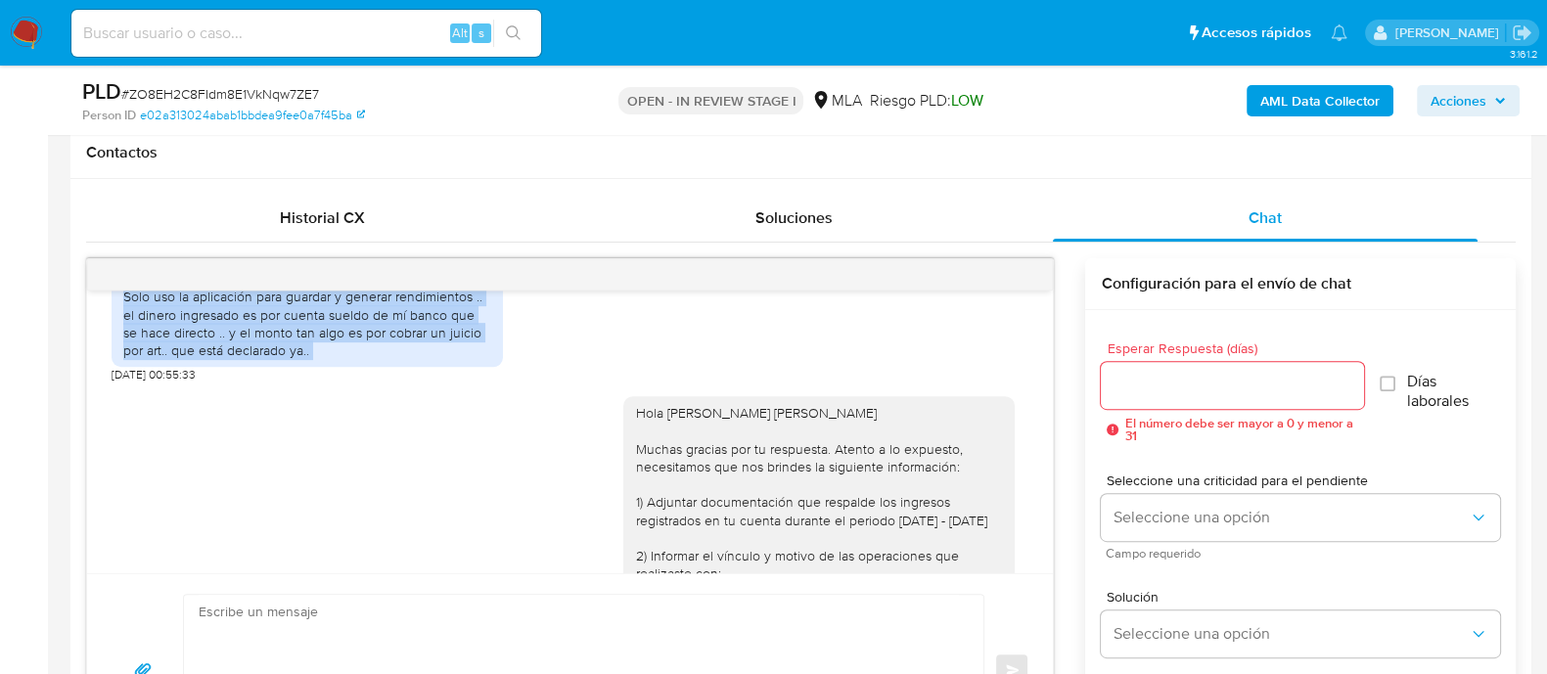
click at [385, 359] on div "Solo uso la aplicación para guardar y generar rendimientos .. el dinero ingresa…" at bounding box center [307, 323] width 368 height 71
copy div "Solo uso la aplicación para guardar y generar rendimientos .. el dinero ingresa…"
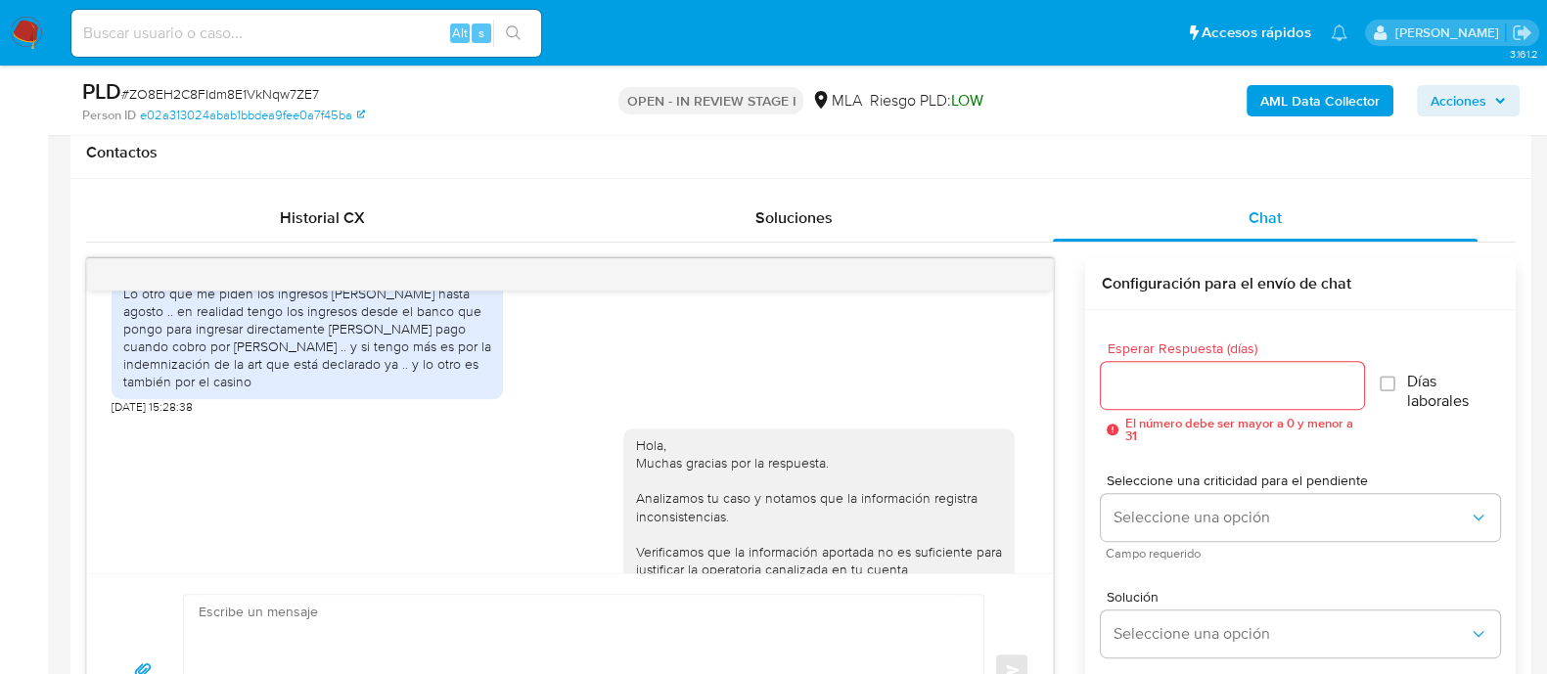
scroll to position [1711, 0]
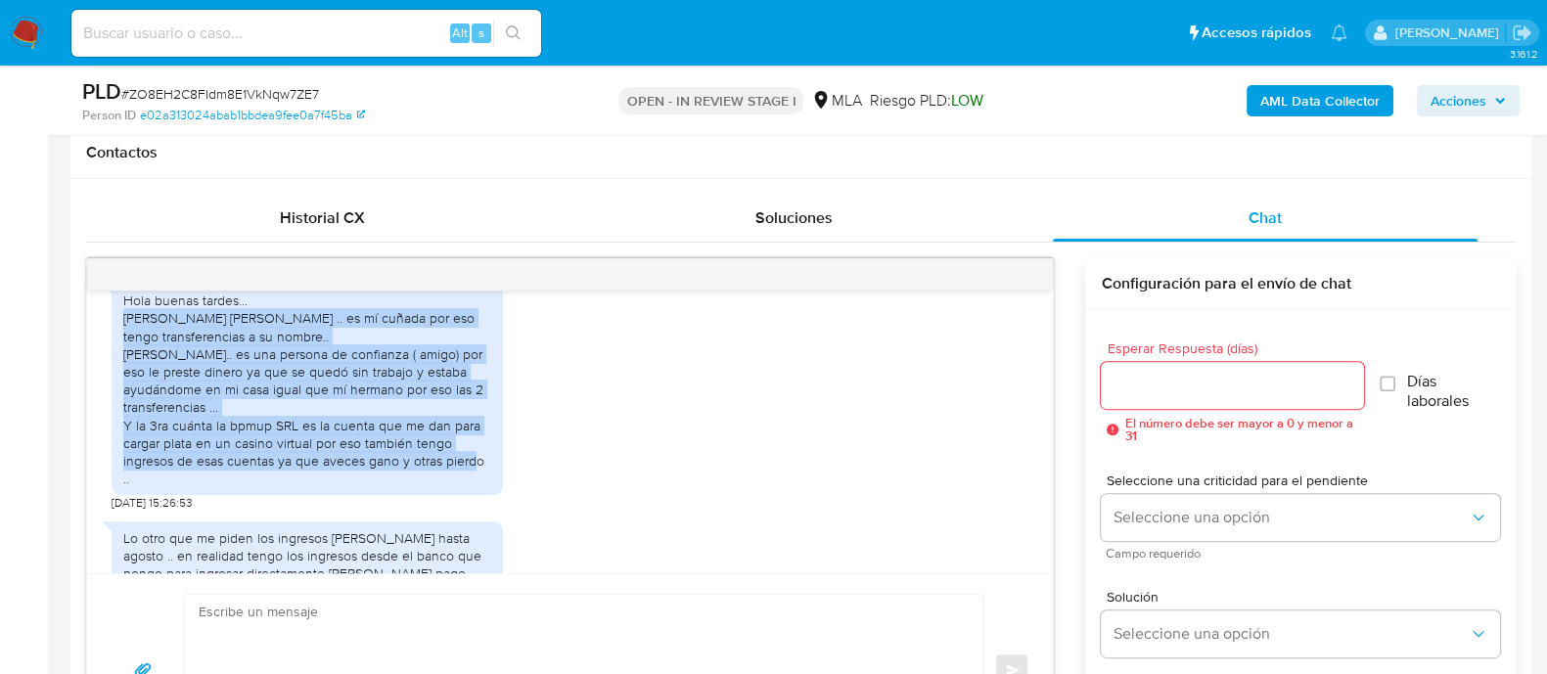
drag, startPoint x: 125, startPoint y: 373, endPoint x: 484, endPoint y: 507, distance: 383.2
click at [484, 487] on div "Hola buenas tardes... Segovia Analía Ester .. es mí cuñada por eso tengo transf…" at bounding box center [307, 389] width 368 height 196
copy div "Segovia Analía Ester .. es mí cuñada por eso tengo transferencias a su nombre..…"
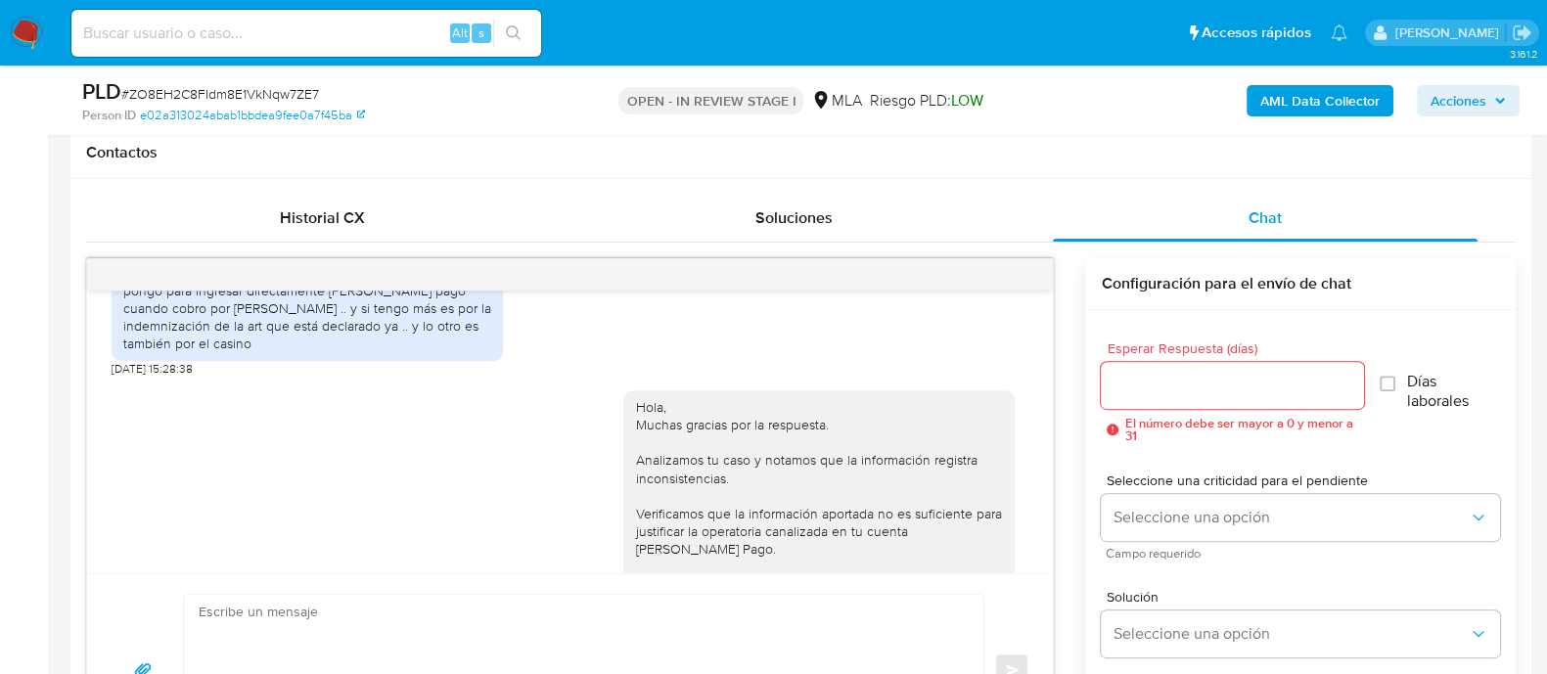
scroll to position [1955, 0]
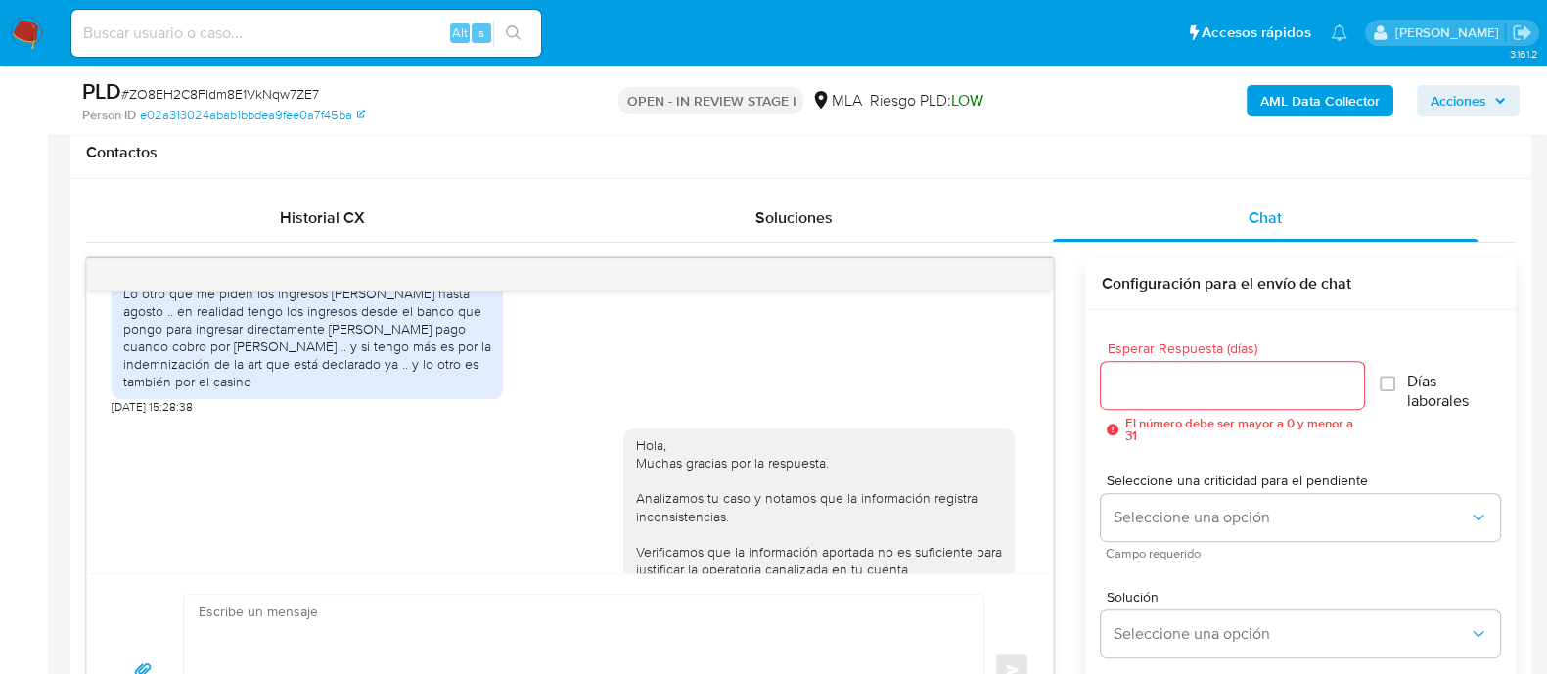
click at [276, 372] on div "Lo otro que me piden los ingresos de mayo hasta agosto .. en realidad tengo los…" at bounding box center [307, 338] width 368 height 107
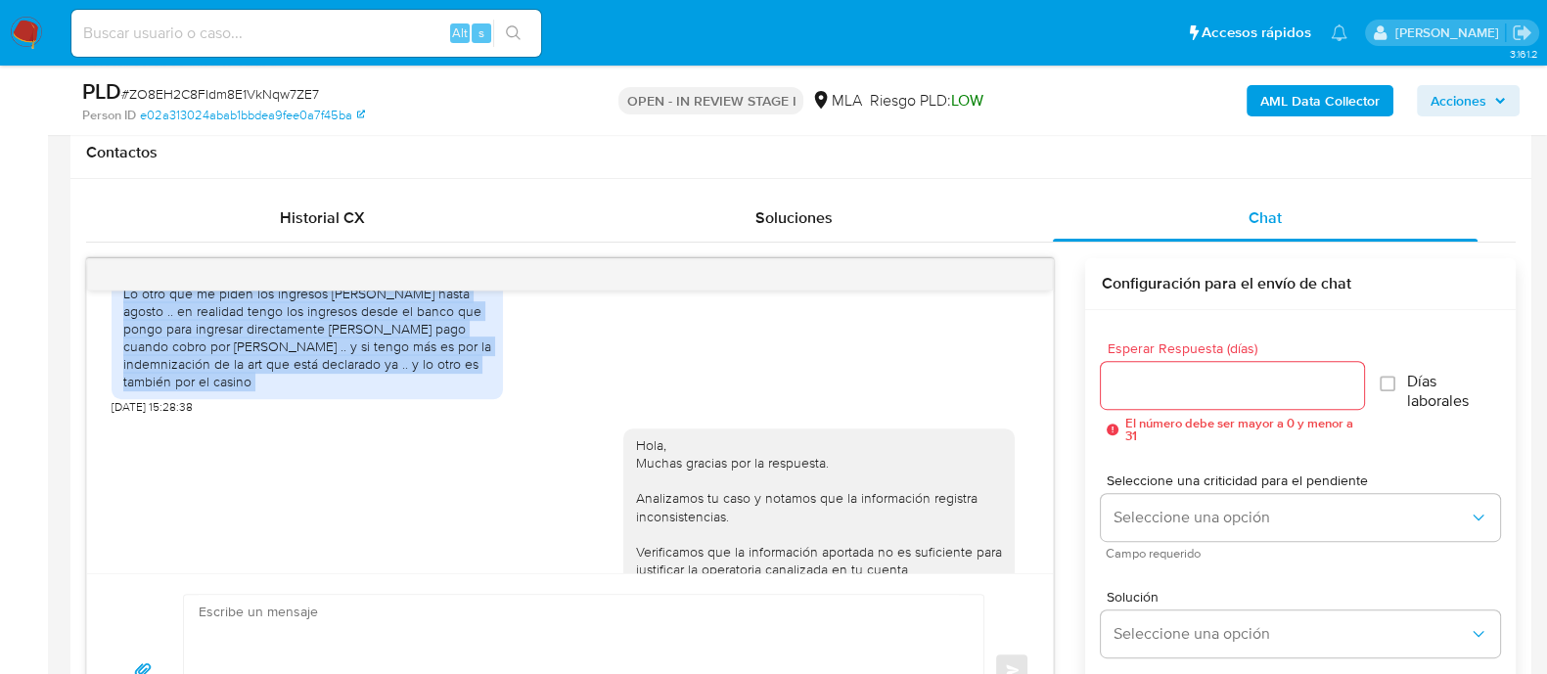
click at [276, 372] on div "Lo otro que me piden los ingresos de mayo hasta agosto .. en realidad tengo los…" at bounding box center [307, 338] width 368 height 107
copy div "Lo otro que me piden los ingresos de mayo hasta agosto .. en realidad tengo los…"
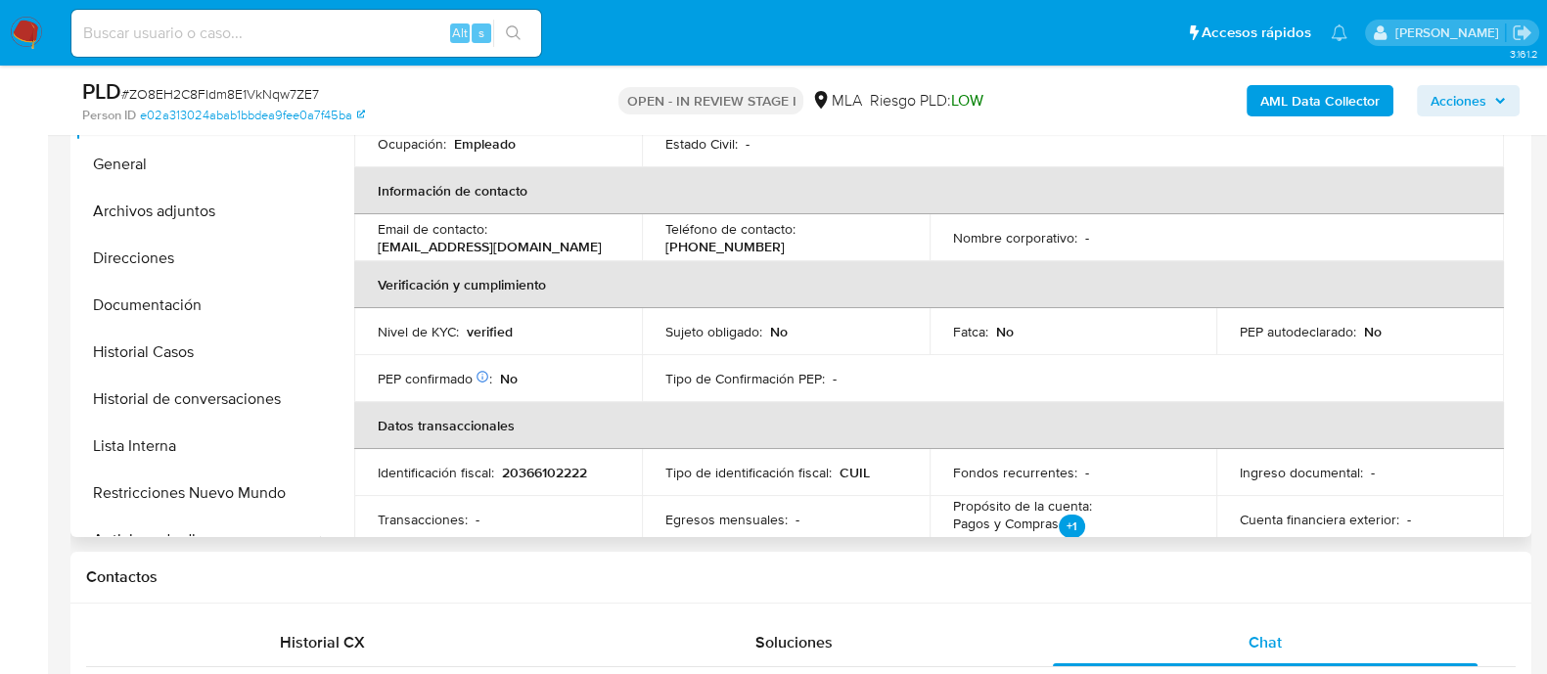
scroll to position [407, 0]
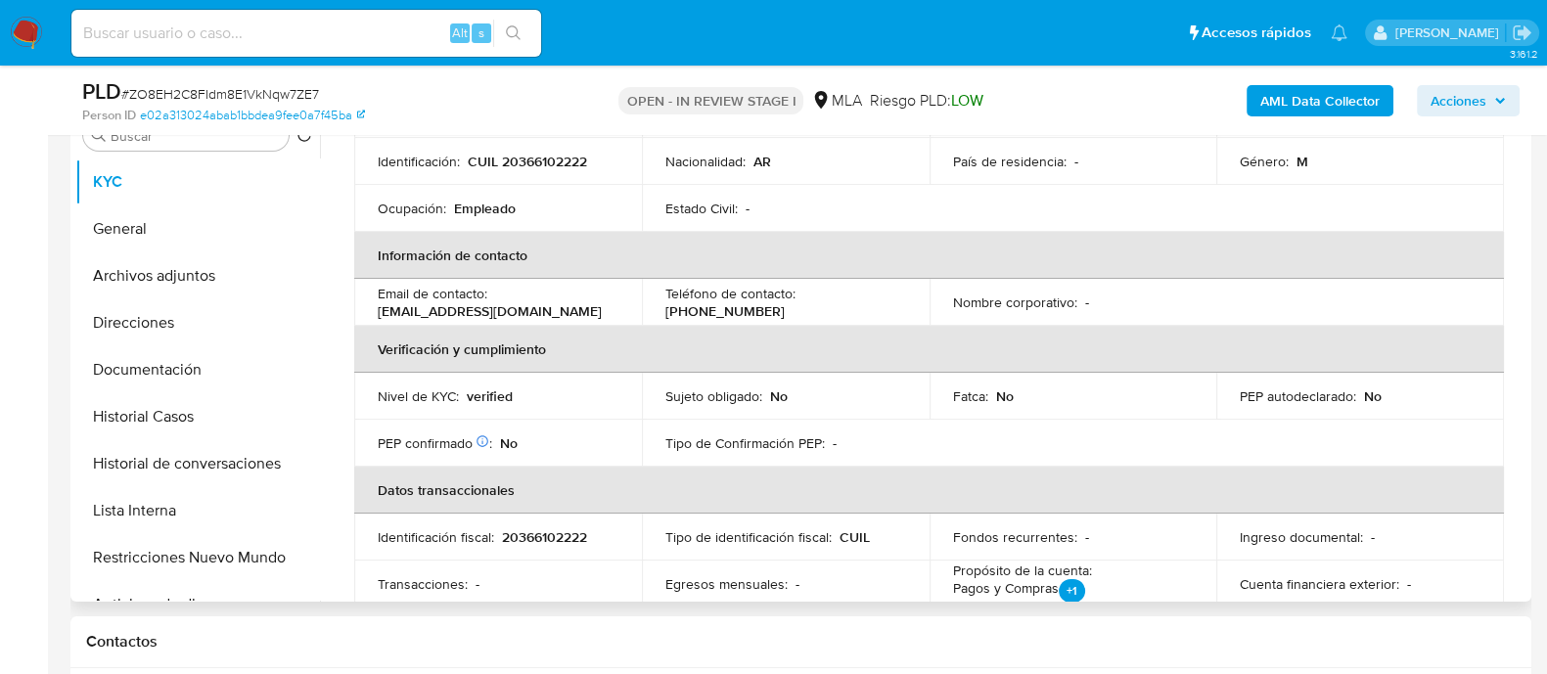
drag, startPoint x: 234, startPoint y: 271, endPoint x: 491, endPoint y: 213, distance: 263.7
click at [234, 271] on button "Archivos adjuntos" at bounding box center [197, 275] width 245 height 47
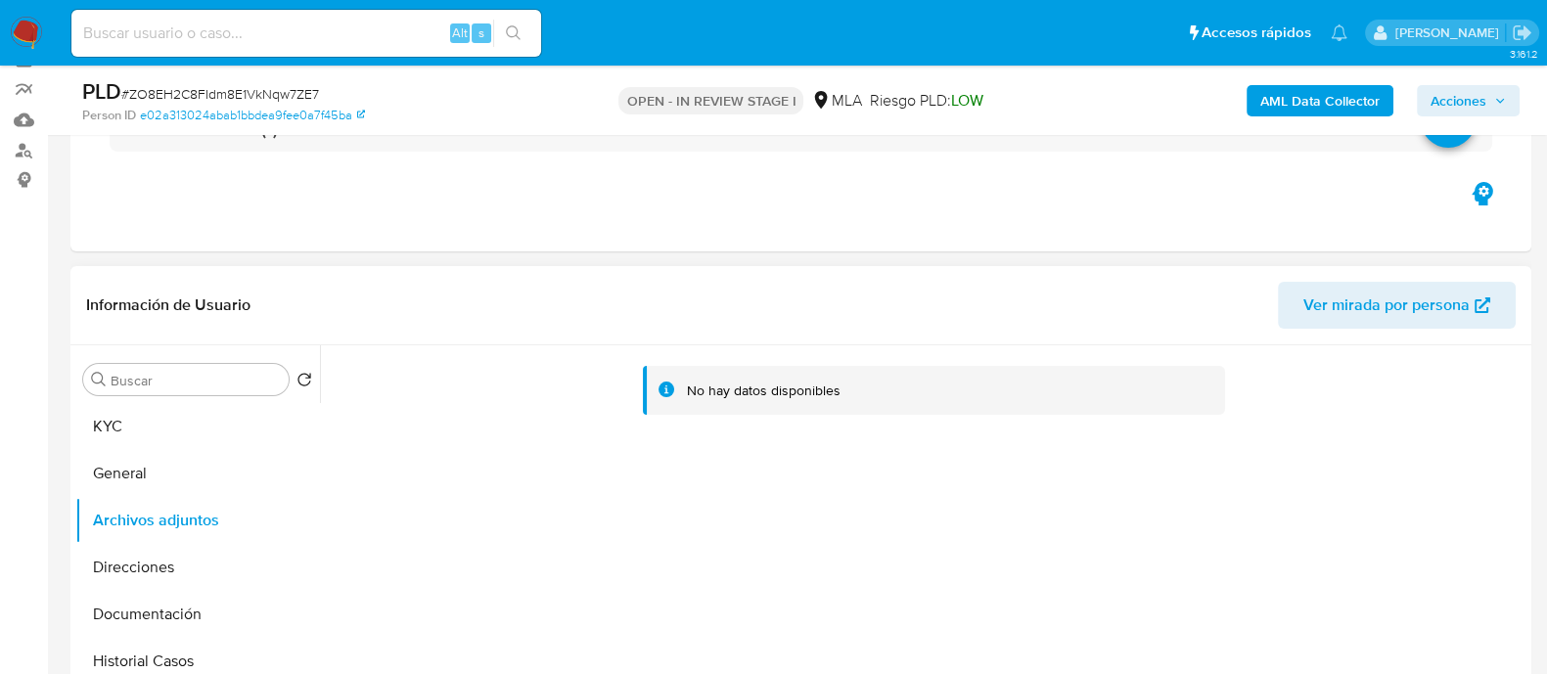
scroll to position [285, 0]
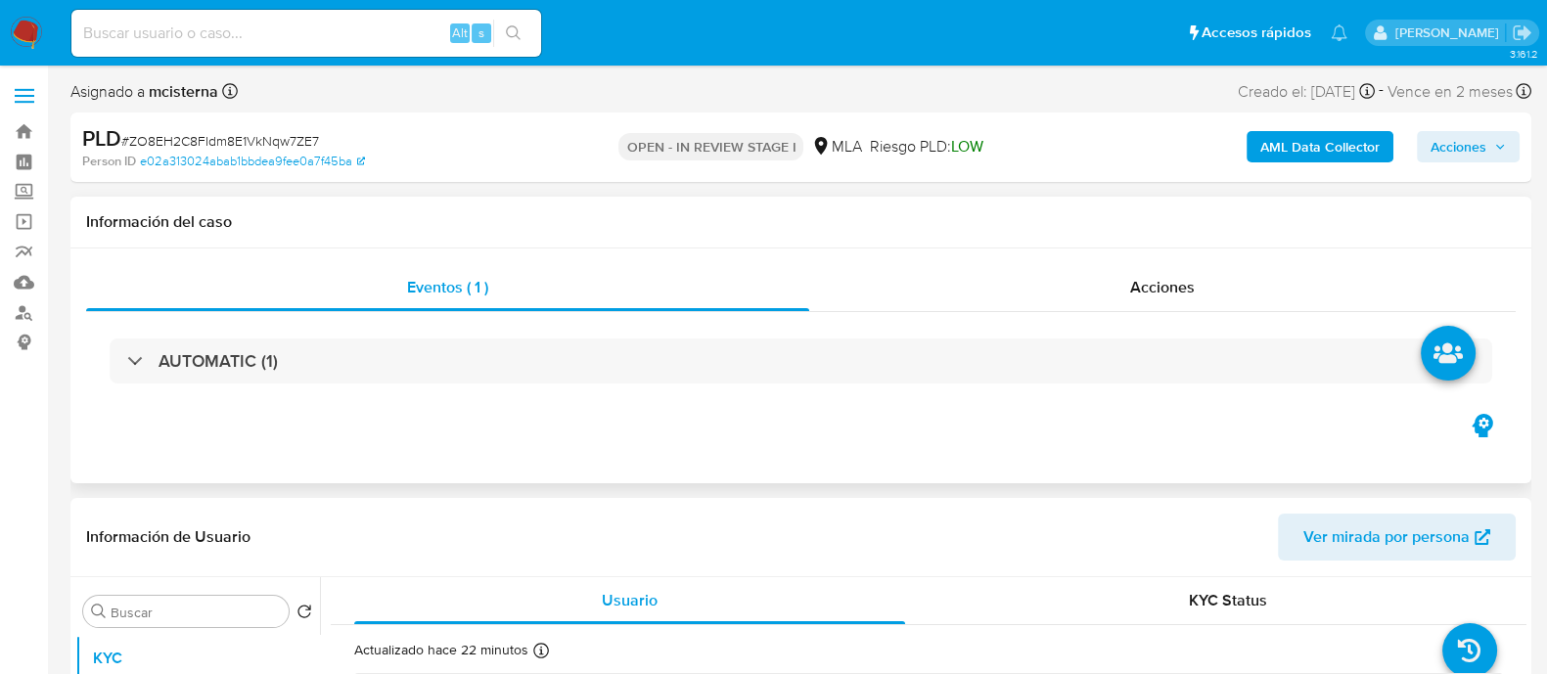
select select "10"
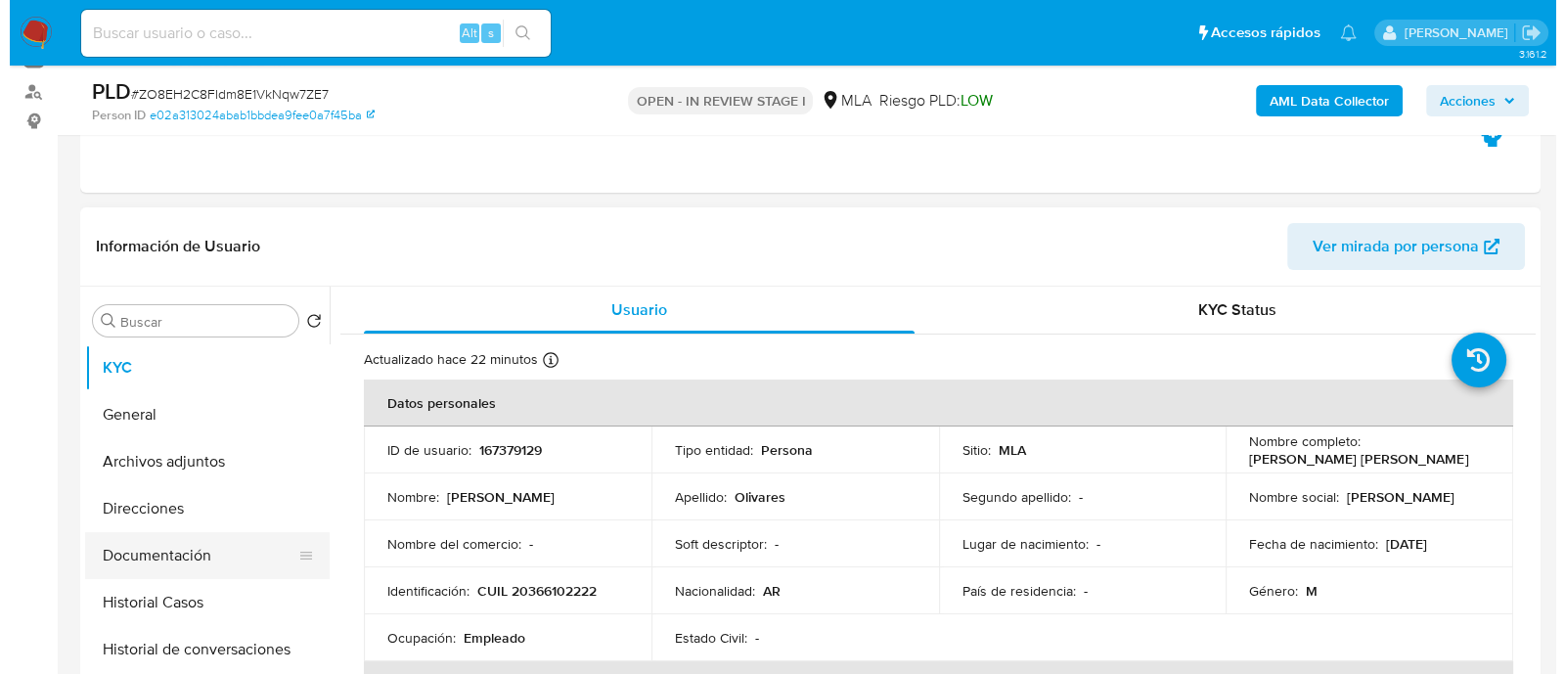
scroll to position [244, 0]
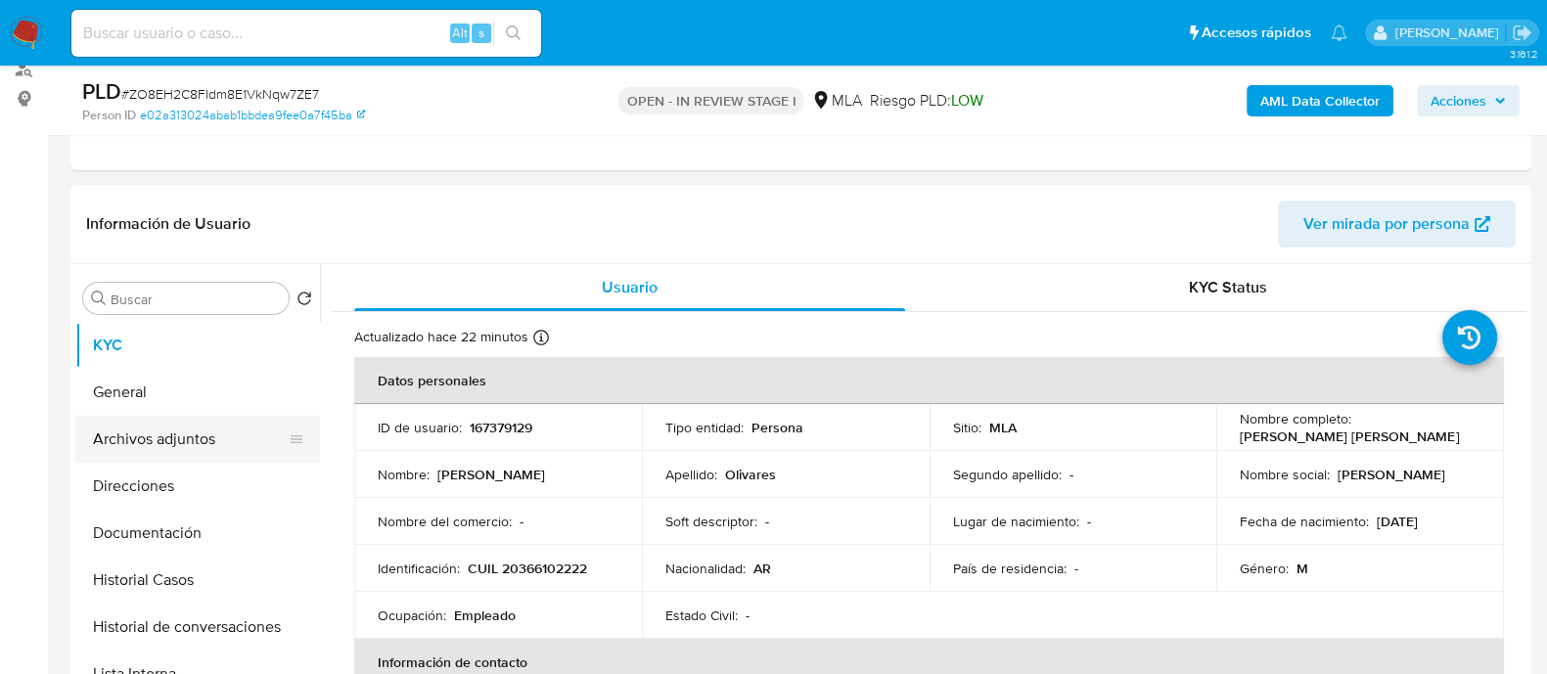
click at [193, 445] on button "Archivos adjuntos" at bounding box center [189, 439] width 229 height 47
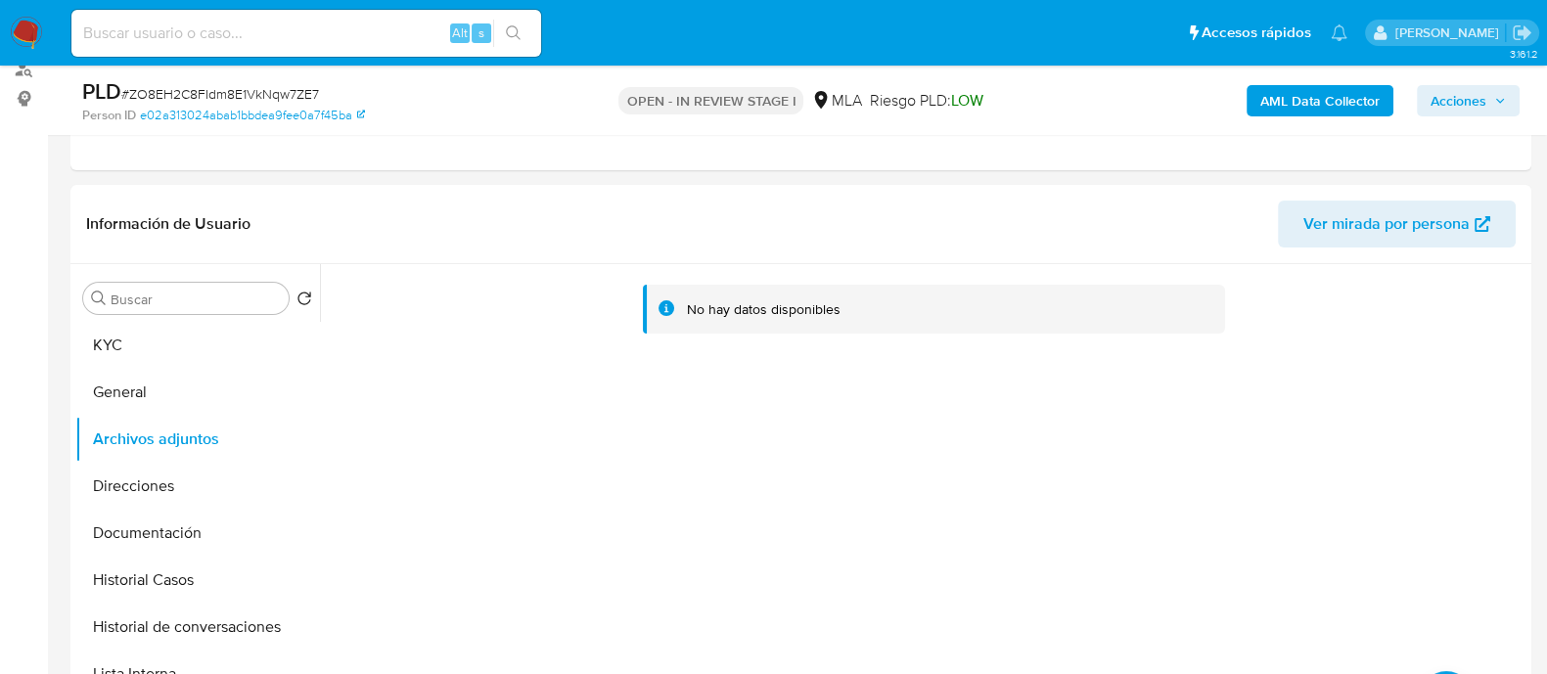
click at [1320, 95] on b "AML Data Collector" at bounding box center [1319, 100] width 119 height 31
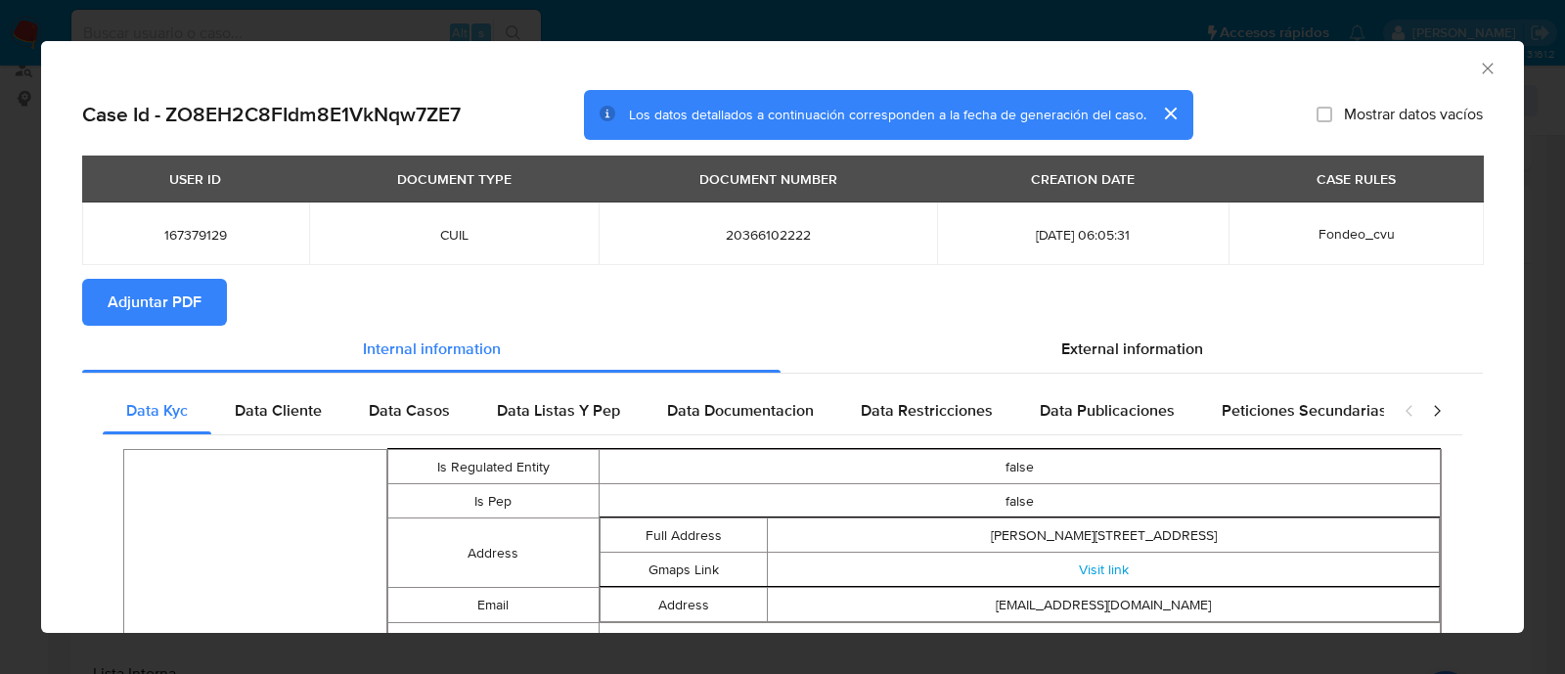
click at [174, 314] on span "Adjuntar PDF" at bounding box center [155, 302] width 94 height 43
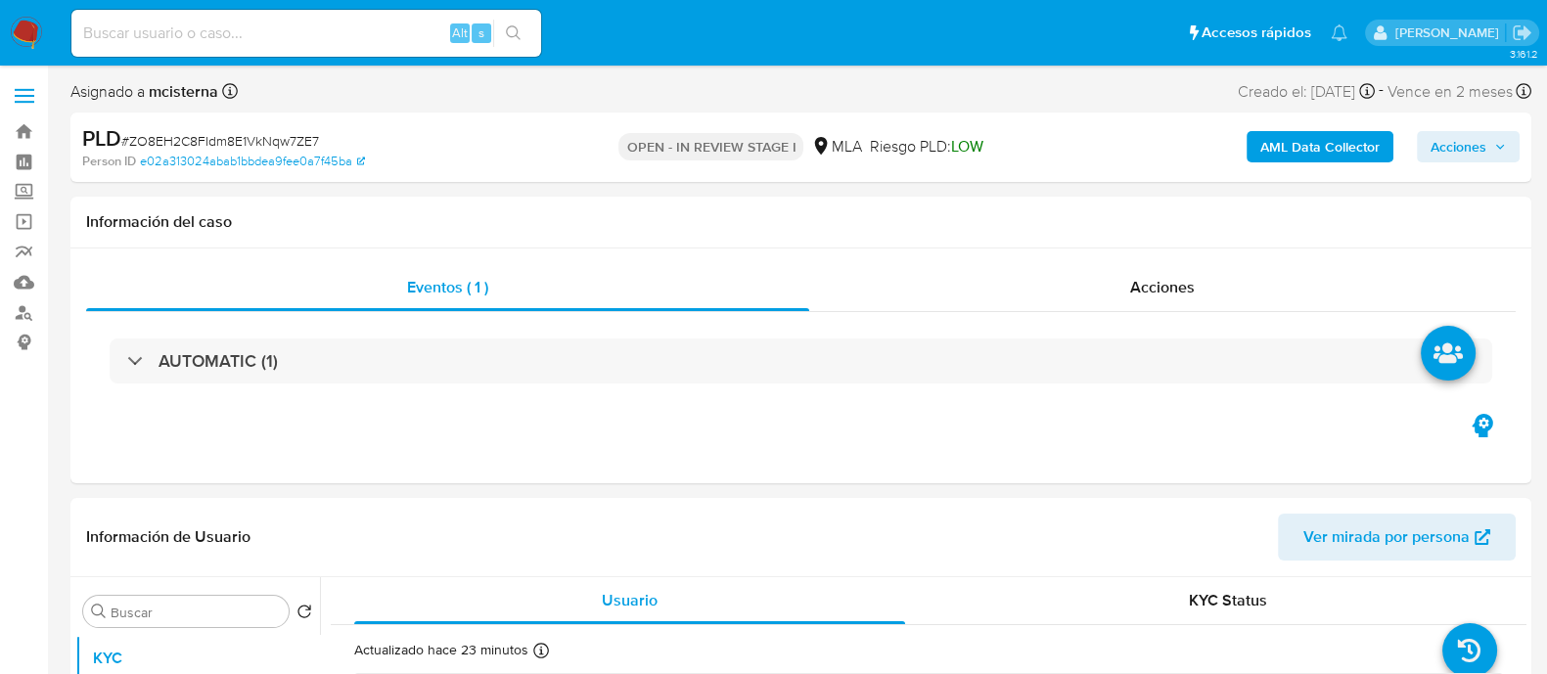
select select "10"
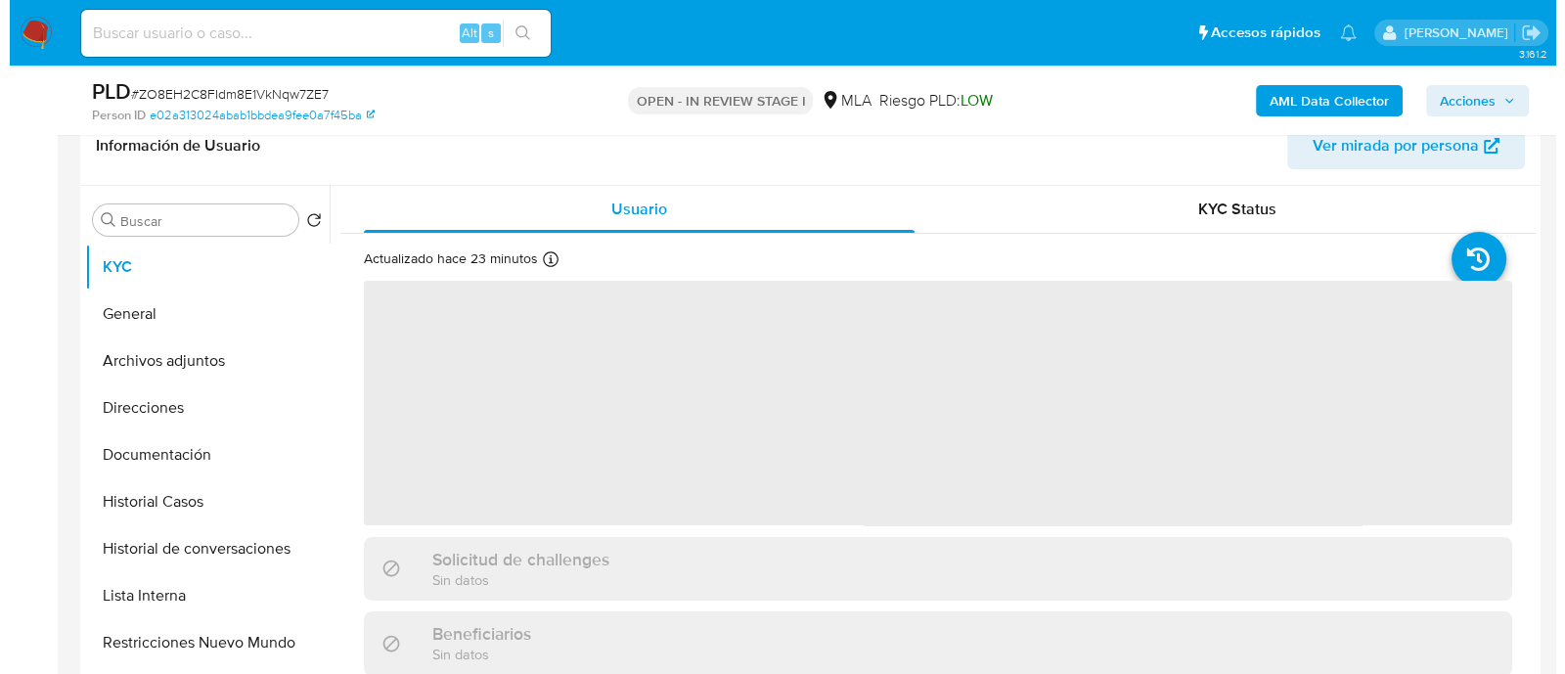
scroll to position [367, 0]
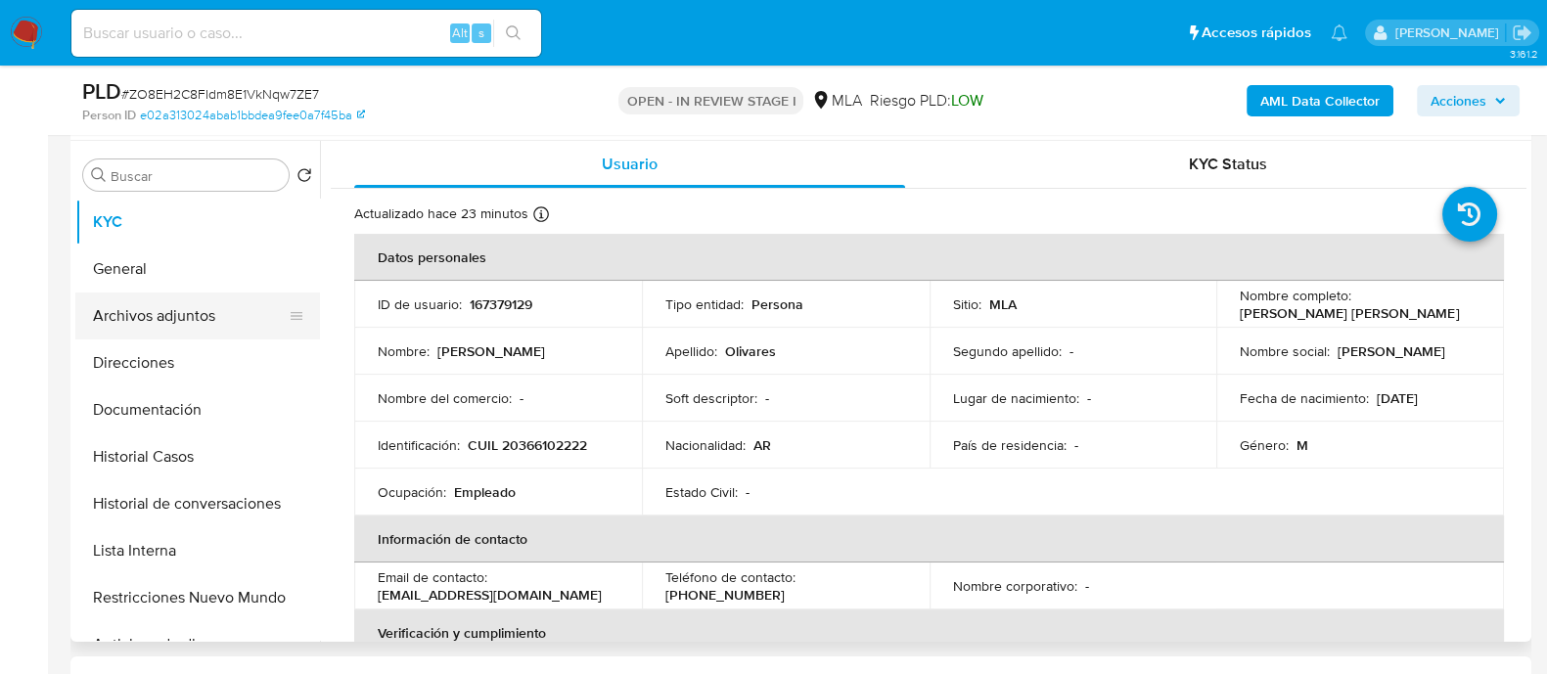
click at [235, 325] on button "Archivos adjuntos" at bounding box center [189, 315] width 229 height 47
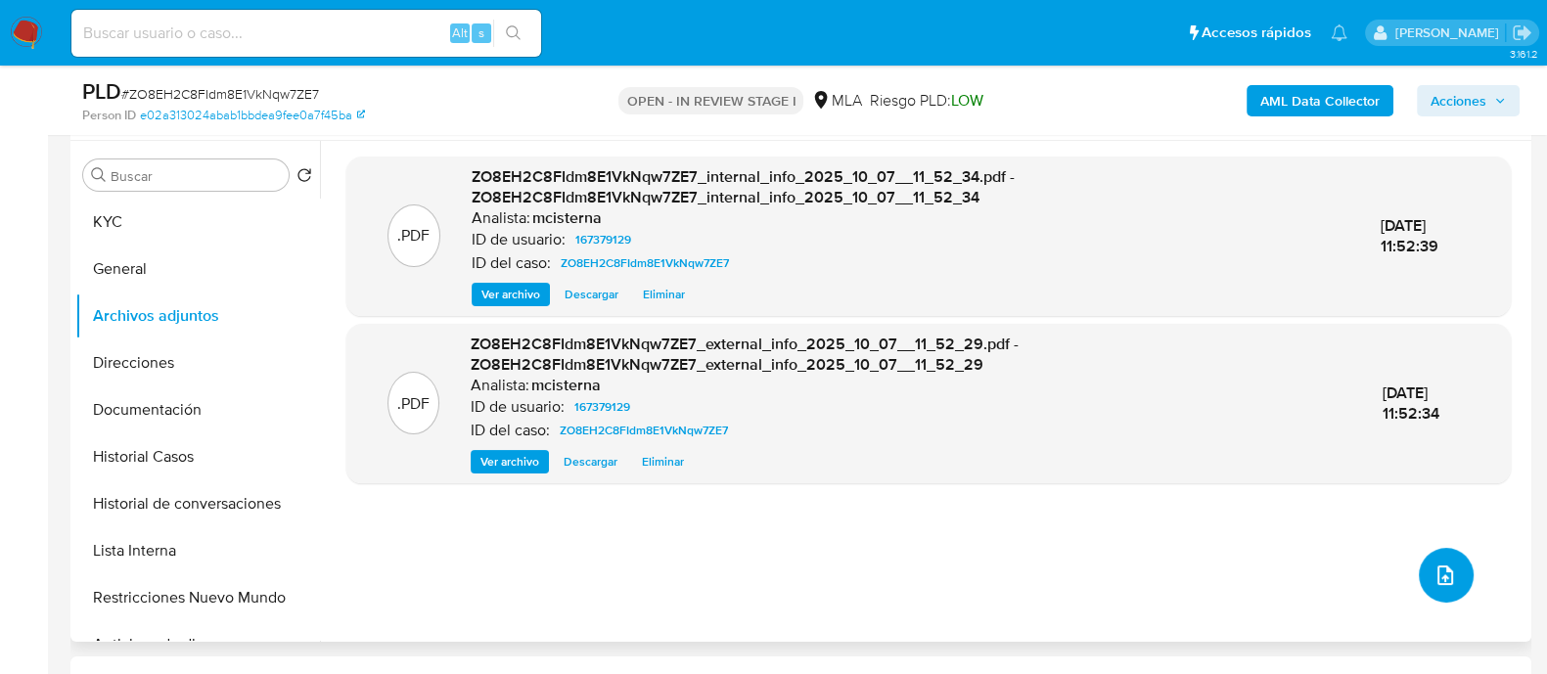
click at [1443, 563] on span "upload-file" at bounding box center [1444, 574] width 23 height 23
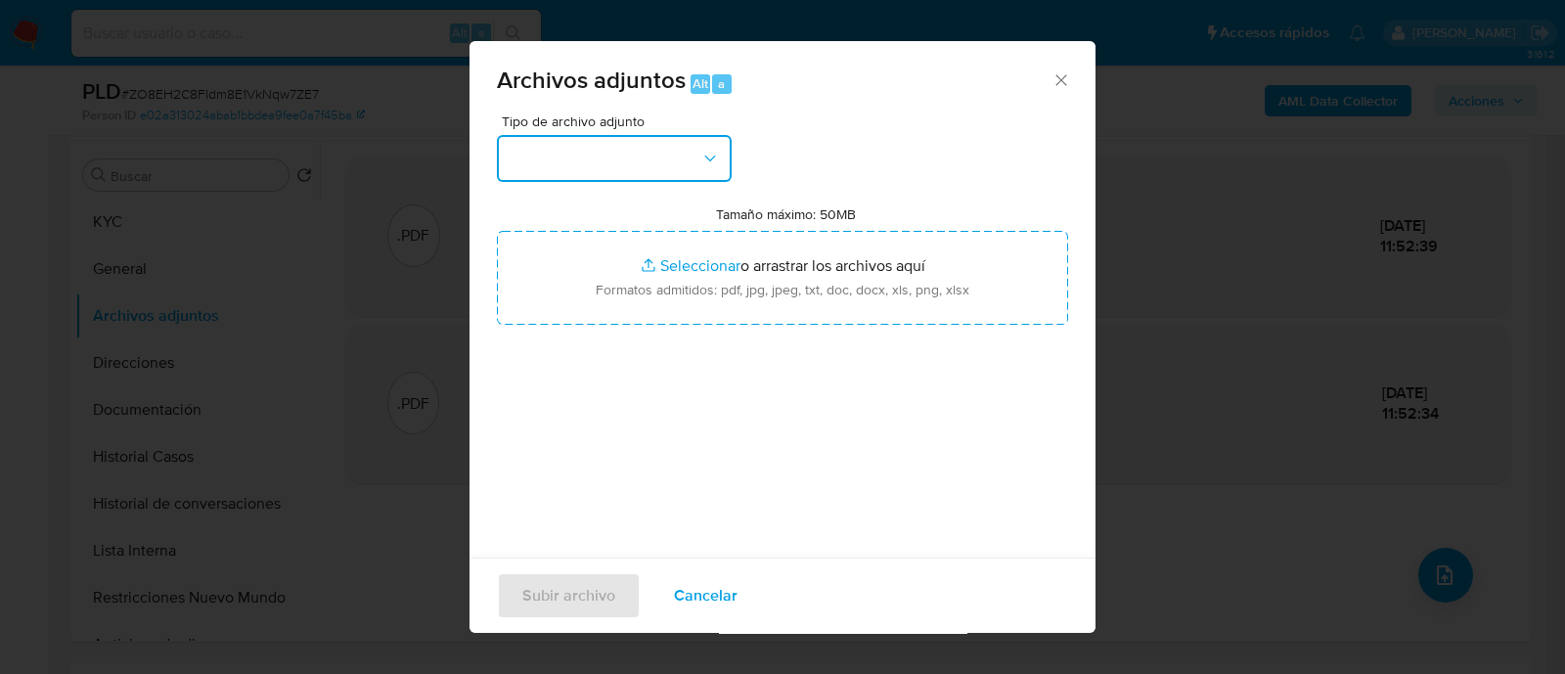
click at [631, 154] on button "button" at bounding box center [614, 158] width 235 height 47
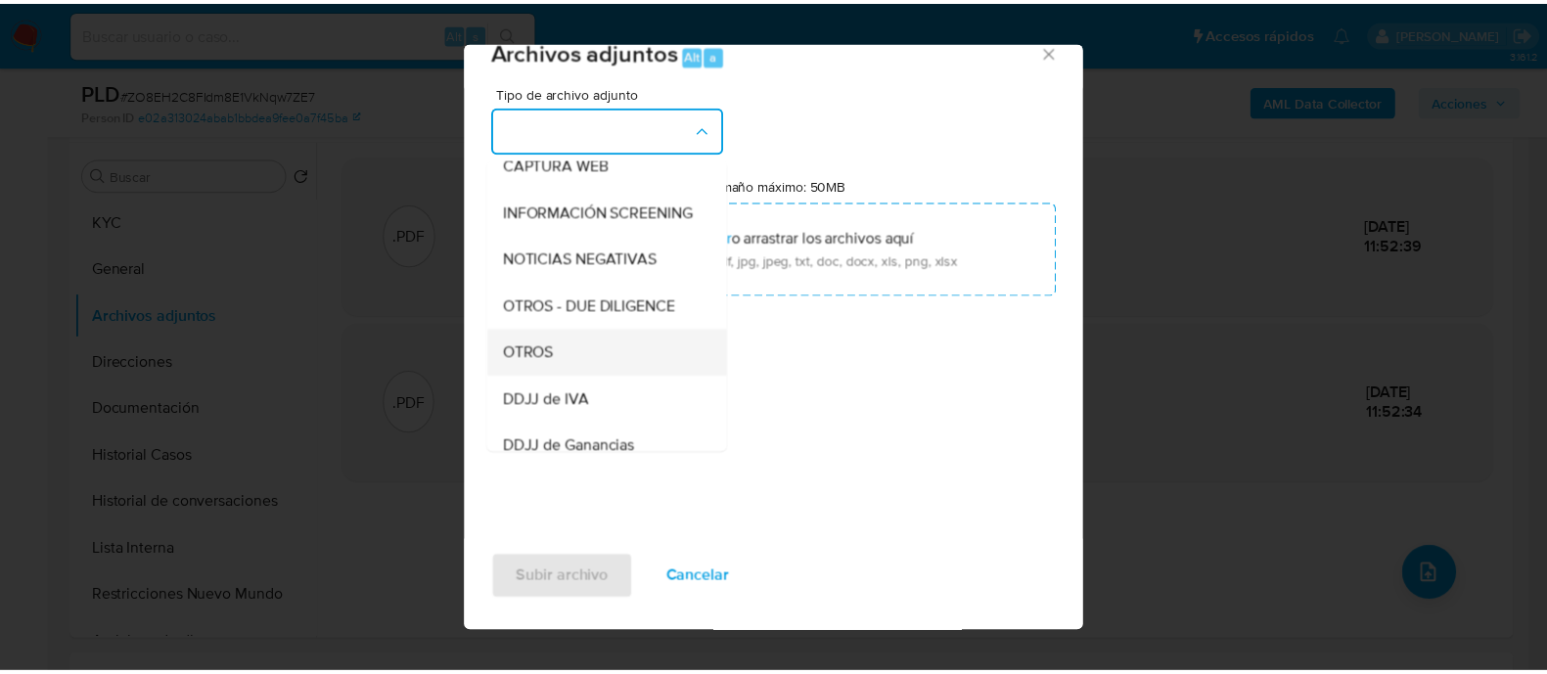
scroll to position [244, 0]
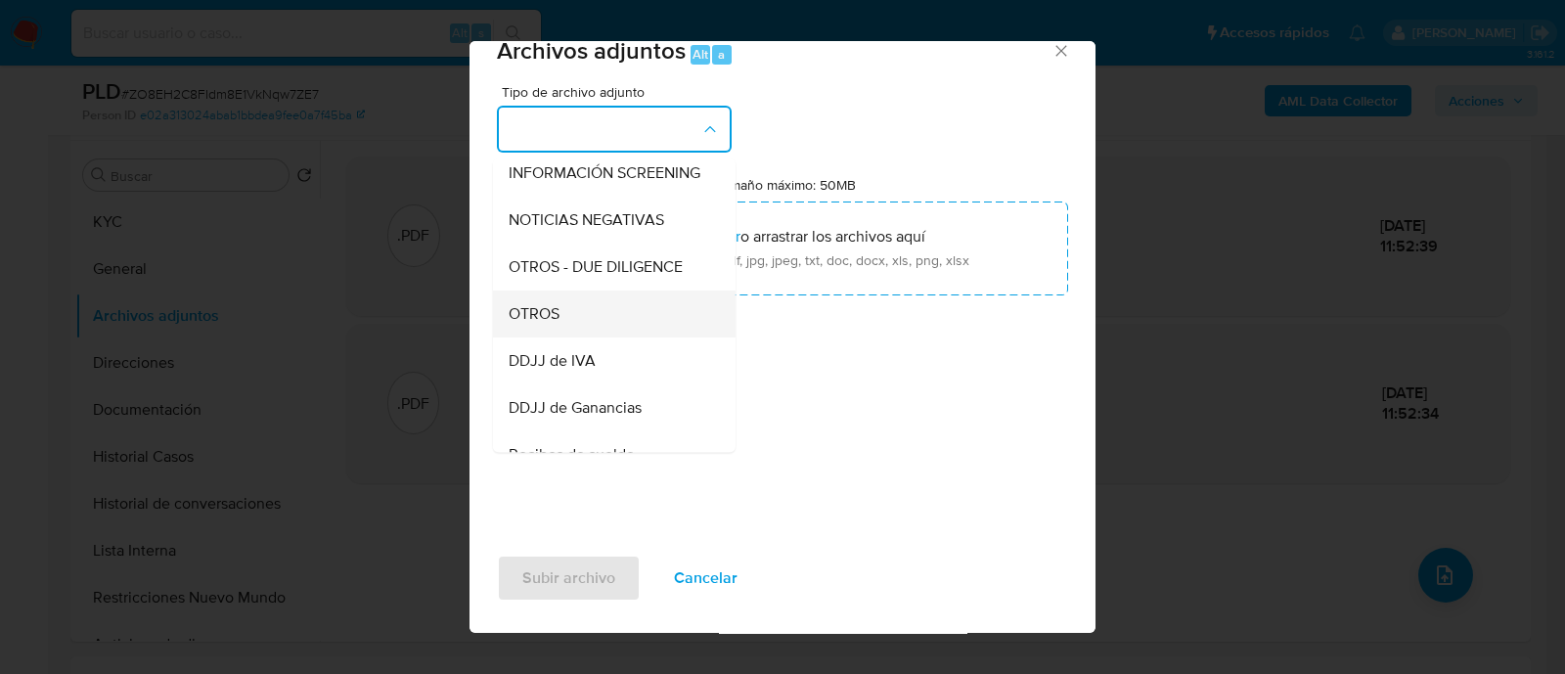
click at [577, 337] on div "OTROS" at bounding box center [609, 314] width 200 height 47
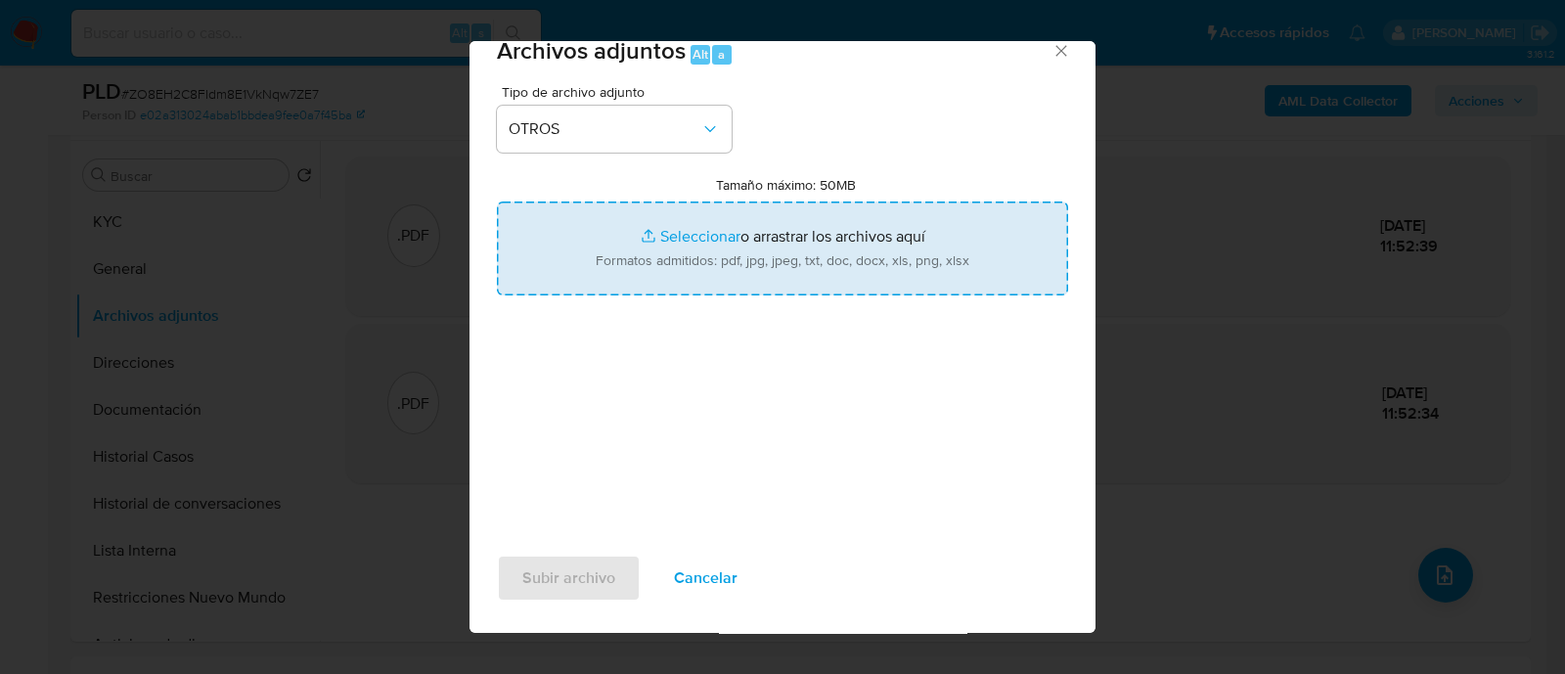
click at [761, 231] on input "Tamaño máximo: 50MB Seleccionar archivos" at bounding box center [782, 249] width 571 height 94
type input "C:\fakepath\Caselog ZO8EH2C8FIdm8E1VkNqw7ZE7_2025_09_17_15_36_09.docx"
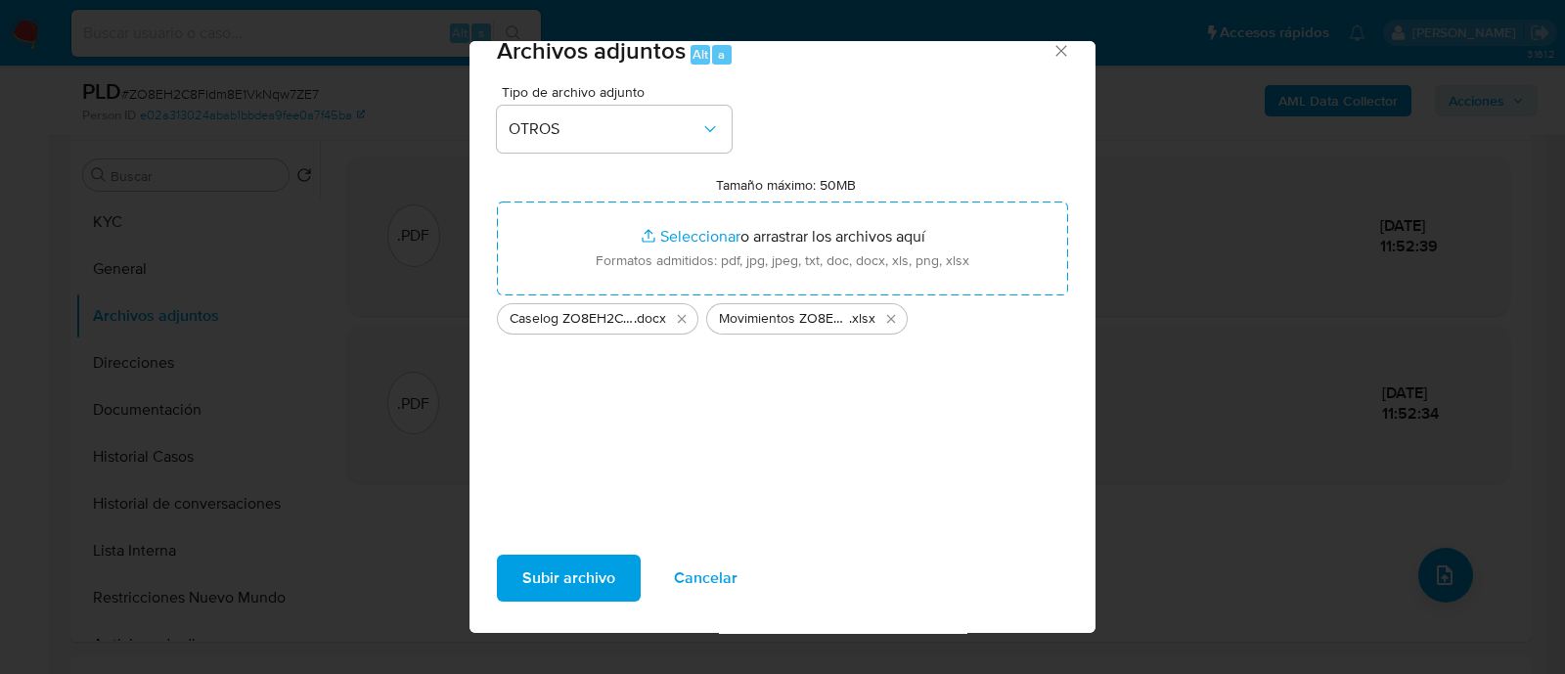
click at [582, 592] on span "Subir archivo" at bounding box center [568, 578] width 93 height 43
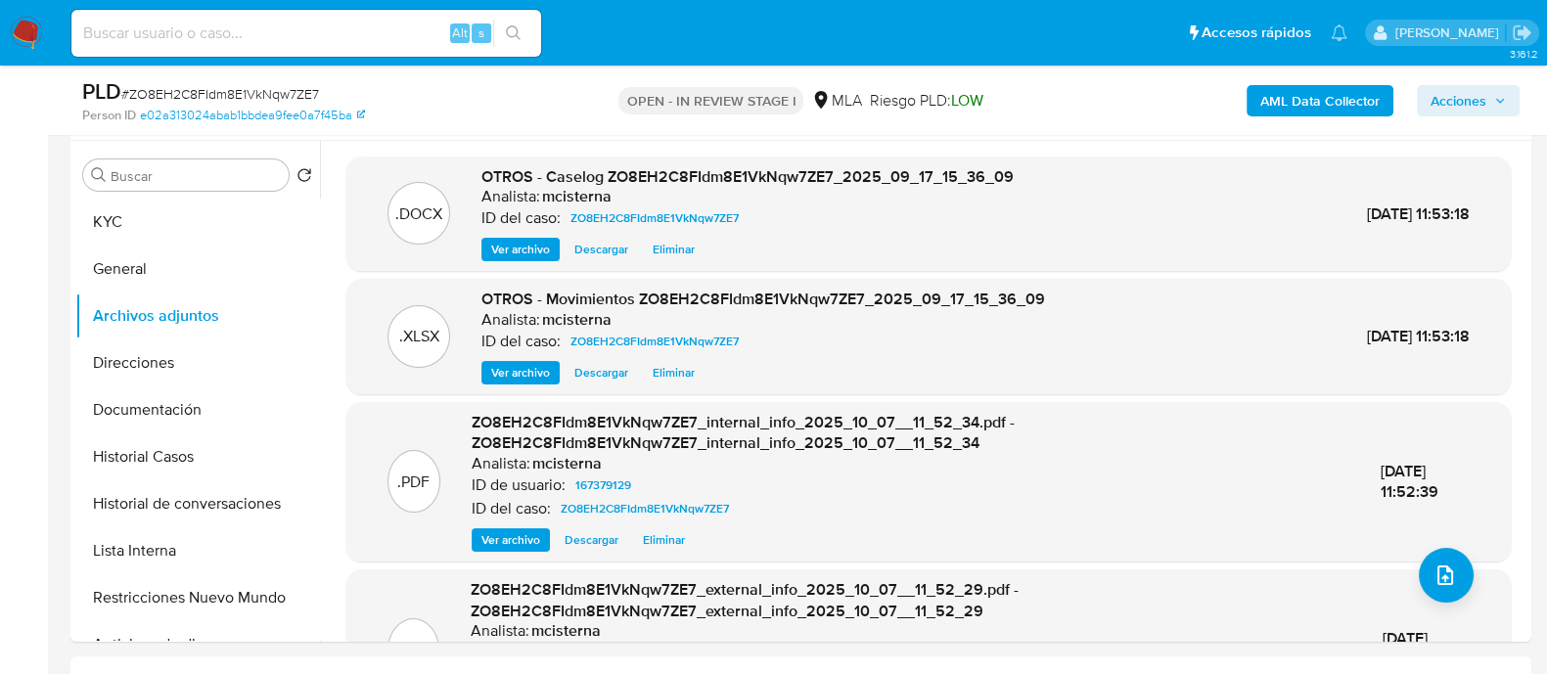
click at [1477, 104] on span "Acciones" at bounding box center [1458, 100] width 56 height 31
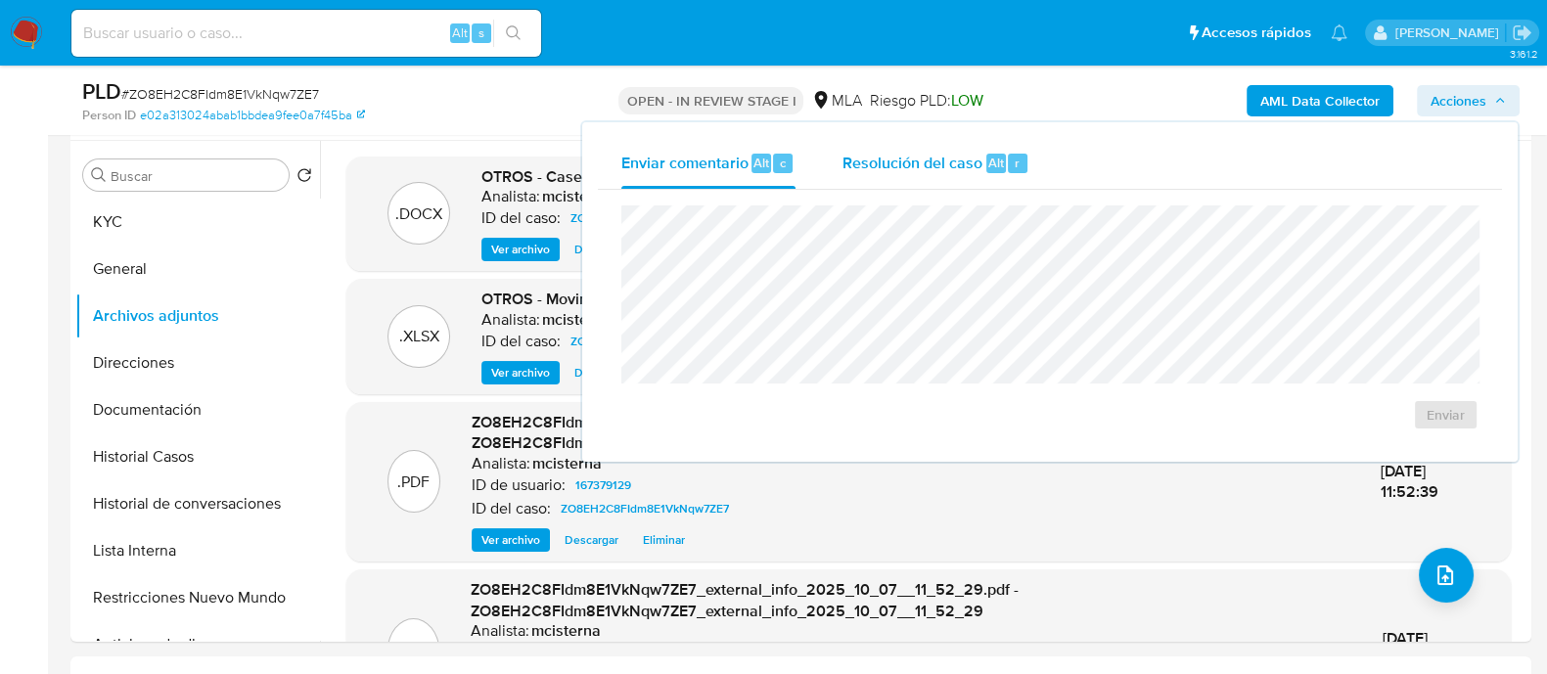
click at [997, 168] on span "Alt" at bounding box center [996, 163] width 16 height 19
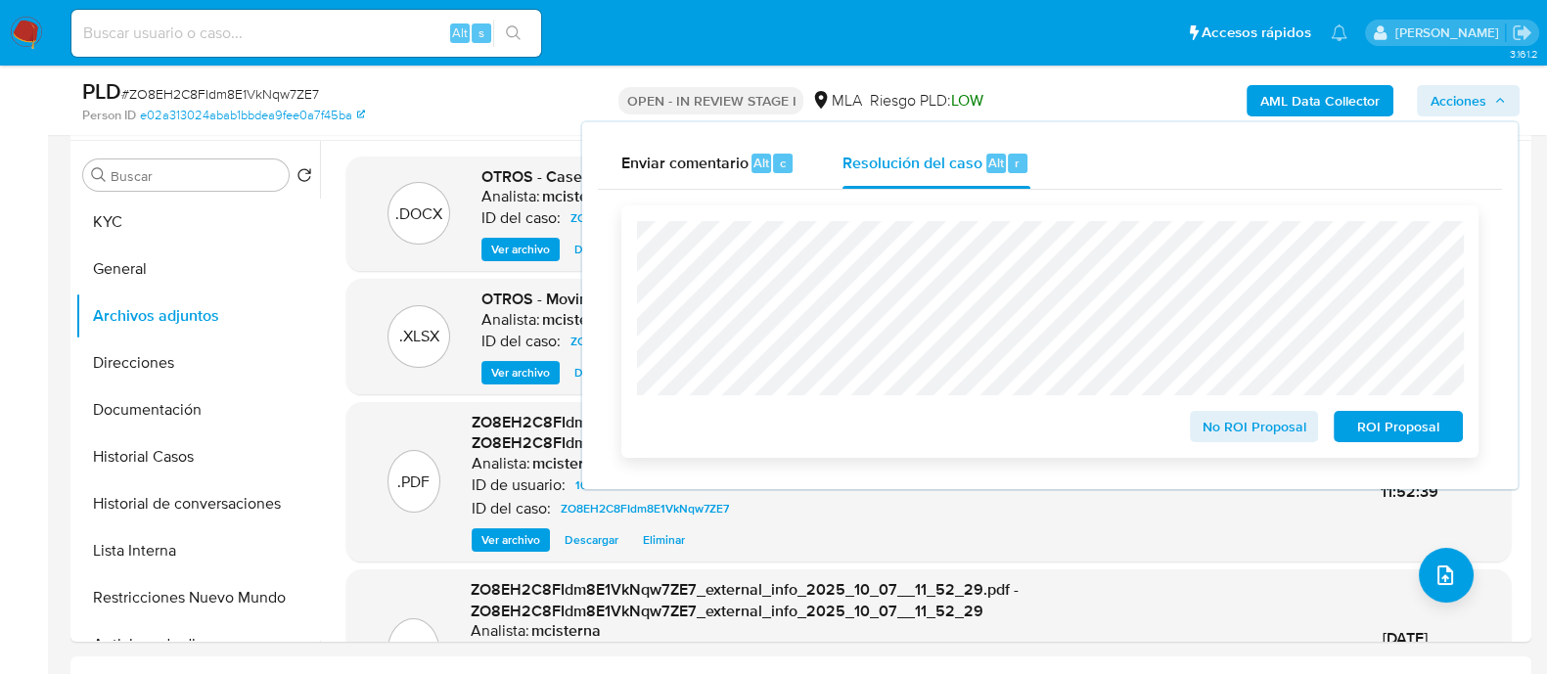
click at [1388, 412] on div "ROI Proposal" at bounding box center [1393, 422] width 137 height 39
click at [1387, 430] on span "ROI Proposal" at bounding box center [1398, 426] width 102 height 27
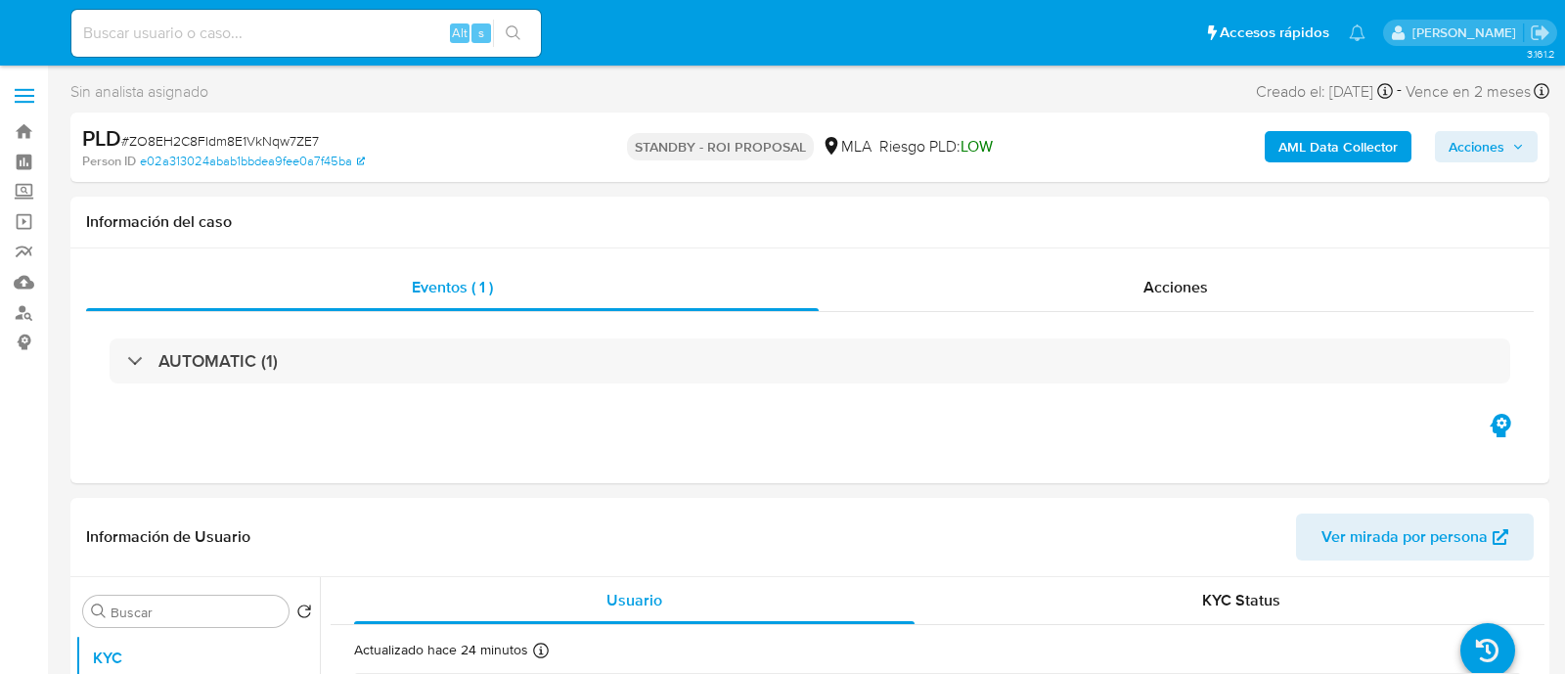
select select "10"
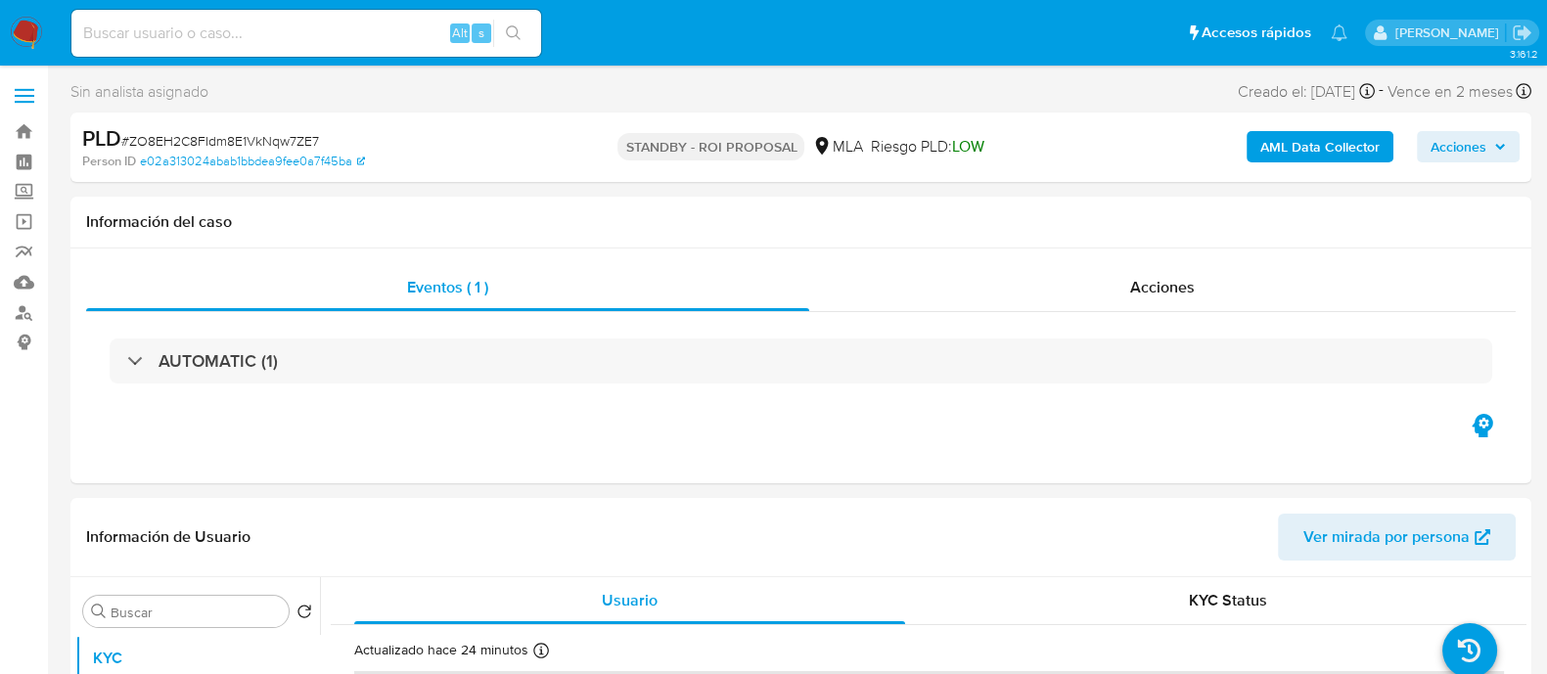
click at [391, 14] on div "Alt s" at bounding box center [306, 33] width 470 height 47
click at [385, 36] on input at bounding box center [306, 33] width 470 height 25
paste input "296108175"
type input "296108175"
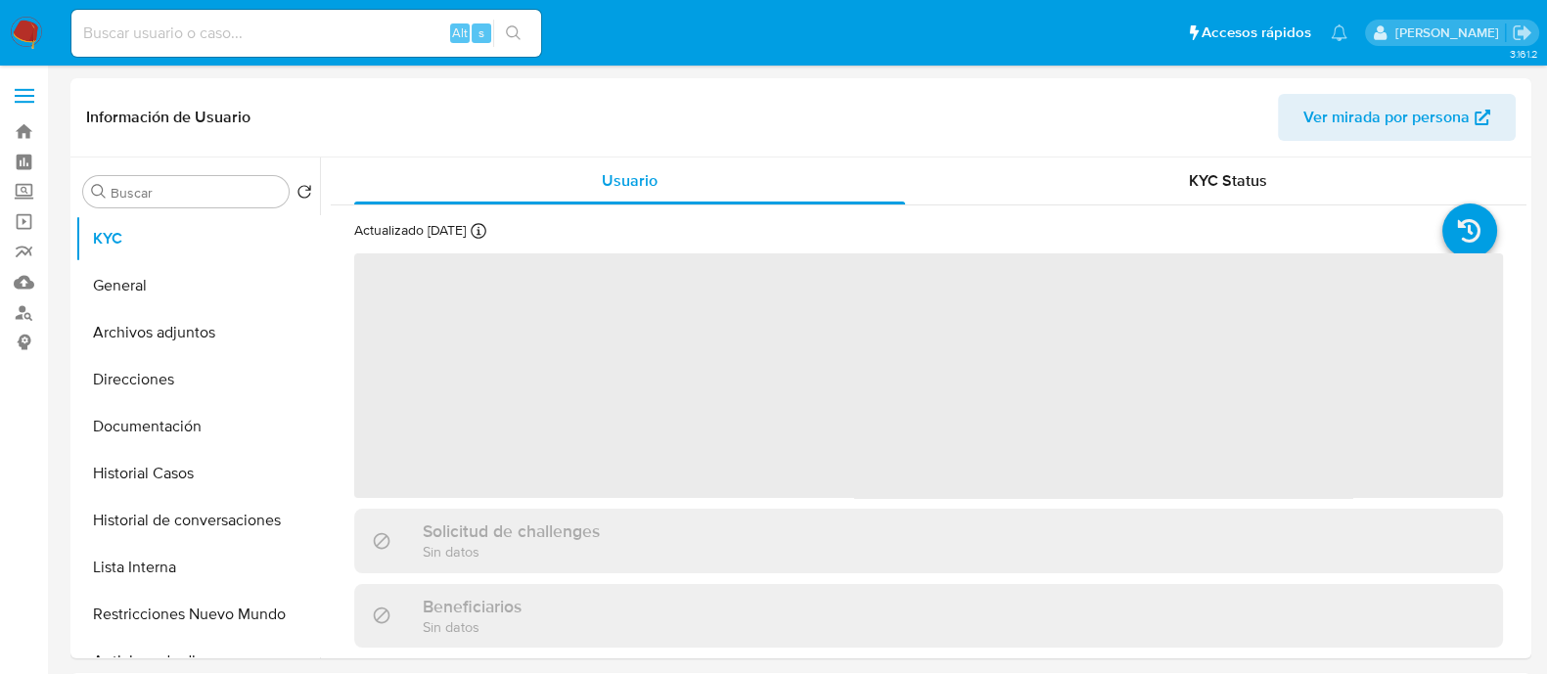
select select "10"
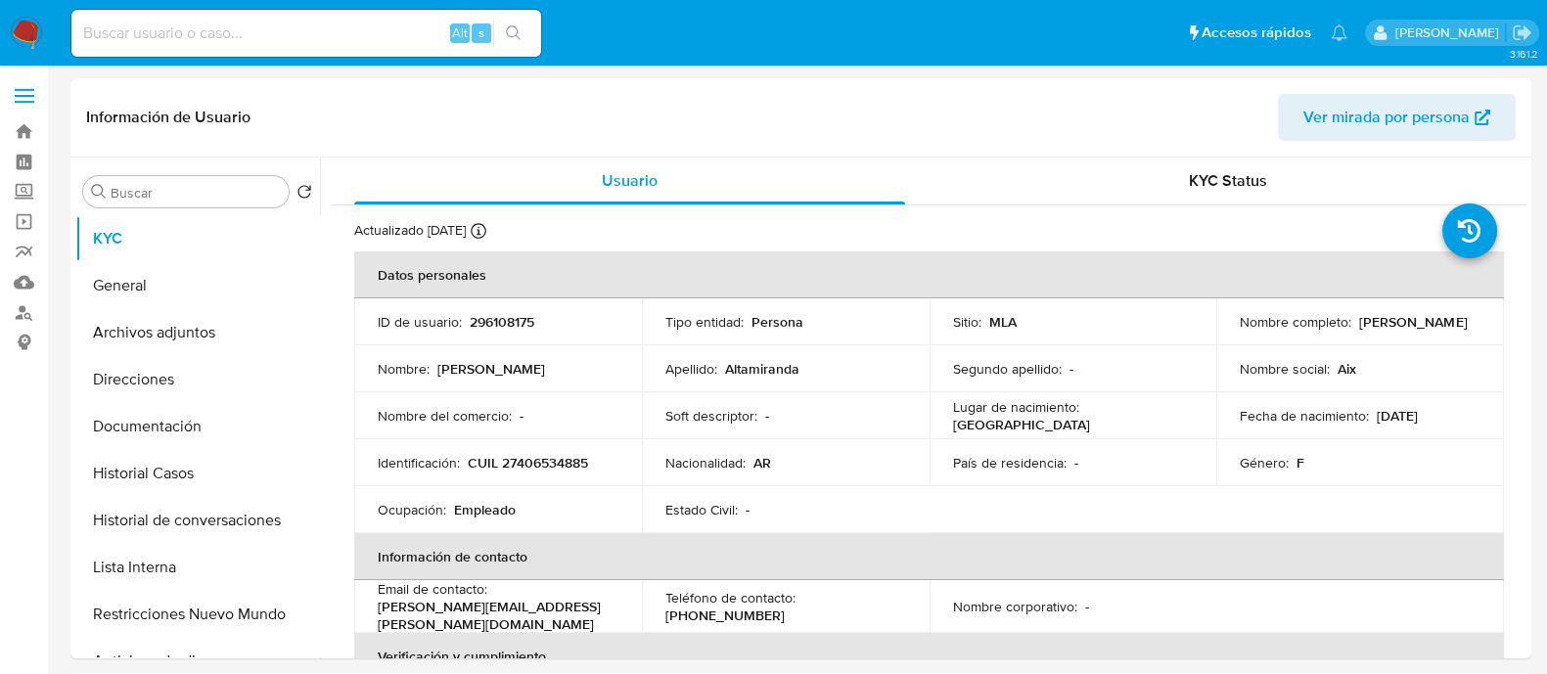
click at [397, 35] on input at bounding box center [306, 33] width 470 height 25
paste input "OforjNLb6xI1Jonhu4AFu1rf"
type input "OforjNLb6xI1Jonhu4AFu1rf"
click at [523, 36] on button "search-icon" at bounding box center [513, 33] width 40 height 27
drag, startPoint x: 515, startPoint y: 33, endPoint x: 567, endPoint y: 95, distance: 81.2
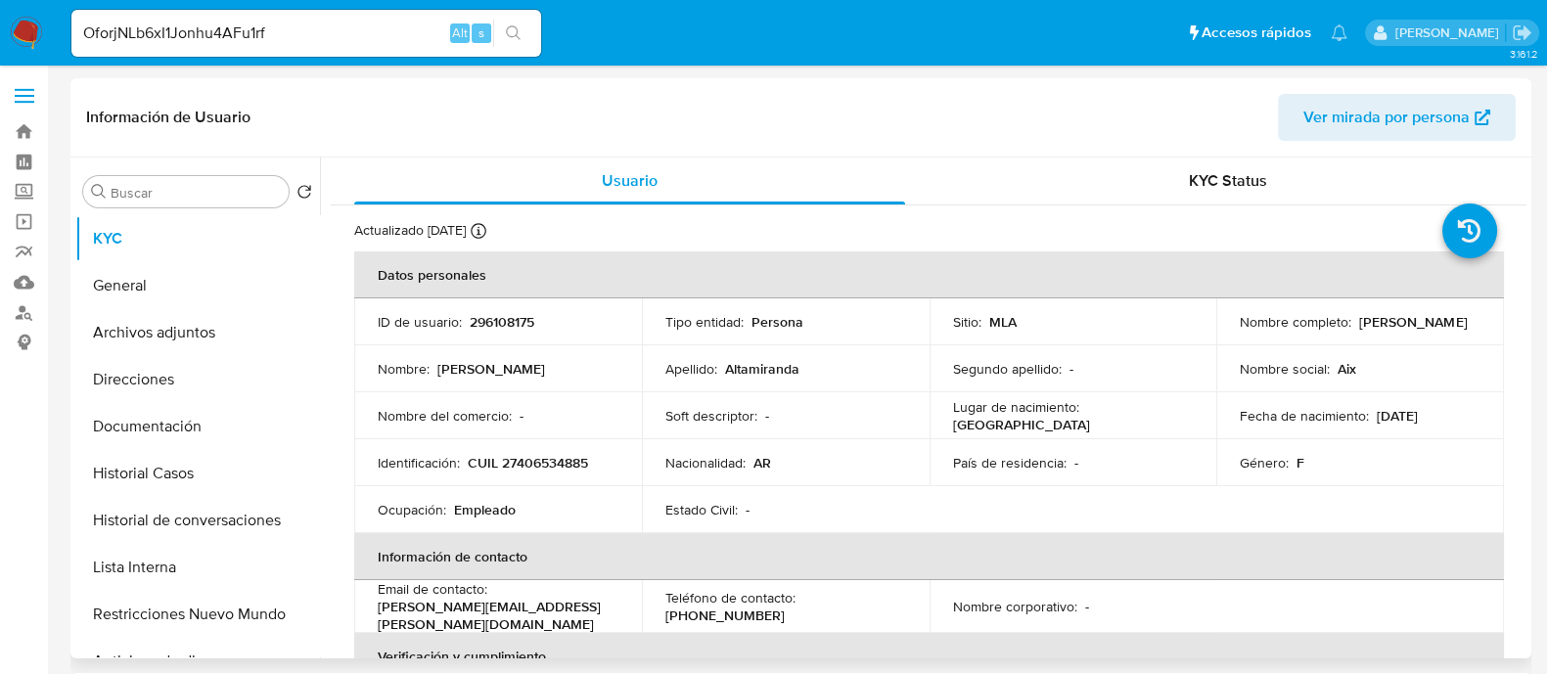
click at [514, 33] on icon "search-icon" at bounding box center [514, 33] width 16 height 16
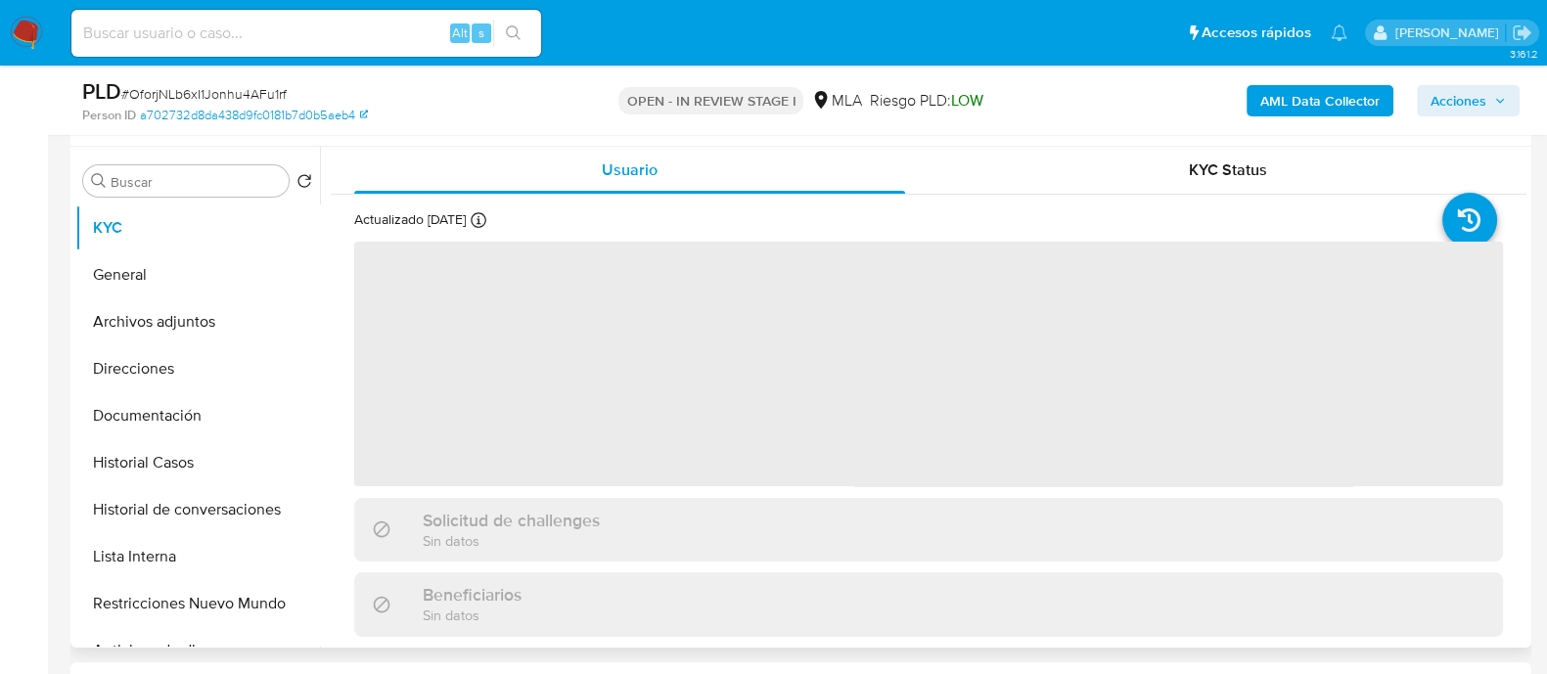
scroll to position [367, 0]
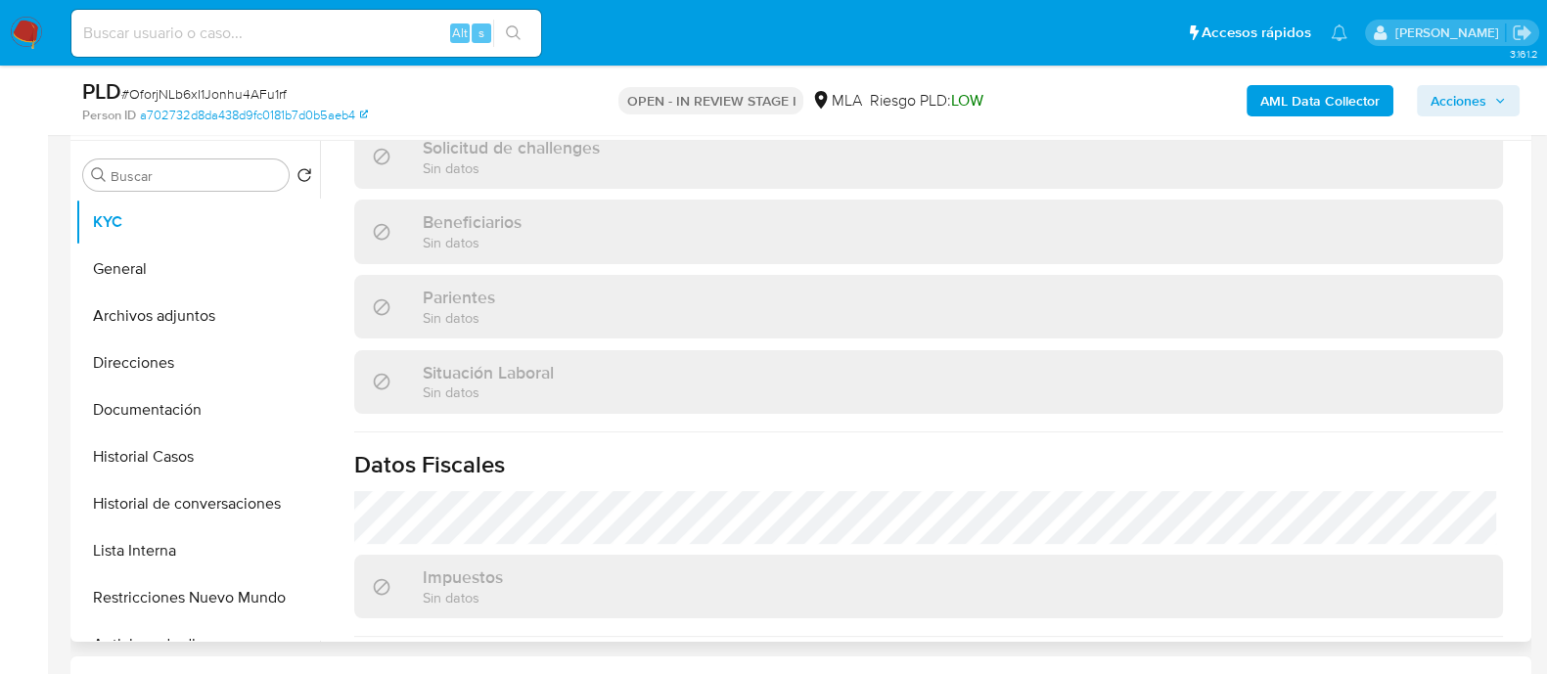
select select "10"
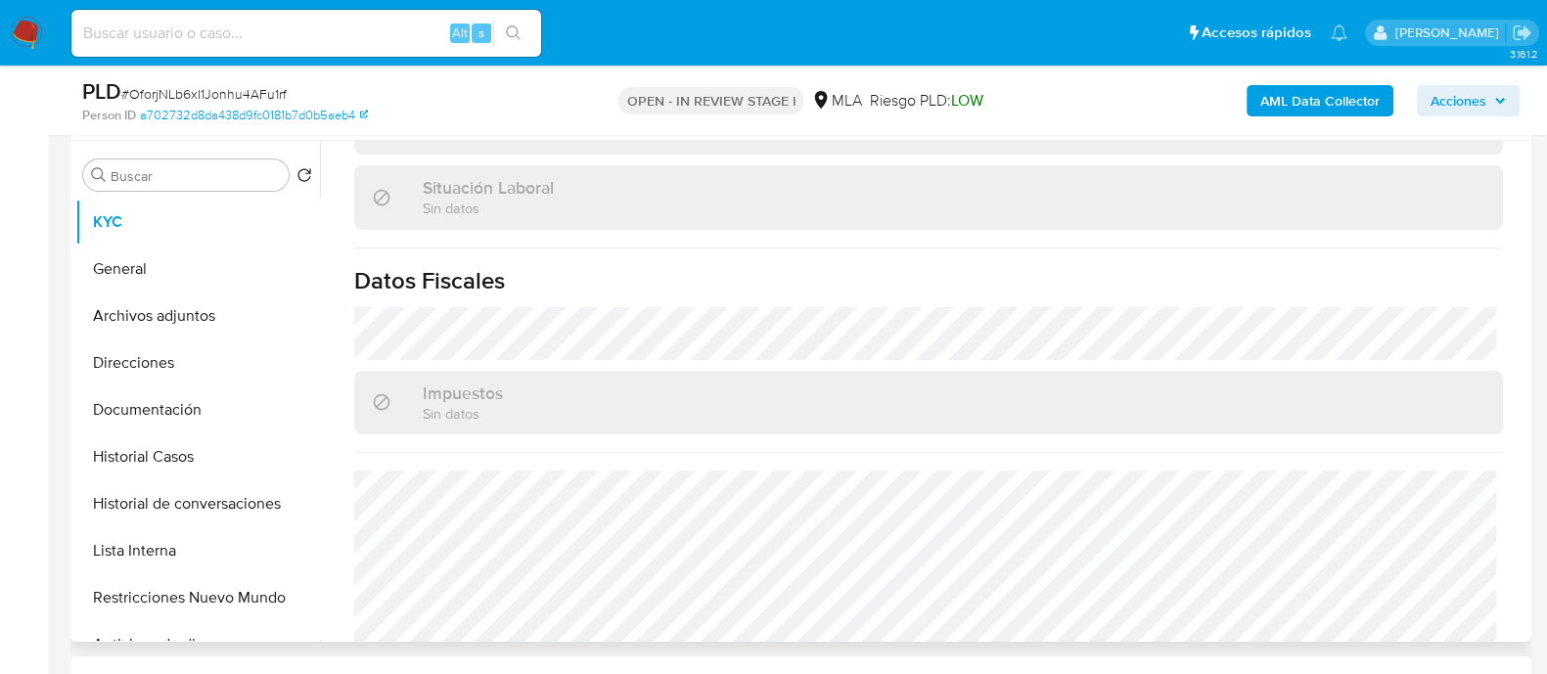
scroll to position [1047, 0]
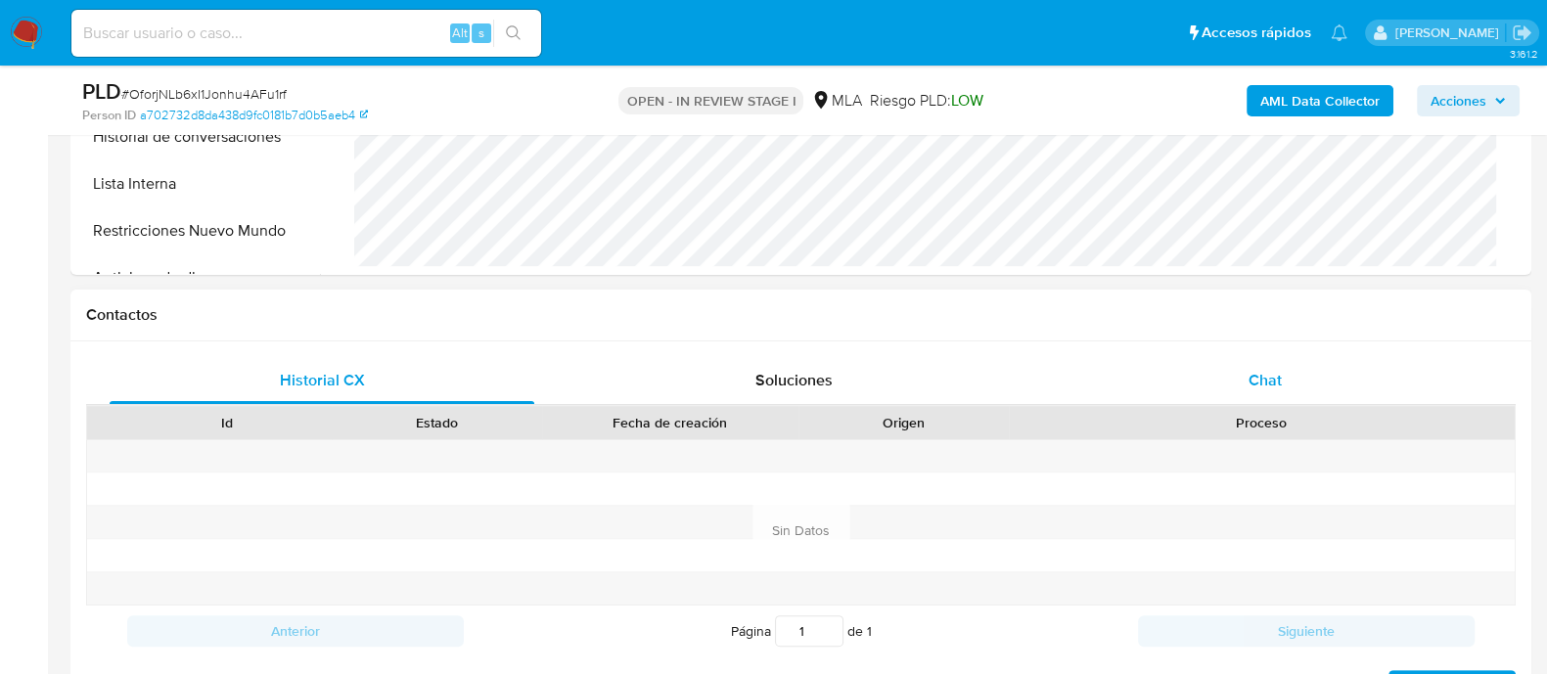
click at [1238, 382] on div "Chat" at bounding box center [1265, 380] width 425 height 47
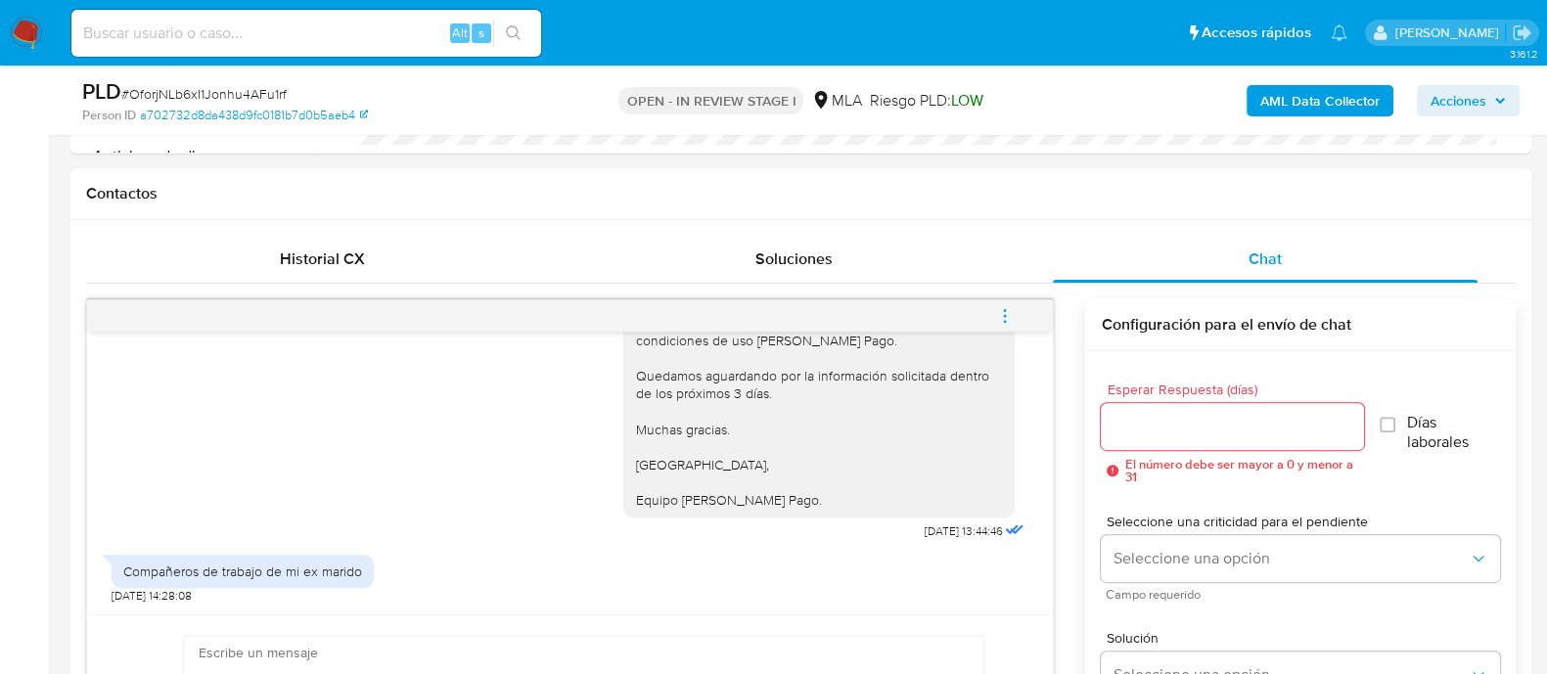
scroll to position [1223, 0]
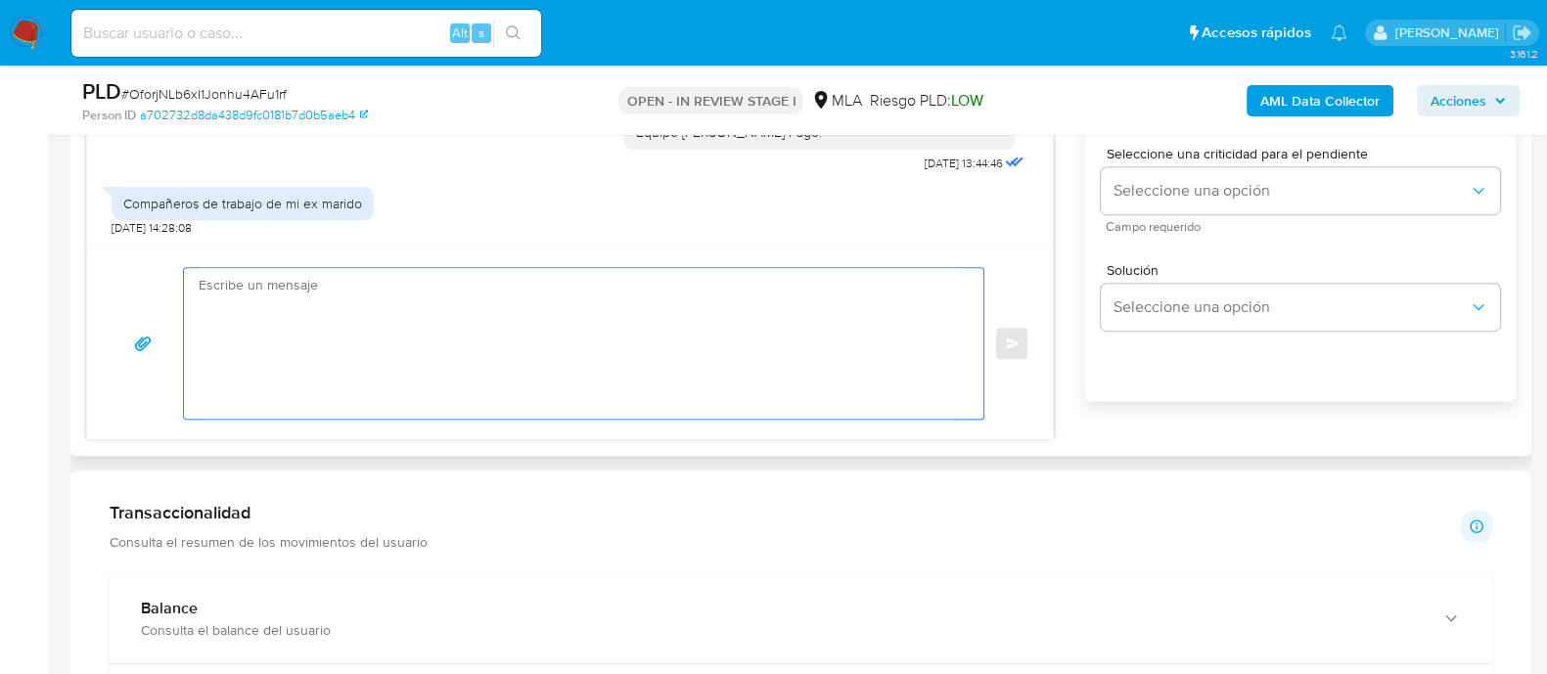
click at [695, 354] on textarea at bounding box center [579, 343] width 760 height 151
paste textarea "Hola, Muchas gracias por la respuesta. Analizamos tu caso y notamos que la info…"
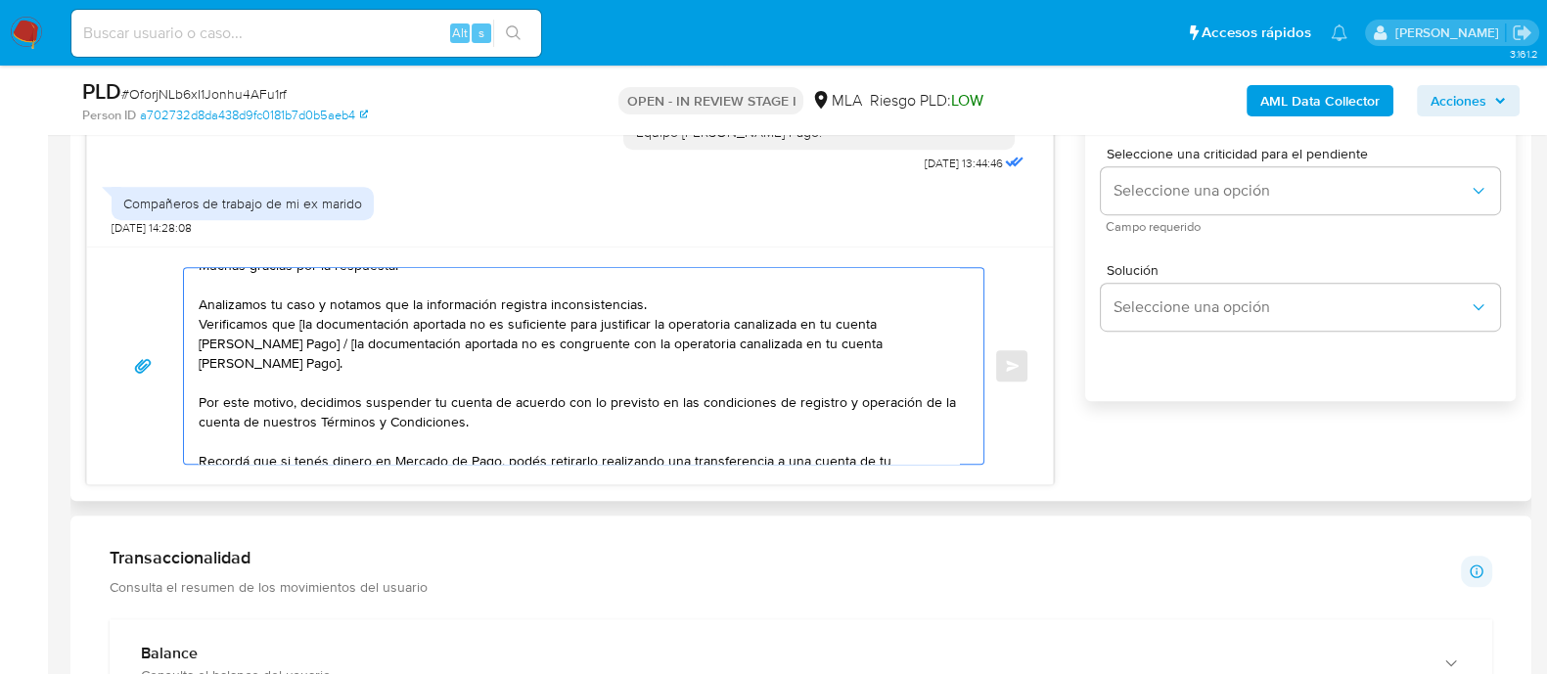
scroll to position [2, 0]
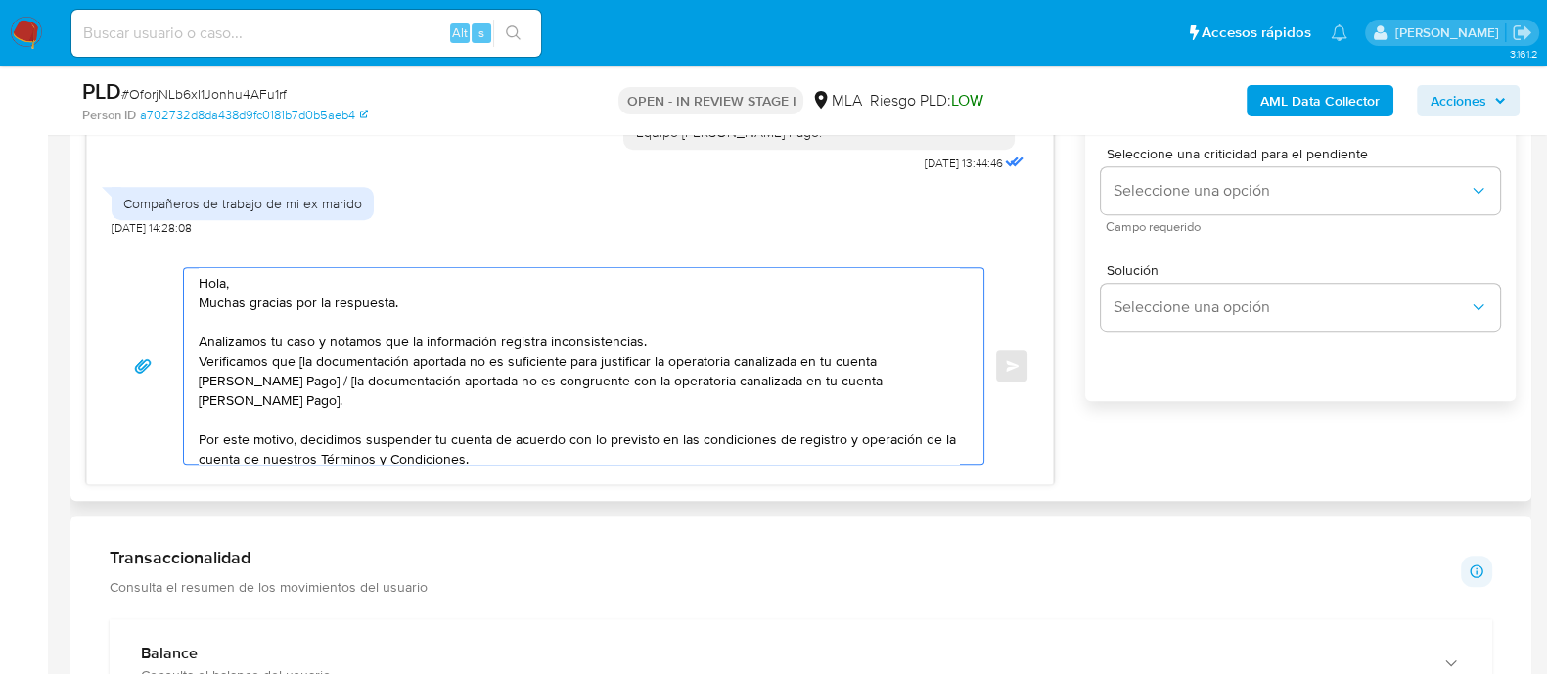
click at [509, 288] on textarea "Hola, Muchas gracias por la respuesta. Analizamos tu caso y notamos que la info…" at bounding box center [579, 366] width 760 height 196
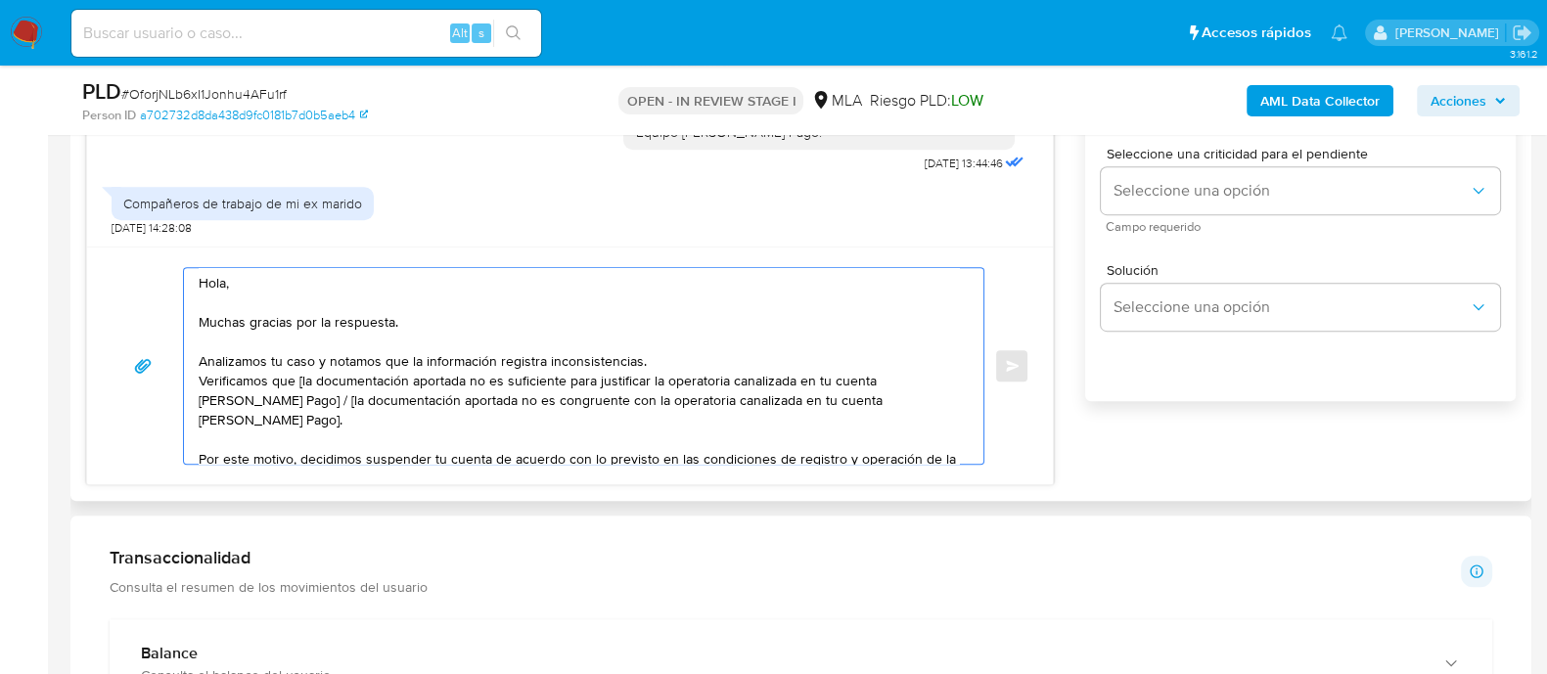
scroll to position [22, 0]
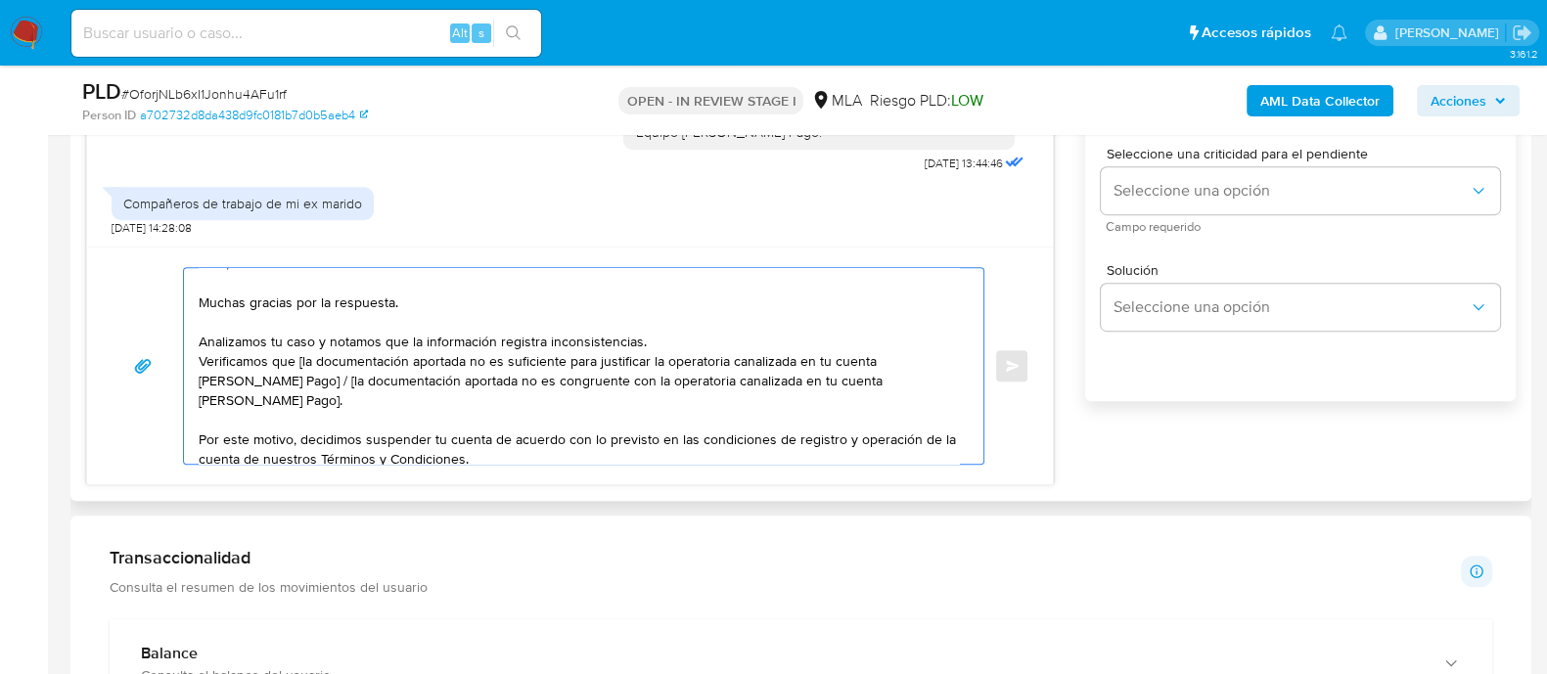
click at [699, 338] on textarea "Hola, Muchas gracias por la respuesta. Analizamos tu caso y notamos que la info…" at bounding box center [579, 366] width 760 height 196
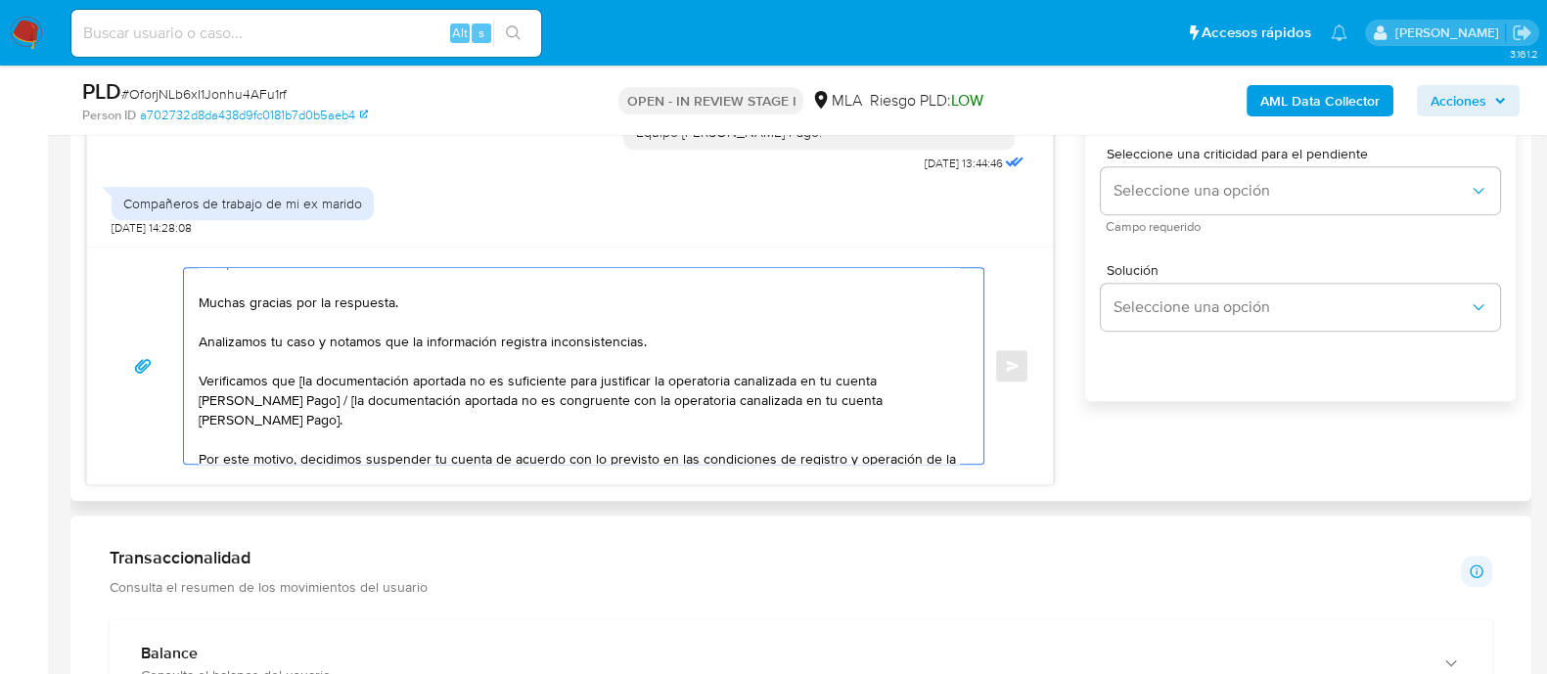
click at [305, 377] on textarea "Hola, Muchas gracias por la respuesta. Analizamos tu caso y notamos que la info…" at bounding box center [579, 366] width 760 height 196
click at [417, 379] on textarea "Hola, Muchas gracias por la respuesta. Analizamos tu caso y notamos que la info…" at bounding box center [579, 366] width 760 height 196
click at [406, 379] on textarea "Hola, Muchas gracias por la respuesta. Analizamos tu caso y notamos que la info…" at bounding box center [579, 366] width 760 height 196
click at [581, 386] on textarea "Hola, Muchas gracias por la respuesta. Analizamos tu caso y notamos que la info…" at bounding box center [579, 366] width 760 height 196
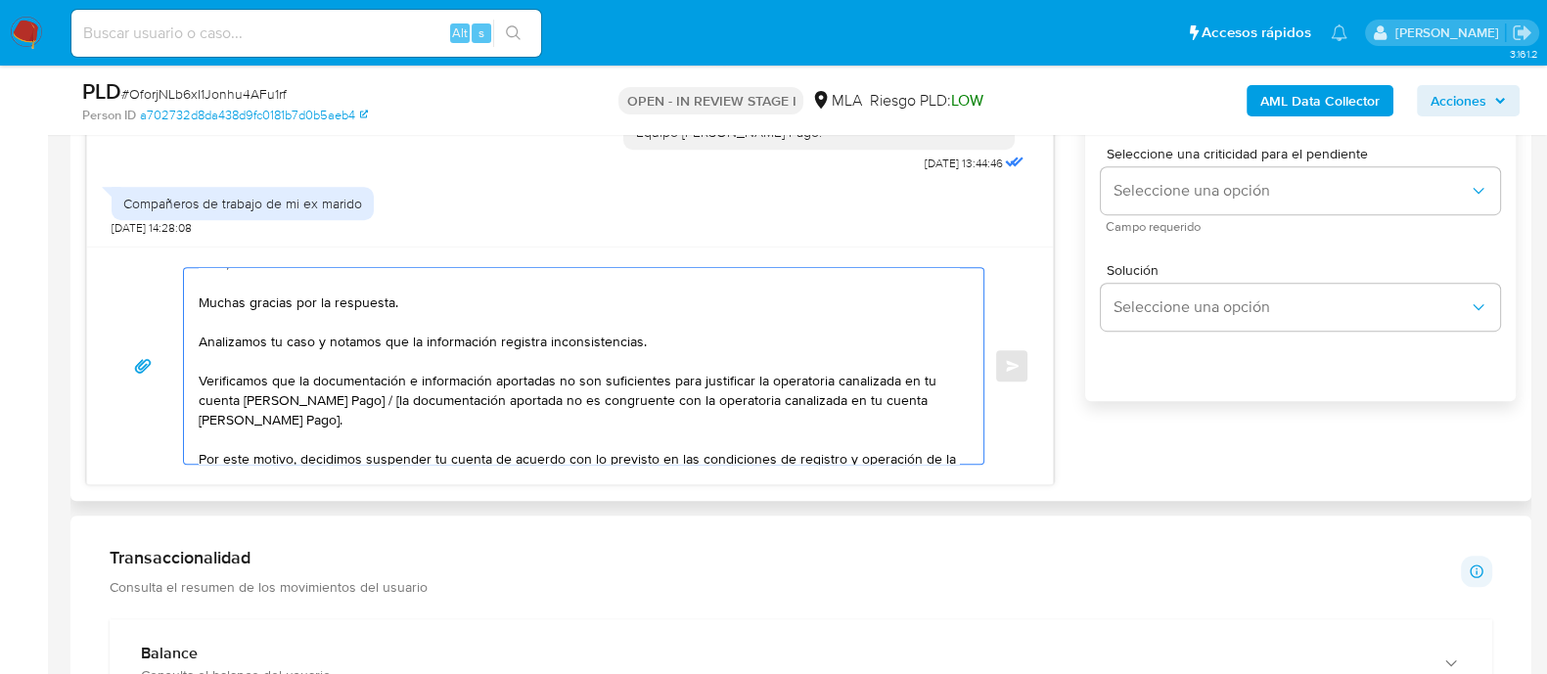
drag, startPoint x: 406, startPoint y: 422, endPoint x: 348, endPoint y: 398, distance: 62.3
click at [348, 398] on textarea "Hola, Muchas gracias por la respuesta. Analizamos tu caso y notamos que la info…" at bounding box center [579, 366] width 760 height 196
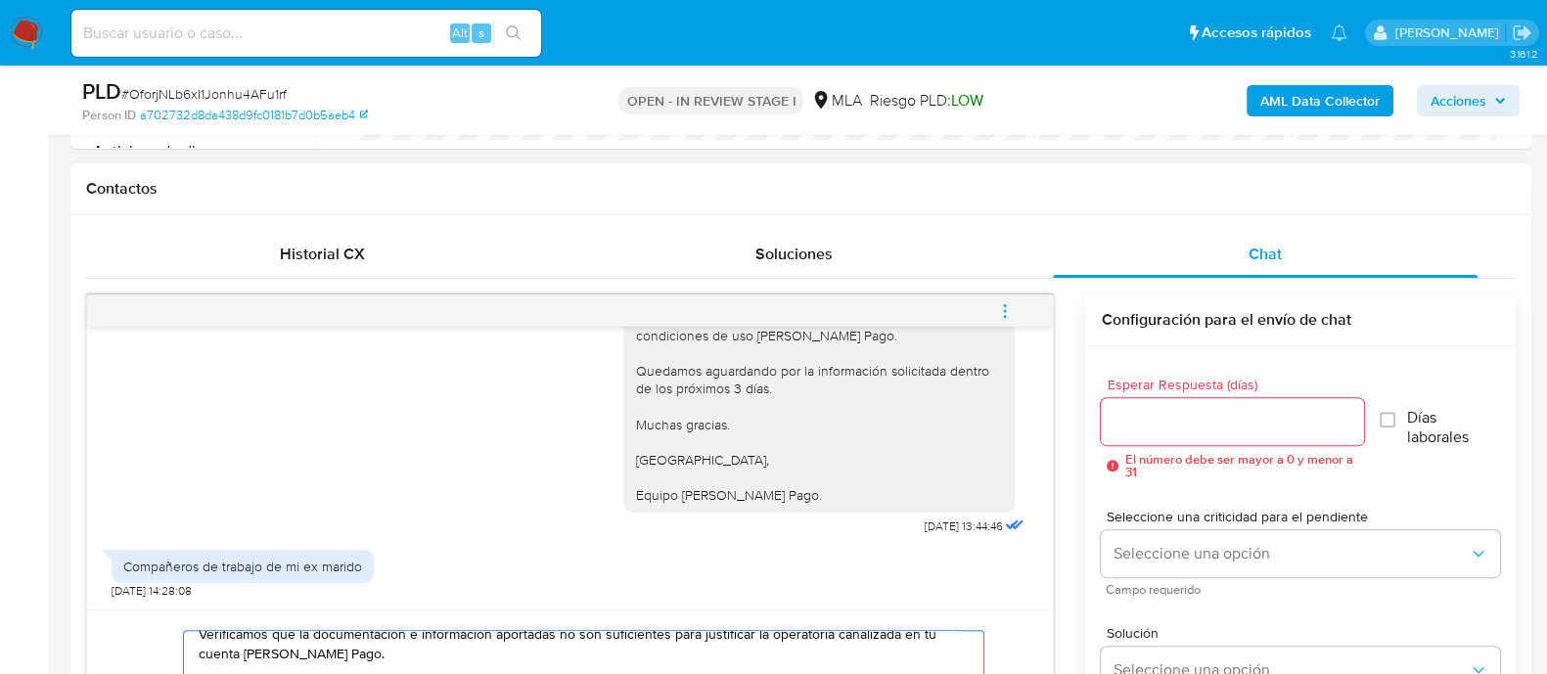
scroll to position [855, 0]
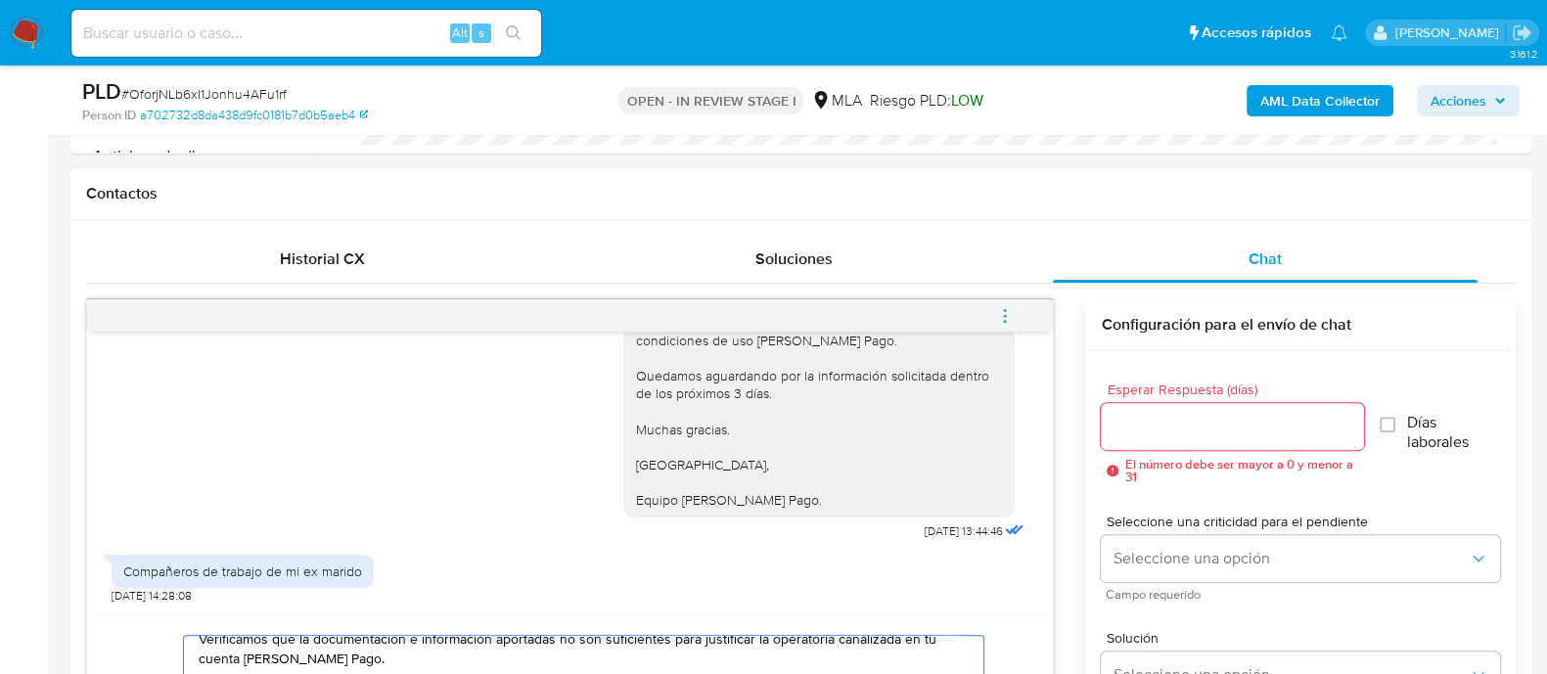
type textarea "Hola, Muchas gracias por la respuesta. Analizamos tu caso y notamos que la info…"
click at [1143, 420] on input "Esperar Respuesta (días)" at bounding box center [1231, 426] width 262 height 25
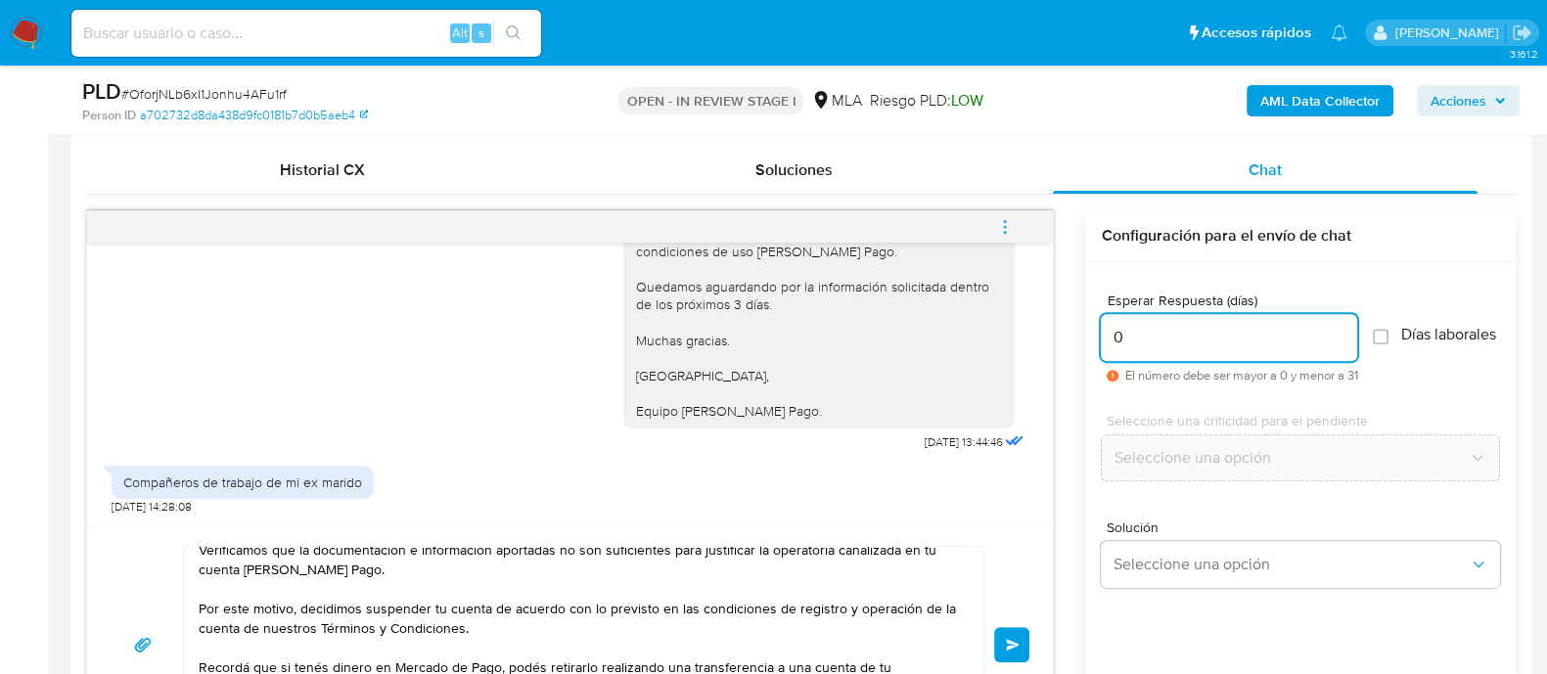
scroll to position [977, 0]
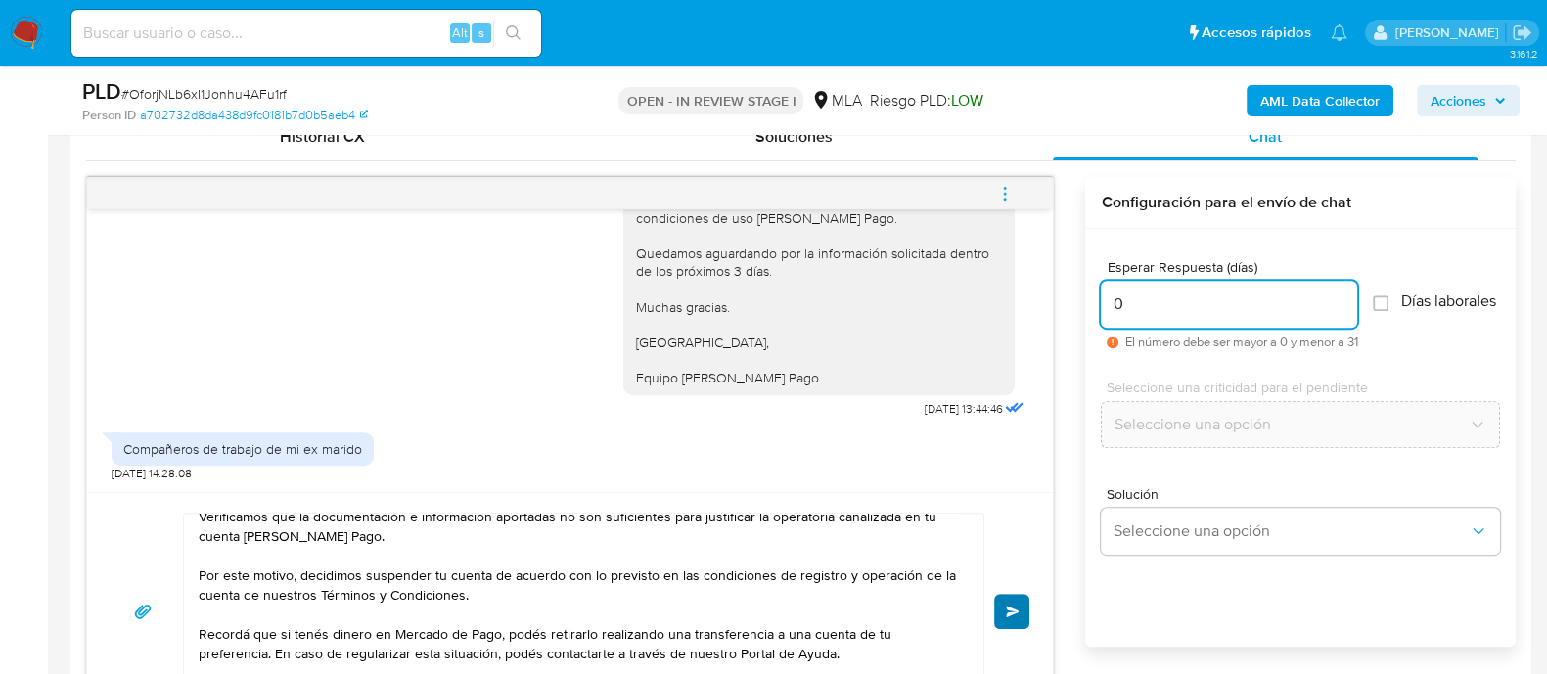
type input "0"
click at [1012, 594] on button "Enviar" at bounding box center [1011, 611] width 35 height 35
click at [1001, 608] on button "Enviar" at bounding box center [1011, 611] width 35 height 35
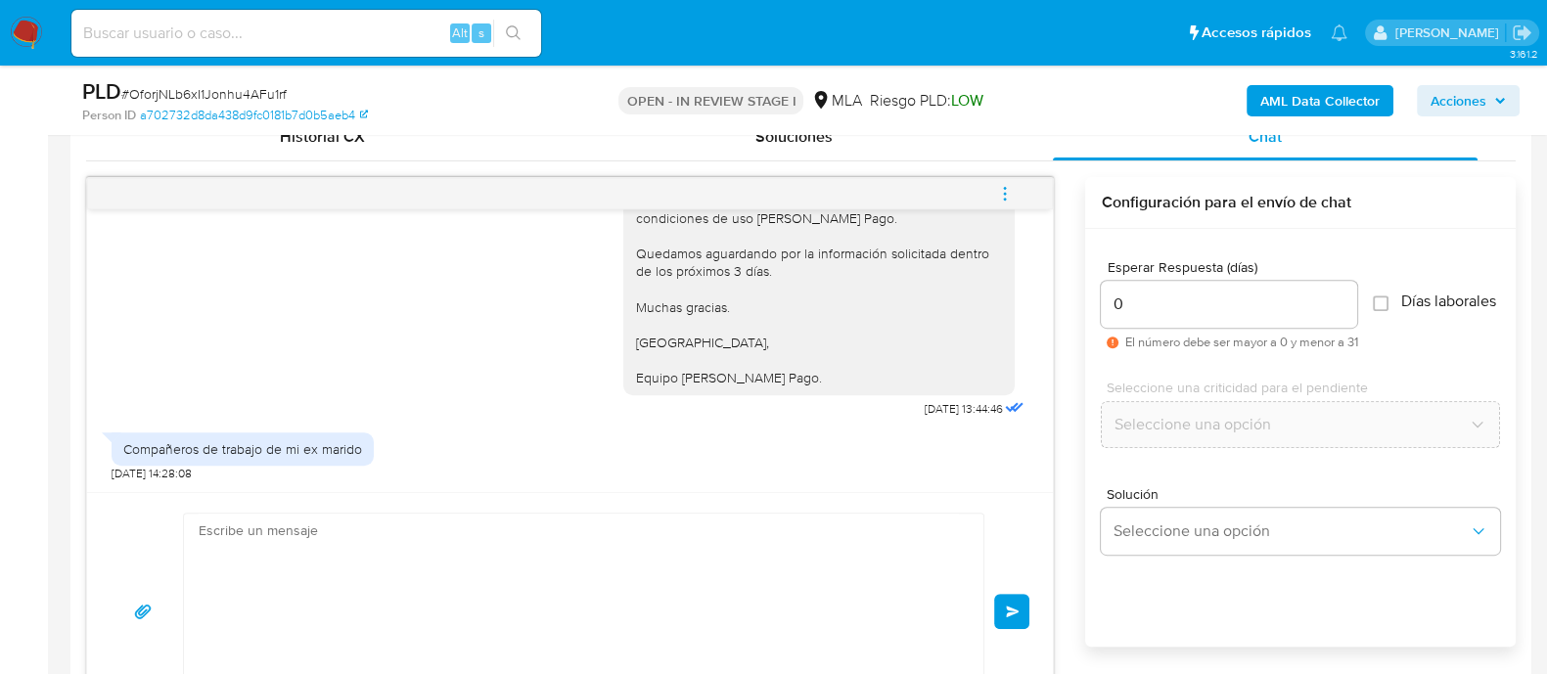
scroll to position [0, 0]
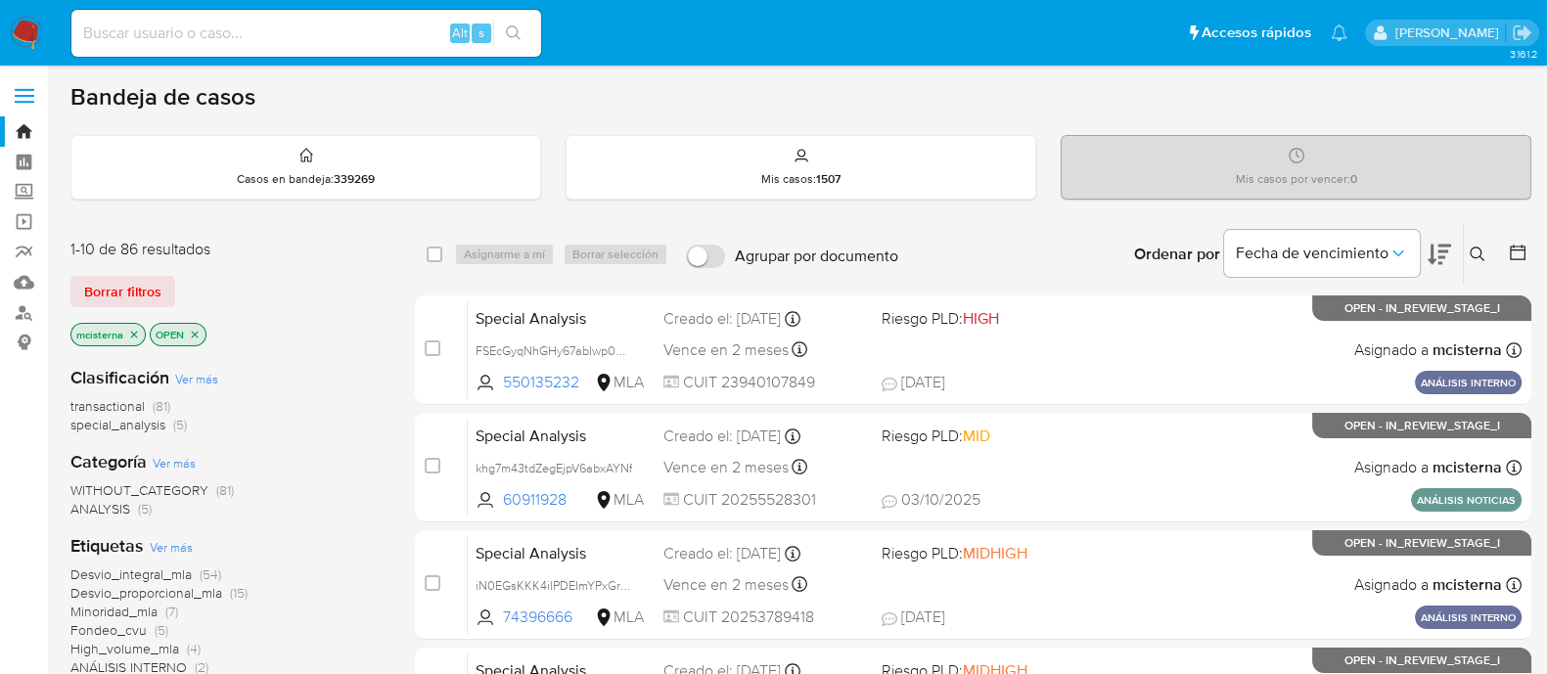
click at [1472, 267] on div "Ingrese ID de usuario o caso Buscar Borrar filtros" at bounding box center [1478, 254] width 33 height 61
click at [1483, 247] on icon at bounding box center [1477, 255] width 16 height 16
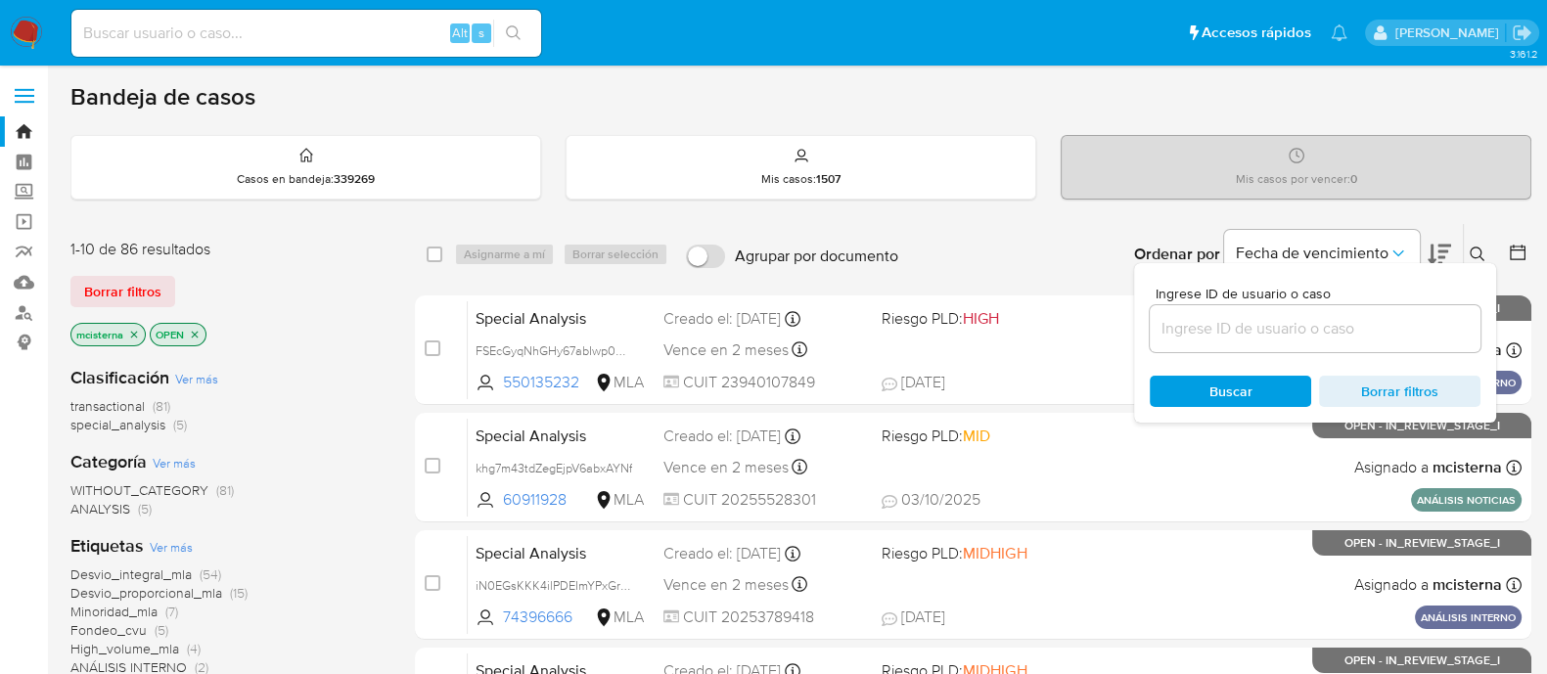
click at [1390, 339] on div at bounding box center [1314, 328] width 331 height 47
click at [1384, 330] on input at bounding box center [1314, 328] width 331 height 25
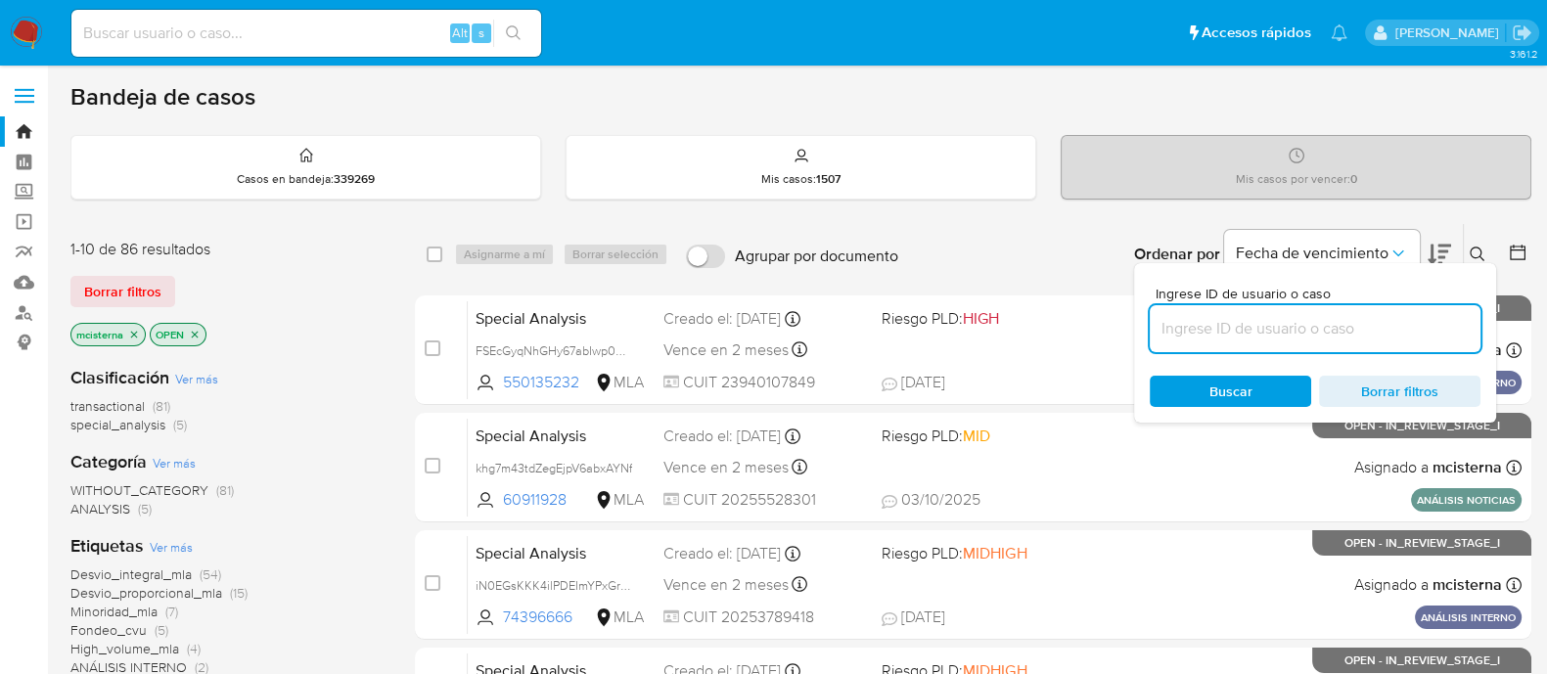
paste input "296108175"
type input "296108175"
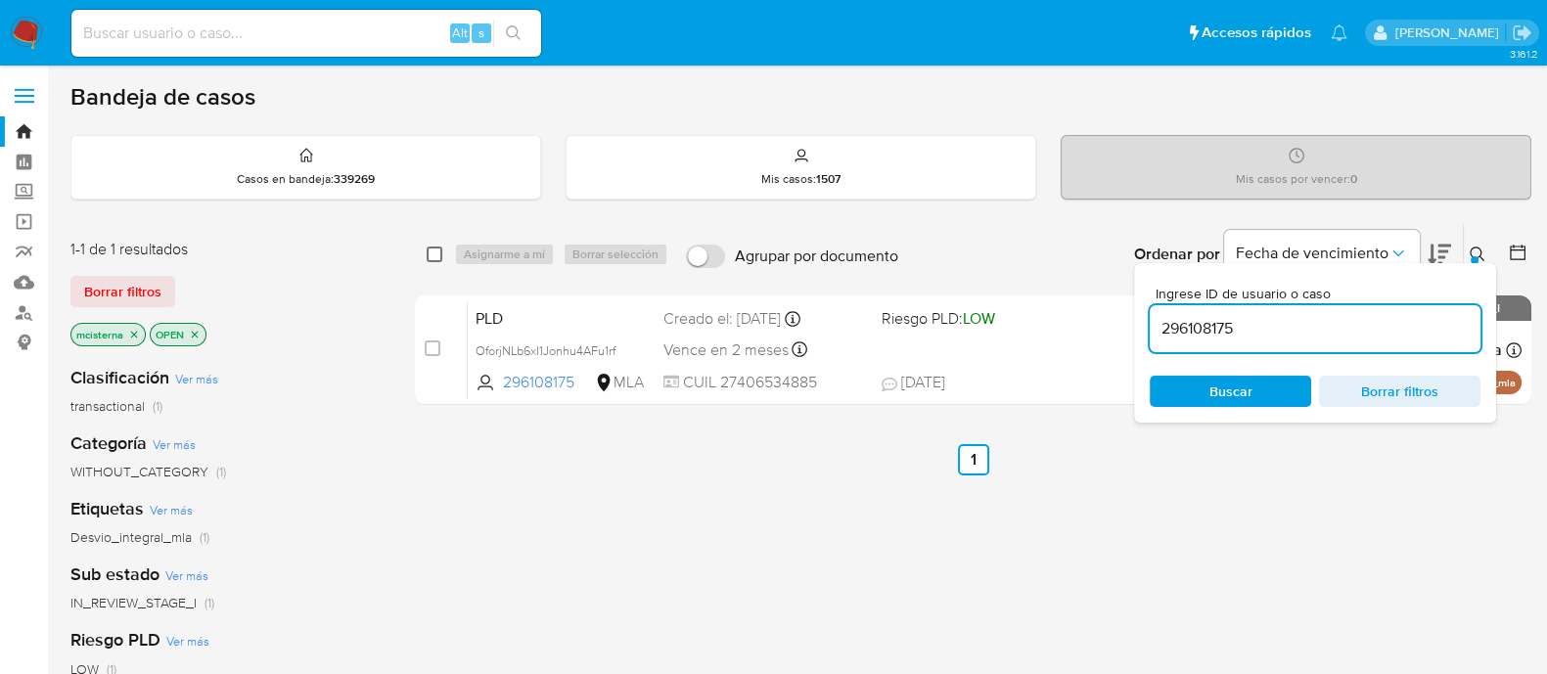
click at [431, 251] on input "checkbox" at bounding box center [434, 255] width 16 height 16
checkbox input "true"
click at [493, 255] on span "Asignarme a mí" at bounding box center [504, 255] width 81 height 20
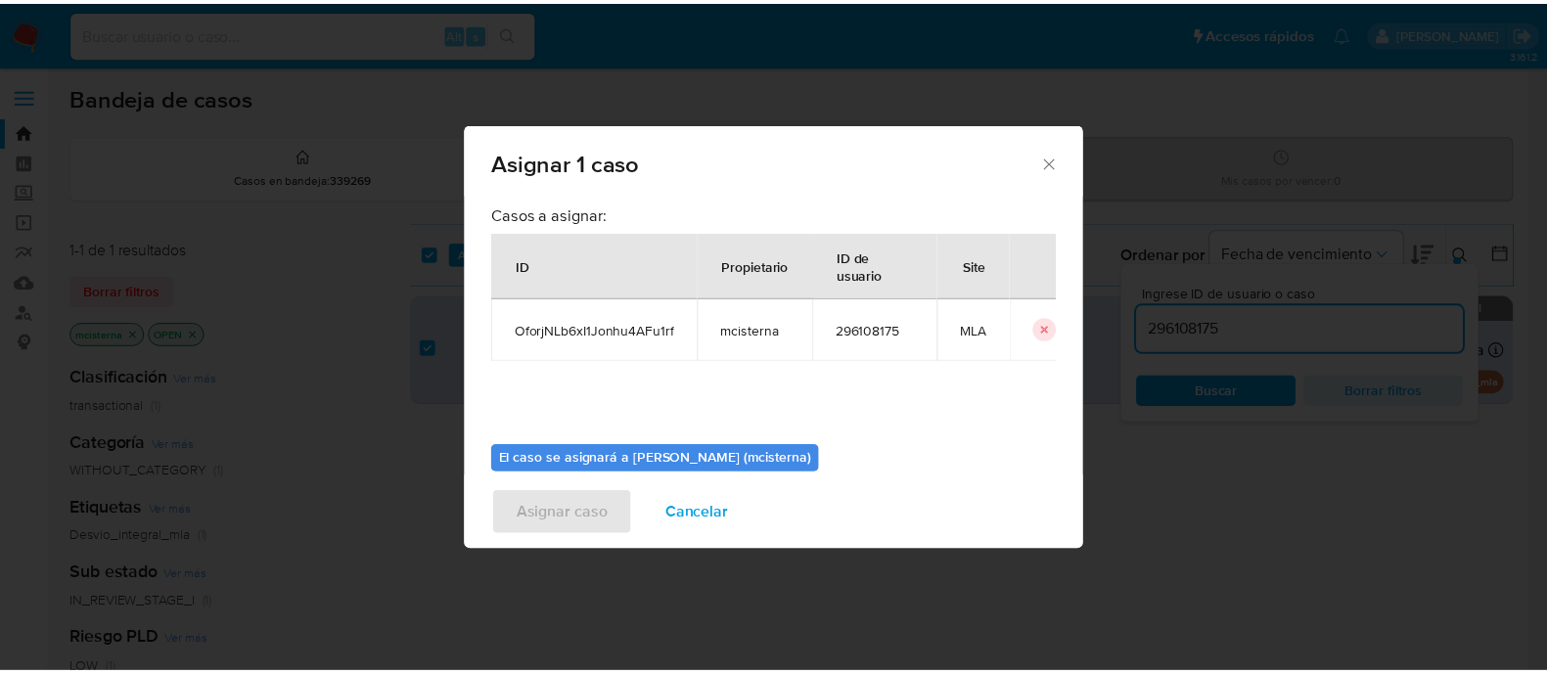
scroll to position [101, 0]
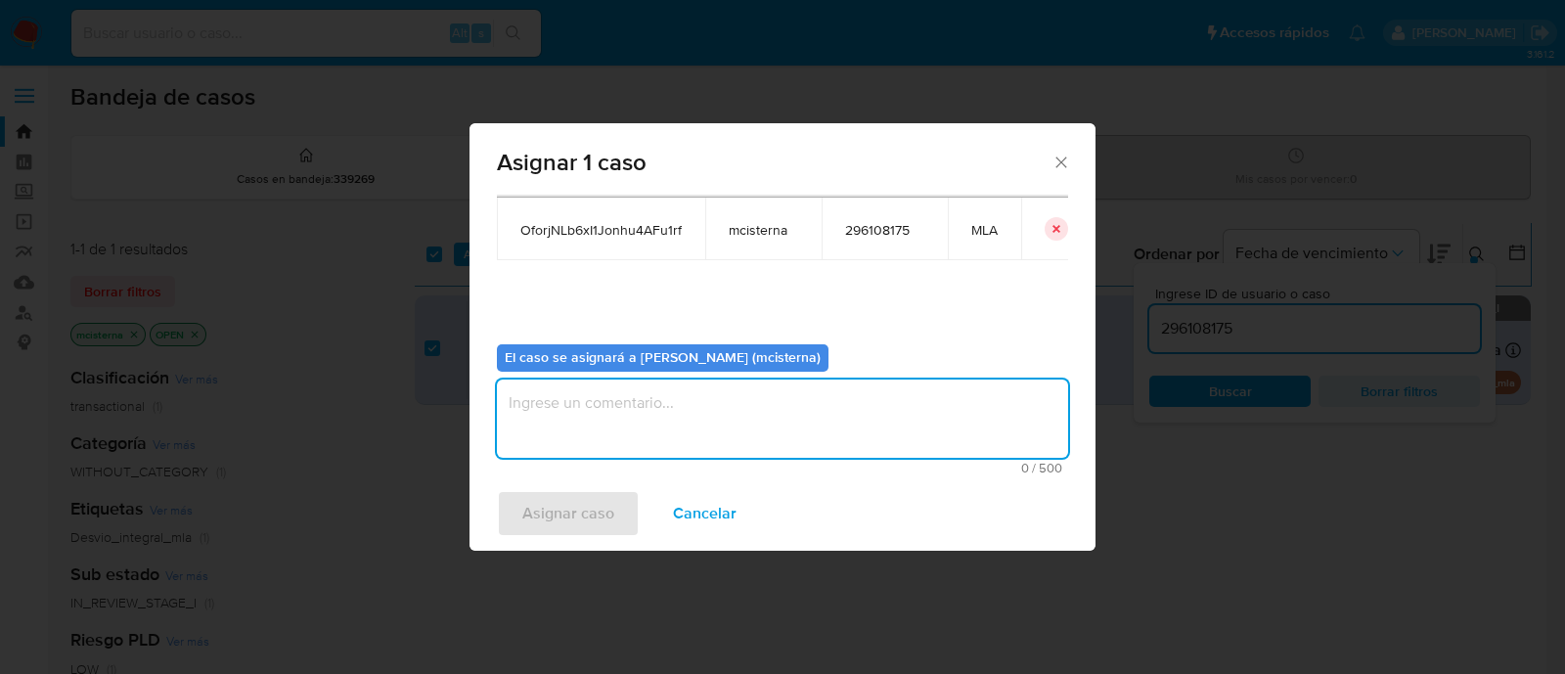
click at [715, 403] on textarea "assign-modal" at bounding box center [782, 419] width 571 height 78
type textarea "mcisterna"
click at [605, 520] on span "Asignar caso" at bounding box center [568, 513] width 92 height 43
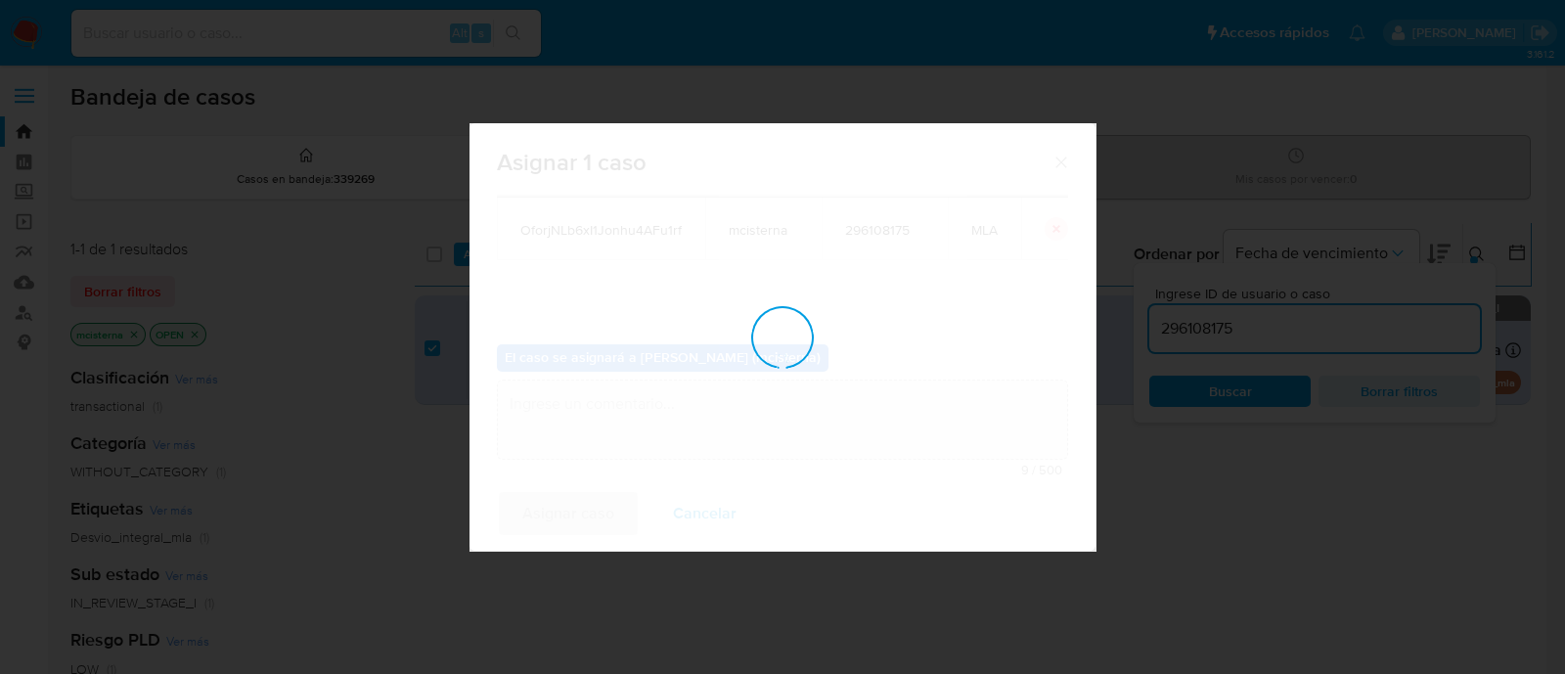
checkbox input "false"
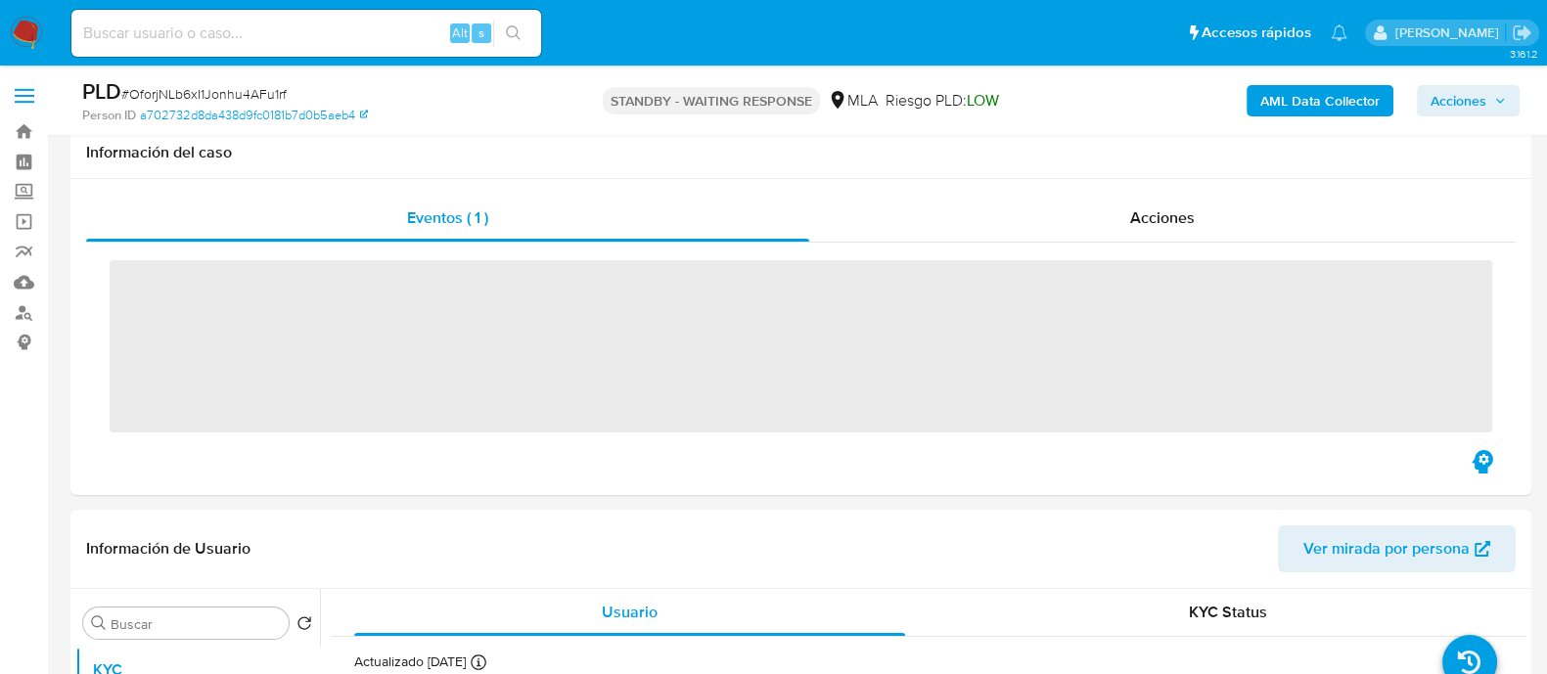
scroll to position [734, 0]
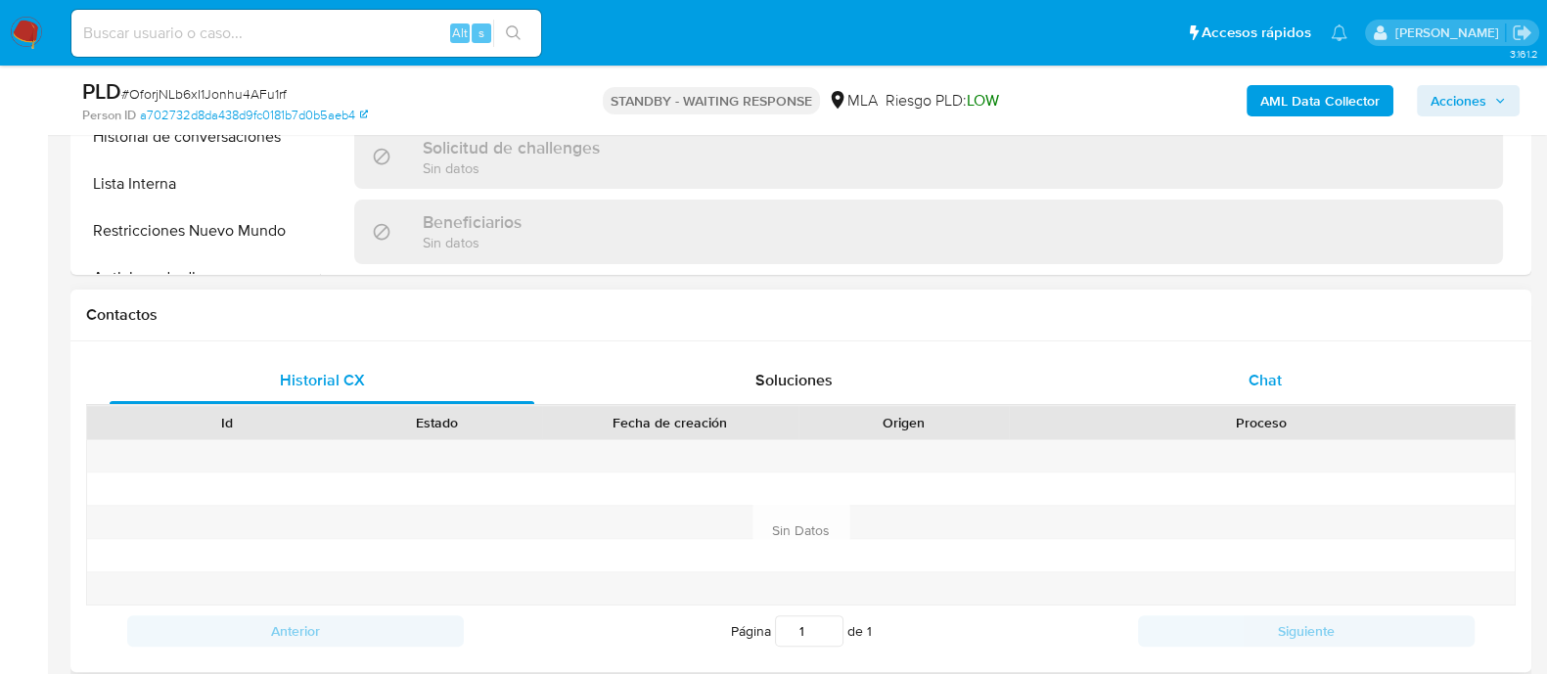
click at [1281, 378] on span "Chat" at bounding box center [1264, 380] width 33 height 22
select select "10"
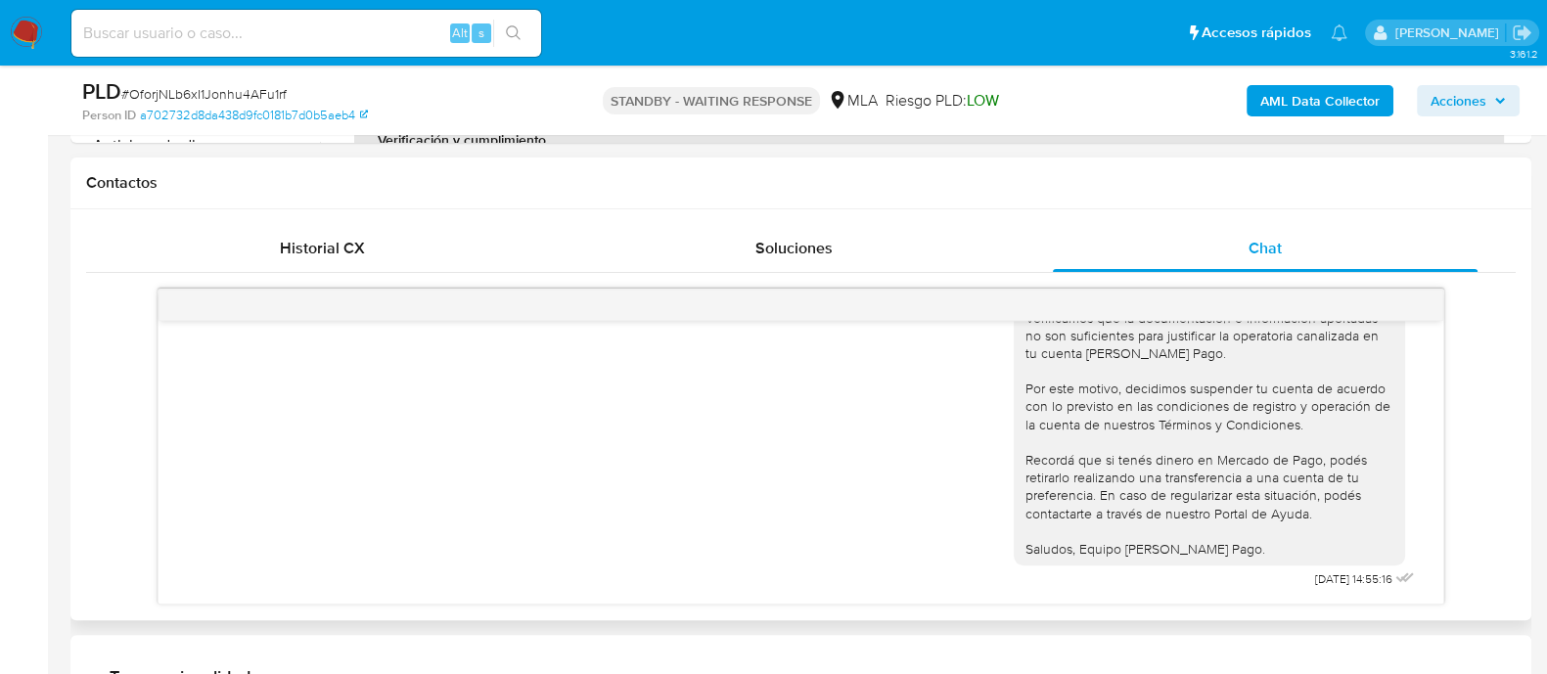
scroll to position [855, 0]
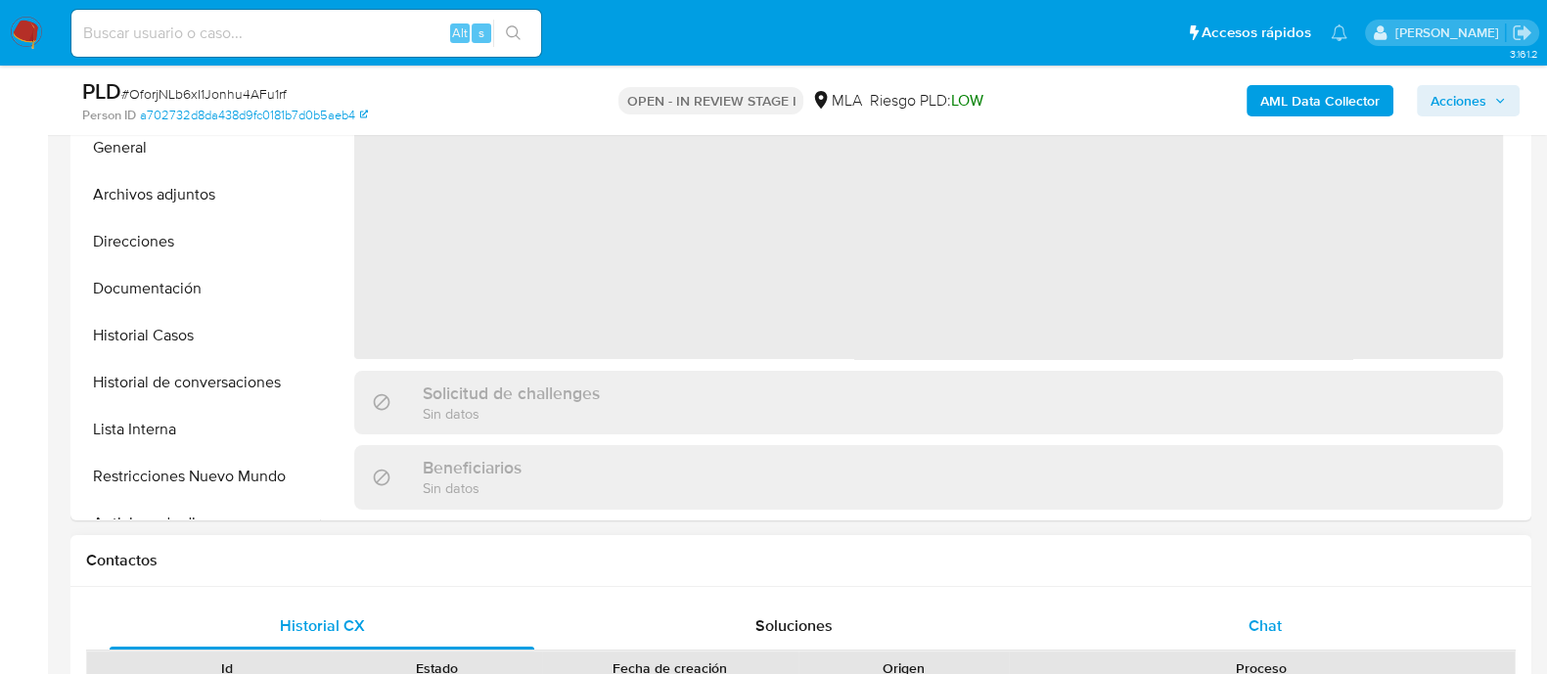
click at [1239, 613] on div "Chat" at bounding box center [1265, 626] width 425 height 47
select select "10"
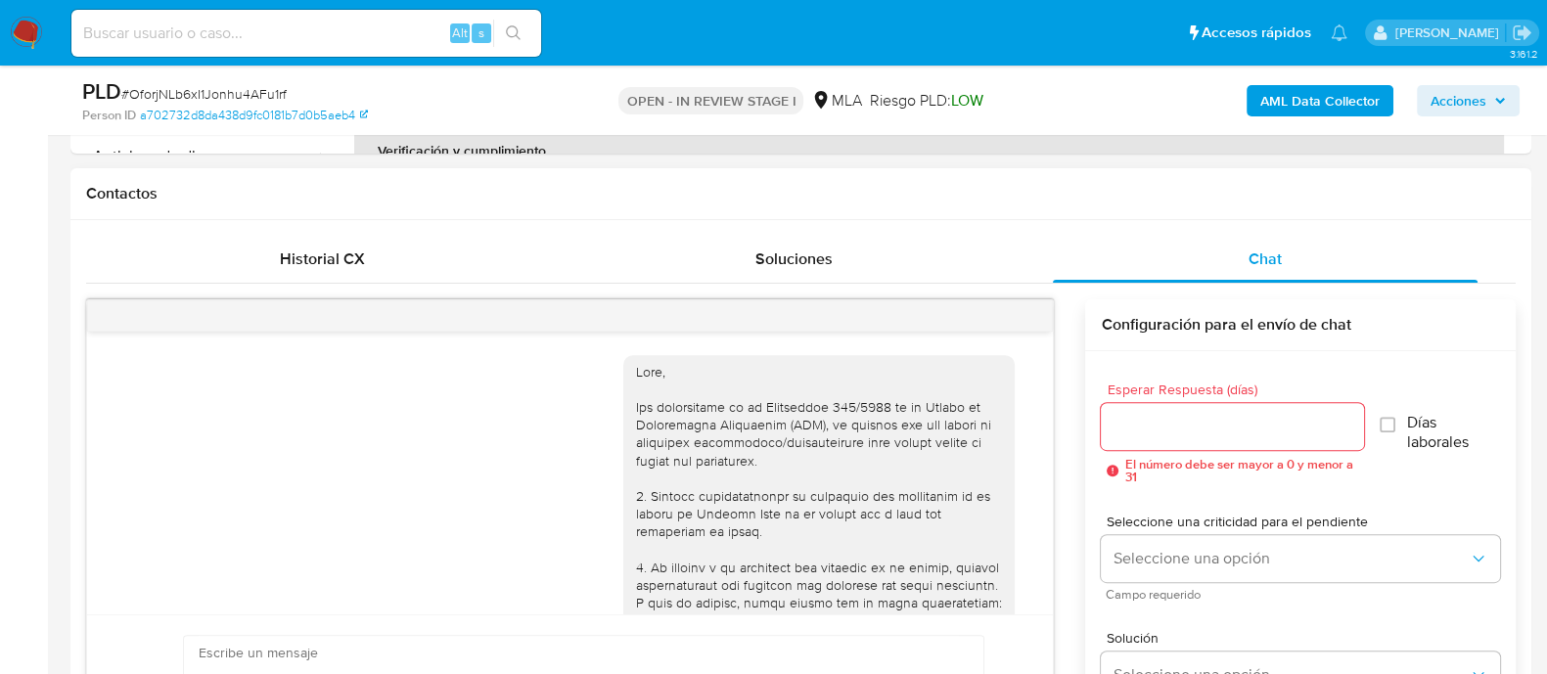
scroll to position [2413, 0]
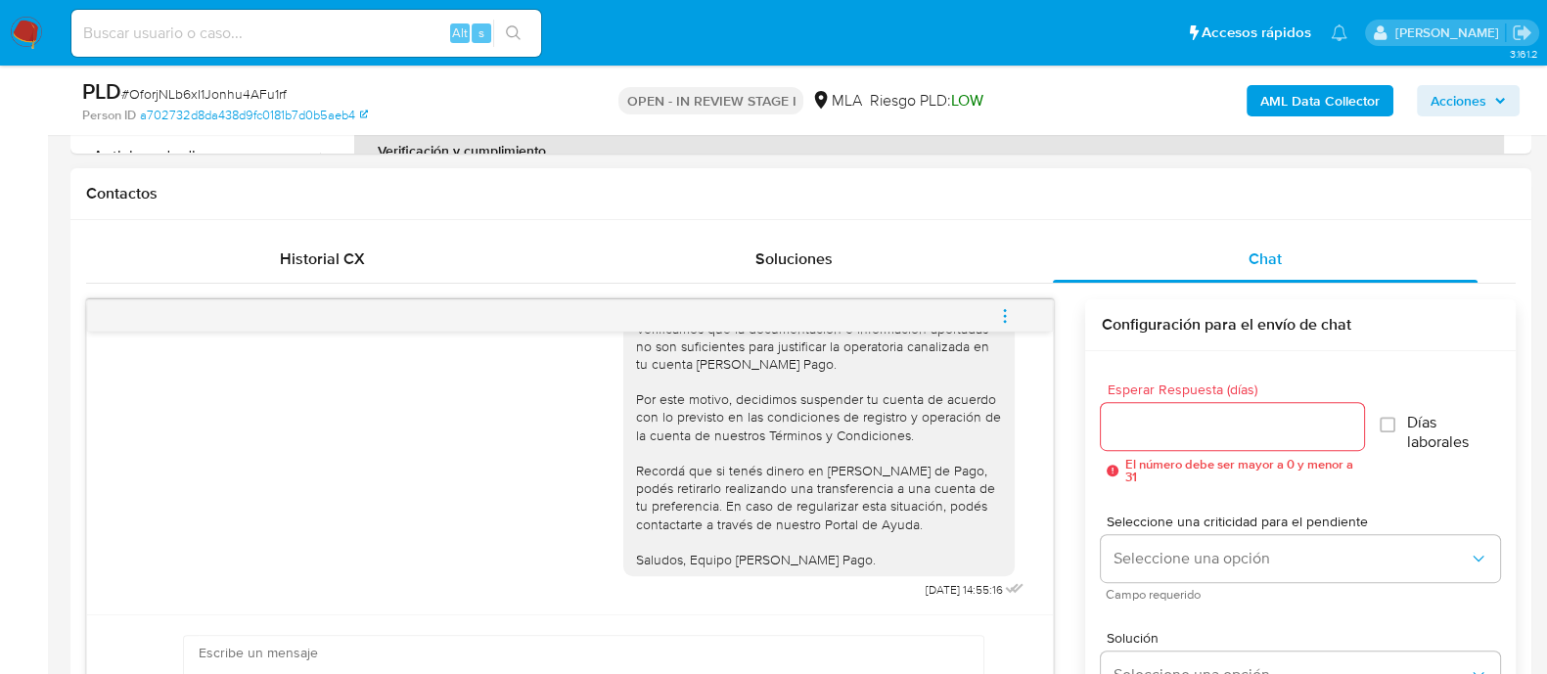
click at [1008, 315] on icon "menu-action" at bounding box center [1005, 316] width 18 height 18
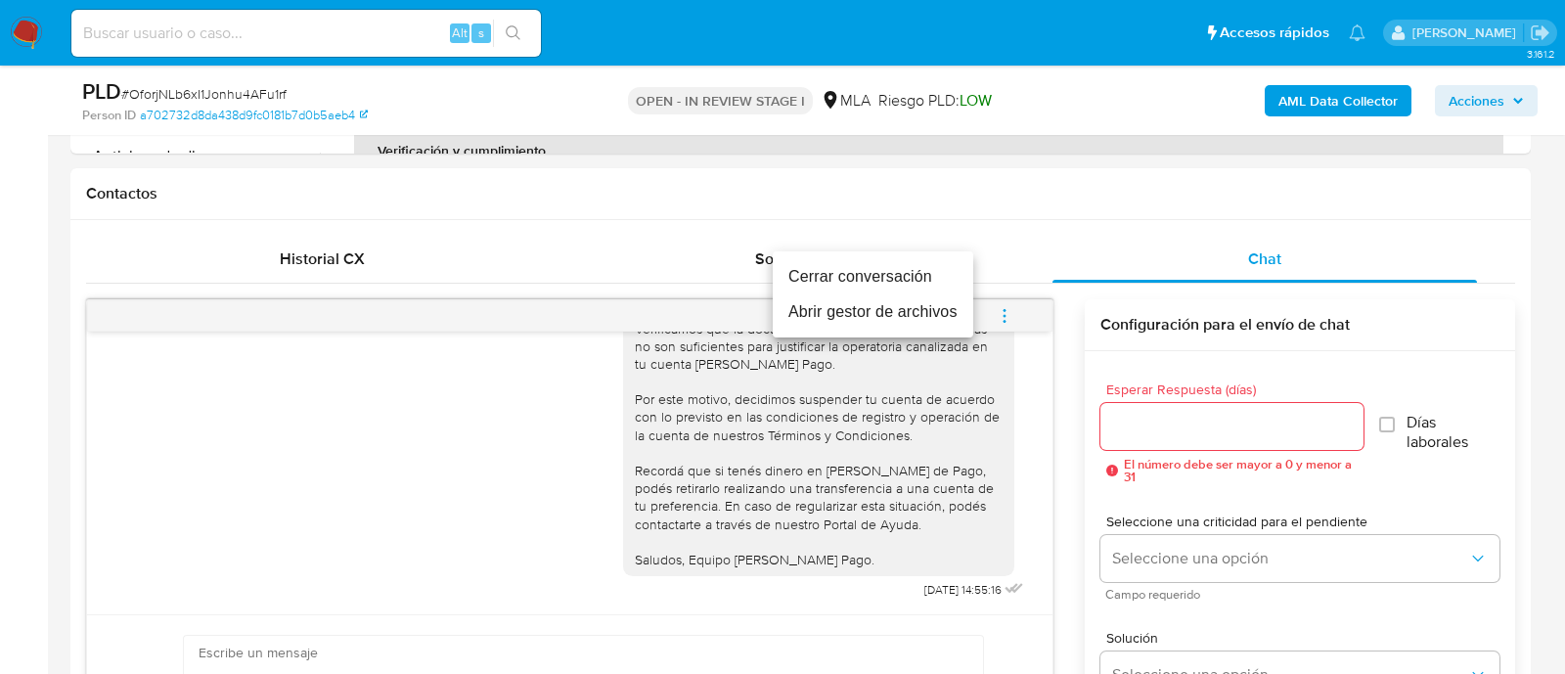
click at [859, 285] on li "Cerrar conversación" at bounding box center [873, 276] width 201 height 35
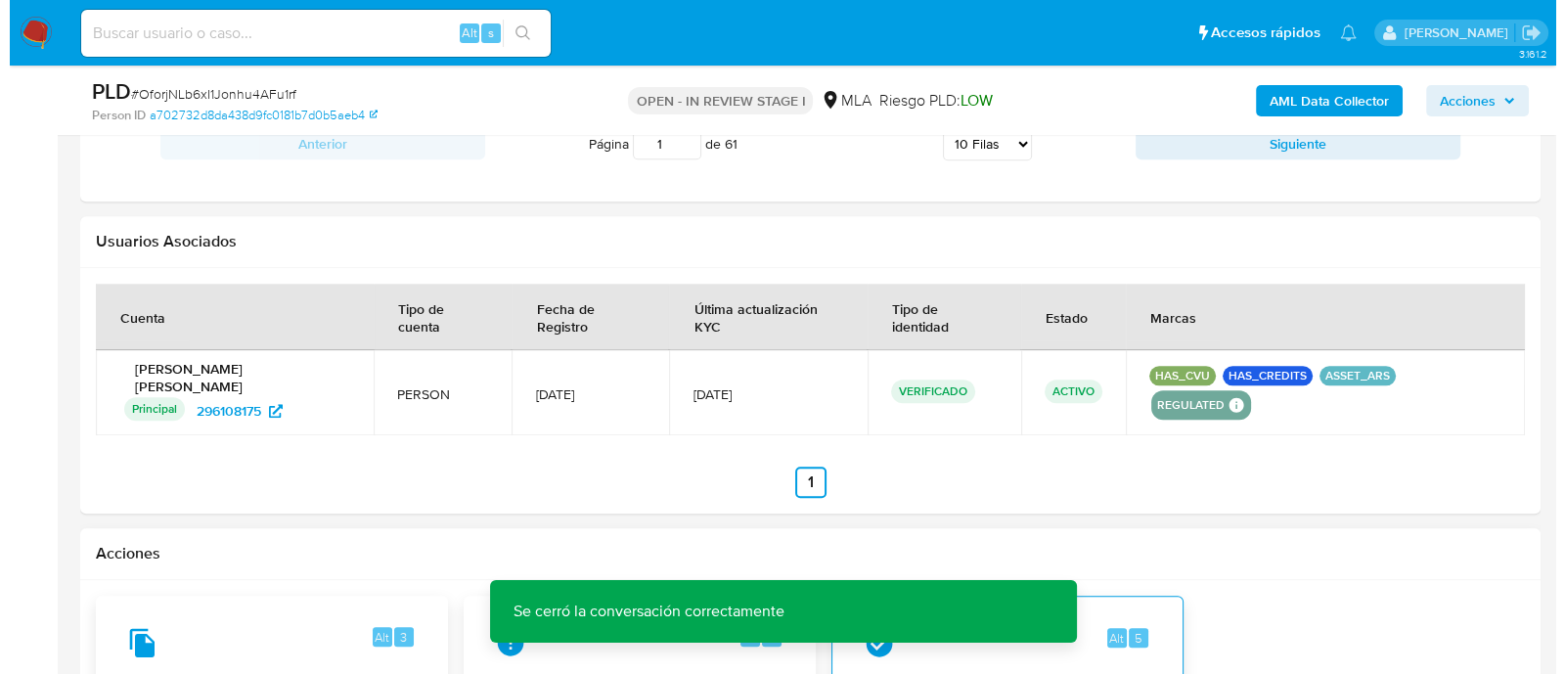
scroll to position [2935, 0]
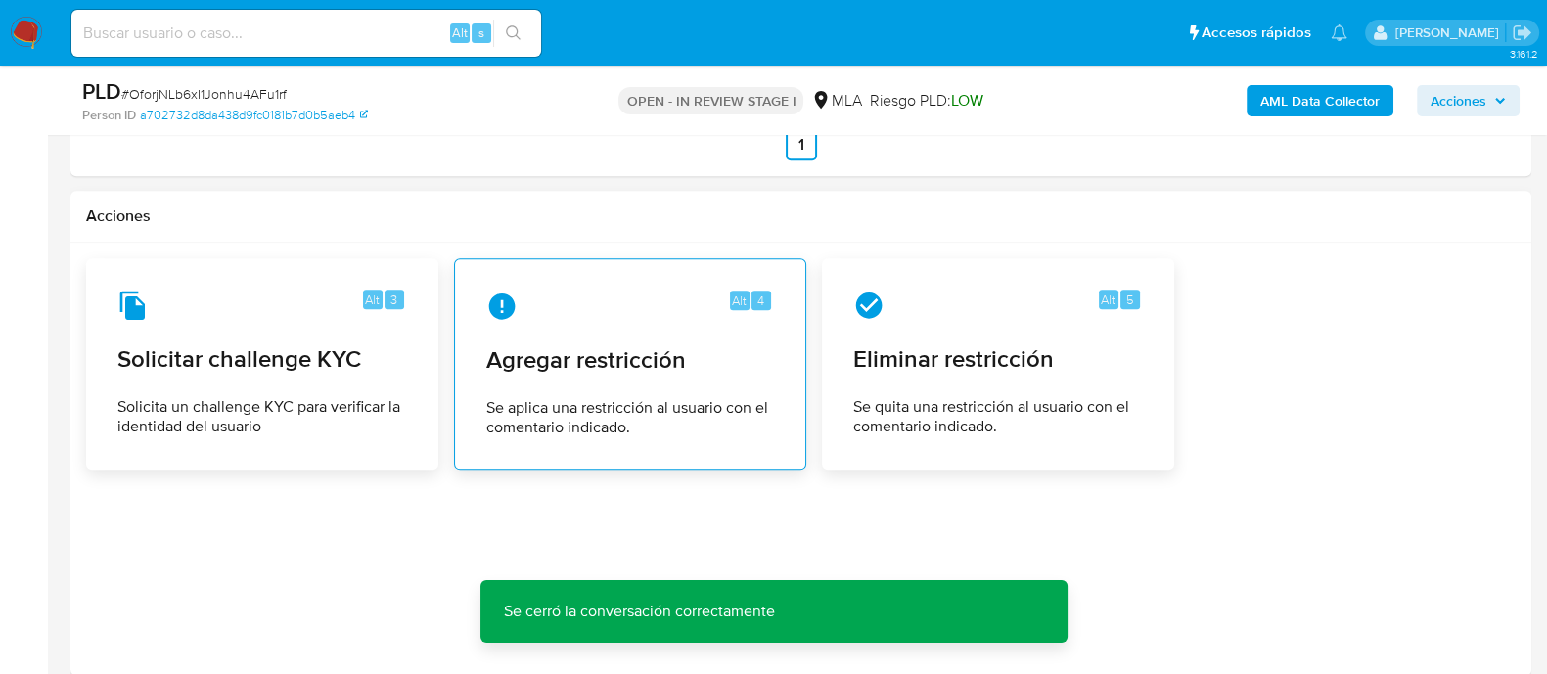
click at [553, 334] on div "Alt 4 Agregar restricción Se aplica una restricción al usuario con el comentari…" at bounding box center [630, 364] width 319 height 178
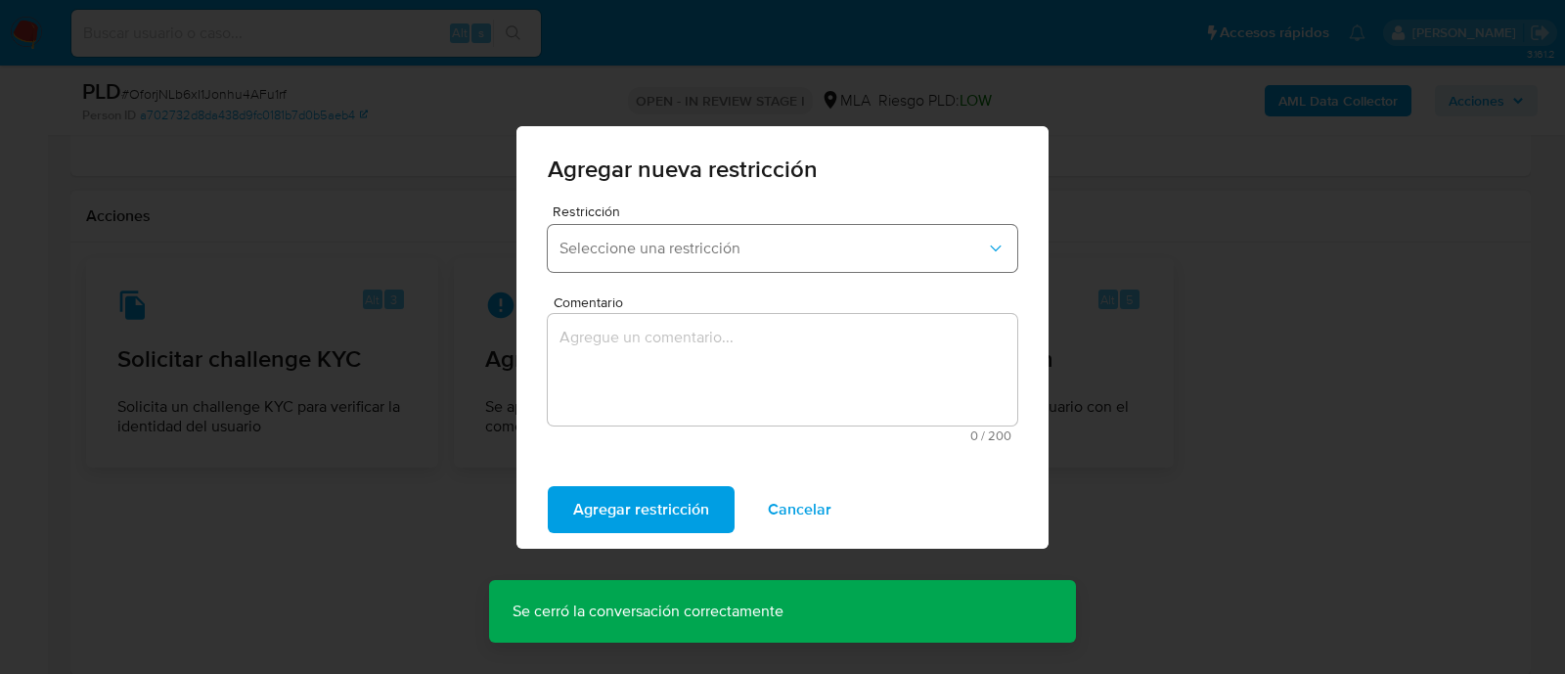
click at [638, 245] on span "Seleccione una restricción" at bounding box center [773, 249] width 426 height 20
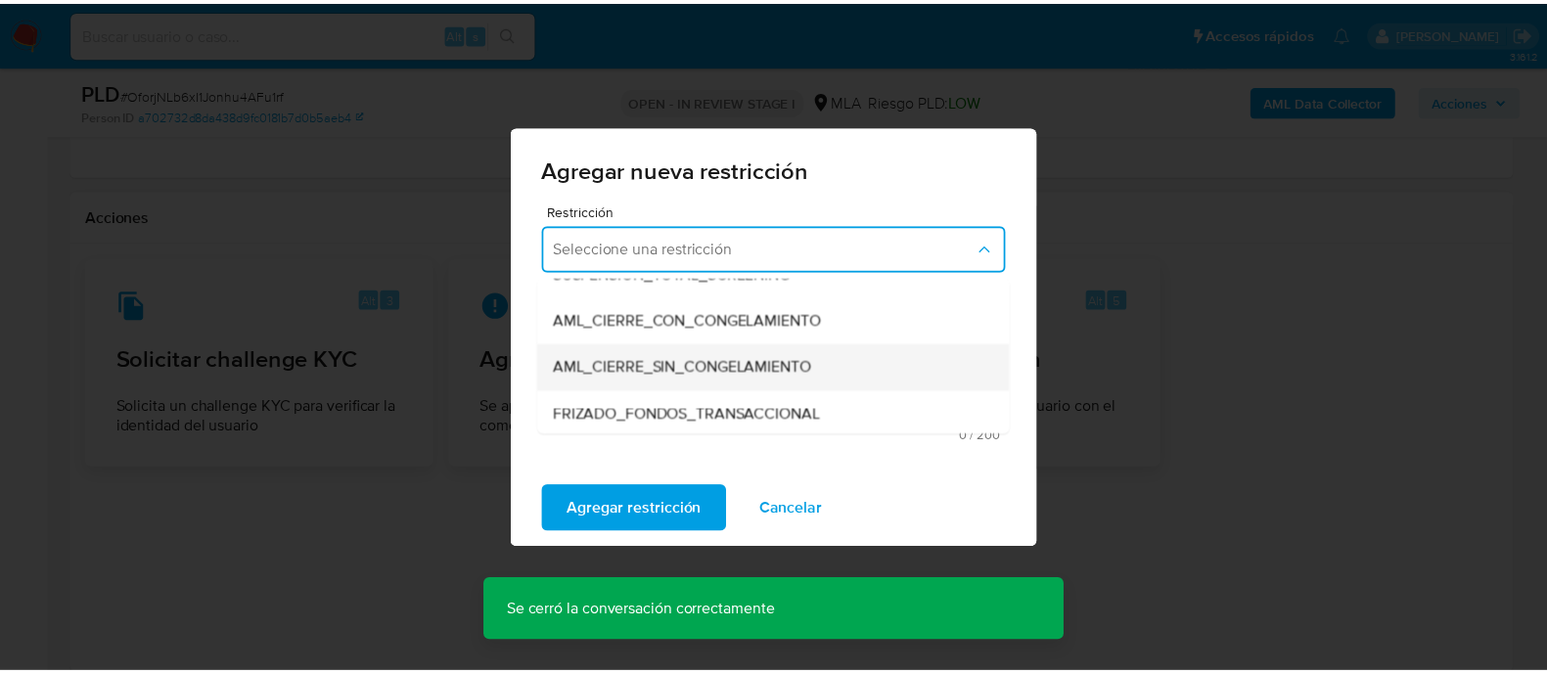
scroll to position [244, 0]
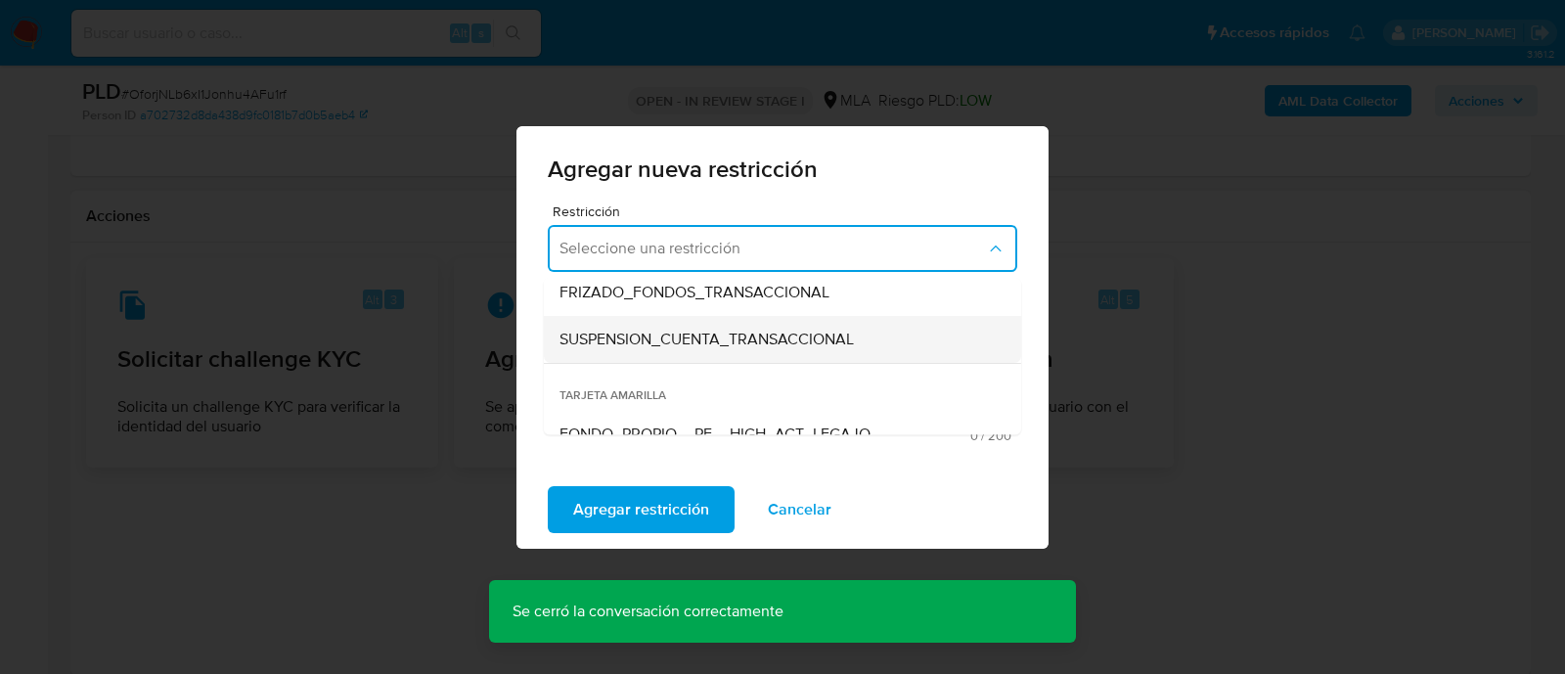
click at [737, 336] on span "SUSPENSION_CUENTA_TRANSACCIONAL" at bounding box center [707, 340] width 294 height 20
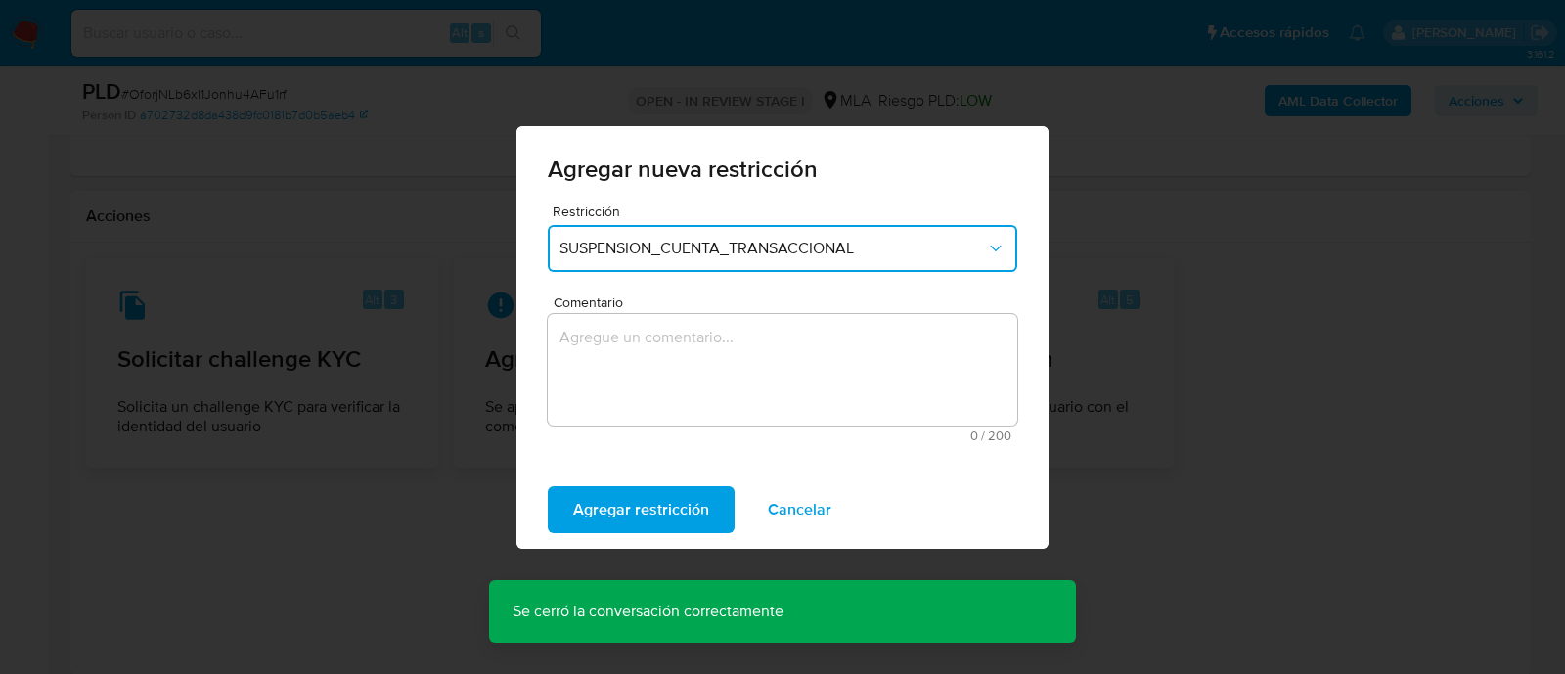
click at [854, 359] on textarea "Comentario" at bounding box center [783, 370] width 470 height 112
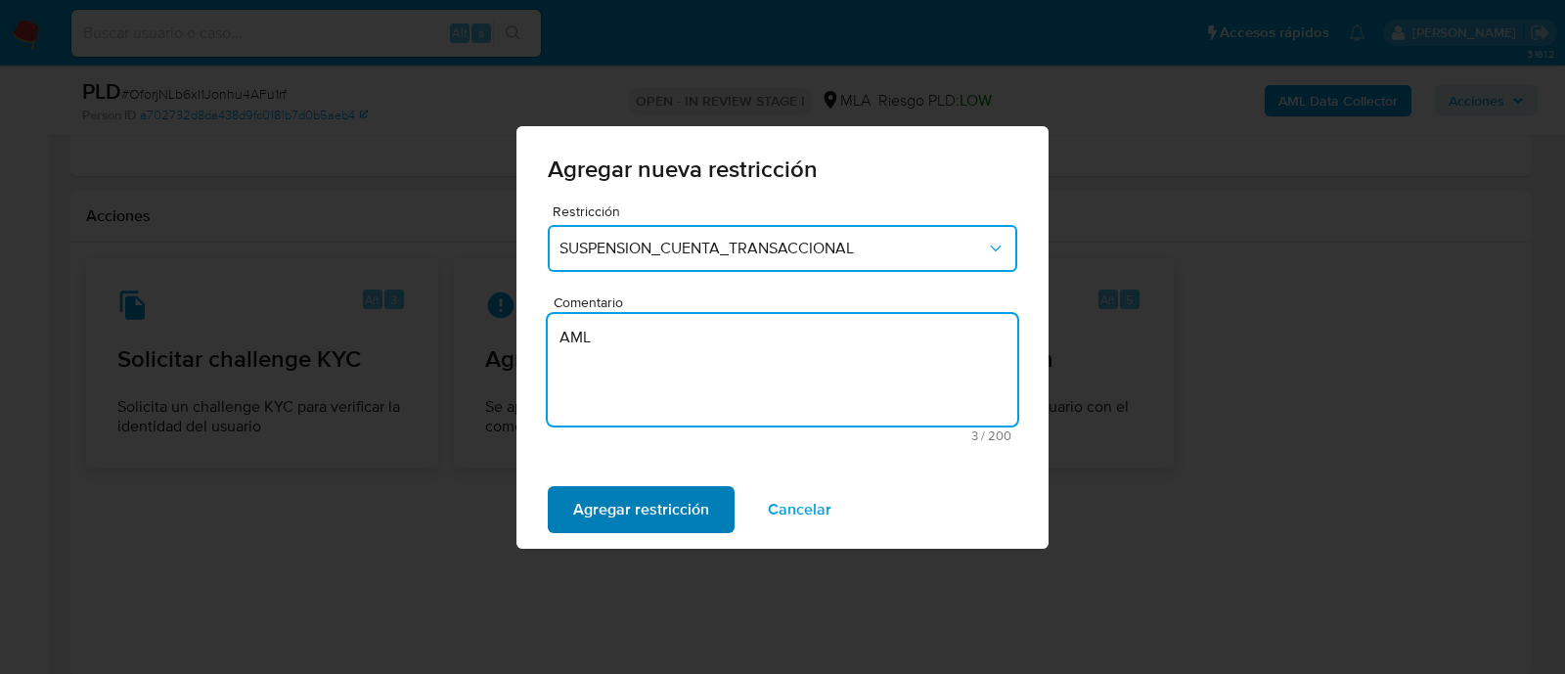
type textarea "AML"
click at [660, 501] on span "Agregar restricción" at bounding box center [641, 509] width 136 height 43
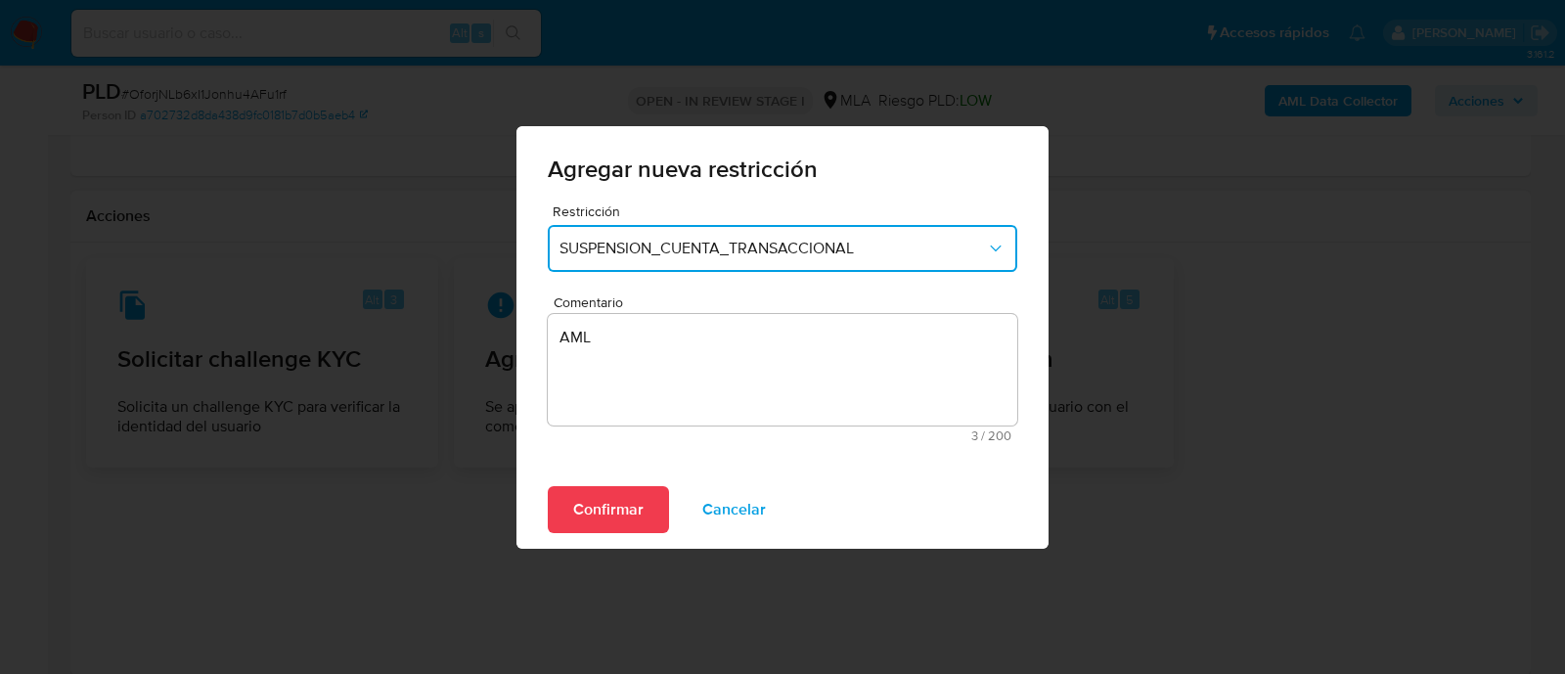
click at [559, 459] on div "Restricción SUSPENSION_CUENTA_TRANSACCIONAL Comentario AML 3 / 200 197 caracter…" at bounding box center [782, 337] width 532 height 266
click at [574, 494] on span "Confirmar" at bounding box center [608, 509] width 70 height 43
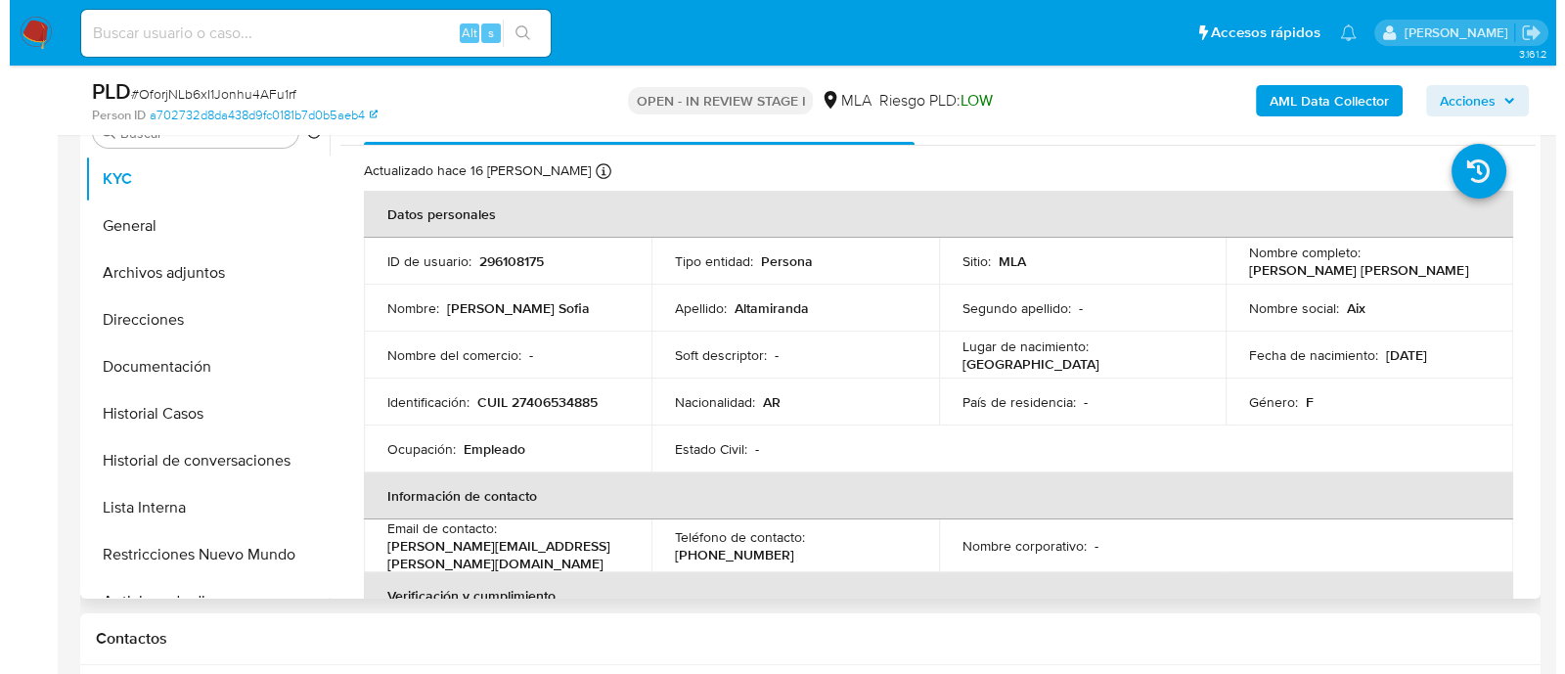
scroll to position [488, 0]
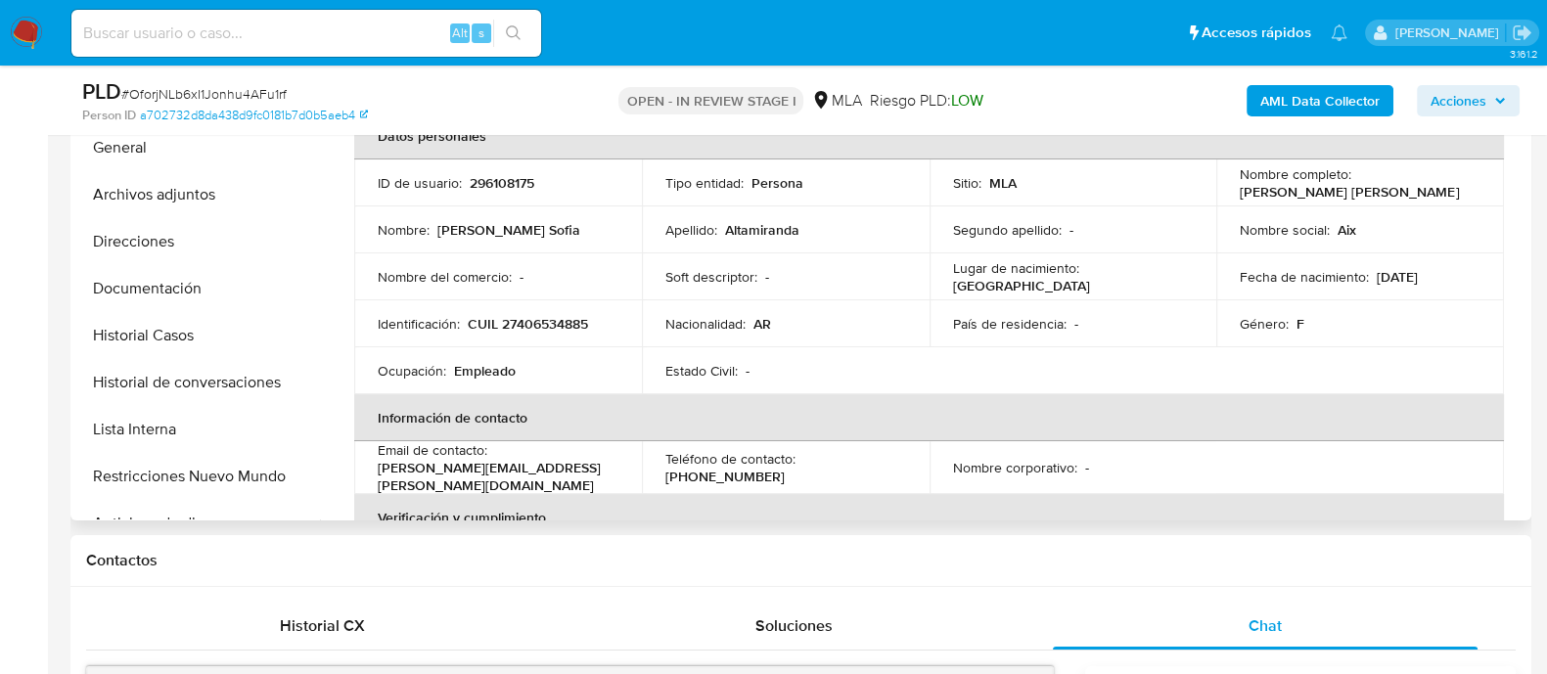
click at [489, 174] on p "296108175" at bounding box center [502, 183] width 65 height 18
copy p "296108175"
drag, startPoint x: 199, startPoint y: 189, endPoint x: 221, endPoint y: 196, distance: 23.5
click at [198, 189] on button "Archivos adjuntos" at bounding box center [189, 194] width 229 height 47
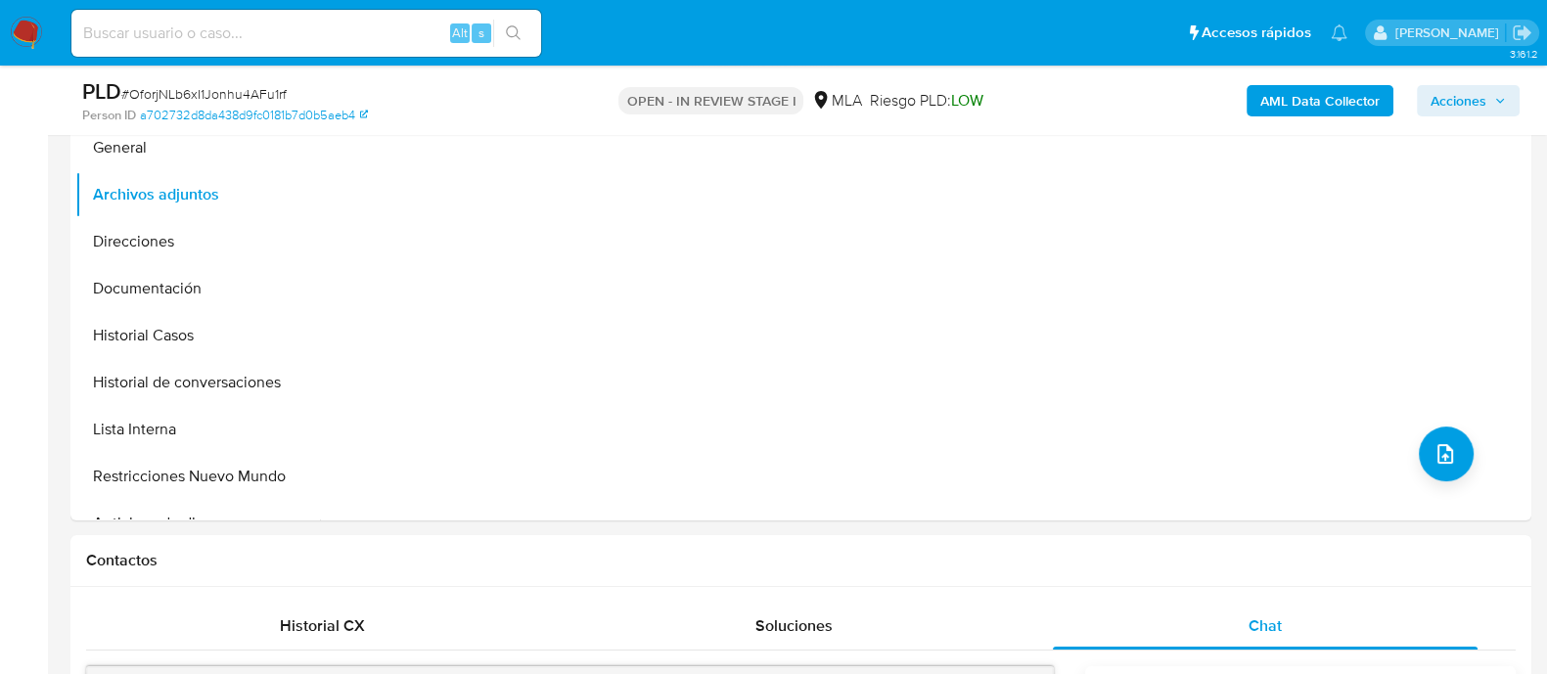
click at [1279, 100] on b "AML Data Collector" at bounding box center [1319, 100] width 119 height 31
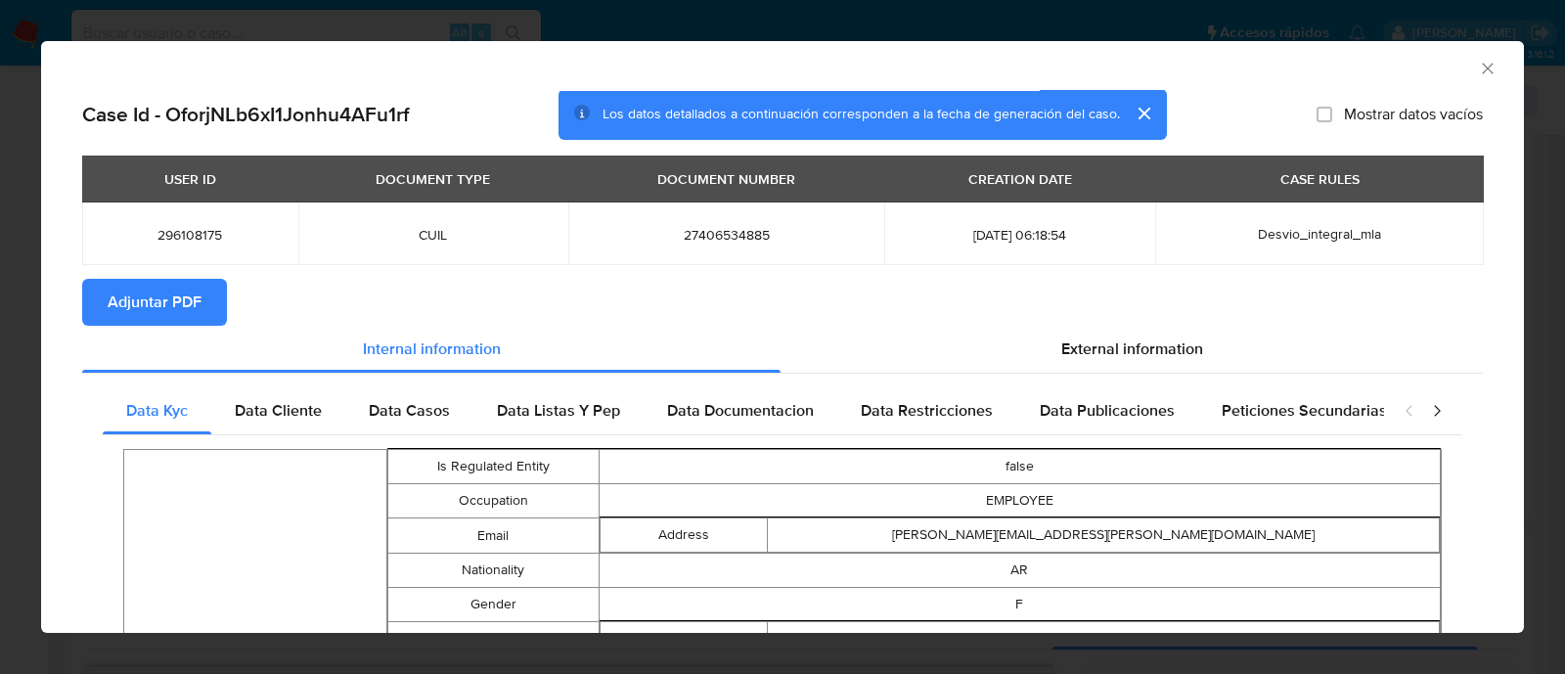
click at [172, 306] on span "Adjuntar PDF" at bounding box center [155, 302] width 94 height 43
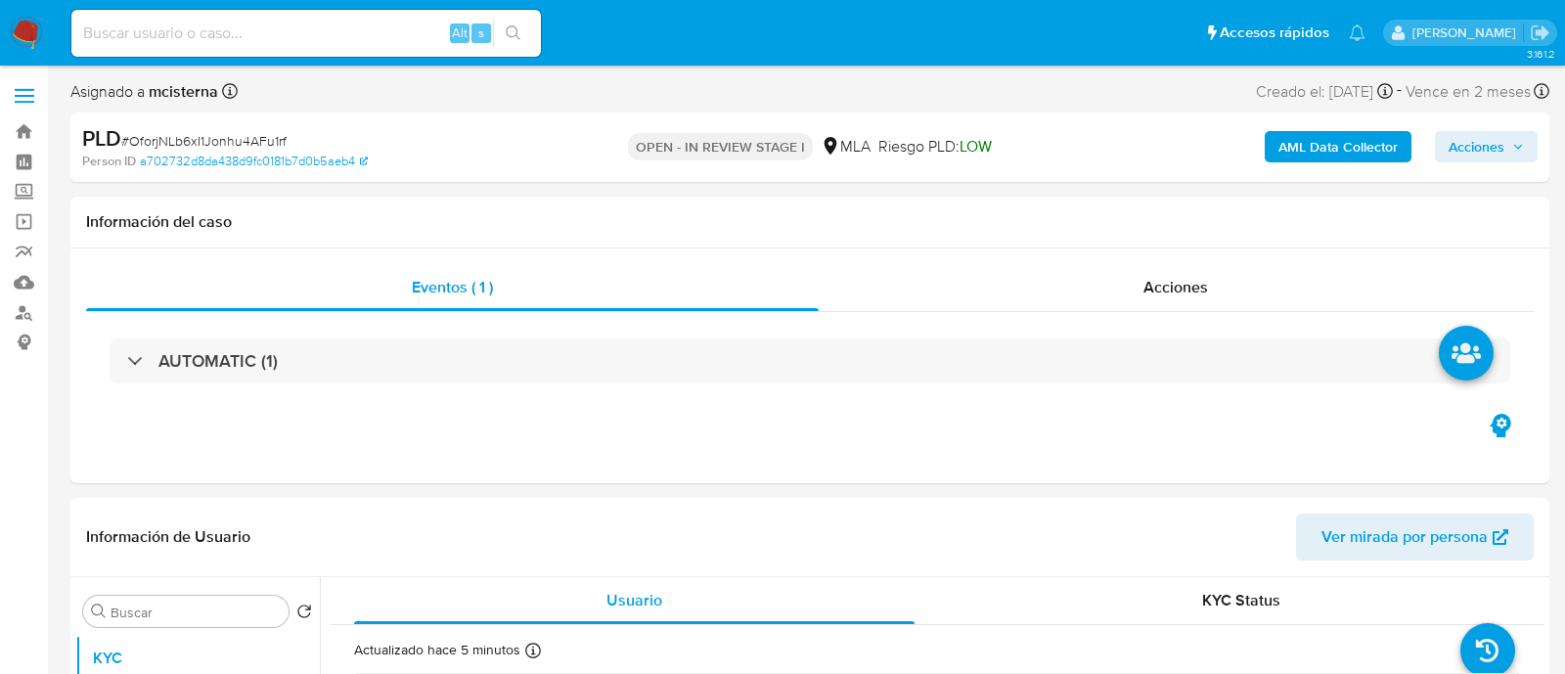
select select "10"
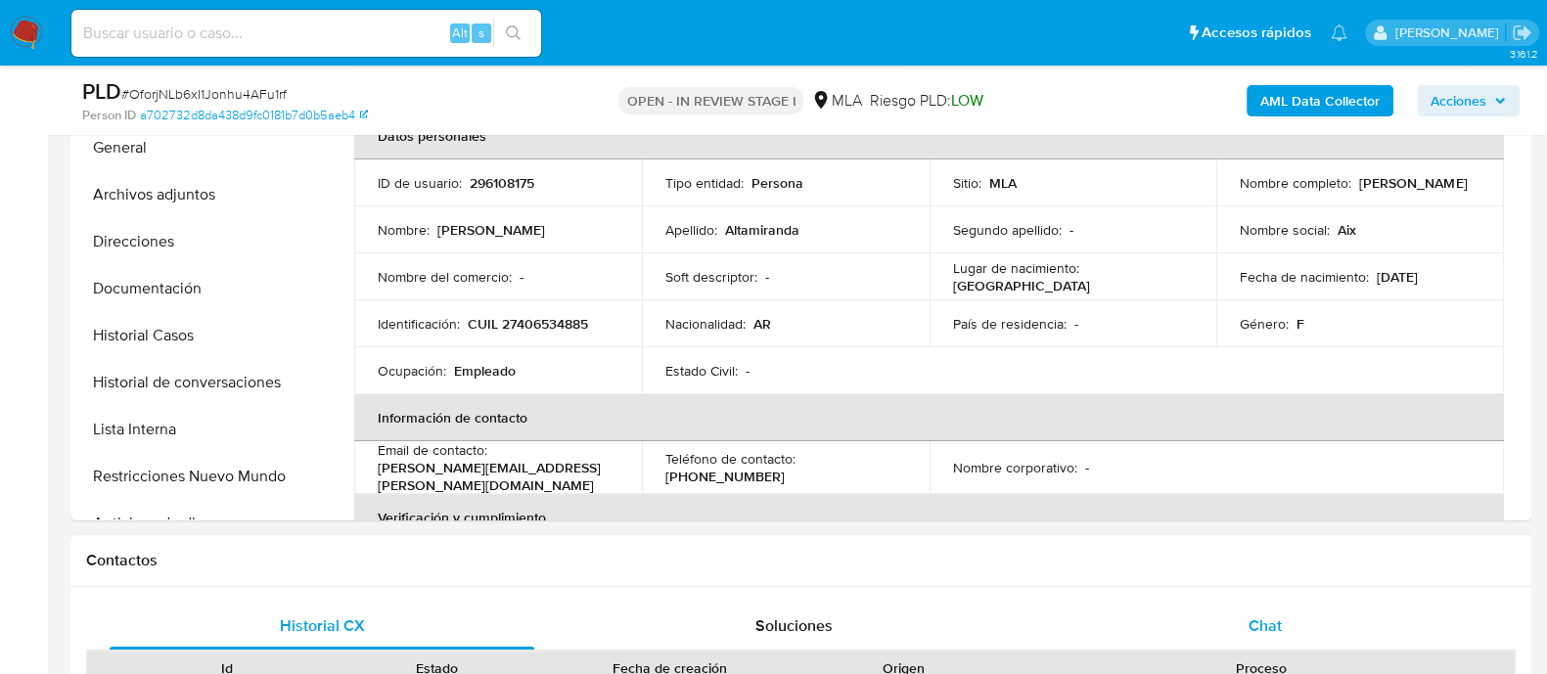
click at [1294, 625] on div "Chat" at bounding box center [1265, 626] width 425 height 47
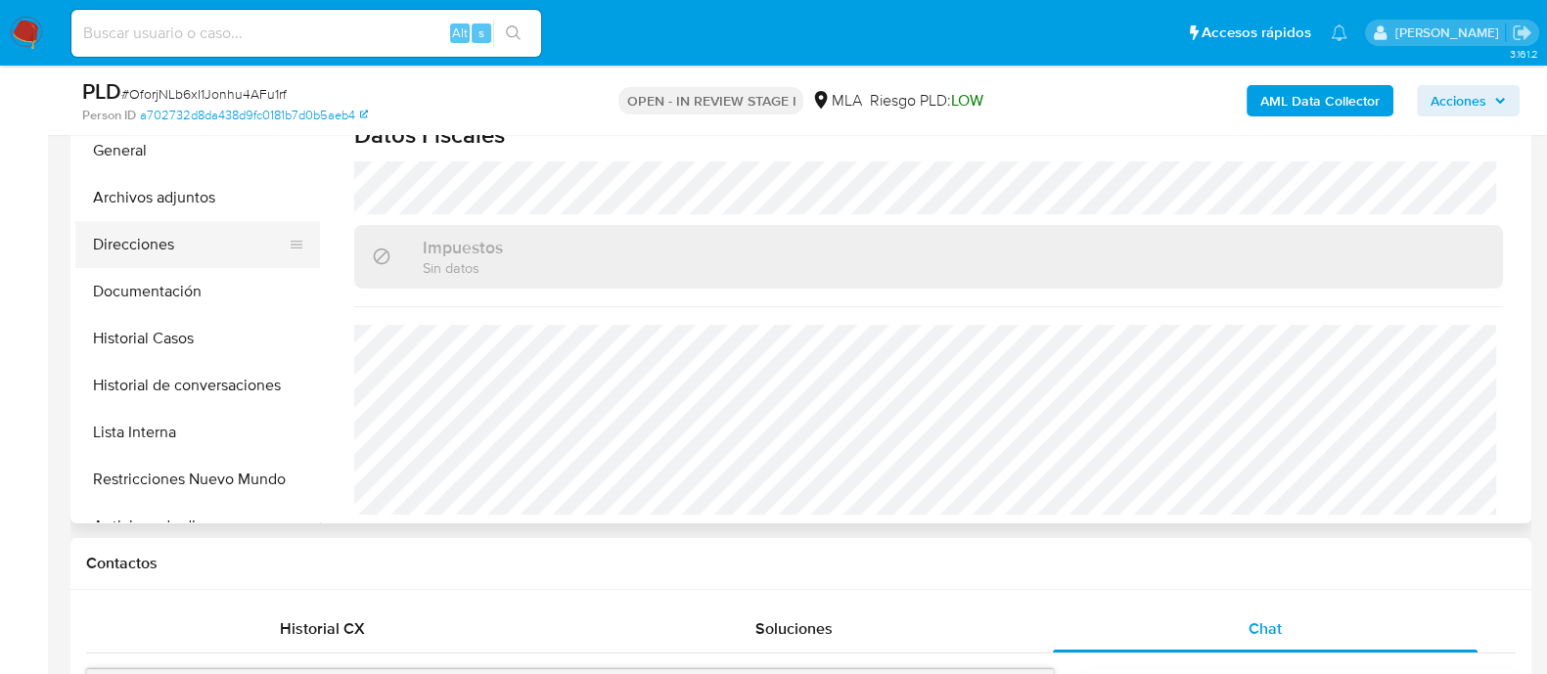
scroll to position [367, 0]
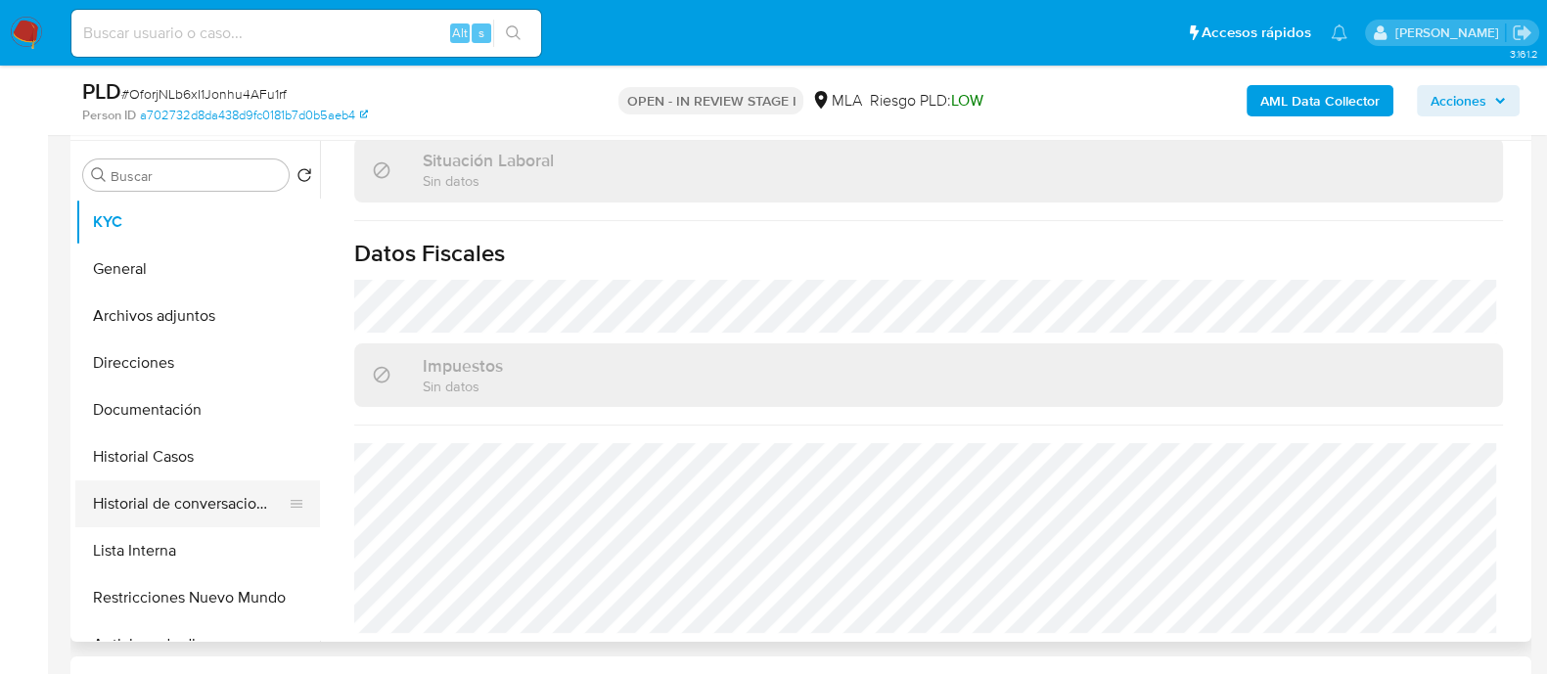
click at [226, 497] on button "Historial de conversaciones" at bounding box center [189, 503] width 229 height 47
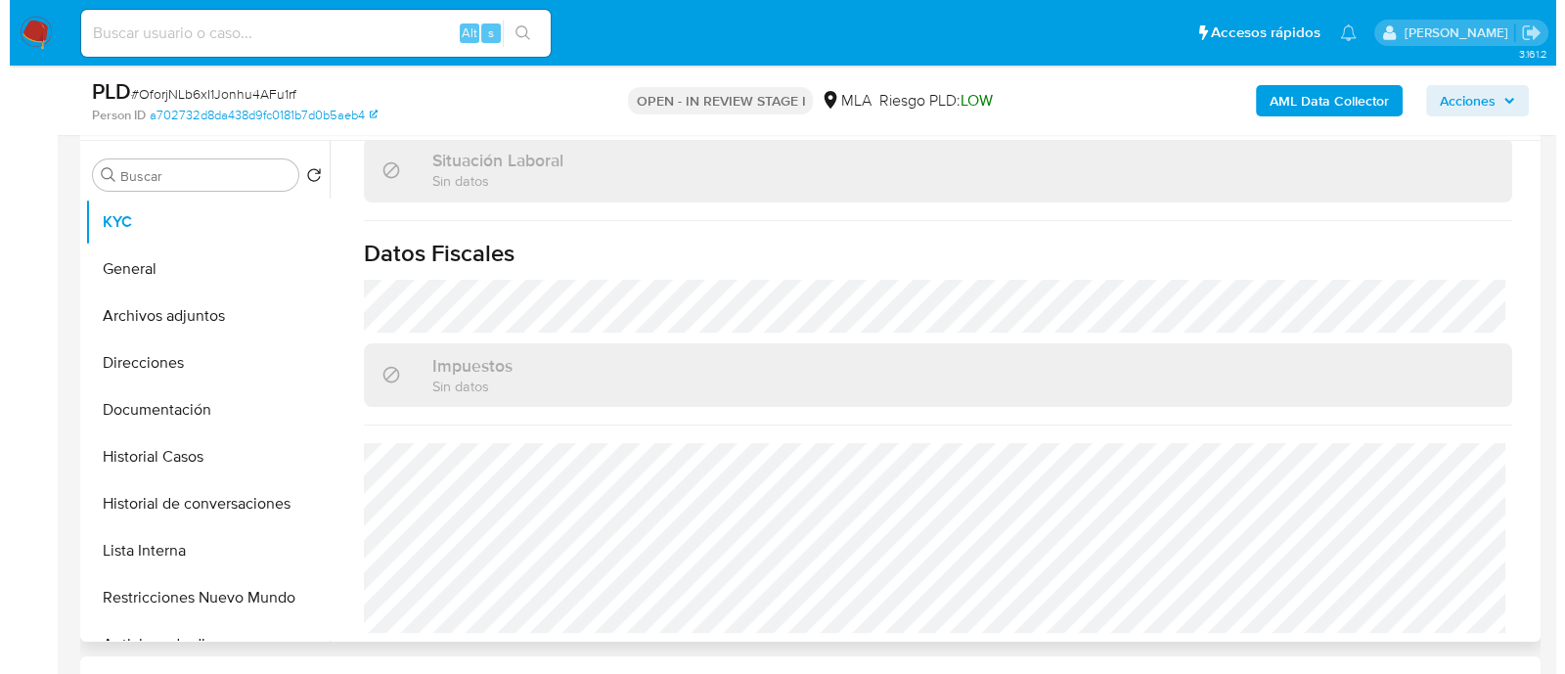
scroll to position [0, 0]
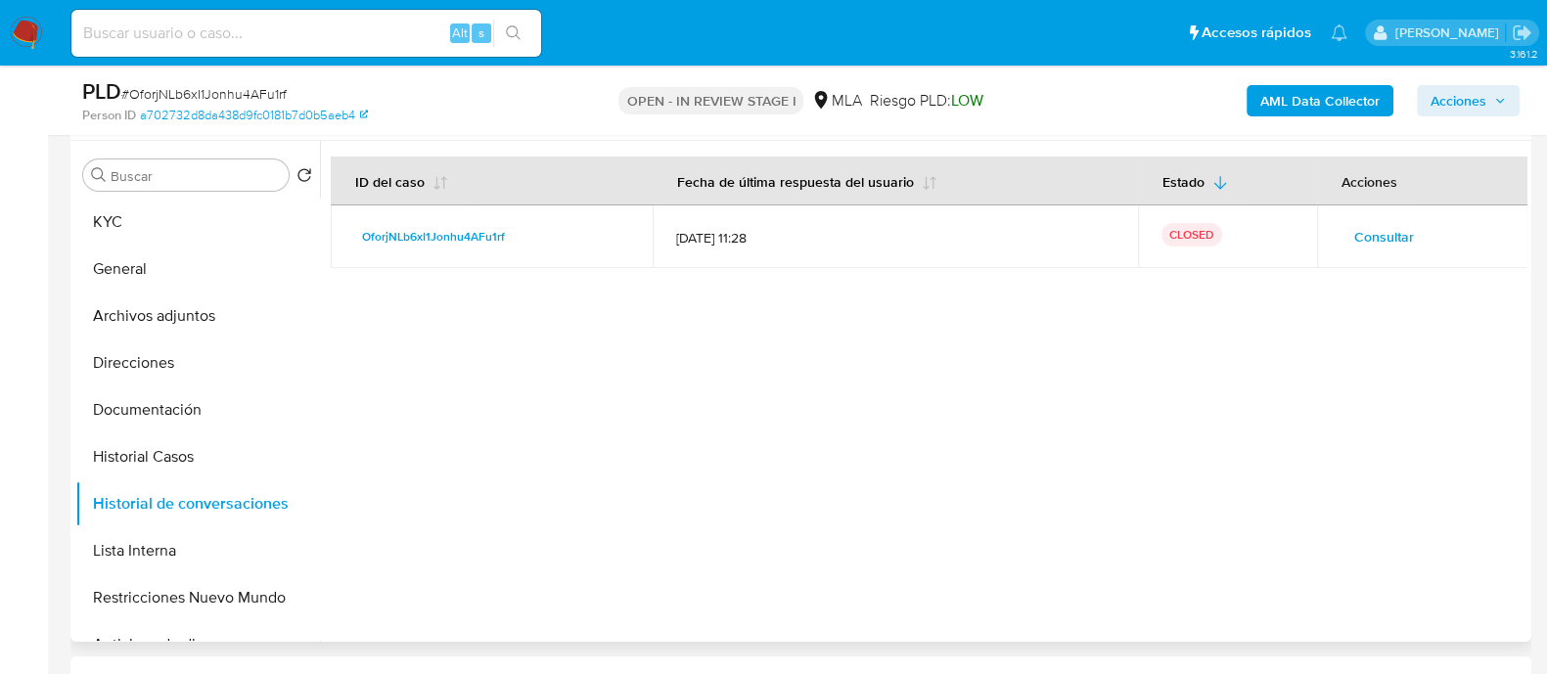
click at [1356, 227] on span "Consultar" at bounding box center [1384, 236] width 60 height 27
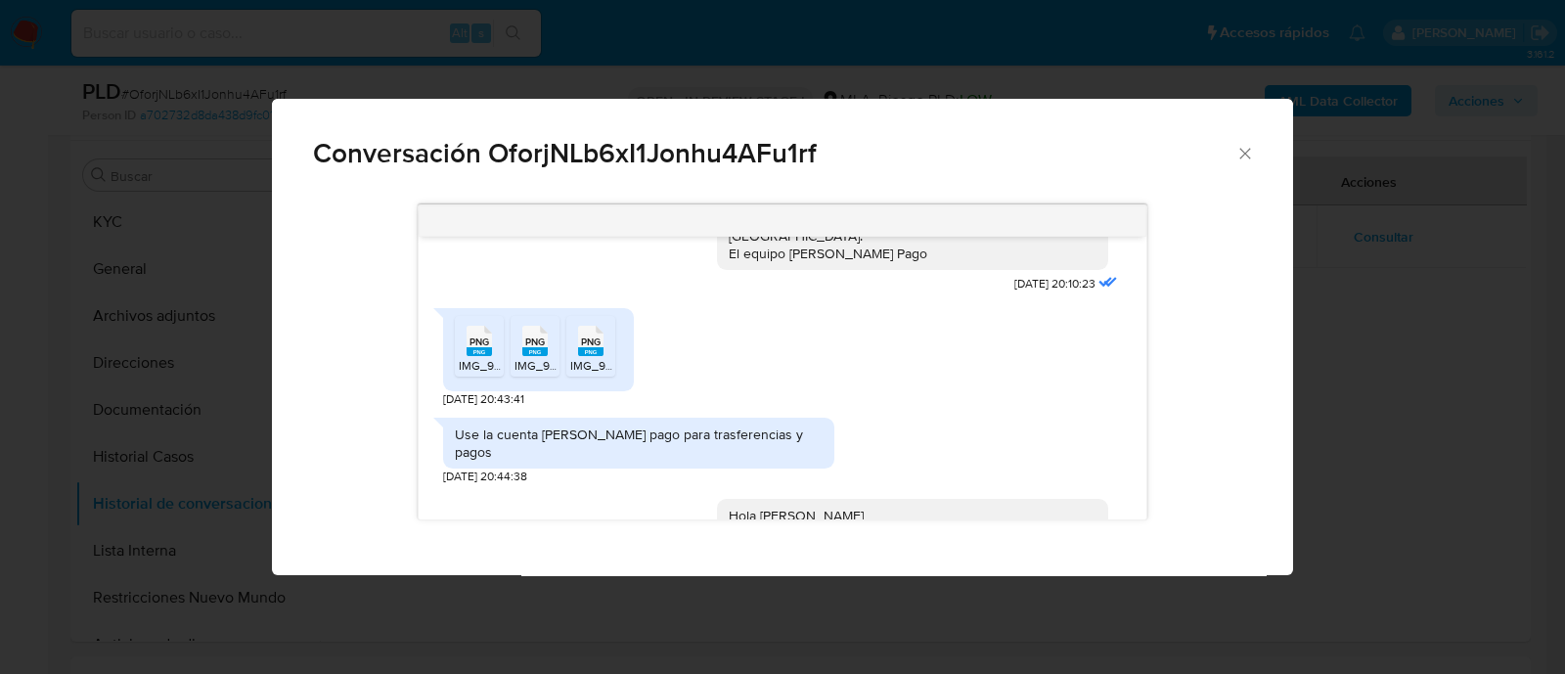
scroll to position [1467, 0]
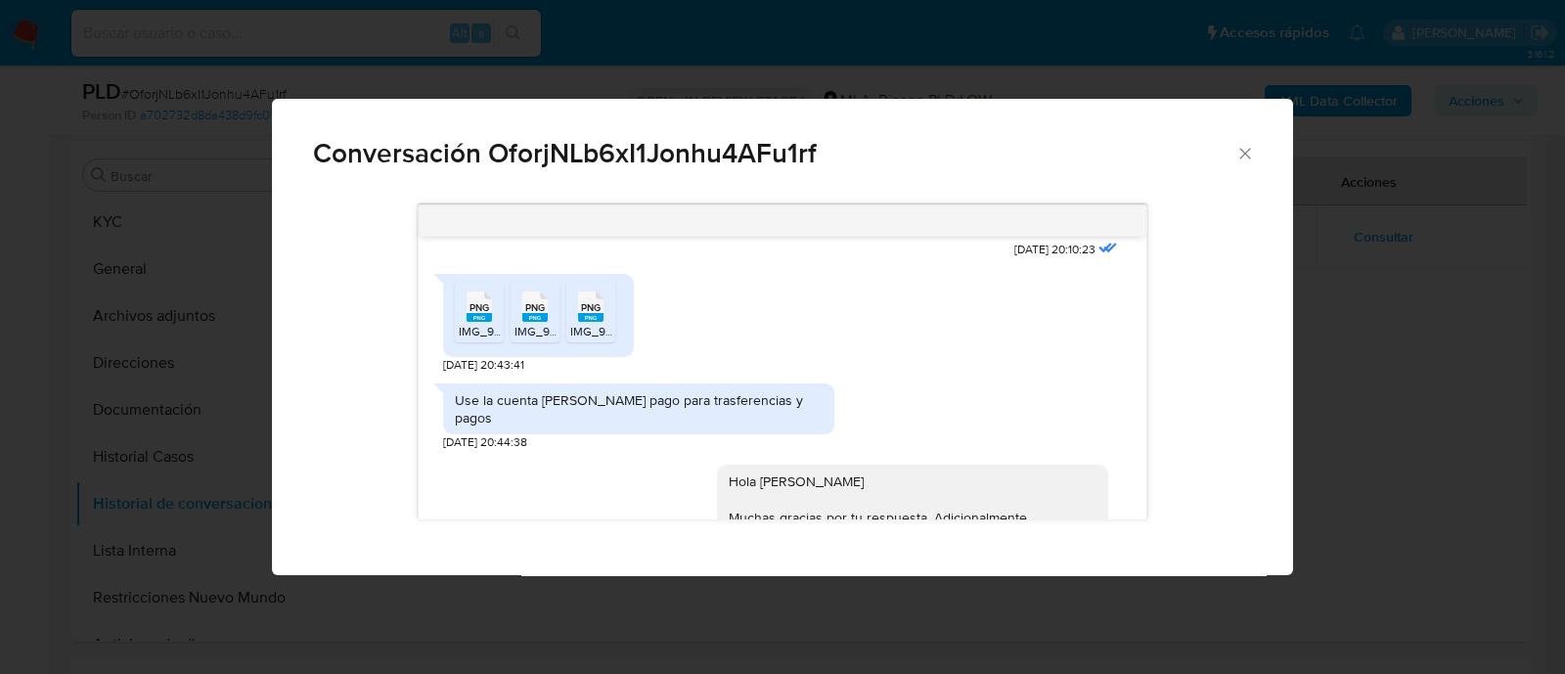
click at [636, 426] on div "Use la cuenta [PERSON_NAME] pago para trasferencias y pagos" at bounding box center [639, 408] width 368 height 35
copy div "Use la cuenta [PERSON_NAME] pago para trasferencias y pagos"
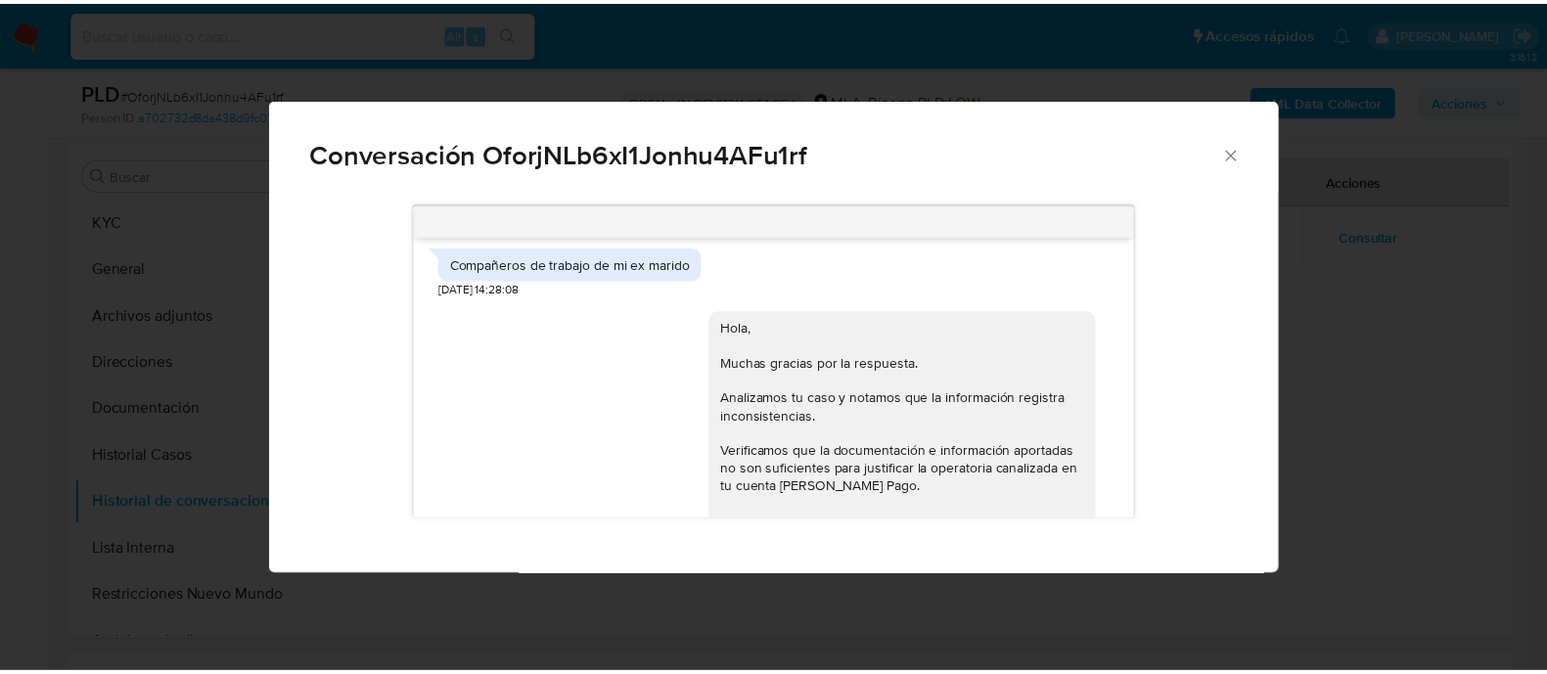
scroll to position [2201, 0]
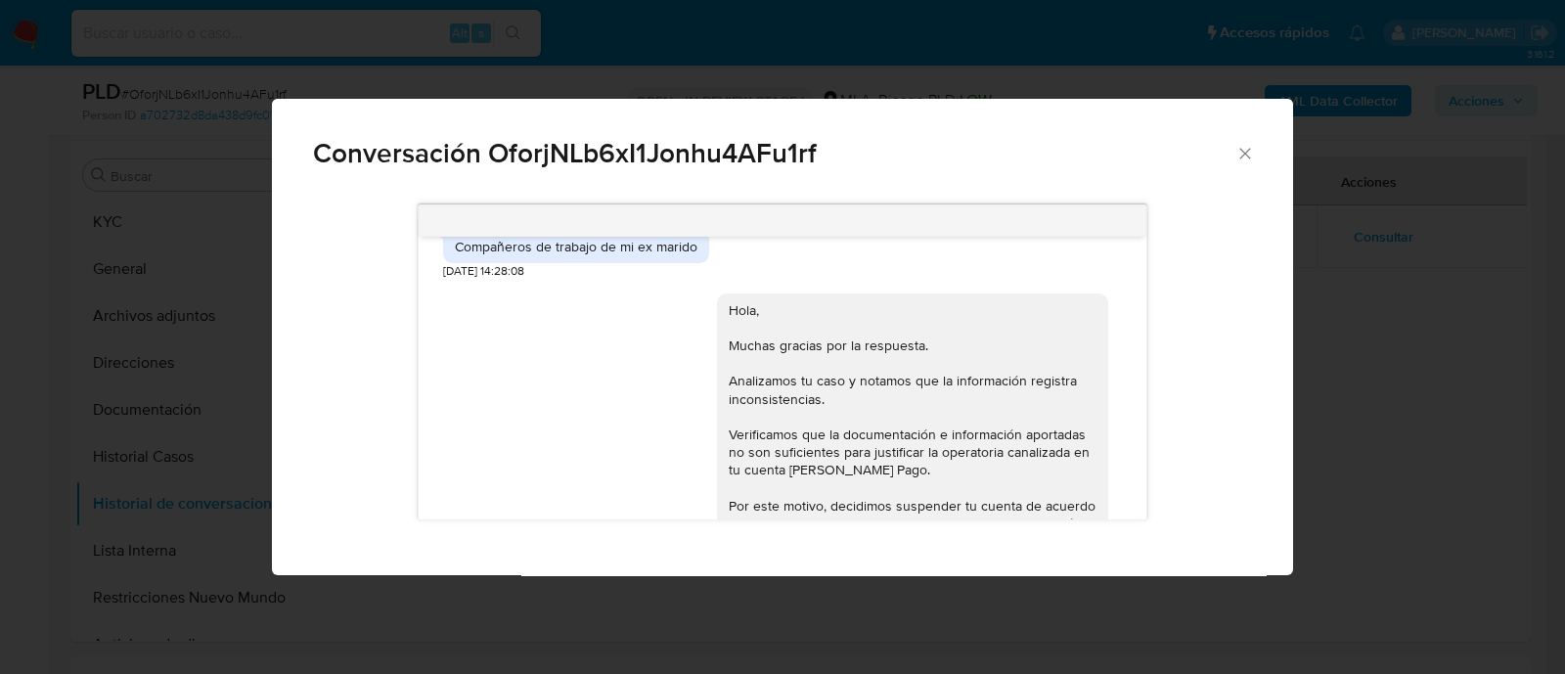
click at [581, 255] on div "Compañeros de trabajo de mi ex marido" at bounding box center [576, 247] width 243 height 18
copy div "Compañeros de trabajo de mi ex marido"
click at [225, 409] on div "Conversación OforjNLb6xI1Jonhu4AFu1rf 17/09/2025 14:45:21 Hola, Esperamos que t…" at bounding box center [782, 337] width 1565 height 674
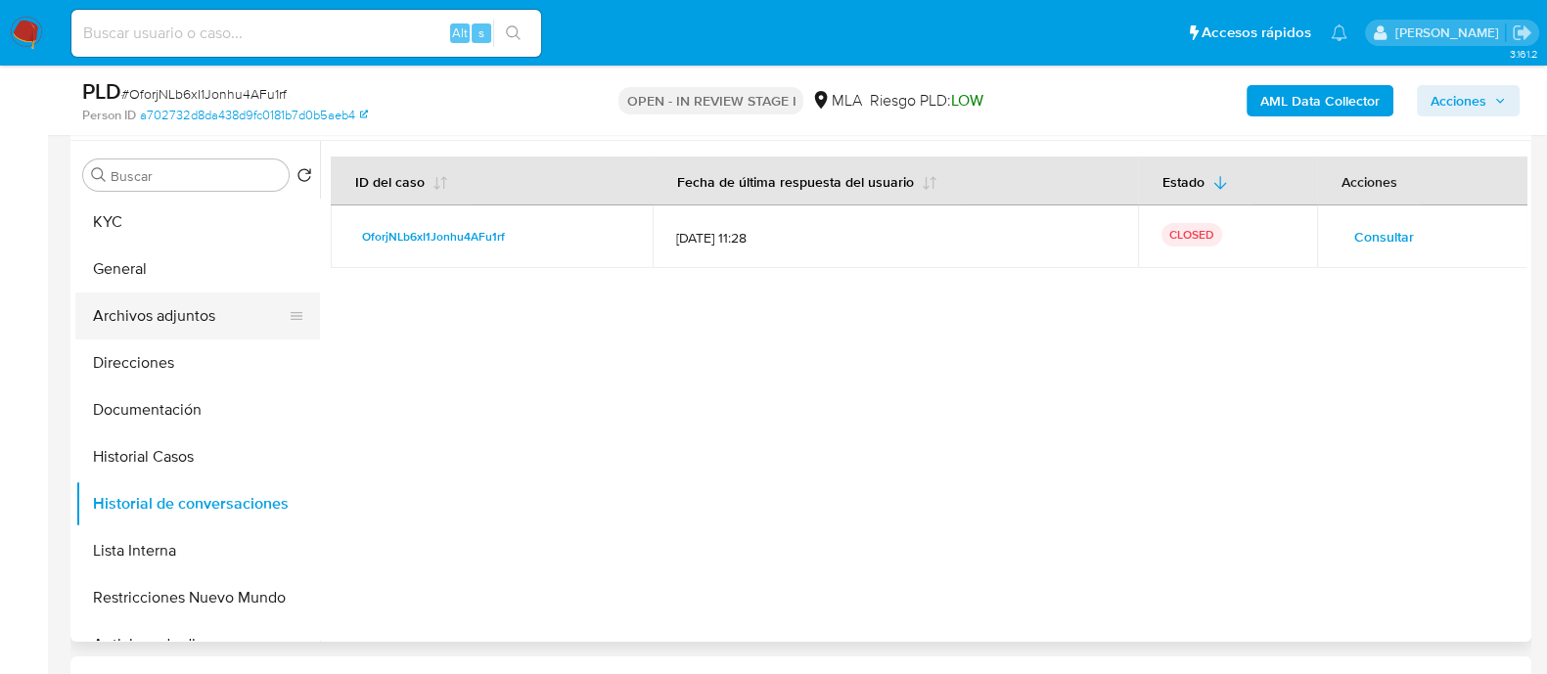
click at [186, 334] on button "Archivos adjuntos" at bounding box center [189, 315] width 229 height 47
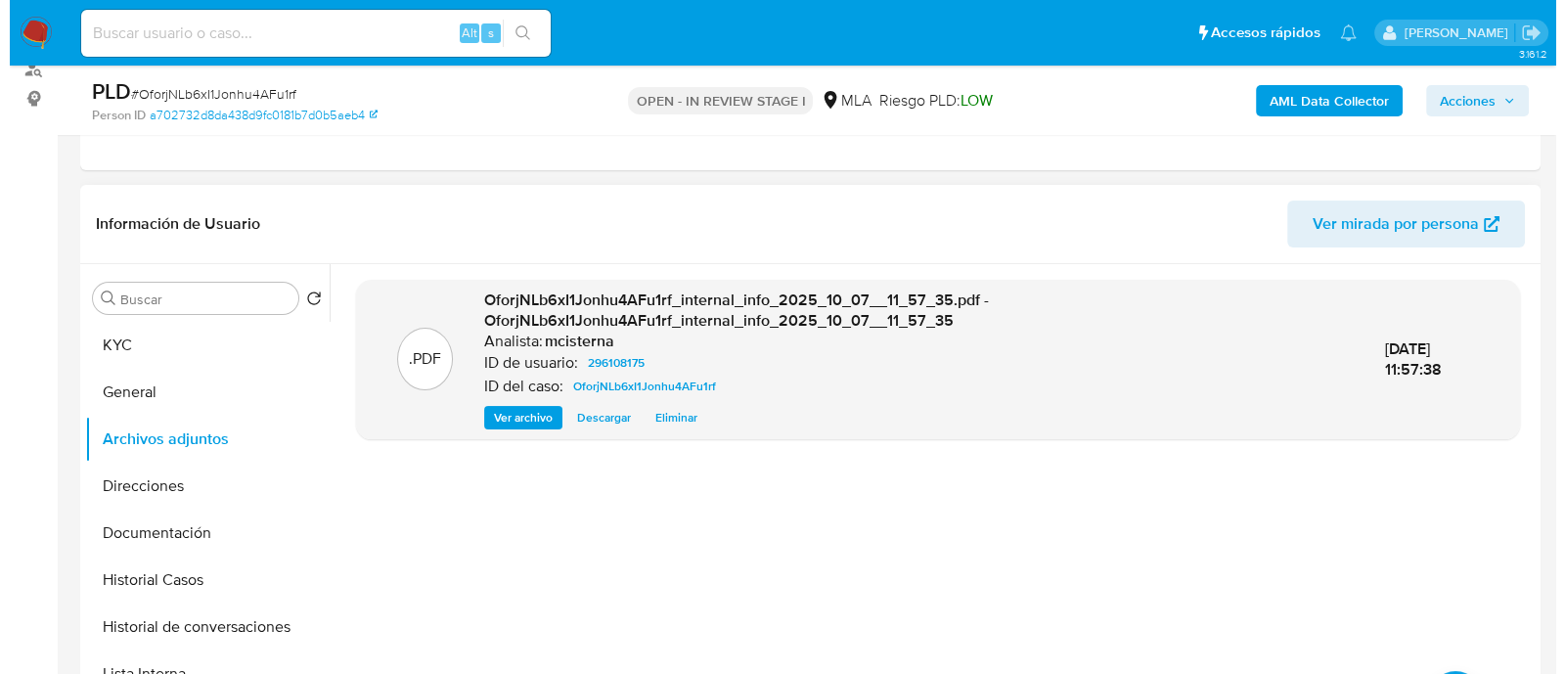
scroll to position [367, 0]
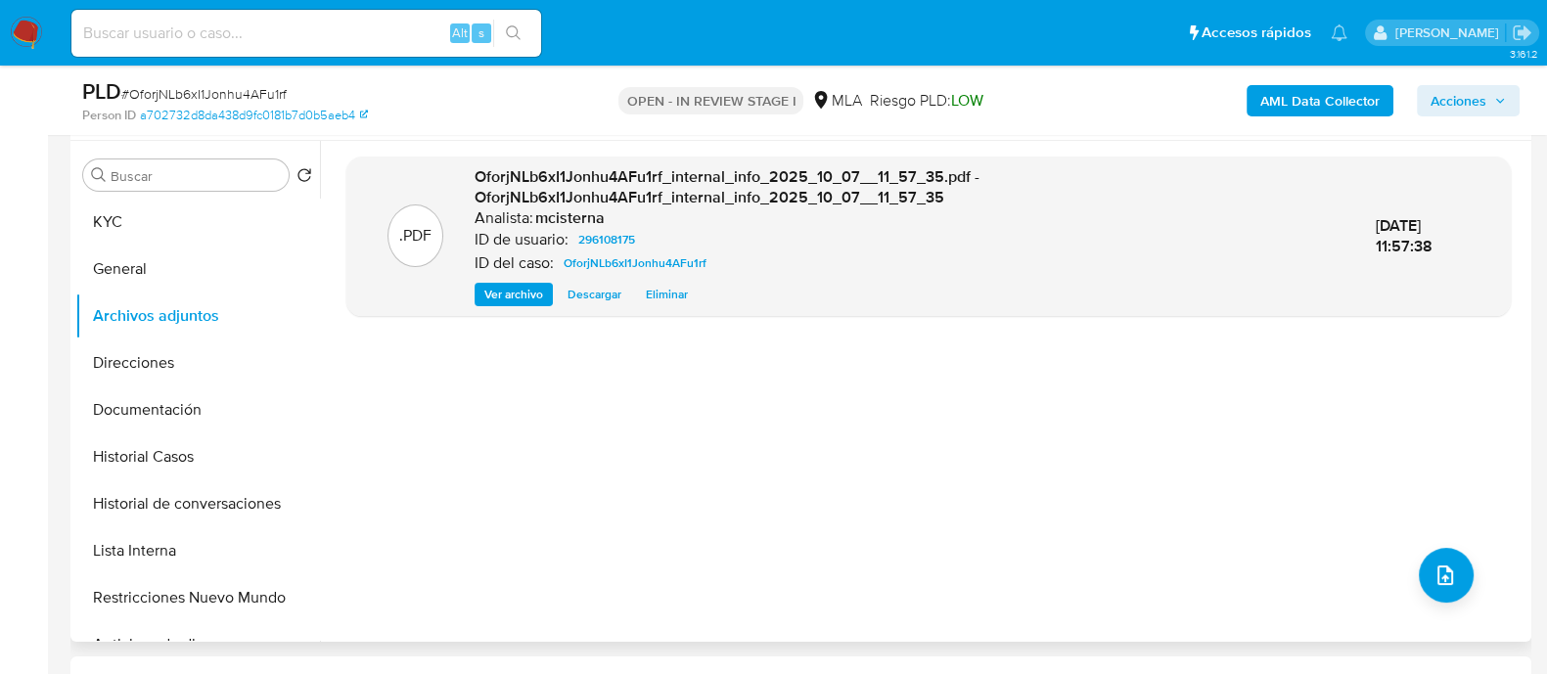
click at [664, 292] on span "Eliminar" at bounding box center [667, 295] width 42 height 20
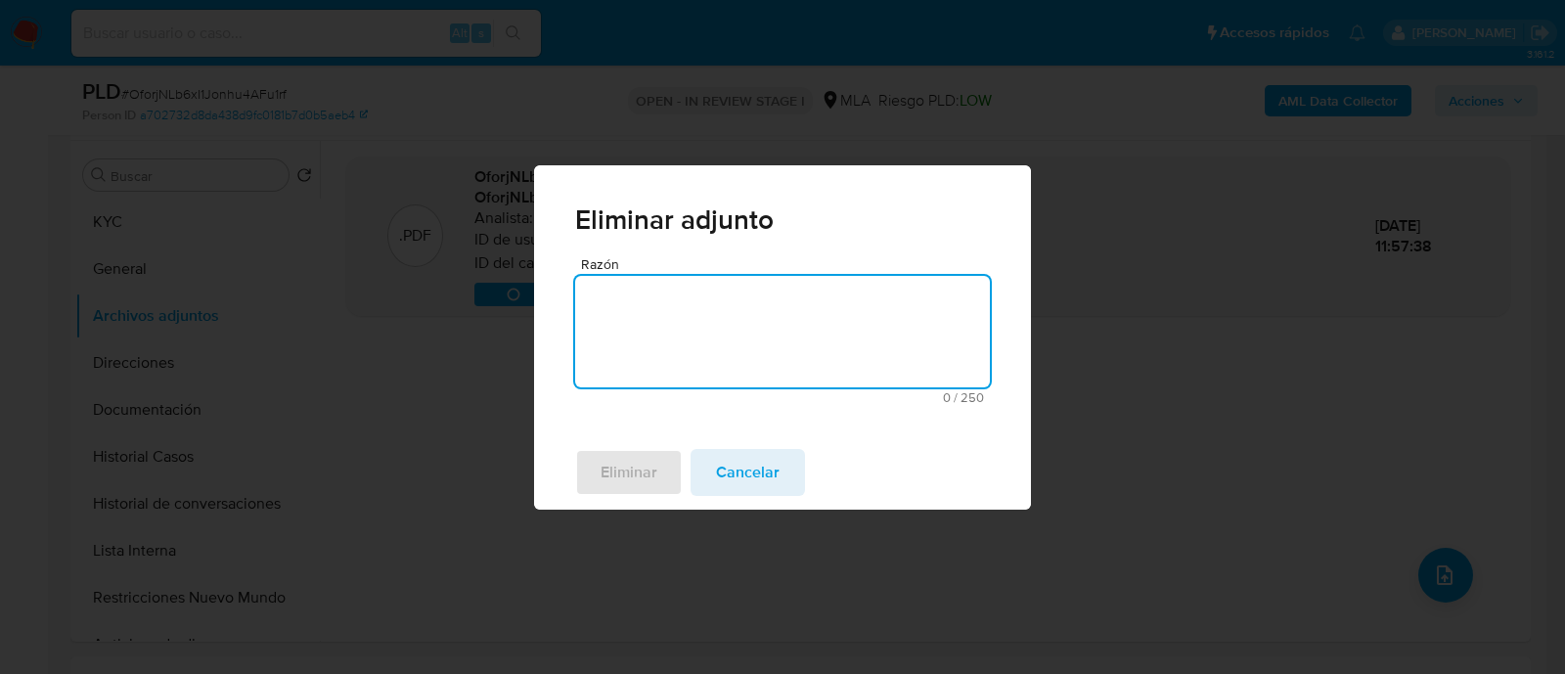
click at [720, 335] on textarea "Razón" at bounding box center [782, 332] width 415 height 112
type textarea "v2"
click at [651, 477] on span "Eliminar" at bounding box center [629, 472] width 57 height 43
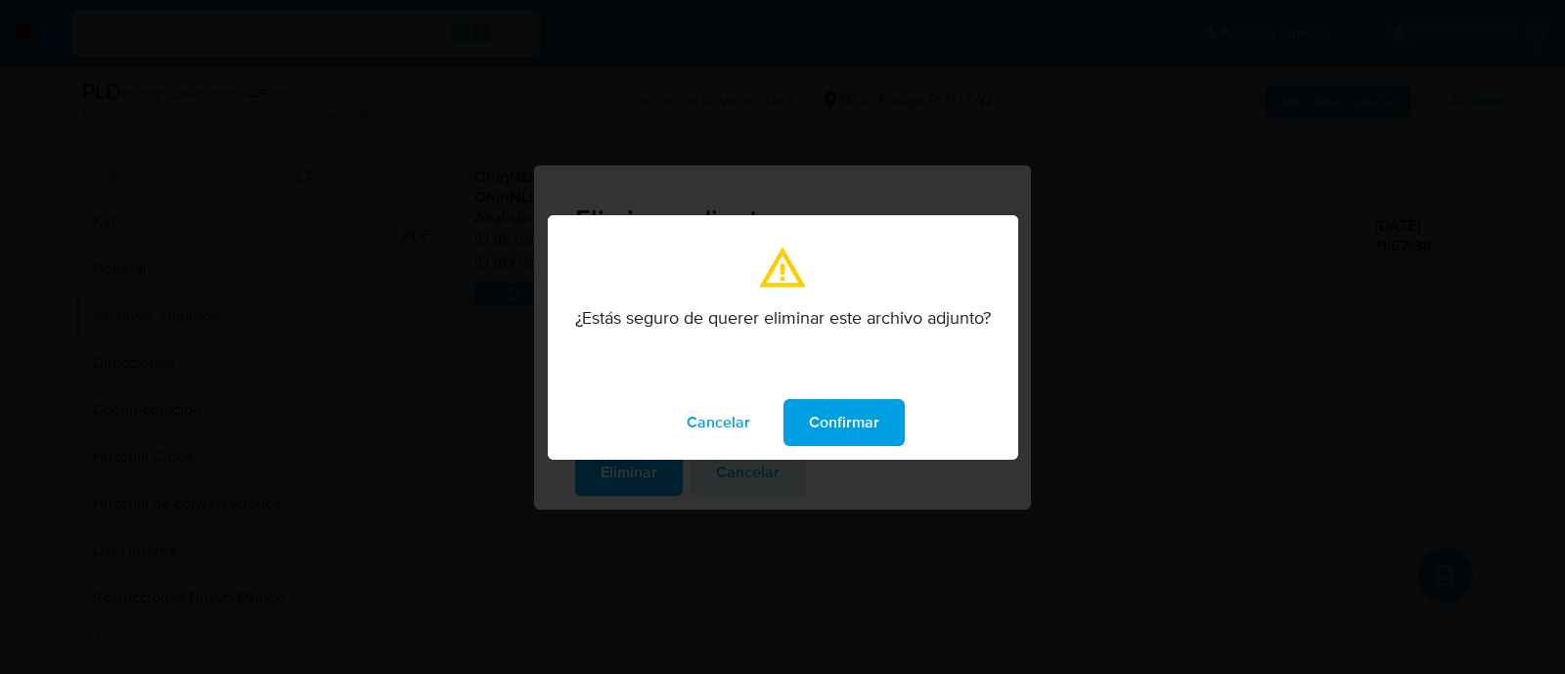
click at [839, 432] on span "Confirmar" at bounding box center [844, 422] width 70 height 43
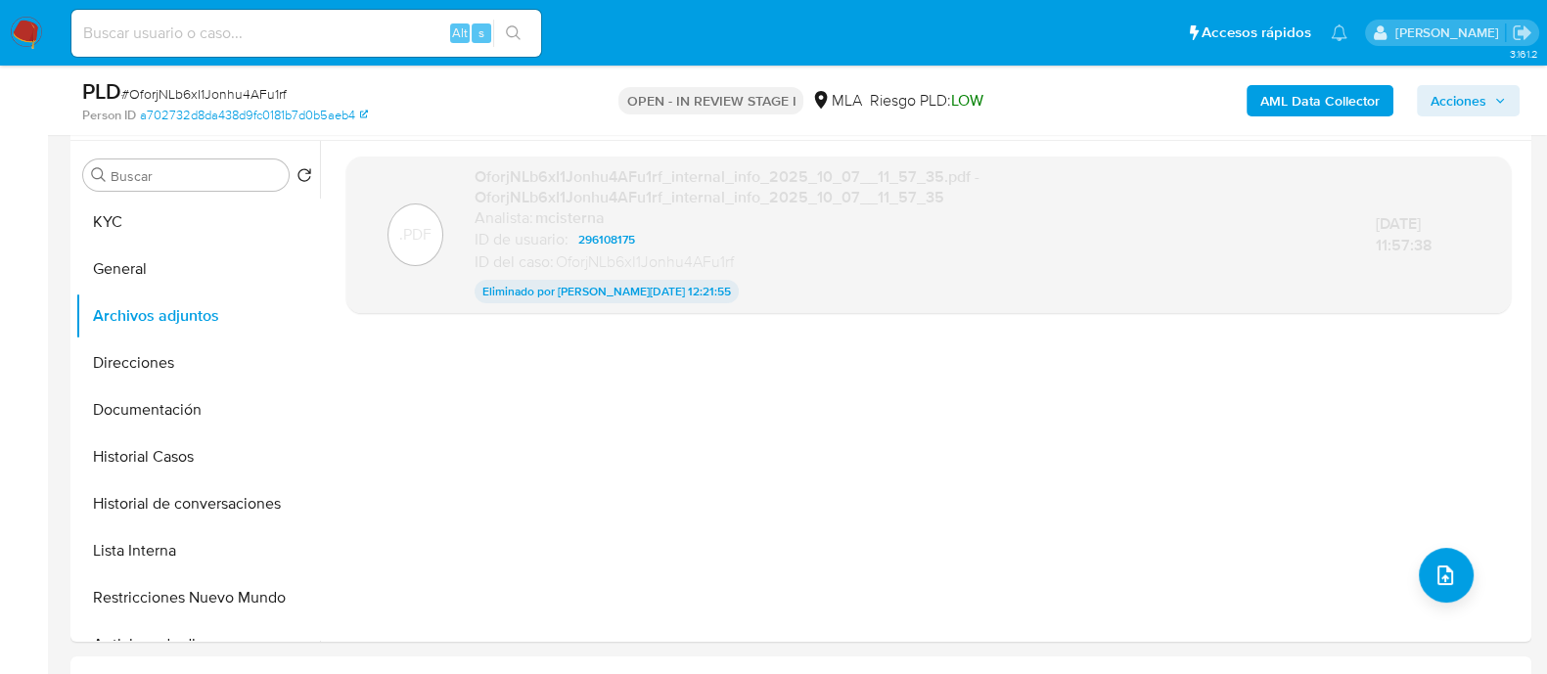
click at [1326, 106] on b "AML Data Collector" at bounding box center [1319, 100] width 119 height 31
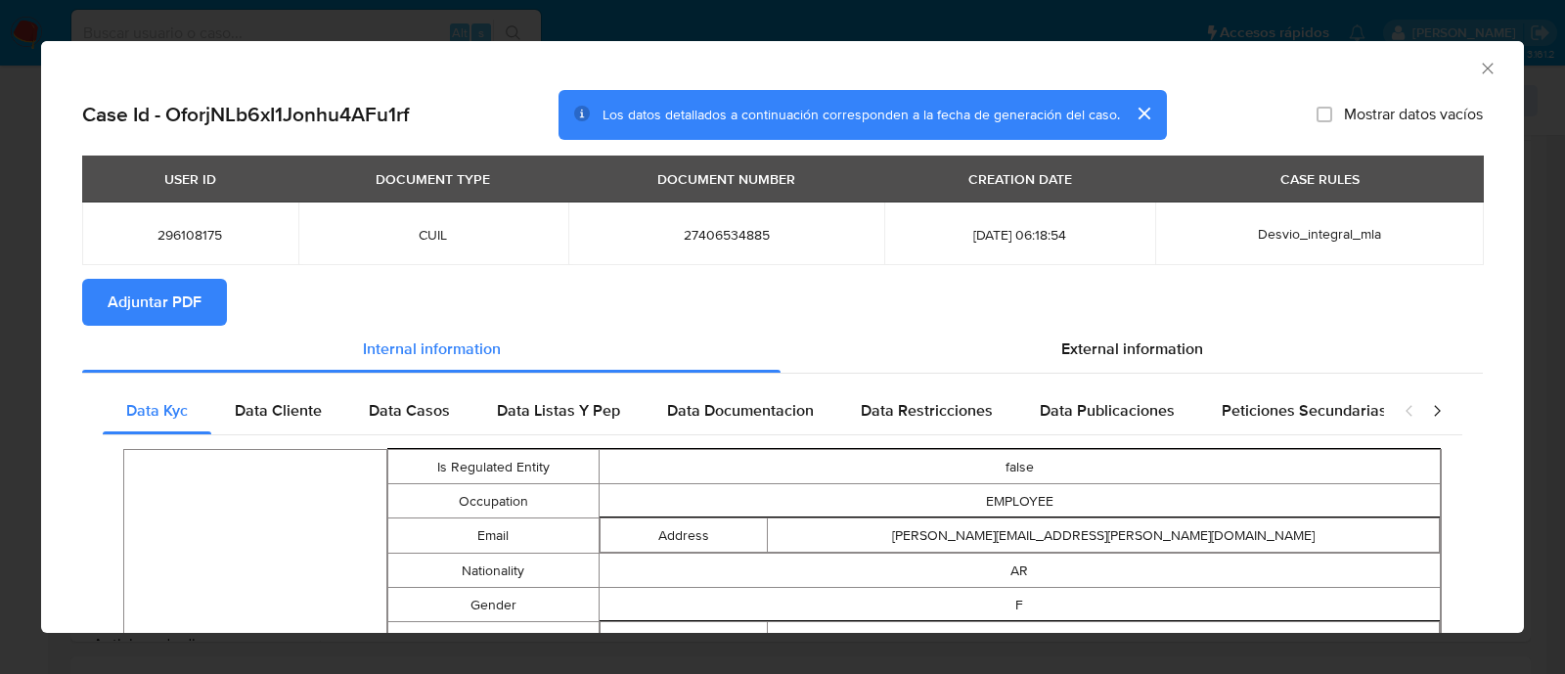
click at [171, 315] on span "Adjuntar PDF" at bounding box center [155, 302] width 94 height 43
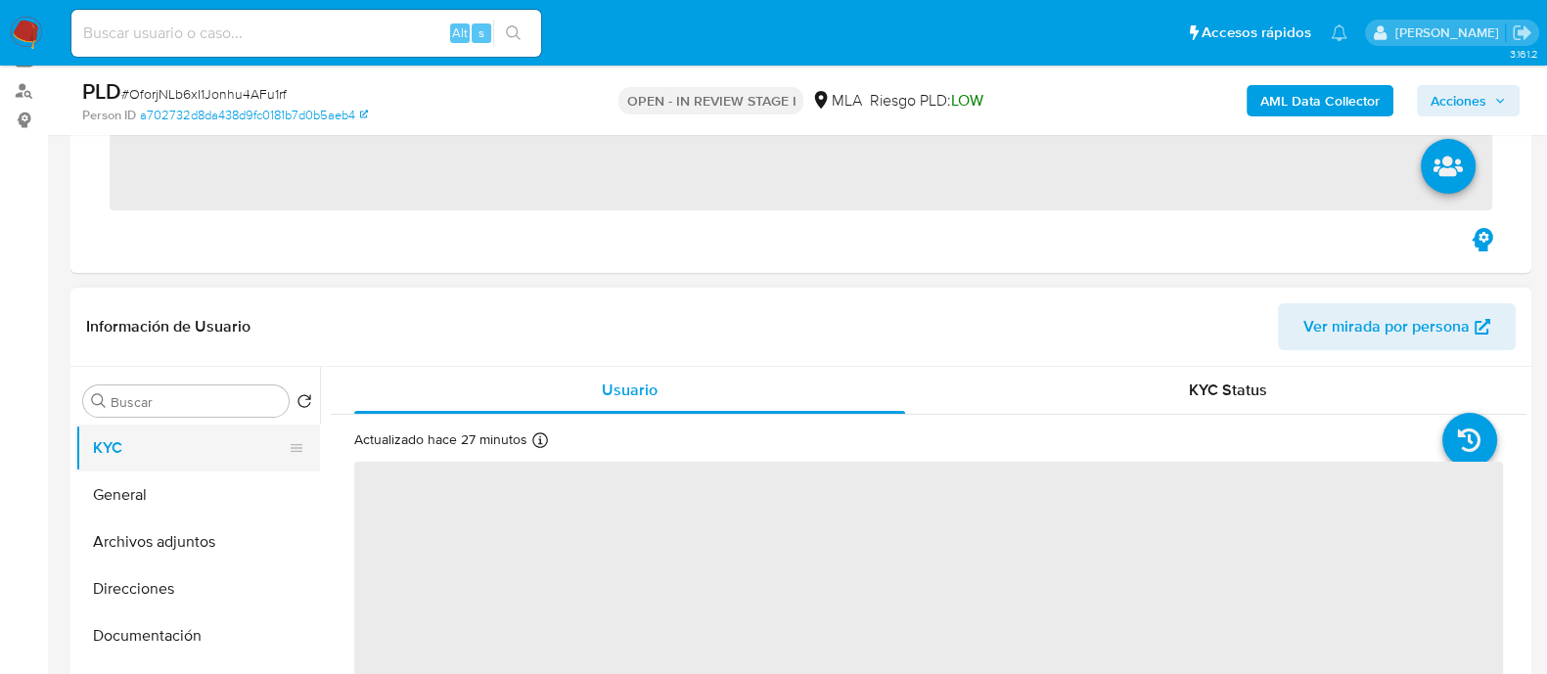
scroll to position [244, 0]
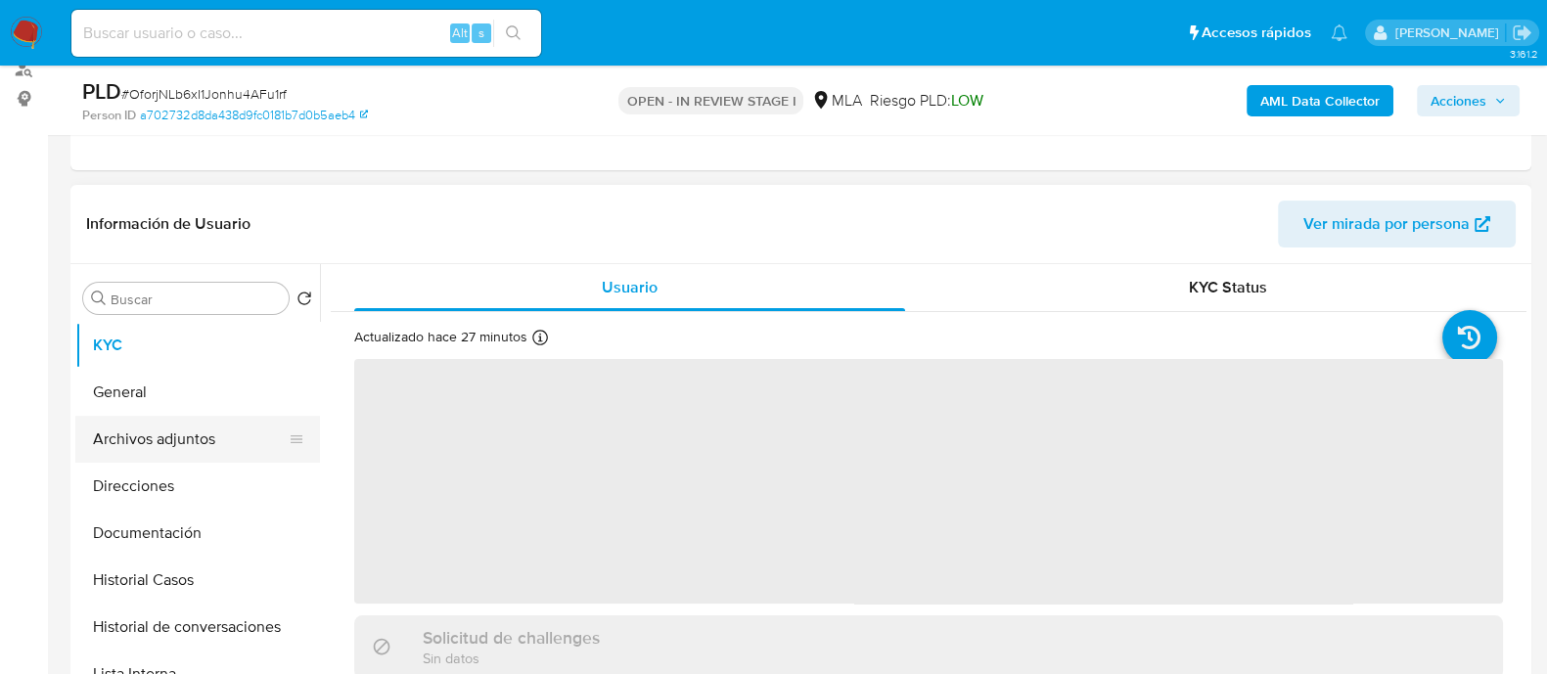
click at [218, 434] on button "Archivos adjuntos" at bounding box center [189, 439] width 229 height 47
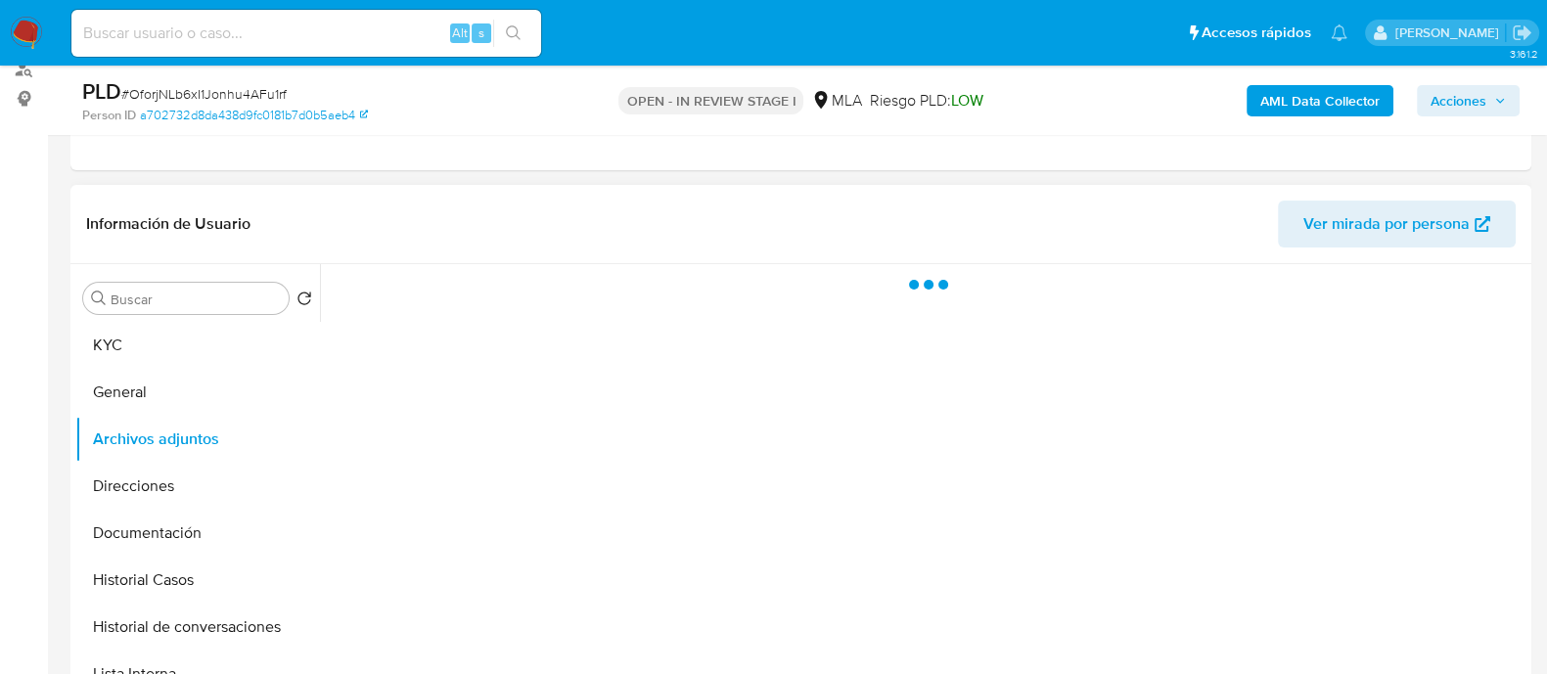
select select "10"
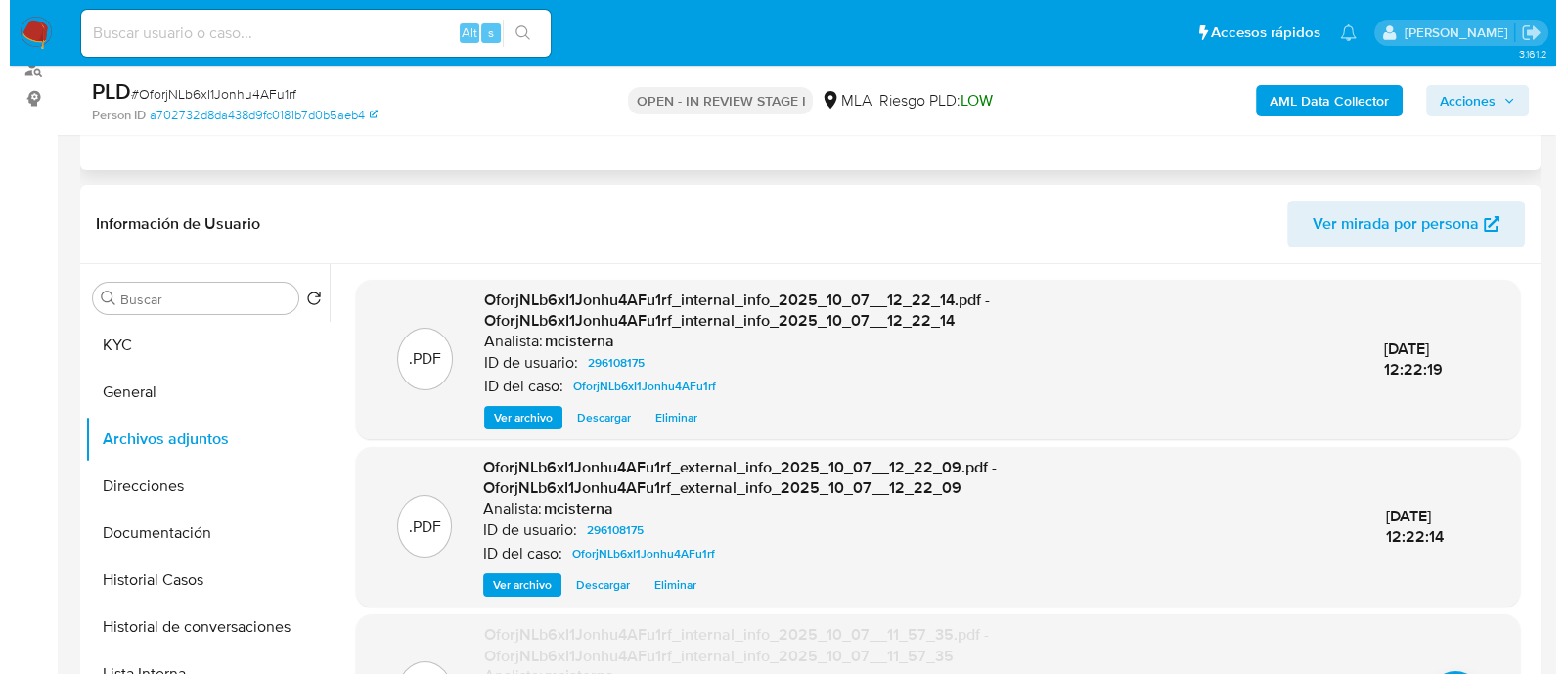
scroll to position [367, 0]
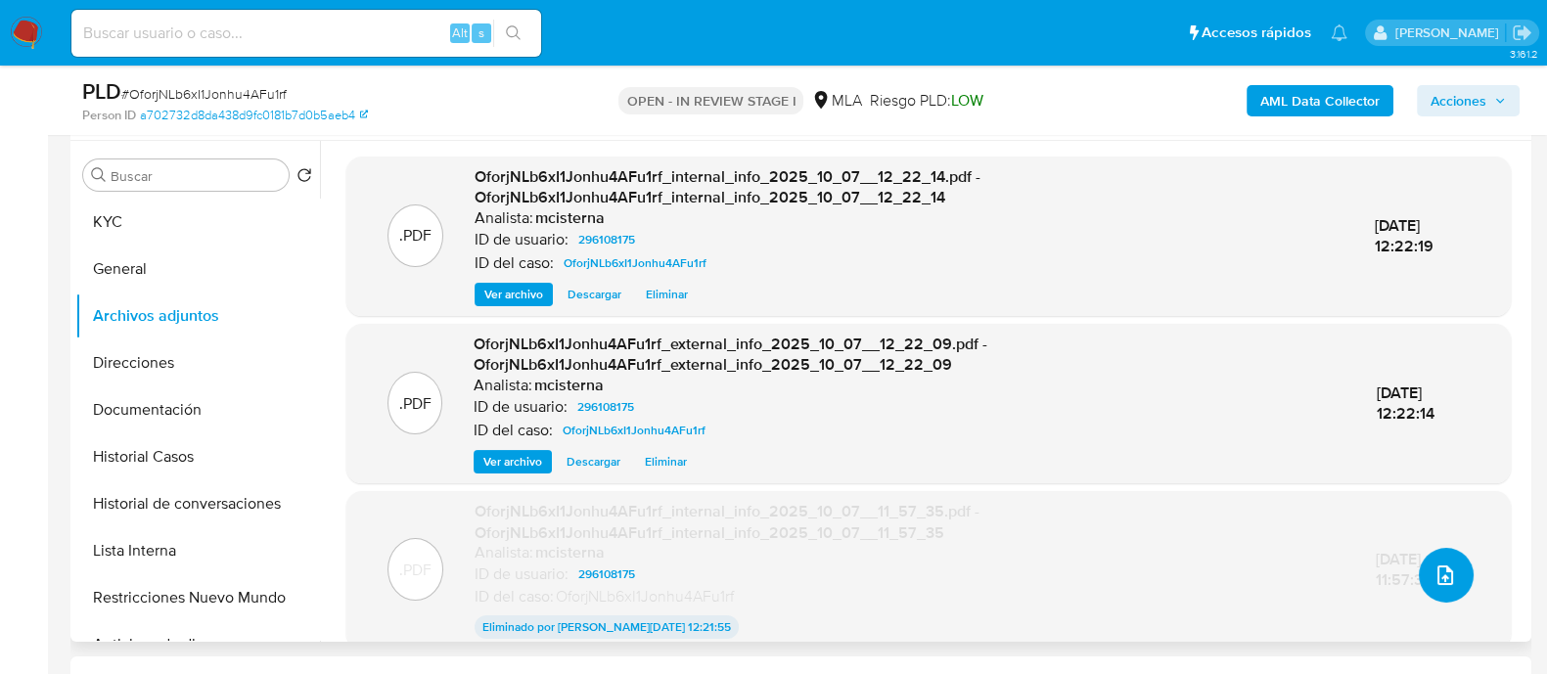
click at [1433, 583] on icon "upload-file" at bounding box center [1444, 574] width 23 height 23
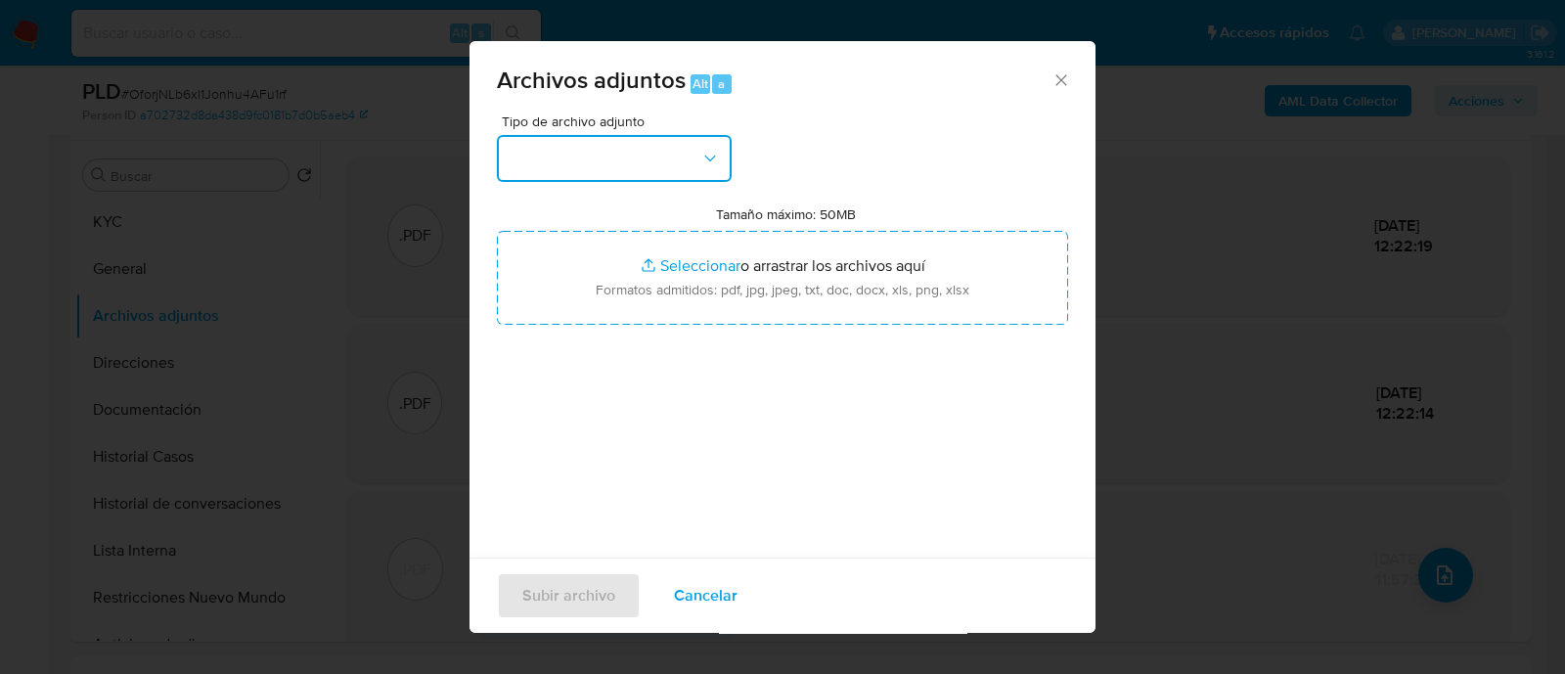
click at [599, 144] on button "button" at bounding box center [614, 158] width 235 height 47
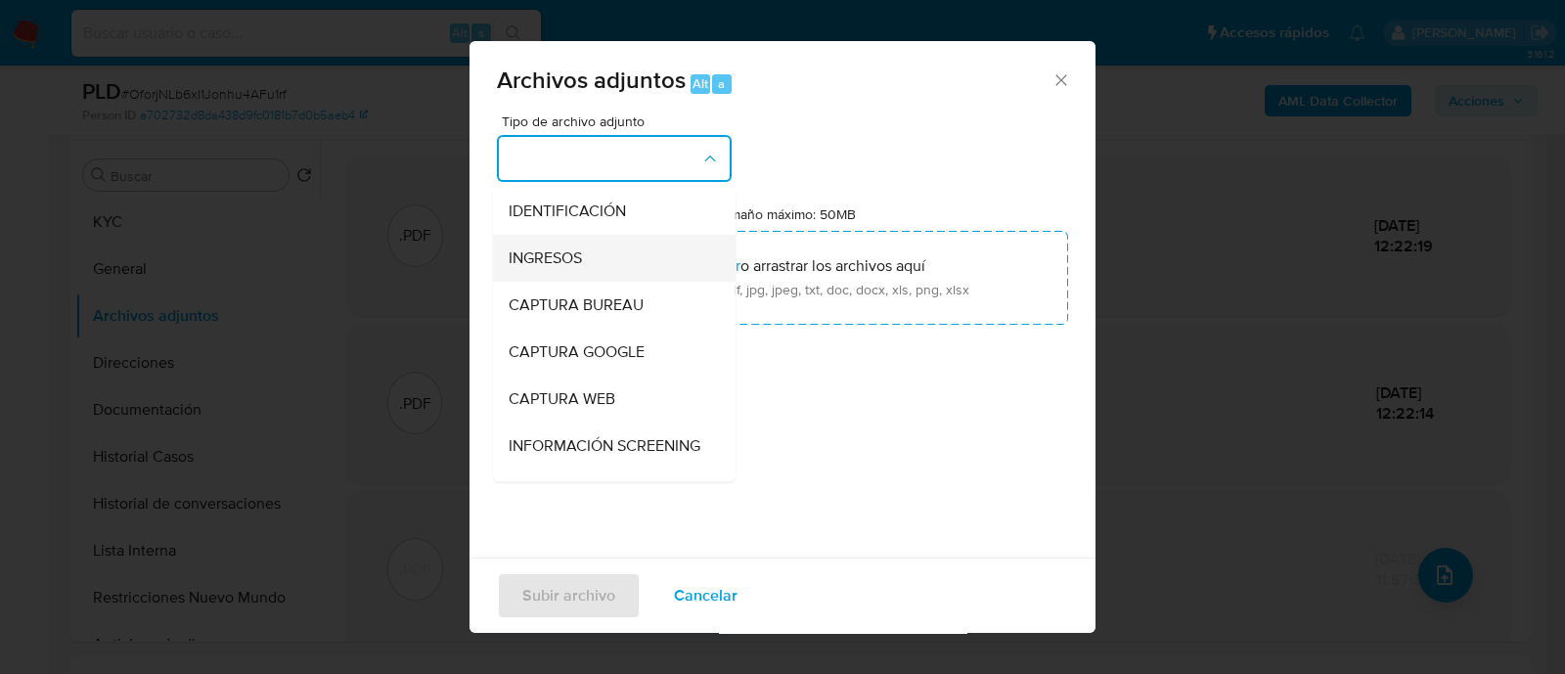
click at [601, 249] on div "INGRESOS" at bounding box center [609, 258] width 200 height 47
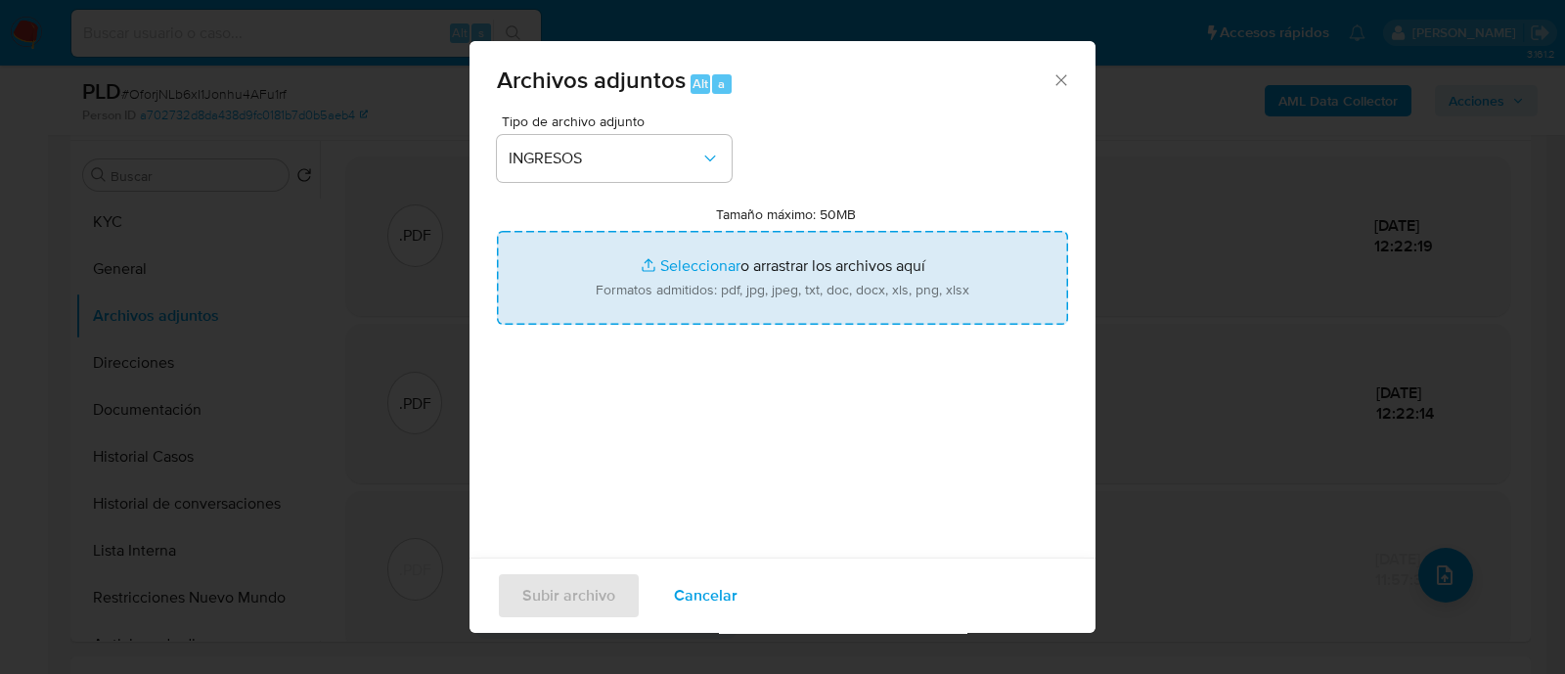
click at [711, 300] on input "Tamaño máximo: 50MB Seleccionar archivos" at bounding box center [782, 278] width 571 height 94
type input "C:\fakepath\Recibo de sueldo agosto 2025.png"
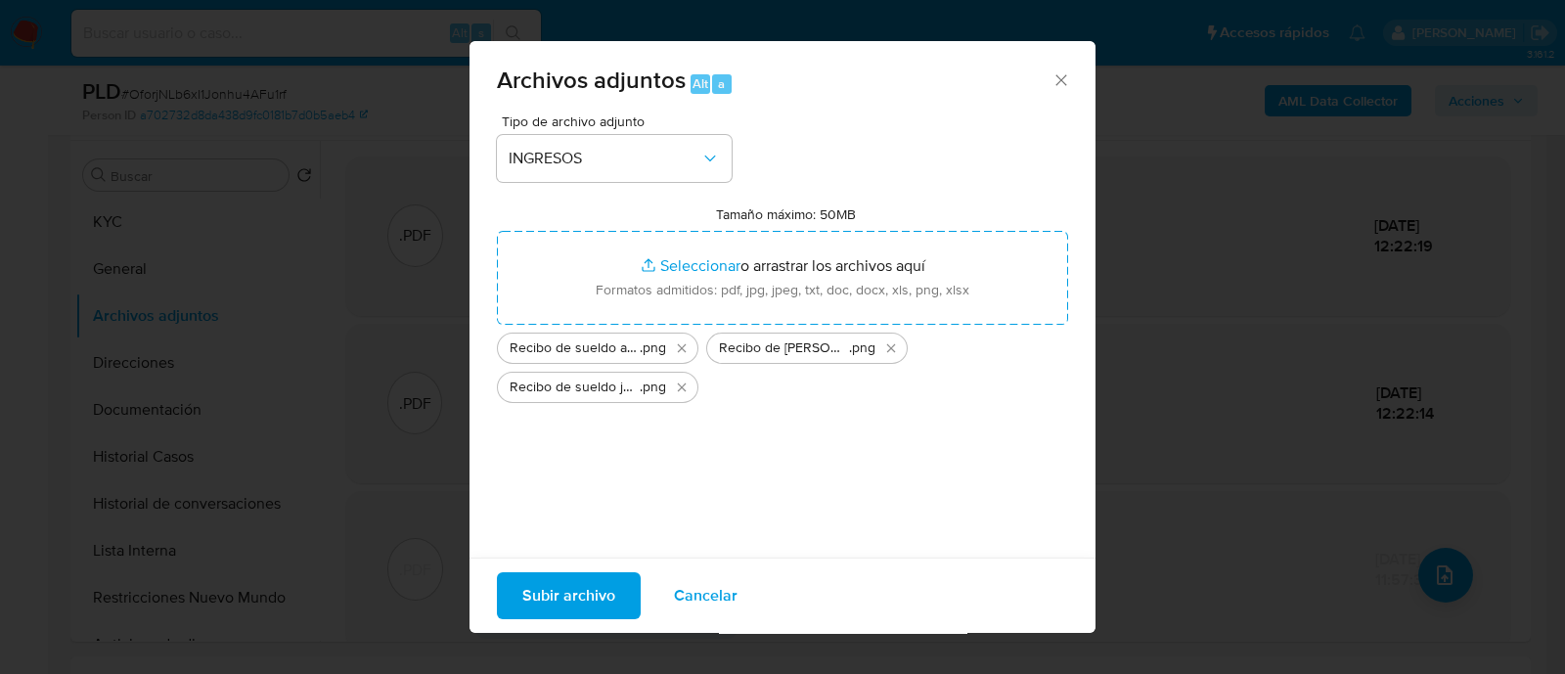
click at [585, 588] on span "Subir archivo" at bounding box center [568, 595] width 93 height 43
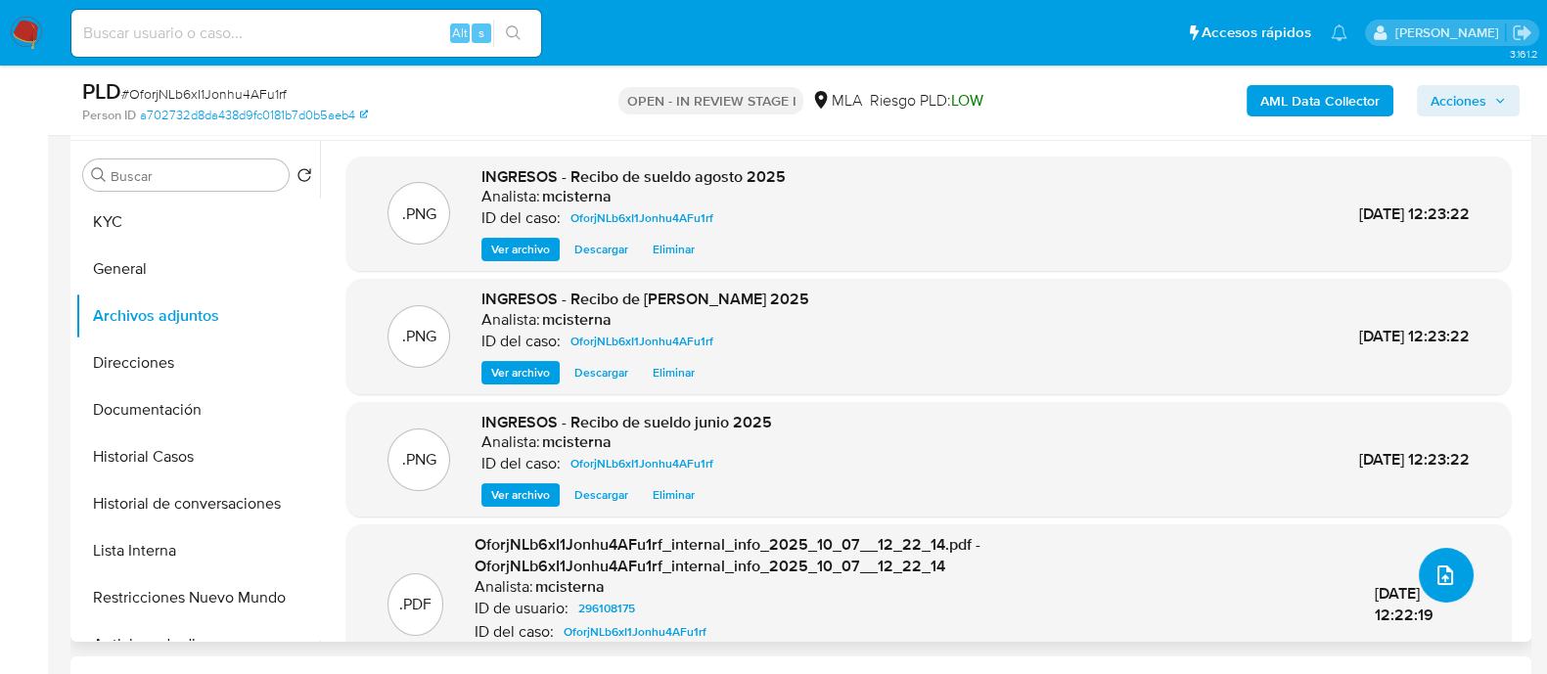
click at [1448, 581] on span "upload-file" at bounding box center [1444, 574] width 23 height 23
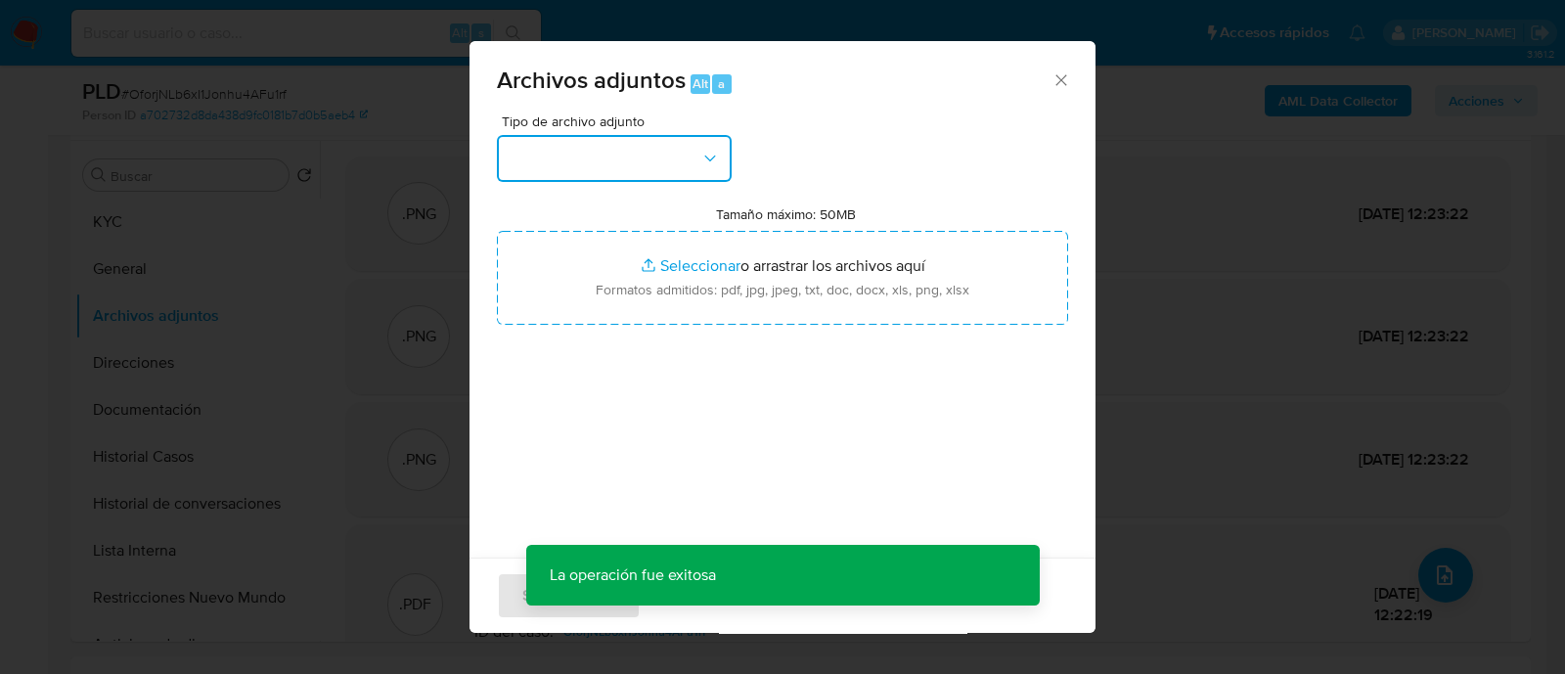
click at [614, 150] on button "button" at bounding box center [614, 158] width 235 height 47
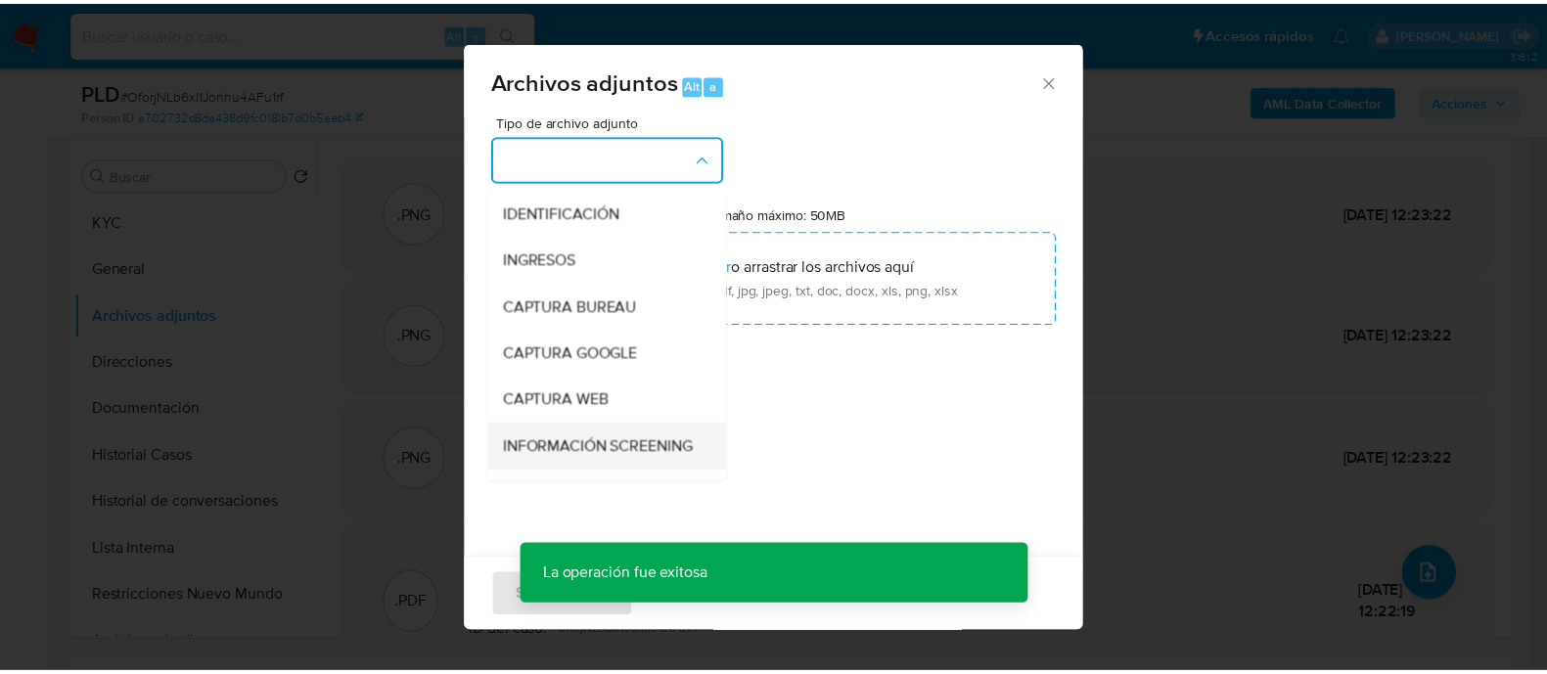
scroll to position [244, 0]
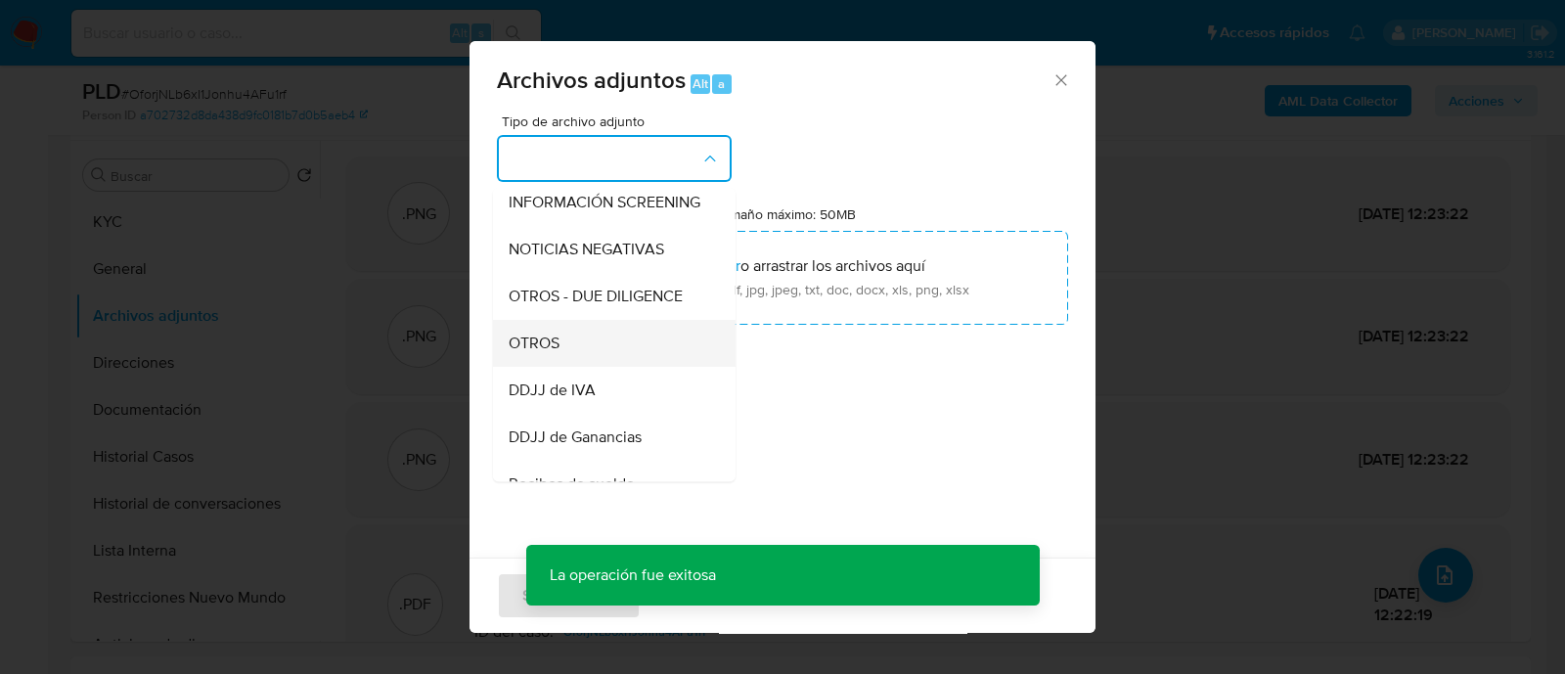
click at [612, 357] on div "OTROS" at bounding box center [609, 343] width 200 height 47
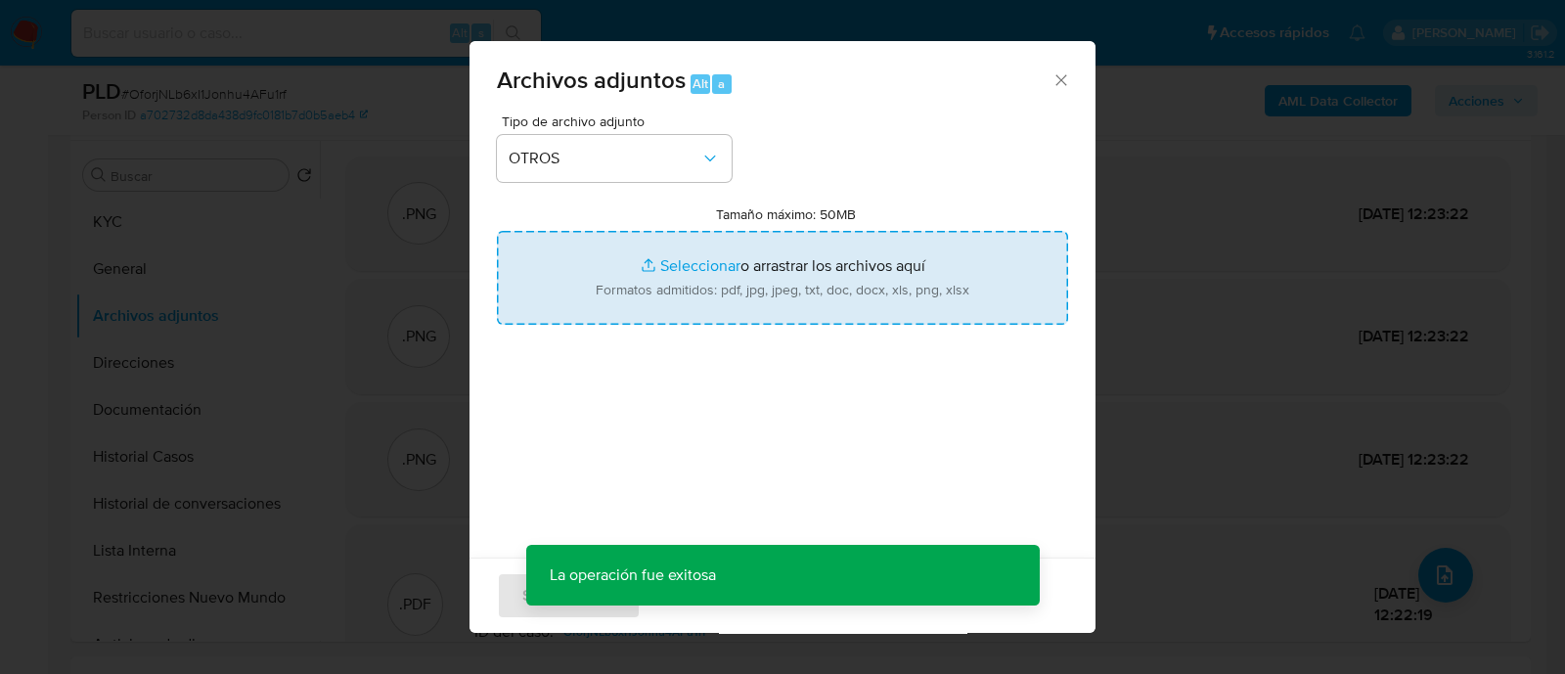
click at [777, 292] on input "Tamaño máximo: 50MB Seleccionar archivos" at bounding box center [782, 278] width 571 height 94
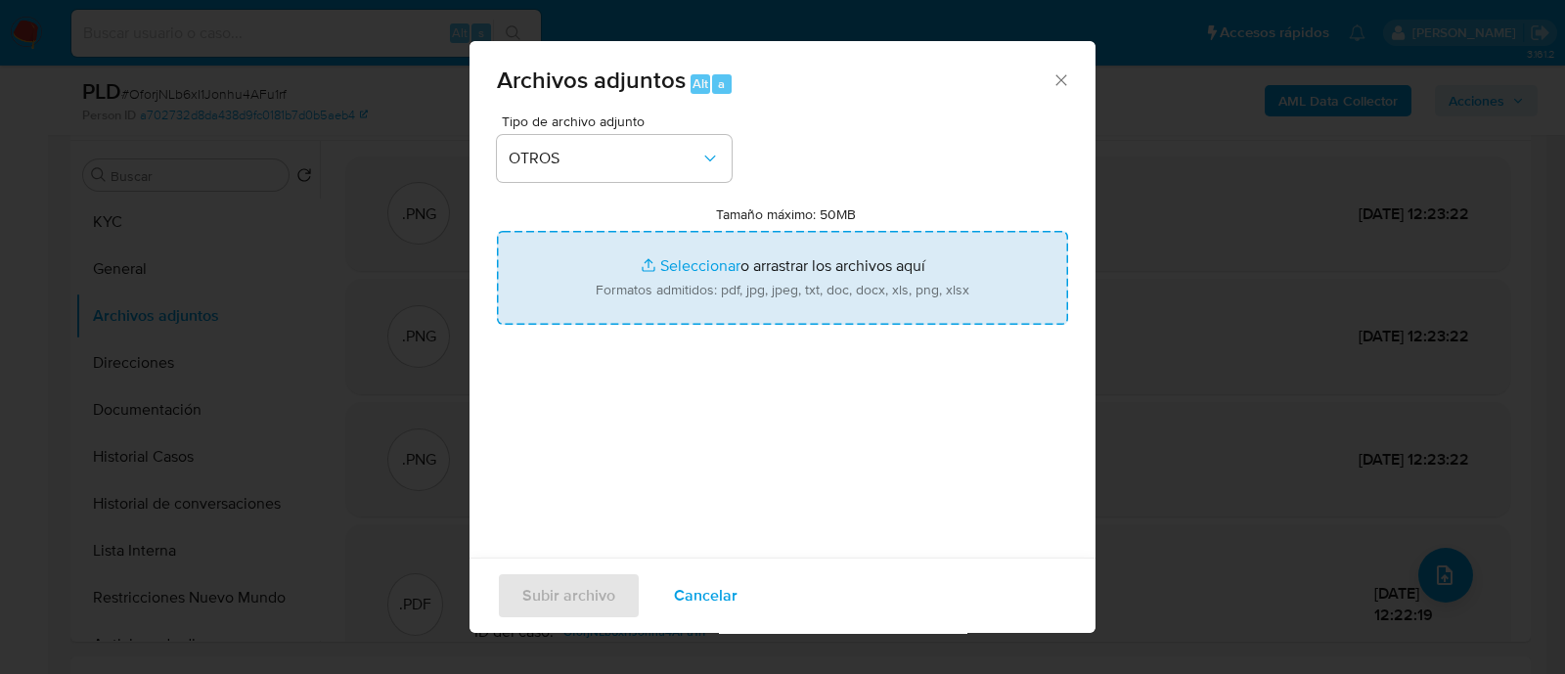
type input "C:\fakepath\Caselog OforjNLb6xI1Jonhu4AFu1rf_2025_09_18_02_12_30.docx"
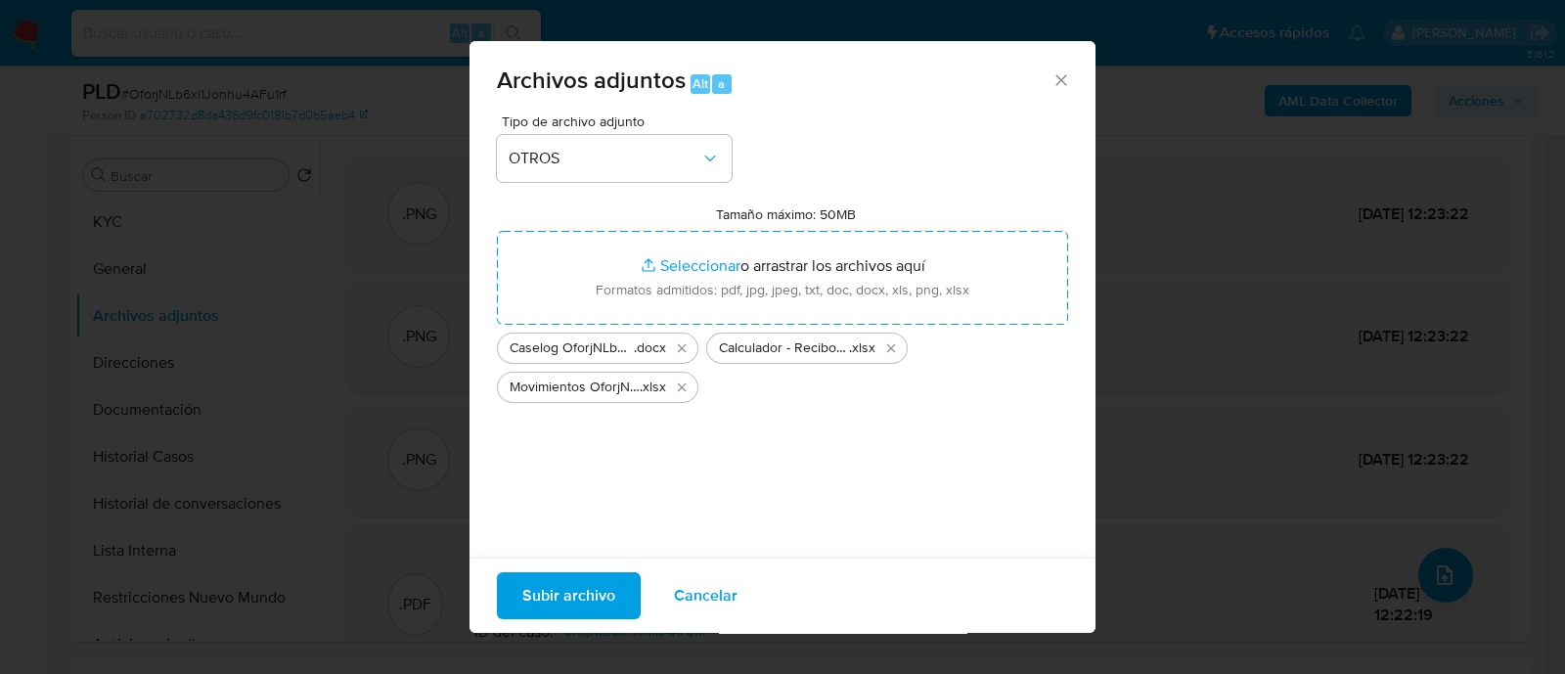
click at [578, 605] on span "Subir archivo" at bounding box center [568, 595] width 93 height 43
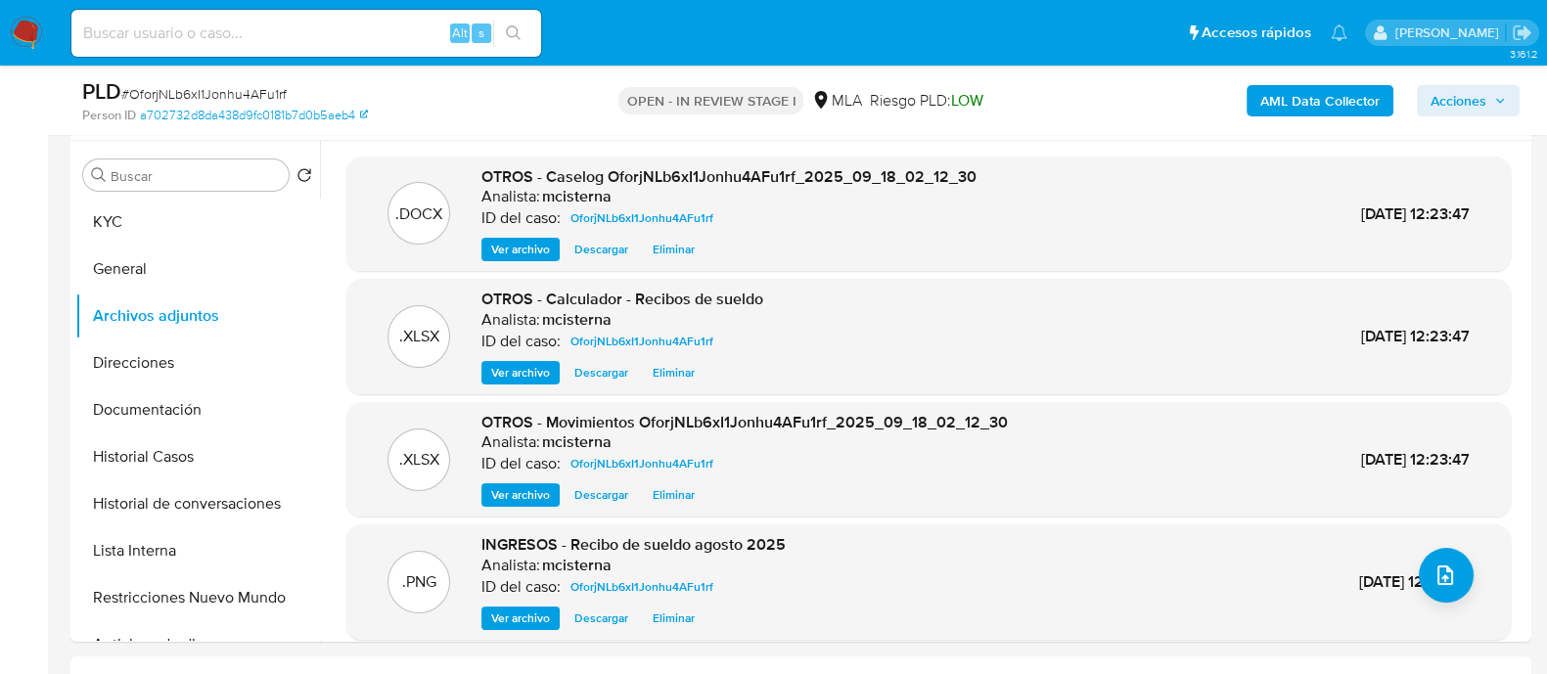
click at [1475, 93] on span "Acciones" at bounding box center [1458, 100] width 56 height 31
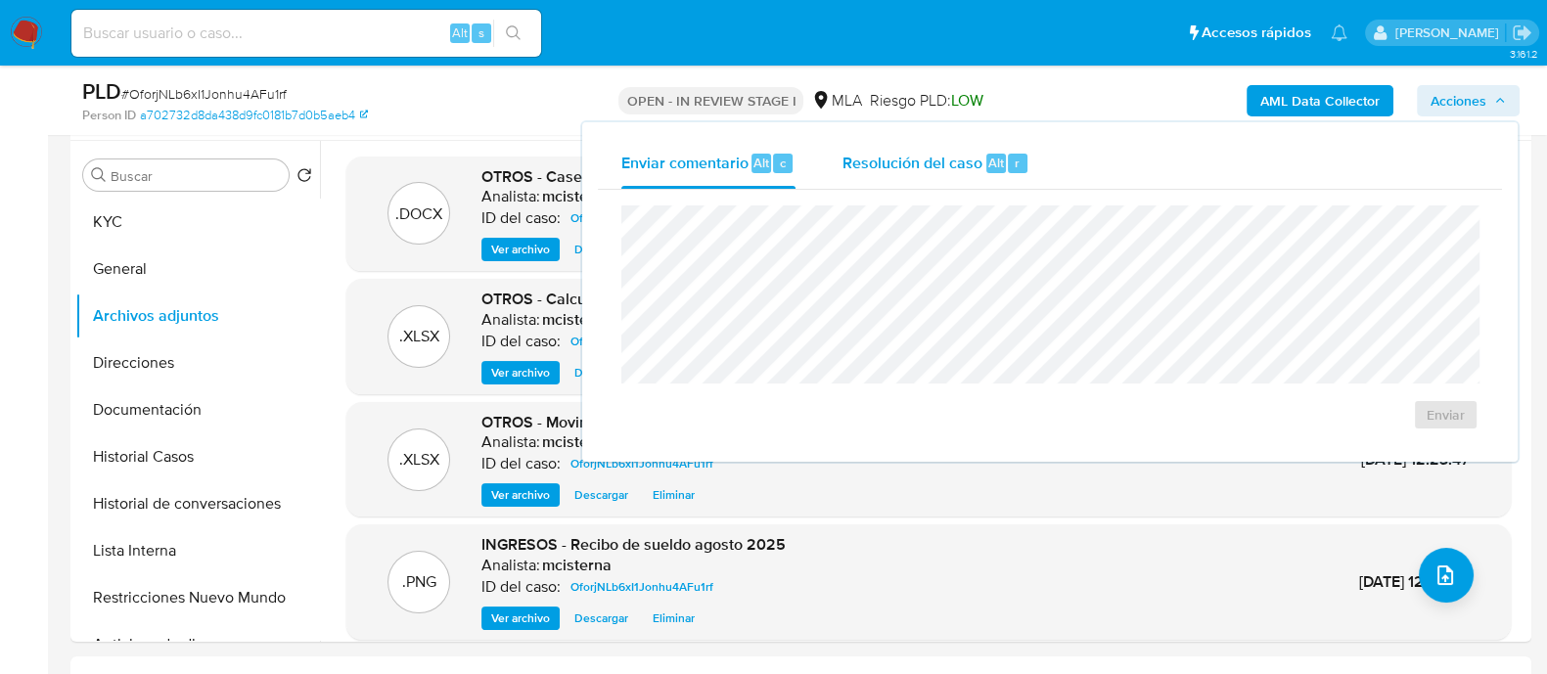
click at [869, 163] on span "Resolución del caso" at bounding box center [912, 162] width 140 height 22
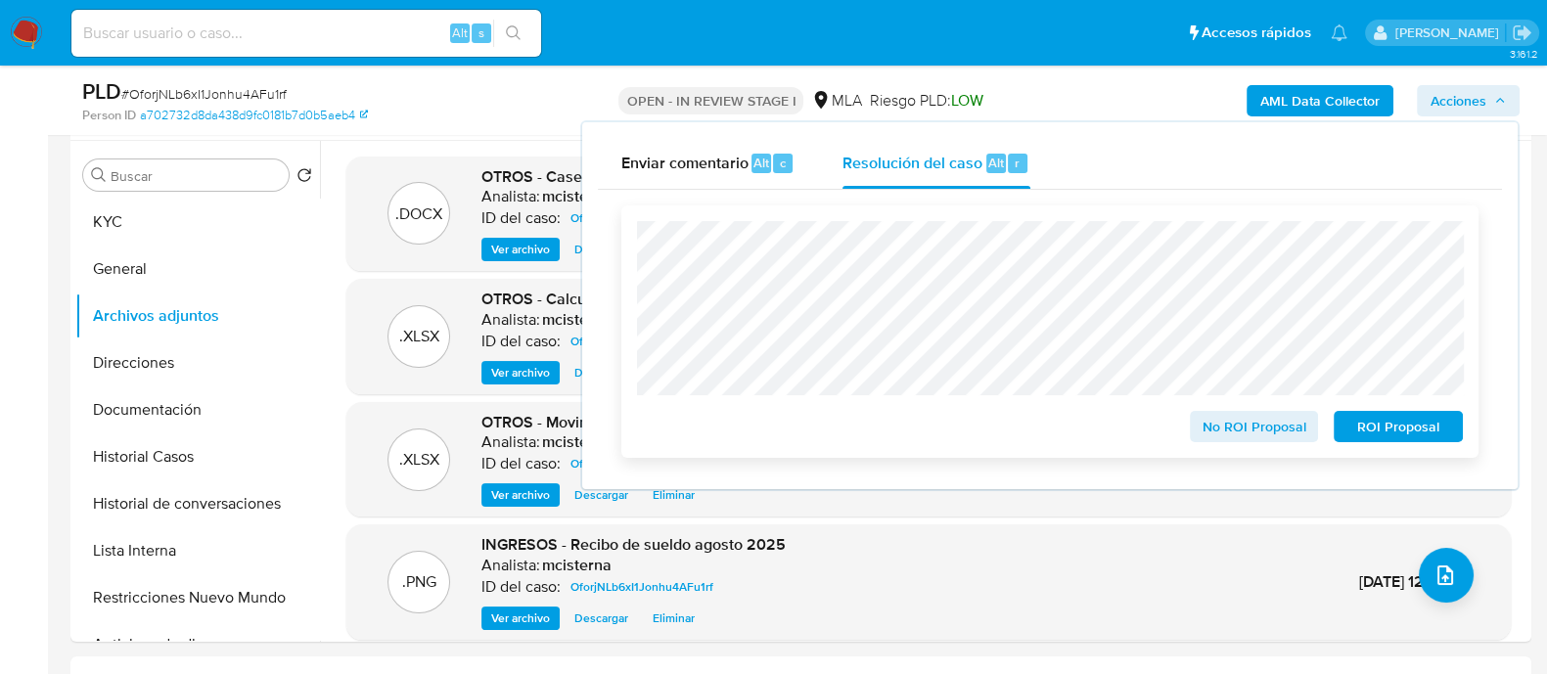
click at [1409, 433] on span "ROI Proposal" at bounding box center [1398, 426] width 102 height 27
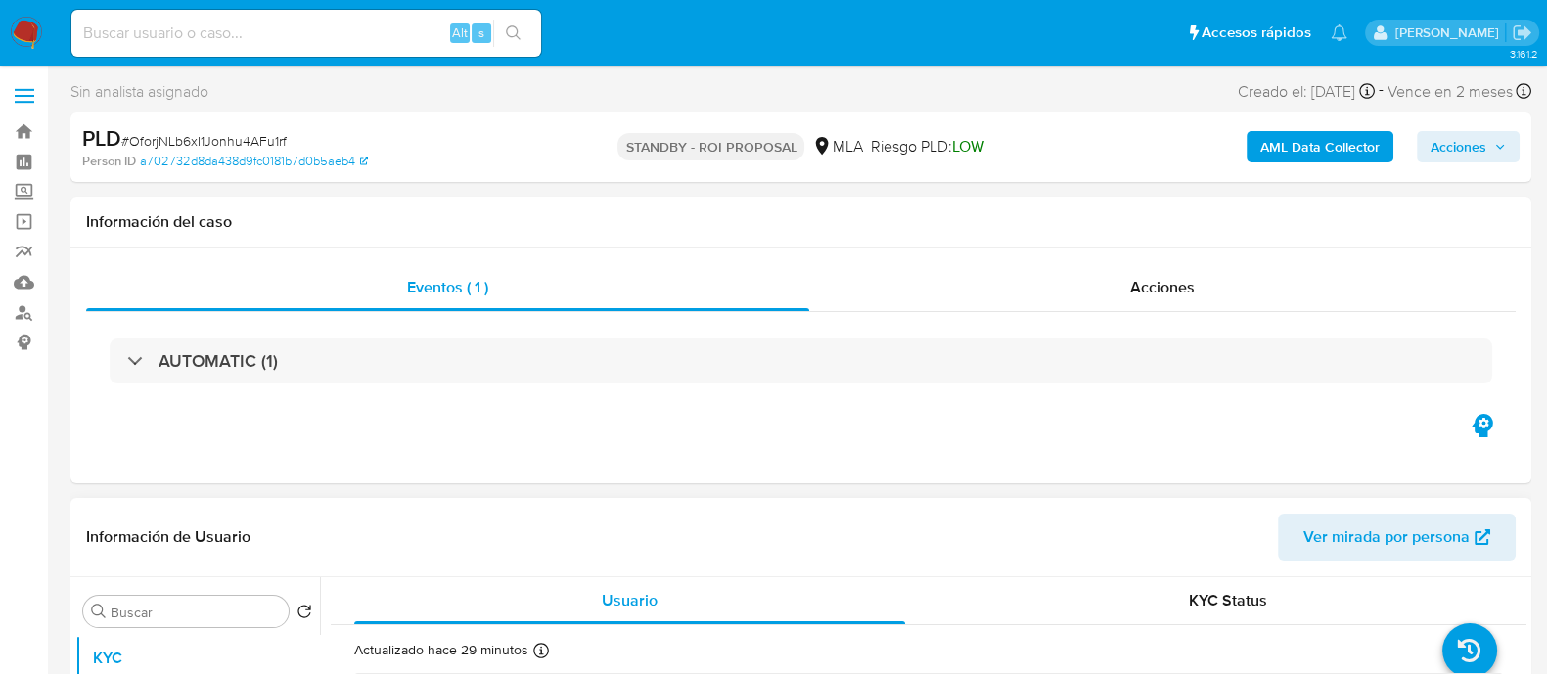
select select "10"
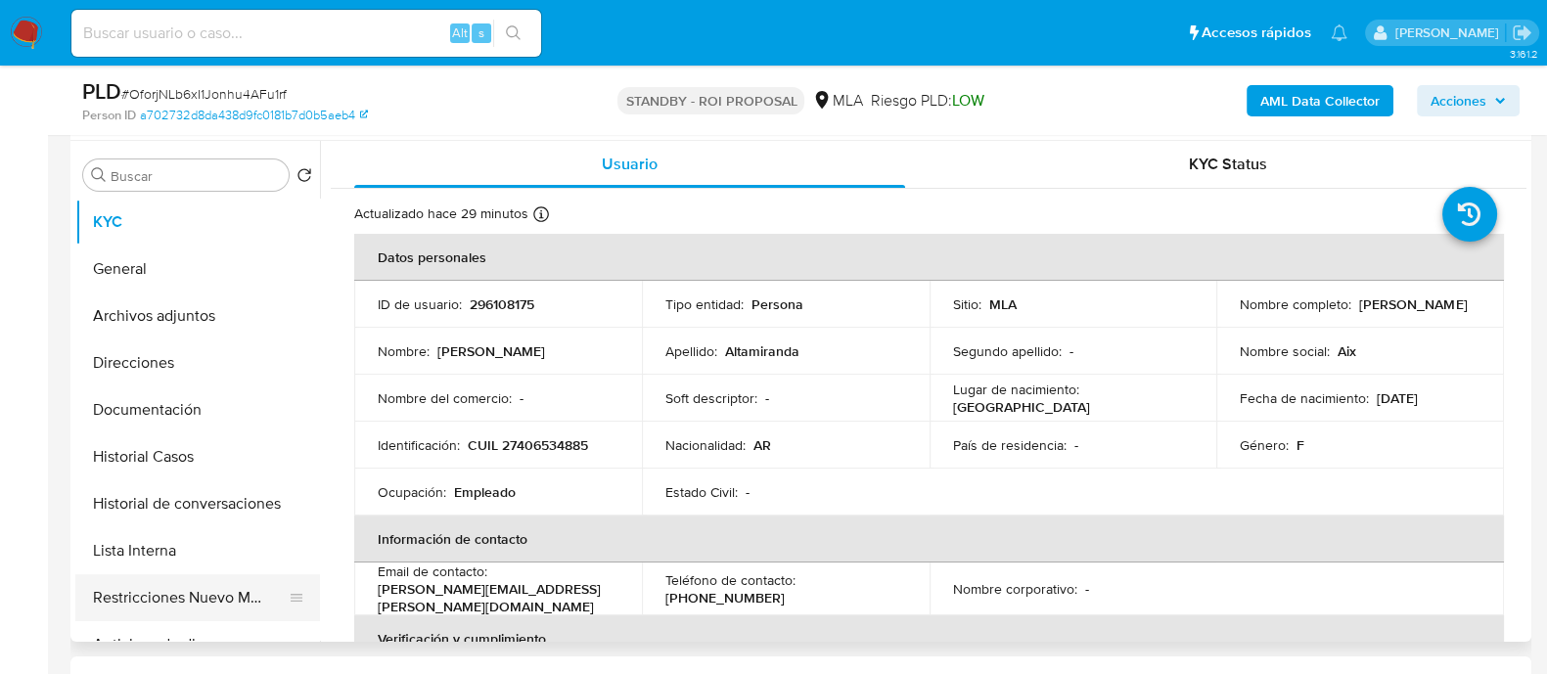
click at [248, 605] on button "Restricciones Nuevo Mundo" at bounding box center [189, 597] width 229 height 47
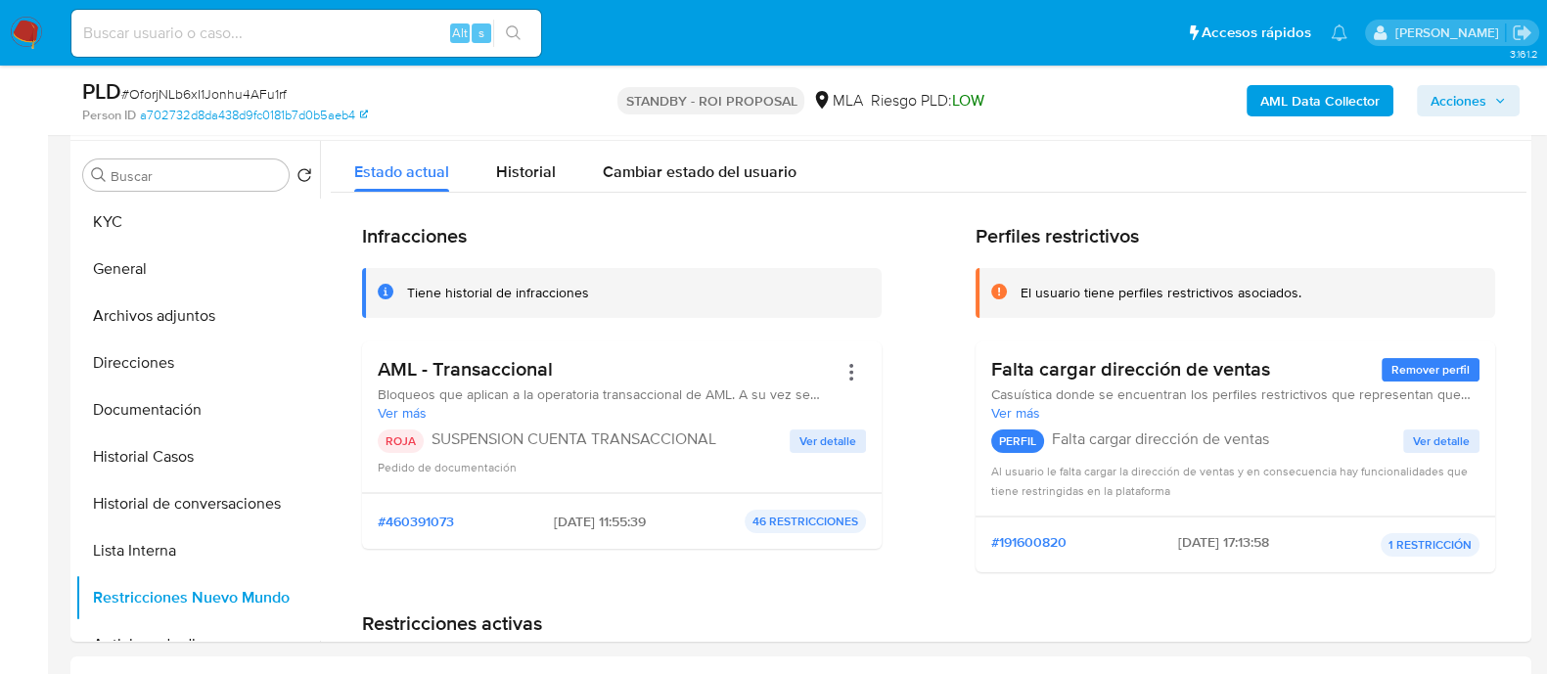
click at [392, 40] on input at bounding box center [306, 33] width 470 height 25
paste input "zFIME2SWqRCmI6OxSfQZeB37"
type input "zFIME2SWqRCmI6OxSfQZeB37"
click at [507, 30] on icon "search-icon" at bounding box center [513, 32] width 15 height 15
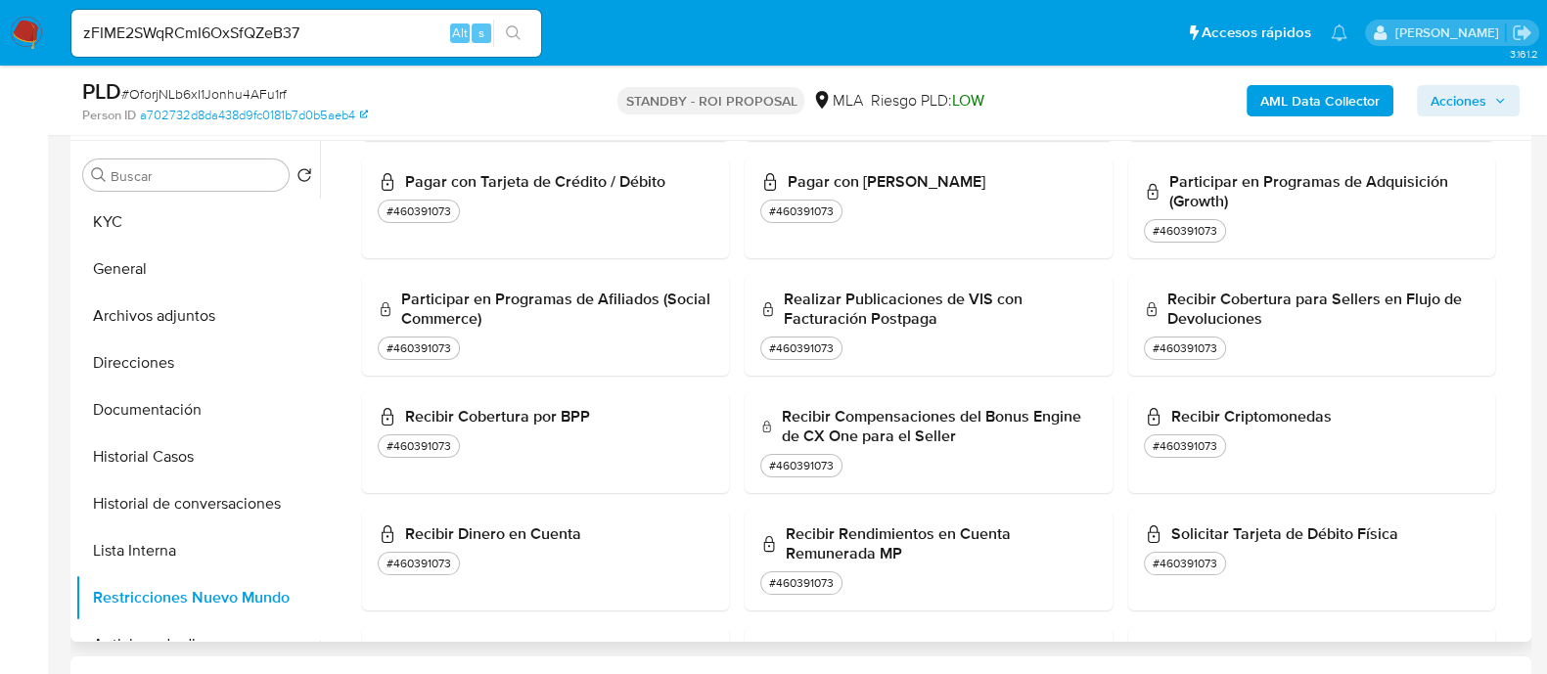
scroll to position [1789, 0]
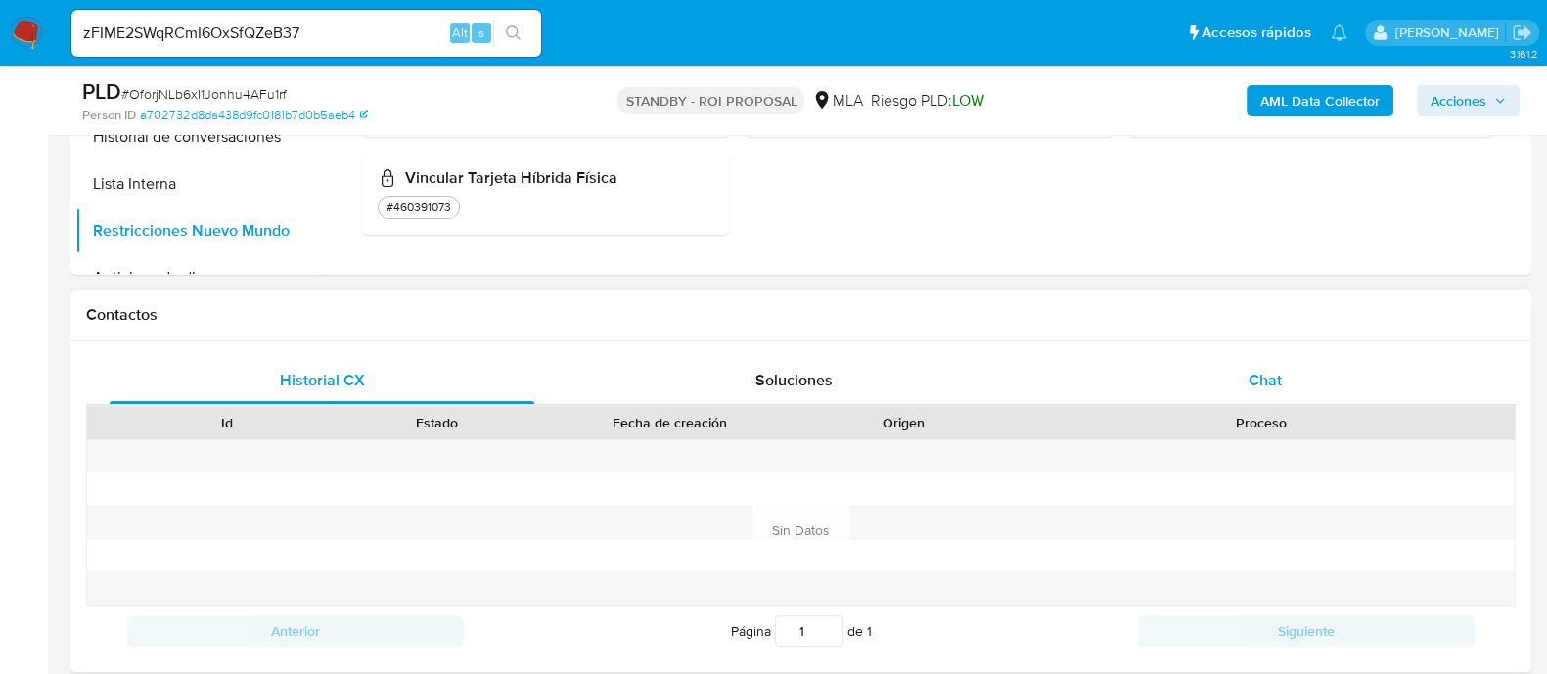
click at [1222, 386] on div "Chat" at bounding box center [1265, 380] width 425 height 47
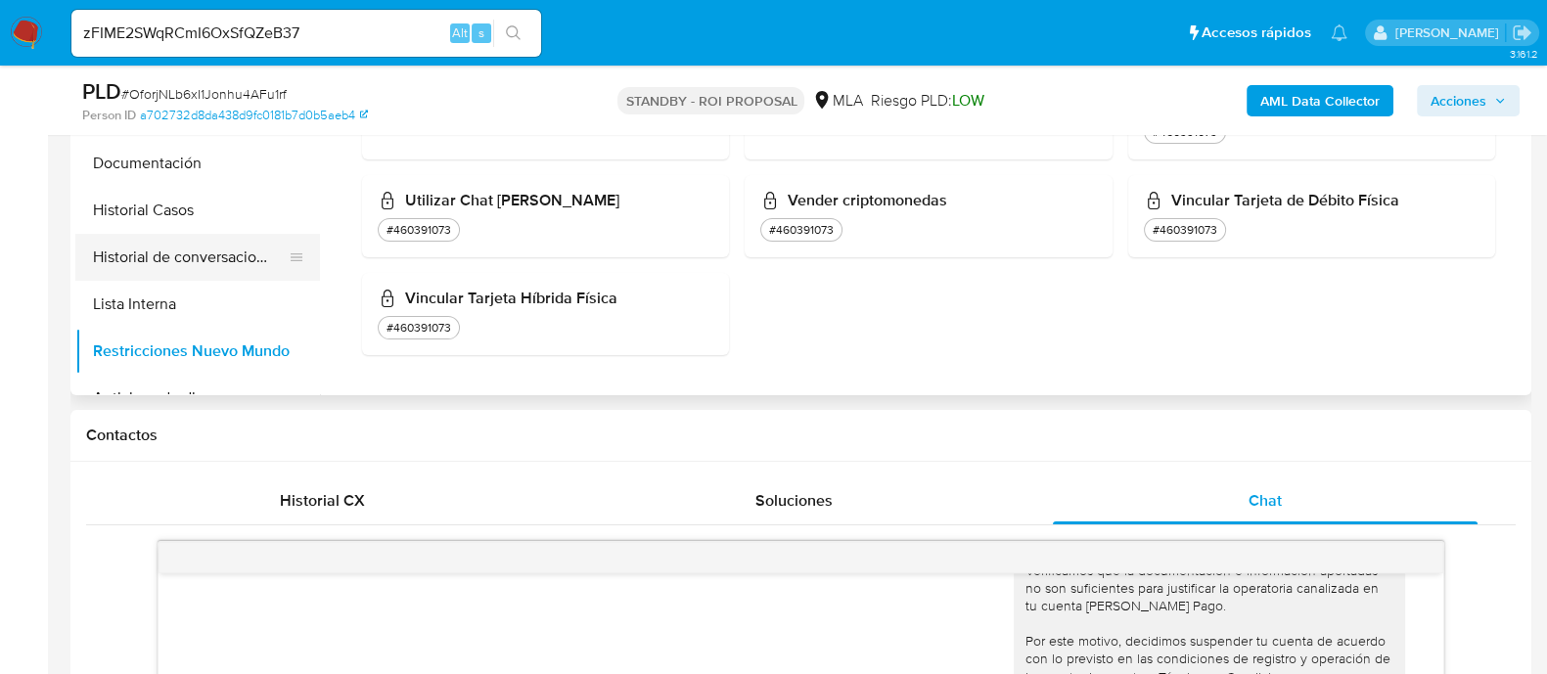
scroll to position [611, 0]
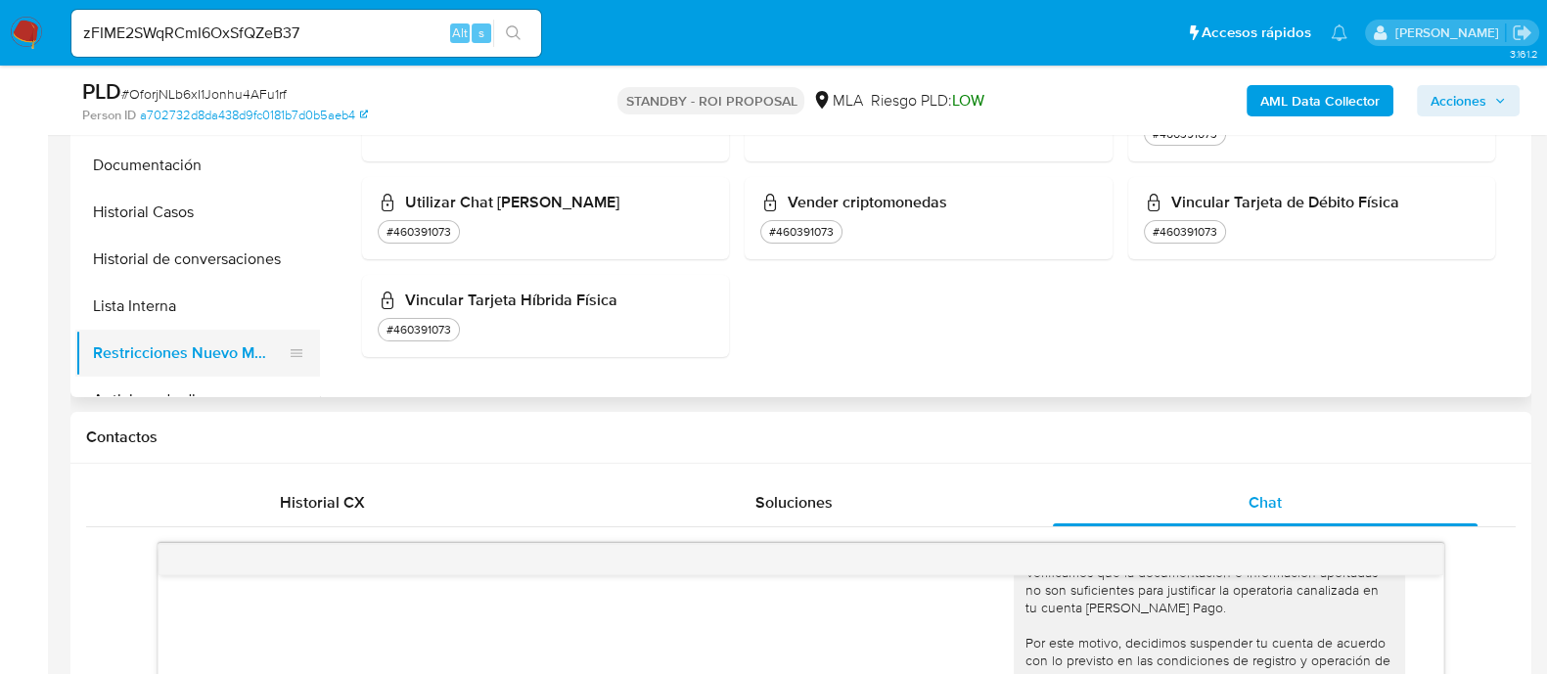
click at [255, 346] on button "Restricciones Nuevo Mundo" at bounding box center [189, 353] width 229 height 47
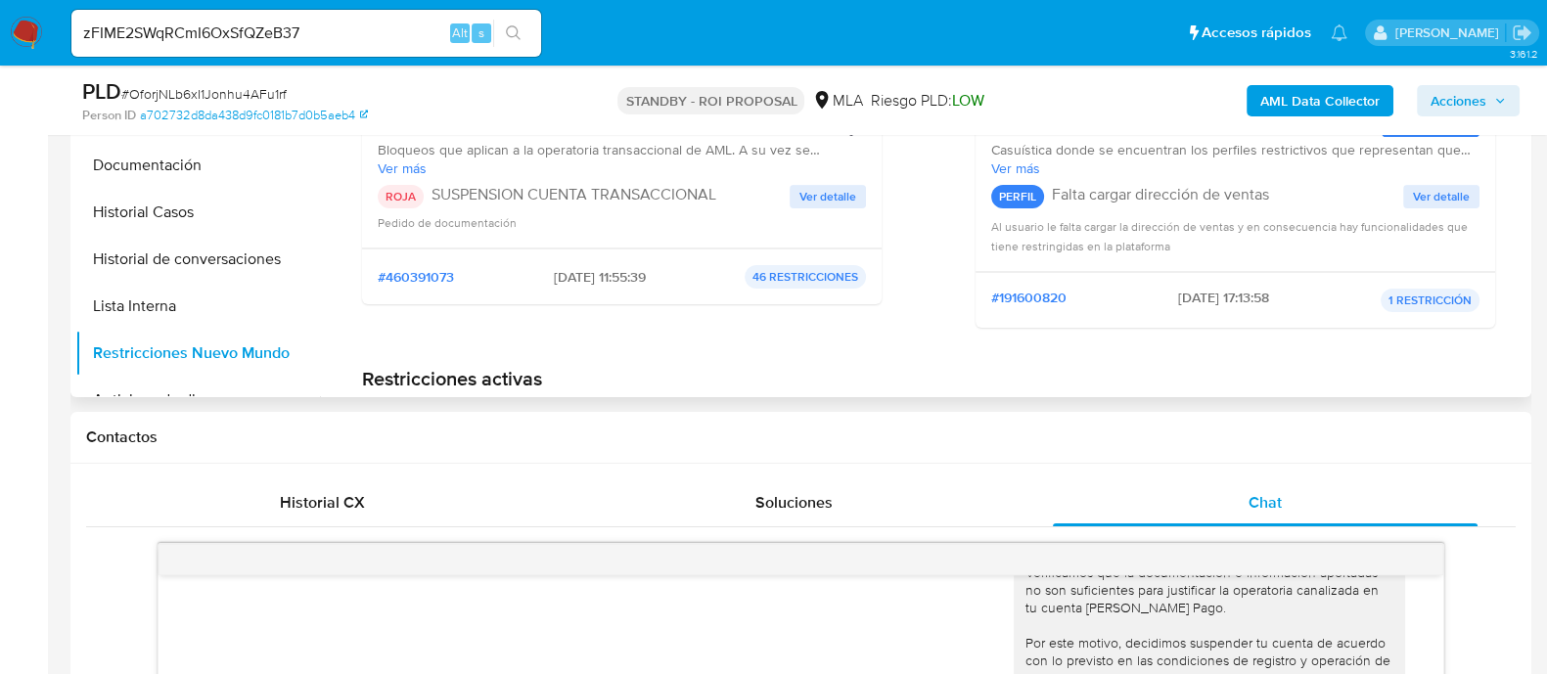
scroll to position [244, 0]
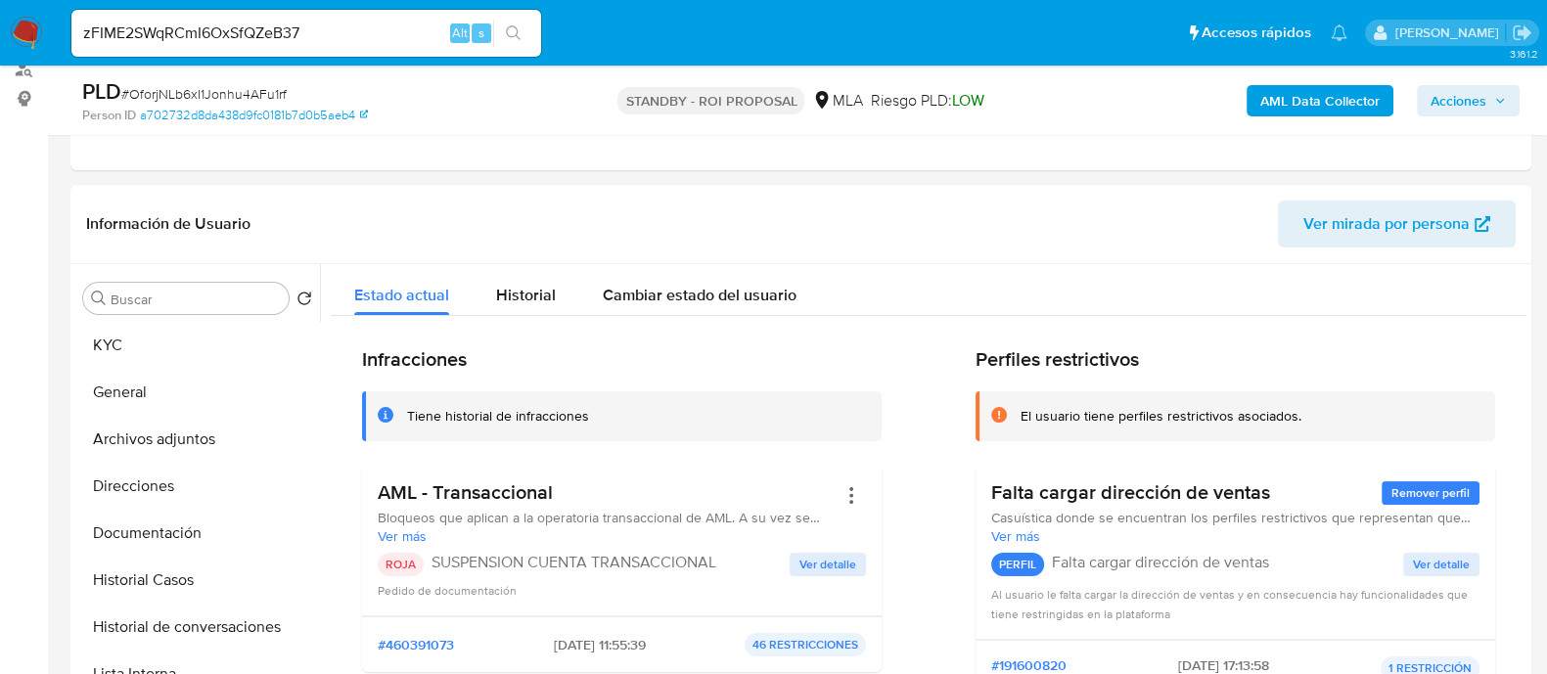
click at [372, 47] on div "zFIME2SWqRCmI6OxSfQZeB37 Alt s" at bounding box center [306, 33] width 470 height 47
click at [372, 31] on input "zFIME2SWqRCmI6OxSfQZeB37" at bounding box center [306, 33] width 470 height 25
click at [530, 22] on button "search-icon" at bounding box center [513, 33] width 40 height 27
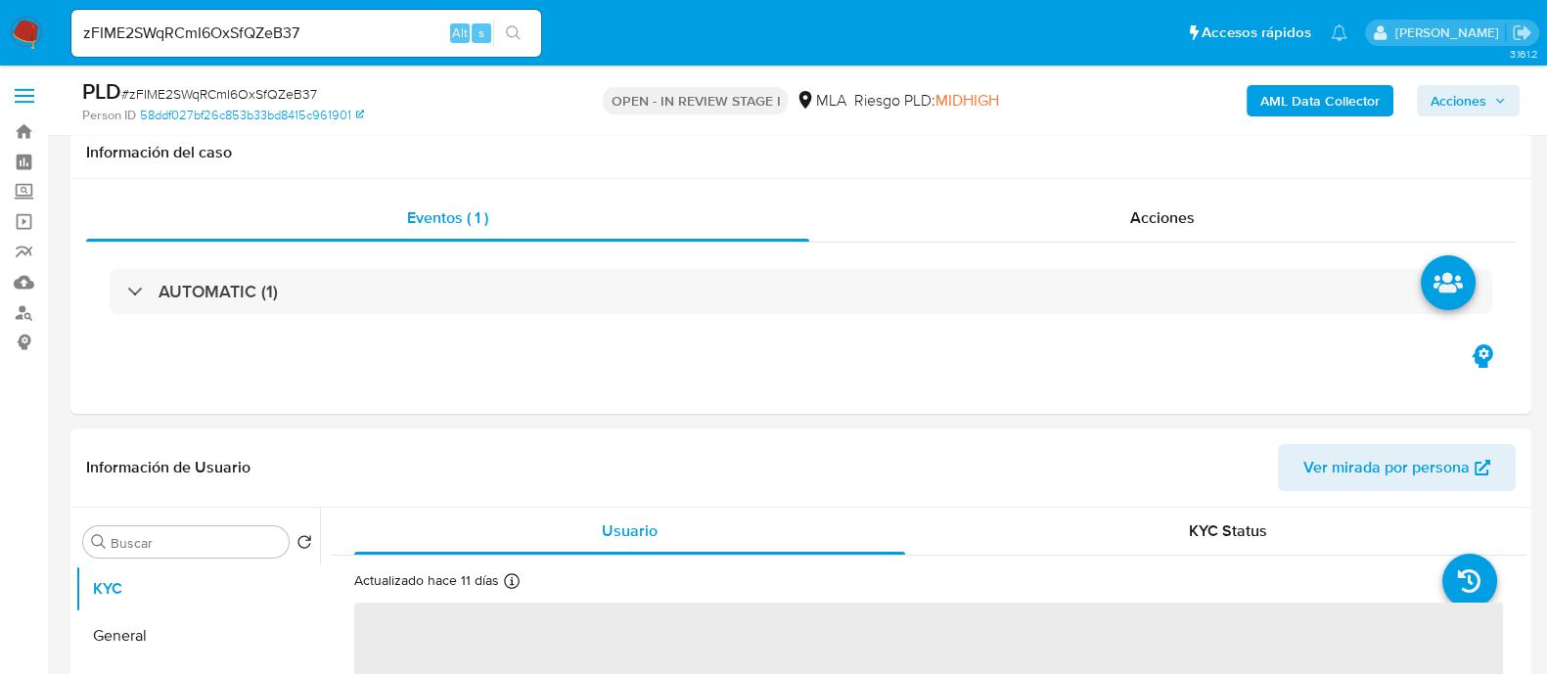
scroll to position [367, 0]
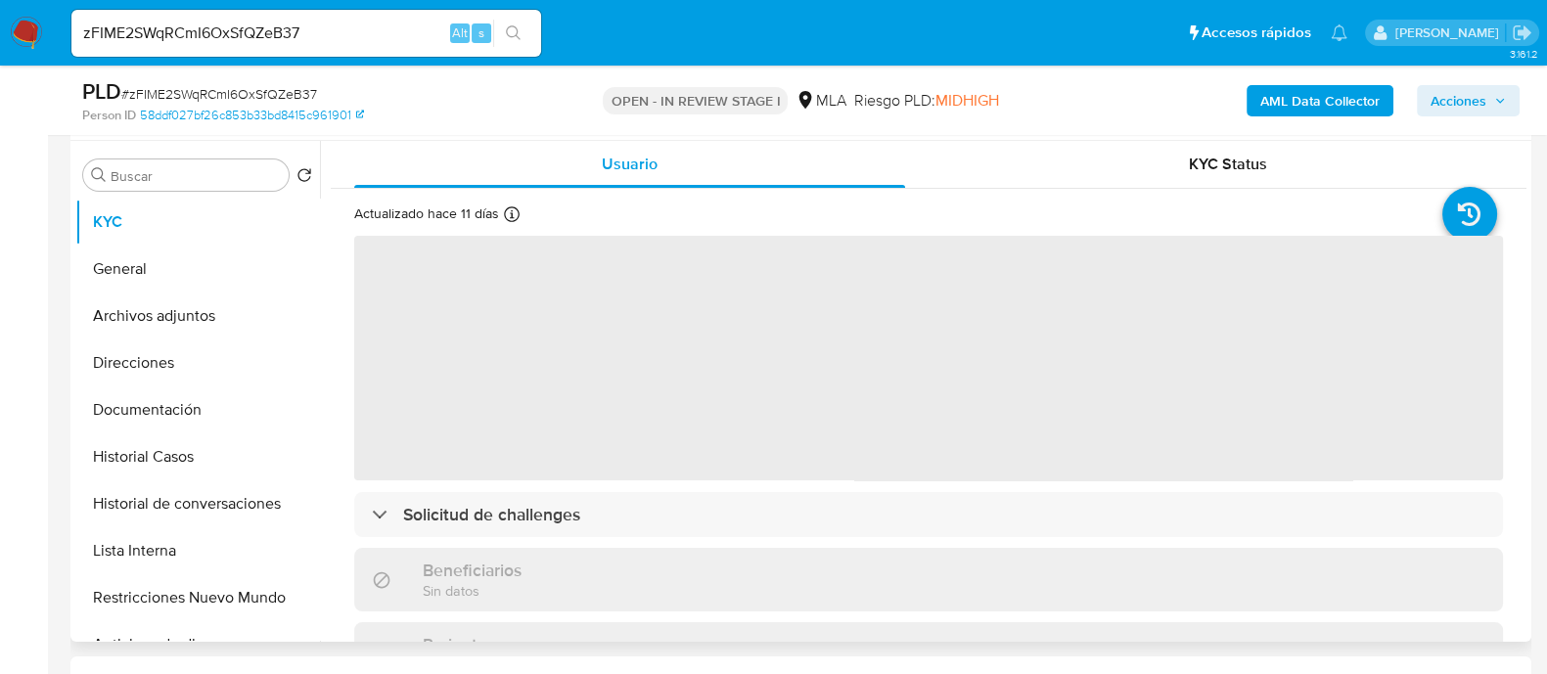
select select "10"
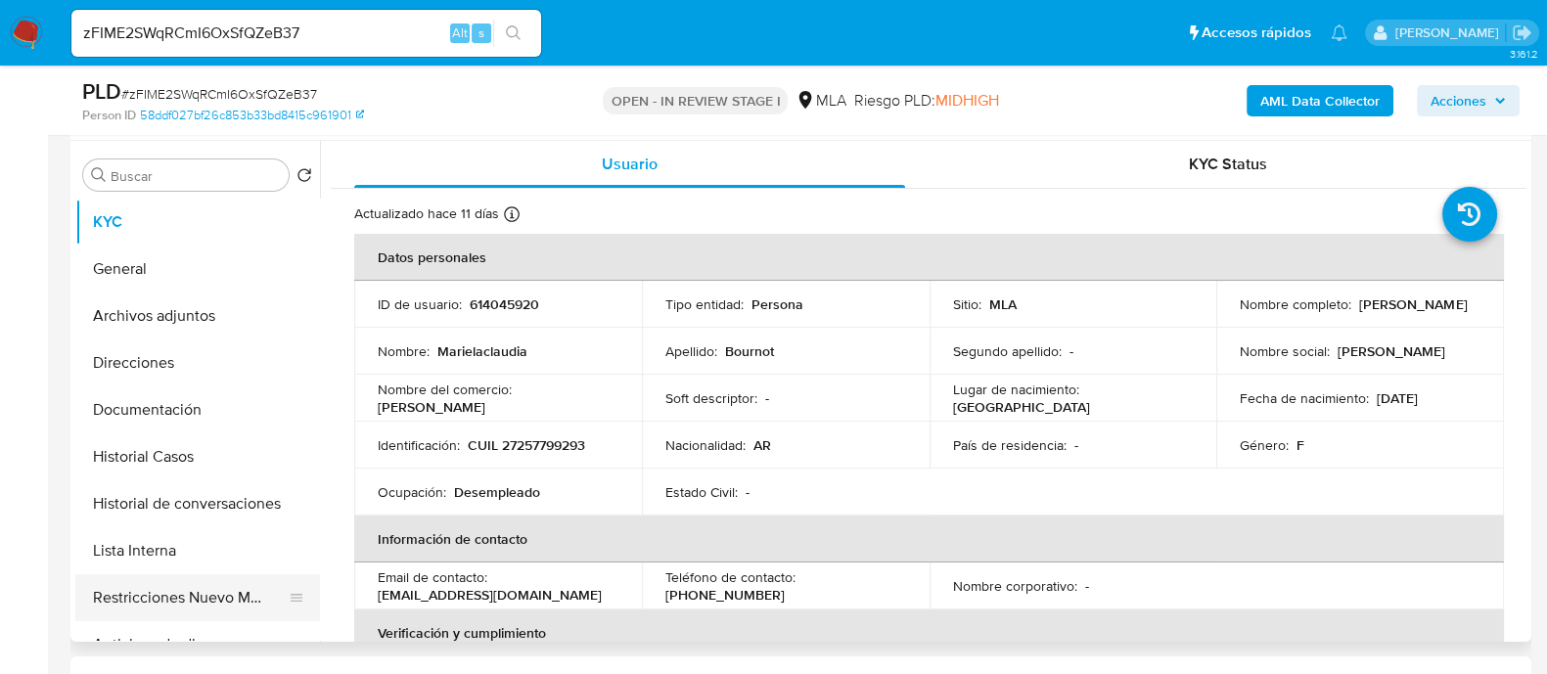
click at [232, 599] on button "Restricciones Nuevo Mundo" at bounding box center [189, 597] width 229 height 47
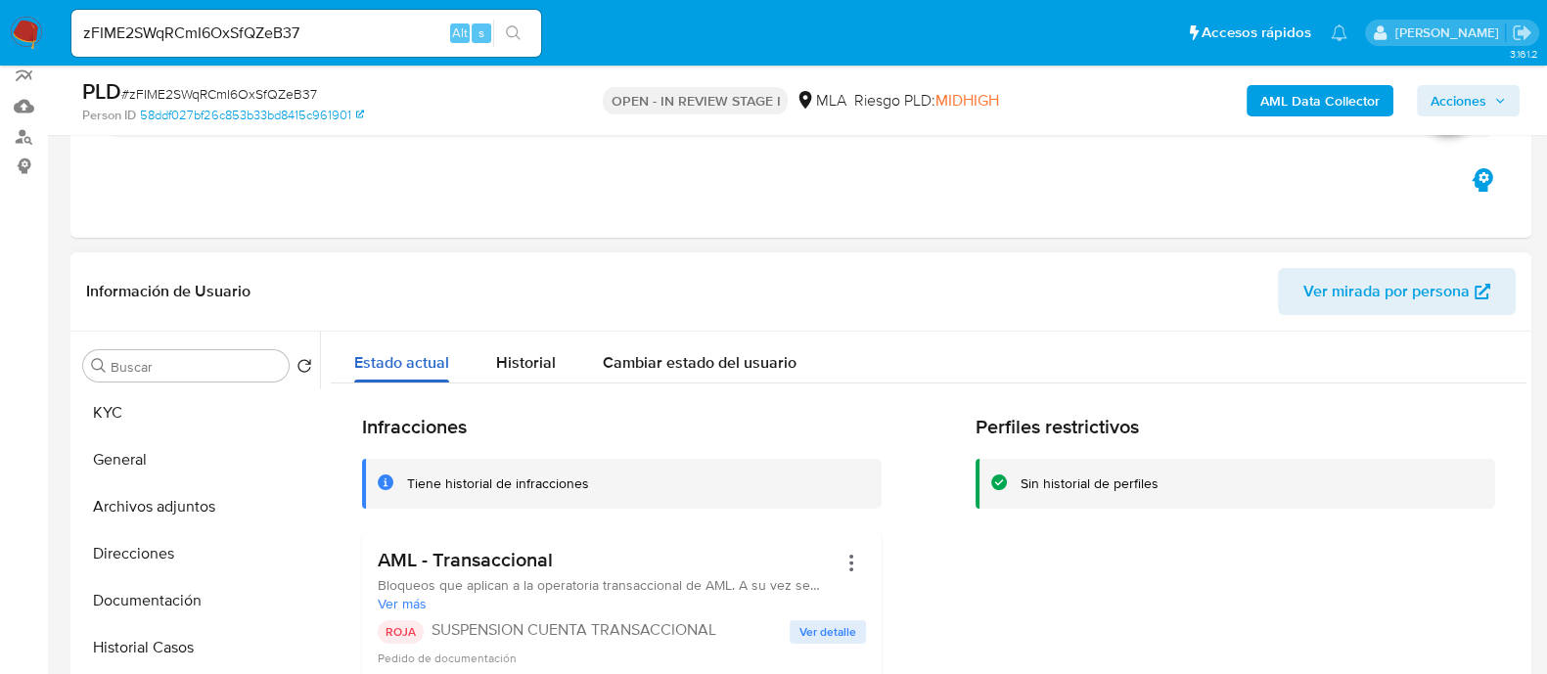
scroll to position [121, 0]
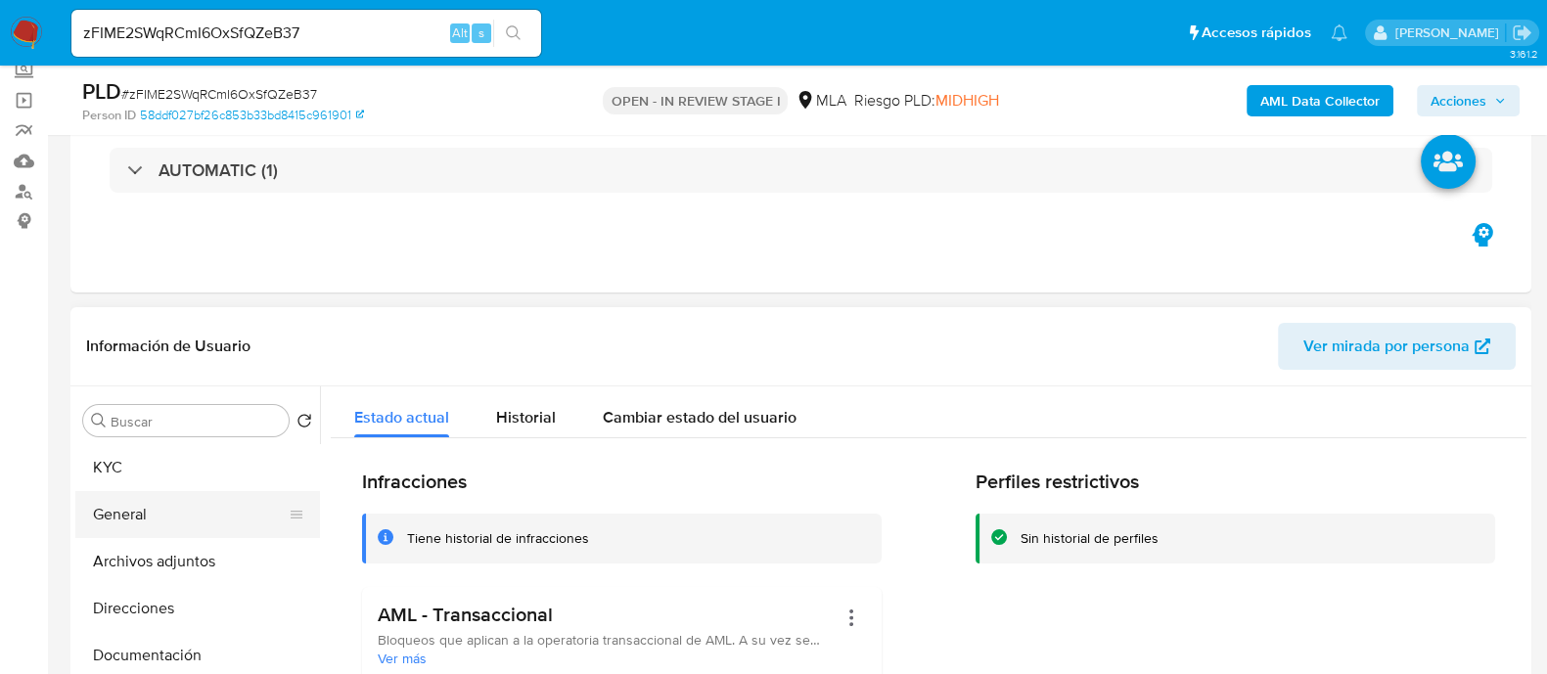
click at [212, 520] on button "General" at bounding box center [189, 514] width 229 height 47
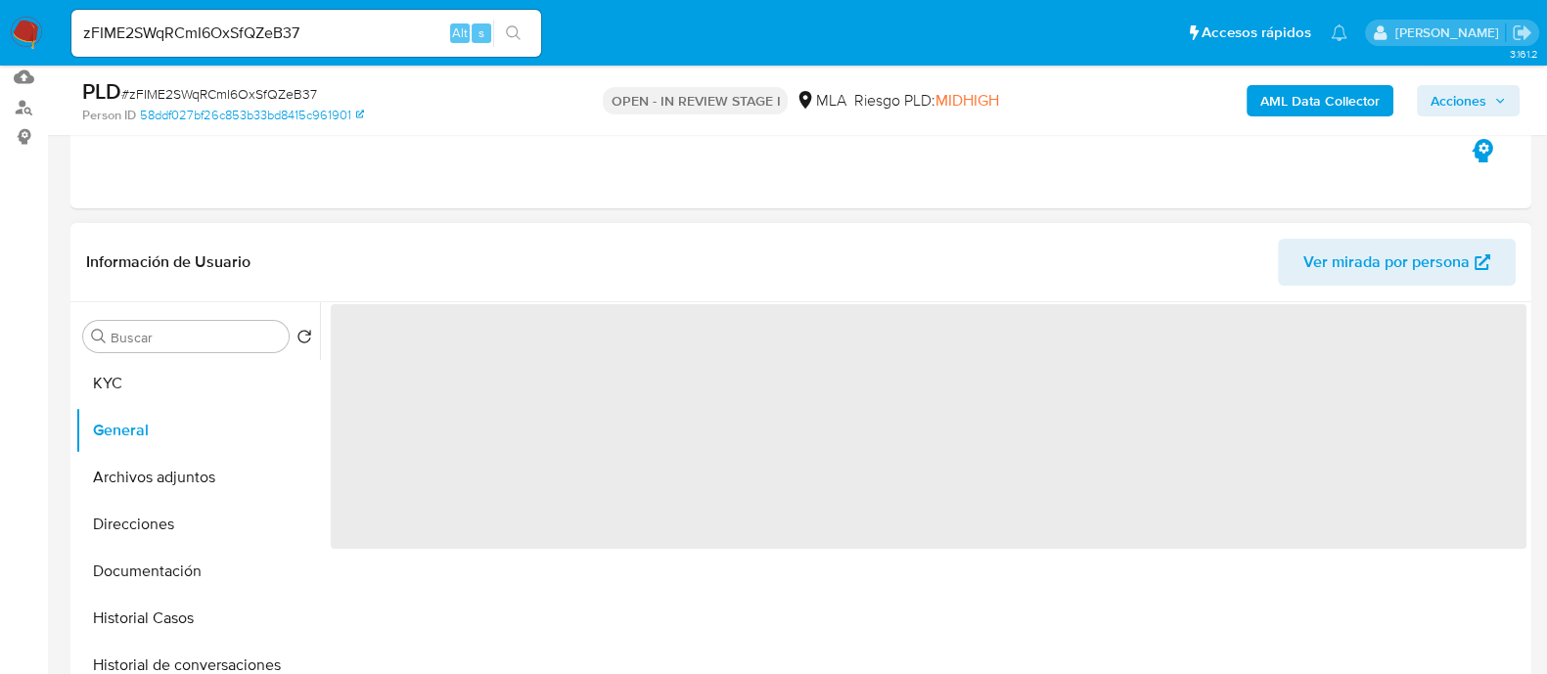
scroll to position [244, 0]
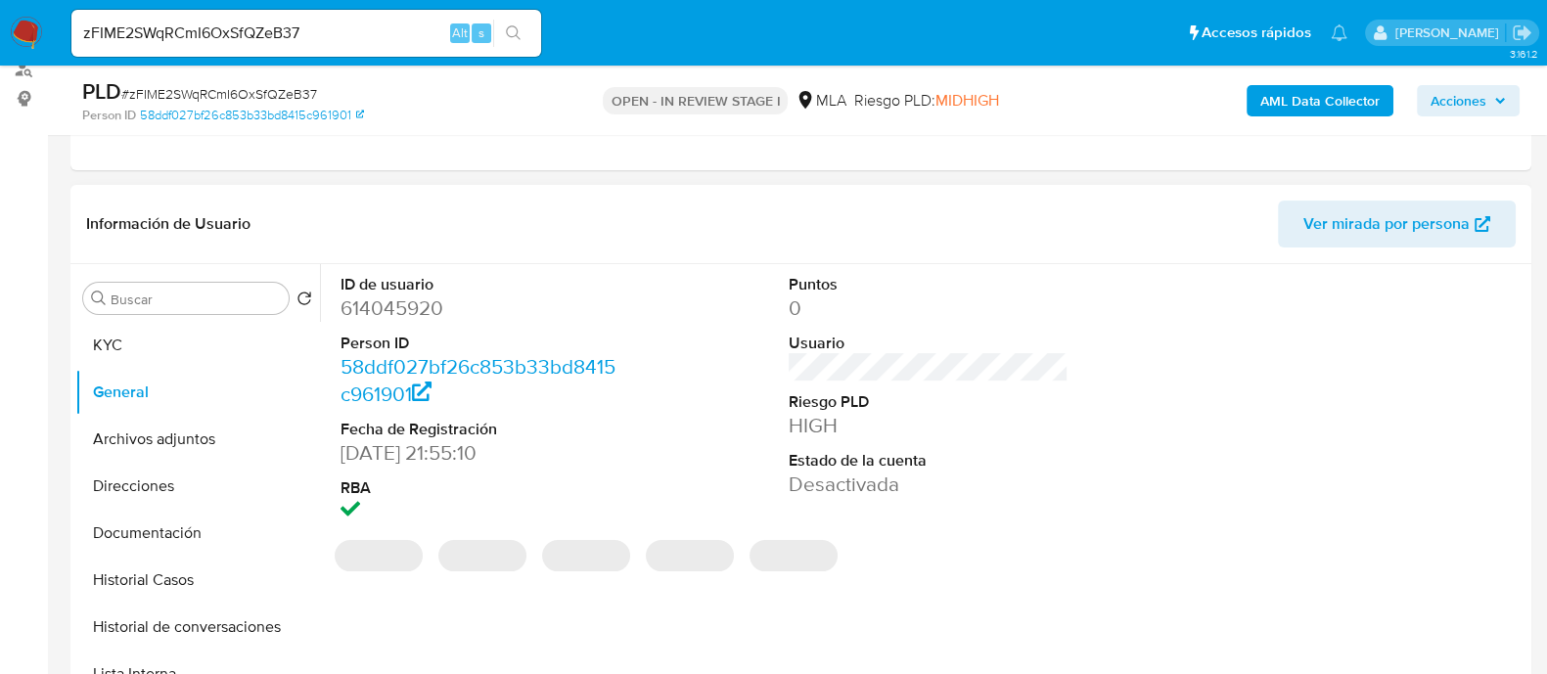
click at [416, 310] on dd "614045920" at bounding box center [480, 307] width 280 height 27
copy dd "614045920"
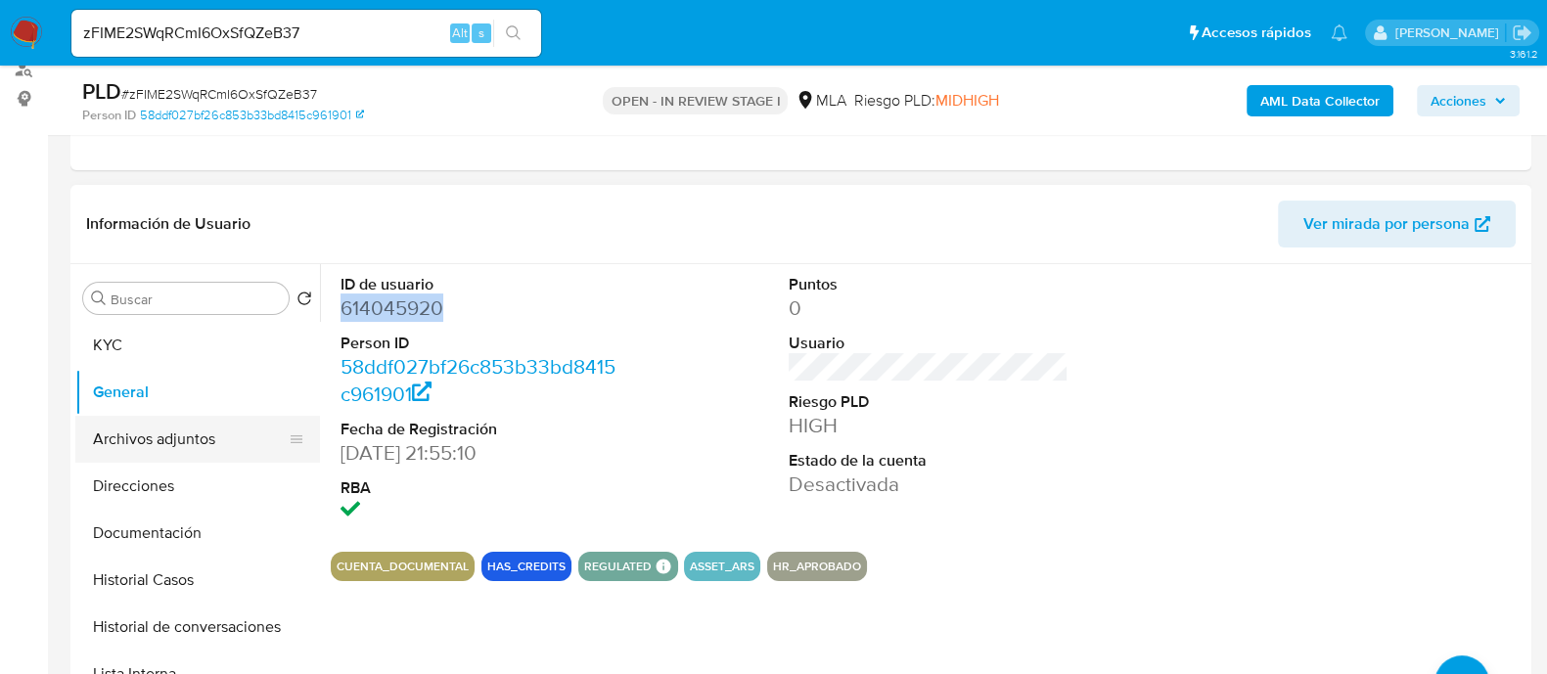
click at [218, 436] on button "Archivos adjuntos" at bounding box center [189, 439] width 229 height 47
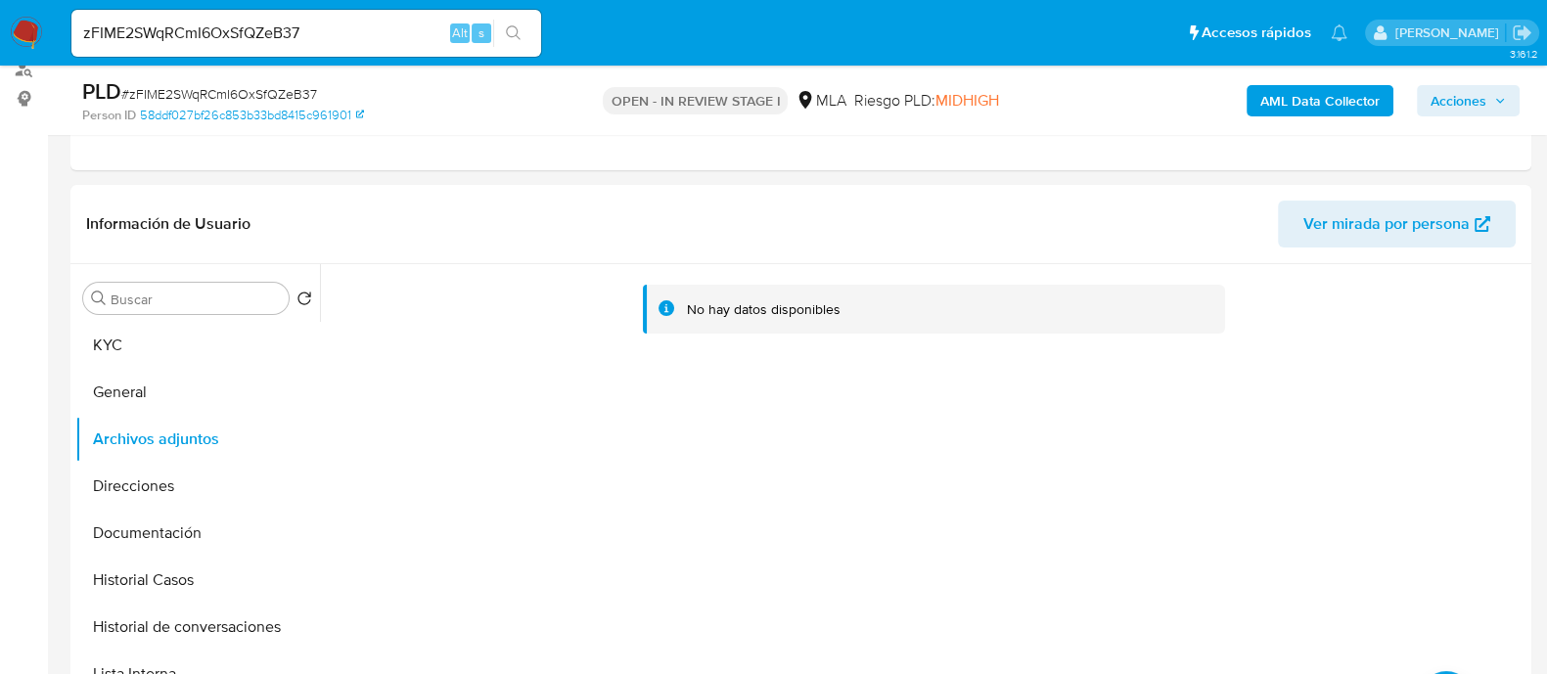
click at [1305, 108] on b "AML Data Collector" at bounding box center [1319, 100] width 119 height 31
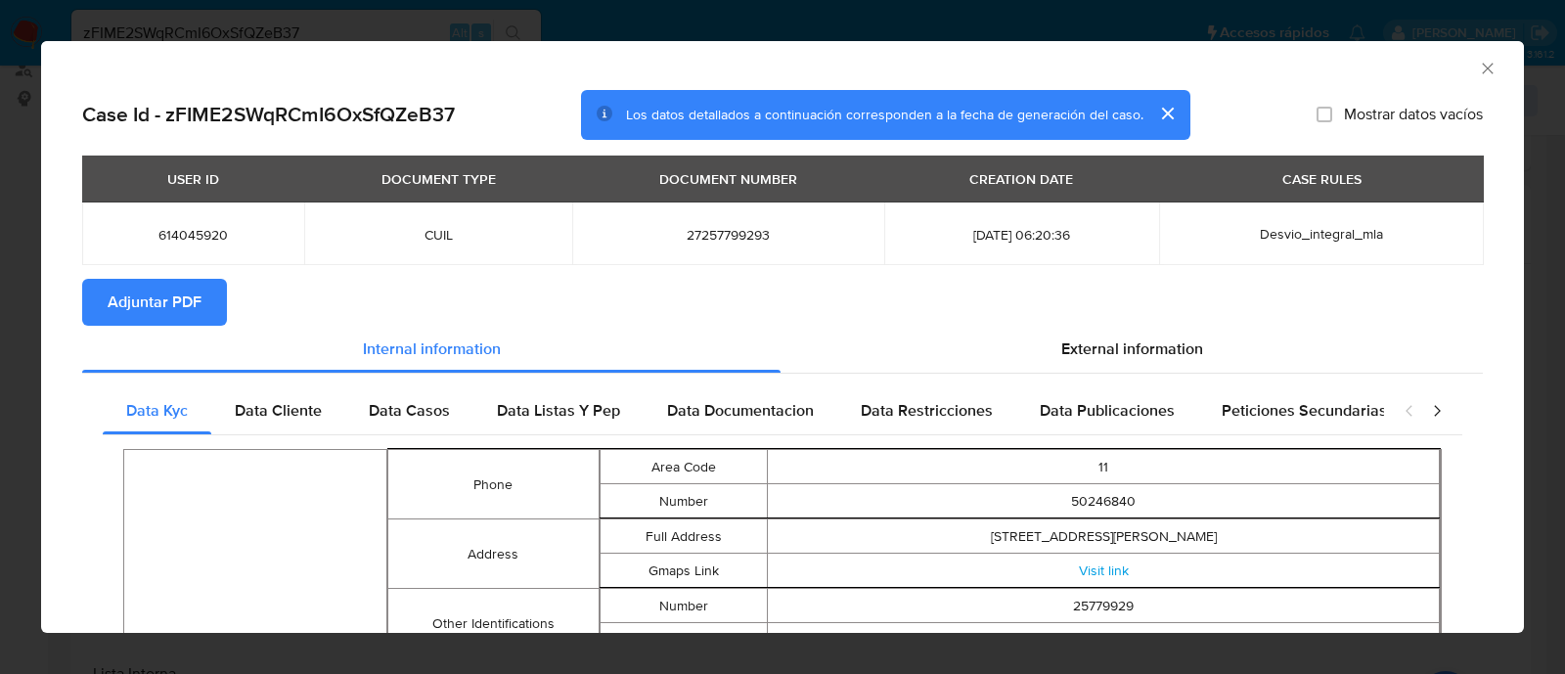
click at [173, 291] on span "Adjuntar PDF" at bounding box center [155, 302] width 94 height 43
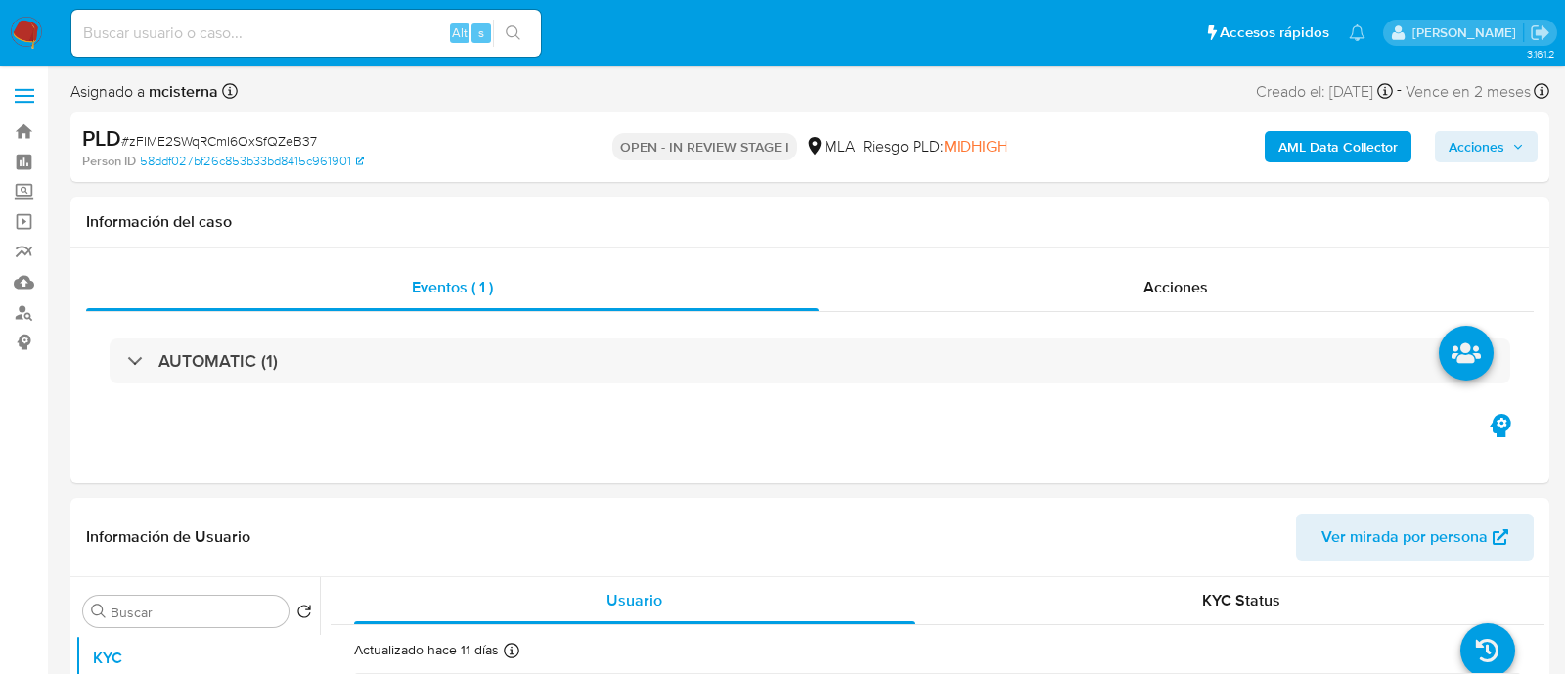
select select "10"
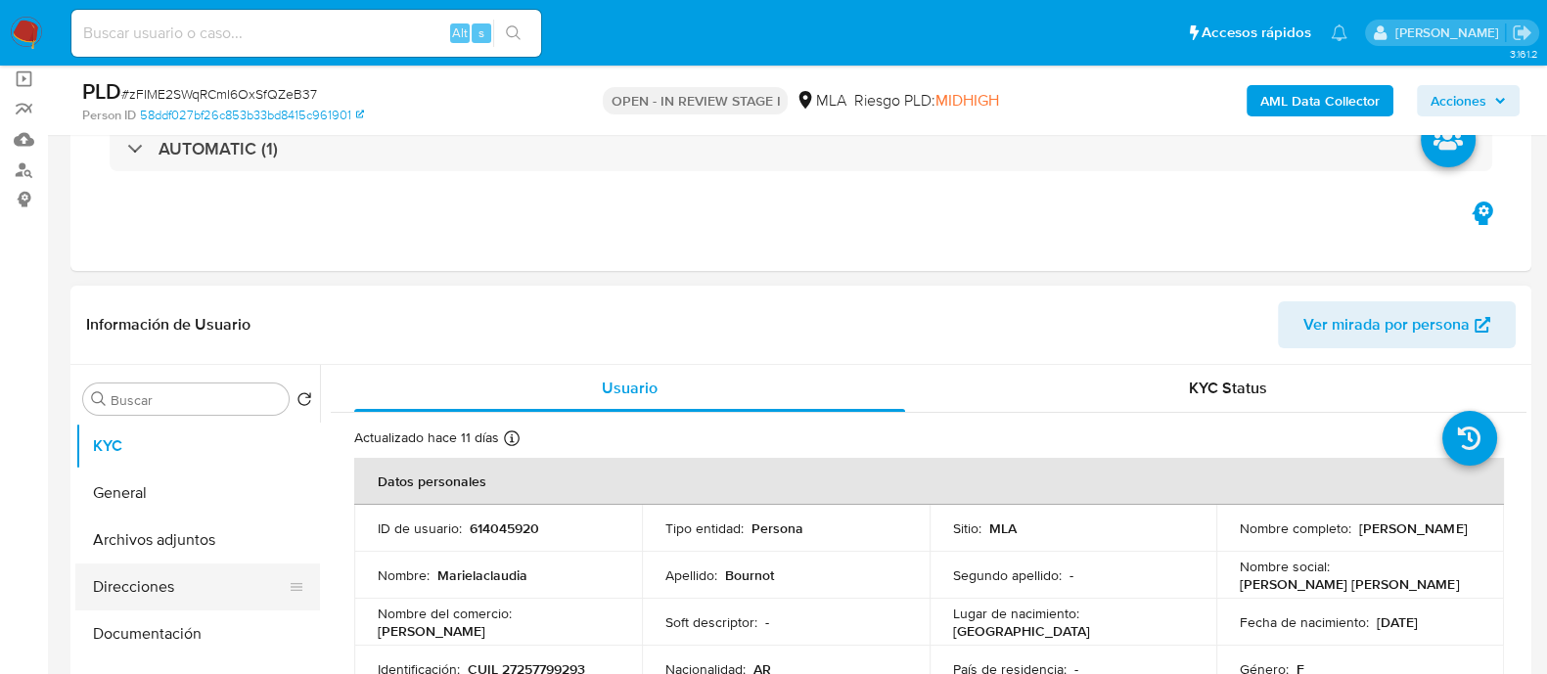
scroll to position [244, 0]
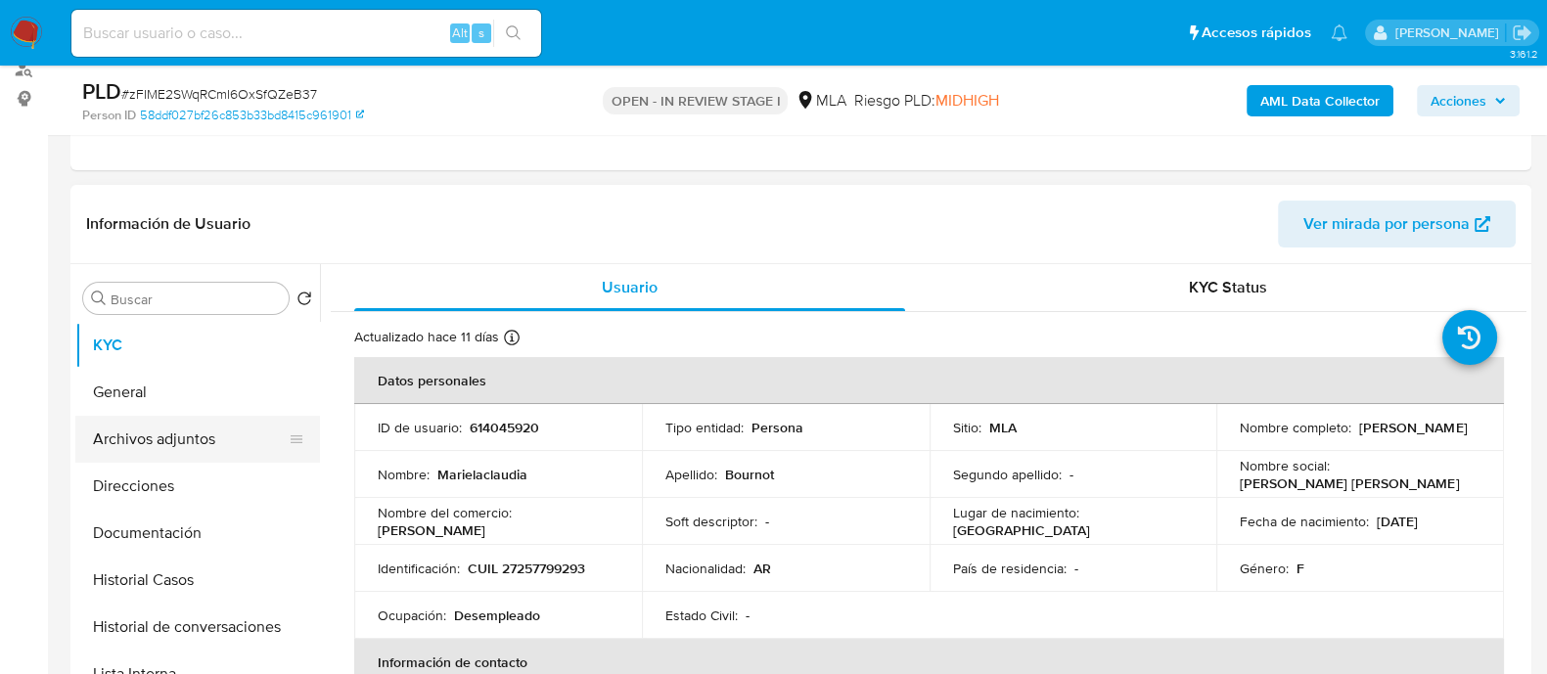
click at [252, 442] on button "Archivos adjuntos" at bounding box center [189, 439] width 229 height 47
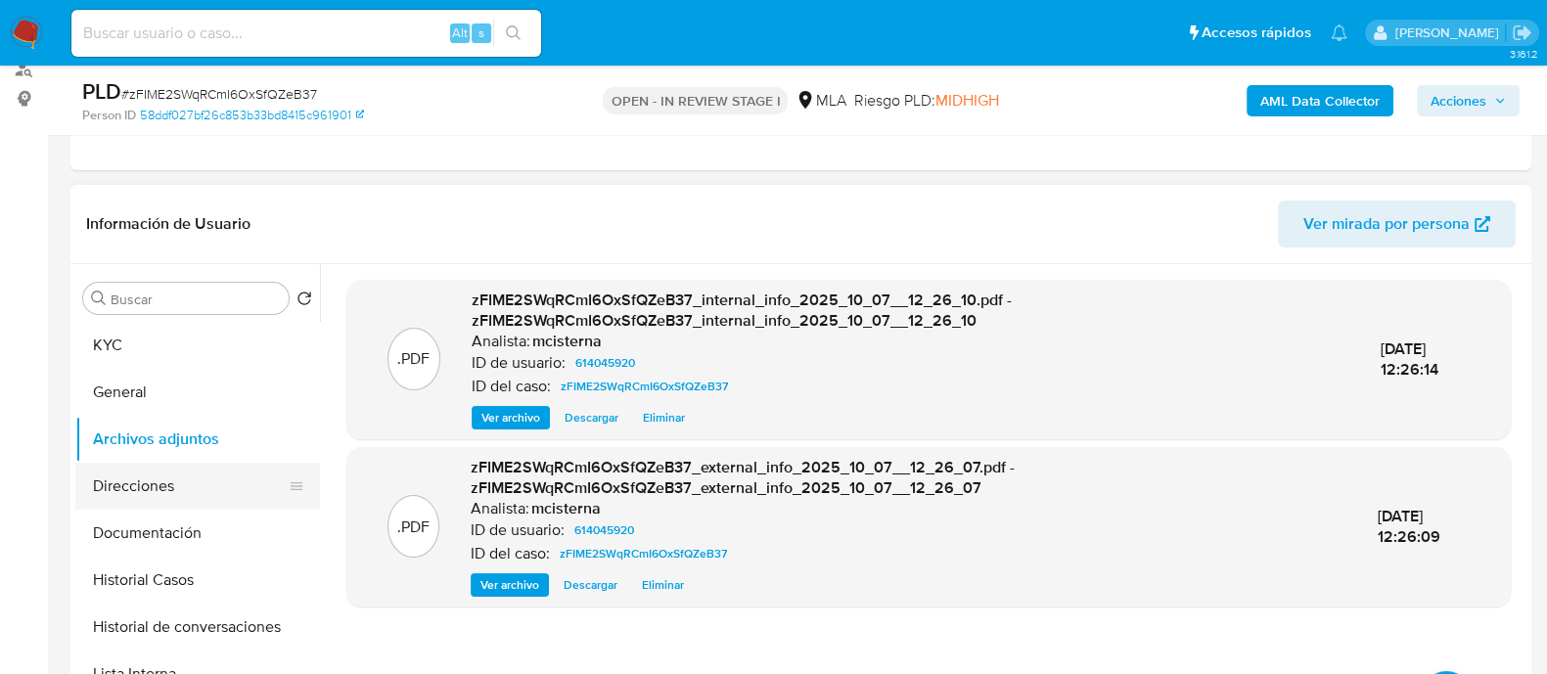
click at [234, 493] on button "Direcciones" at bounding box center [189, 486] width 229 height 47
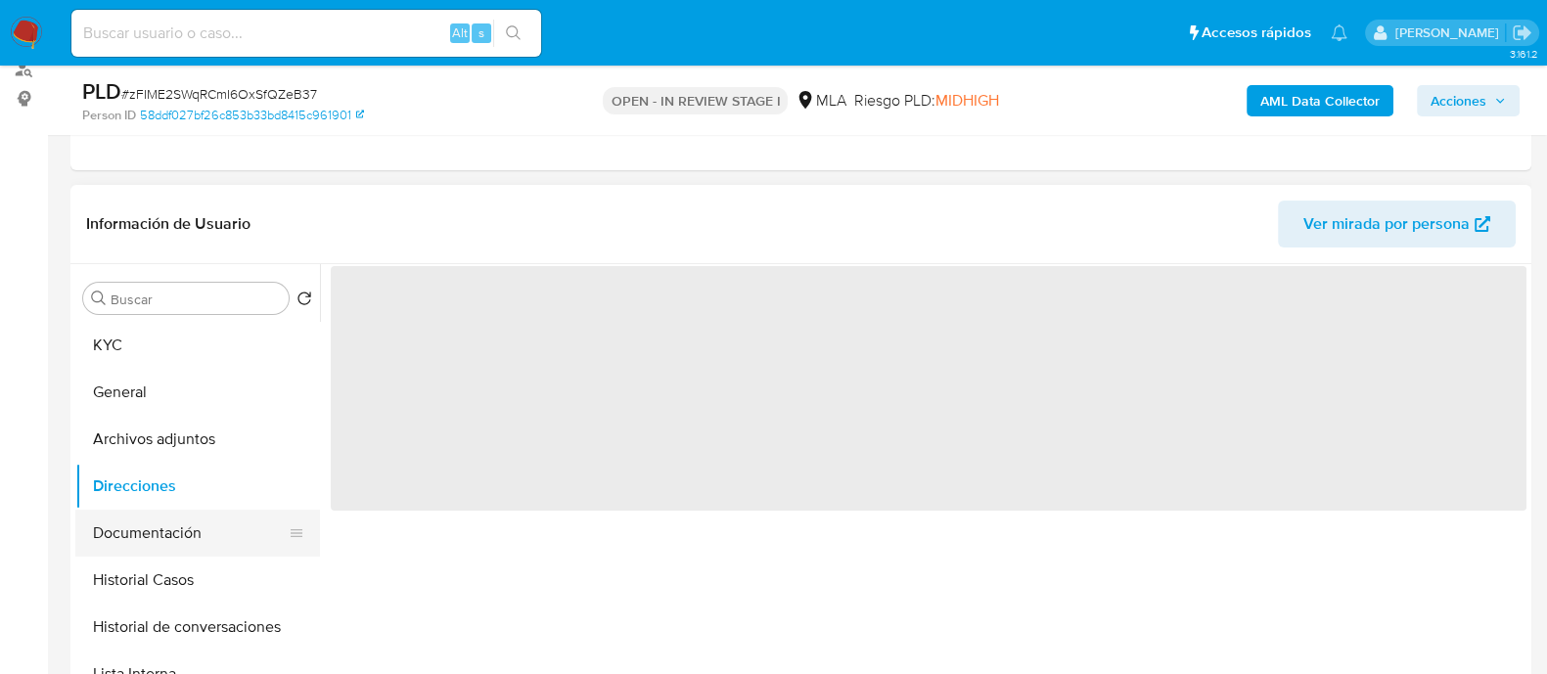
click at [235, 533] on button "Documentación" at bounding box center [189, 533] width 229 height 47
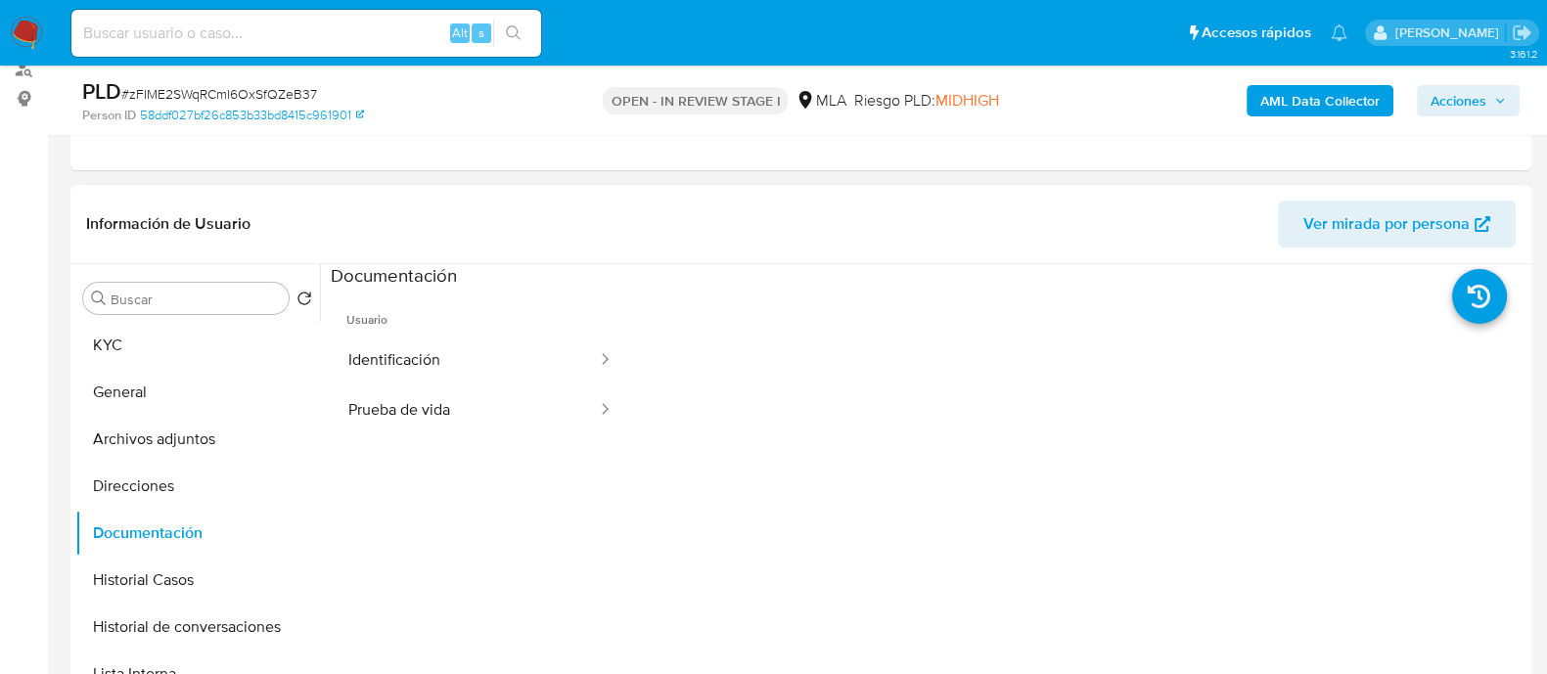
click at [415, 423] on button "Prueba de vida" at bounding box center [465, 410] width 268 height 50
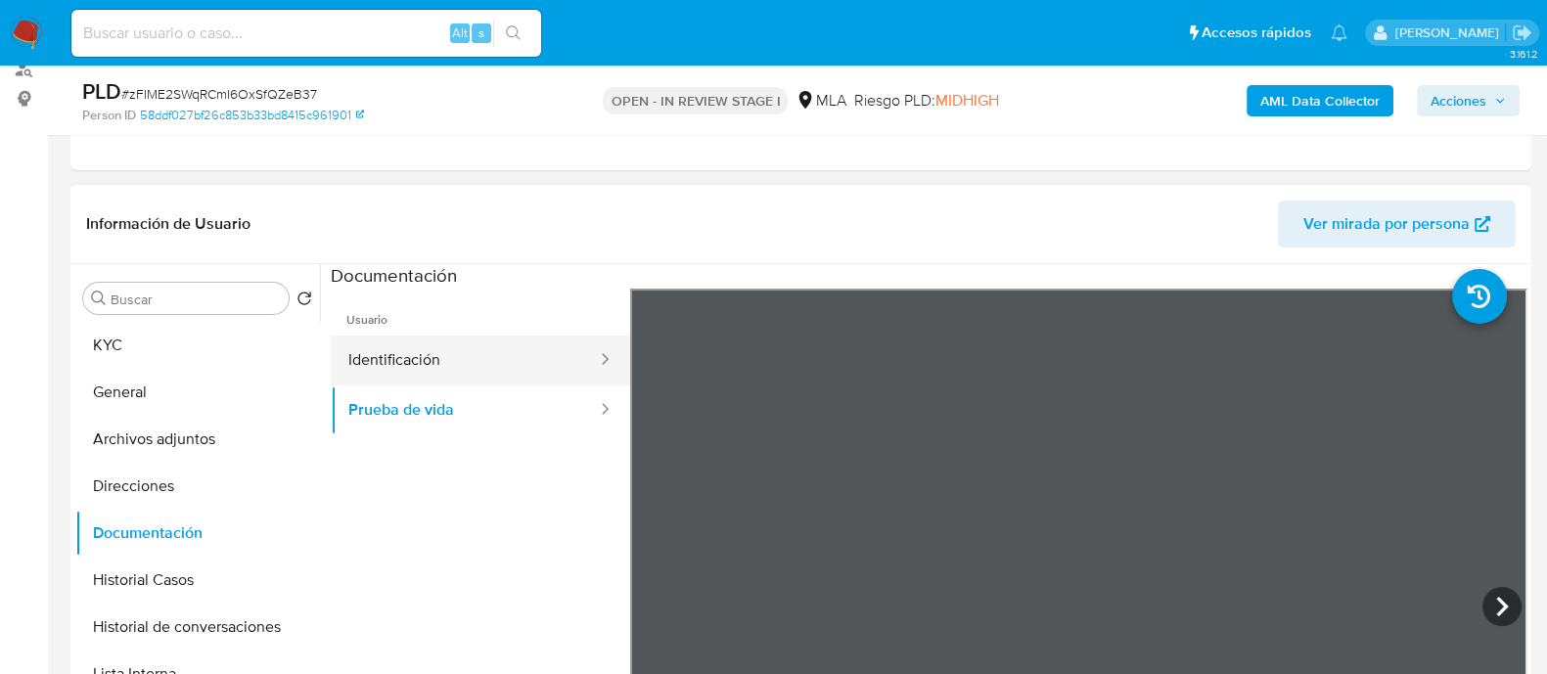
click at [504, 353] on button "Identificación" at bounding box center [465, 361] width 268 height 50
